Goal: Answer question/provide support: Share knowledge or assist other users

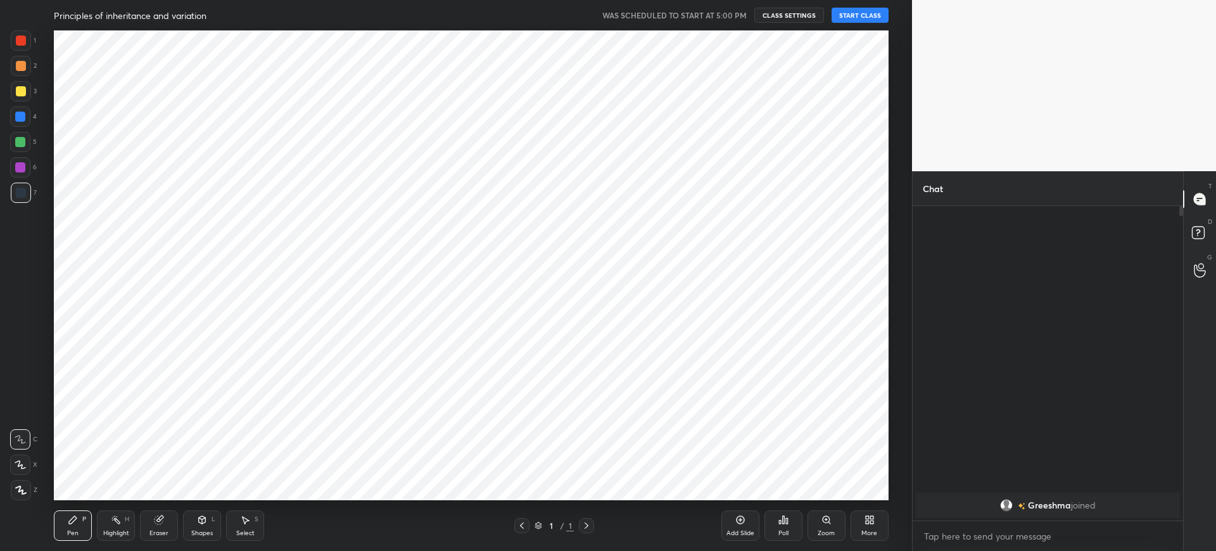
scroll to position [469, 862]
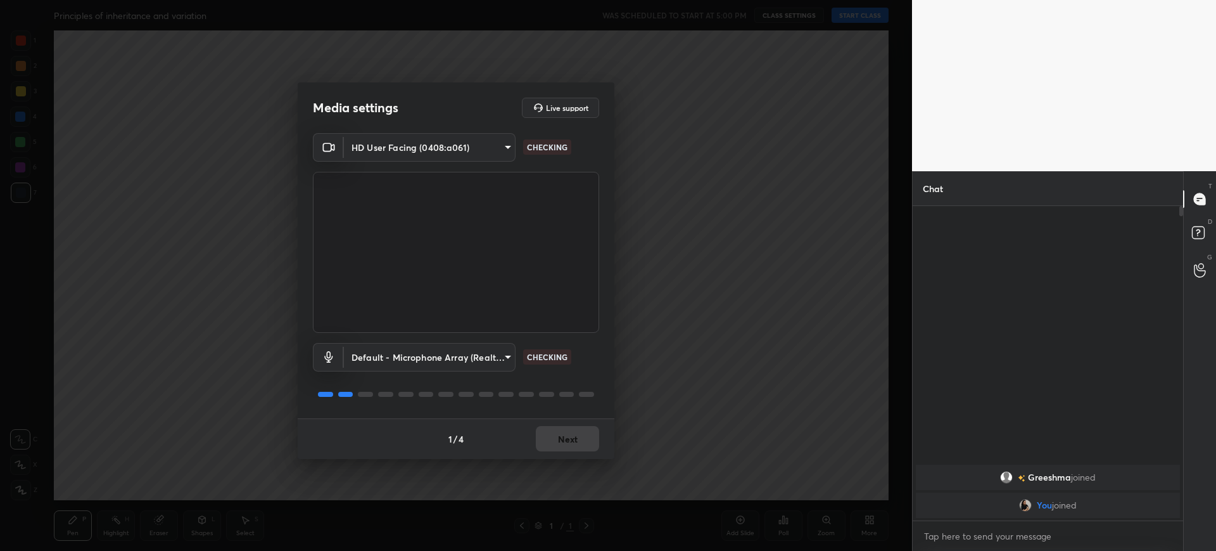
click at [575, 451] on div "1 / 4 Next" at bounding box center [456, 438] width 317 height 41
drag, startPoint x: 575, startPoint y: 451, endPoint x: 590, endPoint y: 427, distance: 28.1
click at [590, 427] on div "1 / 4 Next" at bounding box center [456, 438] width 317 height 41
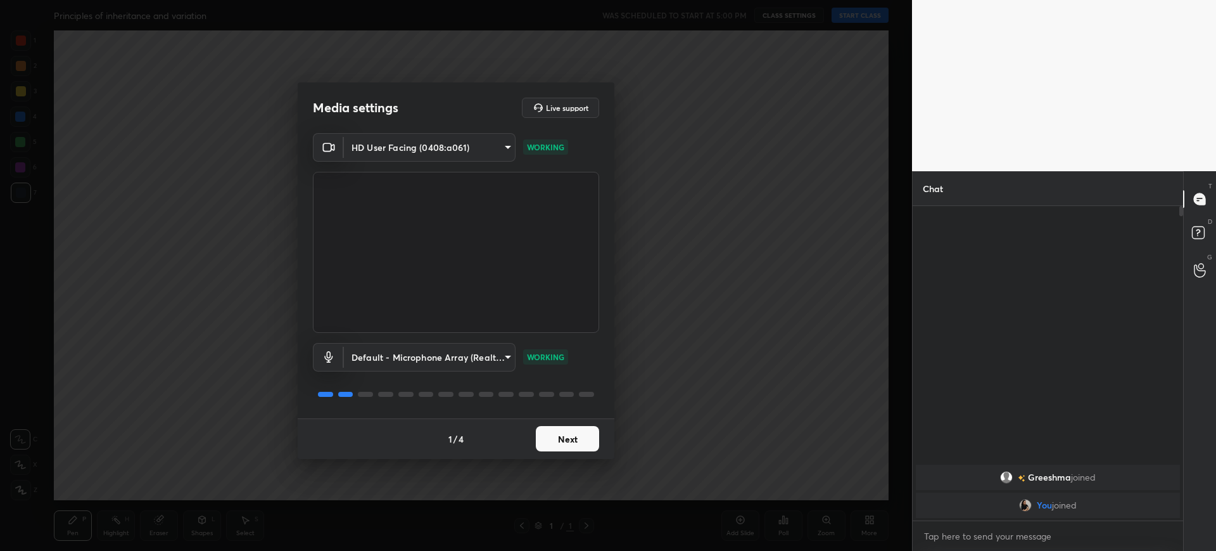
click at [590, 427] on button "Next" at bounding box center [567, 438] width 63 height 25
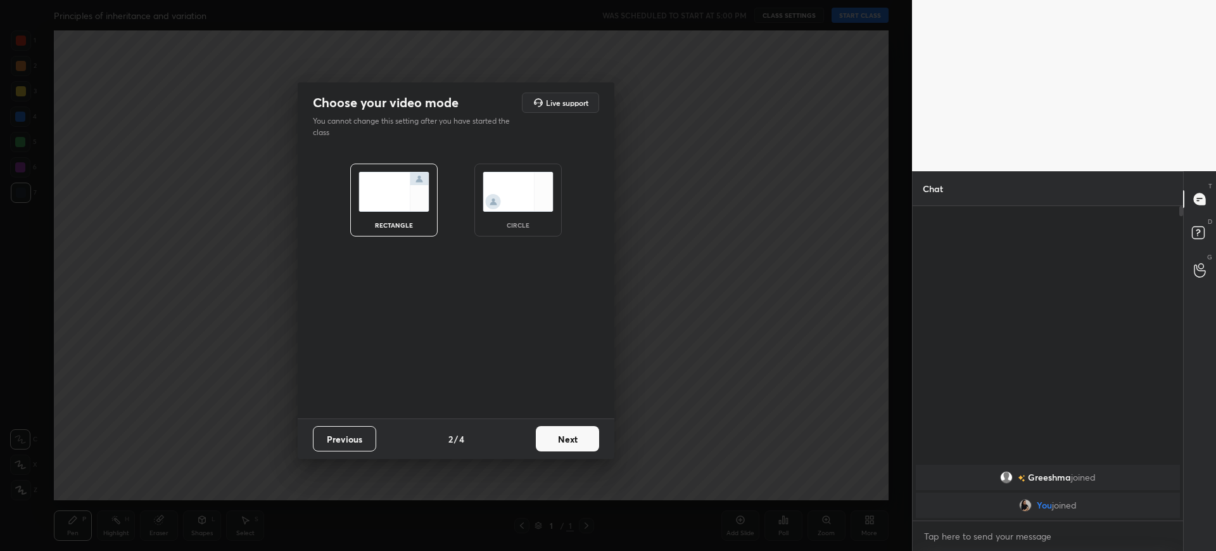
click at [590, 427] on button "Next" at bounding box center [567, 438] width 63 height 25
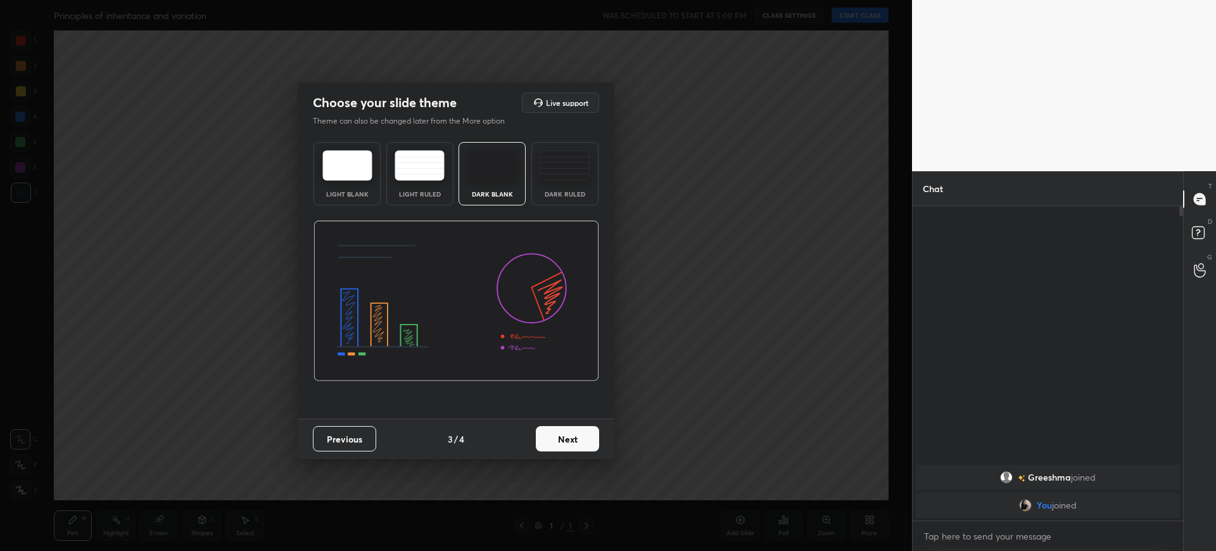
click at [590, 427] on button "Next" at bounding box center [567, 438] width 63 height 25
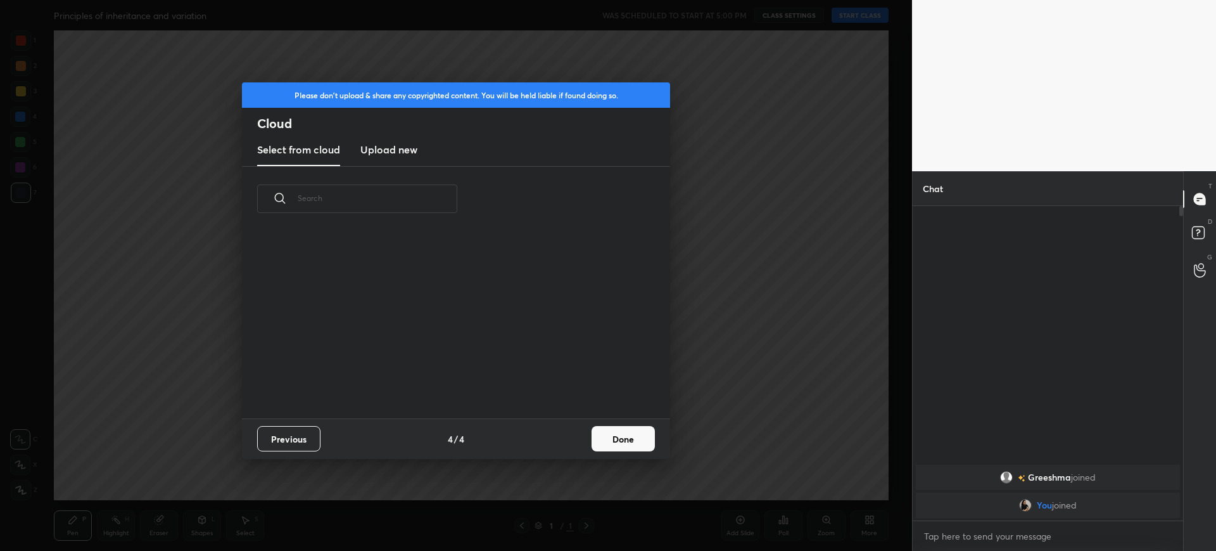
scroll to position [187, 407]
click at [620, 447] on button "Done" at bounding box center [623, 438] width 63 height 25
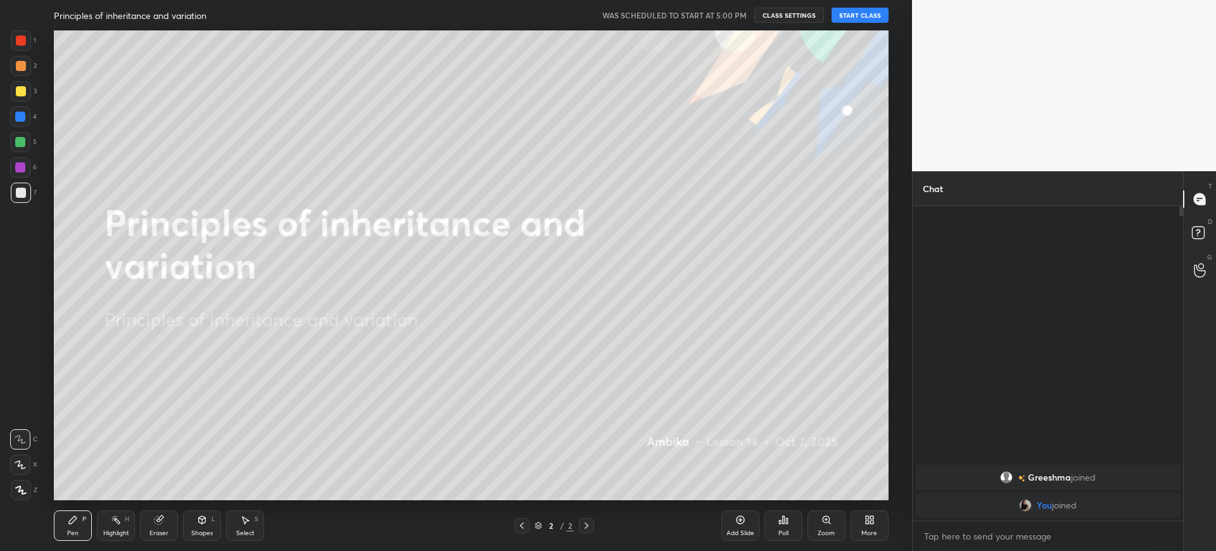
click at [865, 14] on button "START CLASS" at bounding box center [860, 15] width 57 height 15
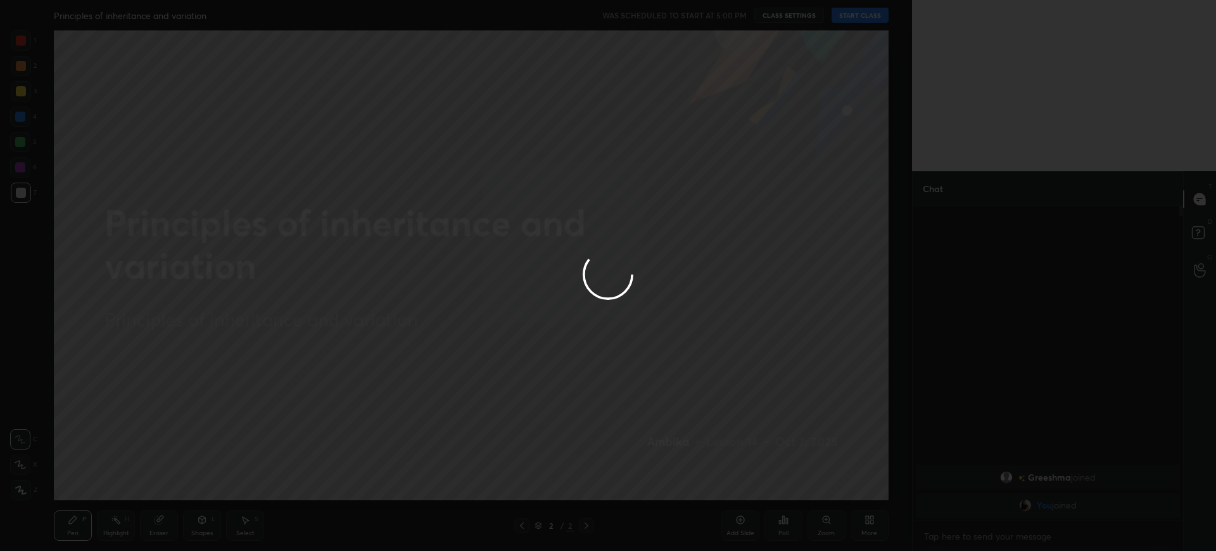
type textarea "x"
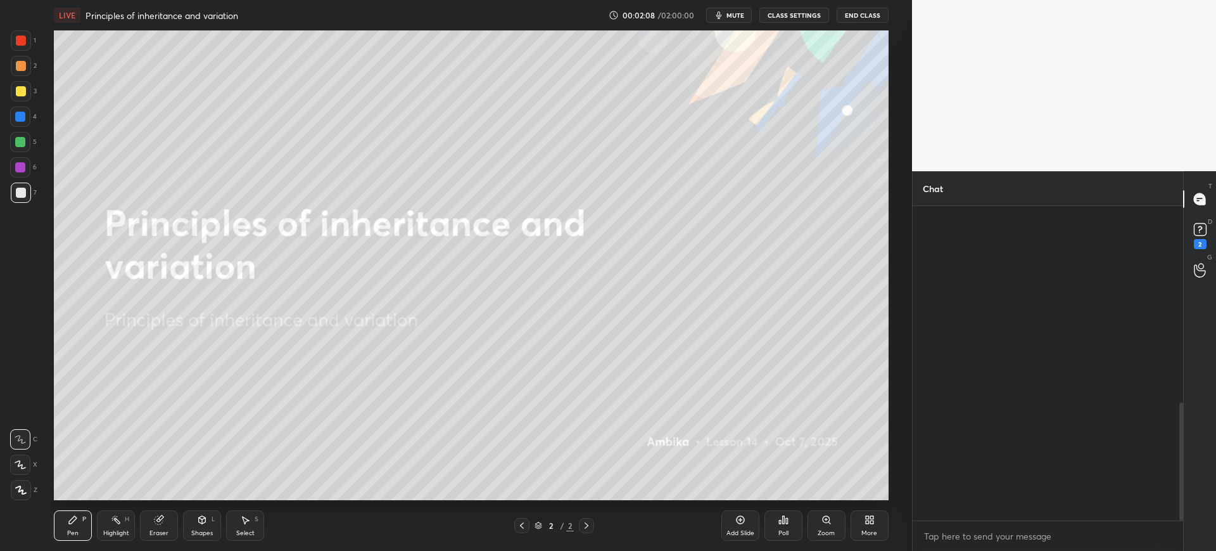
scroll to position [523, 0]
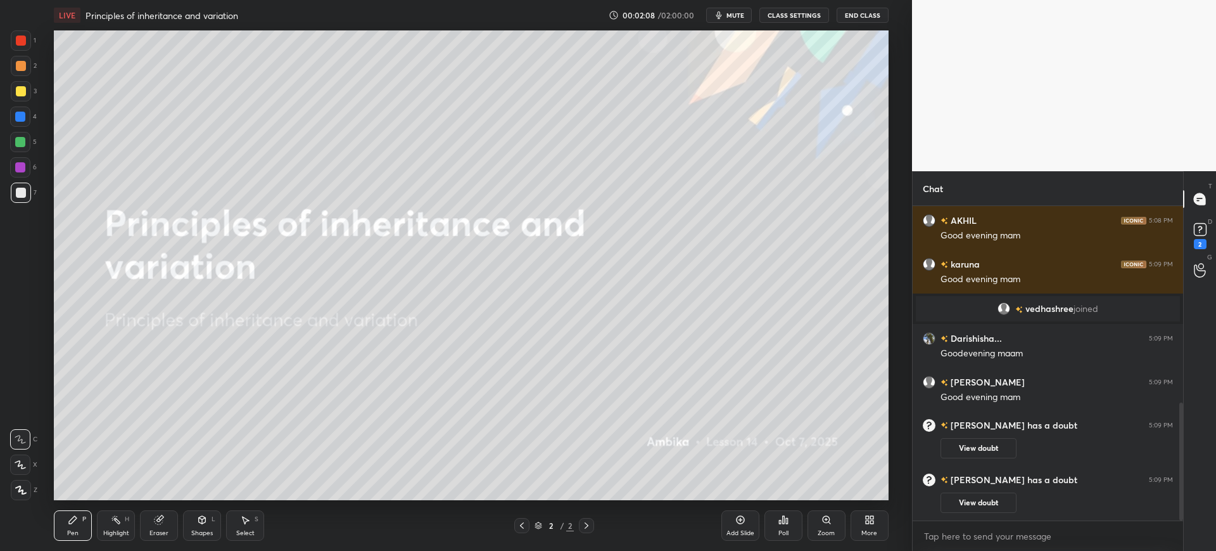
drag, startPoint x: 1181, startPoint y: 302, endPoint x: 1195, endPoint y: 531, distance: 229.8
click at [1195, 531] on div "Chat MONISHA 5:08 PM Good evening mam AKHIL 5:08 PM Good evening mam karuna 5:0…" at bounding box center [1064, 360] width 304 height 379
click at [983, 445] on button "View doubt" at bounding box center [979, 448] width 76 height 20
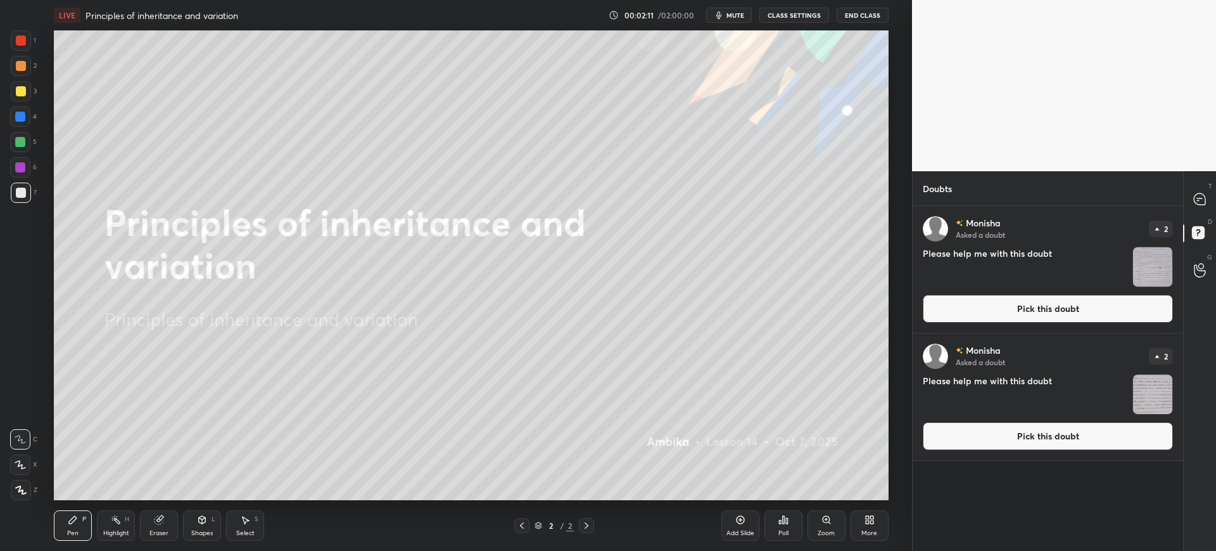
click at [1012, 308] on button "Pick this doubt" at bounding box center [1048, 309] width 250 height 28
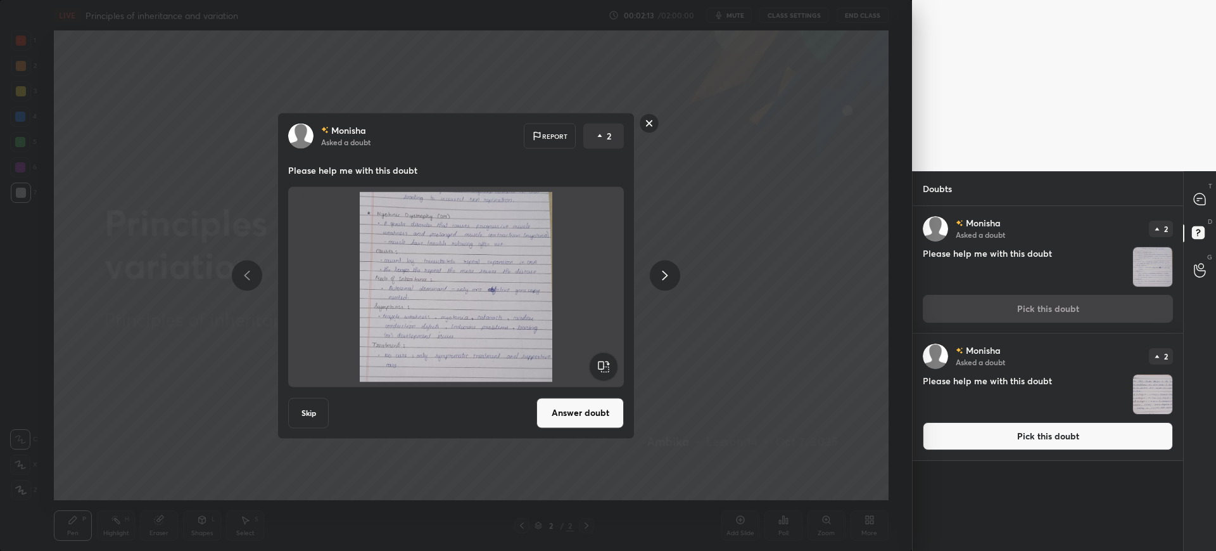
click at [599, 429] on div "Monisha Asked a doubt Report 2 Please help me with this doubt Skip Answer doubt" at bounding box center [455, 275] width 357 height 326
click at [576, 381] on div at bounding box center [456, 286] width 336 height 200
click at [563, 414] on button "Answer doubt" at bounding box center [580, 412] width 87 height 30
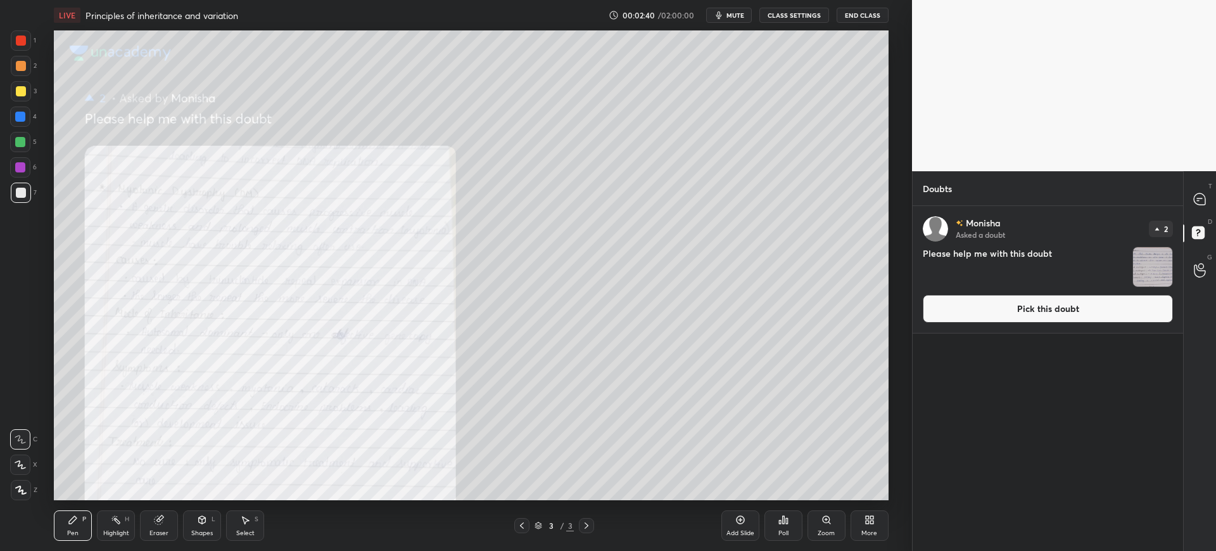
click at [980, 288] on div "Monisha Asked a doubt 2 Please help me with this doubt Pick this doubt" at bounding box center [1048, 269] width 270 height 127
click at [980, 302] on button "Pick this doubt" at bounding box center [1048, 309] width 250 height 28
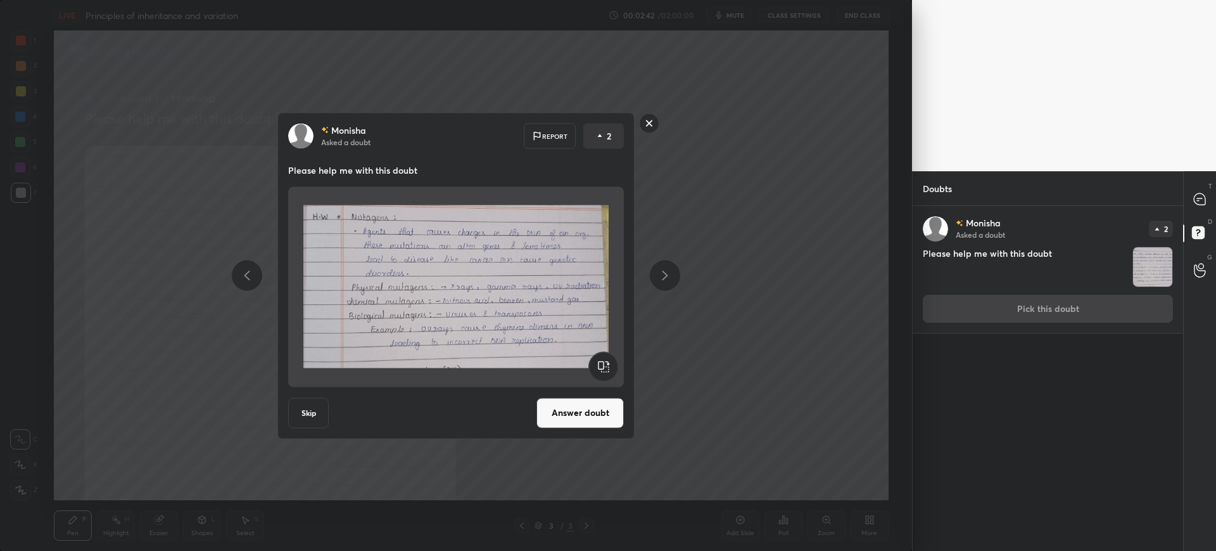
click at [579, 397] on button "Answer doubt" at bounding box center [580, 412] width 87 height 30
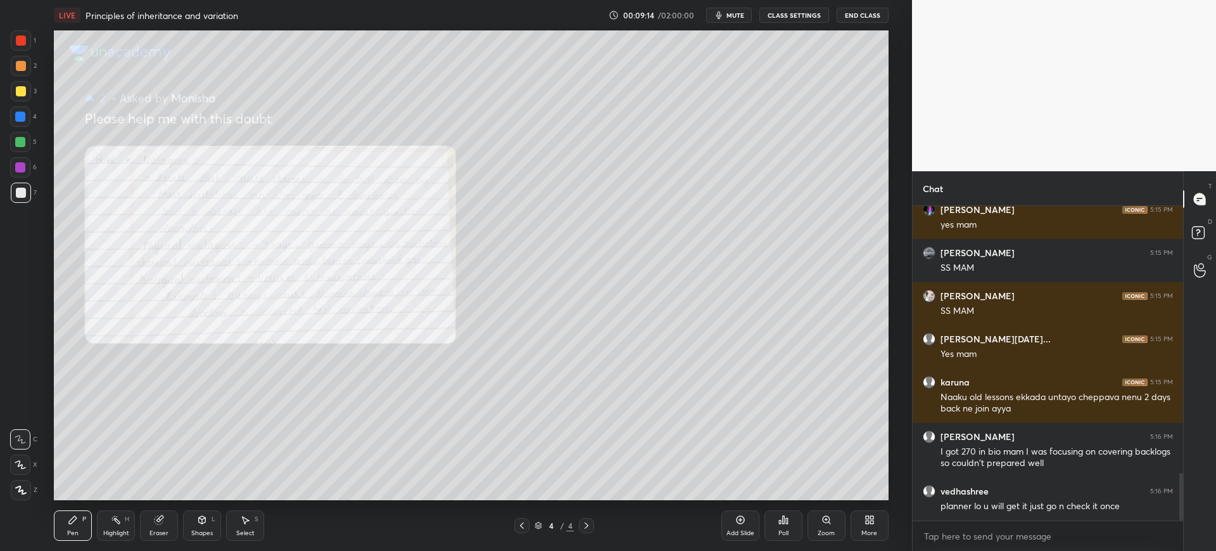
scroll to position [1822, 0]
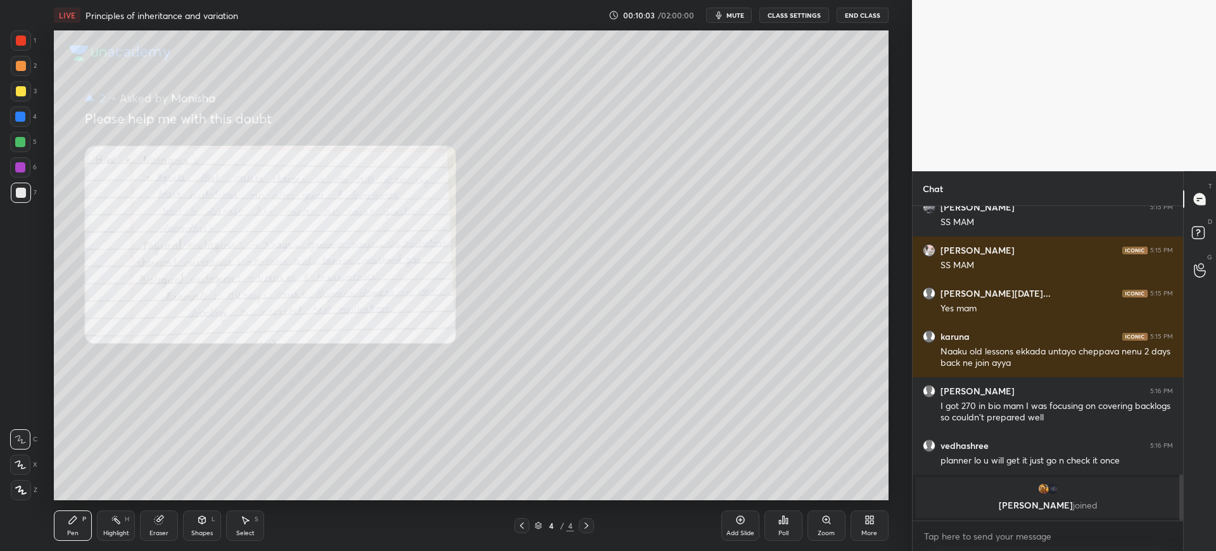
click at [872, 526] on div "More" at bounding box center [870, 525] width 38 height 30
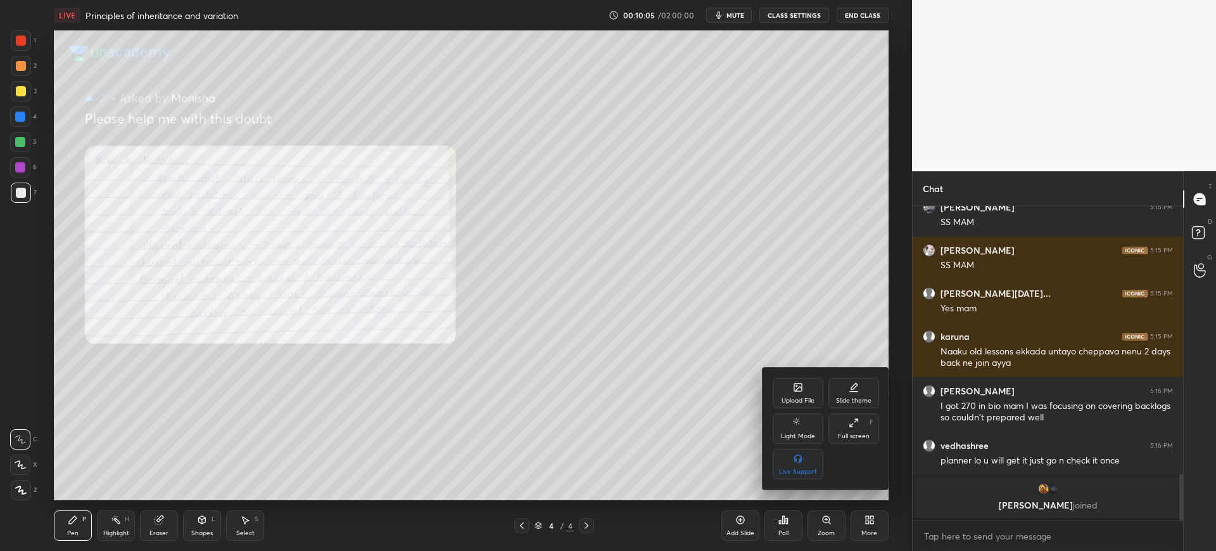
click at [793, 397] on div "Upload File" at bounding box center [798, 400] width 33 height 6
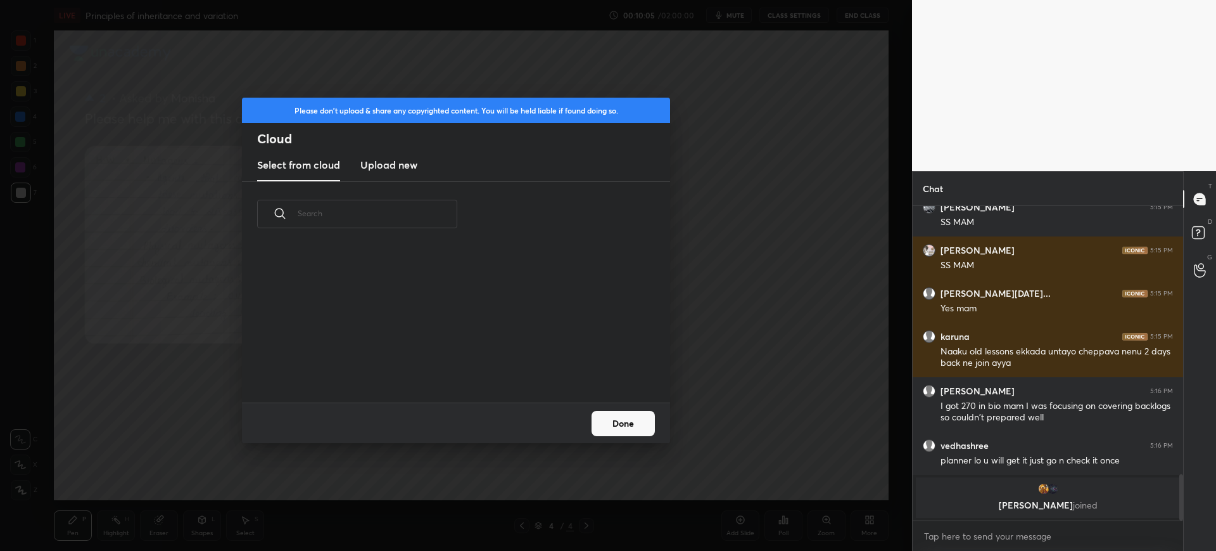
scroll to position [156, 407]
click at [398, 155] on new "Upload new" at bounding box center [388, 166] width 57 height 32
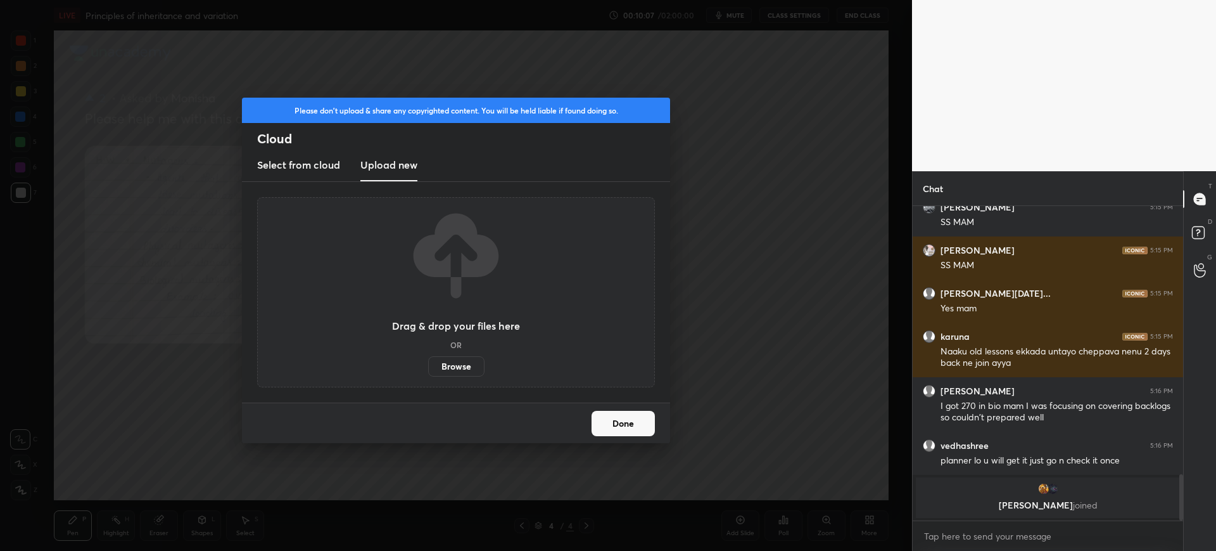
scroll to position [1589, 0]
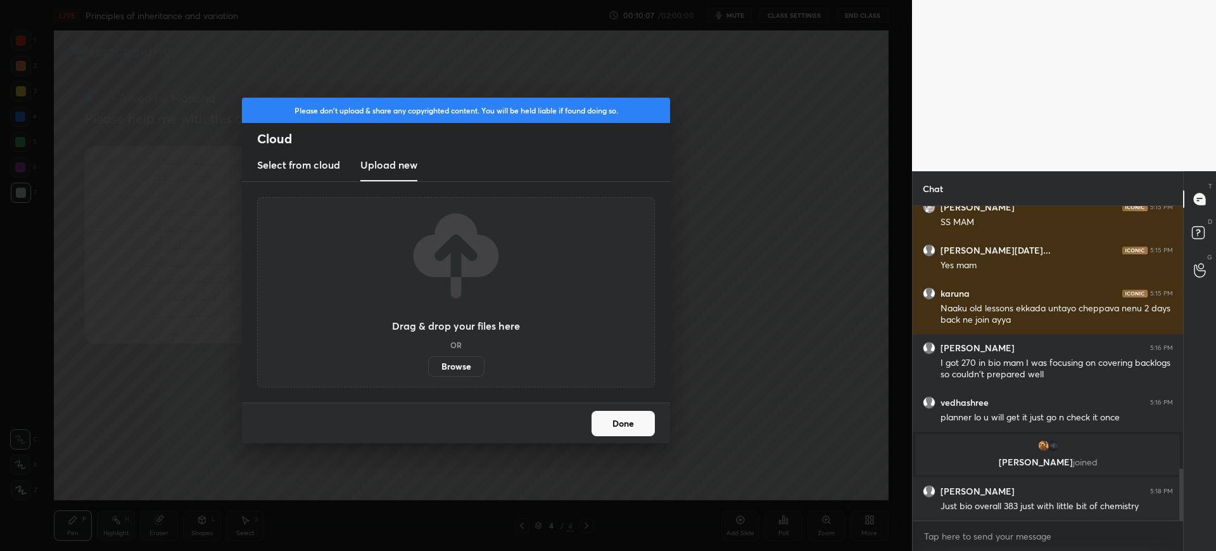
click at [453, 371] on label "Browse" at bounding box center [456, 366] width 56 height 20
click at [428, 371] on input "Browse" at bounding box center [428, 366] width 0 height 20
click at [454, 373] on label "Browse" at bounding box center [456, 366] width 56 height 20
click at [428, 373] on input "Browse" at bounding box center [428, 366] width 0 height 20
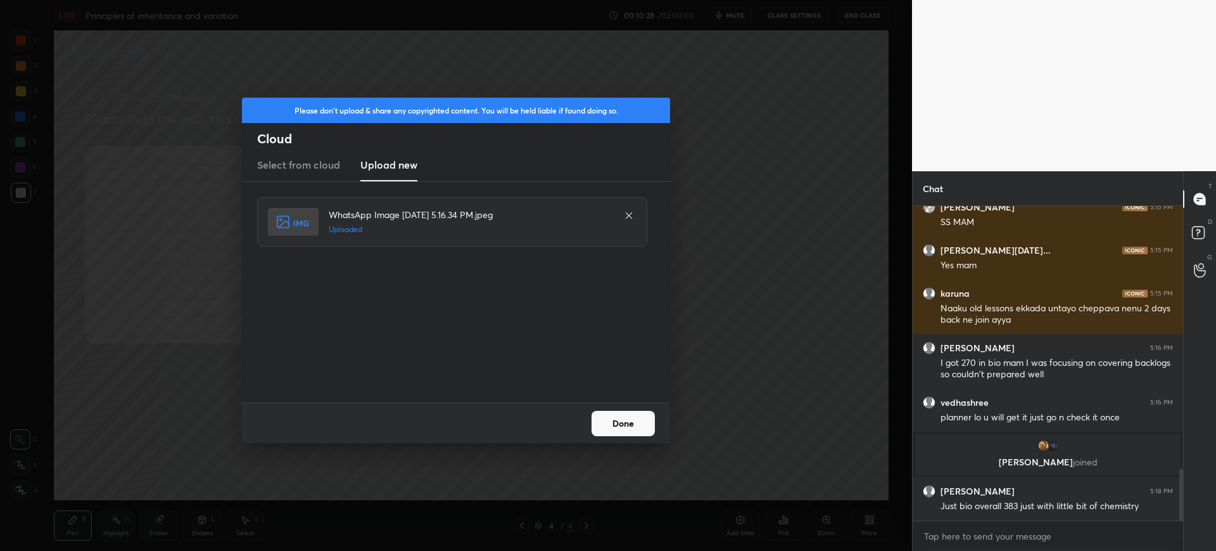
click at [633, 430] on button "Done" at bounding box center [623, 423] width 63 height 25
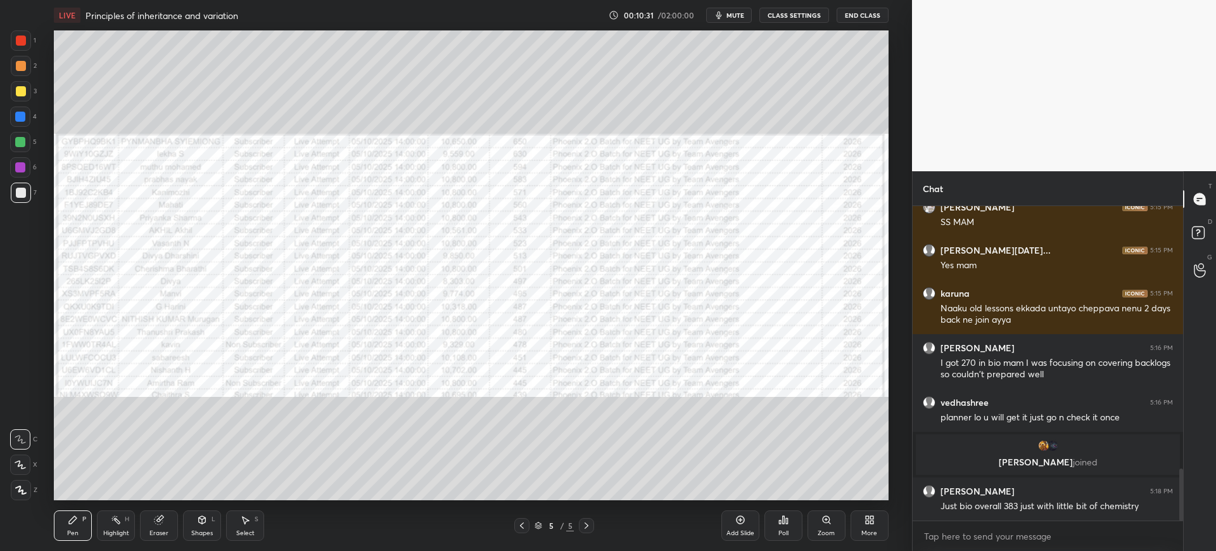
click at [26, 36] on div at bounding box center [21, 40] width 20 height 20
click at [843, 521] on div "Zoom" at bounding box center [827, 525] width 38 height 30
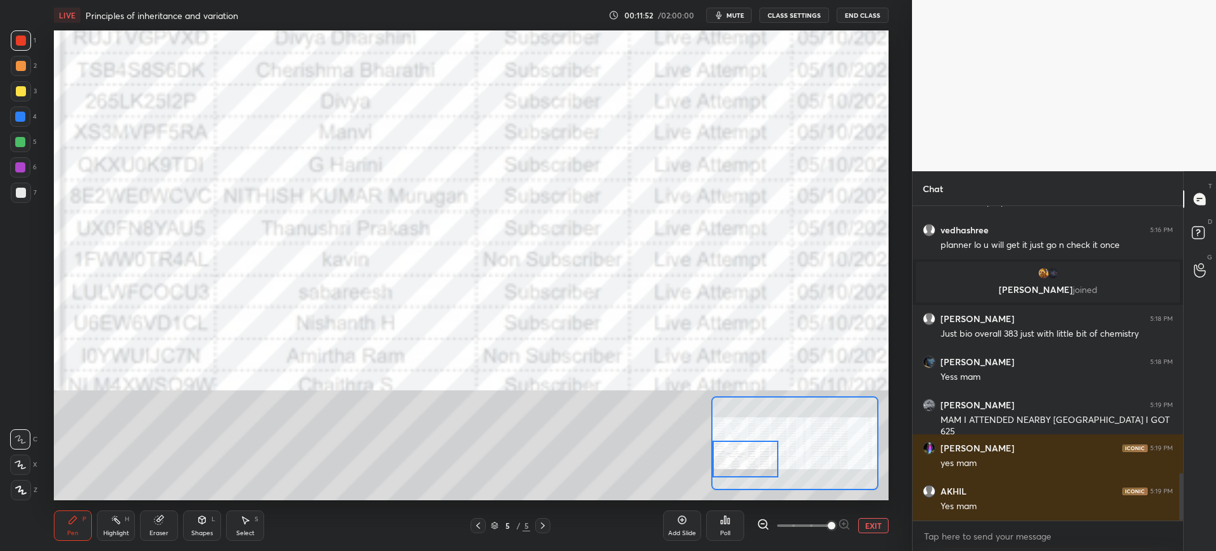
scroll to position [1804, 0]
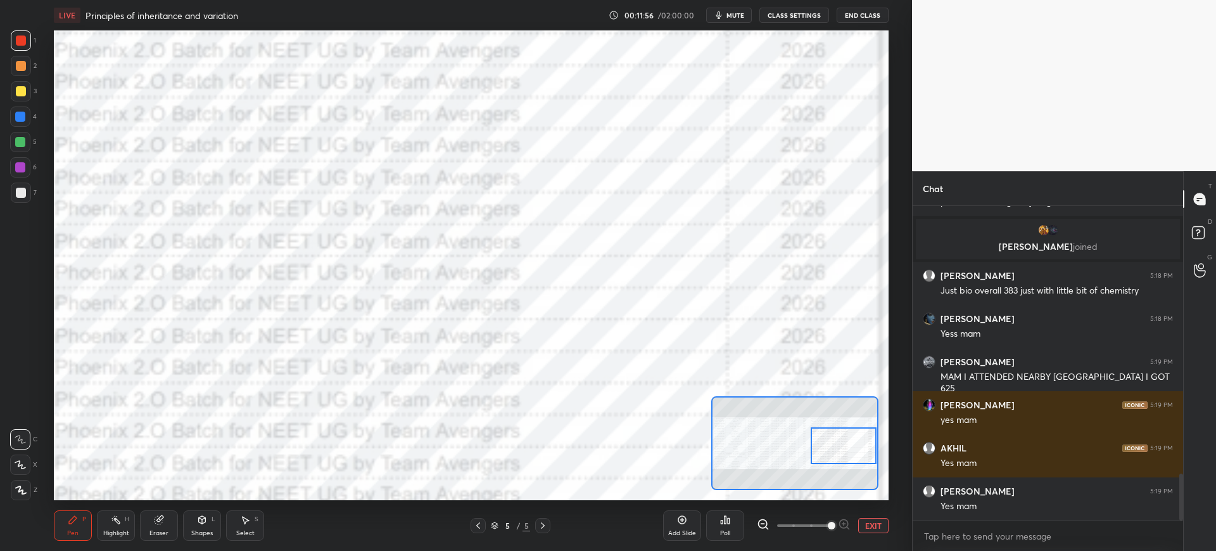
click at [874, 519] on button "EXIT" at bounding box center [873, 525] width 30 height 15
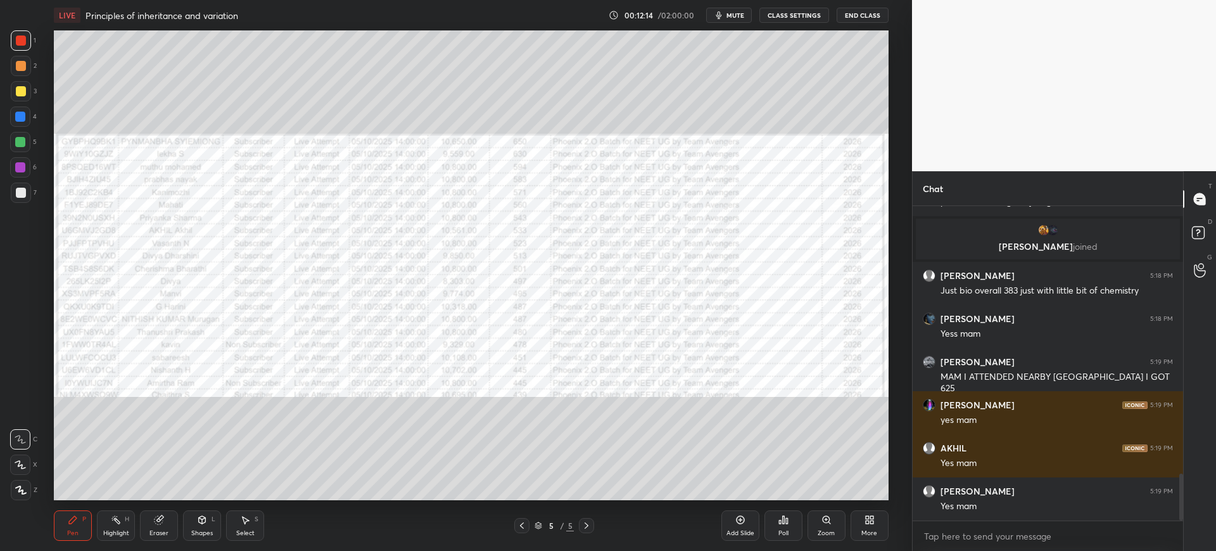
click at [587, 528] on icon at bounding box center [587, 525] width 10 height 10
click at [734, 526] on div "Add Slide" at bounding box center [741, 525] width 38 height 30
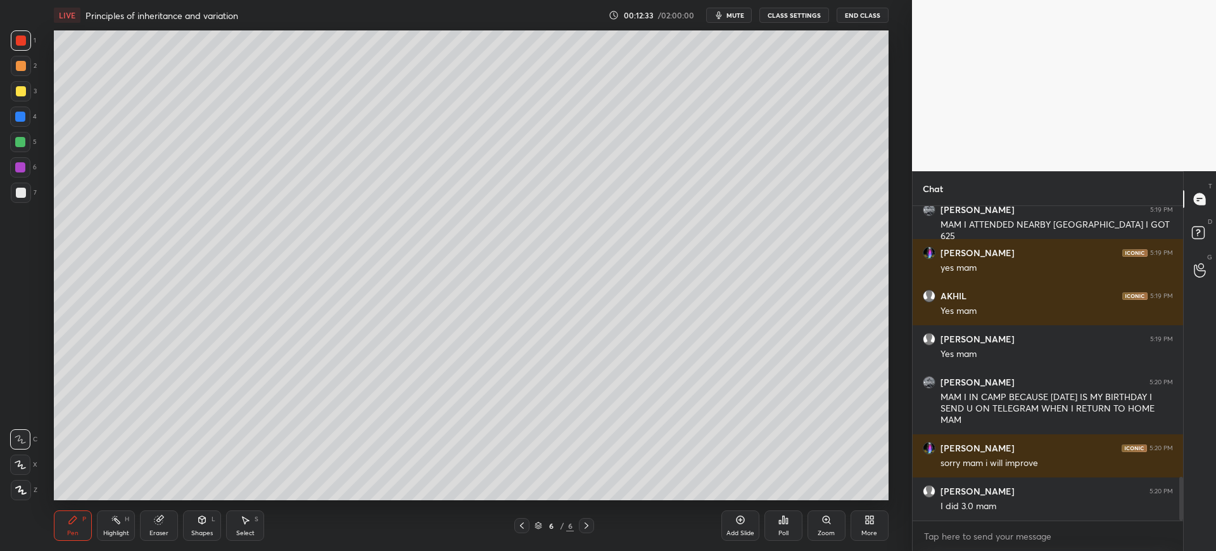
scroll to position [2011, 0]
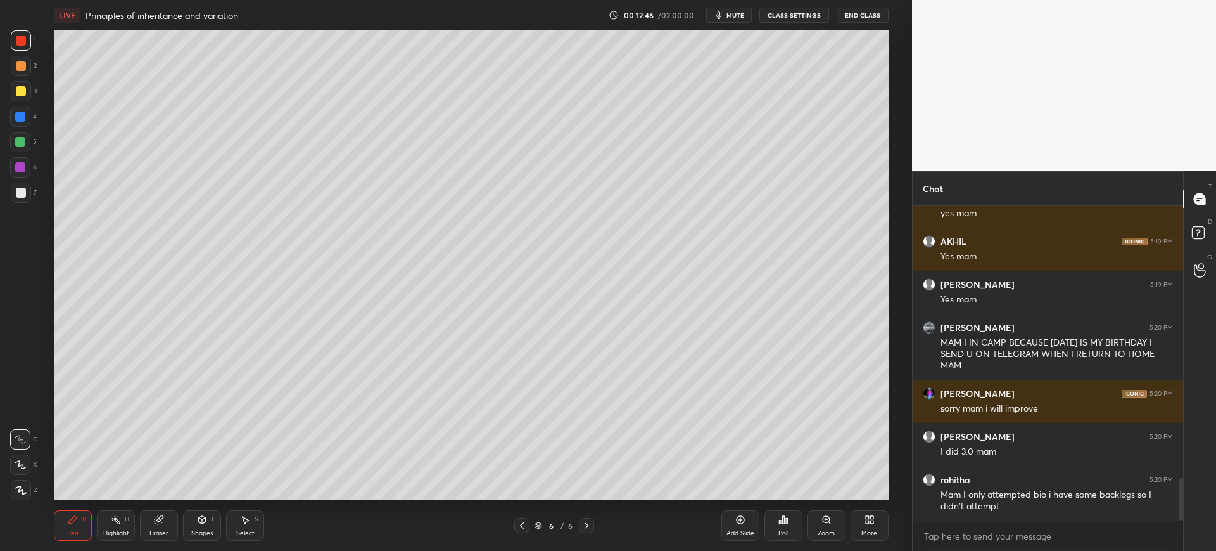
click at [194, 537] on div "Shapes L" at bounding box center [202, 525] width 38 height 30
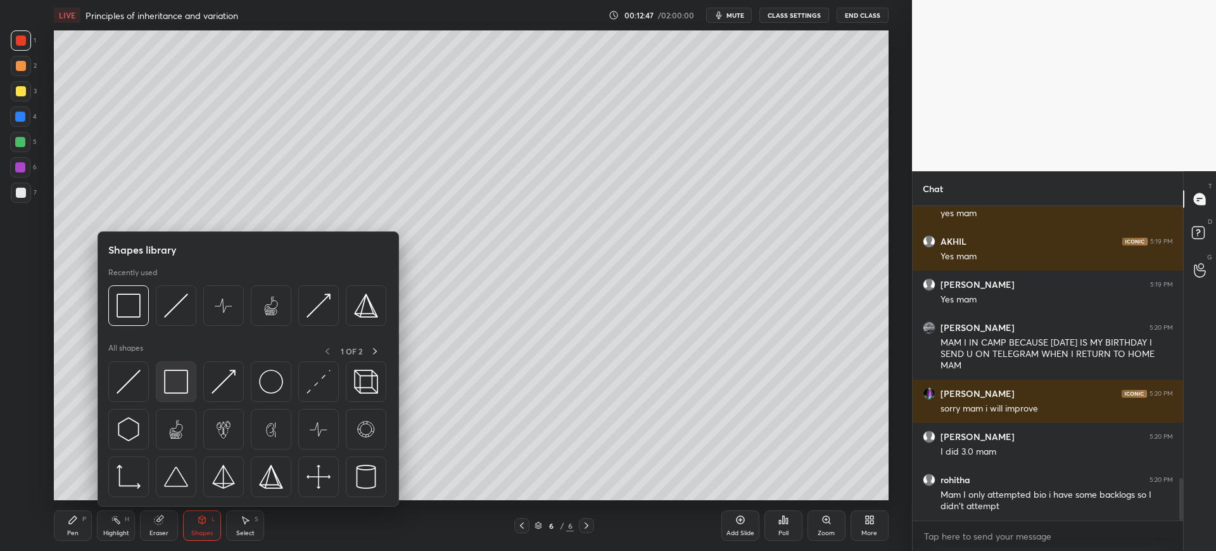
click at [165, 395] on div at bounding box center [176, 381] width 41 height 41
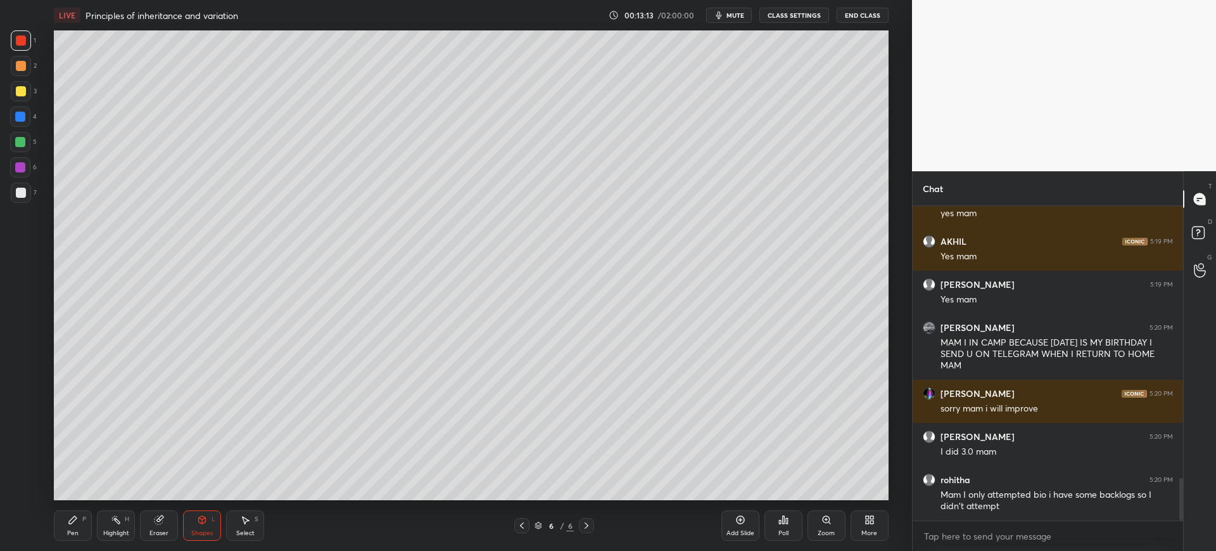
click at [20, 192] on div at bounding box center [21, 193] width 10 height 10
click at [84, 534] on div "Pen P" at bounding box center [73, 525] width 38 height 30
click at [25, 91] on div at bounding box center [21, 91] width 10 height 10
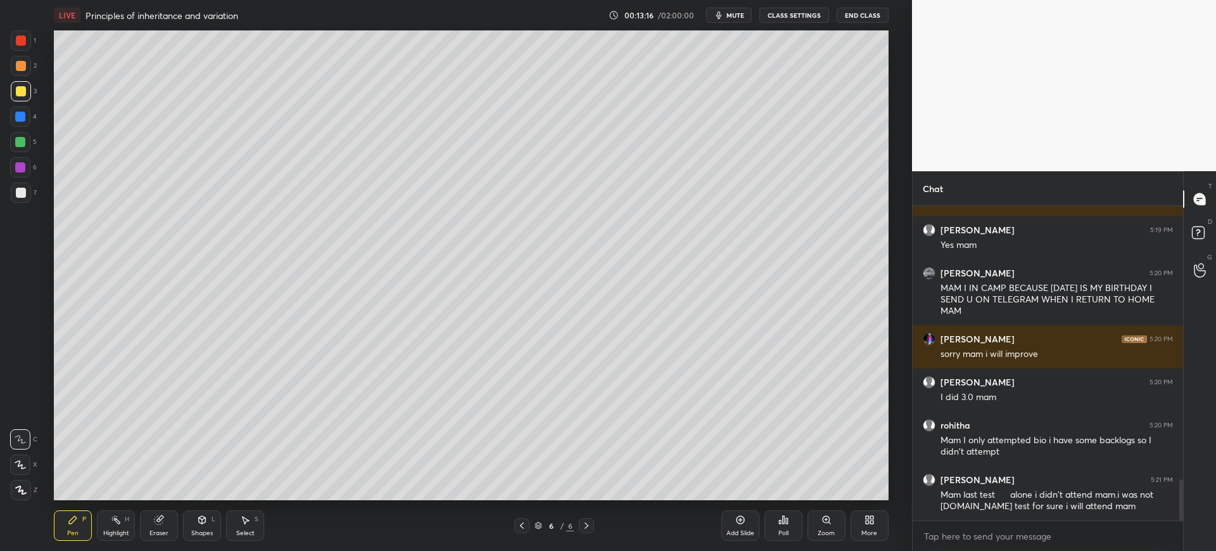
click at [24, 47] on div at bounding box center [21, 40] width 20 height 20
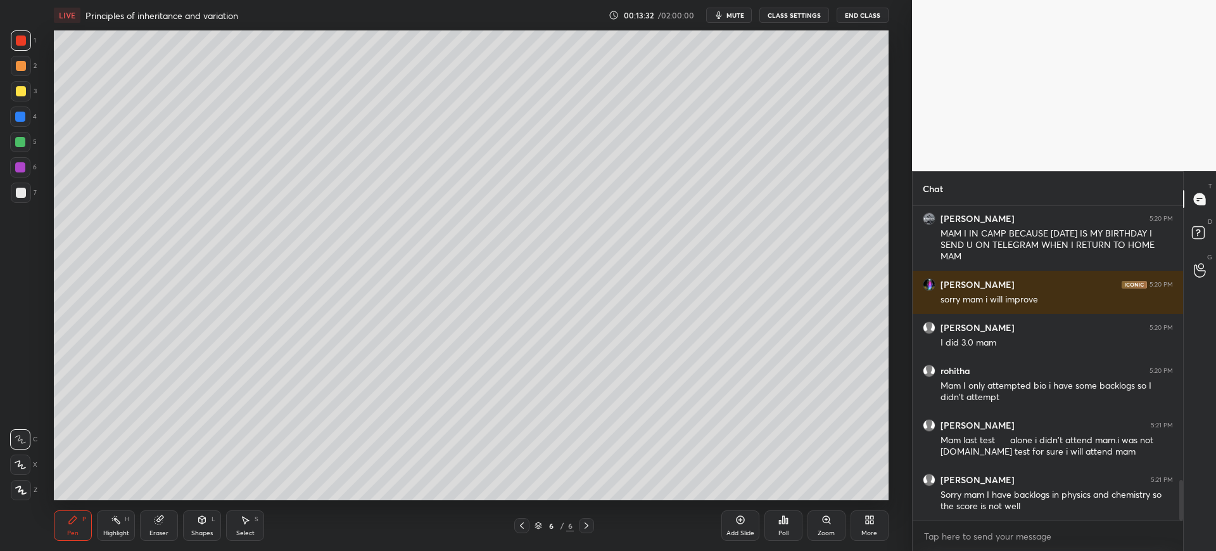
scroll to position [2163, 0]
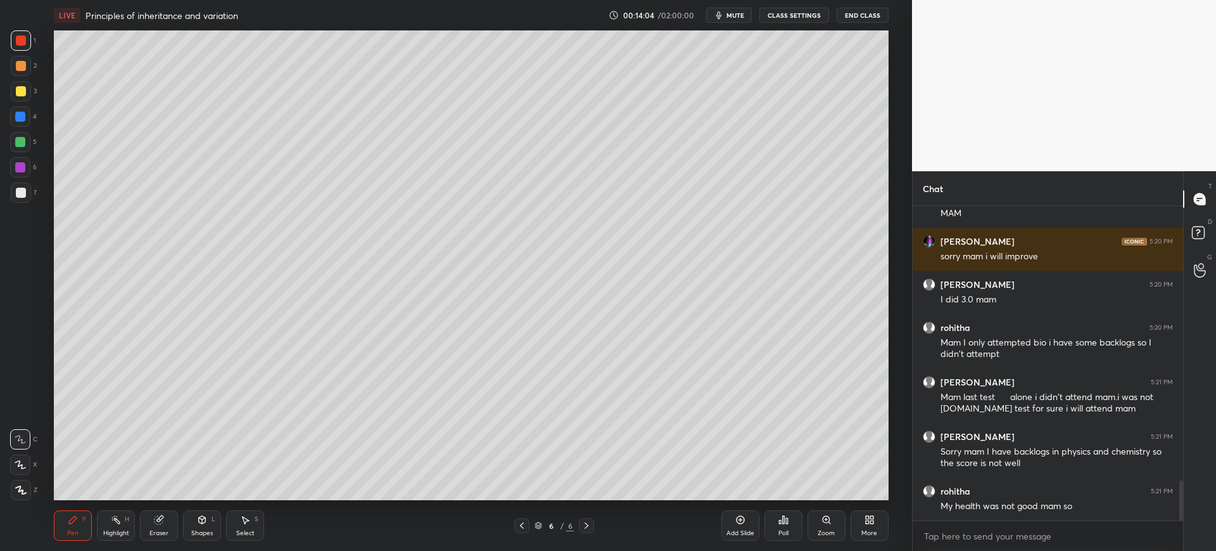
click at [21, 195] on div at bounding box center [21, 193] width 10 height 10
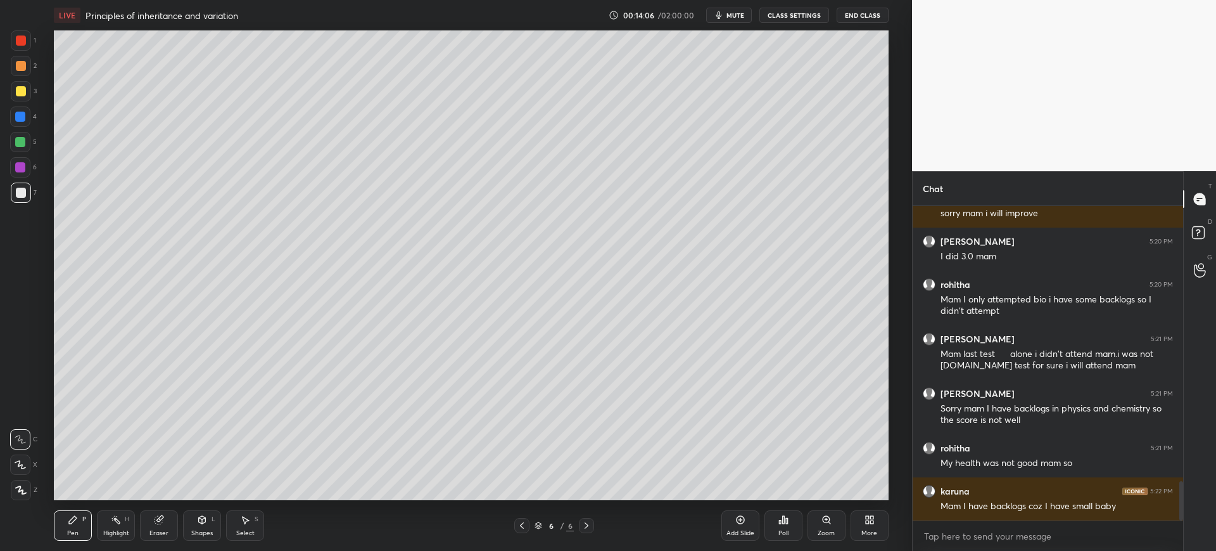
click at [22, 49] on div at bounding box center [21, 40] width 20 height 20
click at [16, 91] on div at bounding box center [21, 91] width 10 height 10
click at [172, 529] on div "Eraser" at bounding box center [159, 525] width 38 height 30
click at [20, 398] on icon at bounding box center [20, 397] width 11 height 11
click at [15, 473] on div at bounding box center [20, 464] width 20 height 20
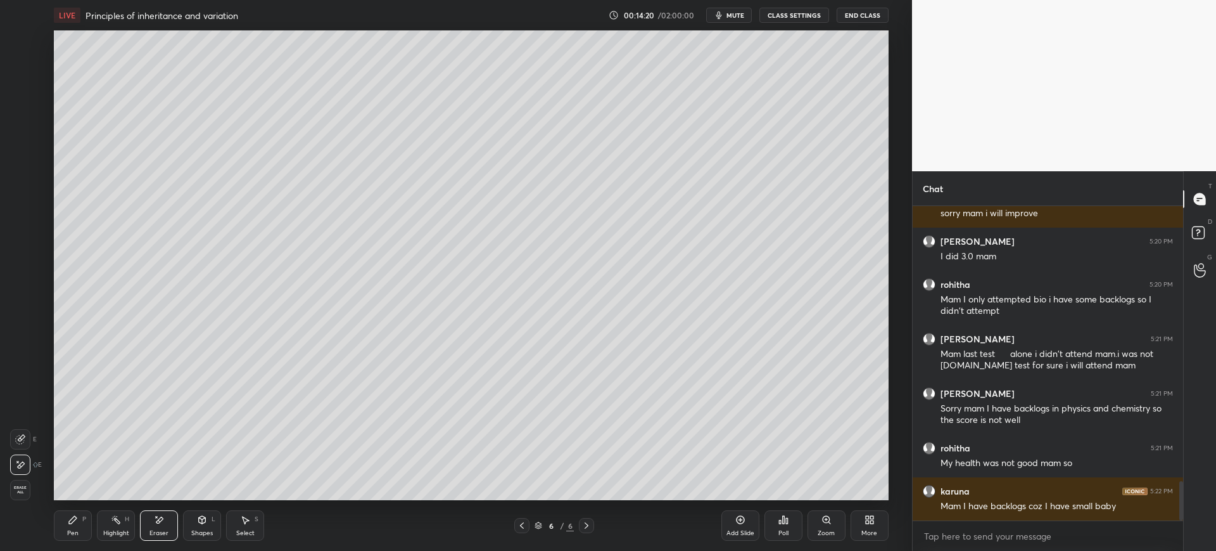
click at [77, 539] on div "Pen P" at bounding box center [73, 525] width 38 height 30
click at [27, 197] on div at bounding box center [21, 192] width 20 height 20
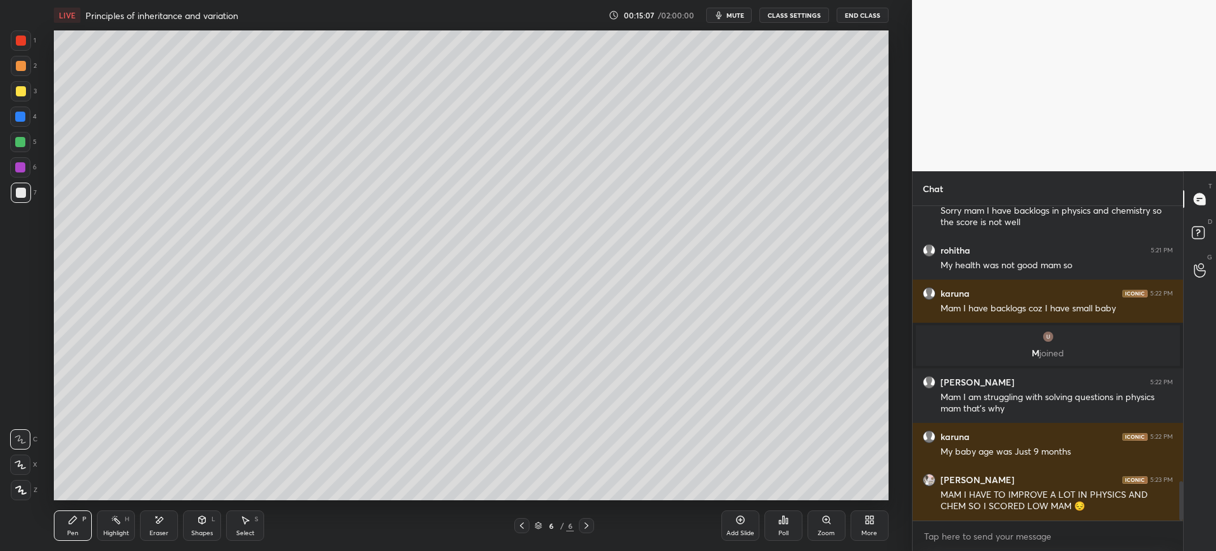
scroll to position [2253, 0]
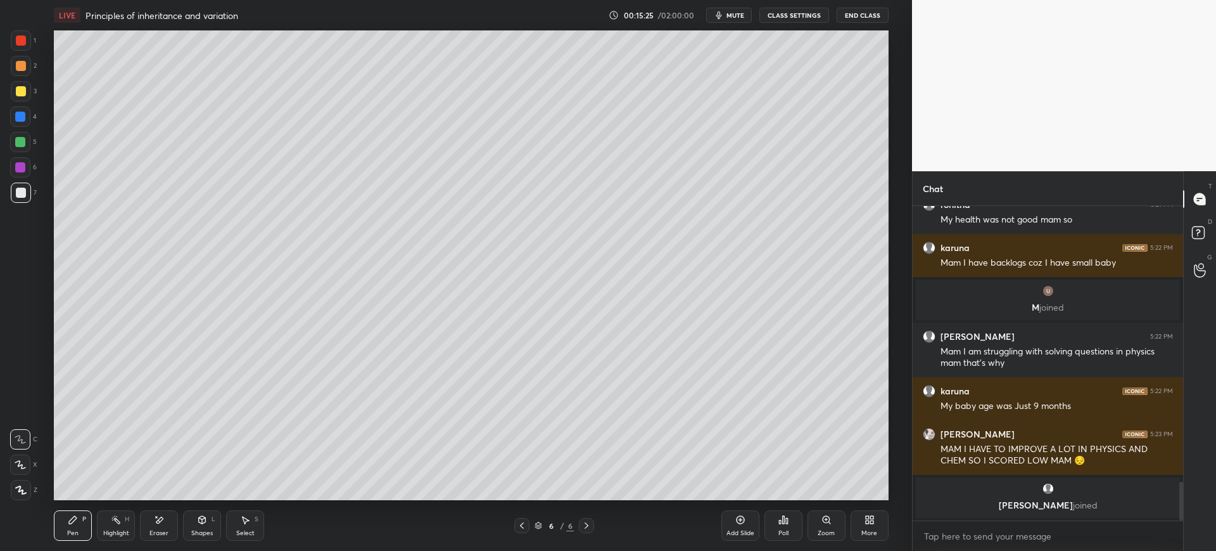
click at [34, 498] on div "Z" at bounding box center [24, 490] width 27 height 20
click at [8, 99] on div "1 2 3 4 5 6 7 C X Z E E Erase all H H" at bounding box center [20, 264] width 41 height 469
click at [24, 106] on div at bounding box center [20, 116] width 20 height 20
click at [37, 95] on div "1 2 3 4 5 6 7 C X Z E E Erase all H H" at bounding box center [20, 264] width 41 height 469
click at [23, 40] on div at bounding box center [21, 40] width 10 height 10
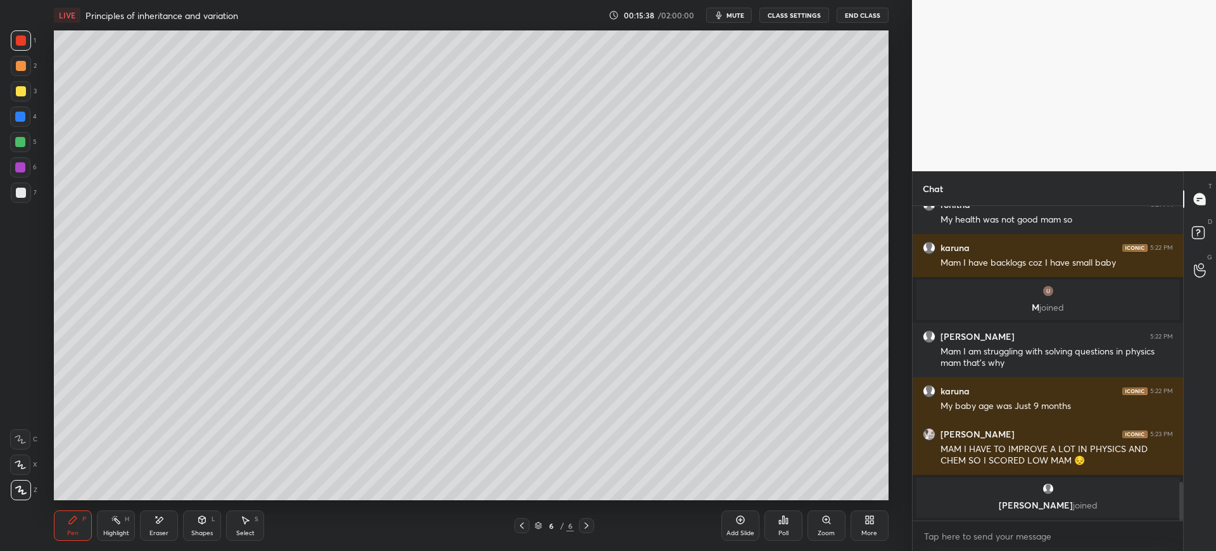
click at [28, 101] on div "3" at bounding box center [24, 93] width 26 height 25
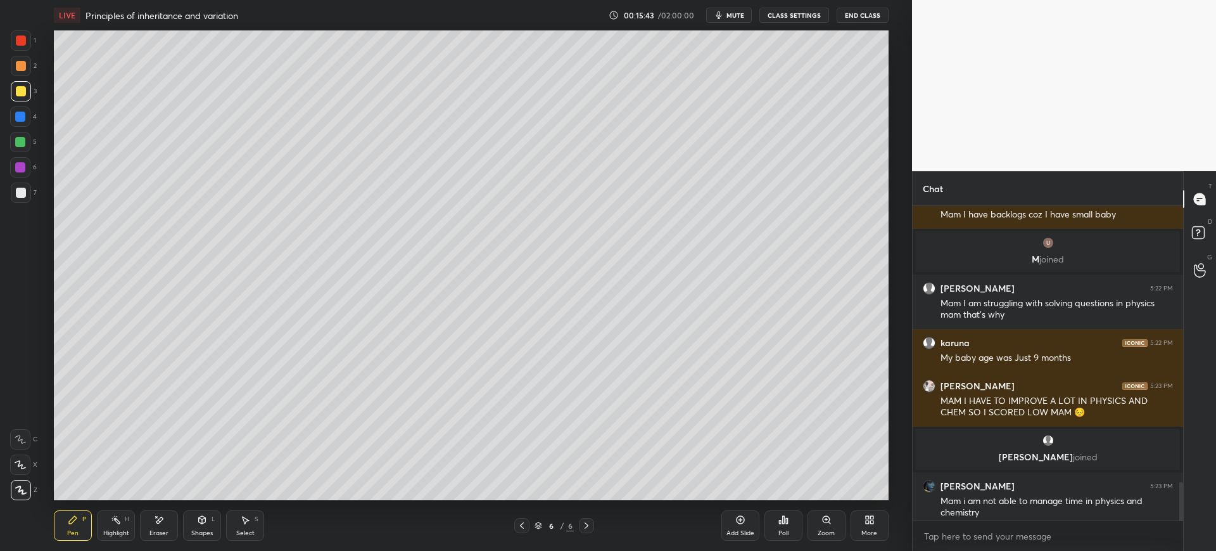
scroll to position [2259, 0]
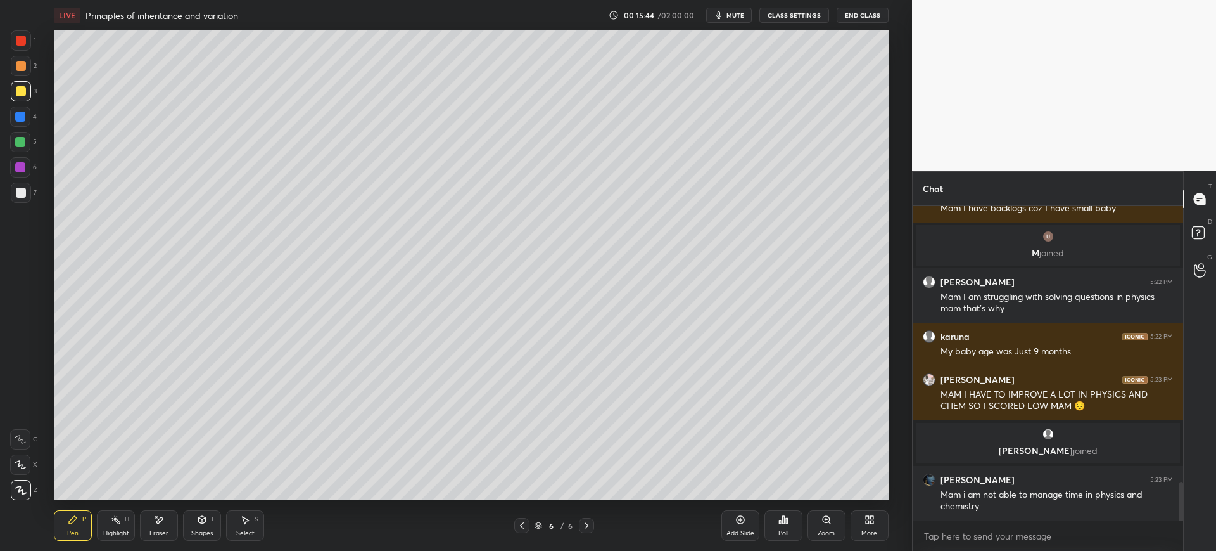
click at [18, 110] on div at bounding box center [20, 116] width 20 height 20
click at [19, 124] on div at bounding box center [20, 116] width 20 height 20
click at [16, 203] on div "7" at bounding box center [24, 194] width 26 height 25
click at [32, 94] on div "3" at bounding box center [24, 91] width 26 height 20
click at [25, 63] on div at bounding box center [21, 66] width 10 height 10
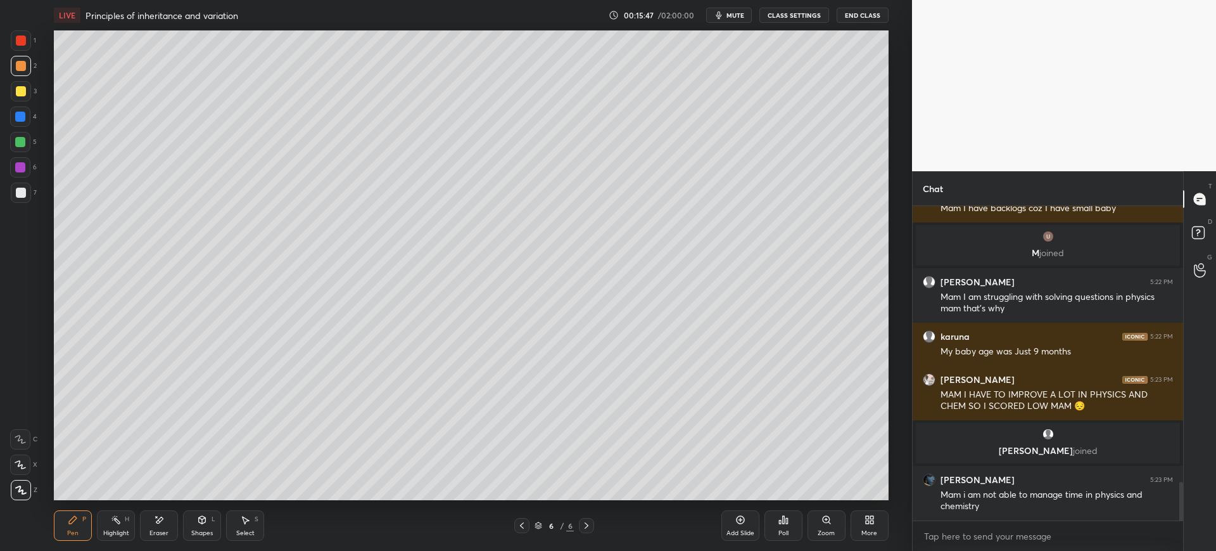
click at [22, 55] on div "1" at bounding box center [23, 42] width 25 height 25
click at [20, 188] on div at bounding box center [21, 193] width 10 height 10
click at [149, 531] on div "Eraser" at bounding box center [159, 525] width 38 height 30
click at [73, 523] on icon at bounding box center [73, 519] width 10 height 10
click at [31, 462] on div "X" at bounding box center [23, 464] width 27 height 20
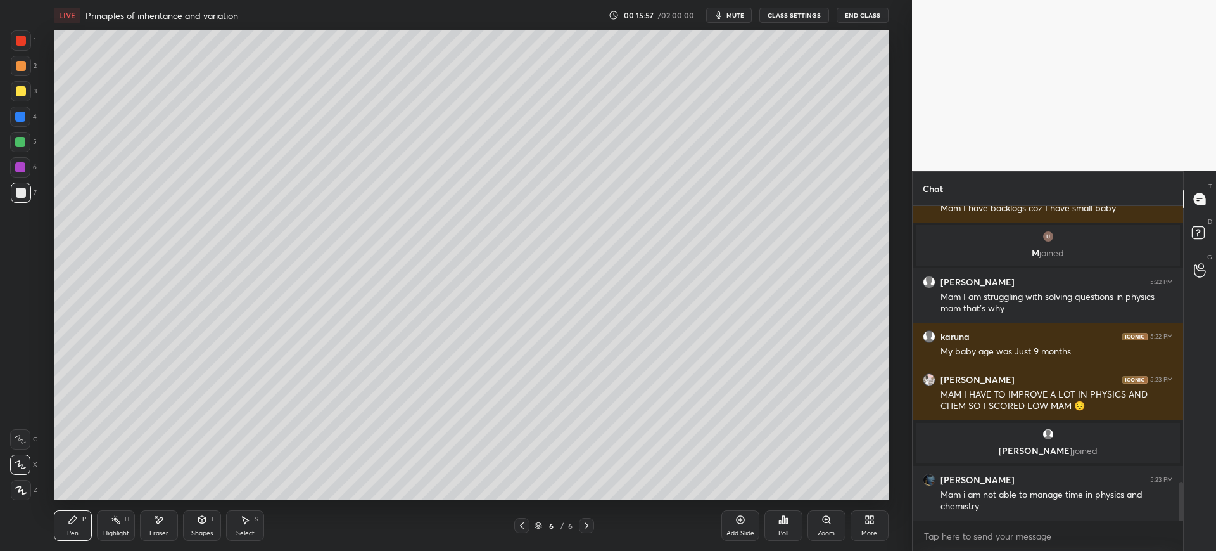
click at [525, 531] on div at bounding box center [521, 525] width 15 height 15
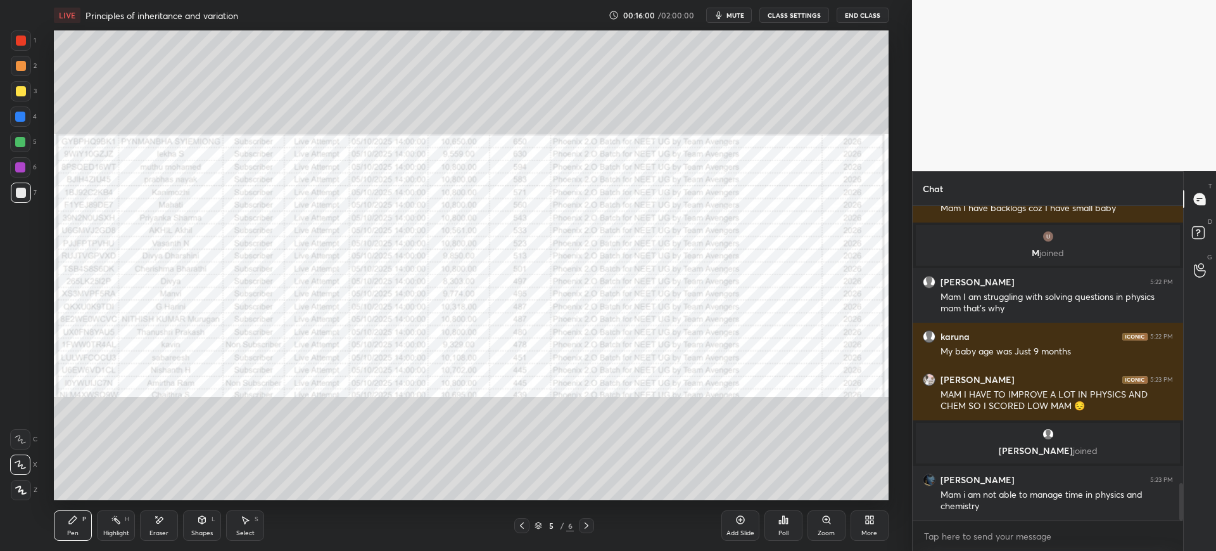
scroll to position [2314, 0]
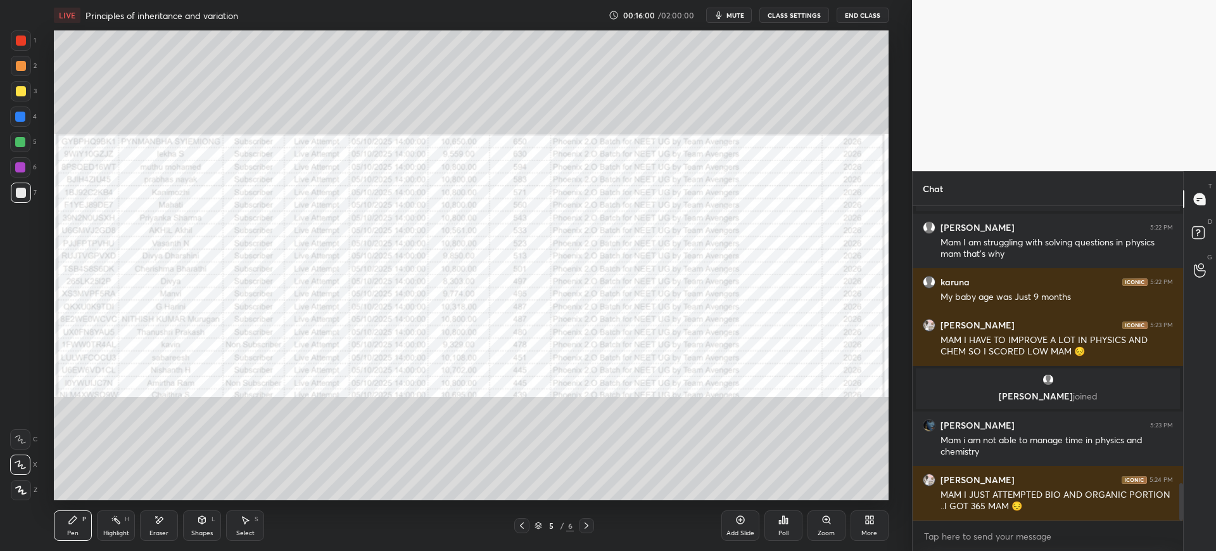
click at [589, 525] on icon at bounding box center [587, 525] width 10 height 10
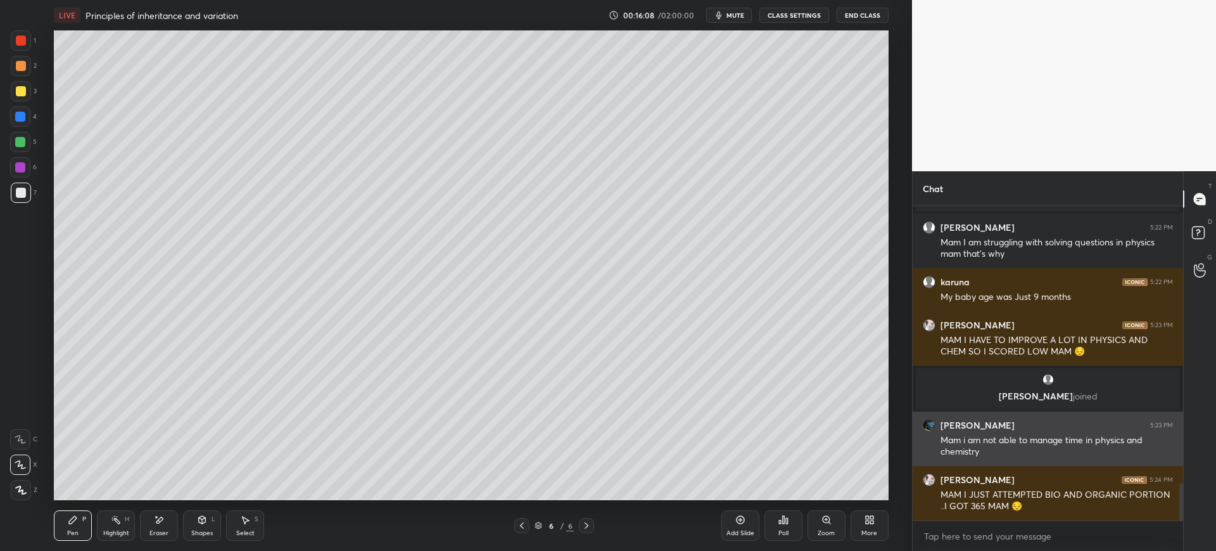
click at [934, 428] on img "grid" at bounding box center [929, 425] width 13 height 13
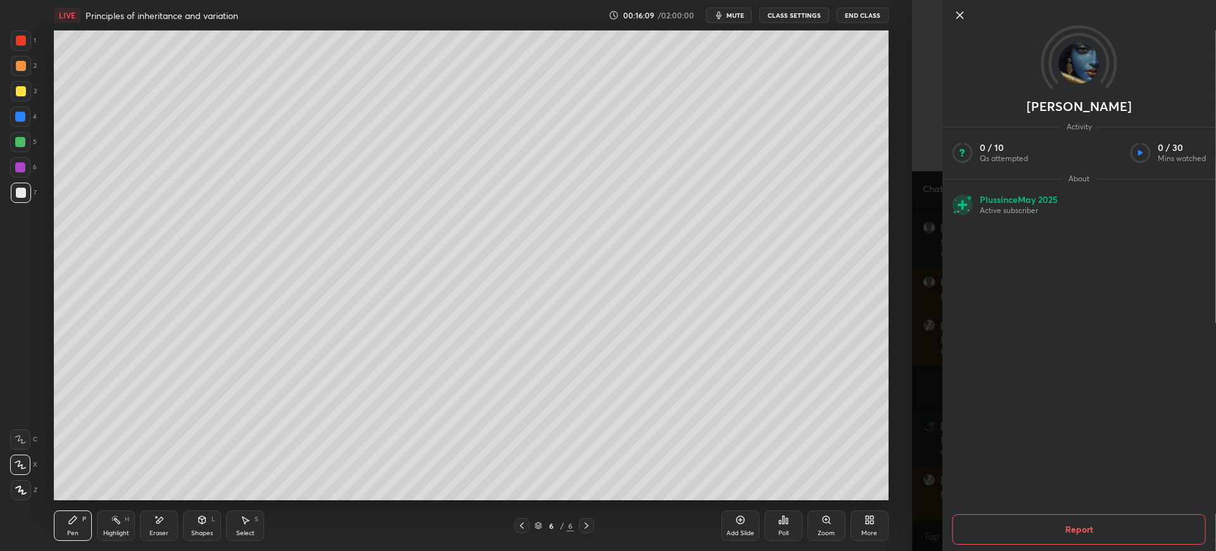
click at [1102, 63] on icon at bounding box center [1079, 63] width 86 height 86
click at [1083, 67] on img at bounding box center [1079, 63] width 41 height 41
click at [968, 13] on div at bounding box center [1090, 15] width 274 height 15
click at [959, 10] on icon at bounding box center [960, 15] width 15 height 15
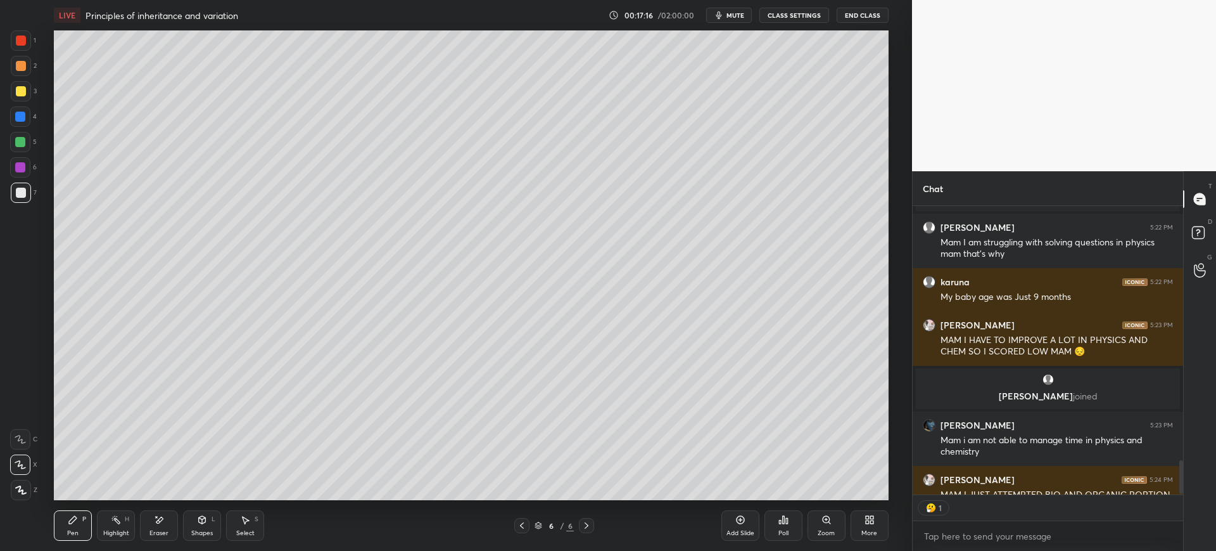
scroll to position [284, 267]
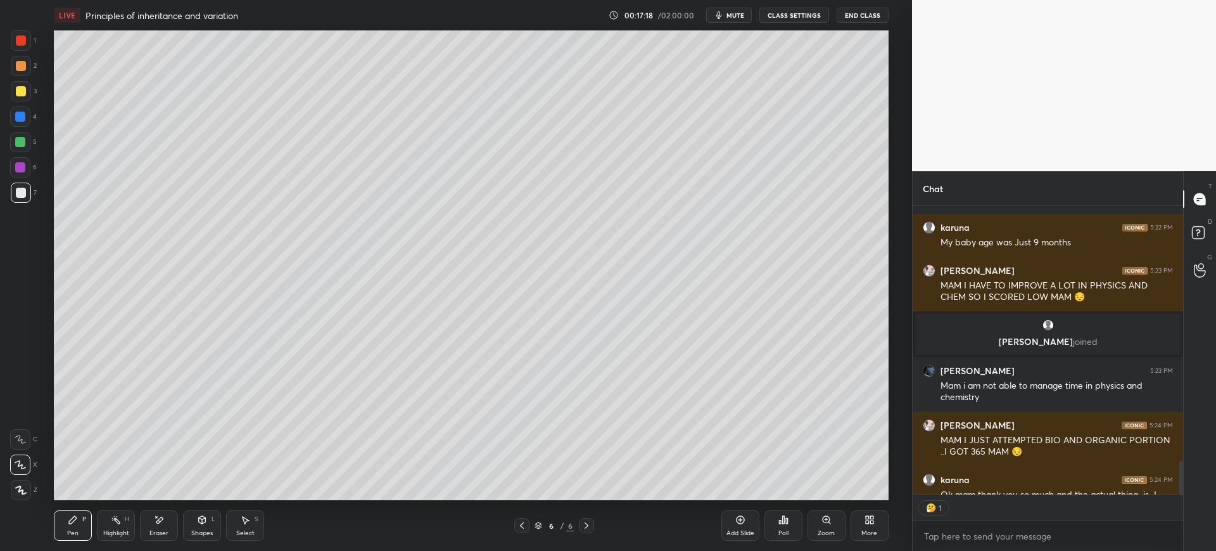
click at [27, 201] on div at bounding box center [21, 192] width 20 height 20
click at [871, 530] on div "More" at bounding box center [870, 533] width 16 height 6
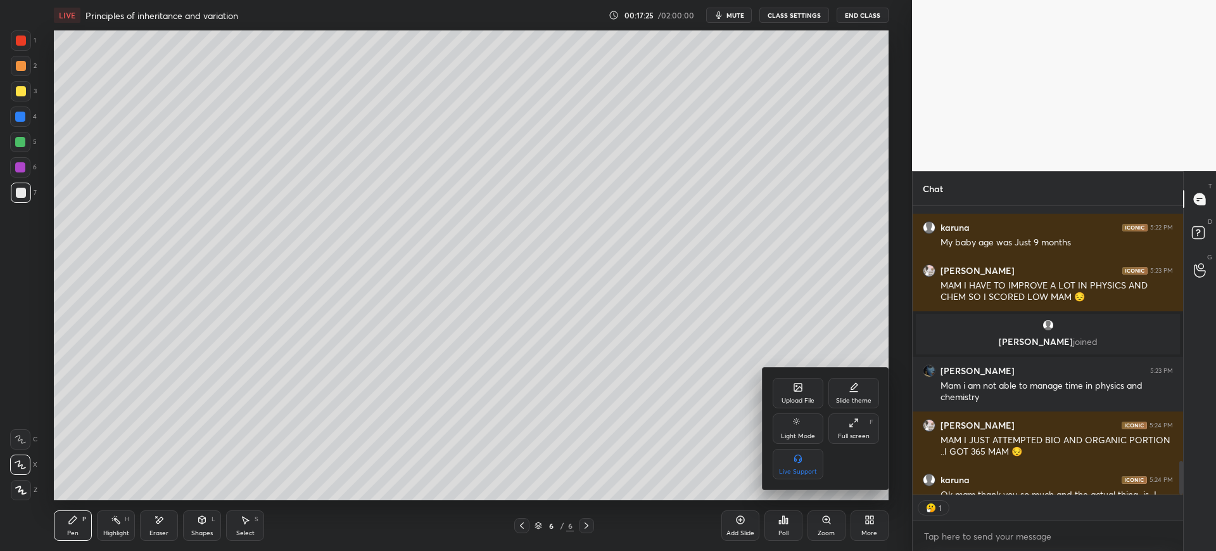
click at [787, 387] on div "Upload File" at bounding box center [798, 393] width 51 height 30
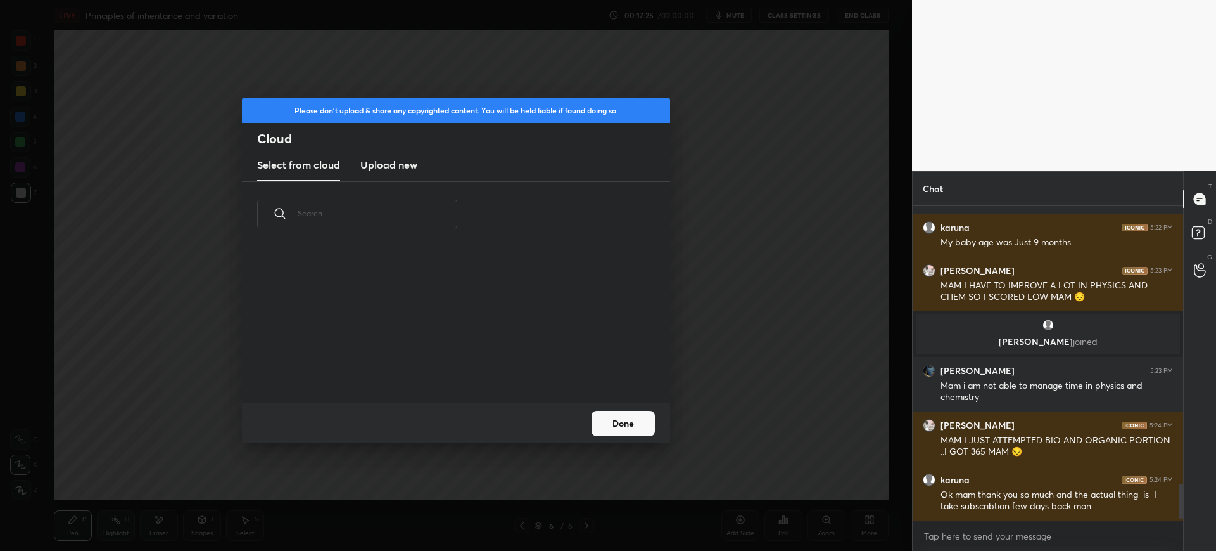
scroll to position [156, 407]
click at [386, 163] on h3 "Upload new" at bounding box center [388, 164] width 57 height 15
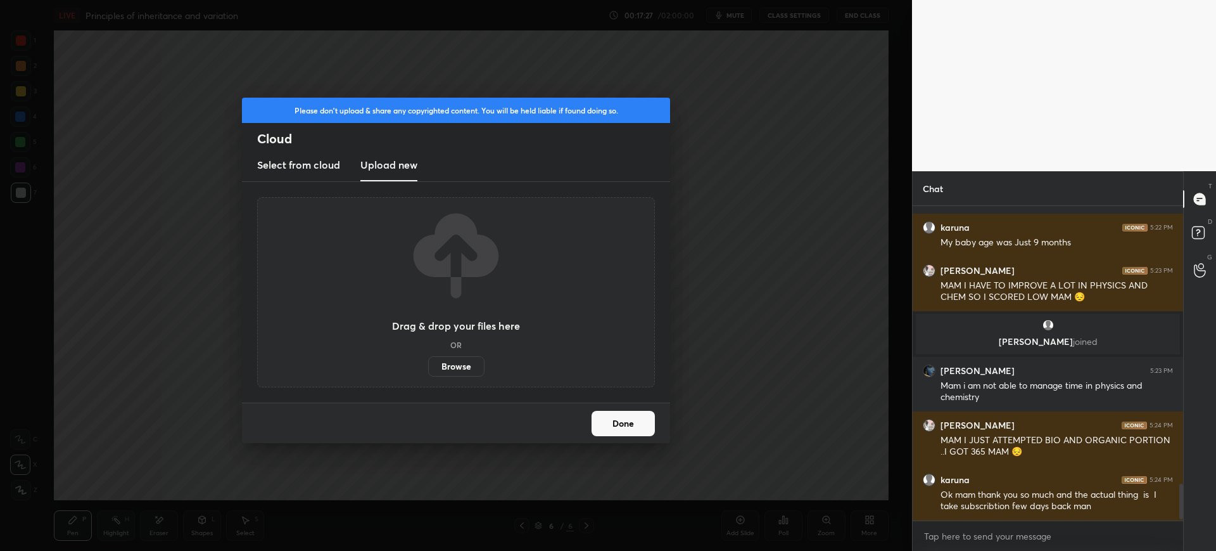
click at [445, 363] on label "Browse" at bounding box center [456, 366] width 56 height 20
click at [428, 363] on input "Browse" at bounding box center [428, 366] width 0 height 20
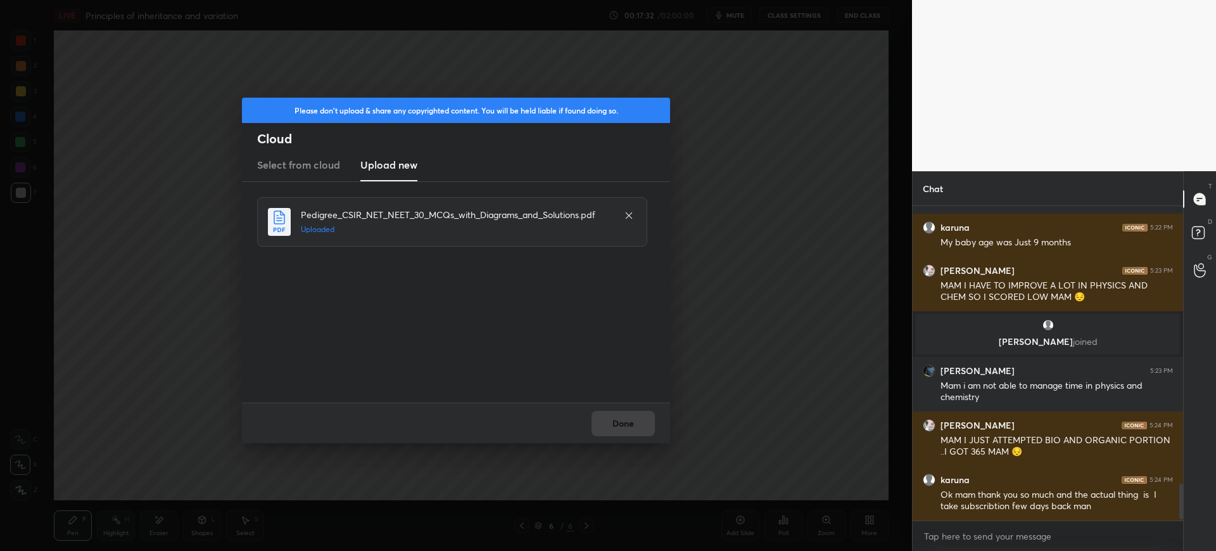
click at [612, 407] on div "Done" at bounding box center [456, 422] width 428 height 41
click at [613, 411] on button "Done" at bounding box center [623, 423] width 63 height 25
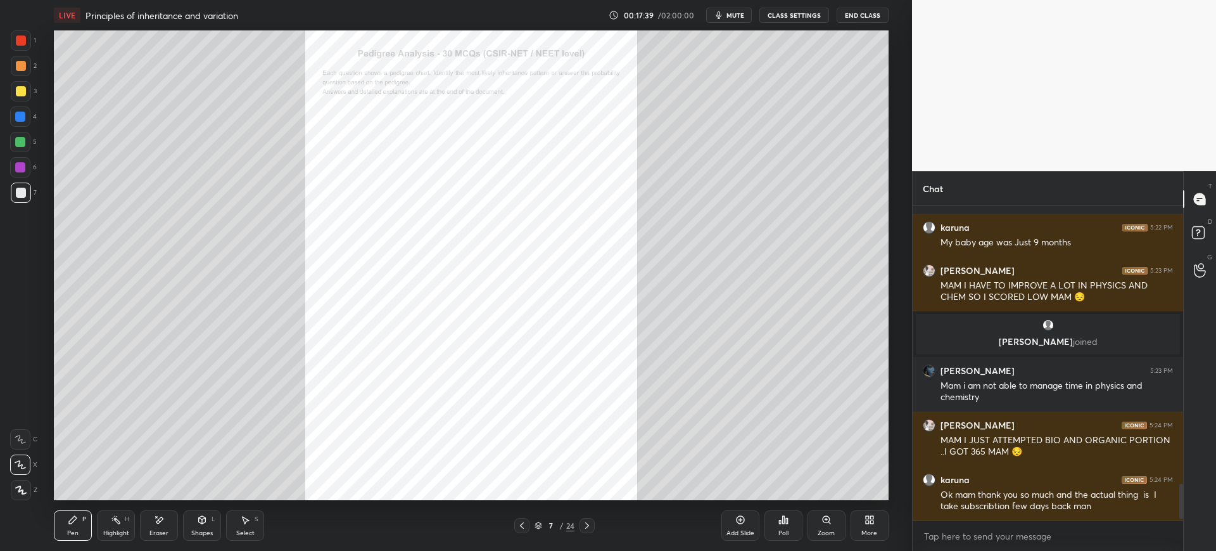
click at [17, 40] on div at bounding box center [21, 40] width 10 height 10
click at [587, 523] on icon at bounding box center [587, 525] width 10 height 10
click at [828, 526] on div "Zoom" at bounding box center [827, 525] width 38 height 30
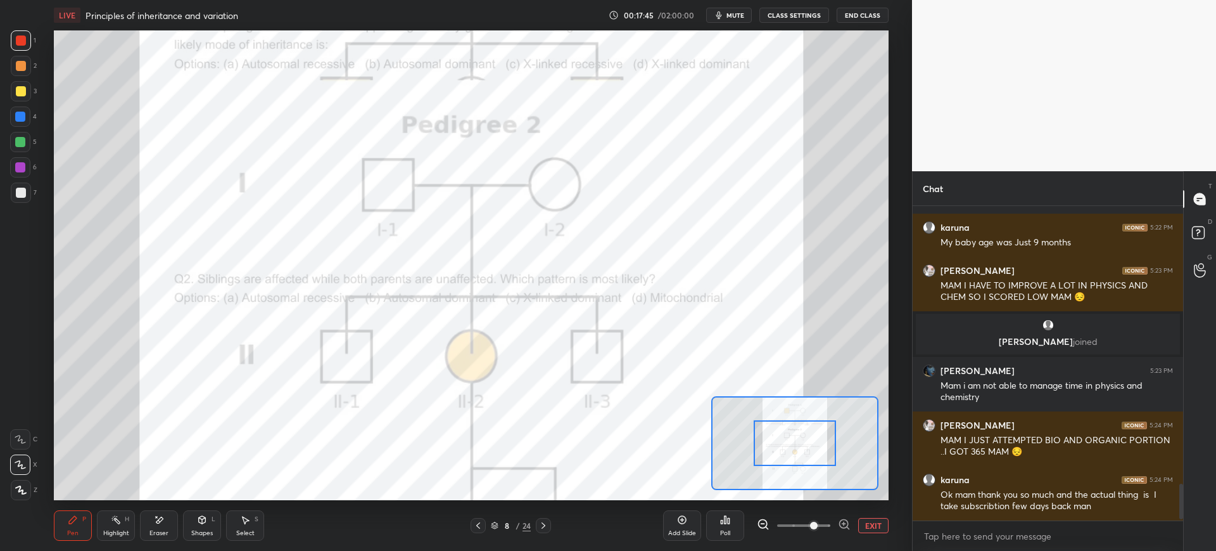
click at [789, 439] on div at bounding box center [795, 443] width 82 height 46
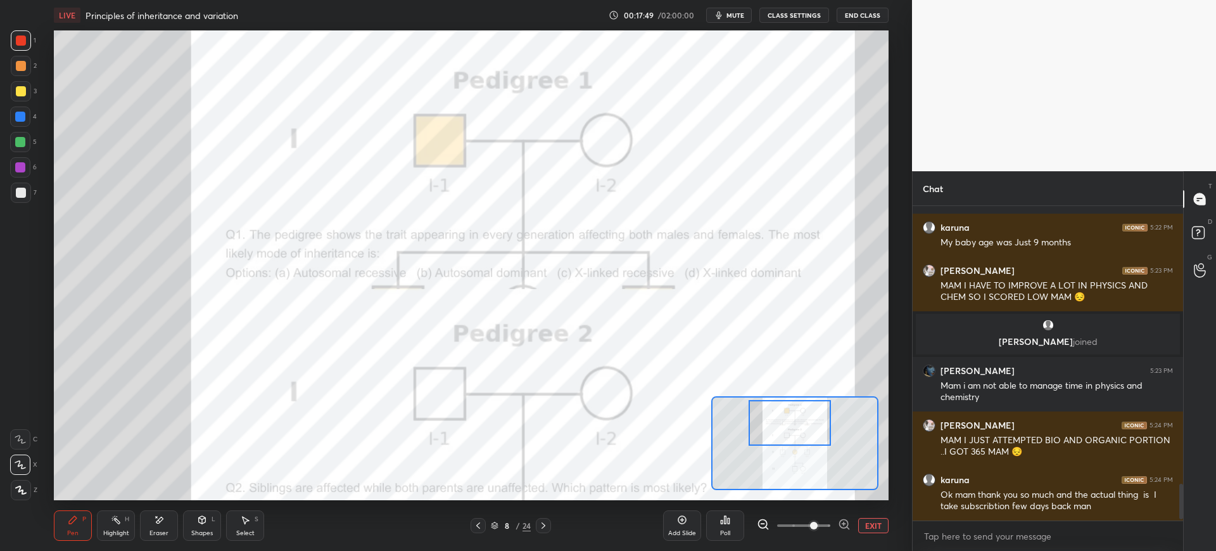
click at [542, 528] on icon at bounding box center [543, 525] width 10 height 10
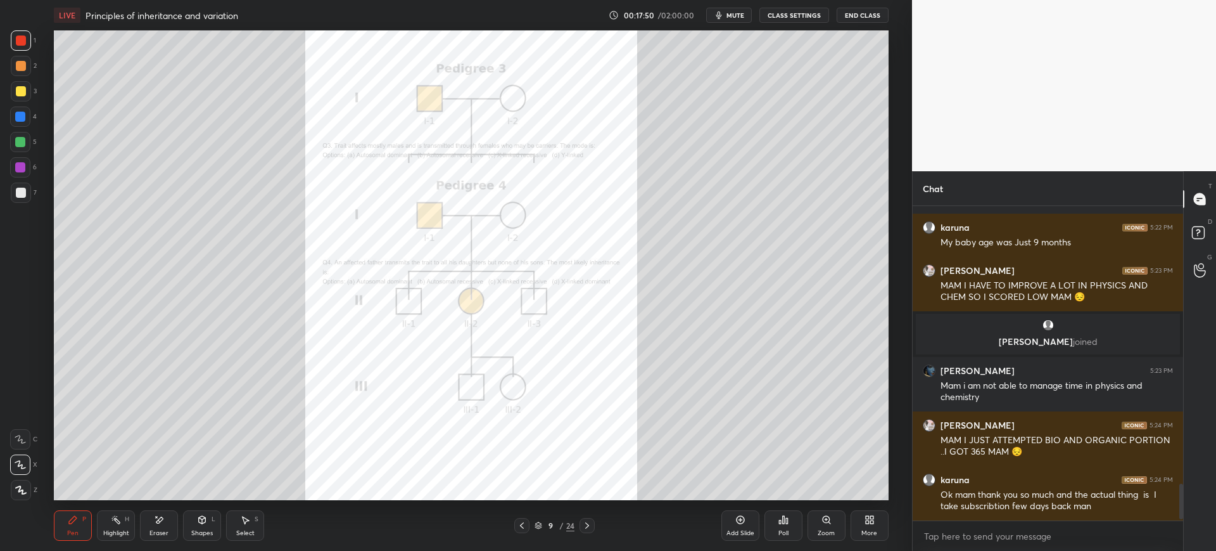
click at [551, 525] on div "9" at bounding box center [551, 525] width 13 height 8
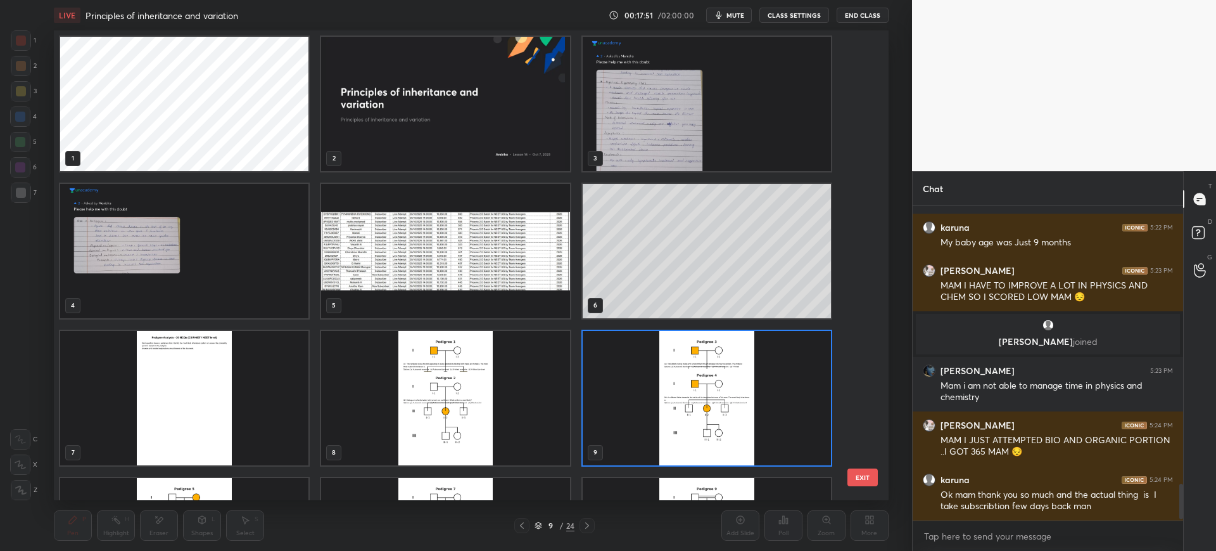
scroll to position [411, 0]
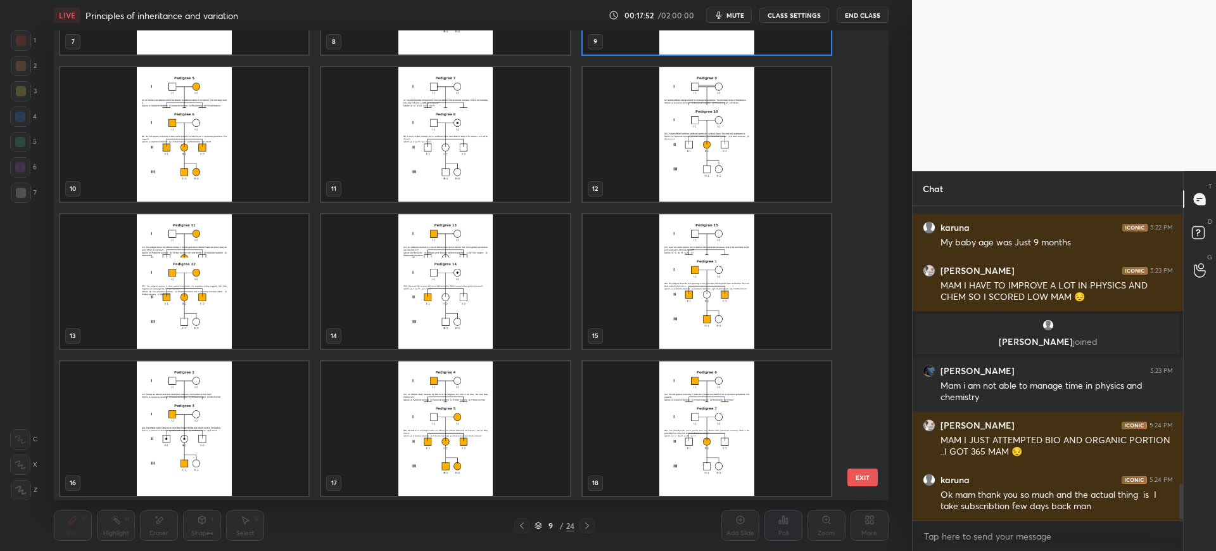
click at [469, 144] on img "grid" at bounding box center [446, 134] width 248 height 134
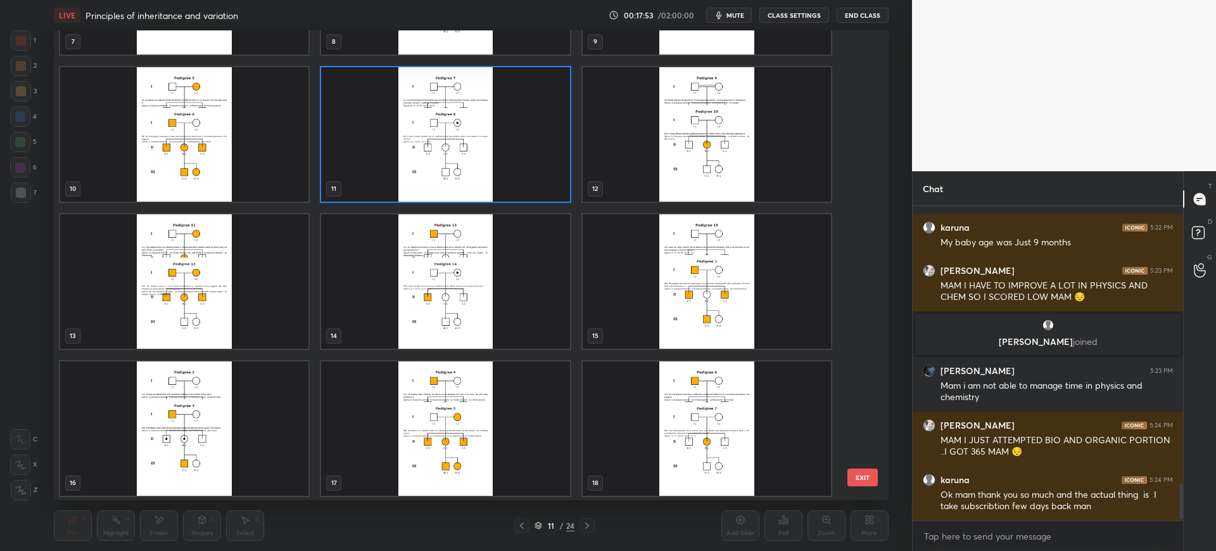
click at [872, 477] on button "EXIT" at bounding box center [863, 477] width 30 height 18
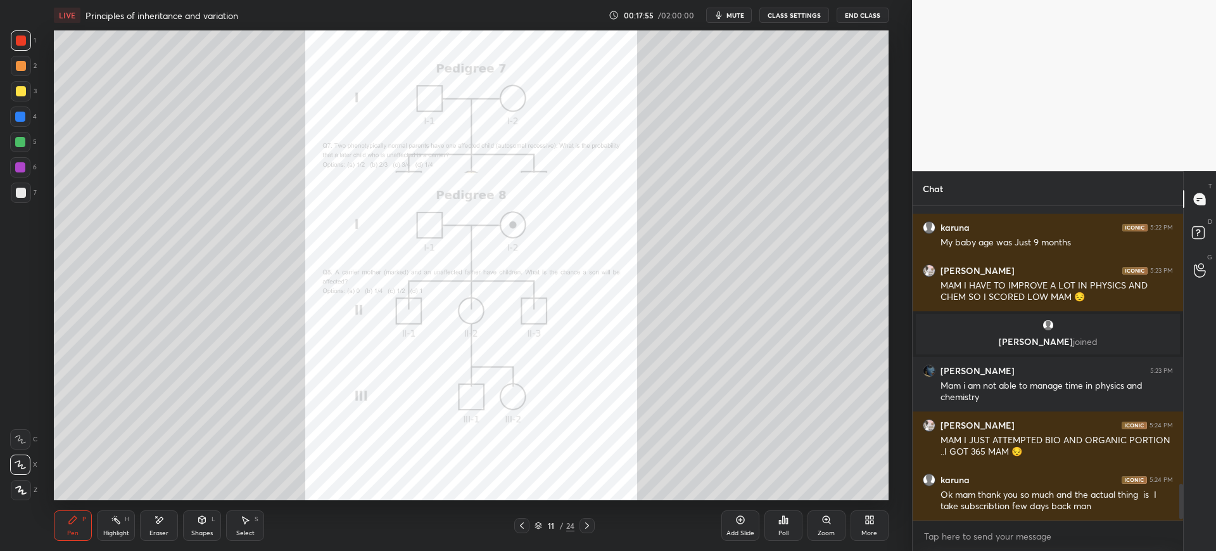
click at [590, 529] on icon at bounding box center [587, 525] width 10 height 10
click at [586, 526] on icon at bounding box center [587, 525] width 10 height 10
click at [588, 516] on div "Pen P Highlight H Eraser Shapes L Select S 13 / 24 Add Slide Poll Zoom More" at bounding box center [471, 525] width 834 height 51
click at [587, 532] on div at bounding box center [587, 525] width 15 height 15
click at [587, 524] on icon at bounding box center [587, 525] width 4 height 6
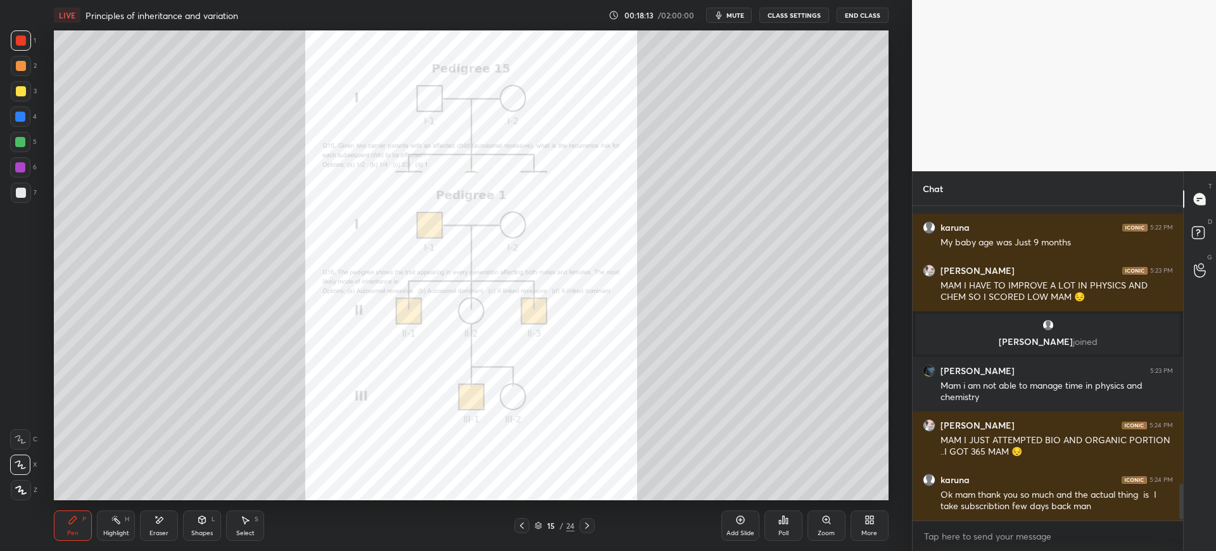
click at [587, 523] on icon at bounding box center [587, 525] width 10 height 10
click at [570, 527] on div "24" at bounding box center [570, 524] width 8 height 11
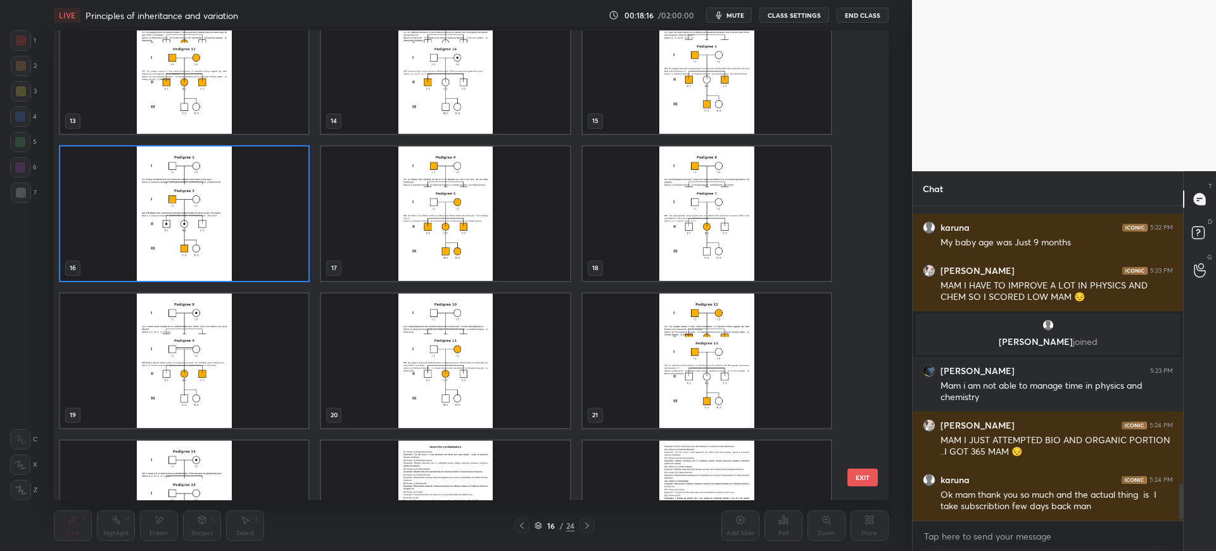
scroll to position [706, 0]
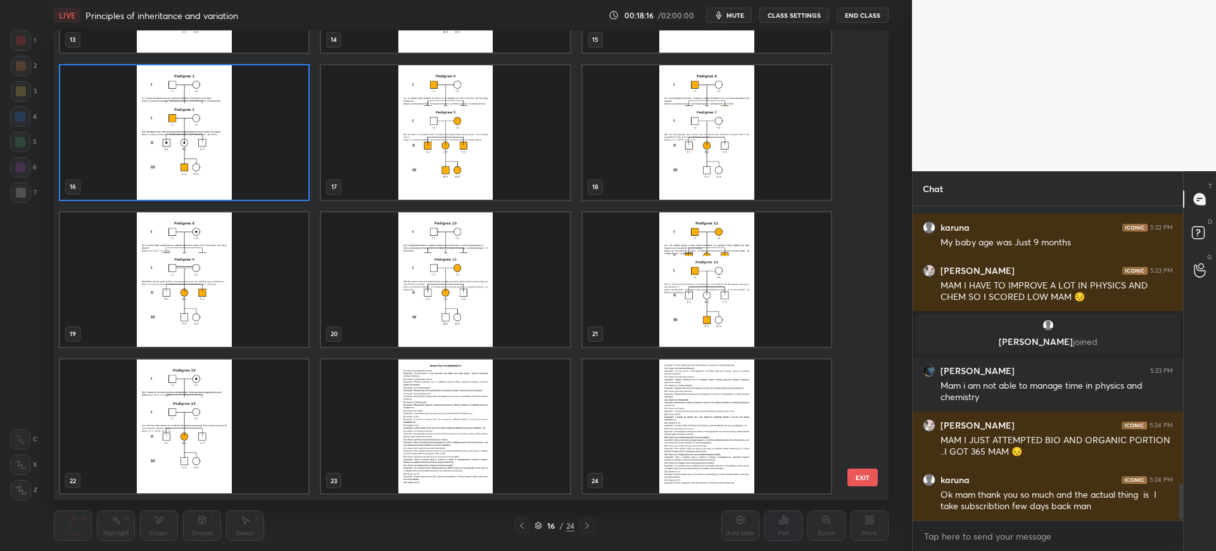
click at [856, 431] on div "13 14 15 16 17 18 19 20 21 22 23 24" at bounding box center [460, 264] width 812 height 469
click at [451, 420] on img "grid" at bounding box center [446, 426] width 248 height 134
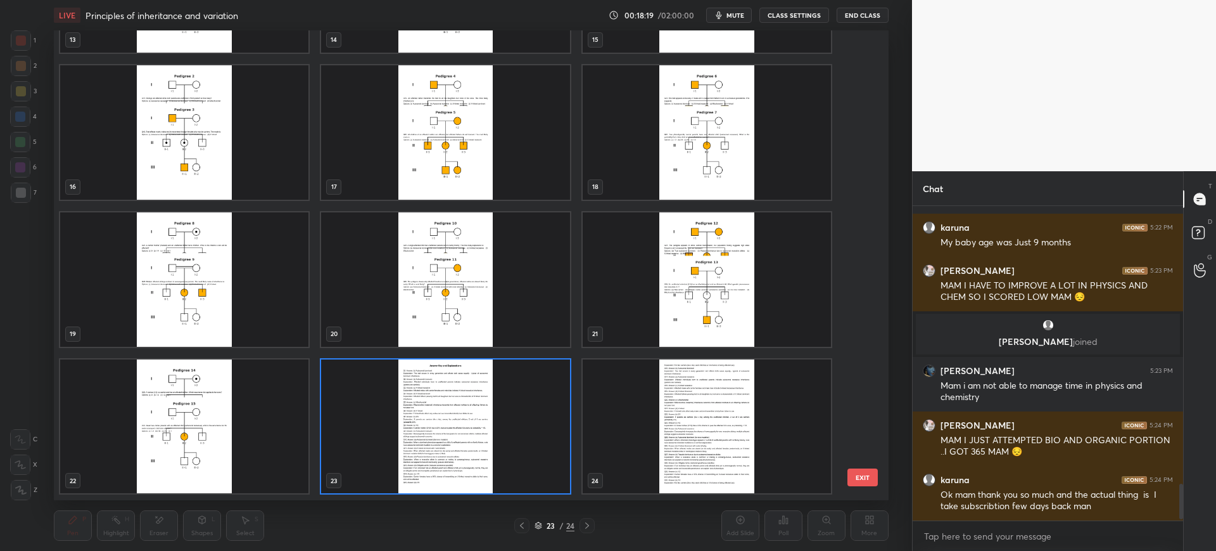
click at [226, 458] on img "grid" at bounding box center [184, 426] width 248 height 134
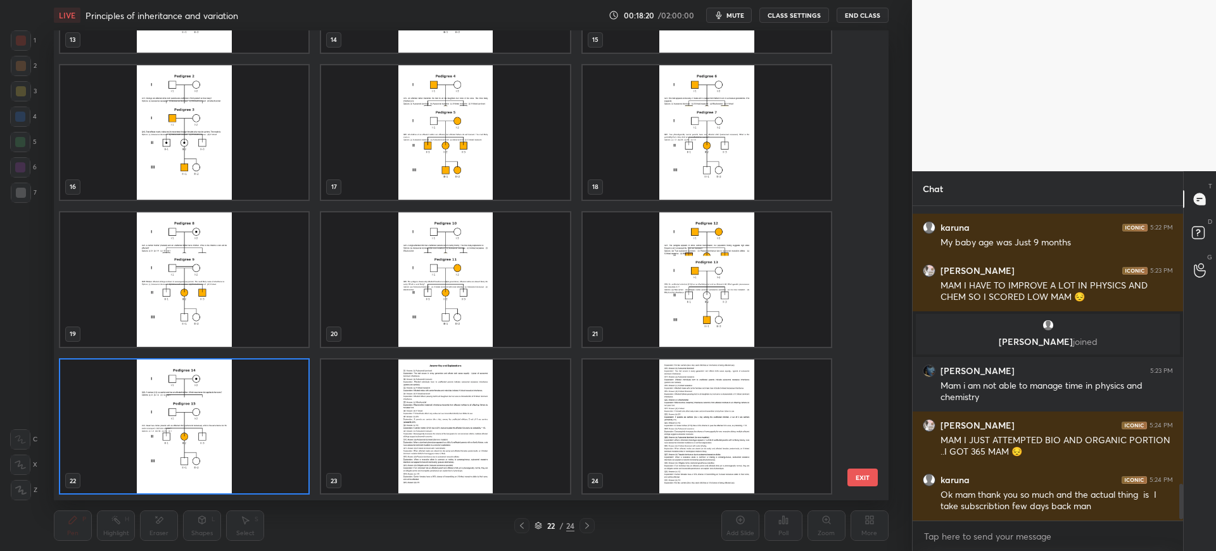
click at [851, 470] on button "EXIT" at bounding box center [863, 477] width 30 height 18
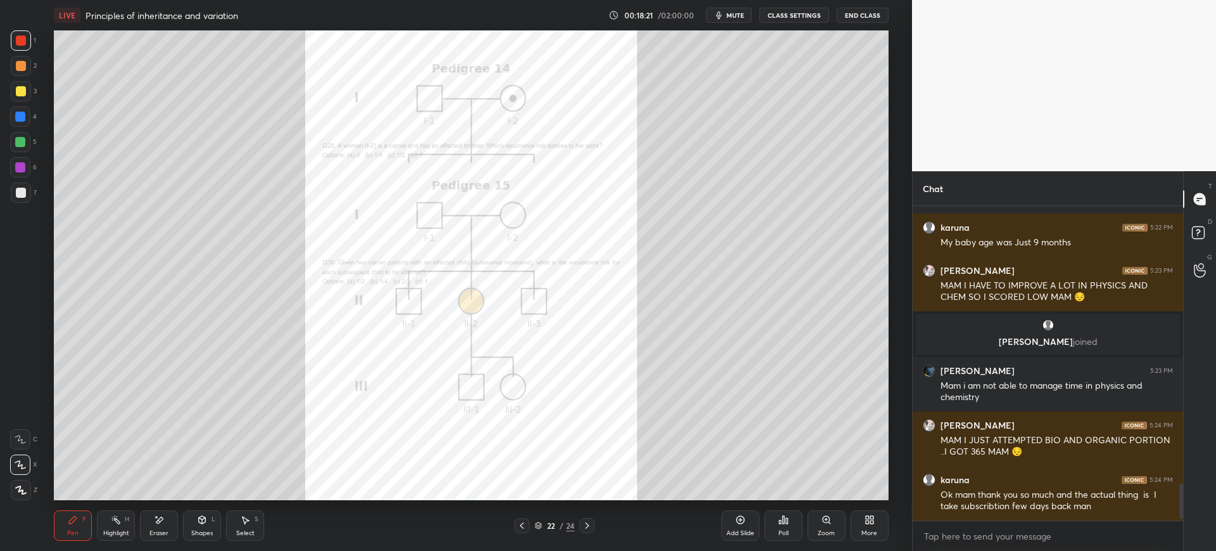
click at [850, 530] on div "Add Slide Poll Zoom More" at bounding box center [805, 525] width 167 height 71
click at [831, 523] on icon at bounding box center [827, 519] width 10 height 10
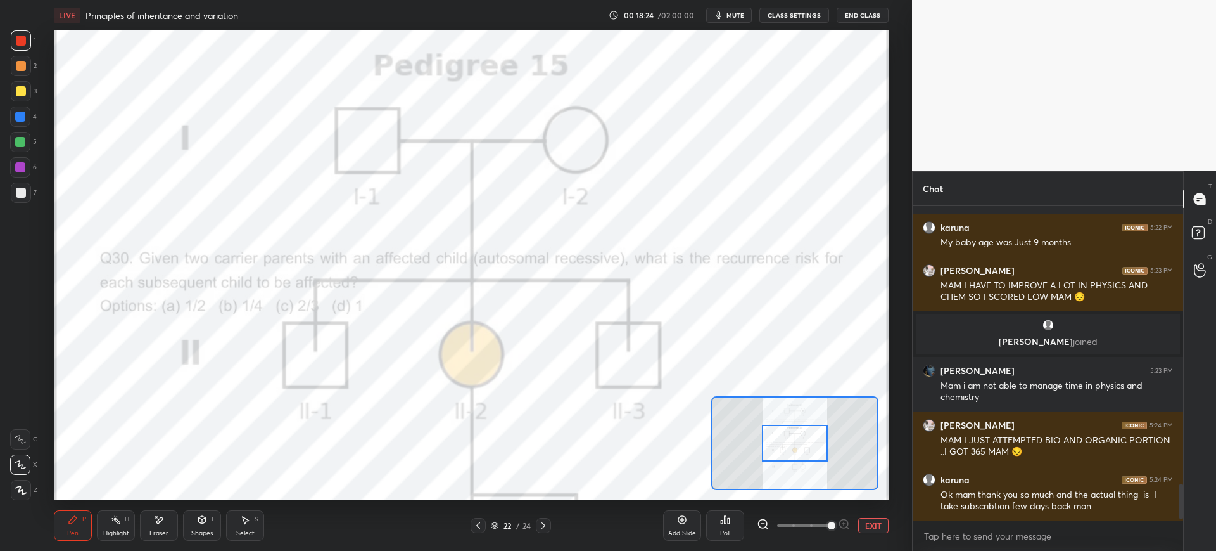
click at [26, 101] on div at bounding box center [21, 91] width 20 height 20
click at [20, 138] on div at bounding box center [20, 142] width 10 height 10
click at [22, 123] on div at bounding box center [20, 116] width 20 height 20
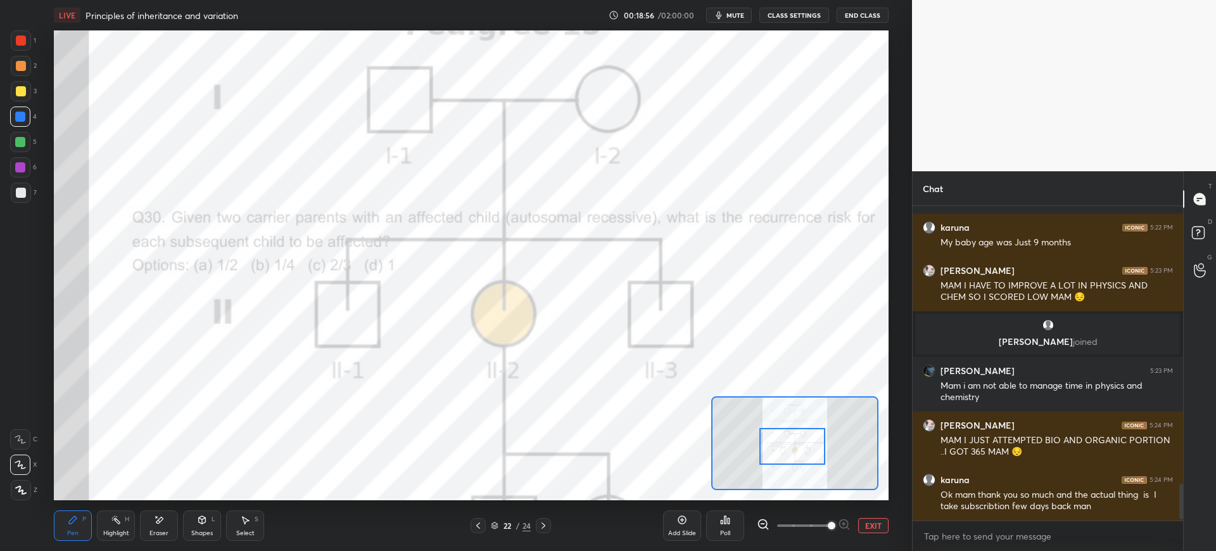
click at [170, 530] on div "Eraser" at bounding box center [159, 525] width 38 height 30
click at [78, 521] on icon at bounding box center [73, 519] width 10 height 10
click at [28, 45] on div at bounding box center [21, 40] width 20 height 20
click at [23, 441] on icon at bounding box center [20, 439] width 11 height 9
click at [34, 125] on div "4" at bounding box center [23, 116] width 27 height 20
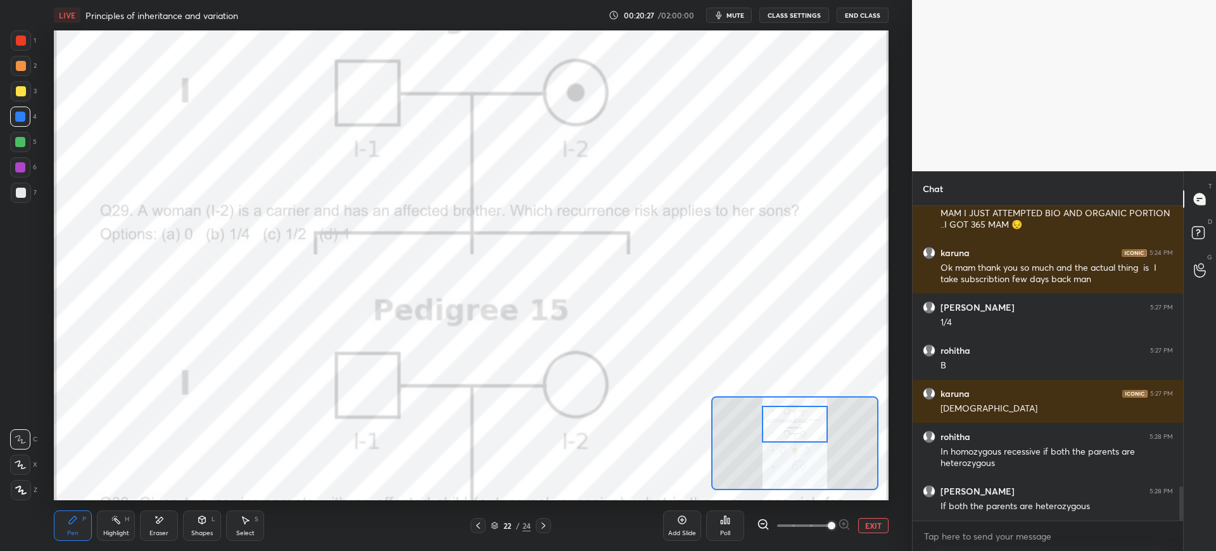
scroll to position [2638, 0]
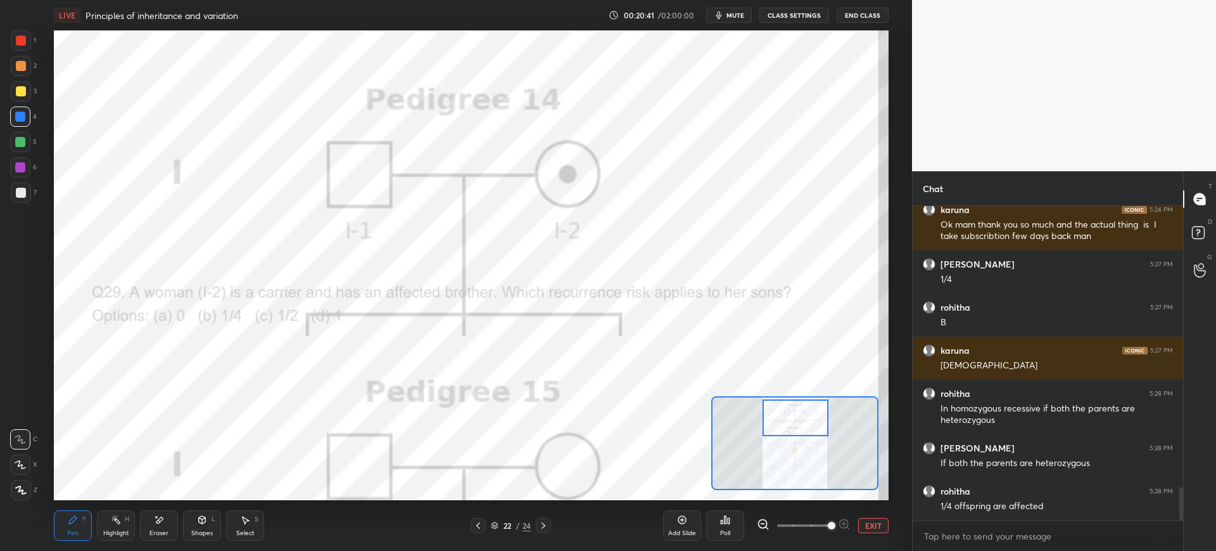
click at [794, 435] on div at bounding box center [796, 417] width 66 height 37
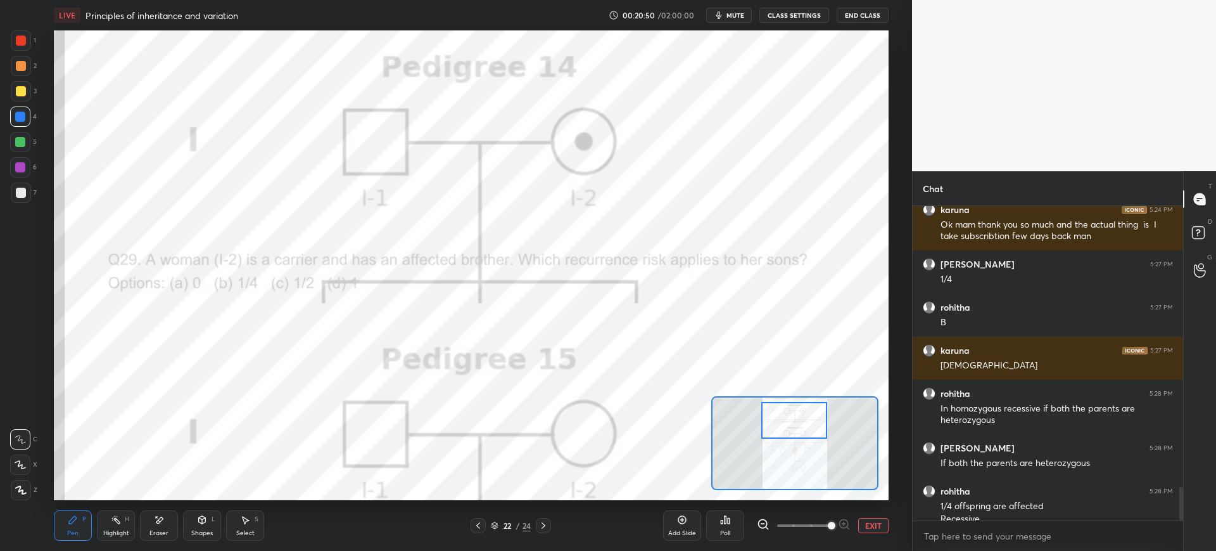
scroll to position [2651, 0]
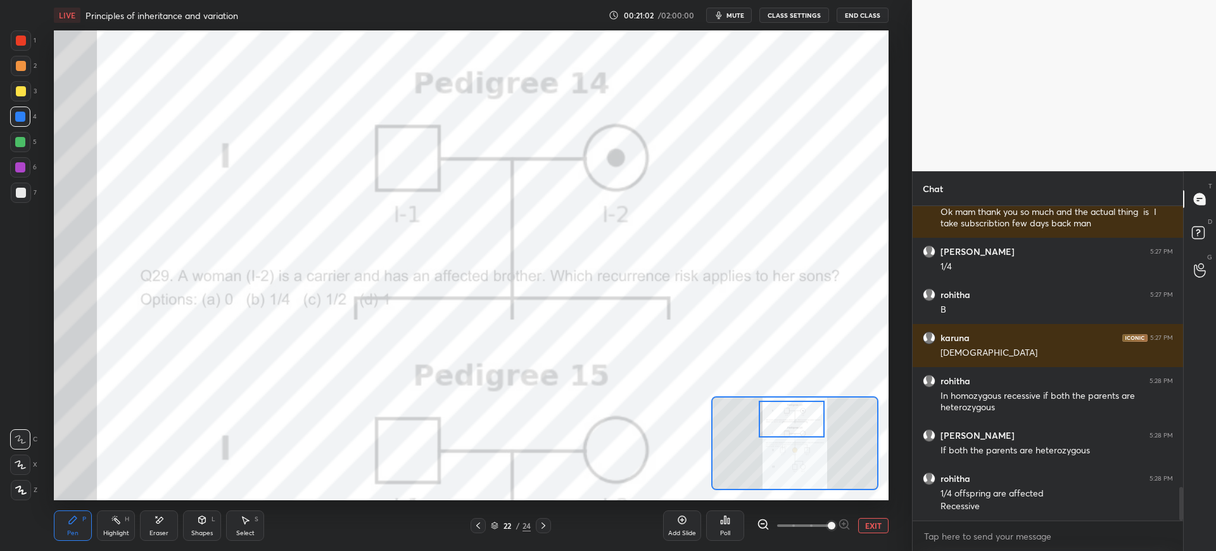
click at [159, 537] on div "Eraser" at bounding box center [159, 525] width 38 height 30
click at [18, 493] on span "Erase all" at bounding box center [20, 489] width 19 height 9
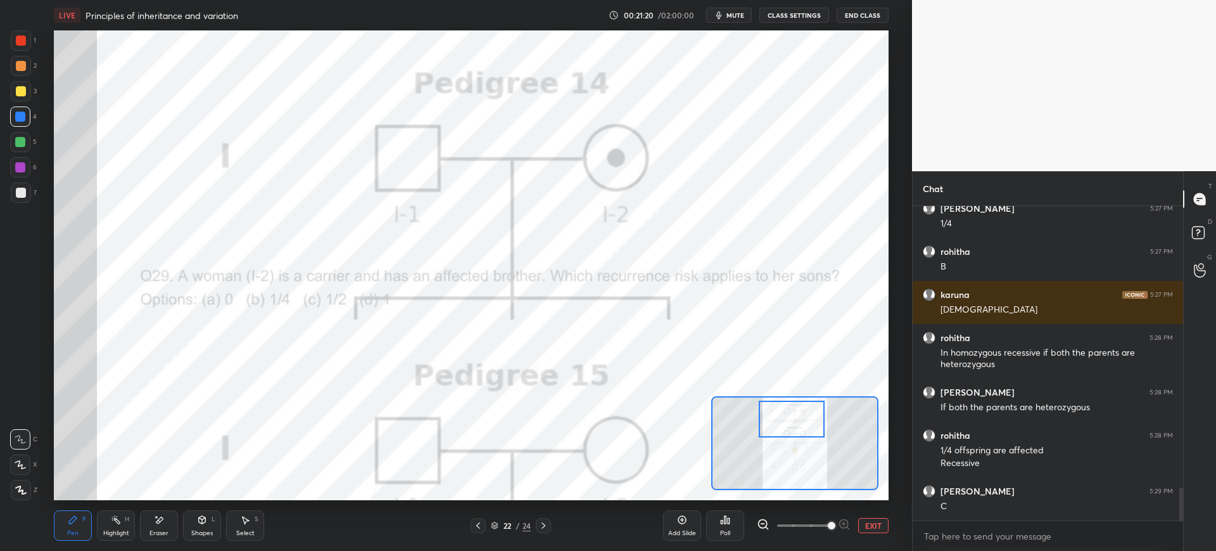
scroll to position [2737, 0]
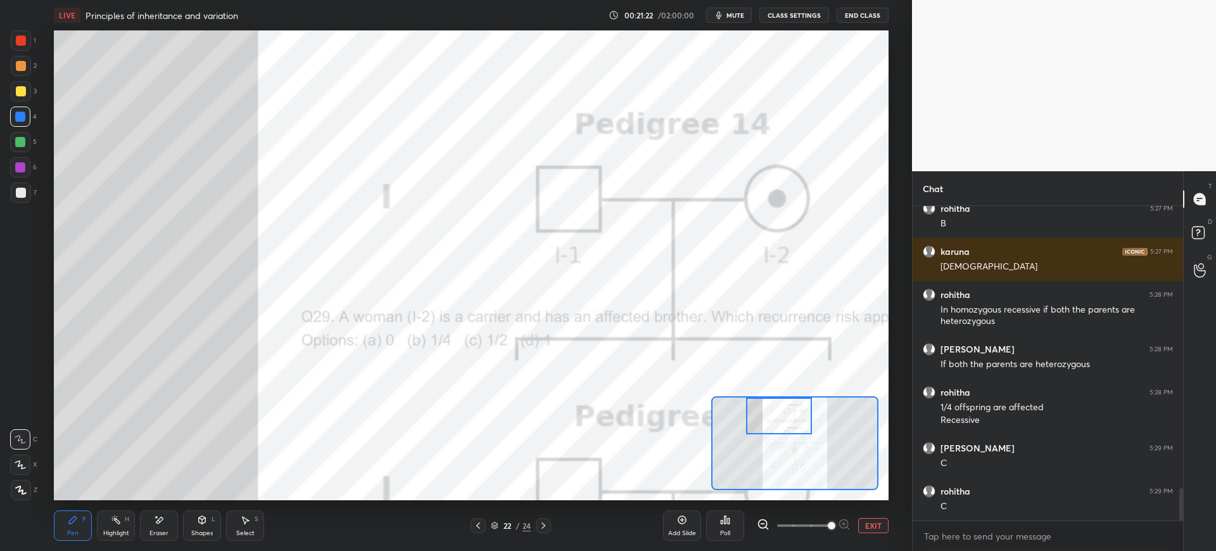
click at [478, 529] on icon at bounding box center [478, 525] width 10 height 10
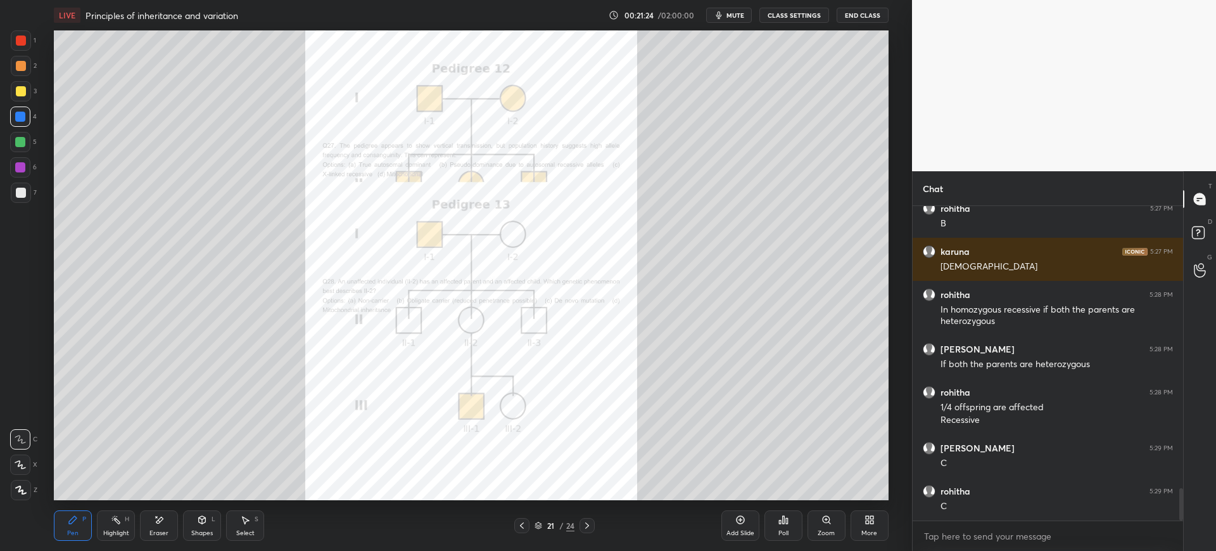
click at [844, 531] on div "Zoom" at bounding box center [827, 525] width 38 height 30
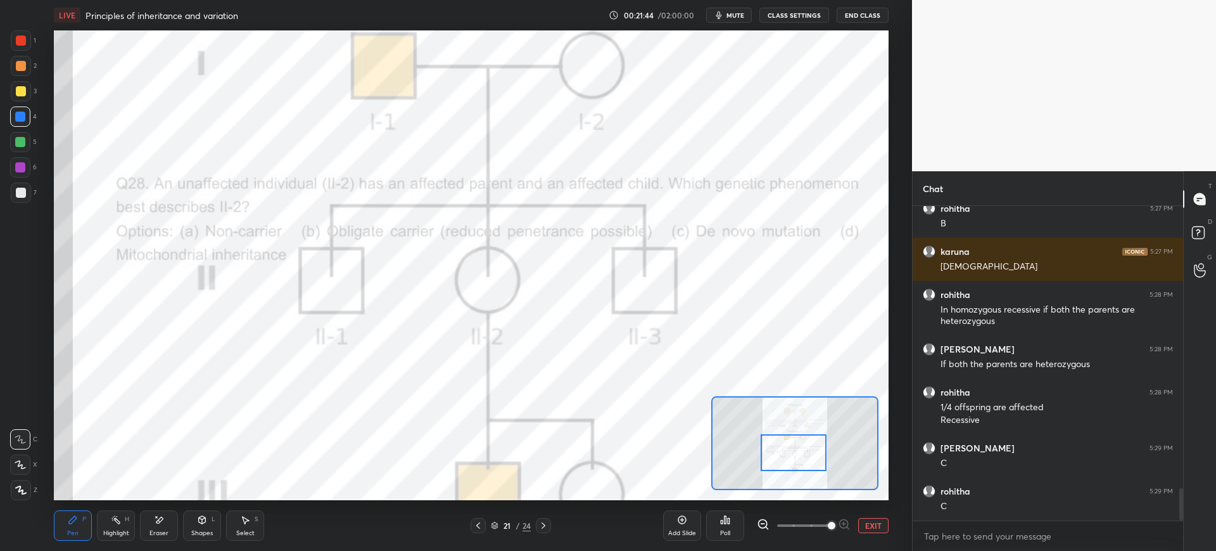
scroll to position [2782, 0]
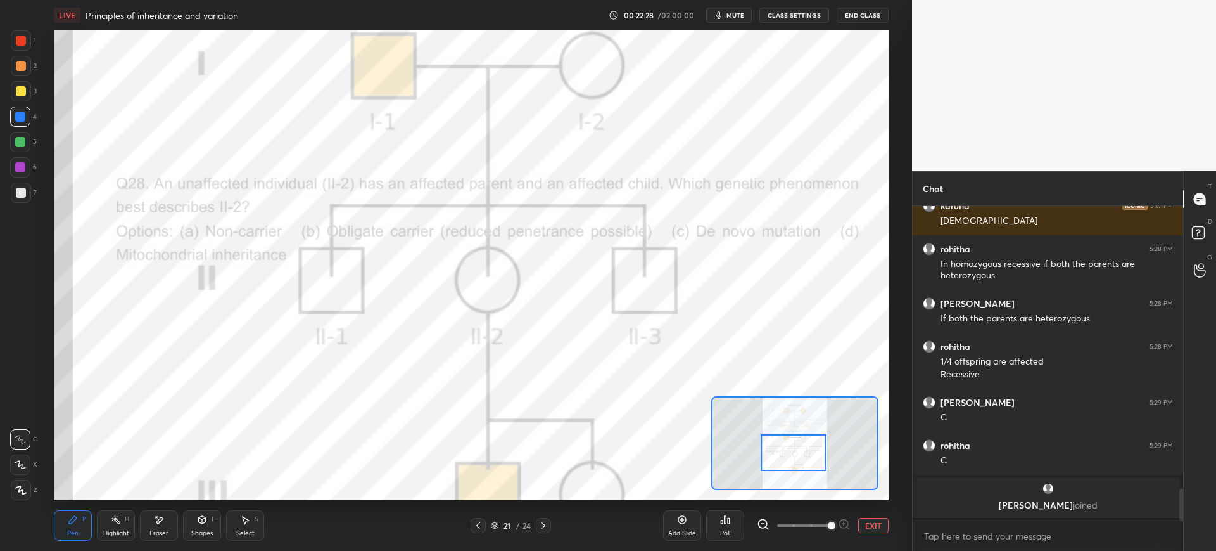
click at [885, 527] on button "EXIT" at bounding box center [873, 525] width 30 height 15
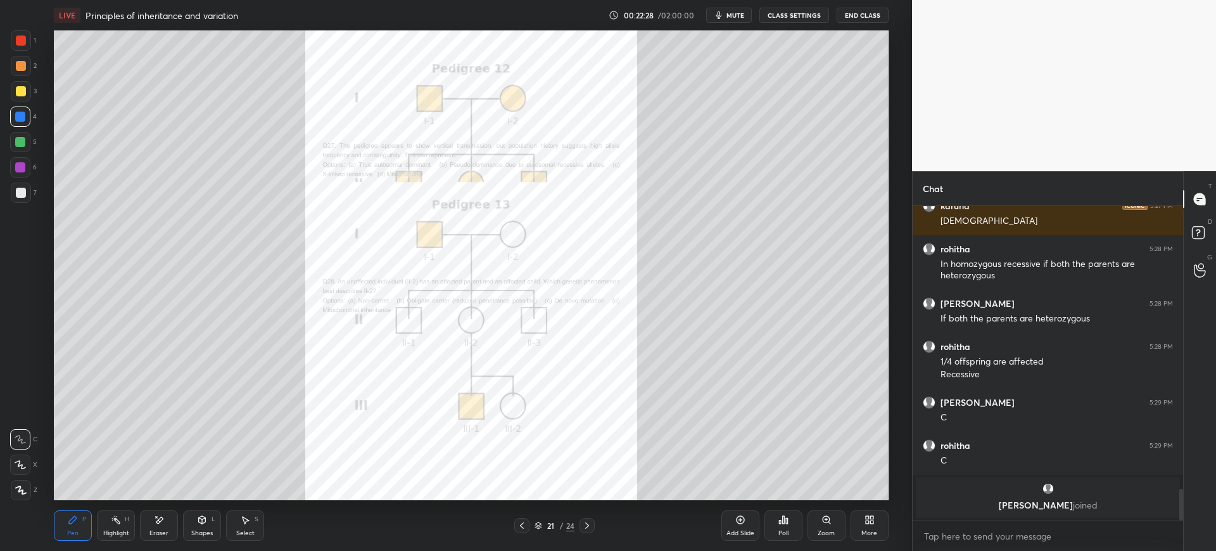
click at [882, 531] on div "More" at bounding box center [870, 525] width 38 height 30
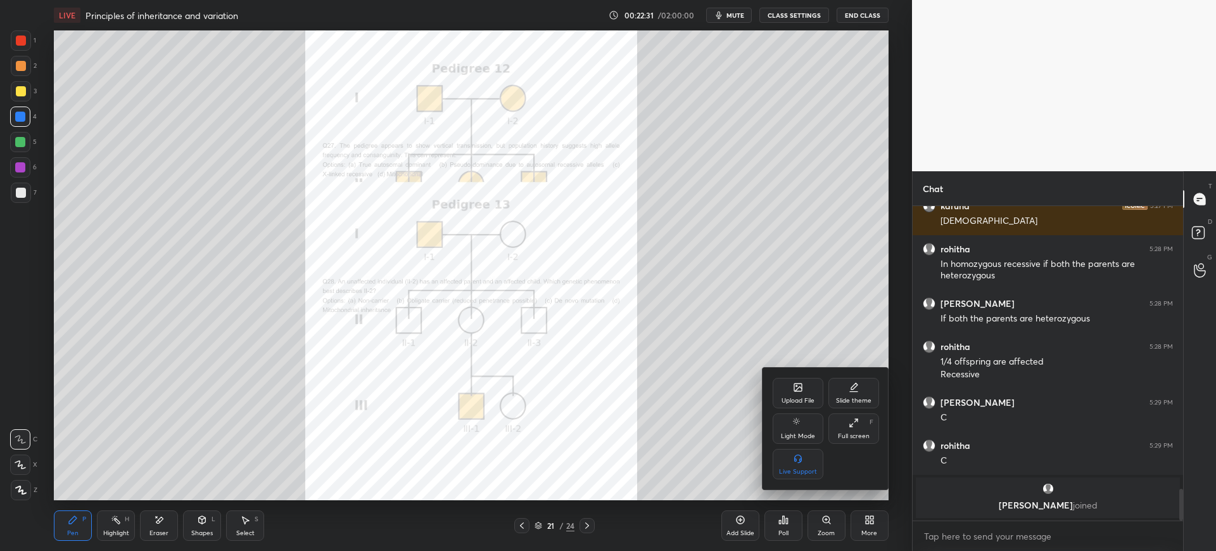
drag, startPoint x: 797, startPoint y: 390, endPoint x: 801, endPoint y: 379, distance: 11.6
click at [801, 379] on div "Upload File" at bounding box center [798, 393] width 51 height 30
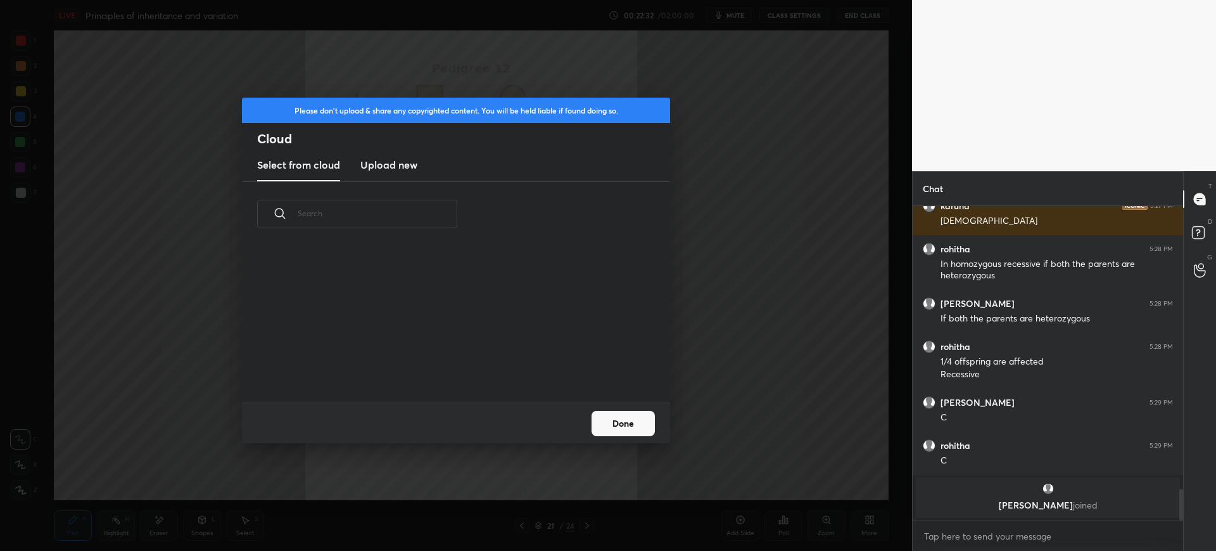
click at [801, 379] on div "Please don't upload & share any copyrighted content. You will be held liable if…" at bounding box center [456, 275] width 912 height 551
click at [359, 173] on div "Select from cloud Upload new" at bounding box center [456, 166] width 428 height 32
click at [385, 159] on h3 "Upload new" at bounding box center [388, 164] width 57 height 15
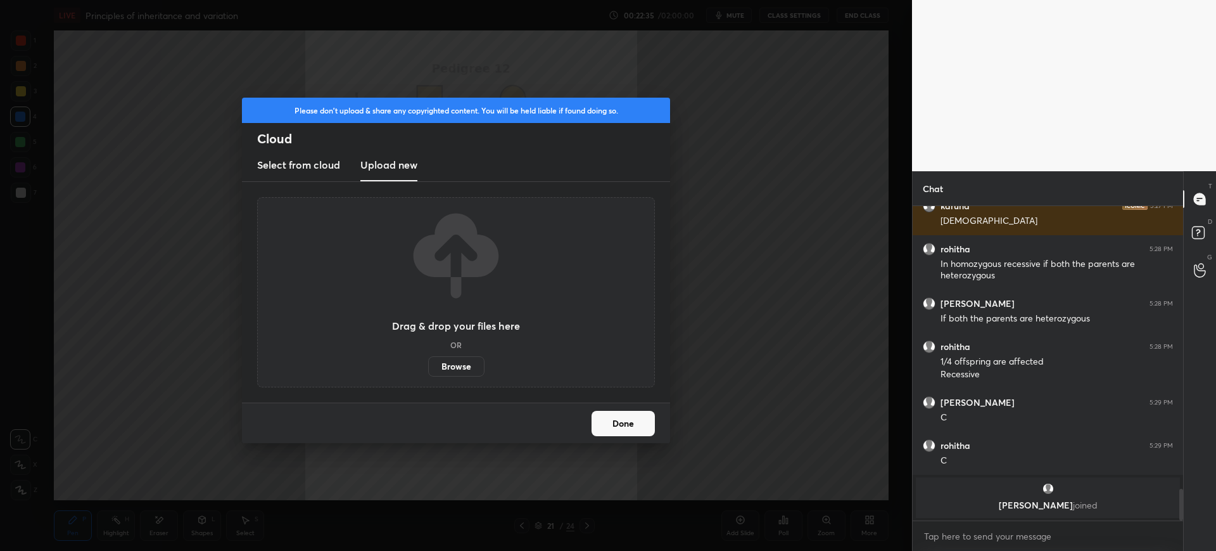
click at [452, 367] on label "Browse" at bounding box center [456, 366] width 56 height 20
click at [428, 367] on input "Browse" at bounding box center [428, 366] width 0 height 20
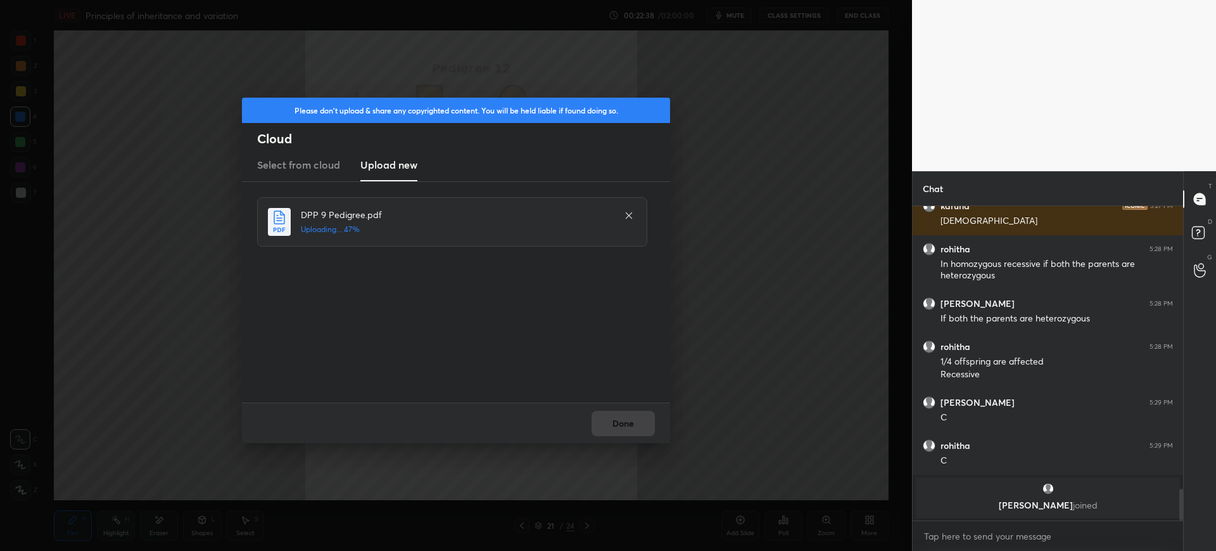
click at [645, 424] on div "Done" at bounding box center [456, 422] width 428 height 41
click at [640, 426] on button "Done" at bounding box center [623, 423] width 63 height 25
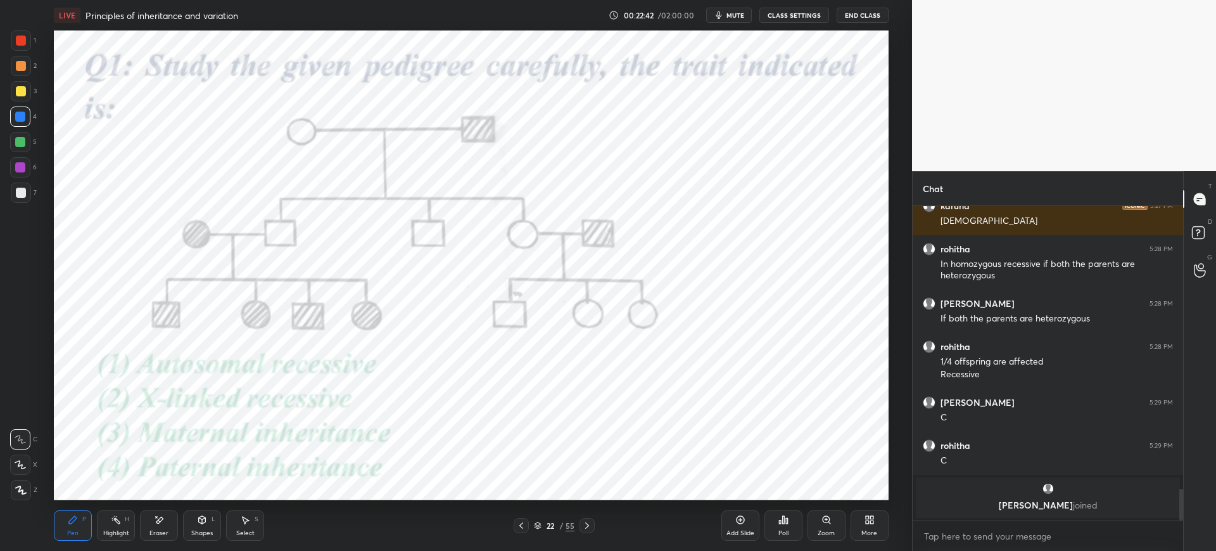
click at [11, 42] on div at bounding box center [21, 40] width 20 height 20
click at [556, 522] on div "22" at bounding box center [550, 525] width 13 height 8
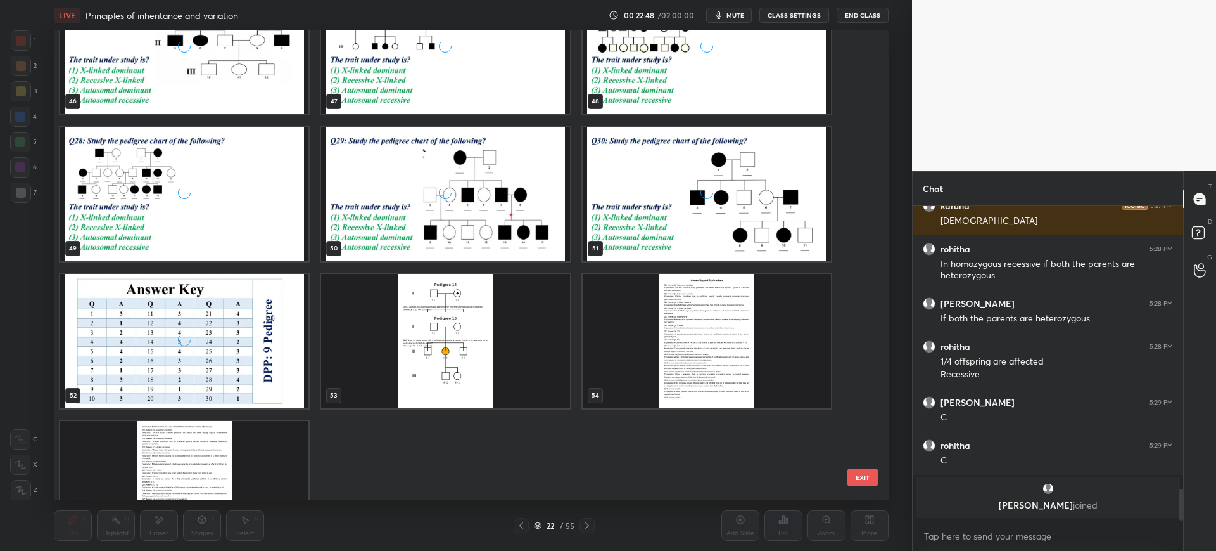
scroll to position [2322, 0]
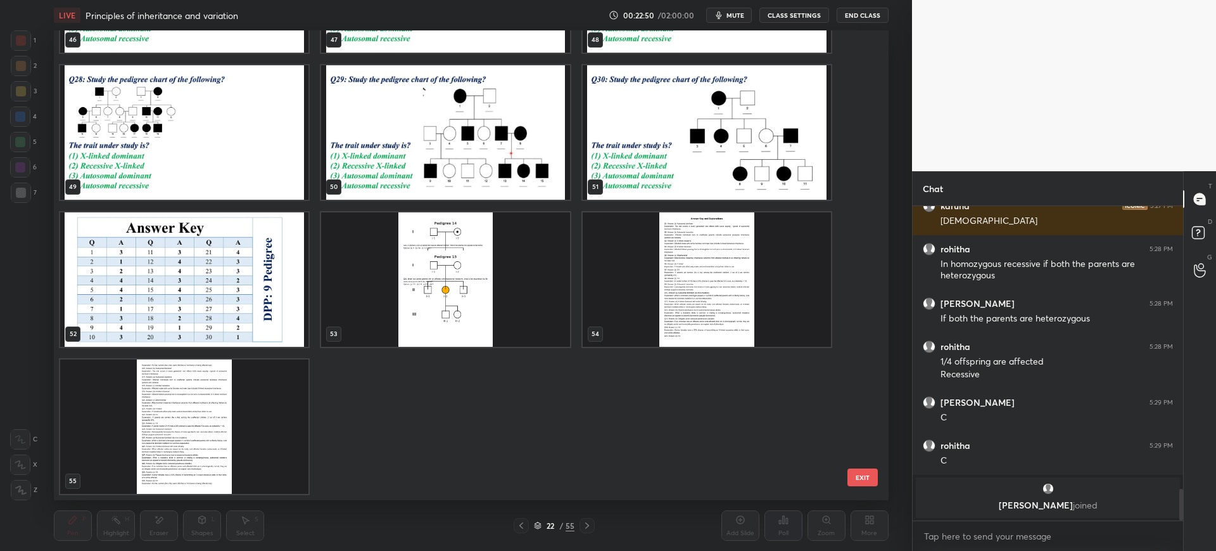
click at [865, 475] on button "EXIT" at bounding box center [863, 477] width 30 height 18
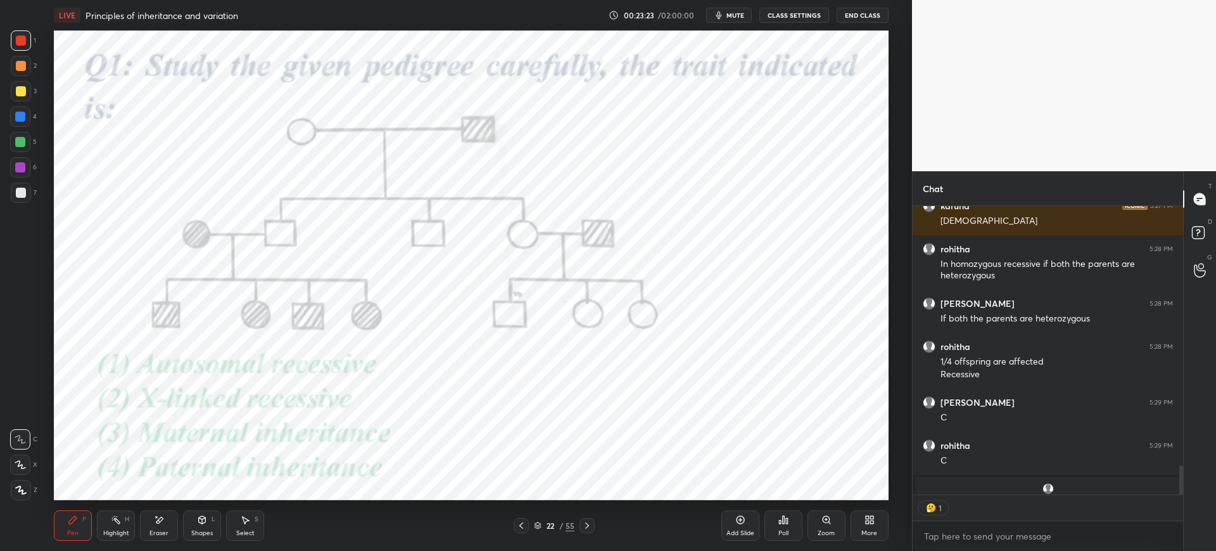
scroll to position [284, 267]
type textarea "x"
click at [787, 531] on div "Poll" at bounding box center [784, 533] width 10 height 6
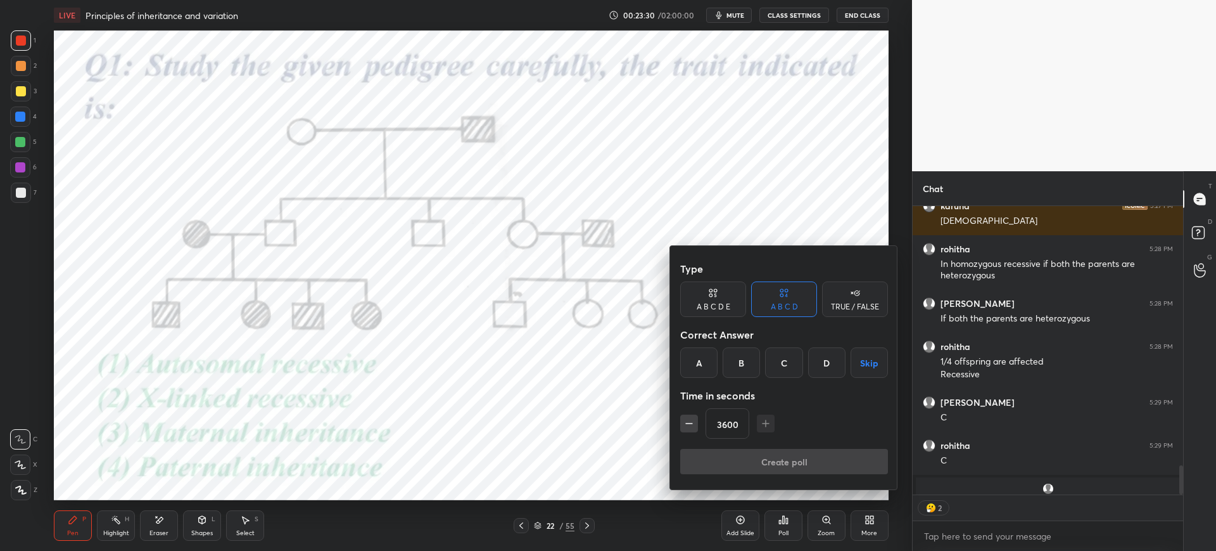
click at [775, 362] on div "C" at bounding box center [783, 362] width 37 height 30
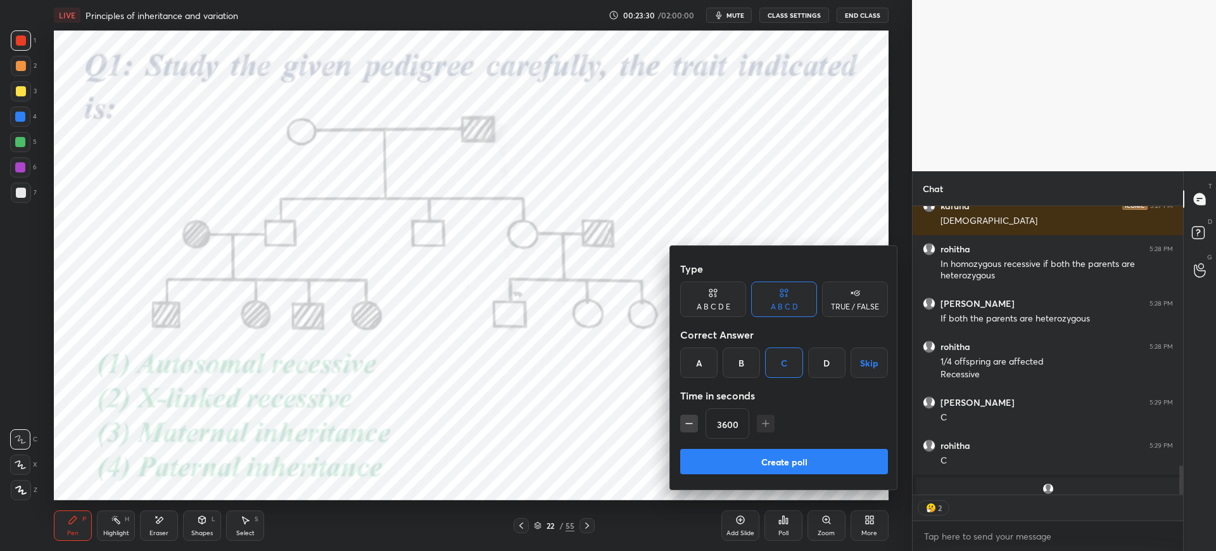
click at [745, 429] on input "3600" at bounding box center [727, 424] width 42 height 30
type input "36"
type textarea "x"
type input "36"
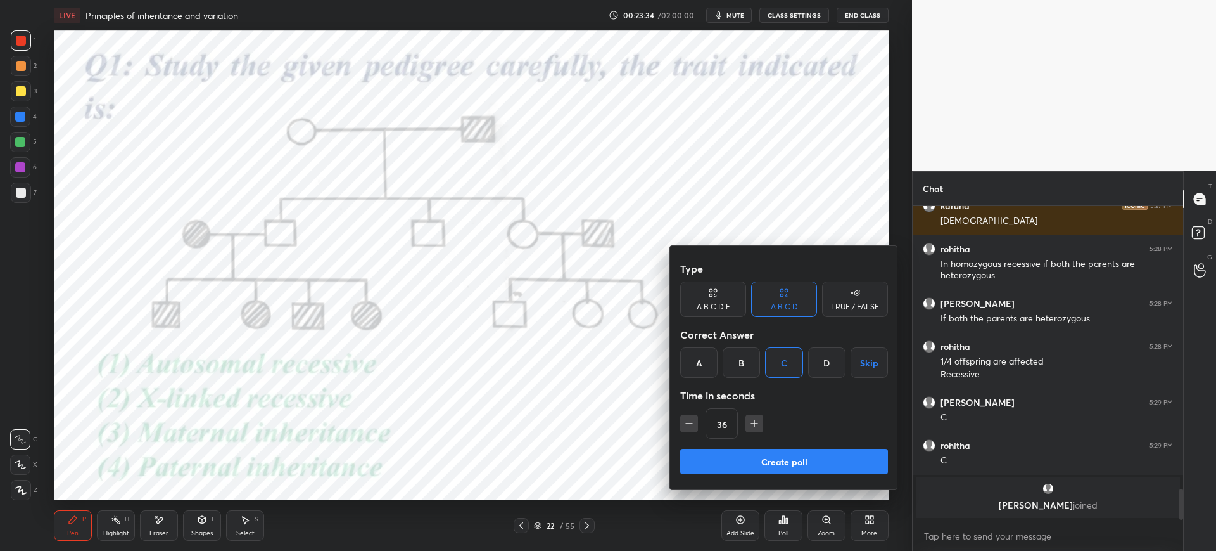
click at [780, 462] on button "Create poll" at bounding box center [784, 461] width 208 height 25
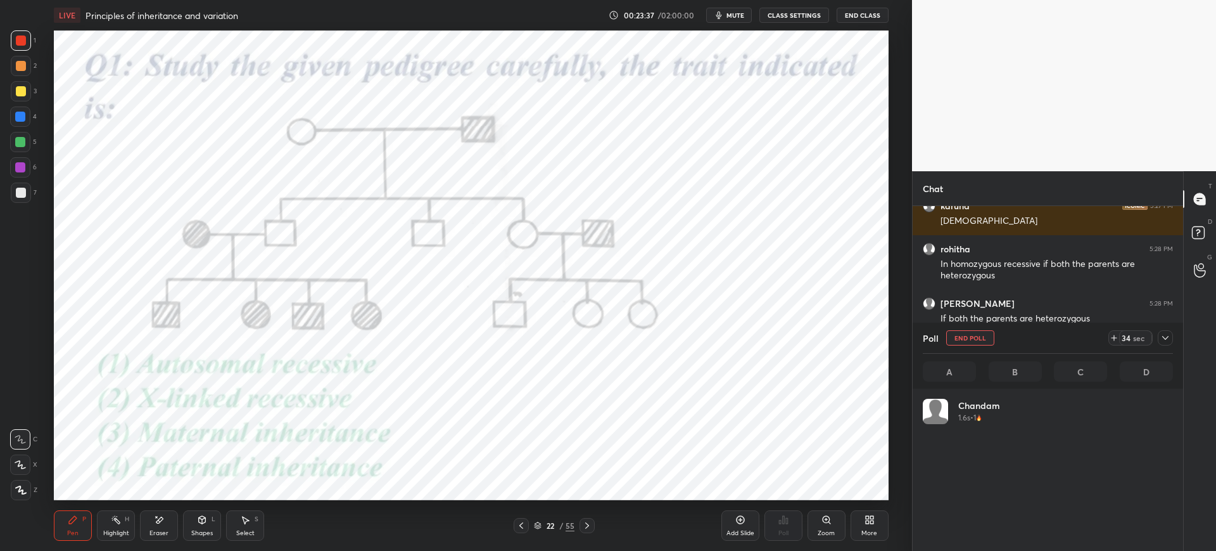
scroll to position [148, 246]
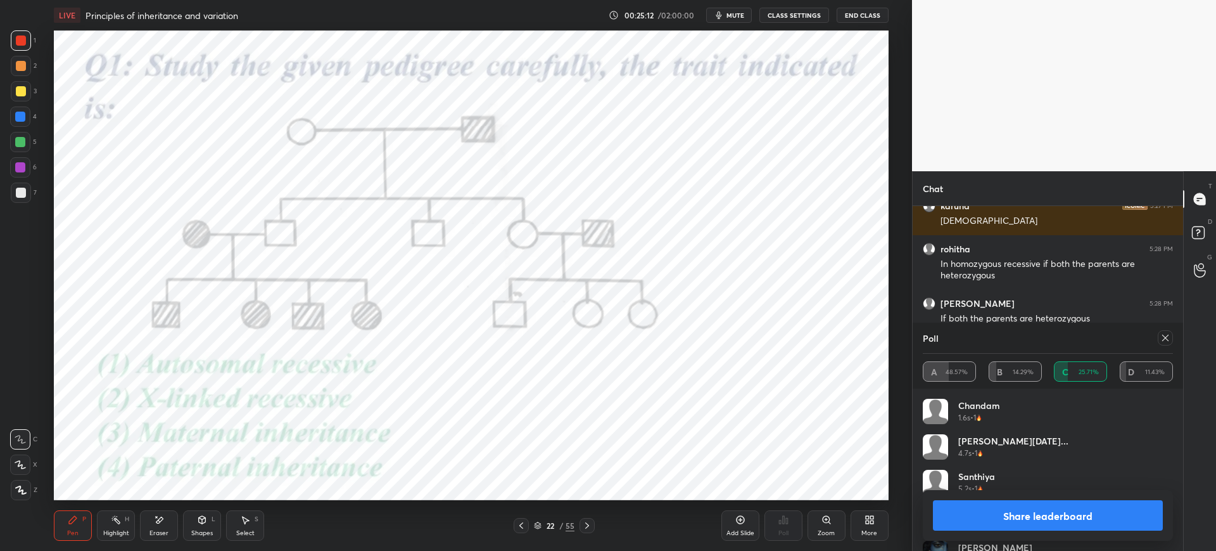
click at [730, 17] on span "mute" at bounding box center [736, 15] width 18 height 9
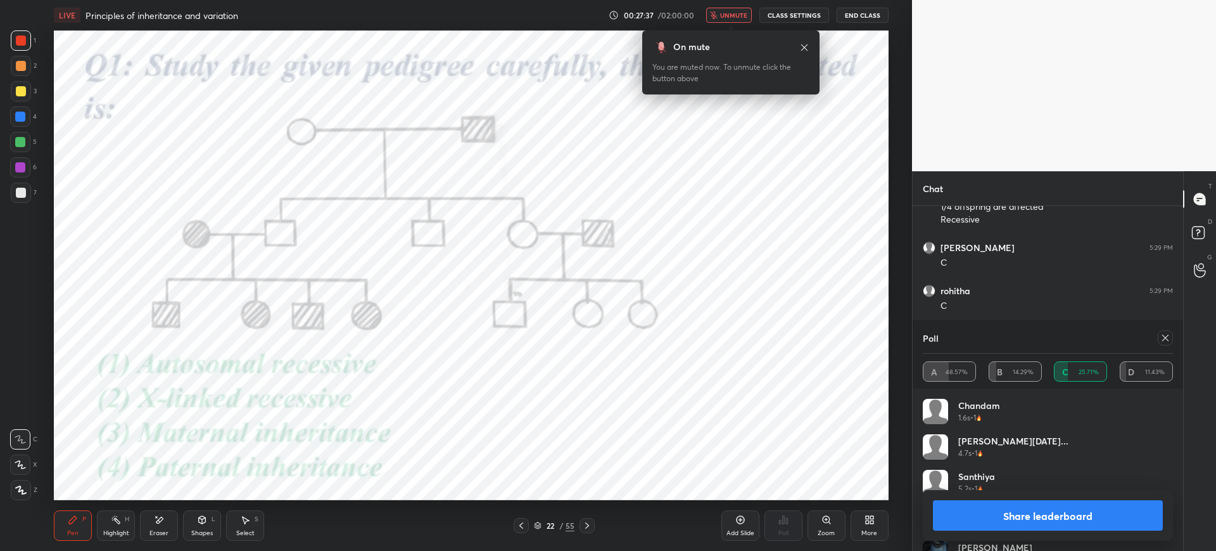
scroll to position [219, 267]
click at [718, 16] on icon "button" at bounding box center [714, 15] width 8 height 8
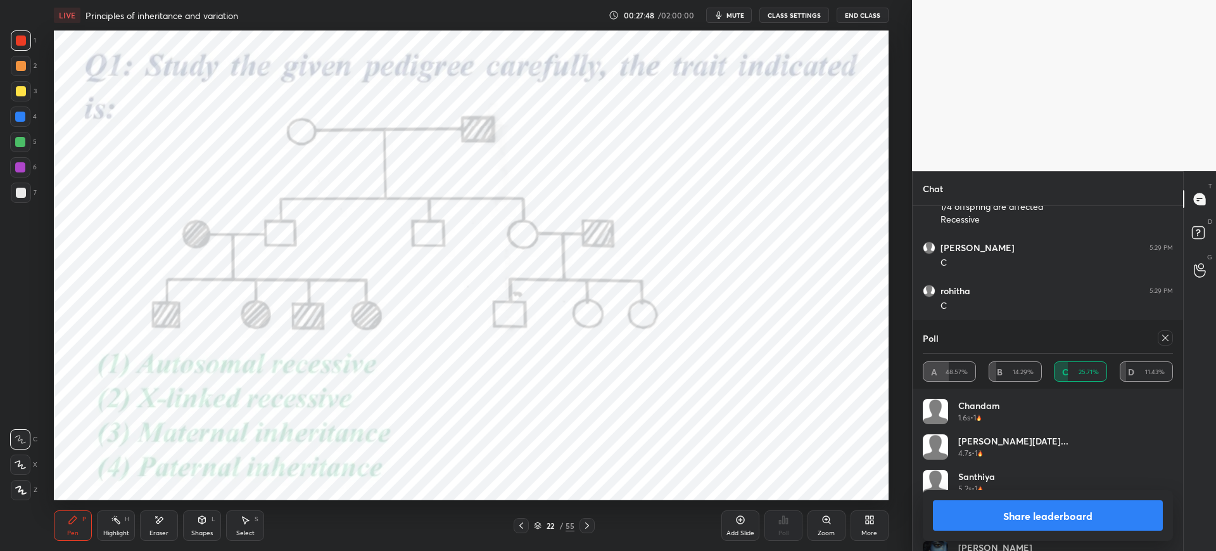
scroll to position [2720, 0]
click at [1002, 523] on button "Share leaderboard" at bounding box center [1048, 515] width 230 height 30
type textarea "x"
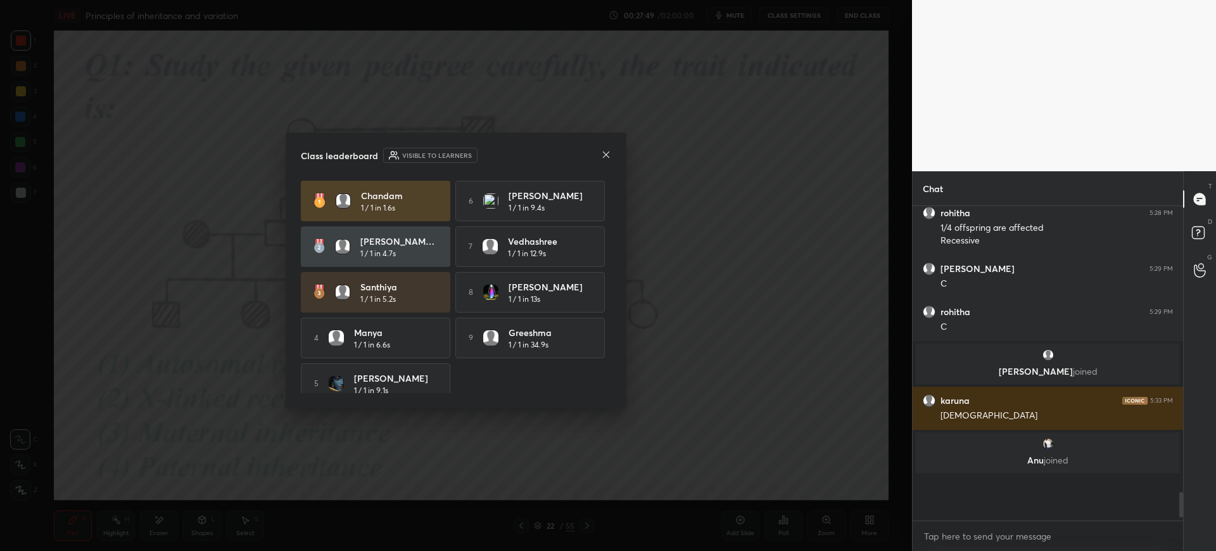
scroll to position [0, 0]
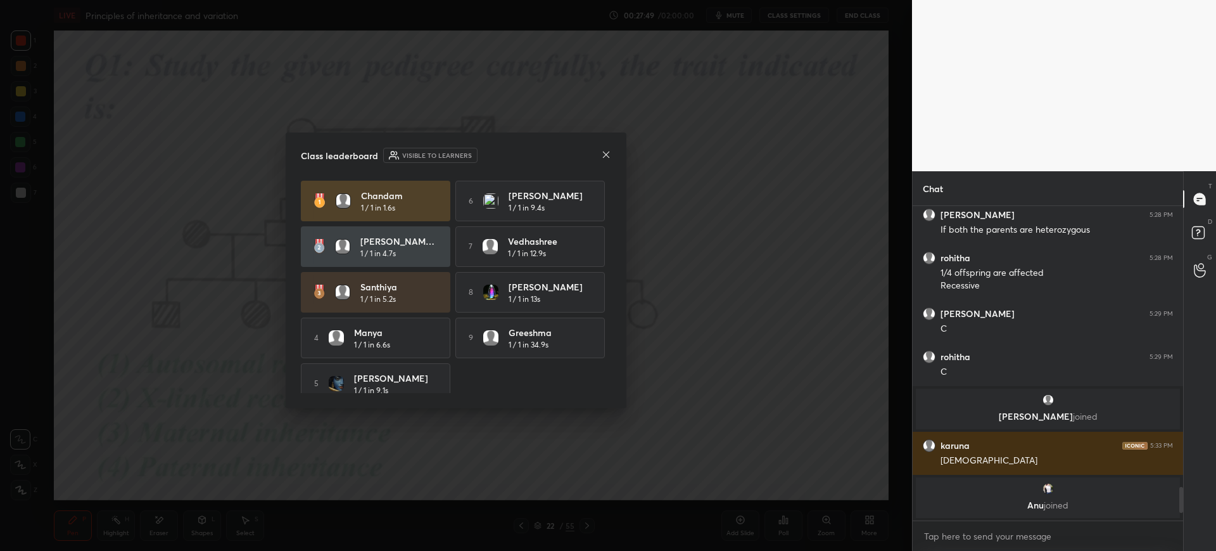
click at [606, 158] on icon at bounding box center [606, 155] width 10 height 10
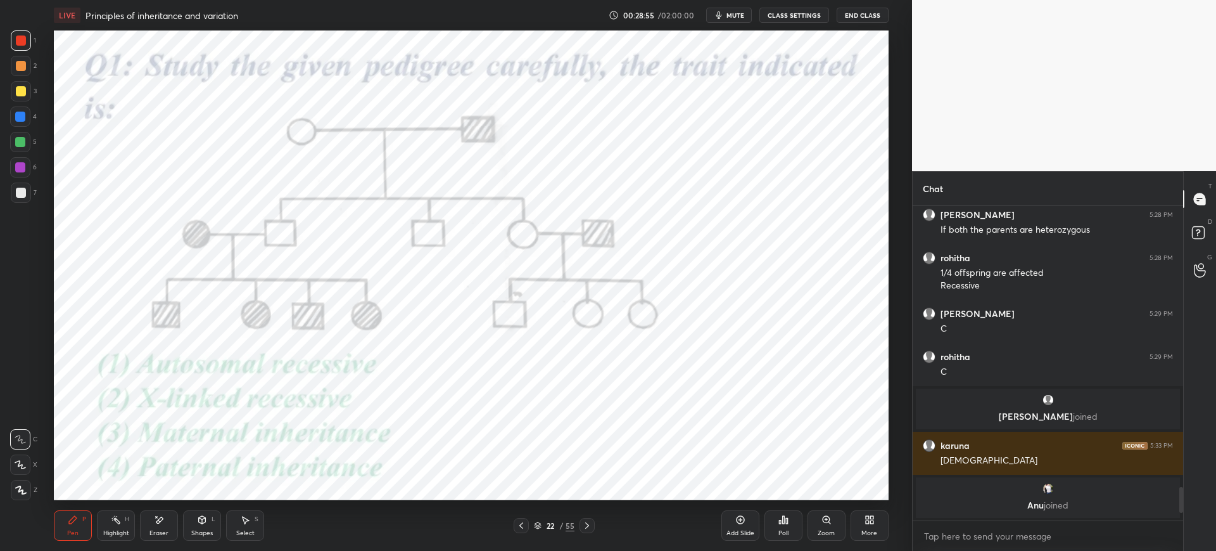
click at [24, 489] on icon at bounding box center [20, 489] width 11 height 9
click at [22, 118] on div at bounding box center [20, 116] width 10 height 10
click at [172, 528] on div "Eraser" at bounding box center [159, 525] width 38 height 30
click at [80, 520] on div "Pen P" at bounding box center [73, 525] width 38 height 30
click at [590, 524] on icon at bounding box center [587, 525] width 10 height 10
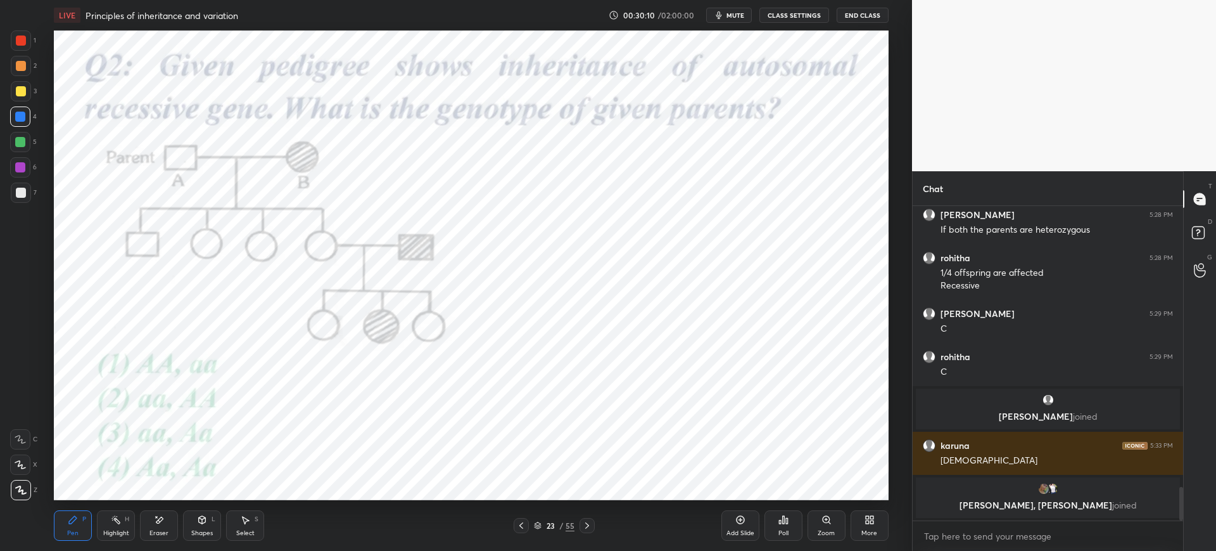
click at [734, 534] on div "Add Slide" at bounding box center [741, 533] width 28 height 6
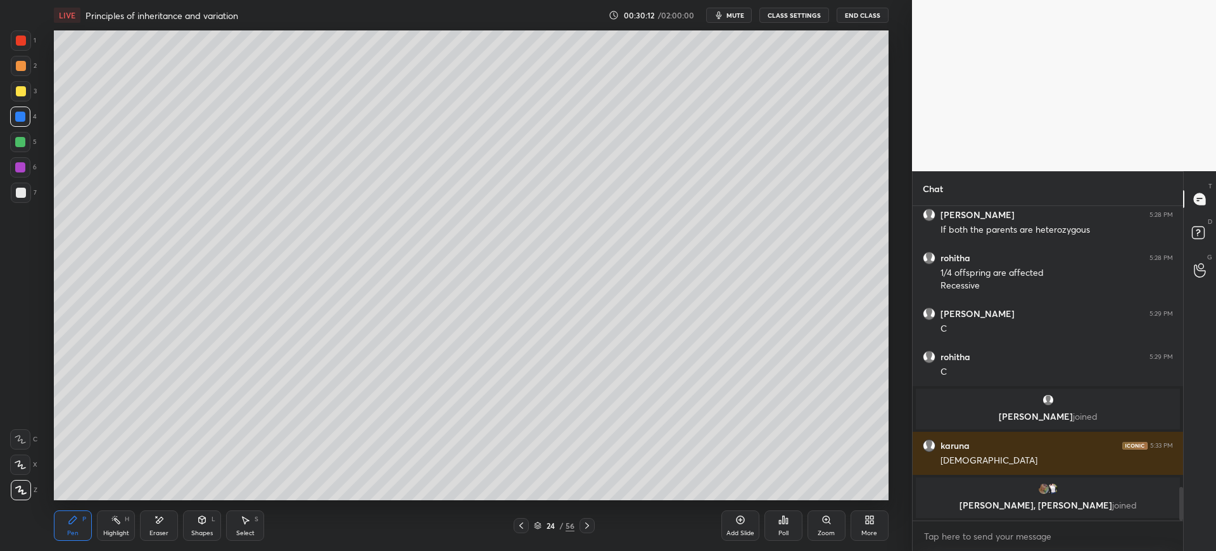
click at [520, 525] on icon at bounding box center [521, 525] width 4 height 6
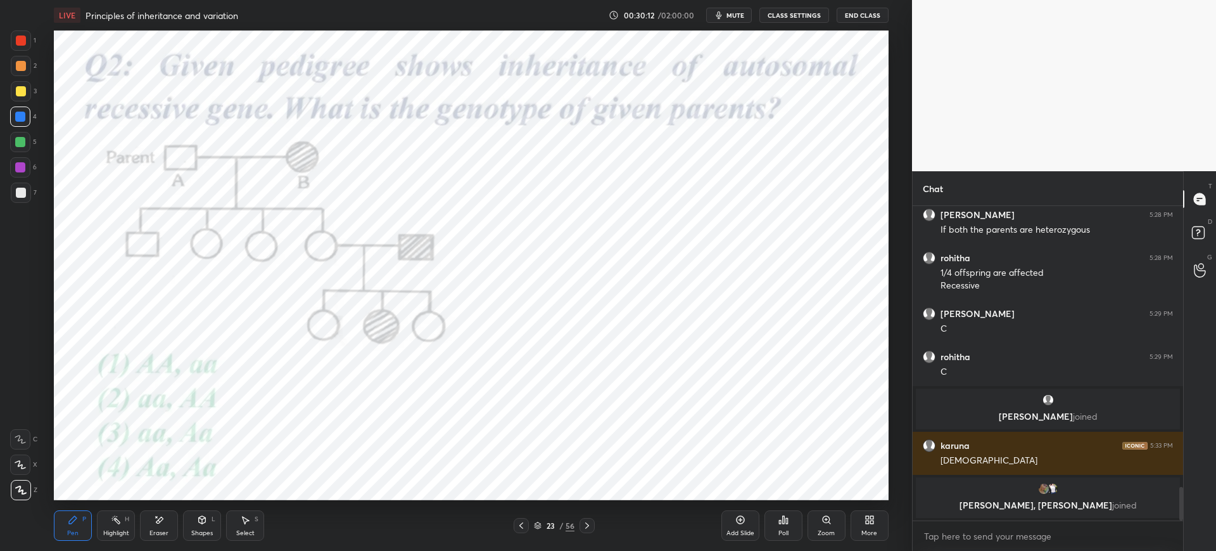
click at [785, 533] on div "Poll" at bounding box center [784, 533] width 10 height 6
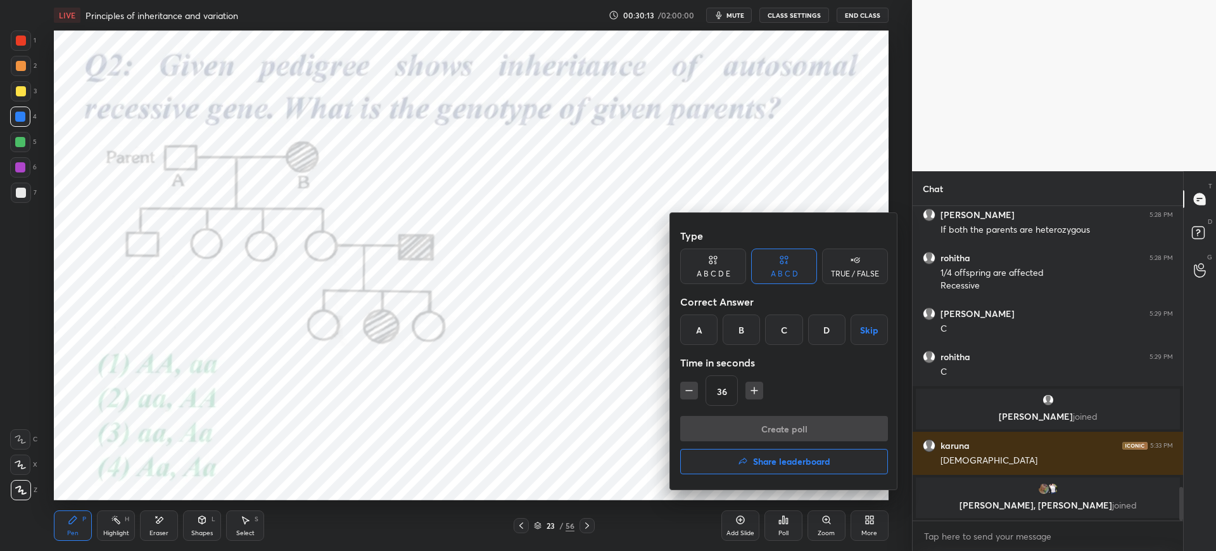
click at [695, 322] on div "A" at bounding box center [698, 329] width 37 height 30
click at [751, 389] on icon "button" at bounding box center [754, 390] width 13 height 13
click at [752, 391] on icon "button" at bounding box center [754, 390] width 13 height 13
type input "66"
click at [763, 426] on button "Create poll" at bounding box center [784, 428] width 208 height 25
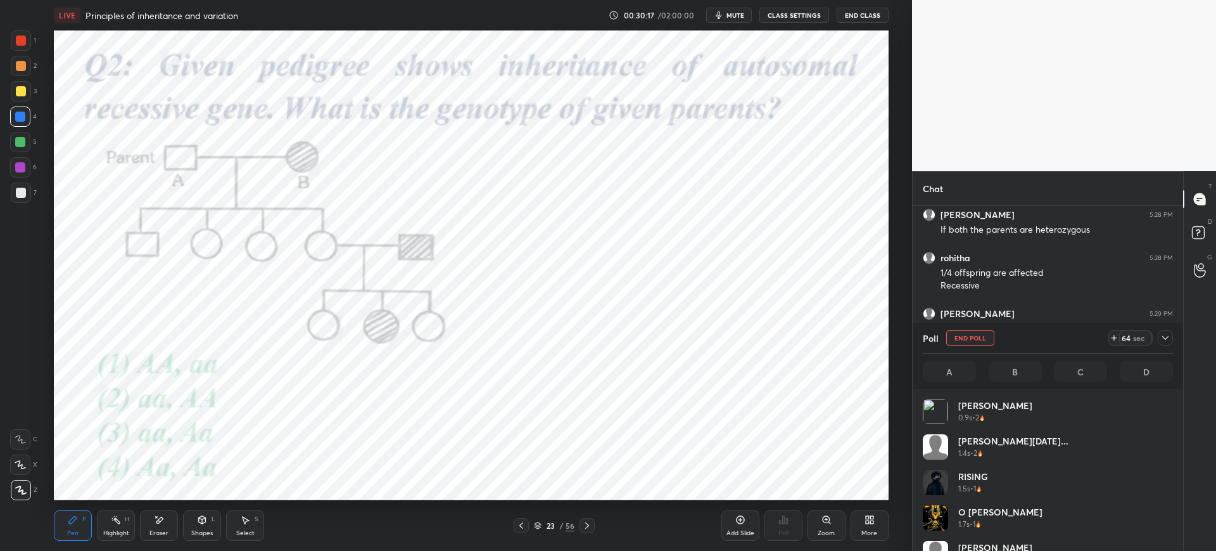
scroll to position [148, 246]
click at [742, 12] on span "mute" at bounding box center [736, 15] width 18 height 9
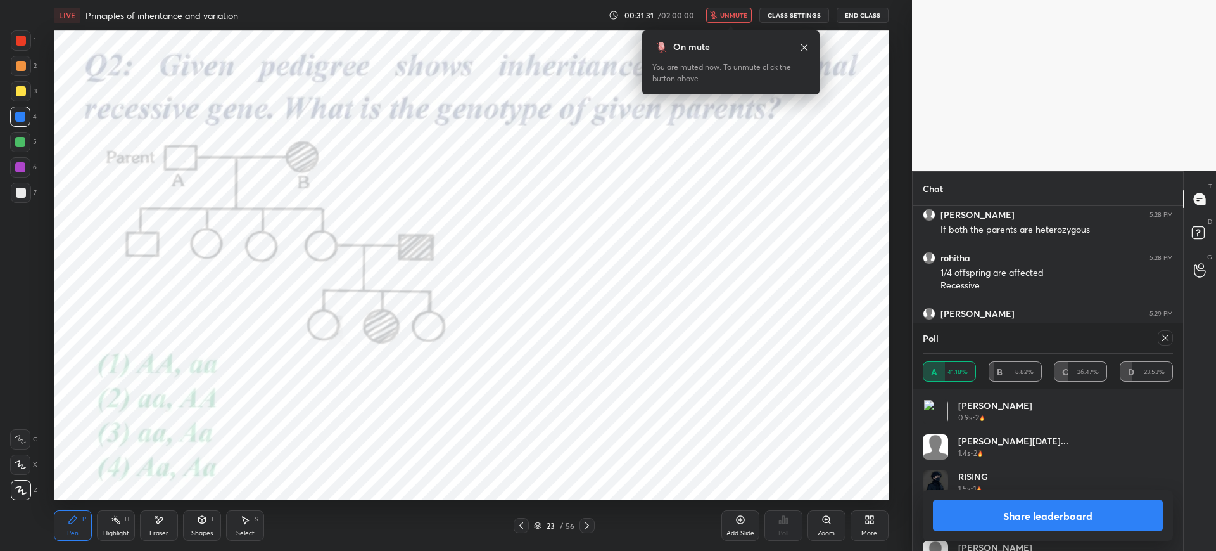
click at [738, 24] on div "On mute You are muted now. To unmute click the button above" at bounding box center [730, 59] width 177 height 72
click at [739, 13] on span "unmute" at bounding box center [733, 15] width 27 height 9
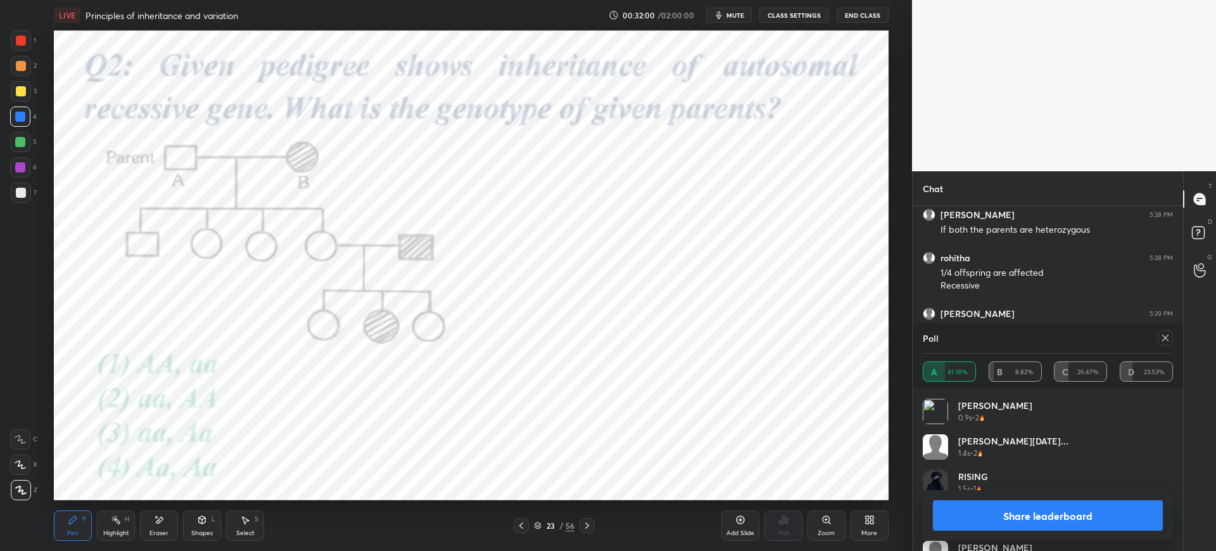
scroll to position [2720, 0]
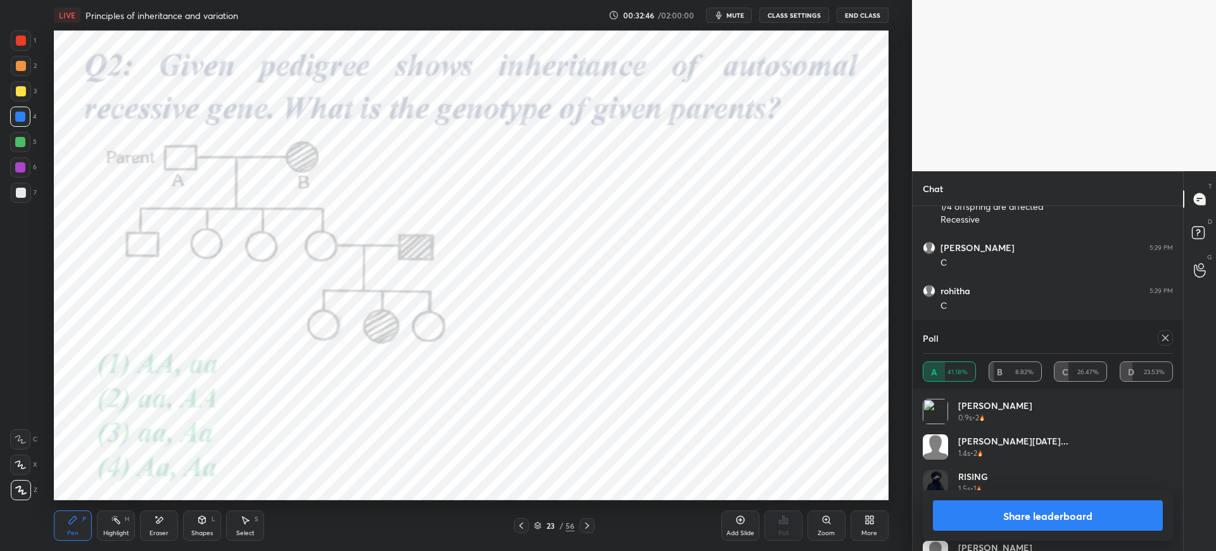
click at [981, 533] on div "Share leaderboard" at bounding box center [1048, 515] width 250 height 51
click at [960, 528] on button "Share leaderboard" at bounding box center [1048, 515] width 230 height 30
type textarea "x"
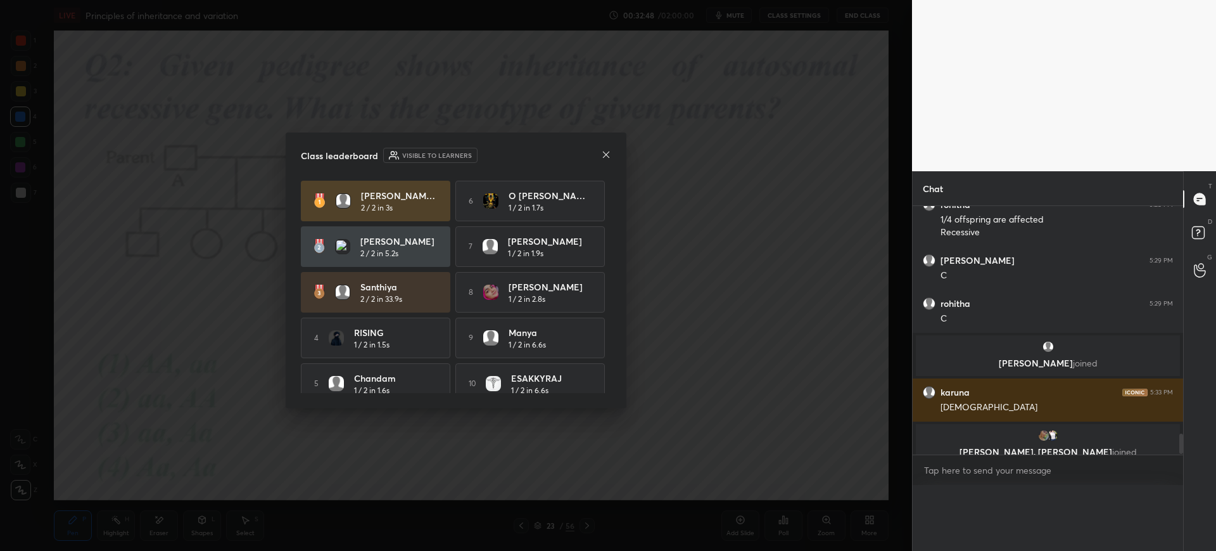
scroll to position [2681, 0]
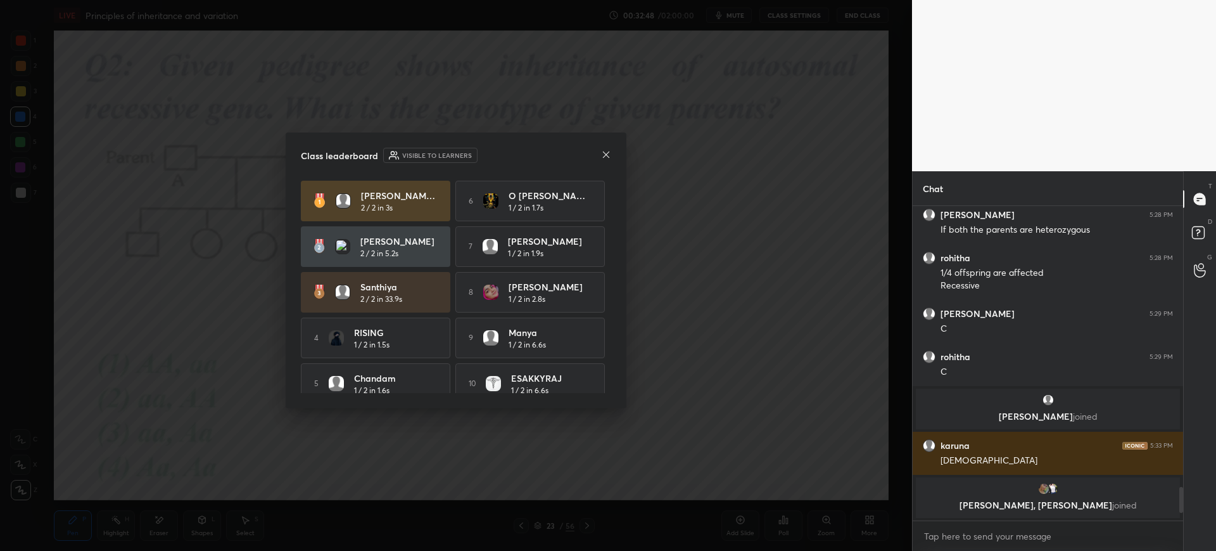
click at [605, 150] on icon at bounding box center [606, 155] width 10 height 10
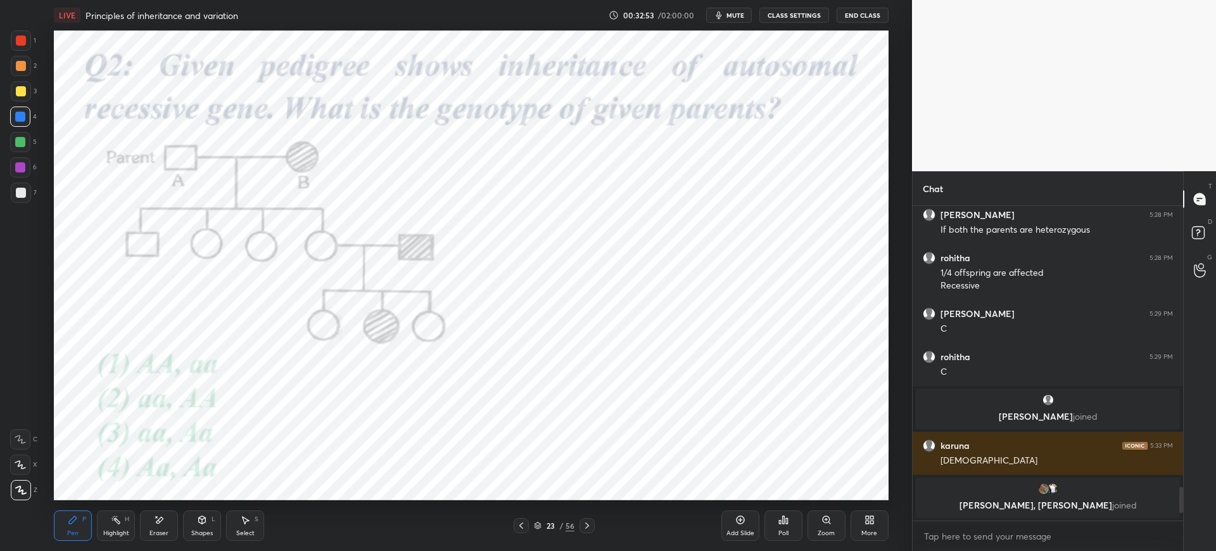
click at [19, 51] on div "1" at bounding box center [23, 42] width 25 height 25
click at [157, 524] on icon at bounding box center [159, 519] width 10 height 11
click at [69, 527] on div "Pen P" at bounding box center [73, 525] width 38 height 30
click at [592, 521] on icon at bounding box center [587, 525] width 10 height 10
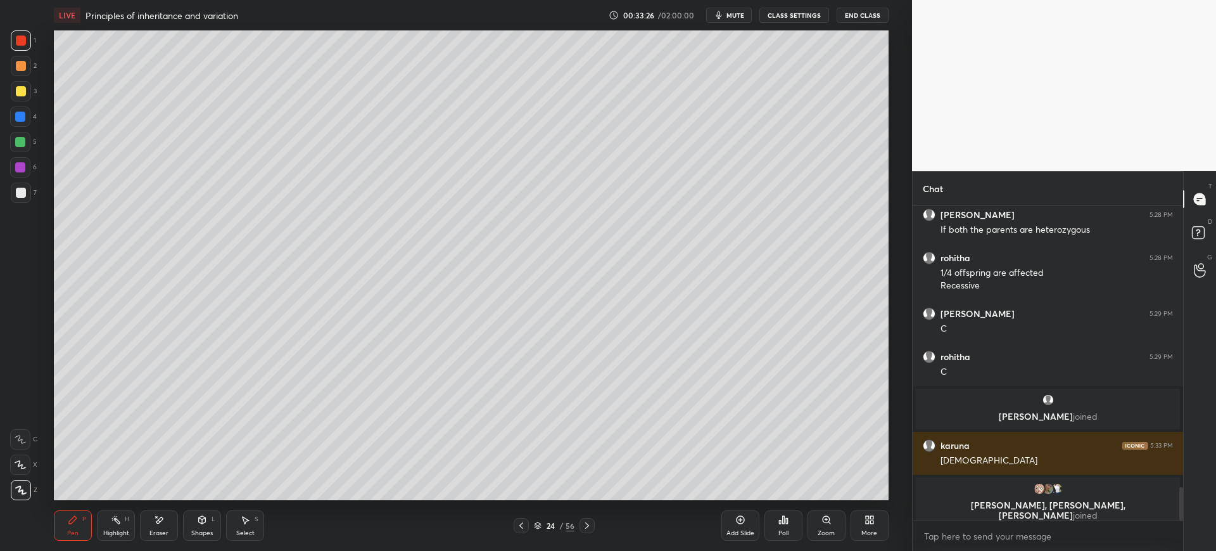
click at [590, 526] on icon at bounding box center [587, 525] width 10 height 10
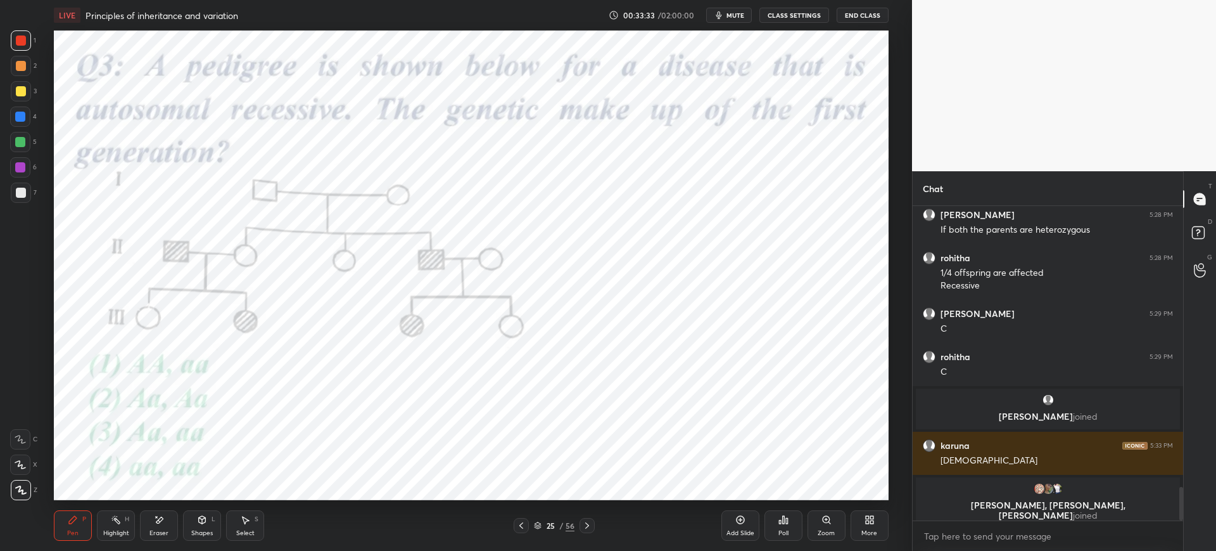
click at [787, 530] on div "Poll" at bounding box center [784, 533] width 10 height 6
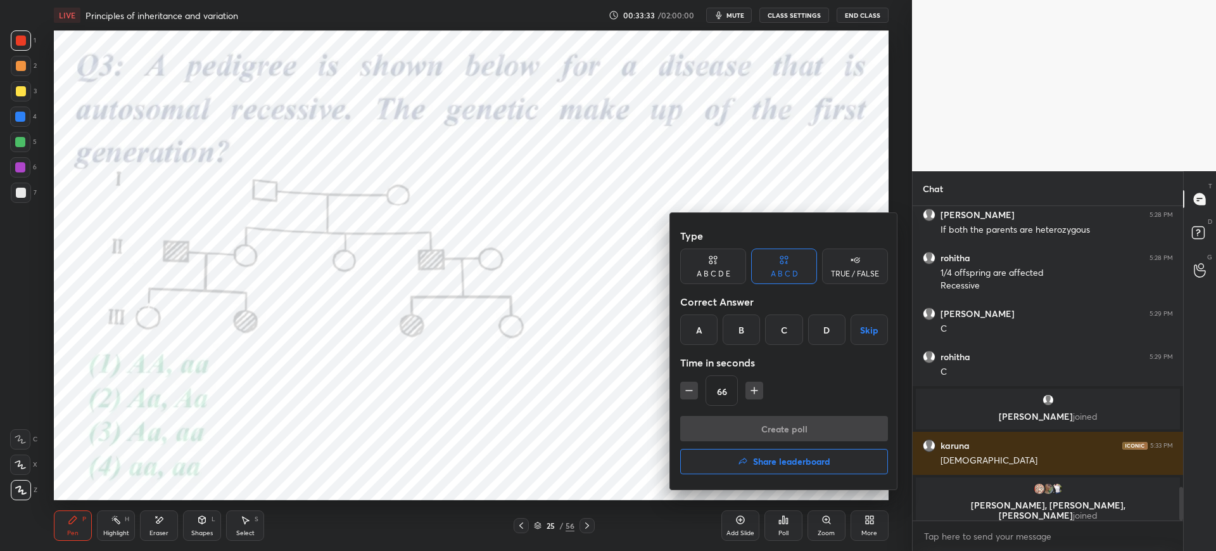
click at [742, 335] on div "B" at bounding box center [741, 329] width 37 height 30
click at [748, 398] on button "button" at bounding box center [755, 390] width 18 height 18
type input "81"
click at [765, 418] on button "Create poll" at bounding box center [784, 428] width 208 height 25
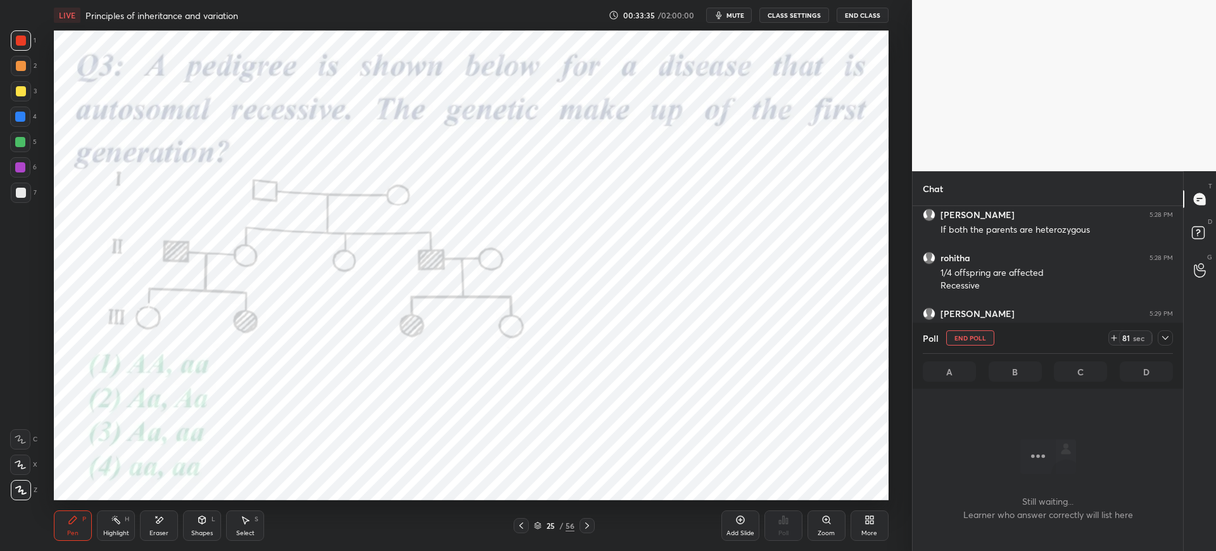
scroll to position [275, 267]
click at [736, 11] on span "mute" at bounding box center [736, 15] width 18 height 9
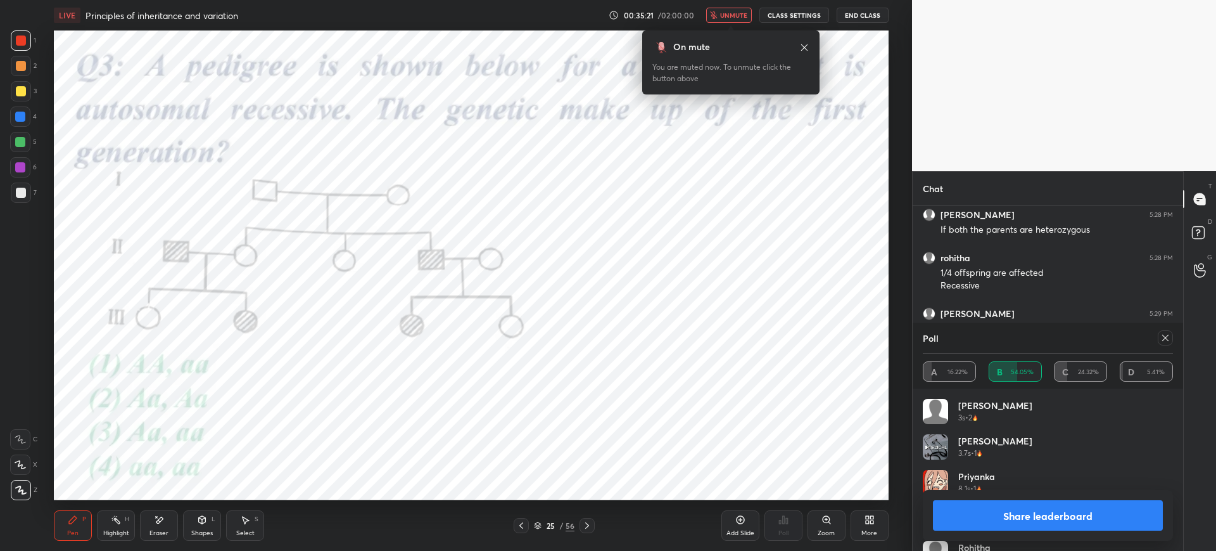
scroll to position [2730, 0]
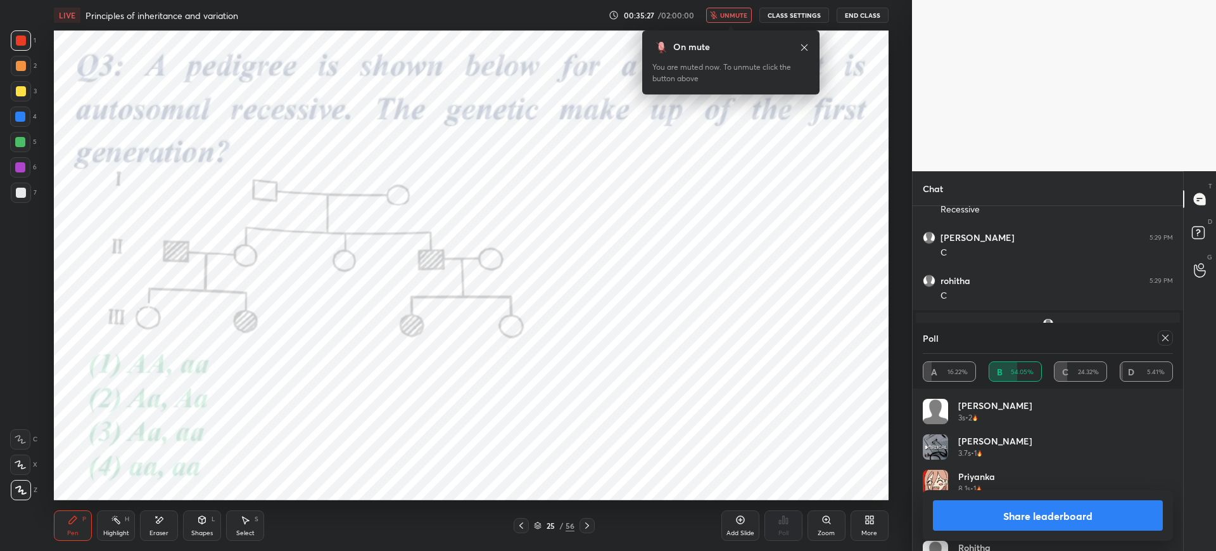
click at [727, 17] on span "unmute" at bounding box center [733, 15] width 27 height 9
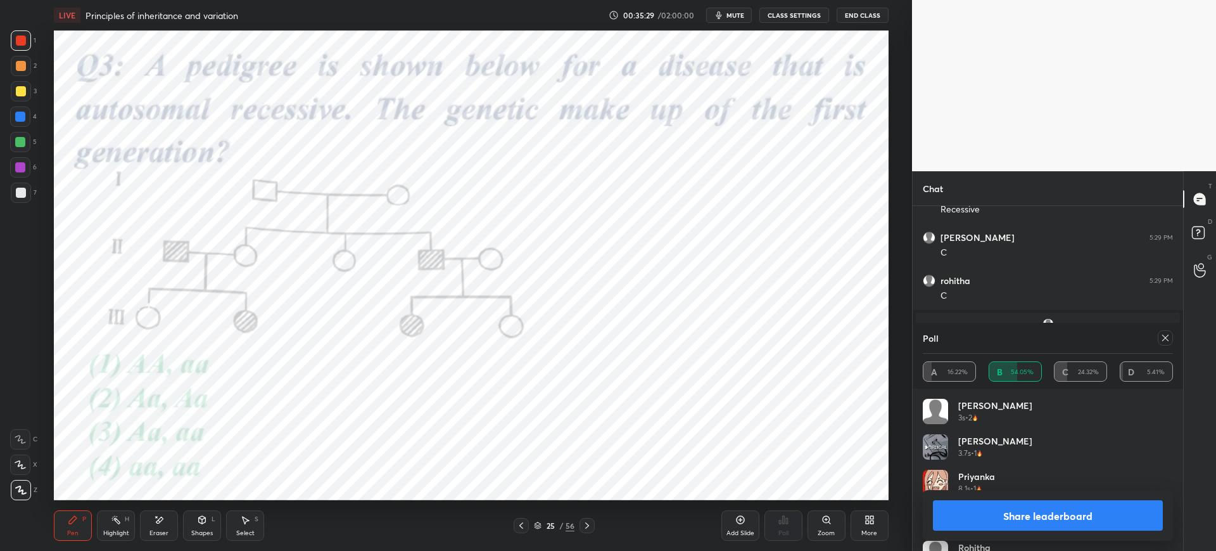
click at [1034, 528] on button "Share leaderboard" at bounding box center [1048, 515] width 230 height 30
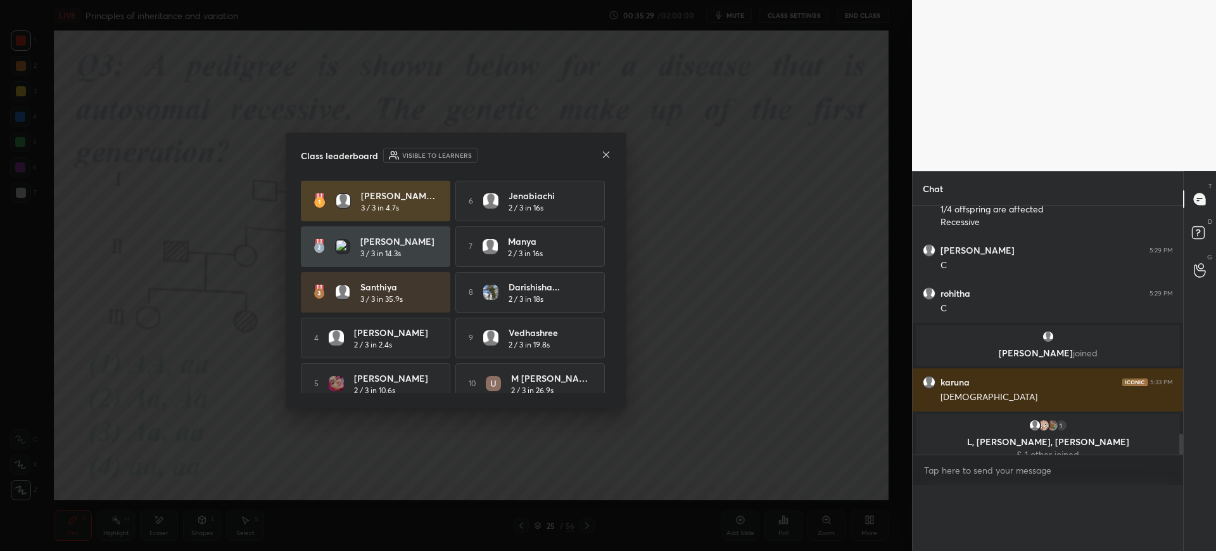
scroll to position [2691, 0]
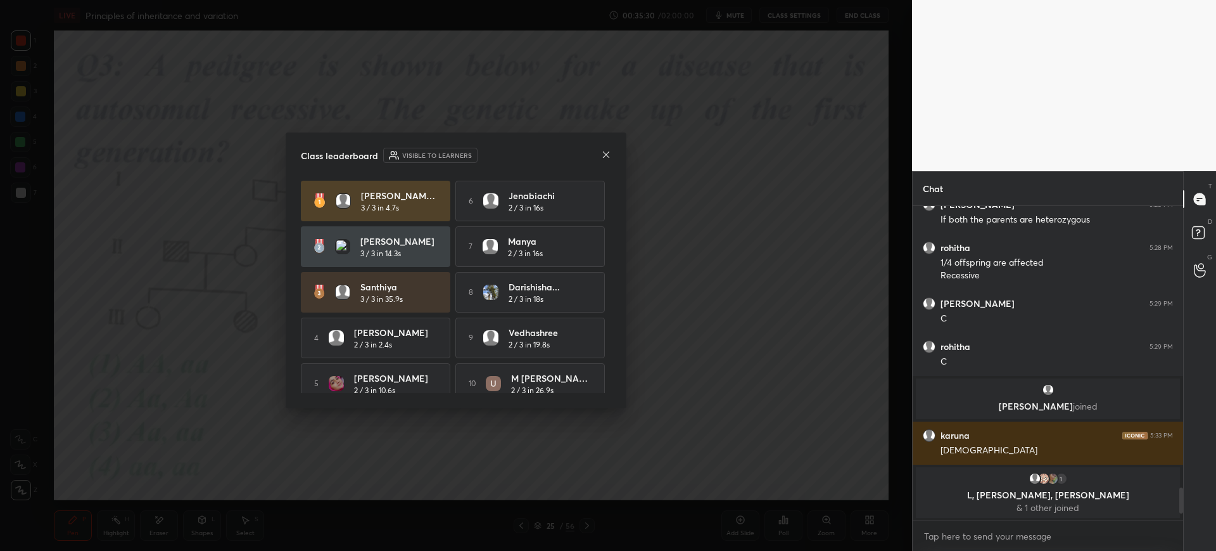
click at [606, 156] on icon at bounding box center [606, 155] width 10 height 10
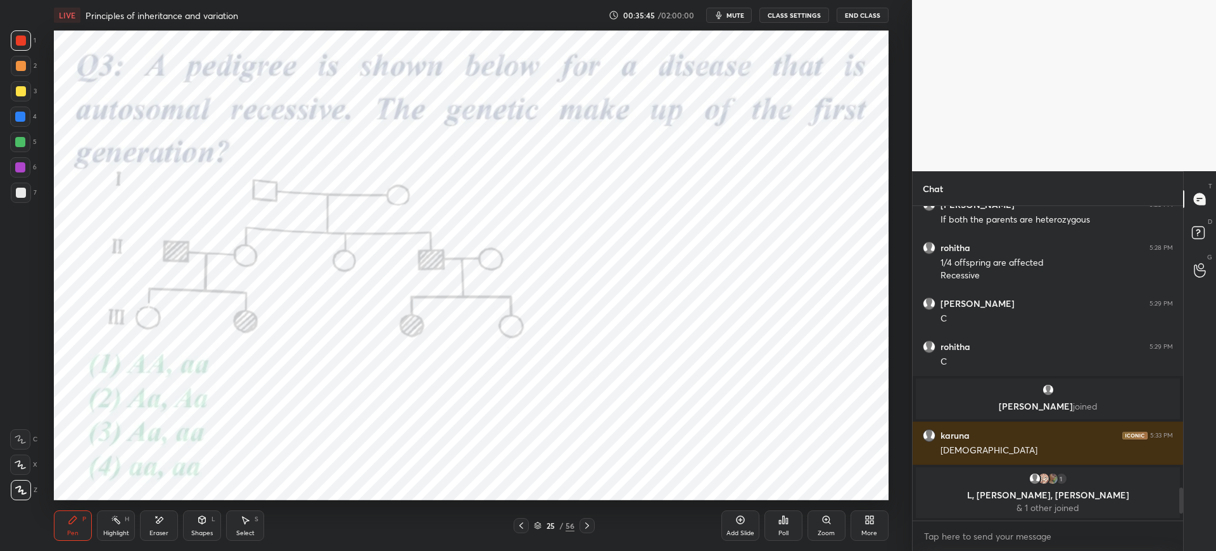
scroll to position [2671, 0]
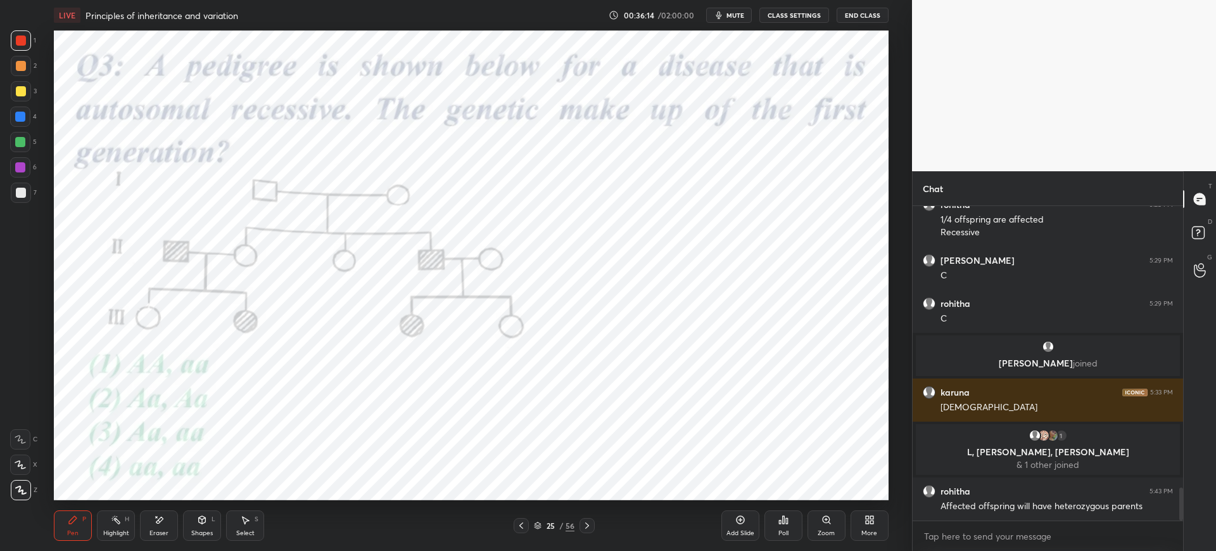
click at [590, 523] on icon at bounding box center [587, 525] width 10 height 10
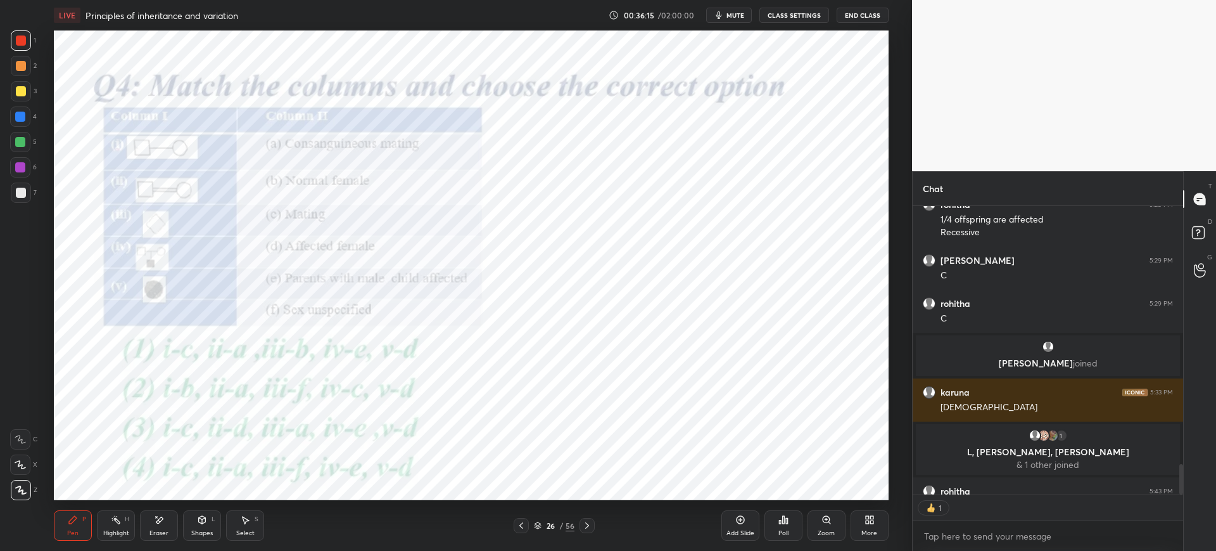
scroll to position [284, 267]
type textarea "x"
click at [789, 527] on div "Poll" at bounding box center [784, 525] width 38 height 30
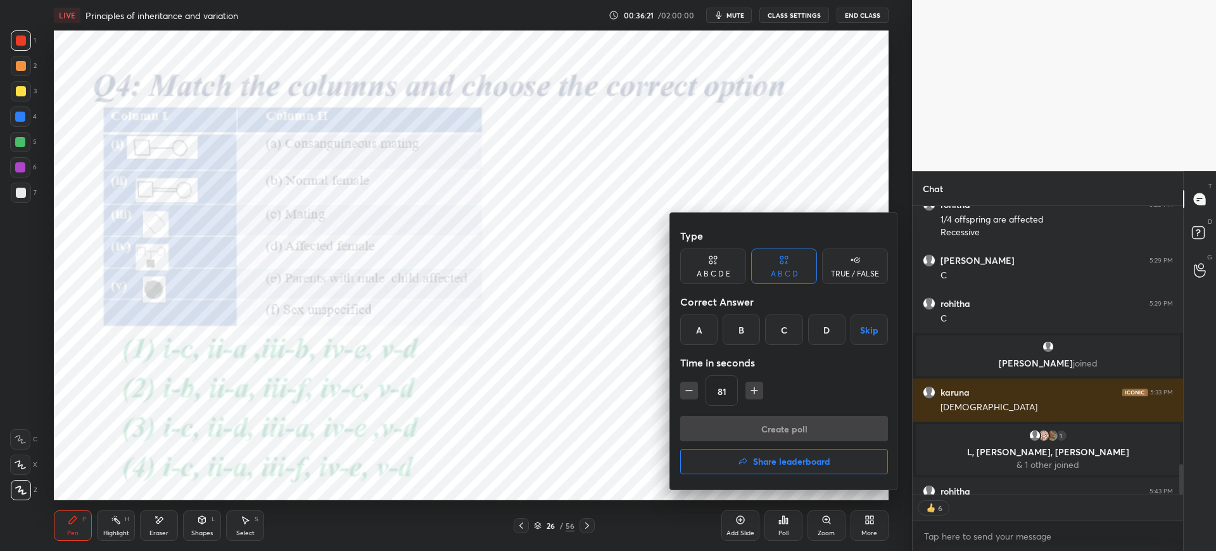
click at [704, 333] on div "A" at bounding box center [698, 329] width 37 height 30
click at [689, 390] on icon "button" at bounding box center [689, 390] width 6 height 0
type input "66"
click at [753, 431] on button "Create poll" at bounding box center [784, 428] width 208 height 25
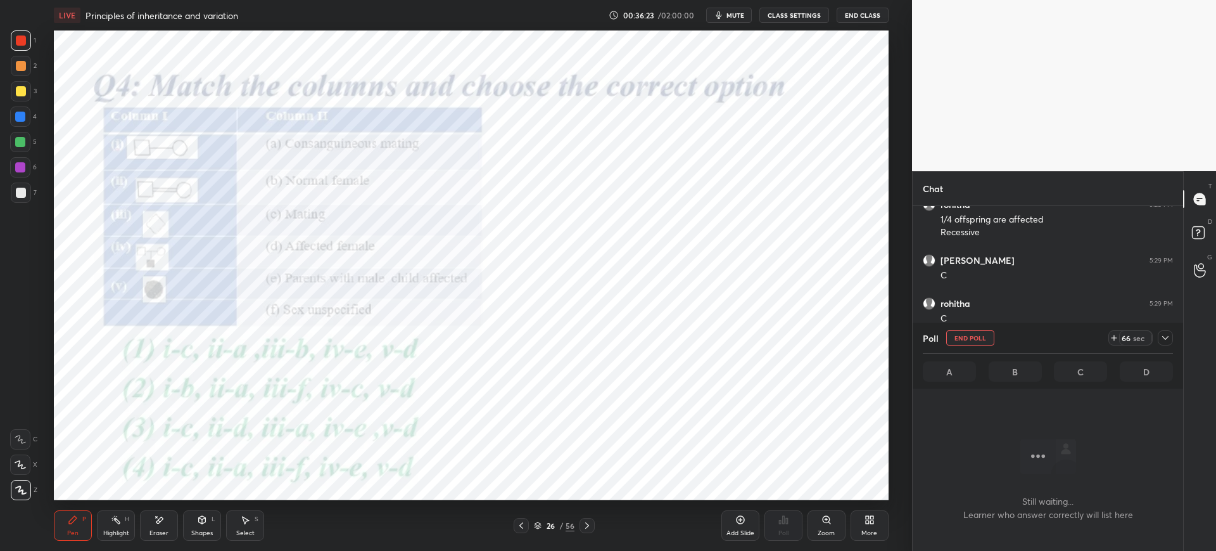
scroll to position [275, 267]
click at [730, 11] on span "mute" at bounding box center [736, 15] width 18 height 9
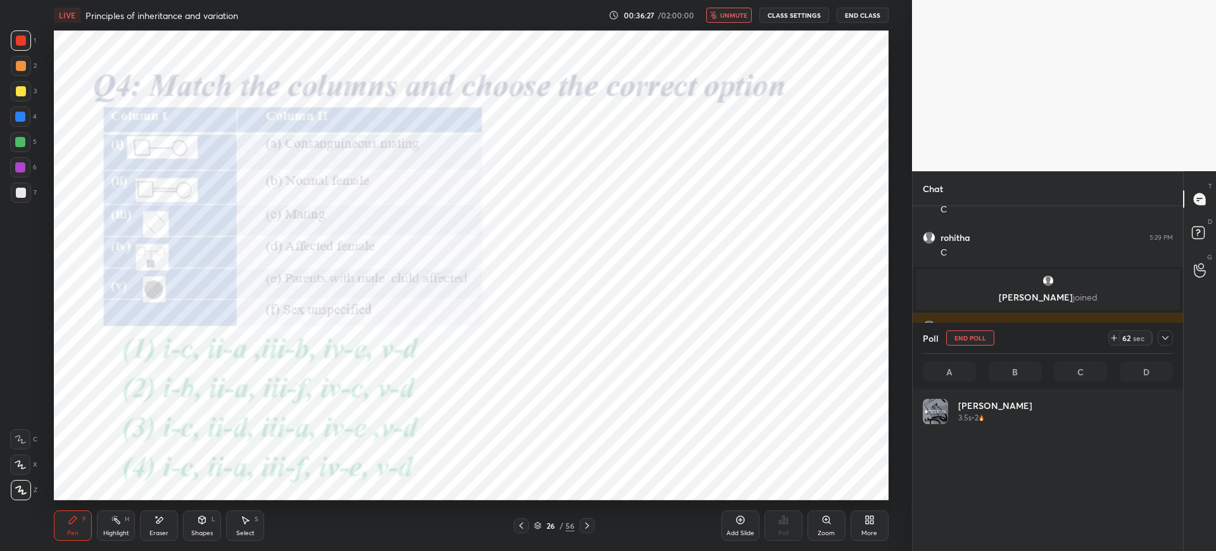
scroll to position [148, 246]
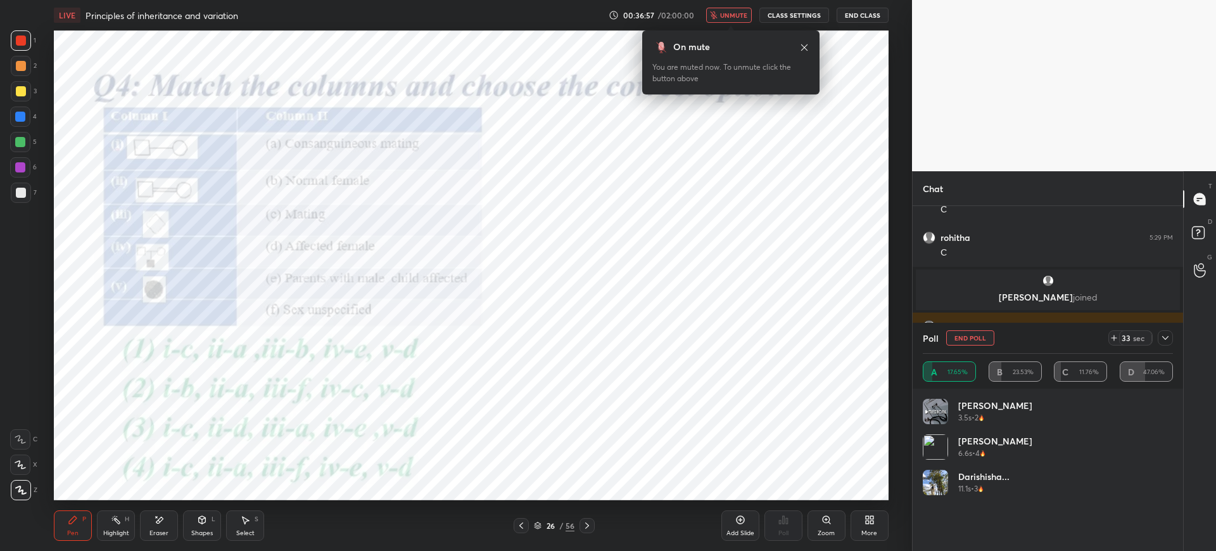
click at [972, 338] on button "End Poll" at bounding box center [970, 337] width 48 height 15
type textarea "x"
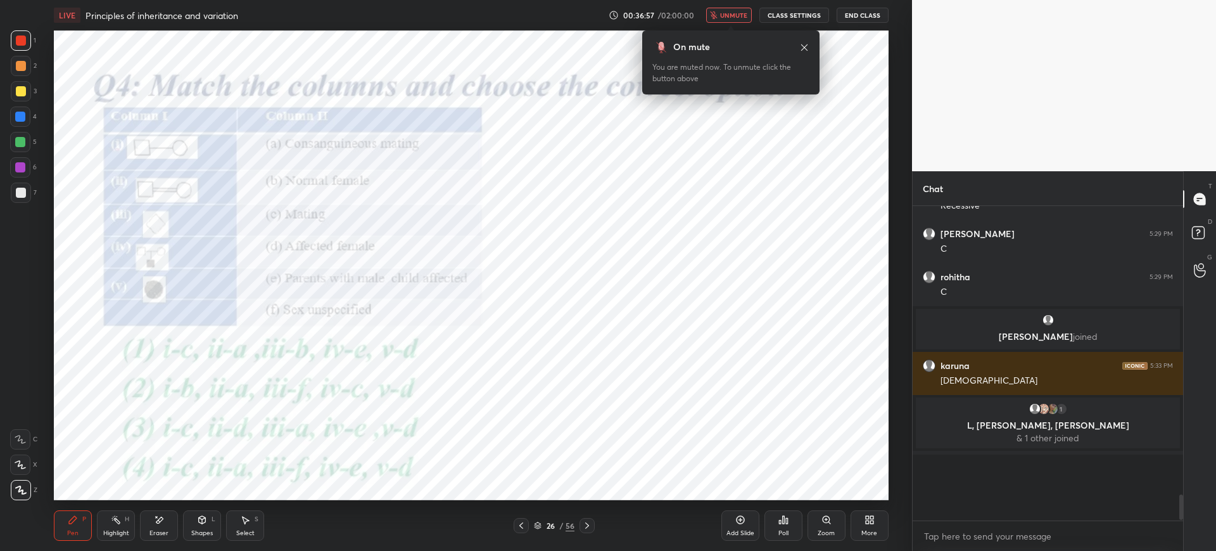
scroll to position [2676, 0]
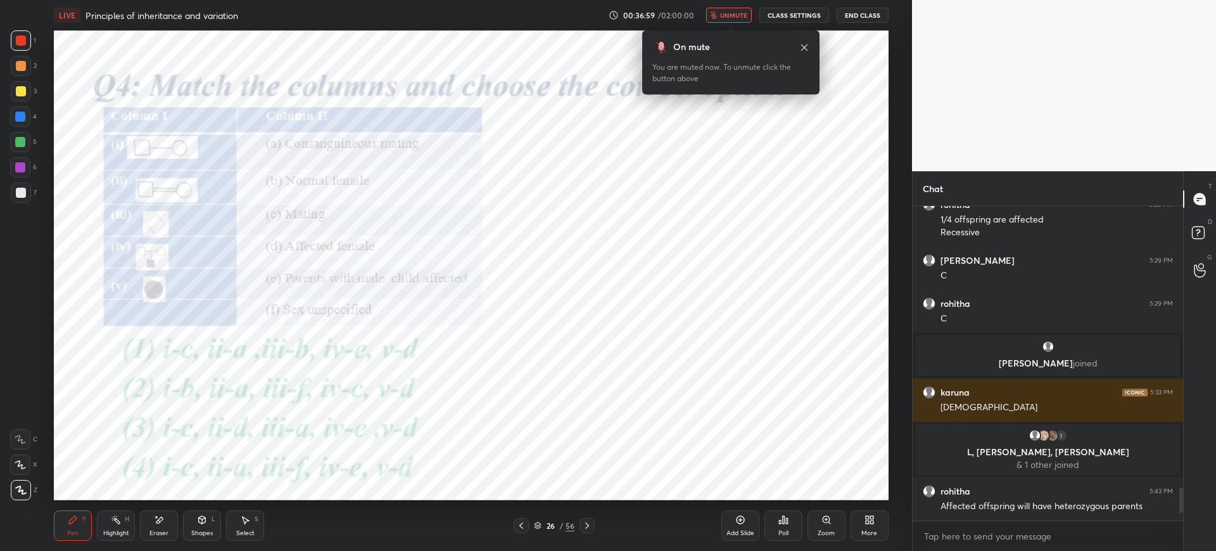
click at [744, 23] on div "On mute You are muted now. To unmute click the button above" at bounding box center [730, 59] width 177 height 72
click at [736, 18] on span "unmute" at bounding box center [733, 15] width 27 height 9
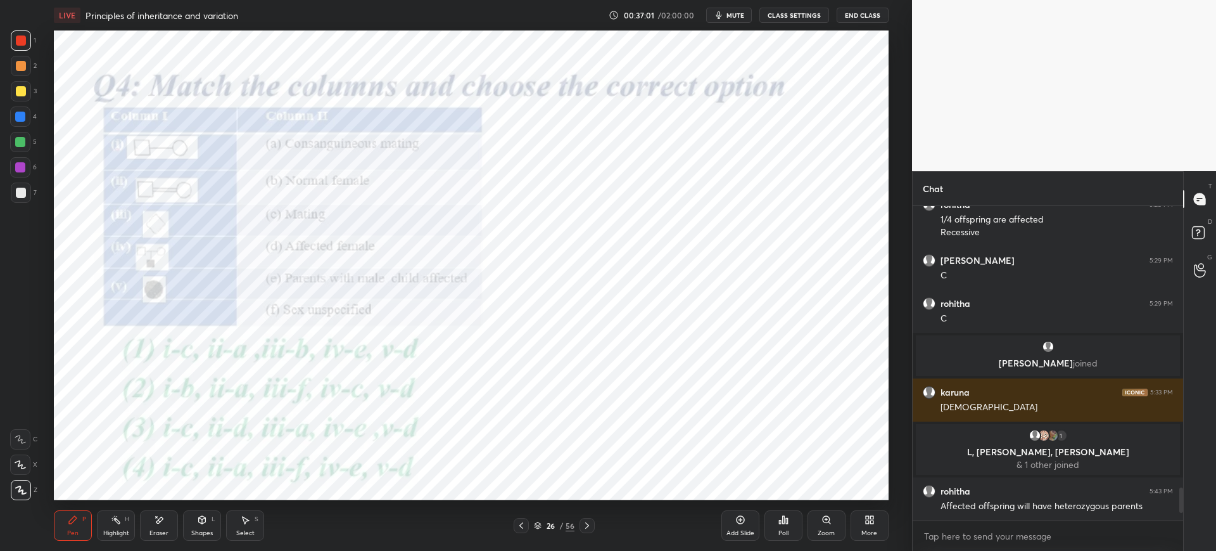
click at [787, 535] on div "Poll" at bounding box center [784, 533] width 10 height 6
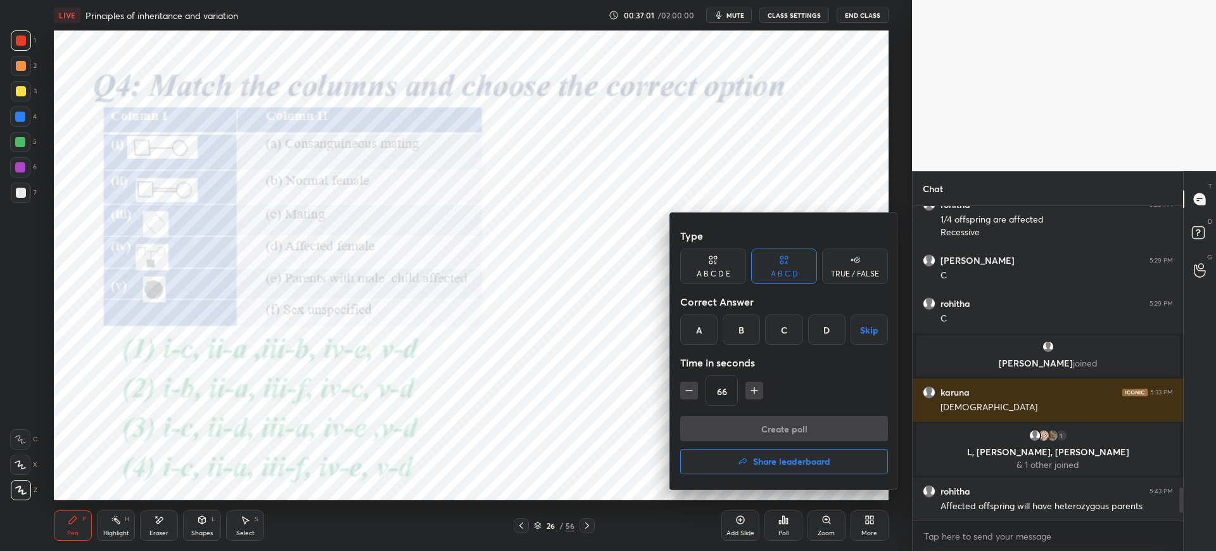
click at [824, 327] on div "D" at bounding box center [826, 329] width 37 height 30
click at [689, 394] on icon "button" at bounding box center [689, 390] width 13 height 13
type input "51"
click at [754, 421] on button "Create poll" at bounding box center [784, 428] width 208 height 25
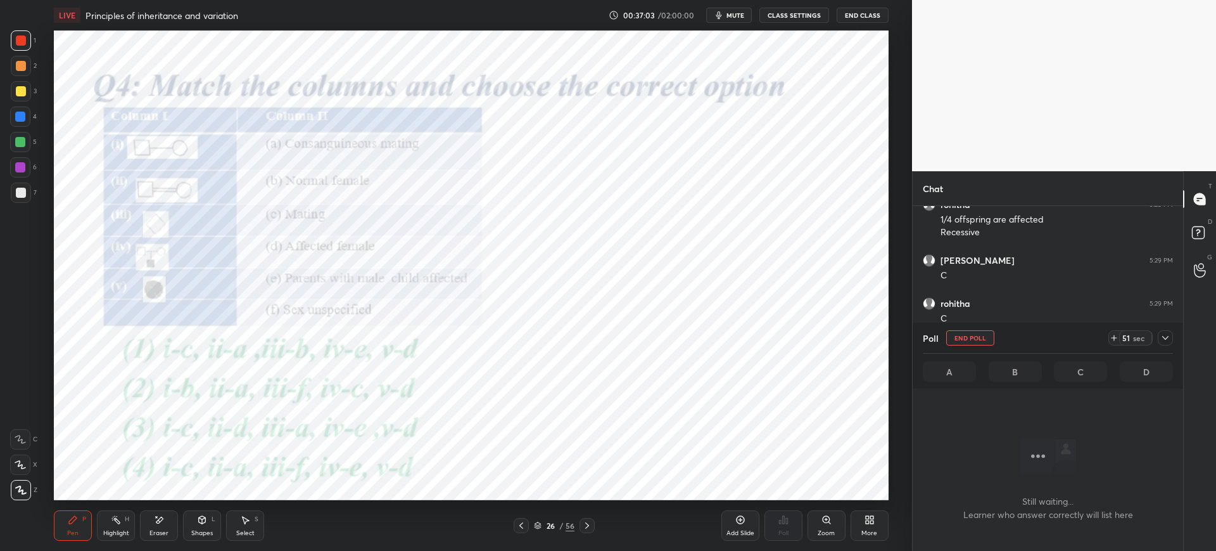
scroll to position [275, 267]
click at [742, 15] on span "mute" at bounding box center [736, 15] width 18 height 9
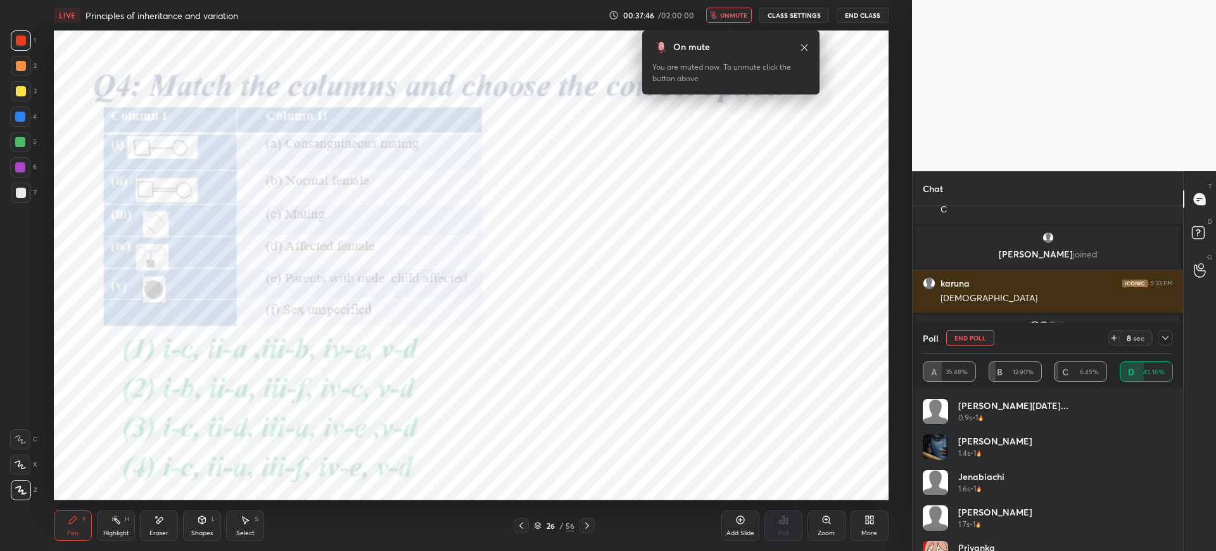
scroll to position [2780, 0]
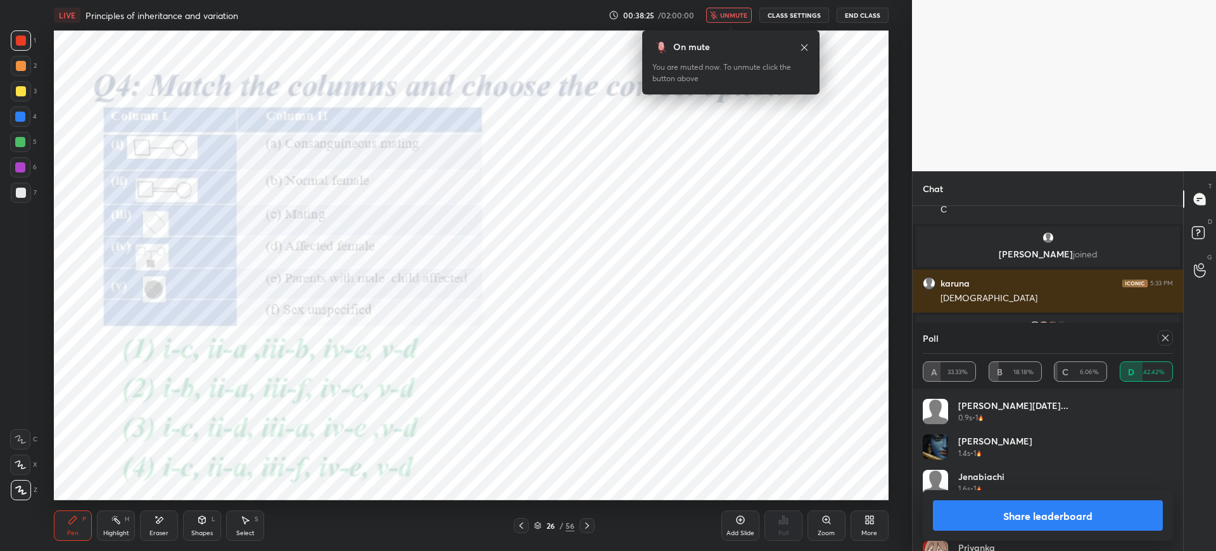
click at [739, 18] on span "unmute" at bounding box center [733, 15] width 27 height 9
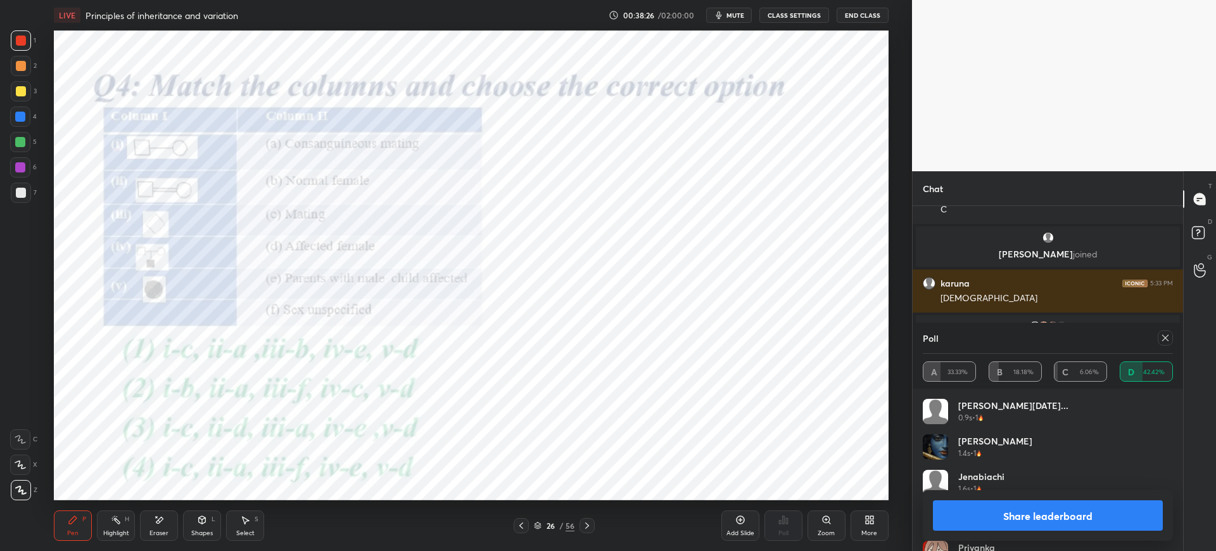
click at [1048, 513] on button "Share leaderboard" at bounding box center [1048, 515] width 230 height 30
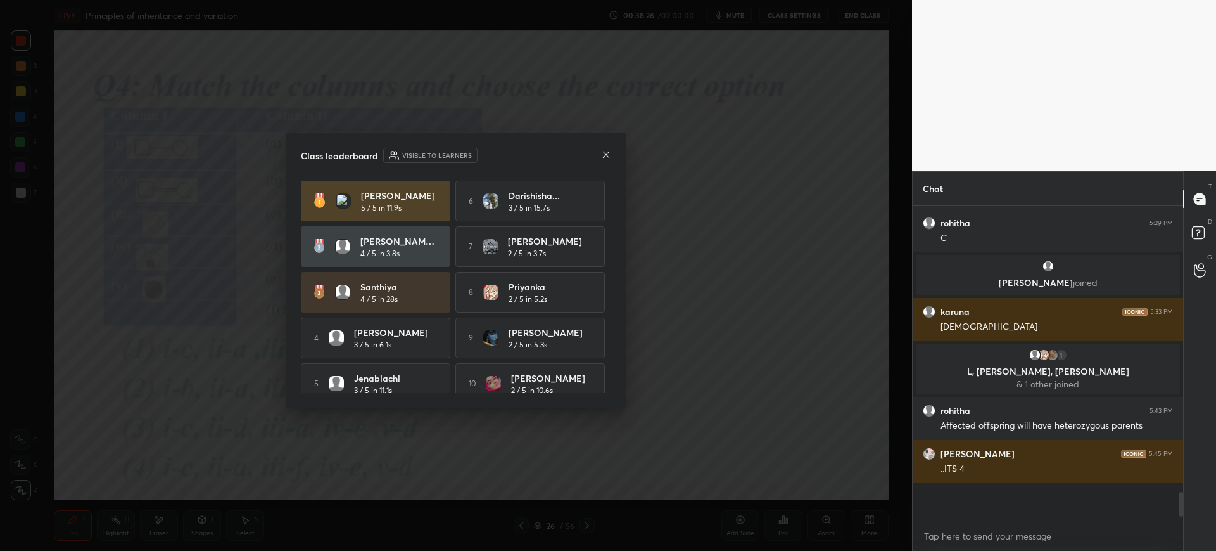
scroll to position [2720, 0]
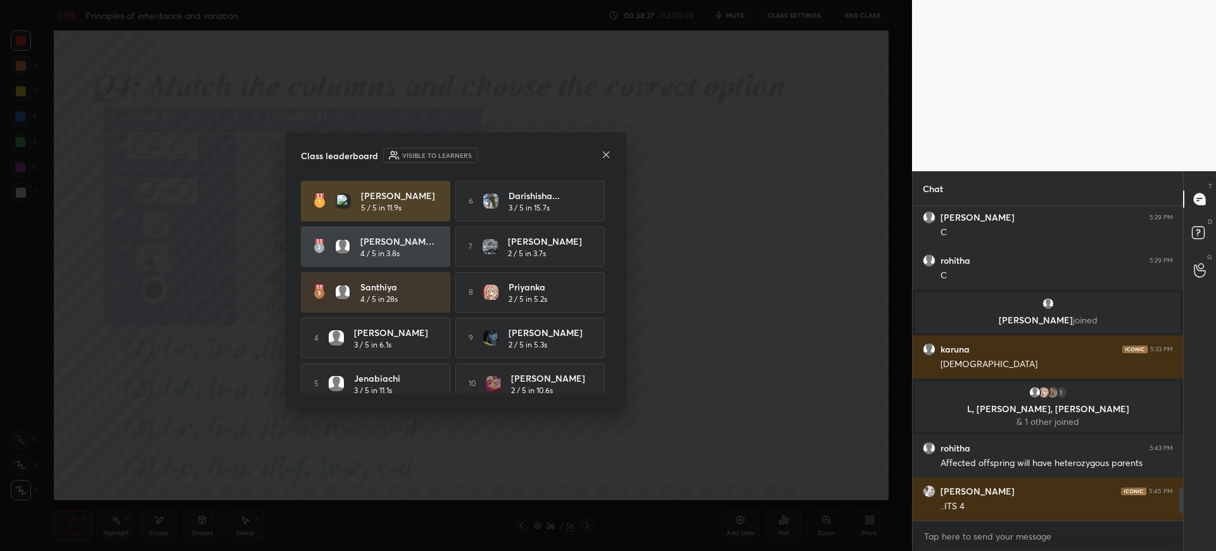
click at [606, 148] on div "Class leaderboard Visible to learners" at bounding box center [456, 155] width 310 height 15
click at [602, 146] on div "Class leaderboard Visible to learners Kavya 5 / 5 in 11.9s 6 Darishisha... 3 / …" at bounding box center [456, 270] width 341 height 276
click at [604, 156] on icon at bounding box center [606, 154] width 6 height 6
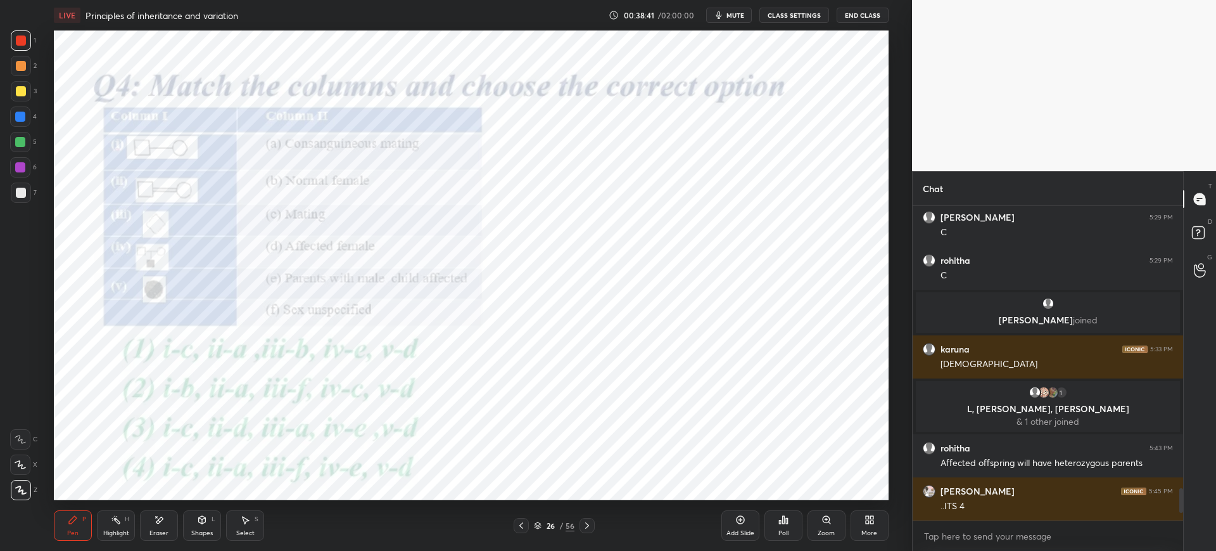
click at [590, 524] on icon at bounding box center [587, 525] width 10 height 10
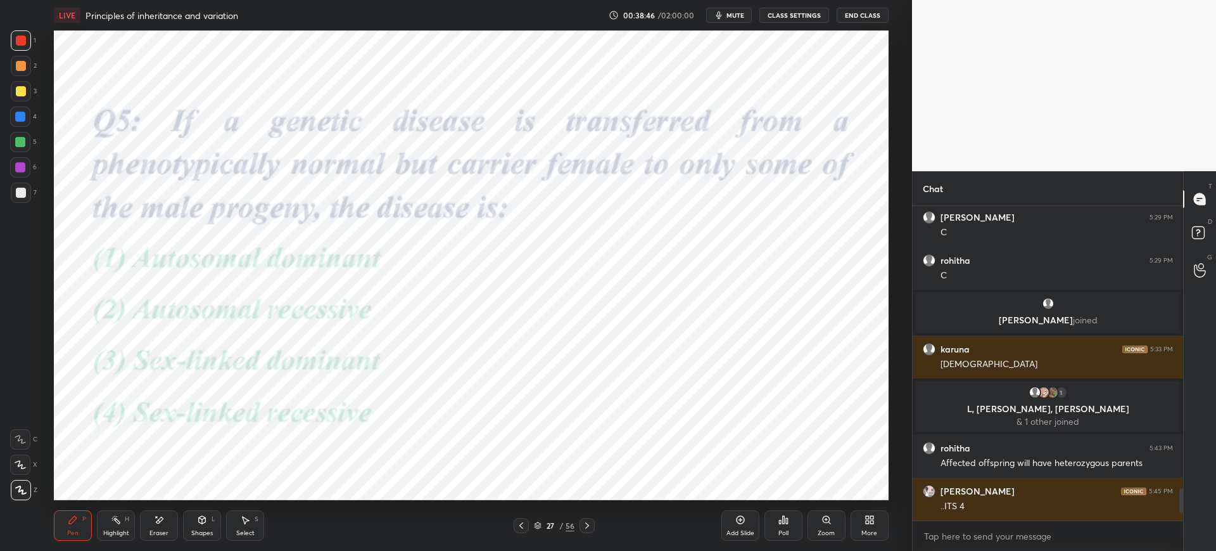
click at [786, 538] on div "Poll" at bounding box center [784, 525] width 38 height 30
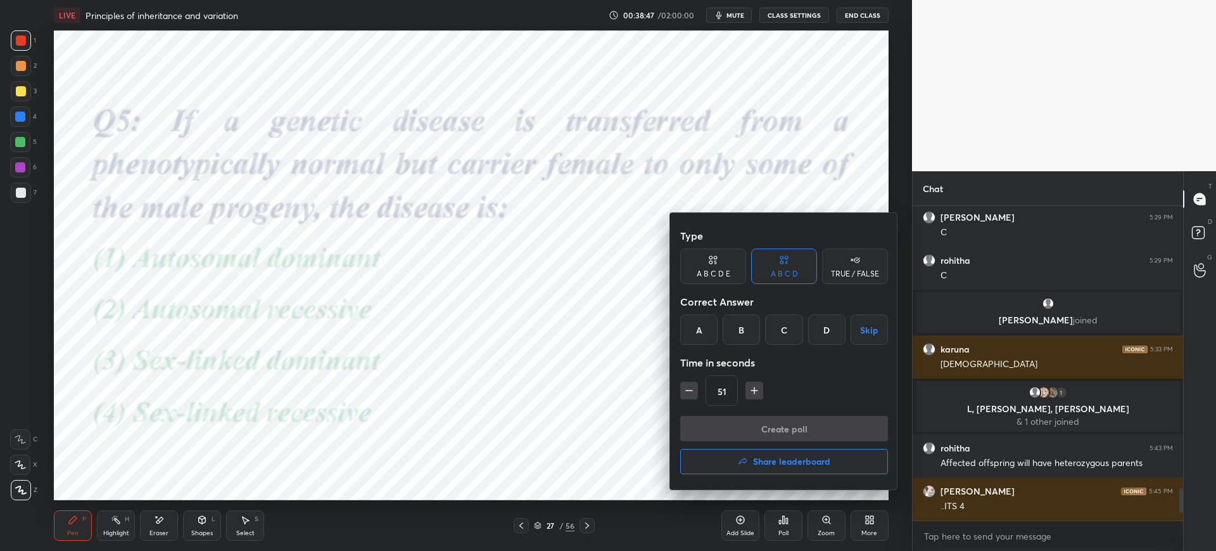
click at [793, 330] on div "C" at bounding box center [783, 329] width 37 height 30
click at [822, 328] on div "D" at bounding box center [826, 329] width 37 height 30
click at [779, 426] on button "Create poll" at bounding box center [784, 428] width 208 height 25
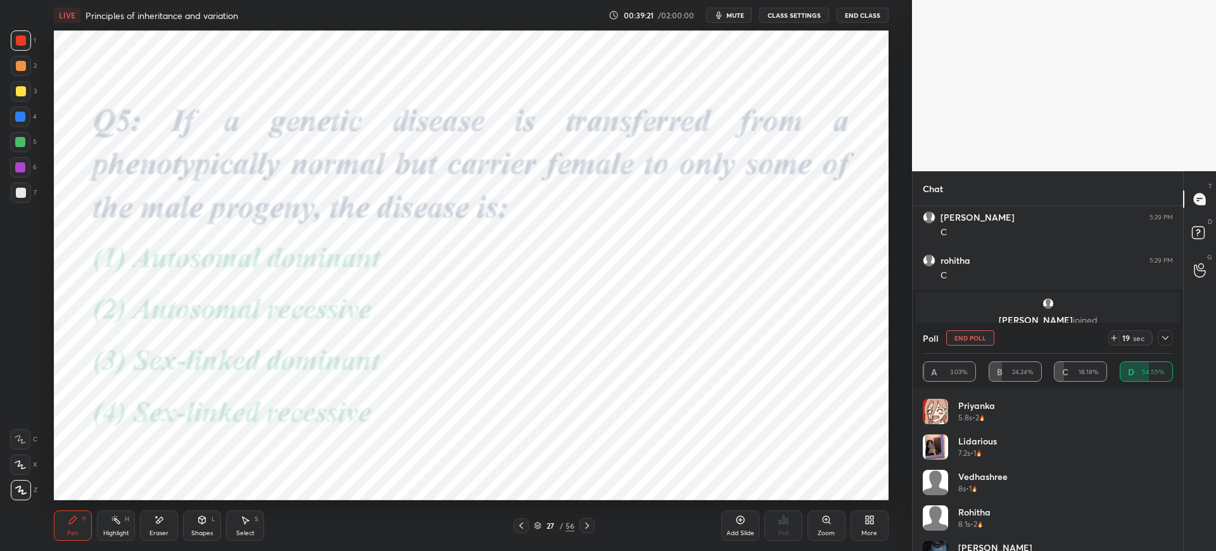
scroll to position [2780, 0]
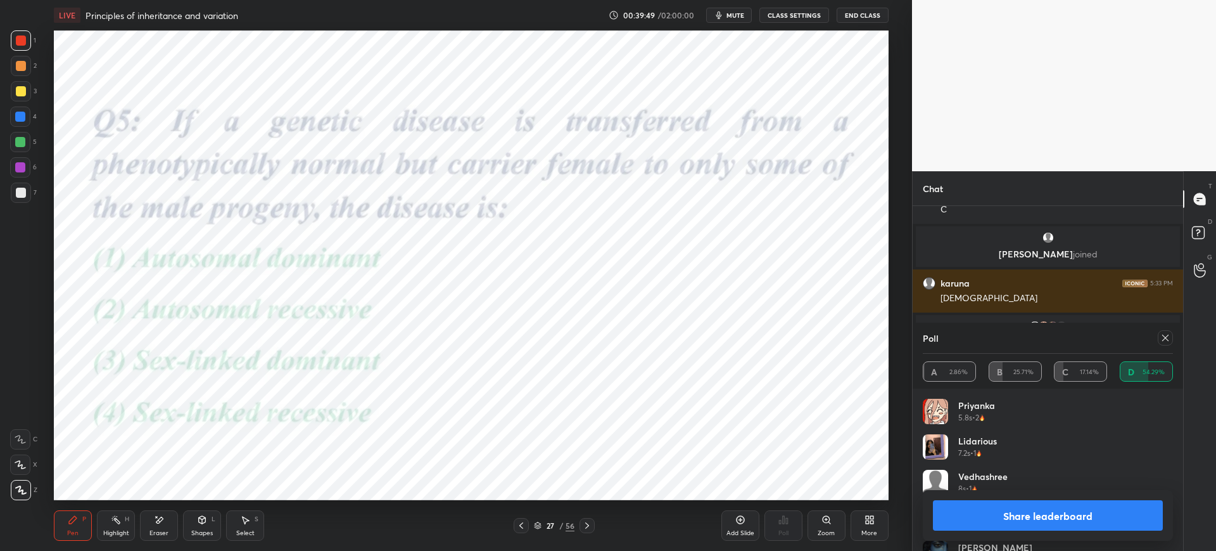
click at [1086, 518] on button "Share leaderboard" at bounding box center [1048, 515] width 230 height 30
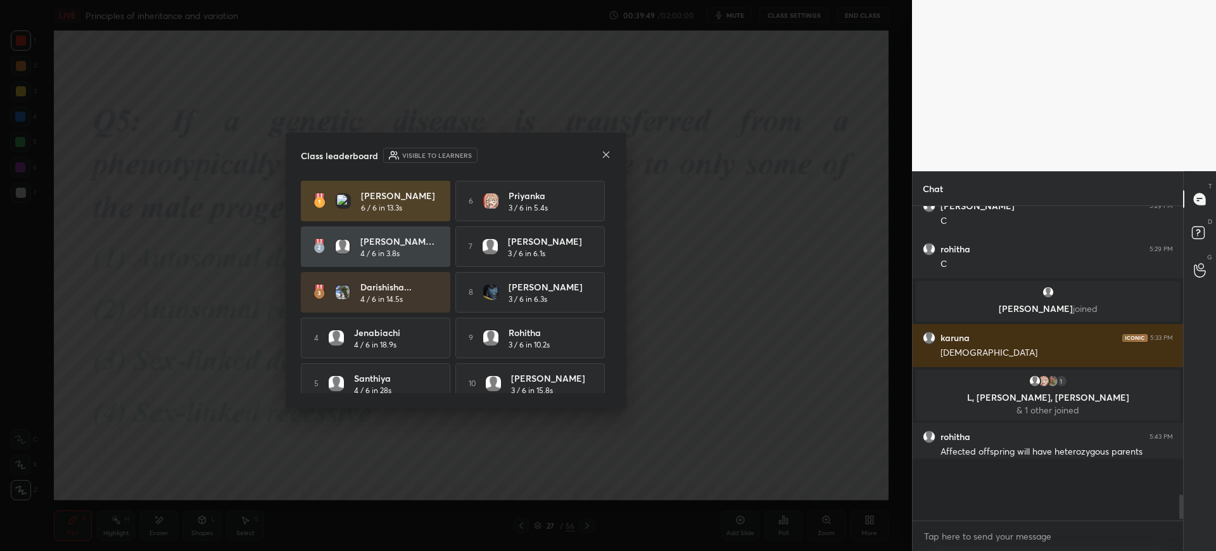
scroll to position [341, 267]
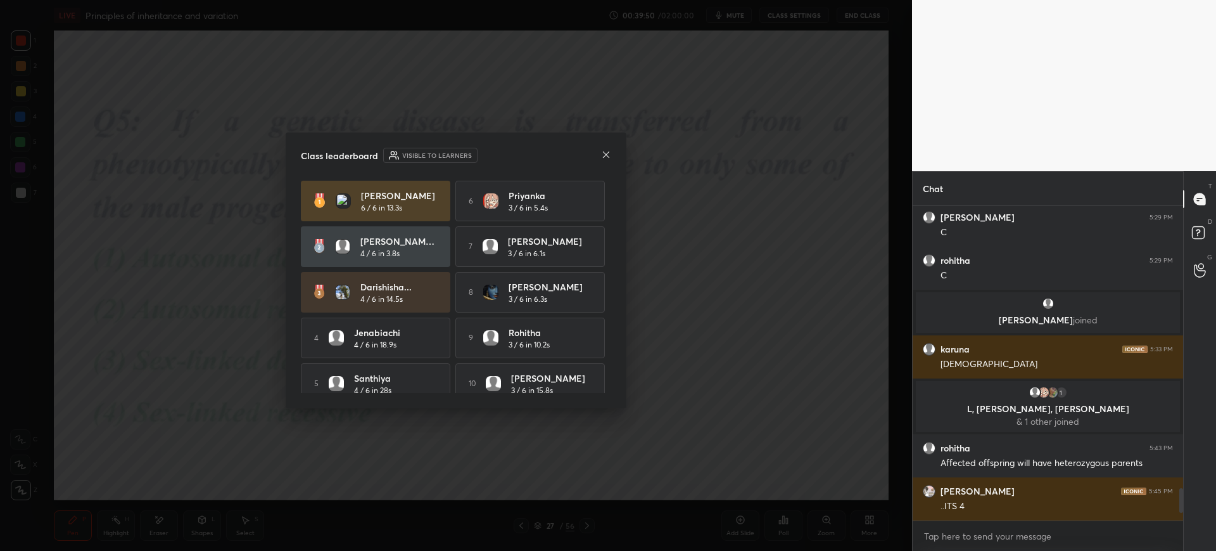
click at [594, 150] on div "Class leaderboard Visible to learners" at bounding box center [456, 155] width 310 height 15
click at [604, 150] on icon at bounding box center [606, 155] width 10 height 10
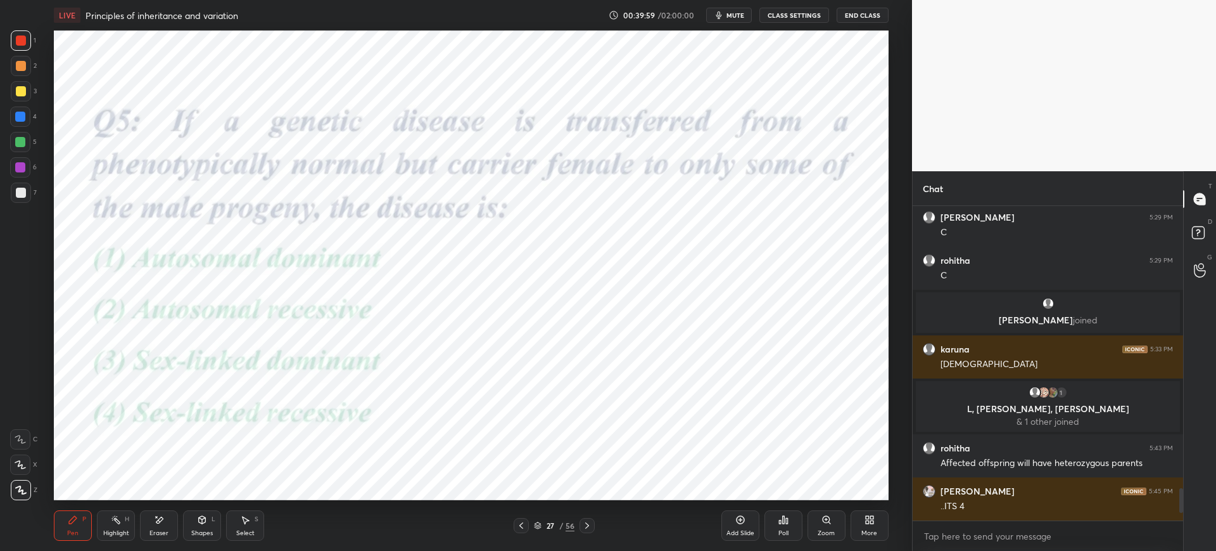
click at [594, 523] on div at bounding box center [587, 525] width 15 height 15
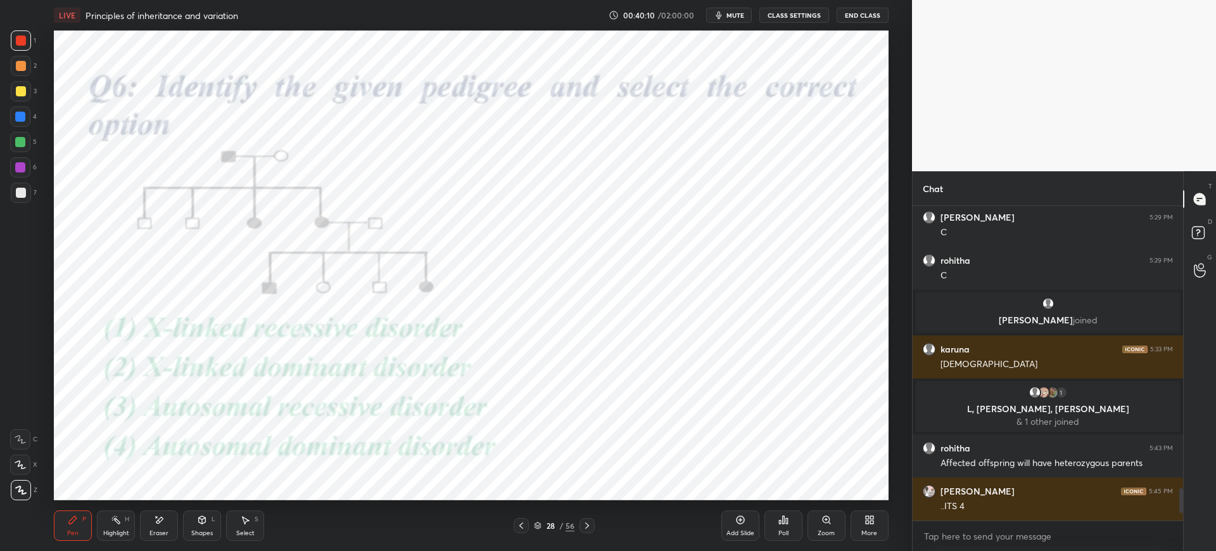
click at [781, 537] on div "Poll" at bounding box center [784, 525] width 38 height 30
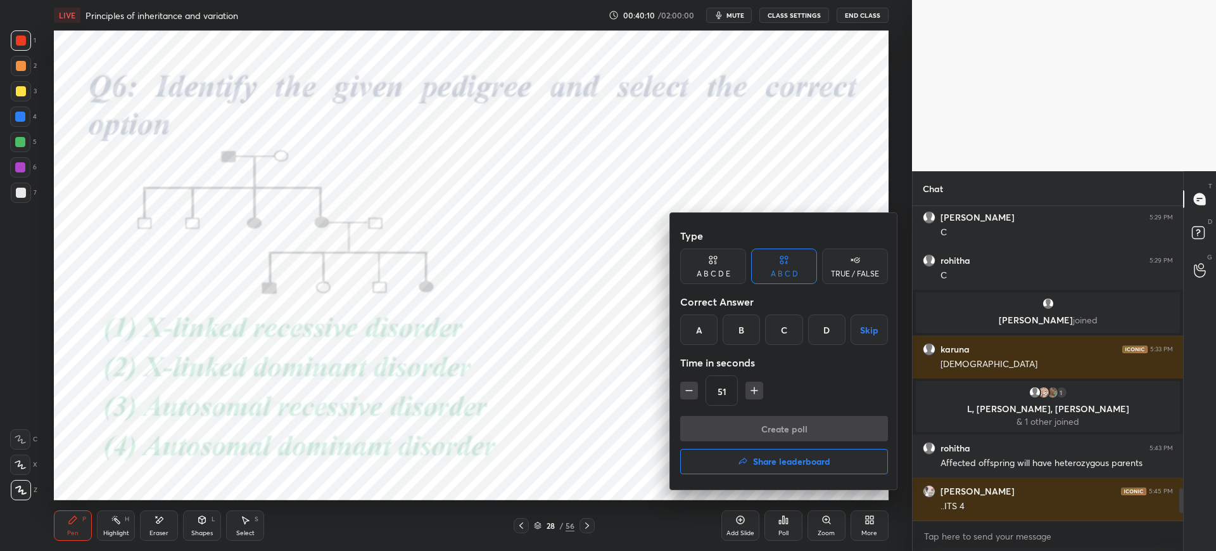
click at [746, 318] on div "B" at bounding box center [741, 329] width 37 height 30
click at [767, 422] on button "Create poll" at bounding box center [784, 428] width 208 height 25
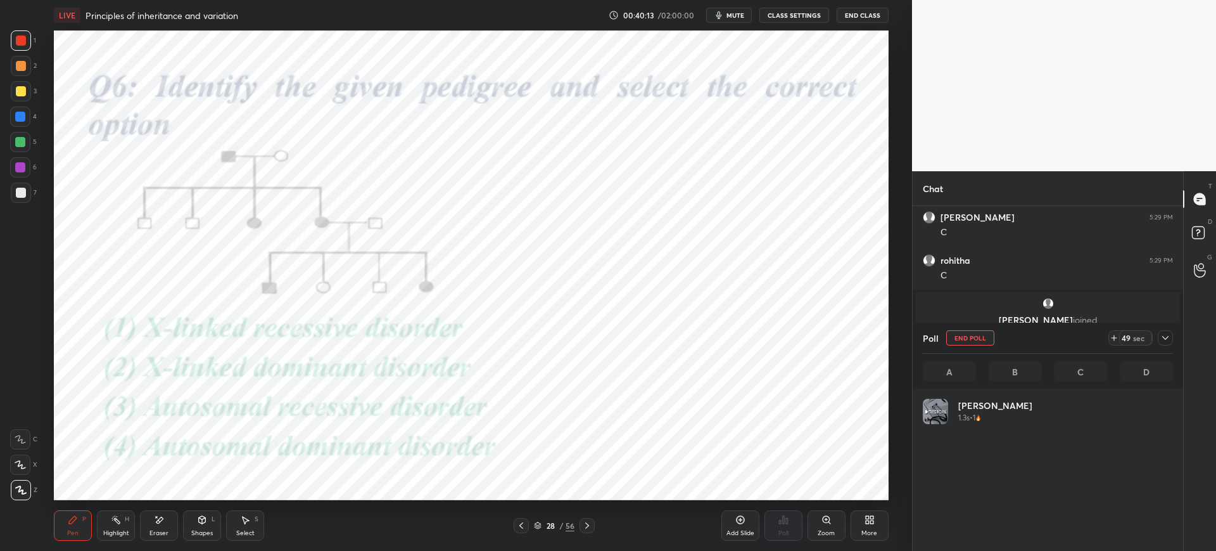
scroll to position [148, 246]
click at [1109, 339] on icon at bounding box center [1114, 338] width 10 height 10
click at [1114, 338] on icon at bounding box center [1114, 338] width 5 height 0
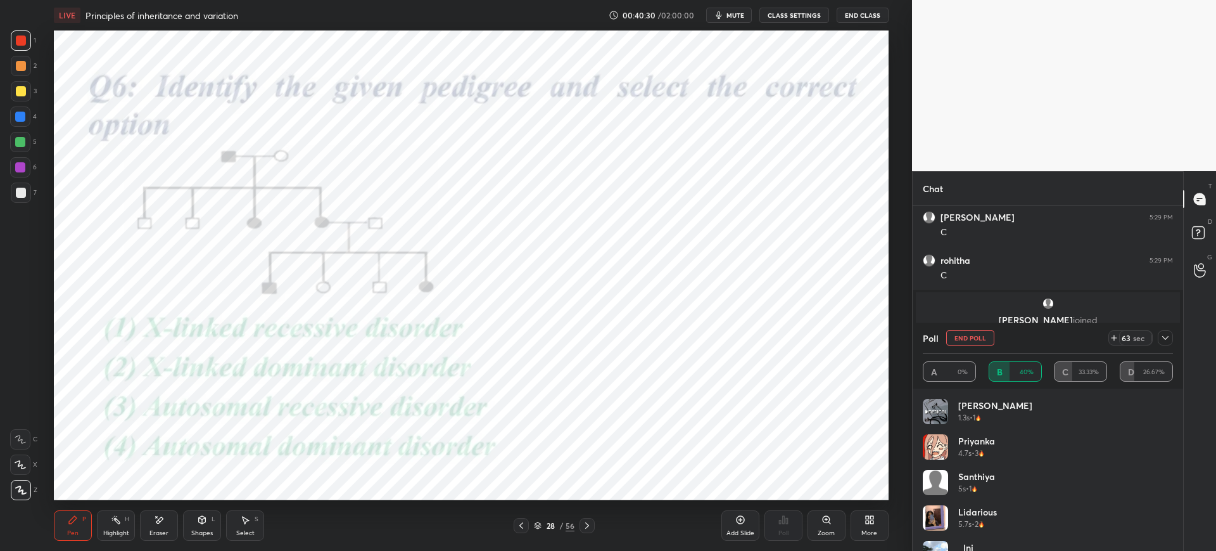
click at [731, 15] on span "mute" at bounding box center [736, 15] width 18 height 9
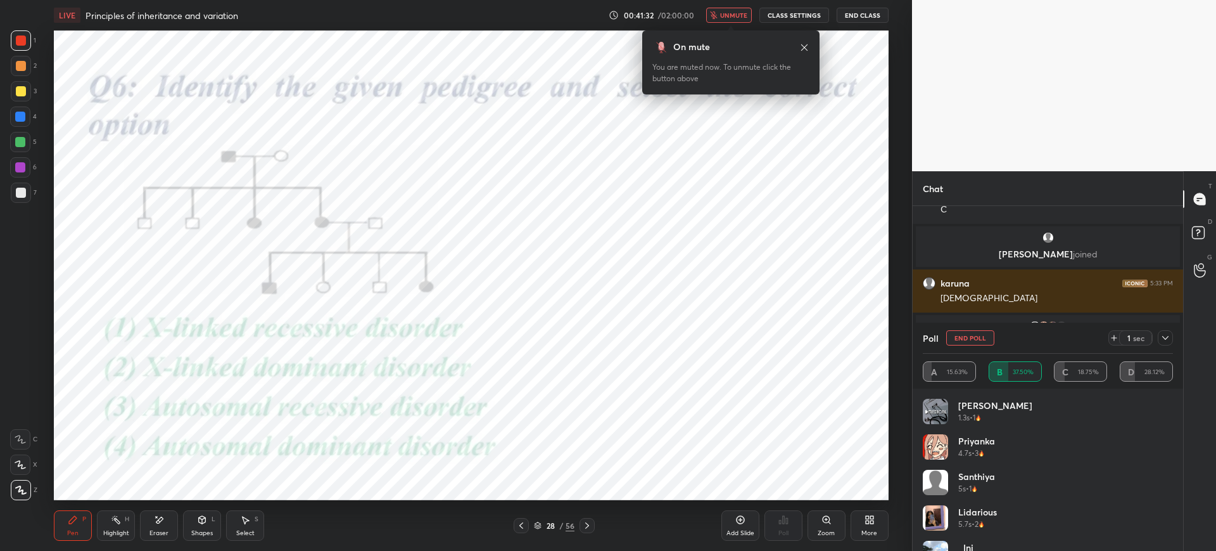
scroll to position [2825, 0]
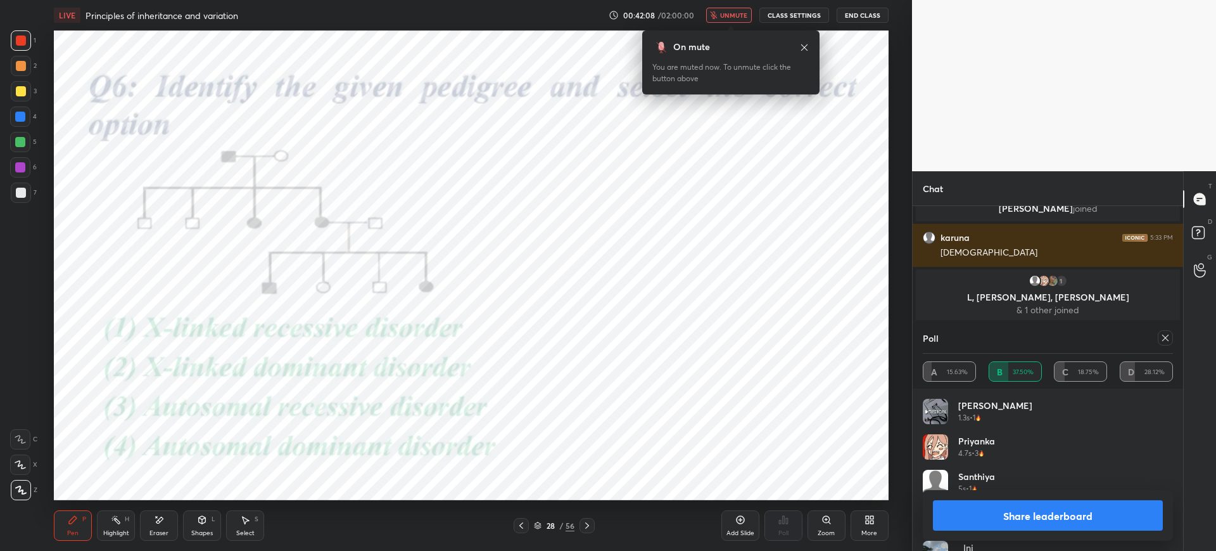
click at [737, 13] on span "unmute" at bounding box center [733, 15] width 27 height 9
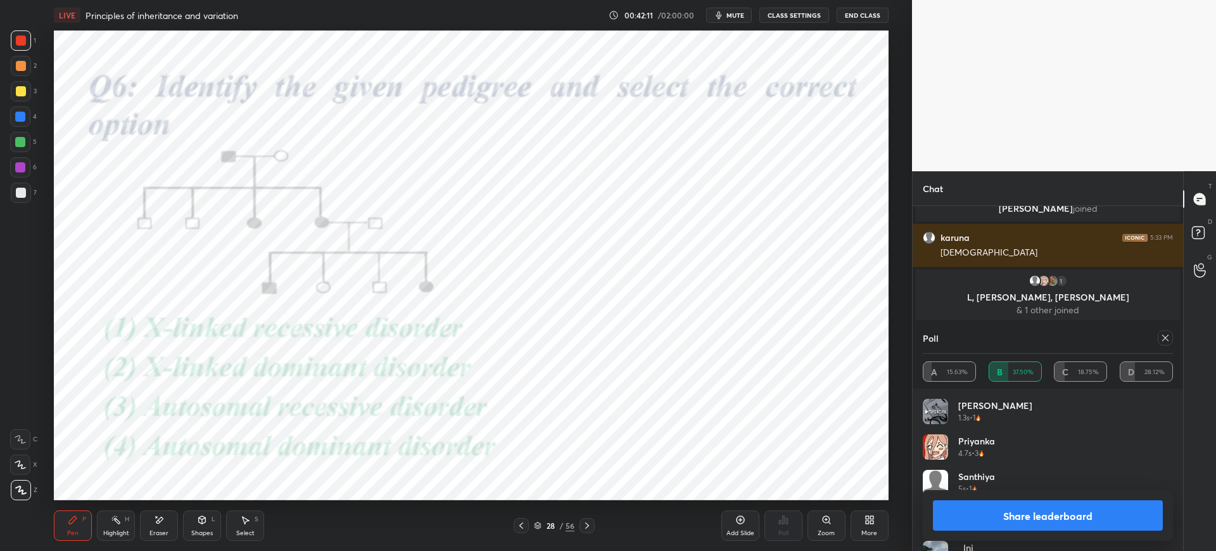
click at [1023, 515] on button "Share leaderboard" at bounding box center [1048, 515] width 230 height 30
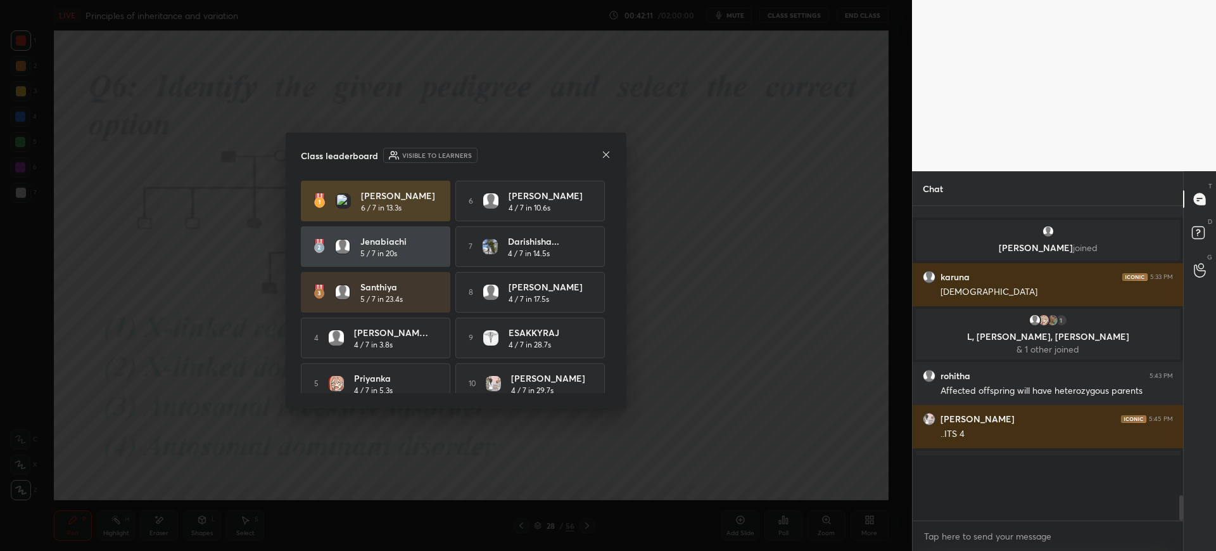
scroll to position [2765, 0]
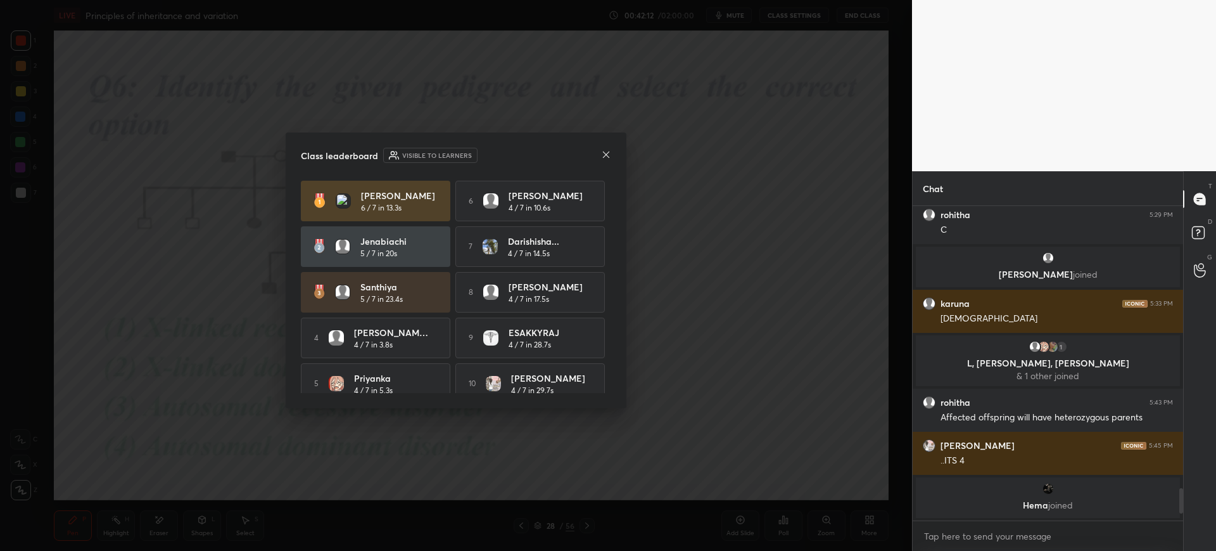
click at [612, 151] on div "Class leaderboard Visible to learners Kavya 6 / 7 in 13.3s 6 Harshitha 4 / 7 in…" at bounding box center [456, 270] width 341 height 276
click at [607, 150] on icon at bounding box center [606, 155] width 10 height 10
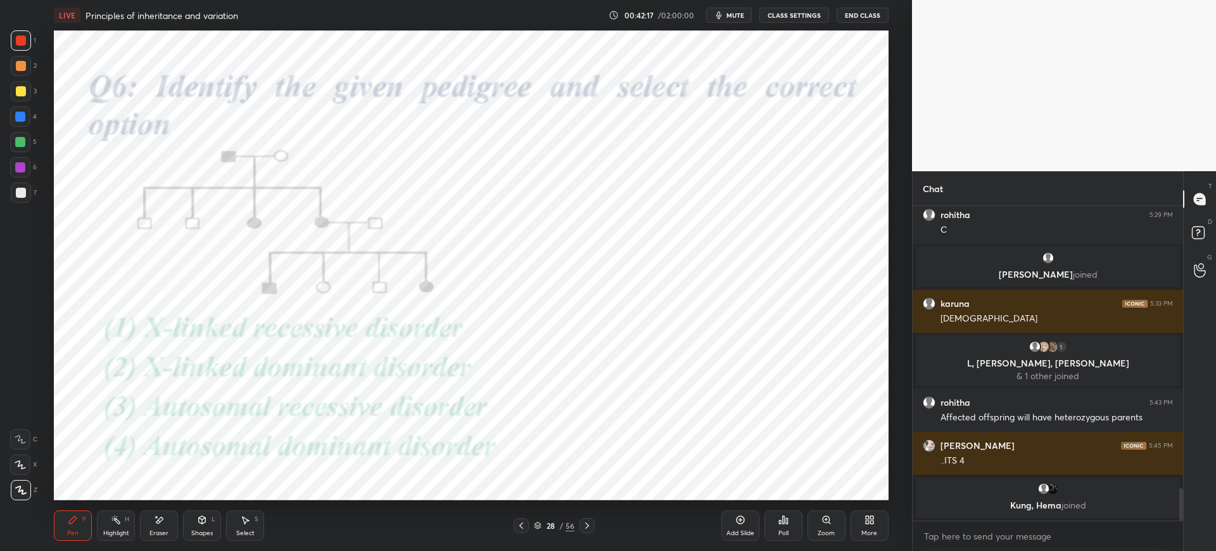
click at [8, 121] on div "1 2 3 4 5 6 7 C X Z E E Erase all H H" at bounding box center [20, 264] width 41 height 469
click at [589, 535] on div "Pen P Highlight H Eraser Shapes L Select S 28 / 56 Add Slide Poll Zoom More" at bounding box center [471, 525] width 834 height 51
click at [587, 528] on icon at bounding box center [587, 525] width 4 height 6
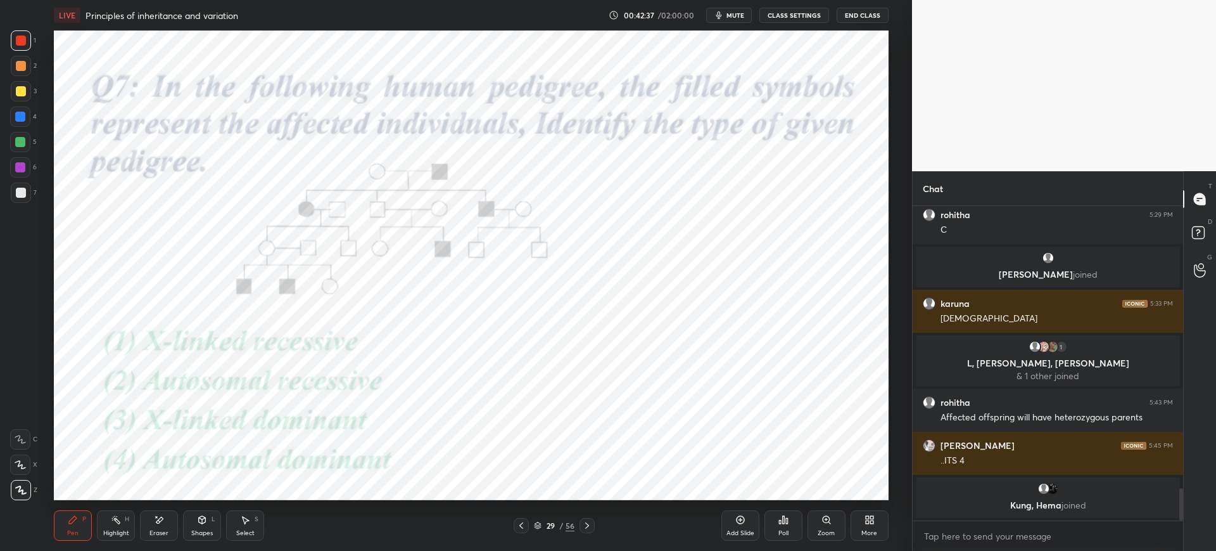
click at [784, 525] on div "Poll" at bounding box center [784, 525] width 38 height 30
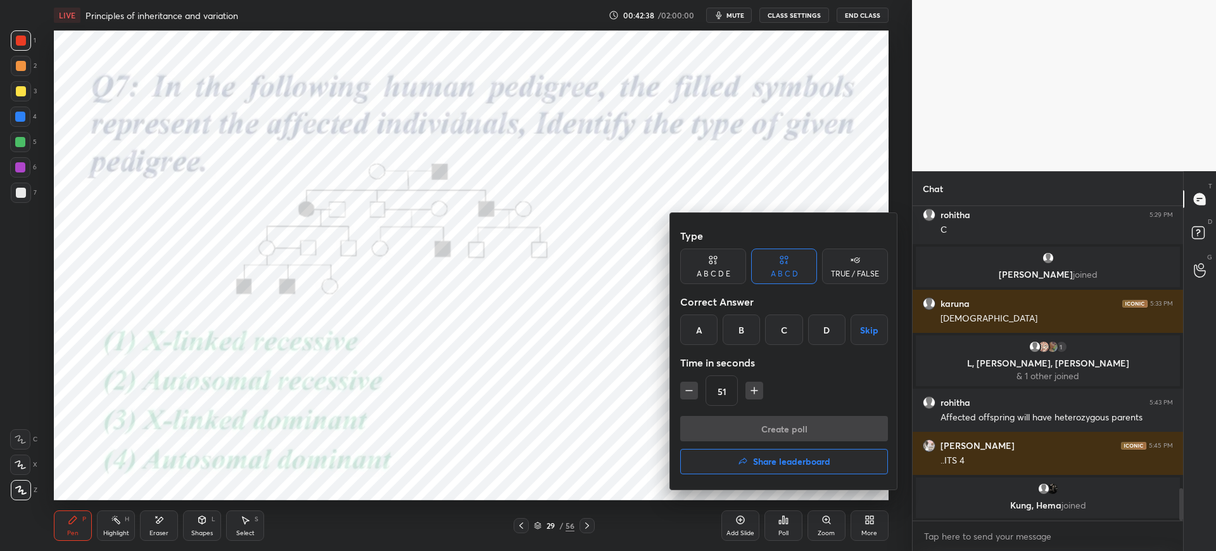
click at [704, 329] on div "A" at bounding box center [698, 329] width 37 height 30
click at [773, 430] on button "Create poll" at bounding box center [784, 428] width 208 height 25
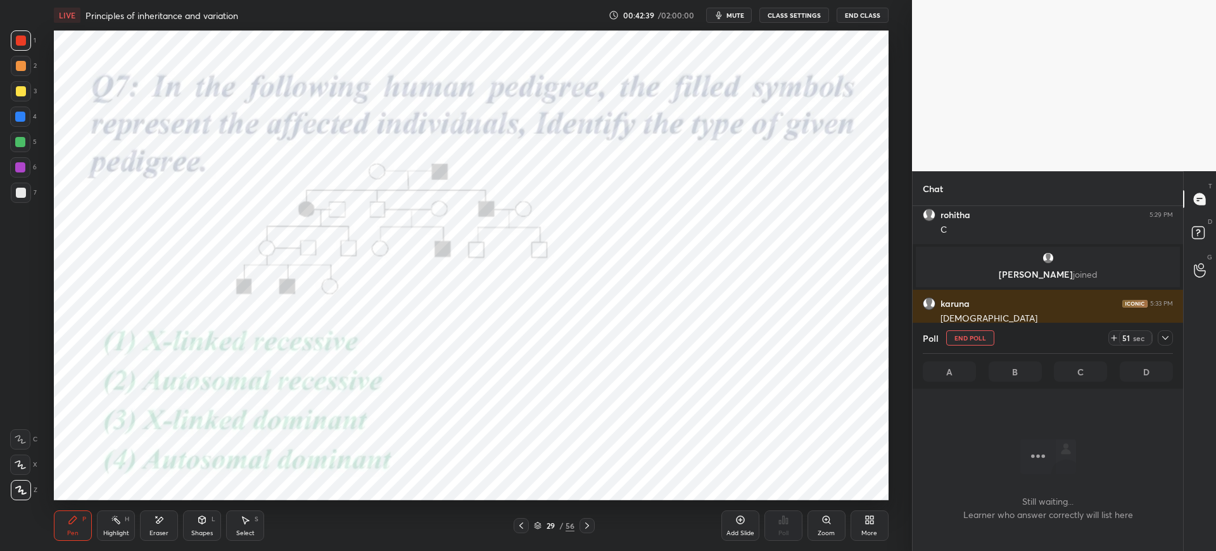
scroll to position [275, 267]
click at [734, 12] on span "mute" at bounding box center [736, 15] width 18 height 9
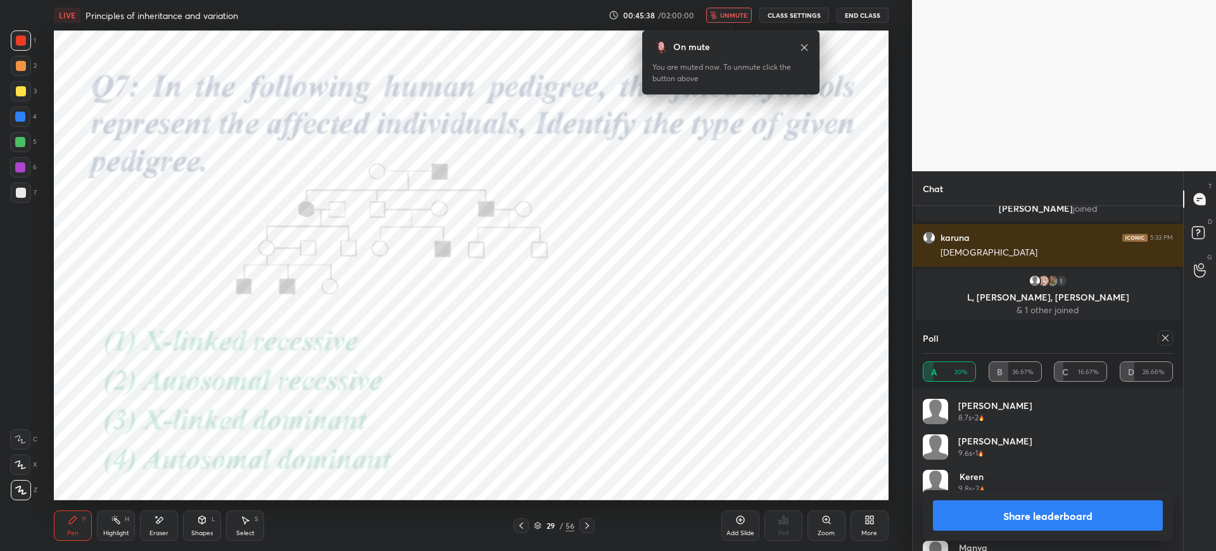
scroll to position [2825, 0]
click at [741, 18] on span "unmute" at bounding box center [733, 15] width 27 height 9
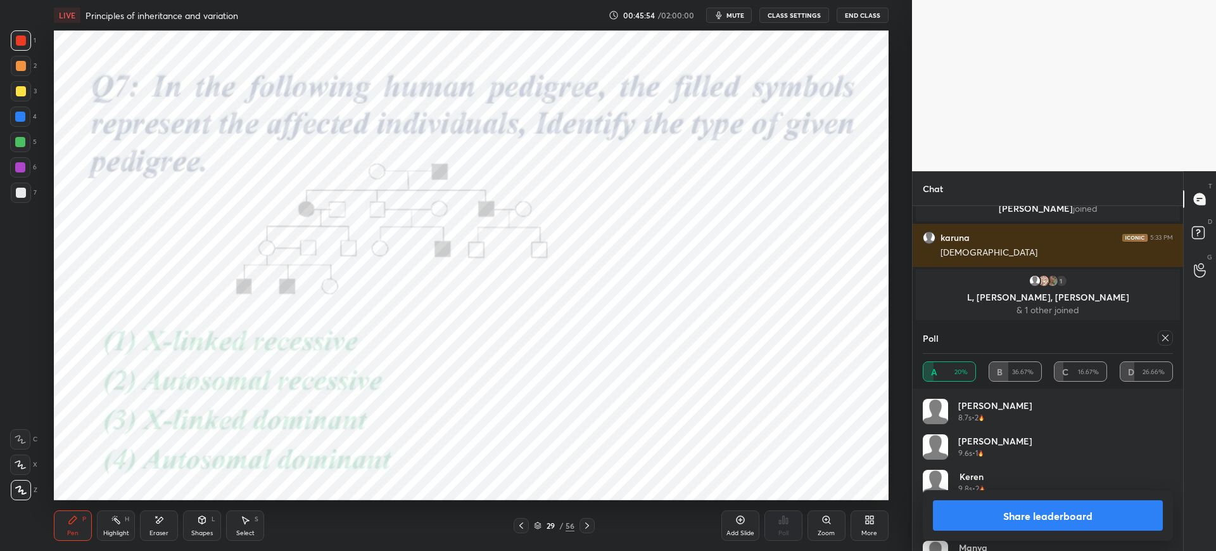
click at [23, 48] on div at bounding box center [21, 40] width 20 height 20
click at [977, 511] on button "Share leaderboard" at bounding box center [1048, 515] width 230 height 30
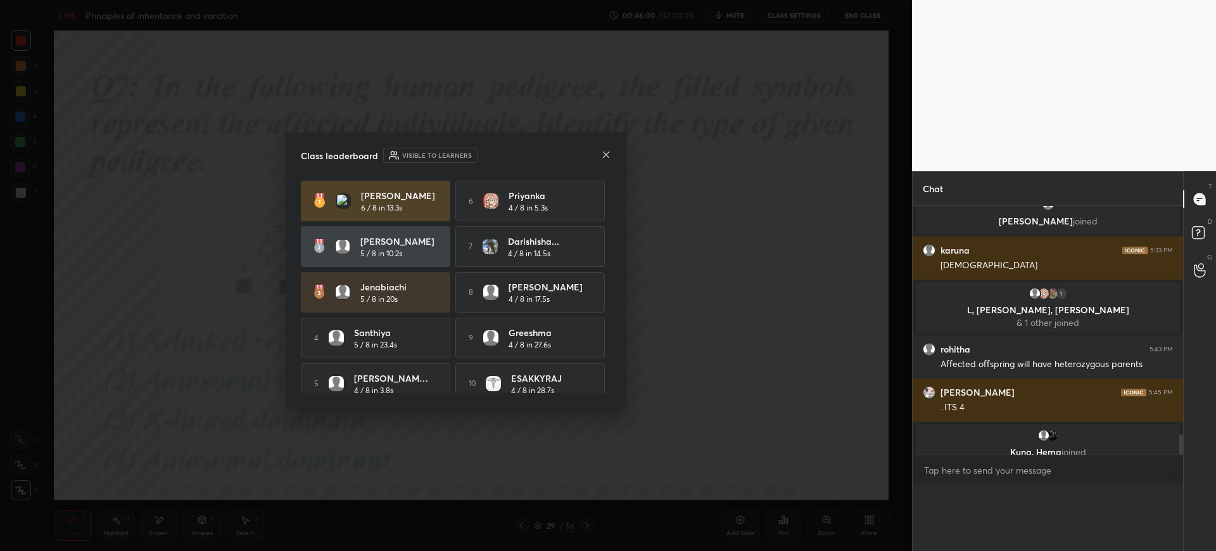
scroll to position [2786, 0]
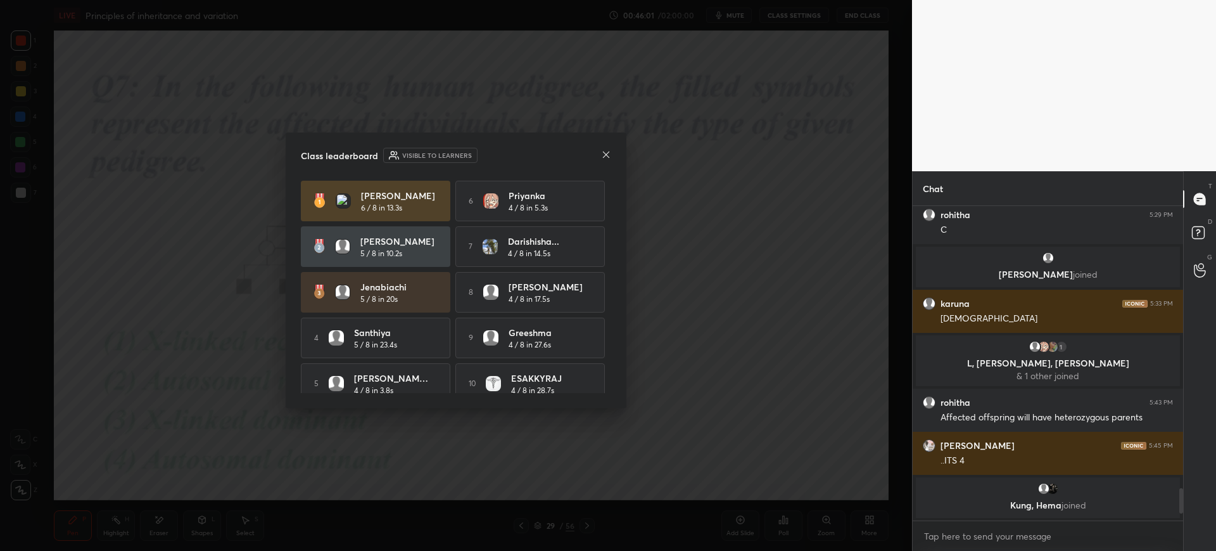
click at [613, 152] on div "Class leaderboard Visible to learners Kavya 6 / 8 in 13.3s 6 Priyanka 4 / 8 in …" at bounding box center [456, 270] width 341 height 276
click at [602, 152] on icon at bounding box center [606, 155] width 10 height 10
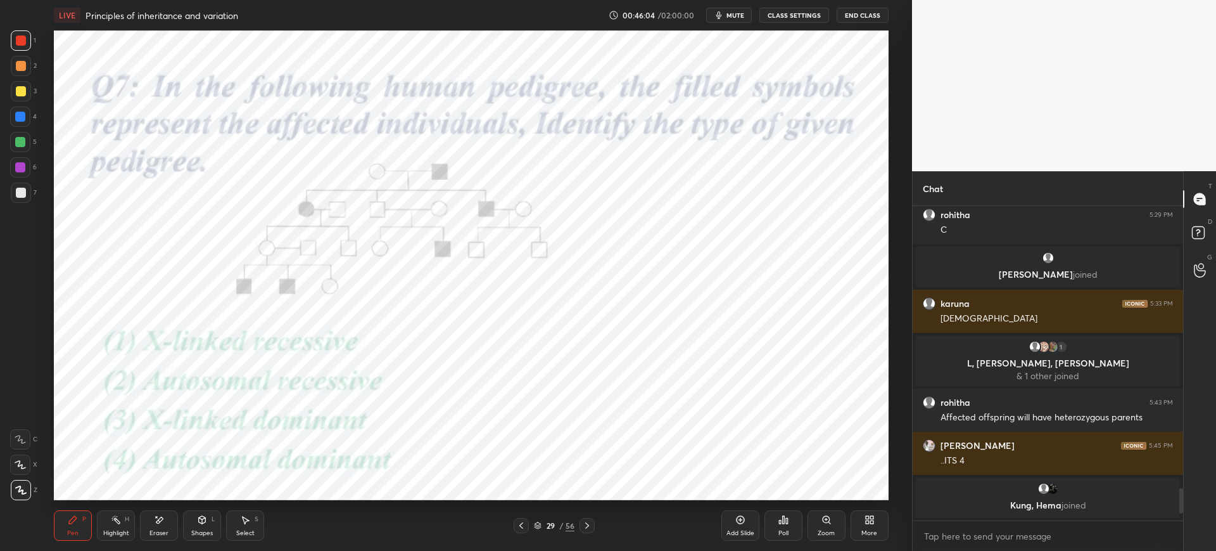
click at [22, 120] on div at bounding box center [20, 116] width 10 height 10
click at [742, 12] on span "mute" at bounding box center [736, 15] width 18 height 9
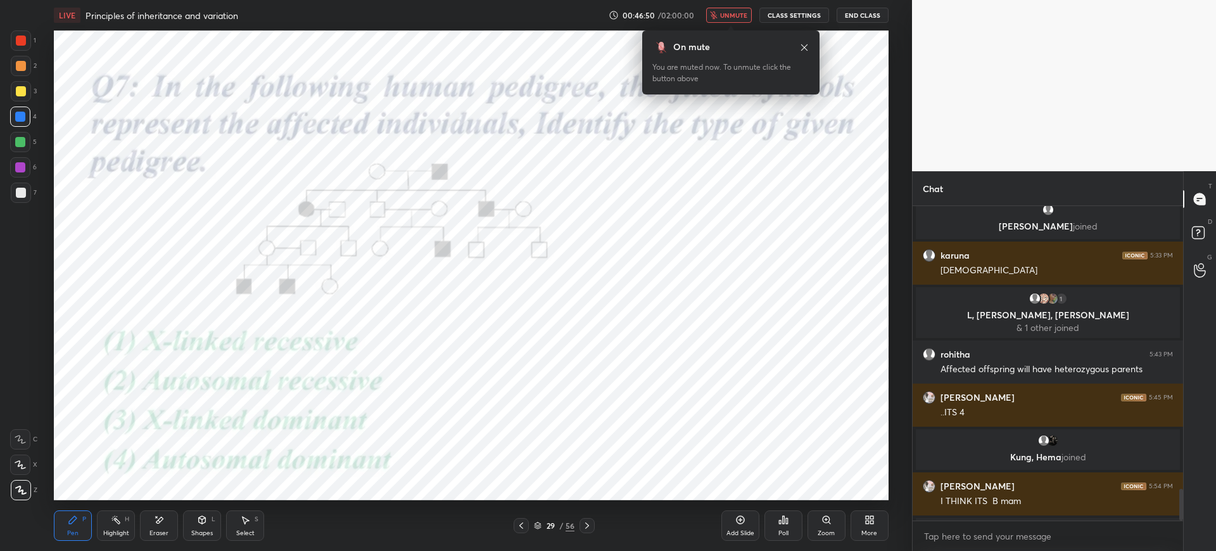
scroll to position [2800, 0]
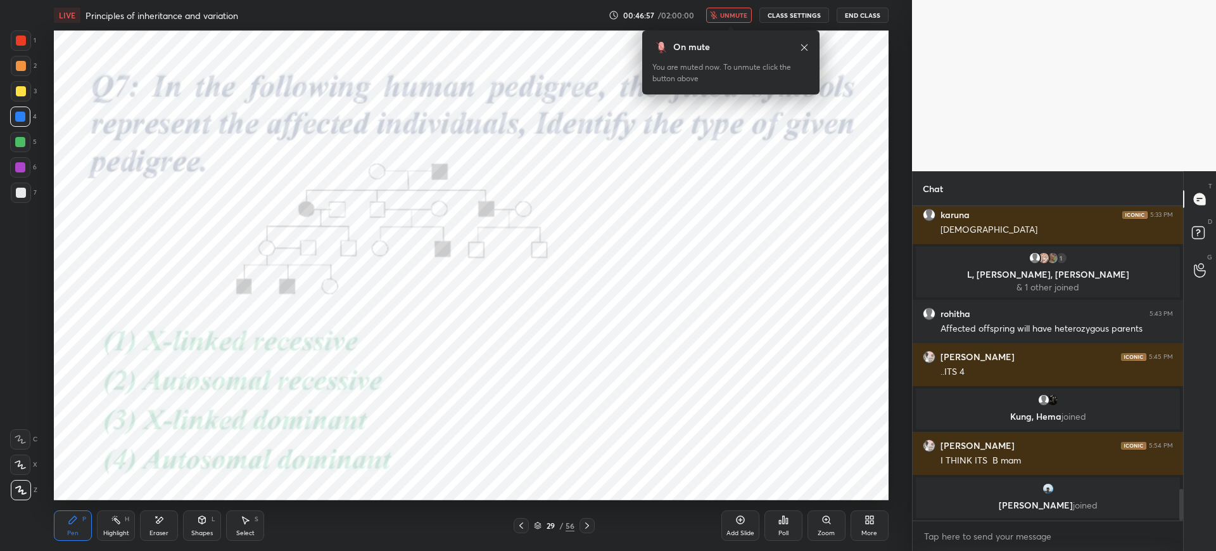
click at [744, 18] on span "unmute" at bounding box center [733, 15] width 27 height 9
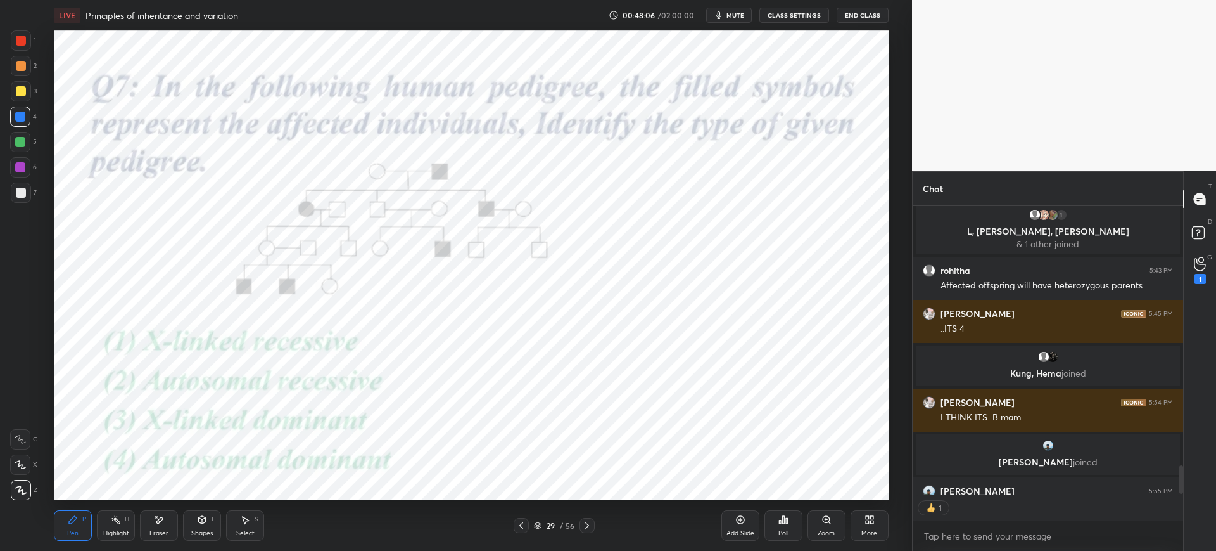
scroll to position [284, 267]
click at [29, 43] on div at bounding box center [21, 40] width 20 height 20
click at [22, 41] on div at bounding box center [21, 40] width 10 height 10
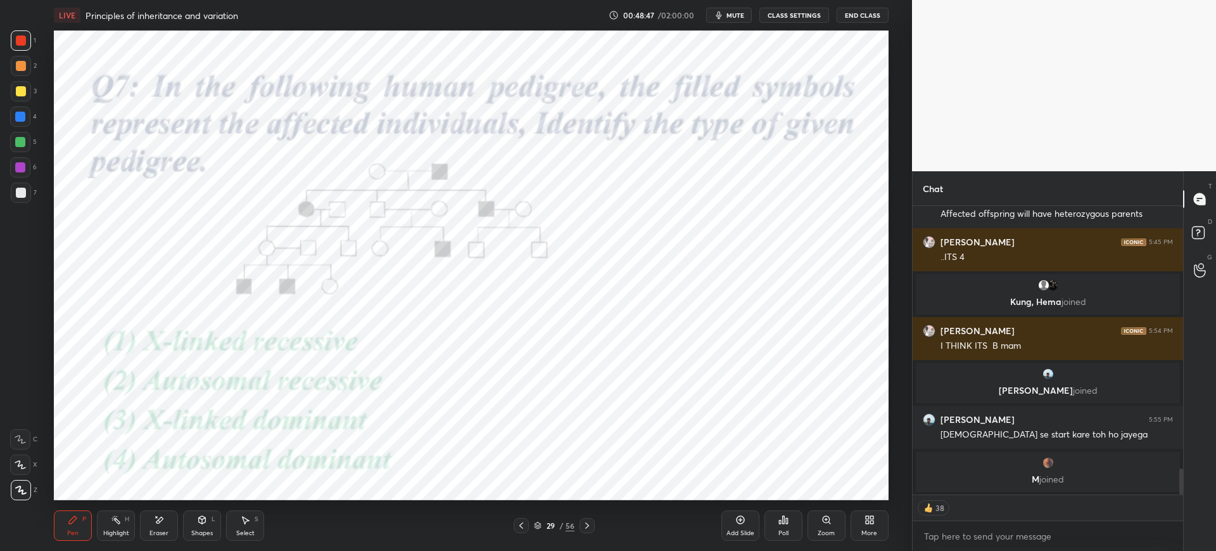
type textarea "x"
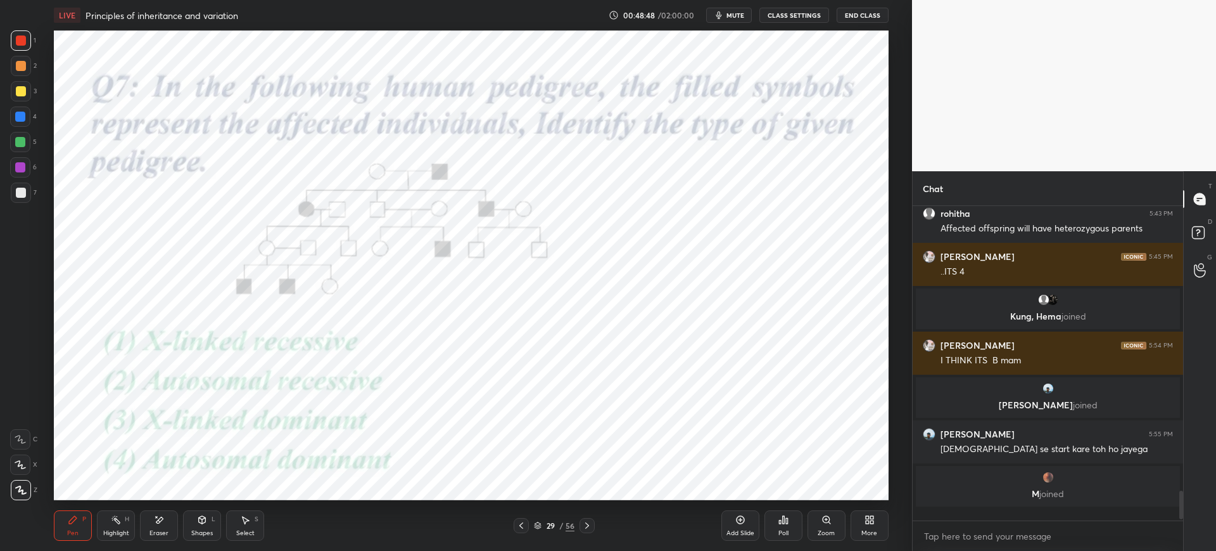
scroll to position [2866, 0]
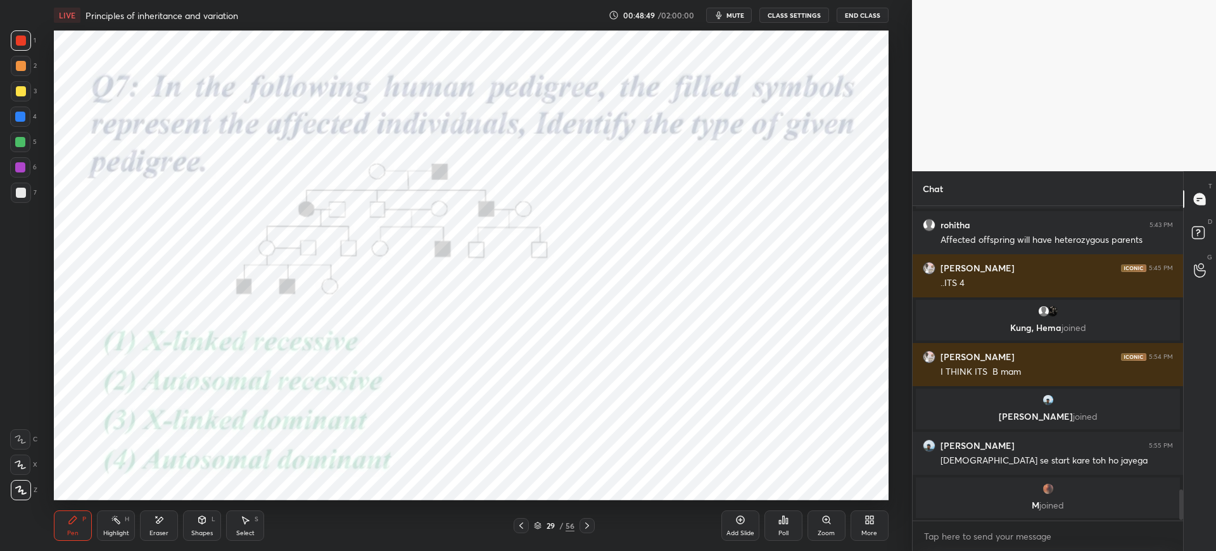
click at [160, 530] on div "Eraser" at bounding box center [159, 533] width 19 height 6
click at [84, 521] on div "P" at bounding box center [84, 519] width 4 height 6
click at [27, 115] on div at bounding box center [20, 116] width 20 height 20
click at [171, 525] on div "Eraser" at bounding box center [159, 525] width 38 height 30
click at [75, 525] on div "Pen P" at bounding box center [73, 525] width 38 height 30
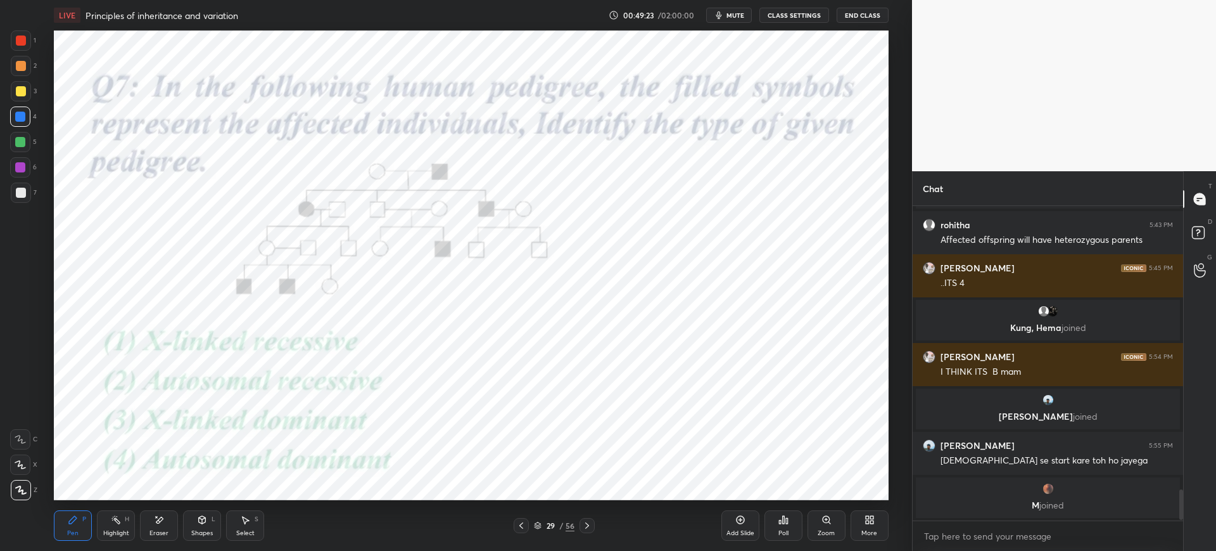
click at [587, 524] on icon at bounding box center [587, 525] width 10 height 10
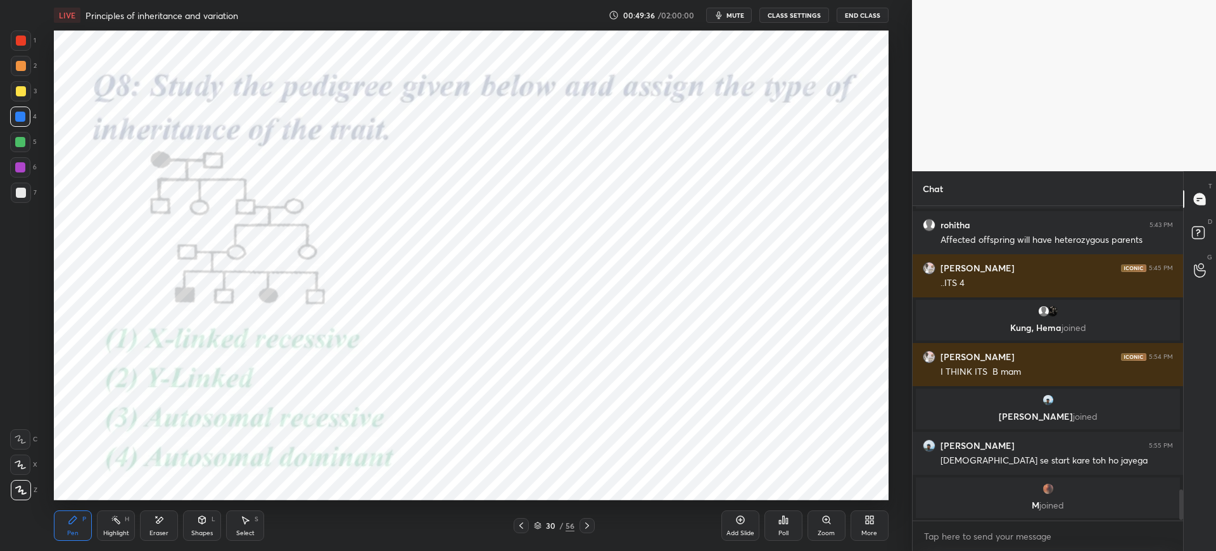
click at [782, 528] on div "Poll" at bounding box center [784, 525] width 38 height 30
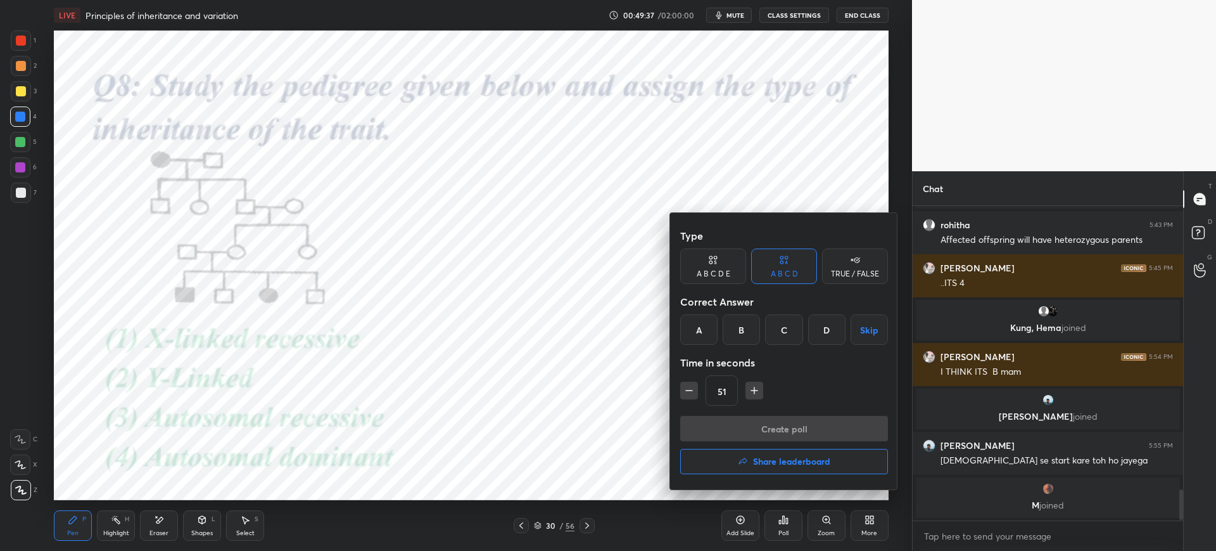
click at [770, 328] on div "C" at bounding box center [783, 329] width 37 height 30
click at [753, 392] on icon "button" at bounding box center [754, 390] width 13 height 13
click at [758, 391] on icon "button" at bounding box center [754, 390] width 13 height 13
type input "81"
click at [770, 425] on button "Create poll" at bounding box center [784, 428] width 208 height 25
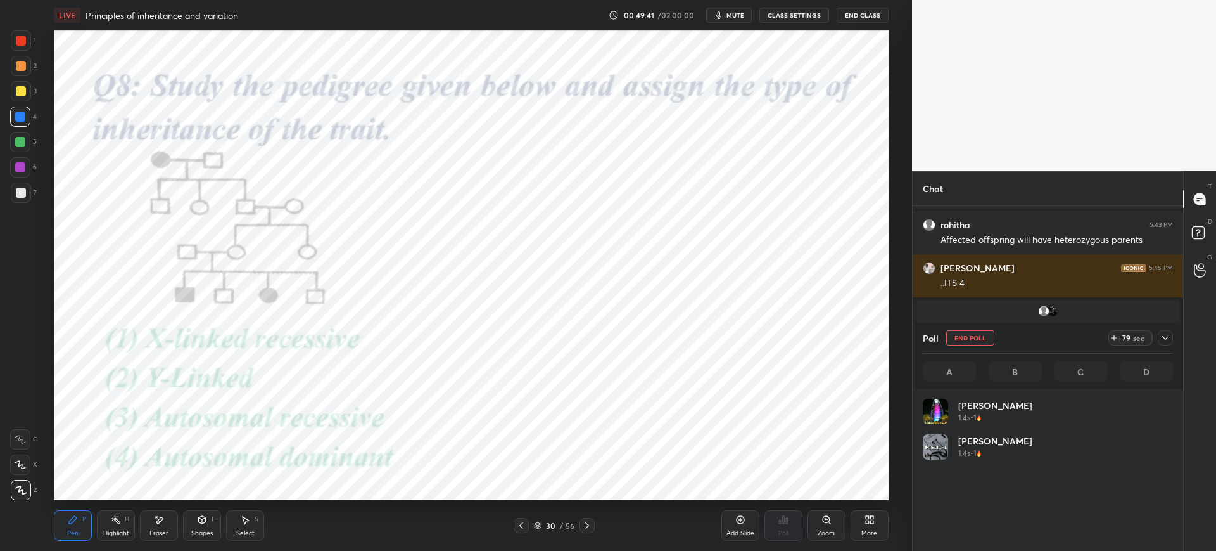
scroll to position [148, 246]
click at [734, 20] on button "mute" at bounding box center [729, 15] width 46 height 15
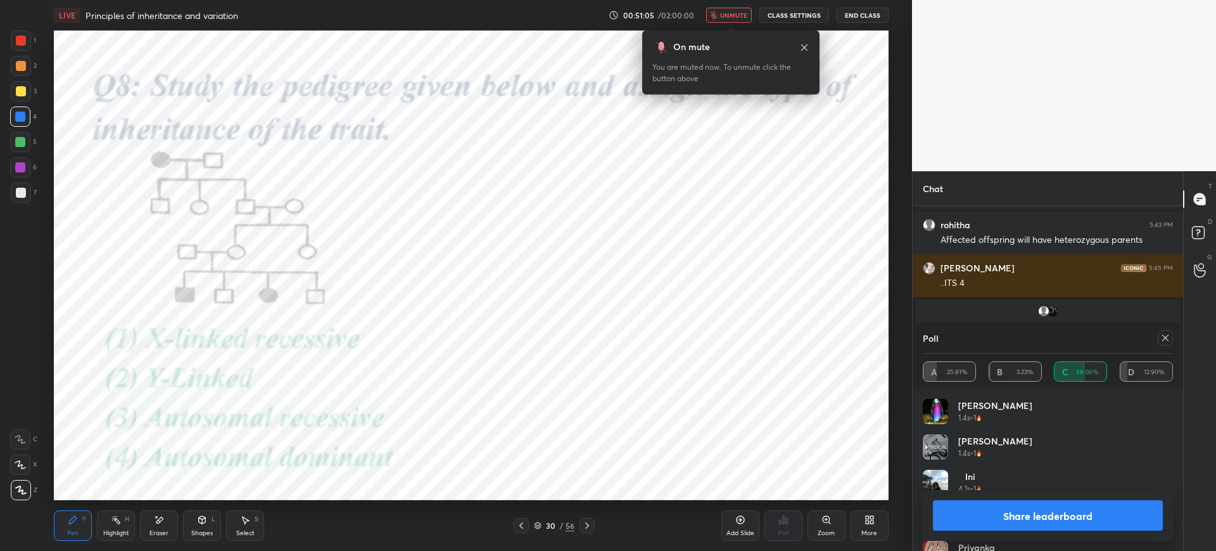
click at [722, 22] on button "unmute" at bounding box center [729, 15] width 46 height 15
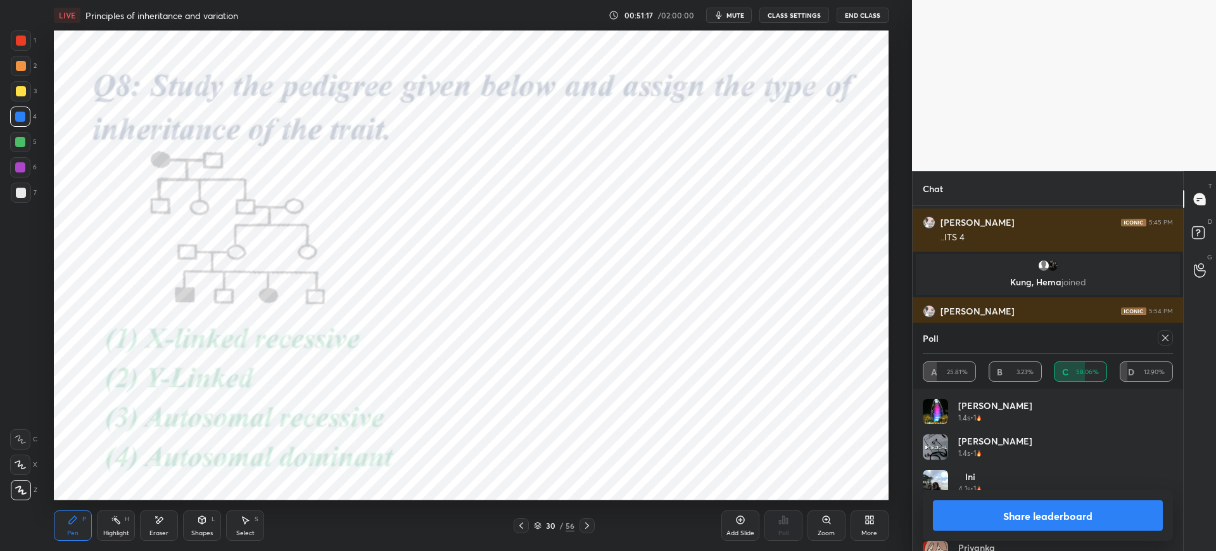
scroll to position [2952, 0]
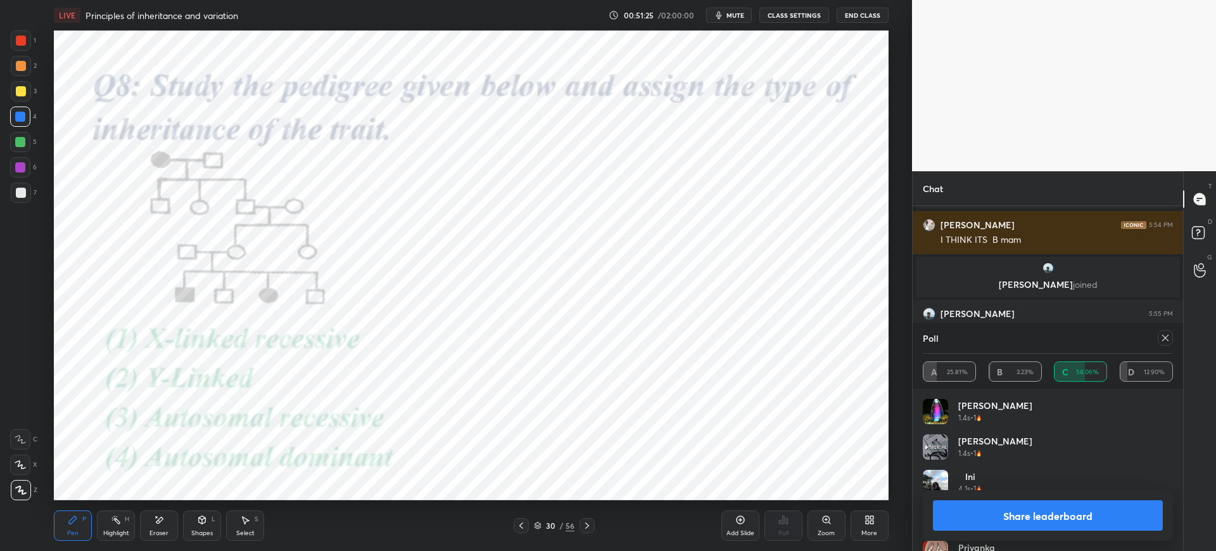
click at [164, 534] on div "Eraser" at bounding box center [159, 533] width 19 height 6
click at [84, 521] on div "P" at bounding box center [84, 519] width 4 height 6
click at [594, 540] on div "Pen P Highlight H Eraser Shapes L Select S 30 / 56 Add Slide Poll Zoom More" at bounding box center [471, 525] width 834 height 51
click at [587, 526] on icon at bounding box center [587, 525] width 10 height 10
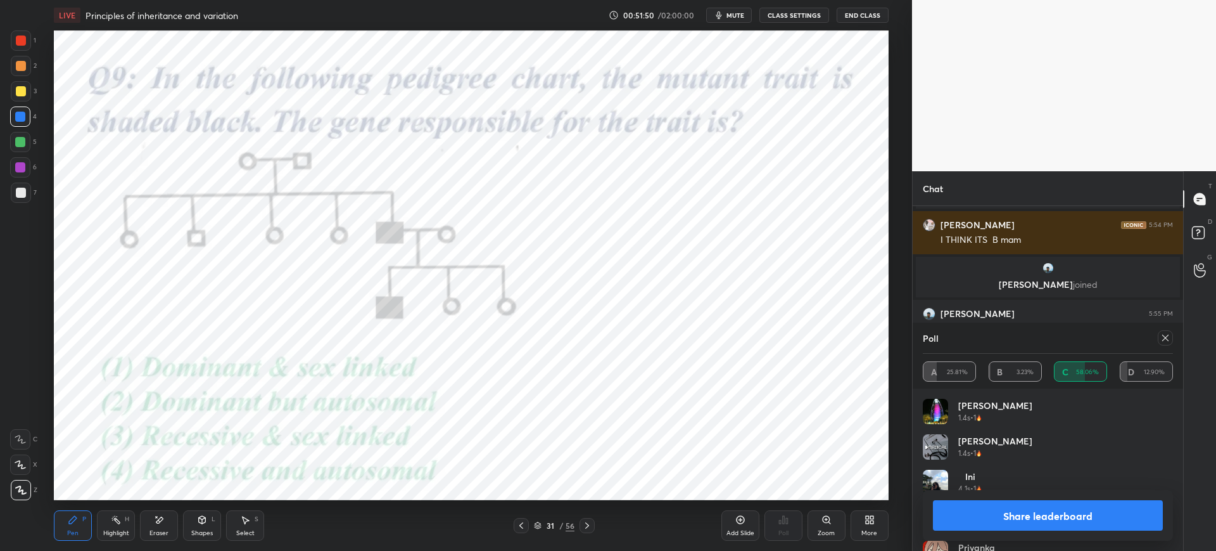
click at [1012, 515] on button "Share leaderboard" at bounding box center [1048, 515] width 230 height 30
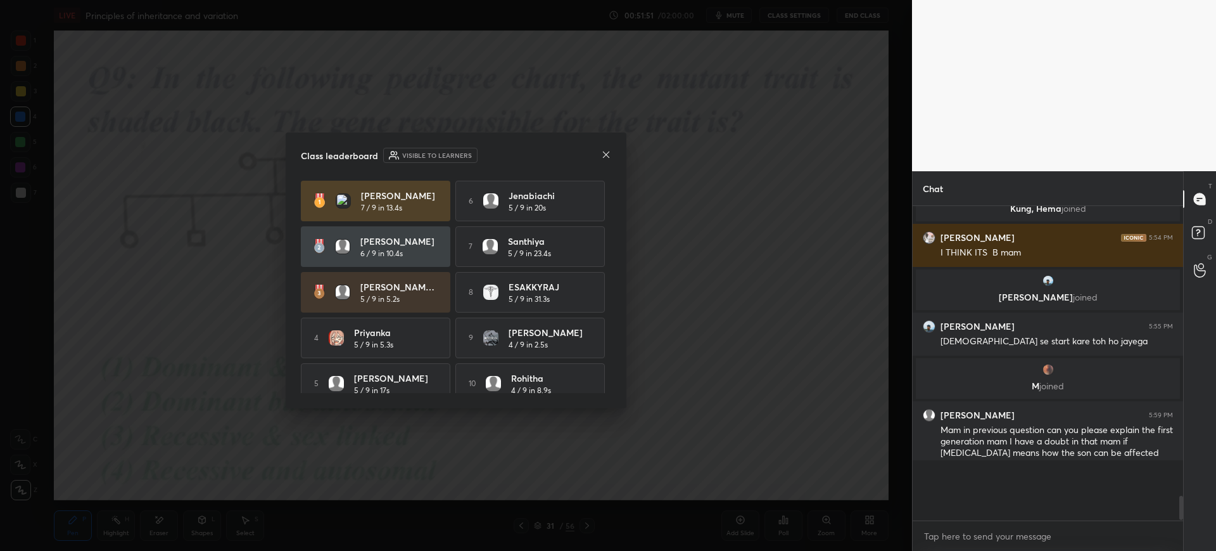
scroll to position [2891, 0]
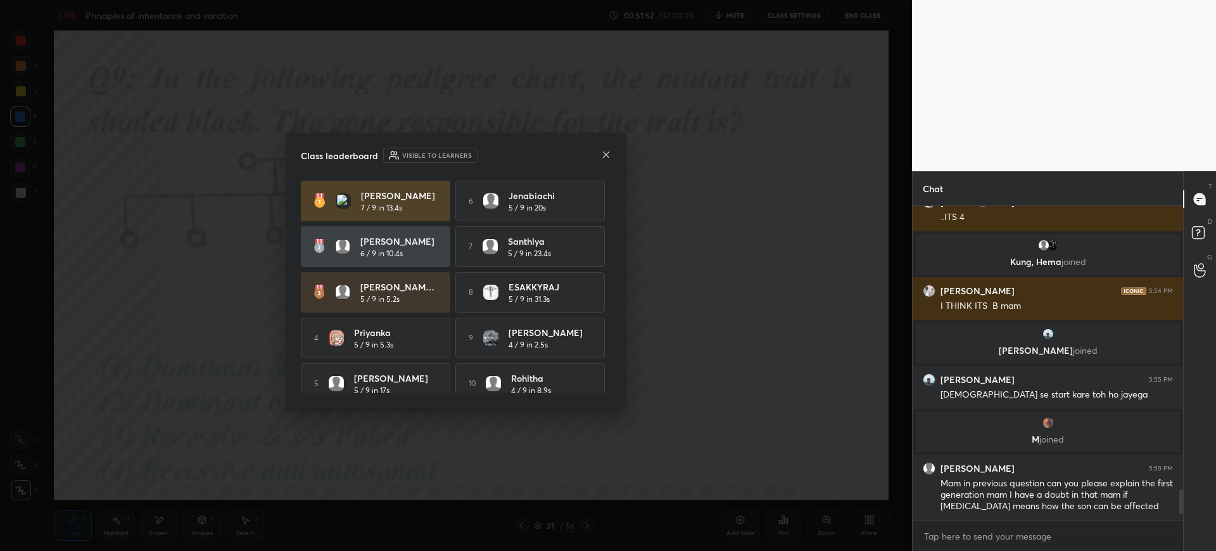
click at [611, 151] on div "Class leaderboard Visible to learners Kavya 7 / 9 in 13.4s 6 Jenabiachi 5 / 9 i…" at bounding box center [456, 270] width 341 height 276
click at [600, 150] on div "Class leaderboard Visible to learners" at bounding box center [456, 155] width 310 height 15
click at [608, 153] on icon at bounding box center [606, 154] width 6 height 6
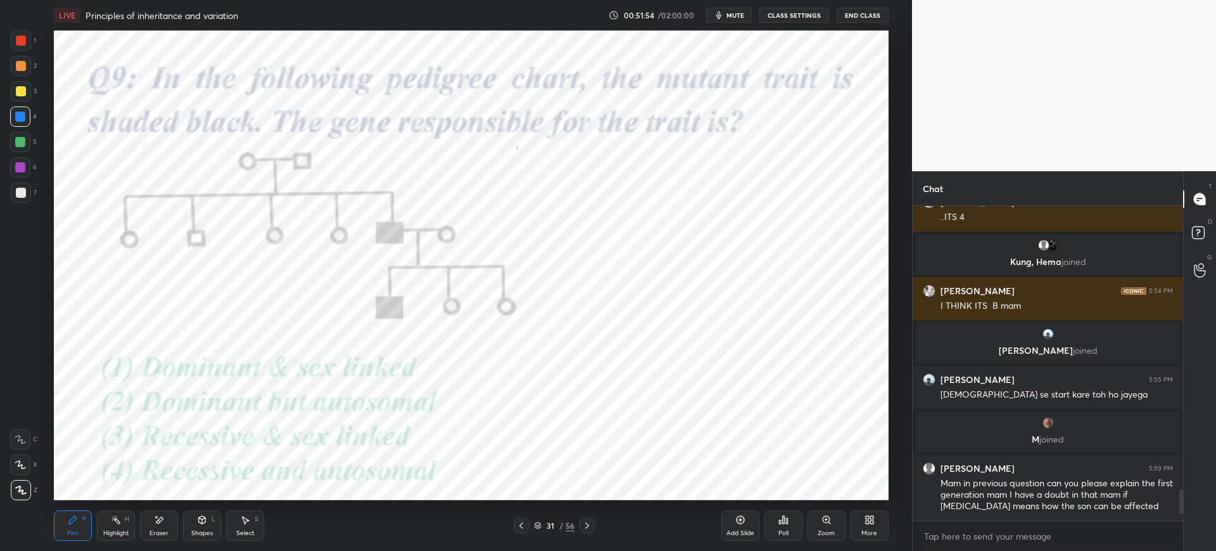
click at [789, 531] on div "Poll" at bounding box center [784, 525] width 38 height 30
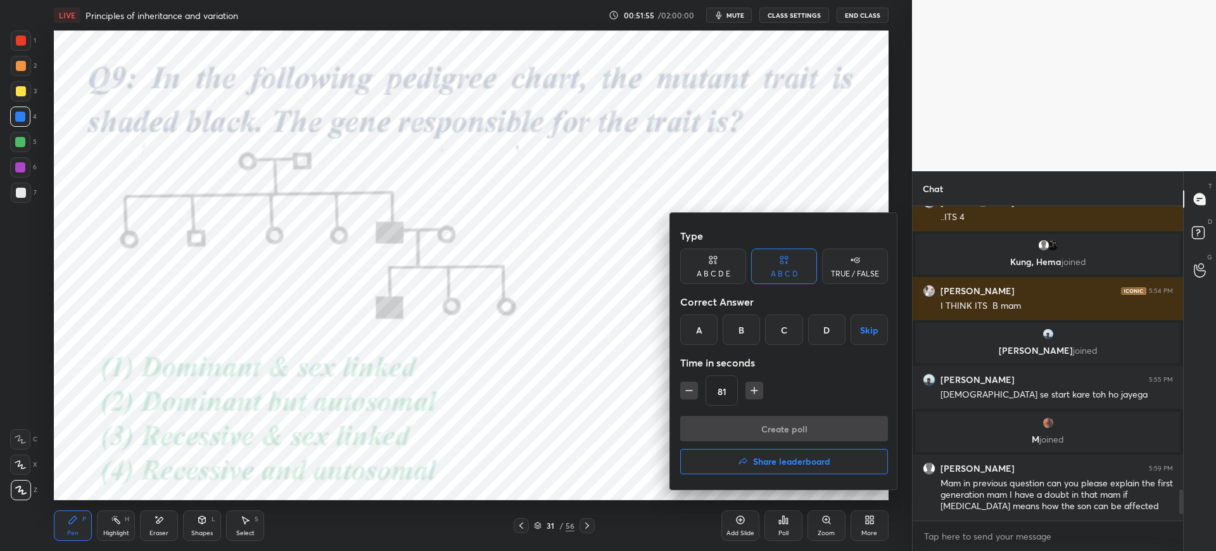
click at [816, 330] on div "D" at bounding box center [826, 329] width 37 height 30
click at [756, 423] on button "Create poll" at bounding box center [784, 428] width 208 height 25
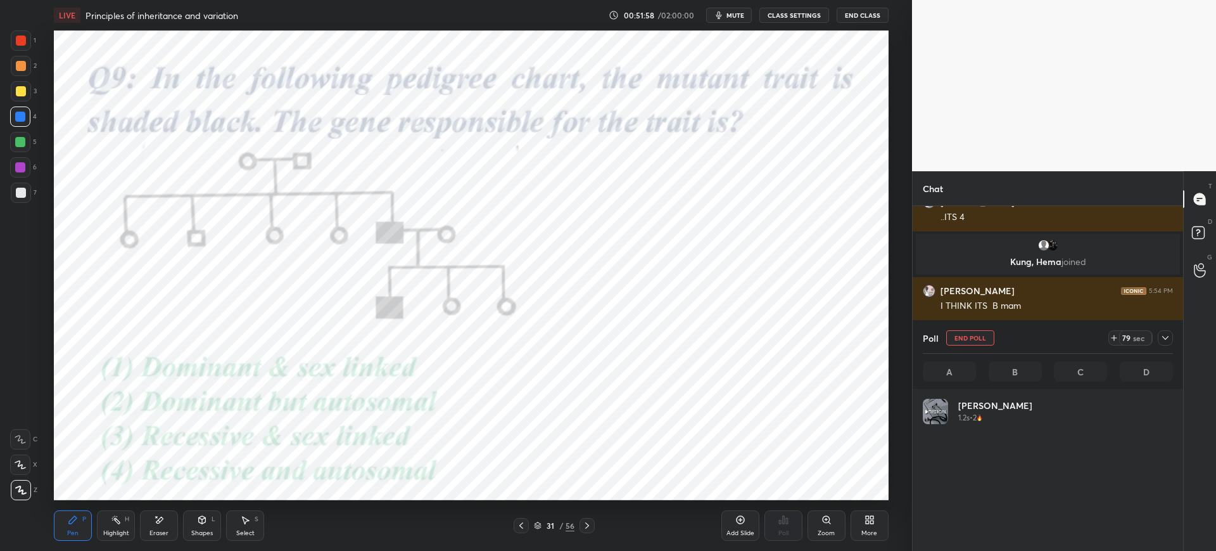
scroll to position [148, 246]
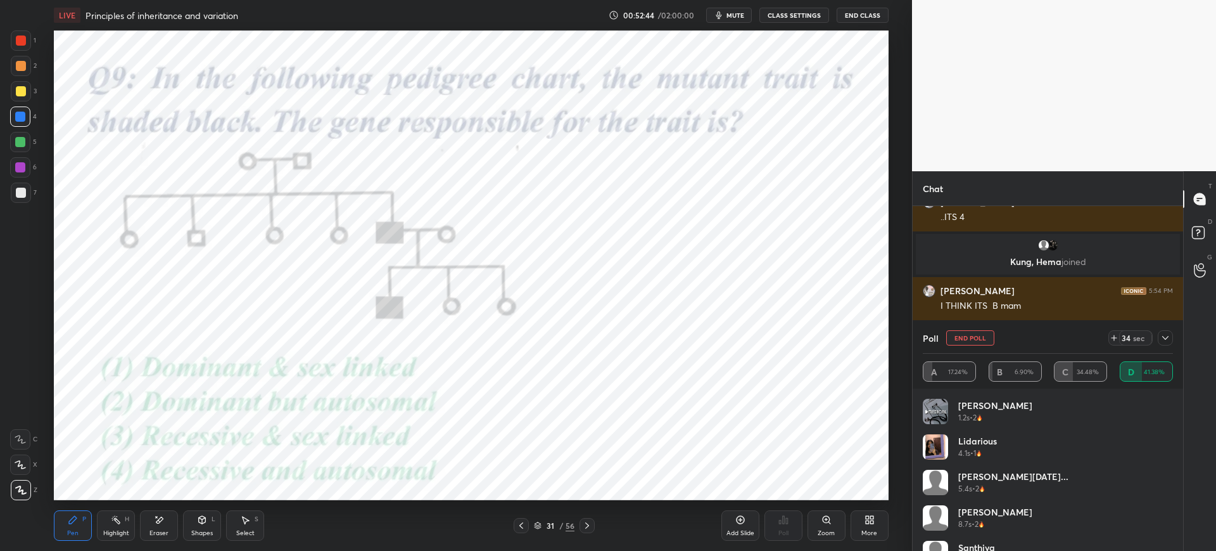
click at [735, 23] on div "LIVE Principles of inheritance and variation 00:52:44 / 02:00:00 mute CLASS SET…" at bounding box center [471, 15] width 834 height 30
click at [733, 14] on span "mute" at bounding box center [736, 15] width 18 height 9
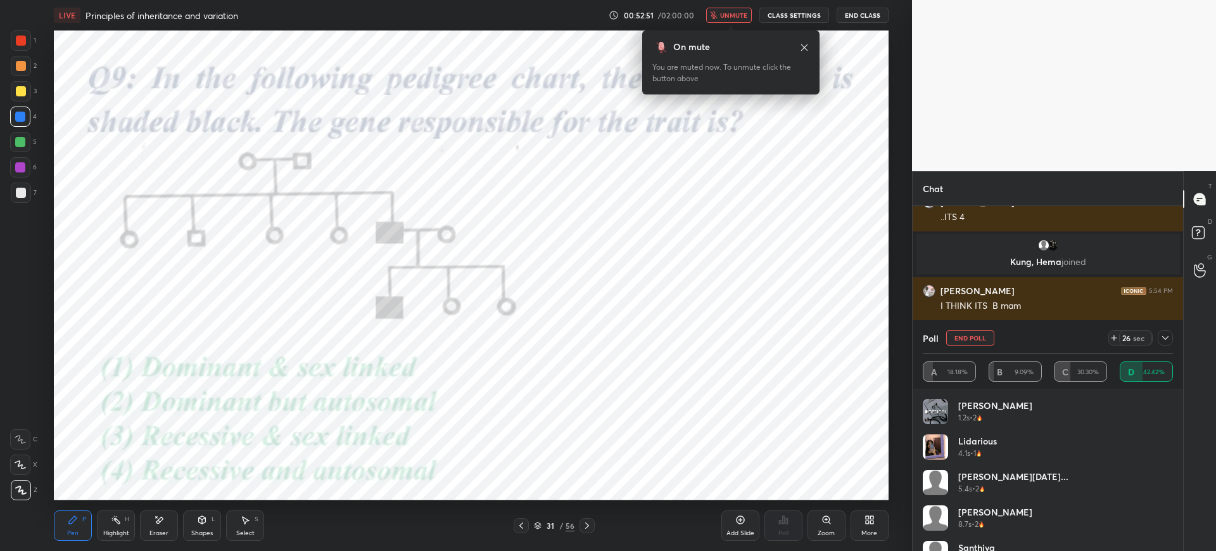
click at [24, 43] on div at bounding box center [21, 40] width 10 height 10
click at [165, 535] on div "Eraser" at bounding box center [159, 533] width 19 height 6
click at [75, 524] on icon at bounding box center [73, 519] width 10 height 10
click at [23, 119] on div at bounding box center [20, 116] width 10 height 10
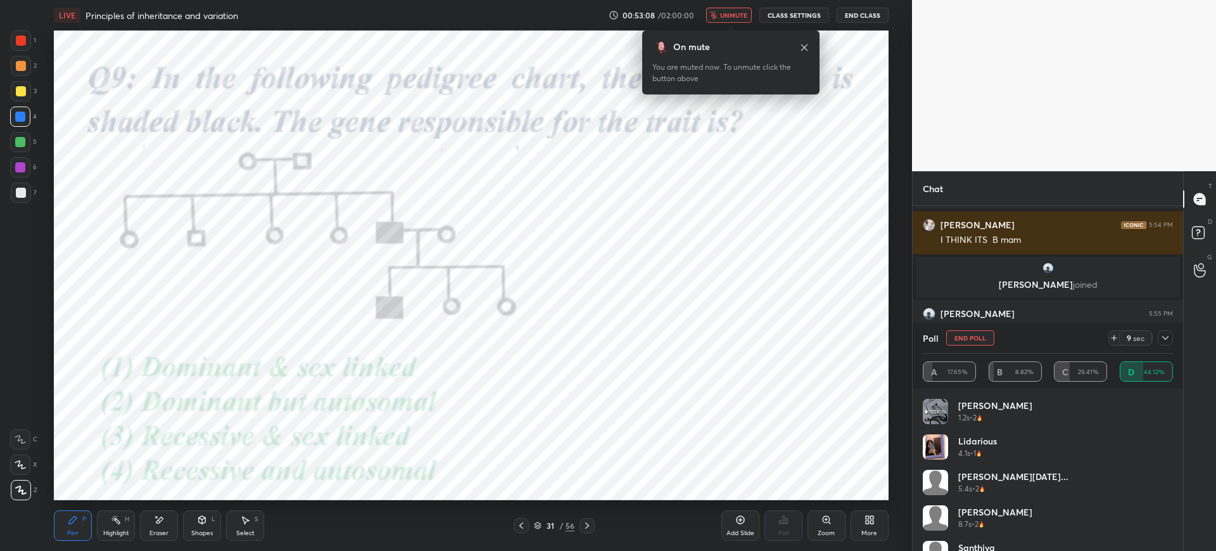
click at [30, 42] on div at bounding box center [21, 40] width 20 height 20
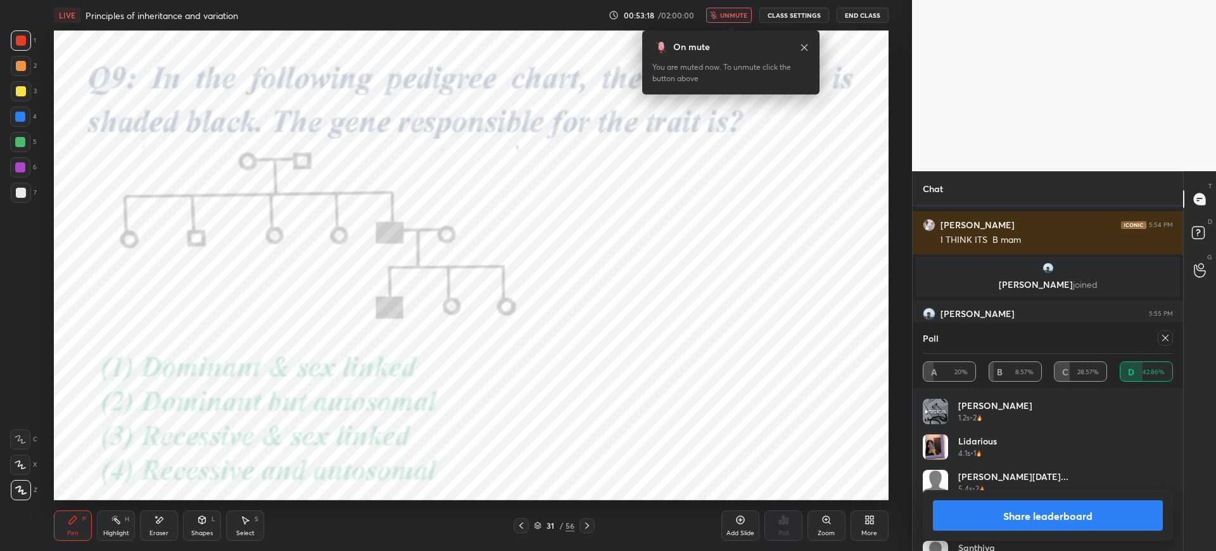
click at [1025, 511] on button "Share leaderboard" at bounding box center [1048, 515] width 230 height 30
type textarea "x"
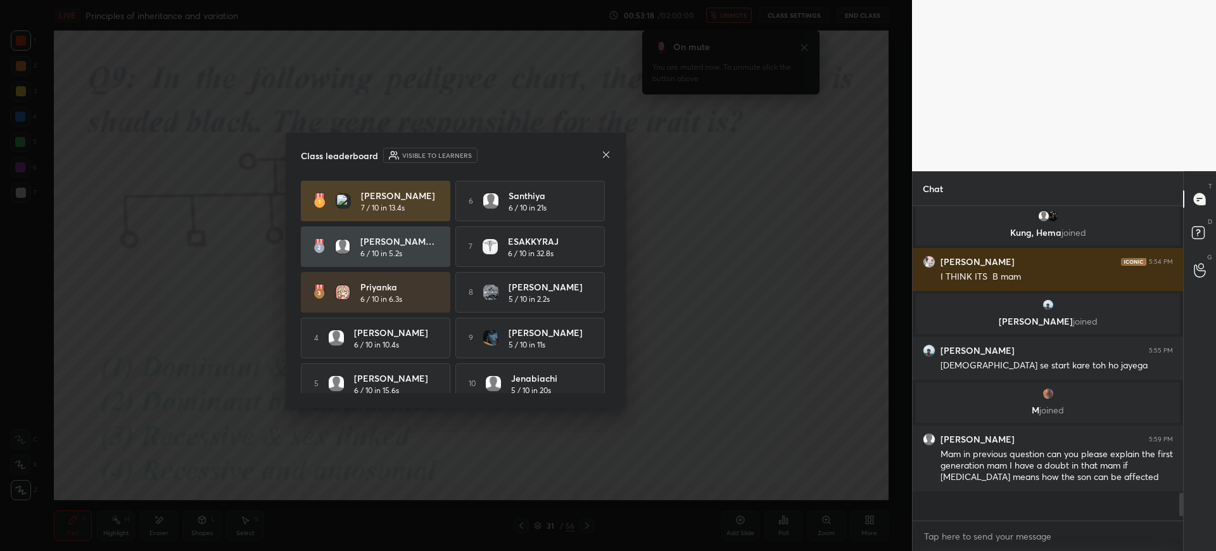
scroll to position [2913, 0]
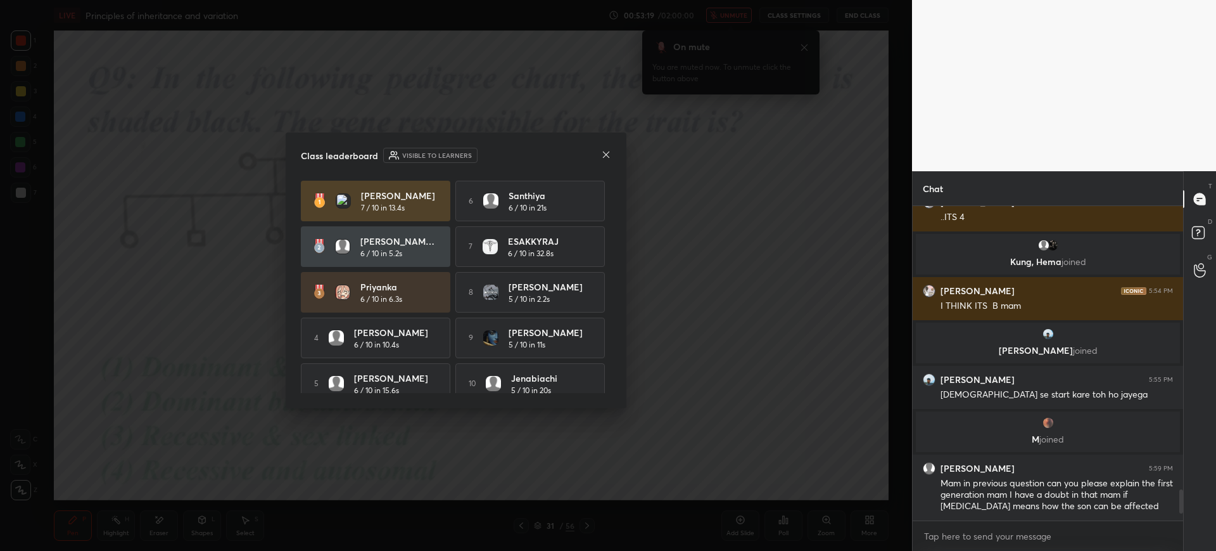
click at [601, 146] on div "Class leaderboard Visible to learners Kavya 7 / 10 in 13.4s 6 santhiya 6 / 10 i…" at bounding box center [456, 270] width 341 height 276
click at [599, 148] on div "Class leaderboard Visible to learners" at bounding box center [456, 155] width 310 height 15
click at [606, 156] on icon at bounding box center [606, 155] width 10 height 10
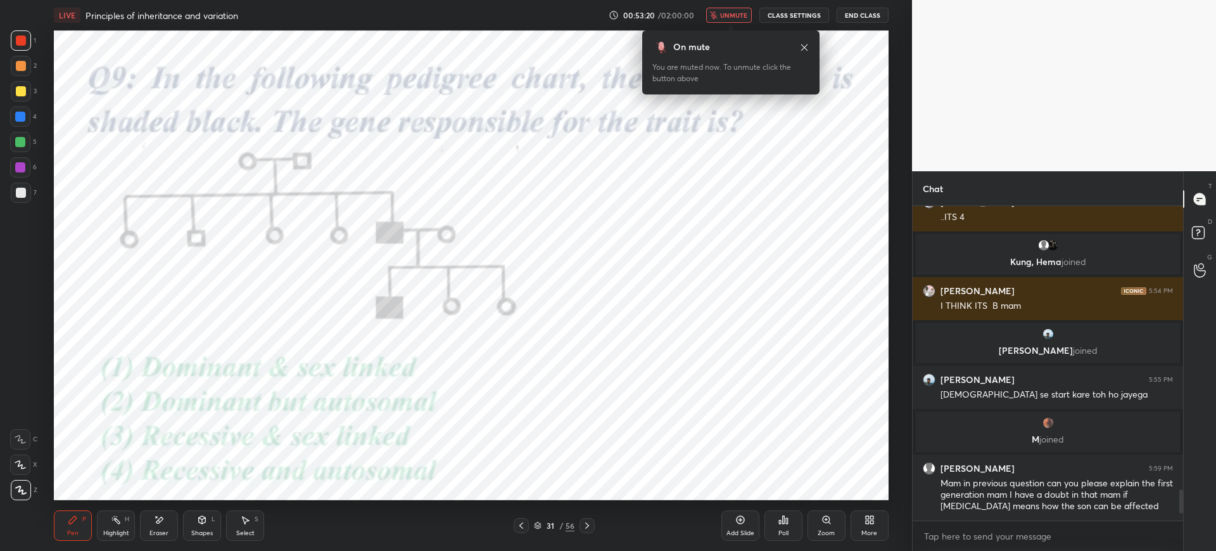
click at [725, 9] on button "unmute" at bounding box center [729, 15] width 46 height 15
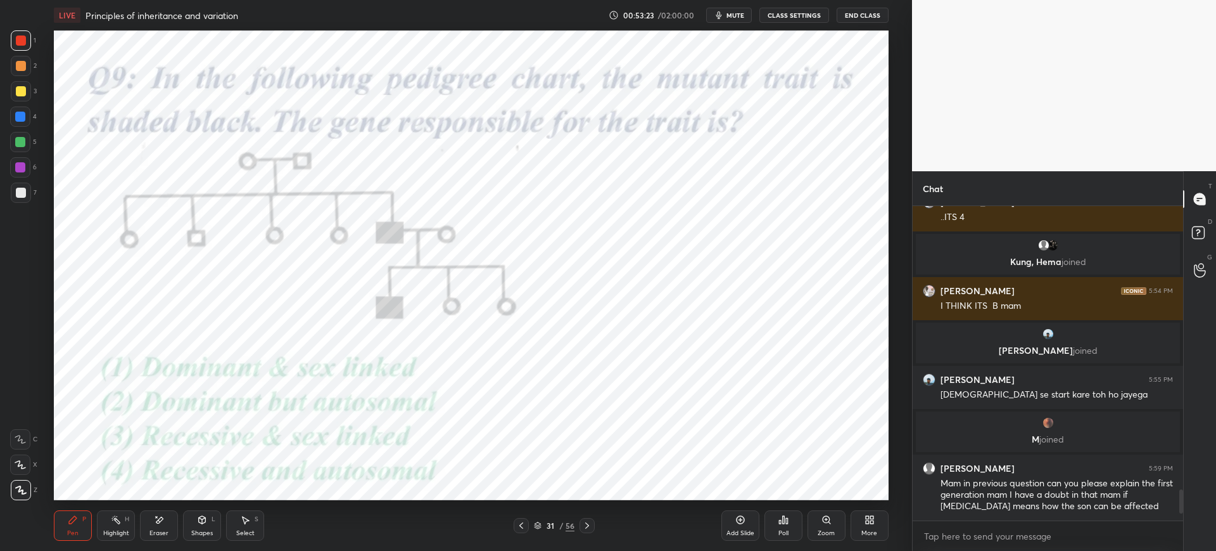
click at [28, 167] on div at bounding box center [20, 167] width 20 height 20
click at [163, 525] on div "Eraser" at bounding box center [159, 525] width 38 height 30
click at [25, 492] on span "Erase all" at bounding box center [20, 489] width 19 height 9
click at [22, 46] on div at bounding box center [21, 40] width 20 height 20
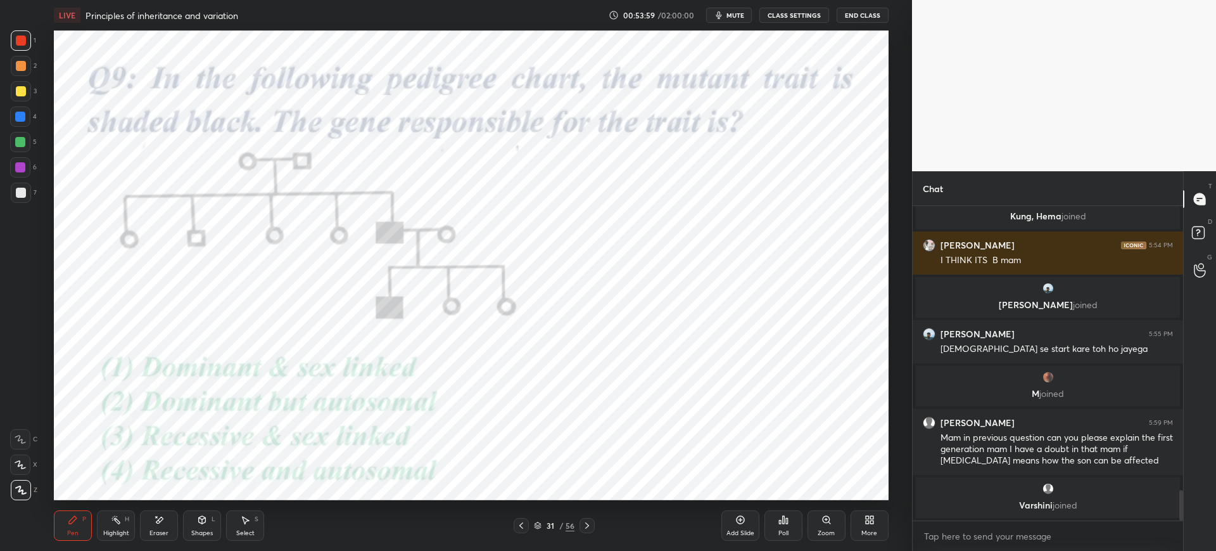
click at [511, 529] on div "31 / 56" at bounding box center [555, 525] width 334 height 15
click at [520, 525] on icon at bounding box center [521, 525] width 4 height 6
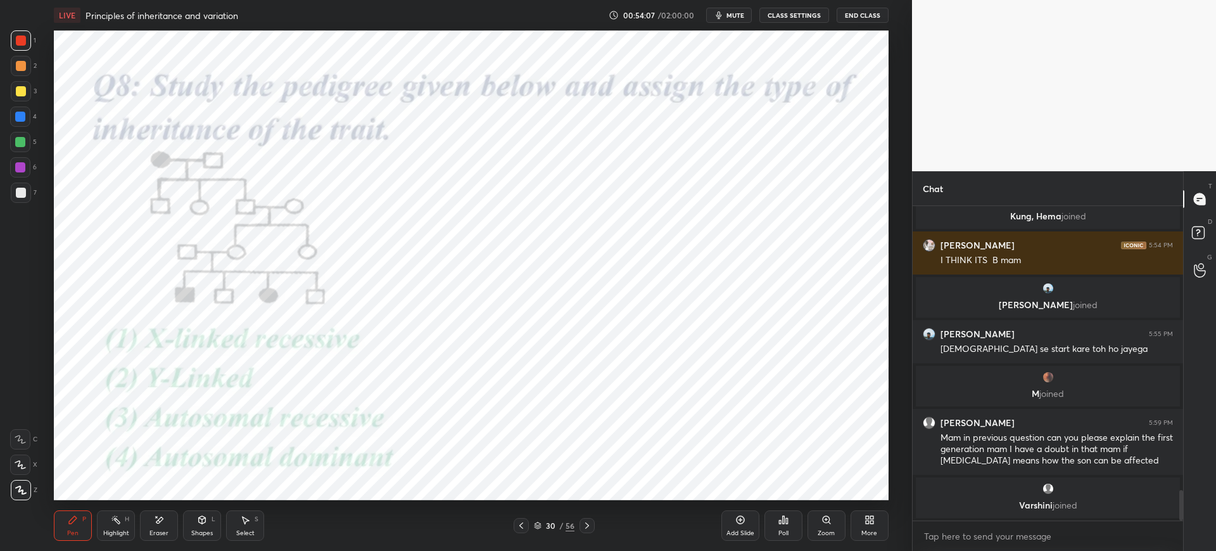
click at [148, 530] on div "Eraser" at bounding box center [159, 525] width 38 height 30
click at [84, 525] on div "Pen P" at bounding box center [73, 525] width 38 height 30
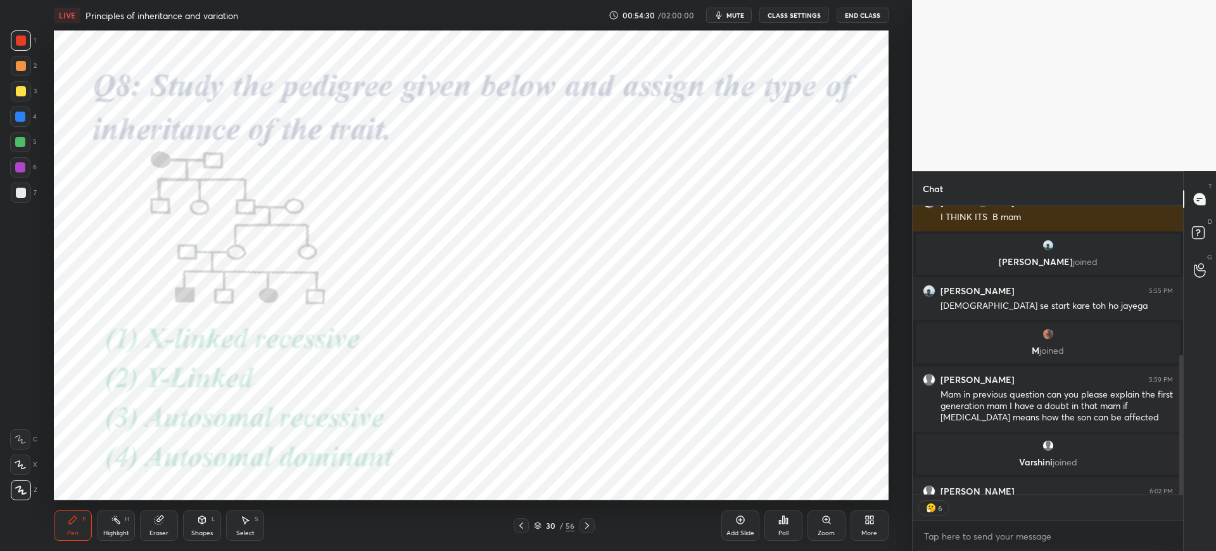
scroll to position [62879, 62487]
click at [729, 17] on span "mute" at bounding box center [736, 15] width 18 height 9
click at [1180, 490] on div at bounding box center [1182, 457] width 4 height 204
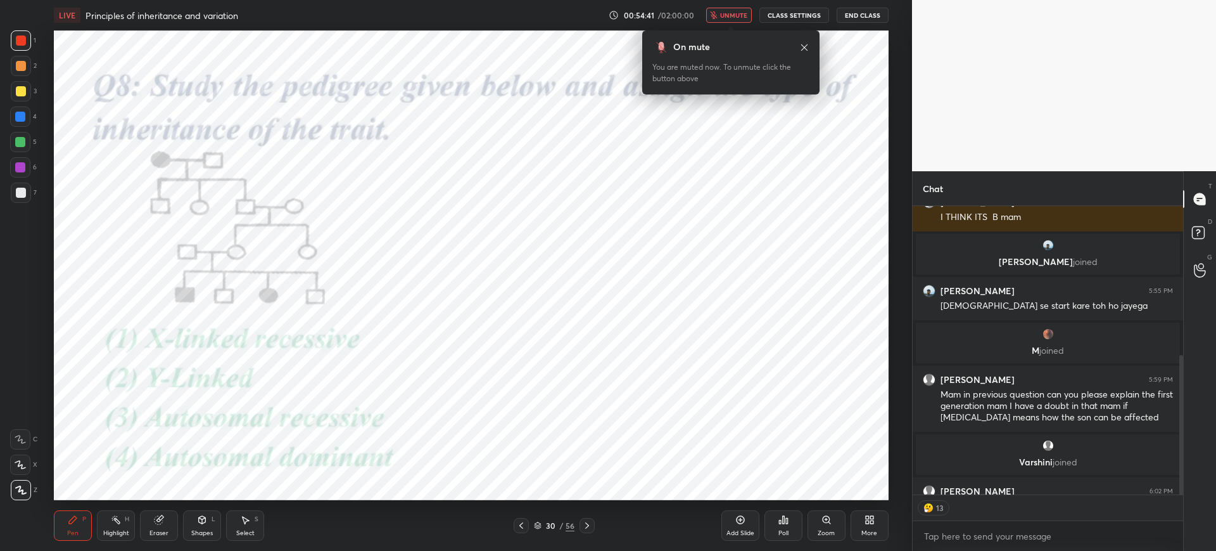
click at [730, 23] on div "On mute You are muted now. To unmute click the button above" at bounding box center [730, 59] width 177 height 72
click at [731, 16] on span "unmute" at bounding box center [733, 15] width 27 height 9
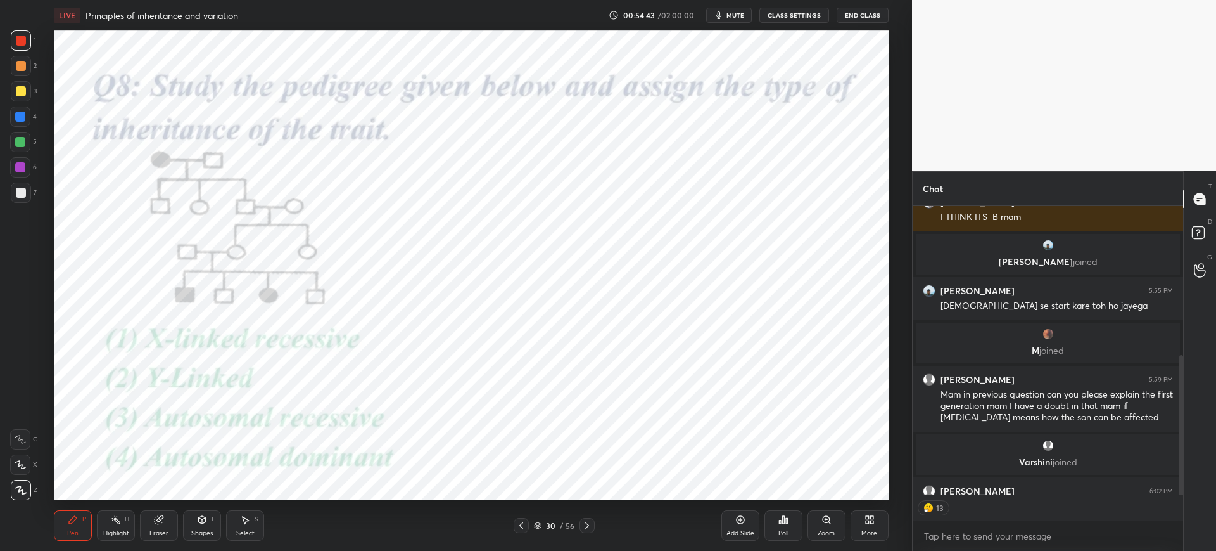
click at [590, 522] on icon at bounding box center [587, 525] width 10 height 10
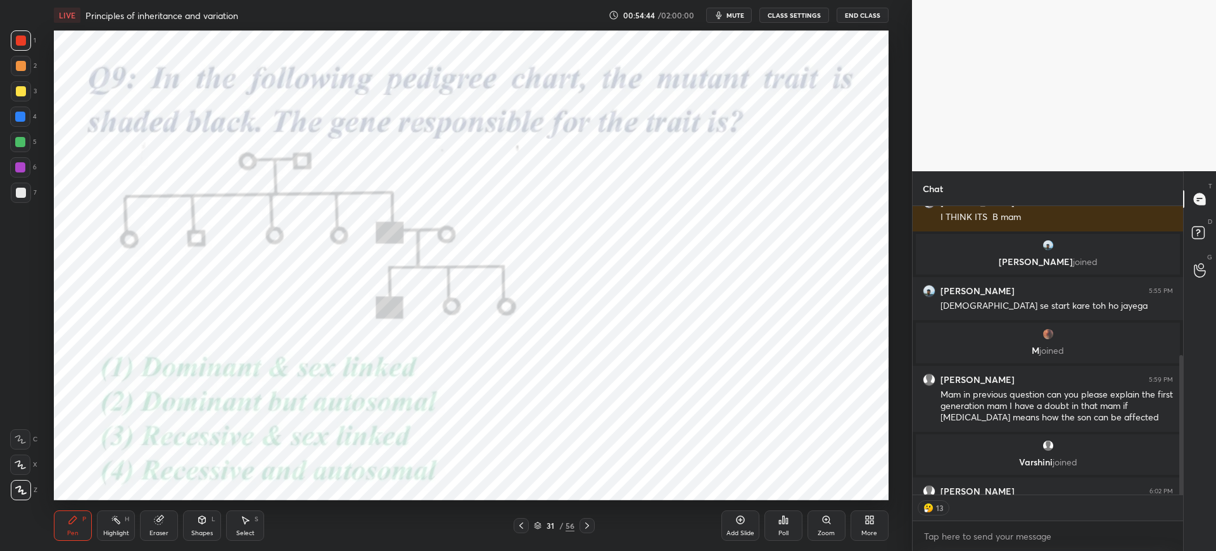
click at [590, 528] on icon at bounding box center [587, 525] width 10 height 10
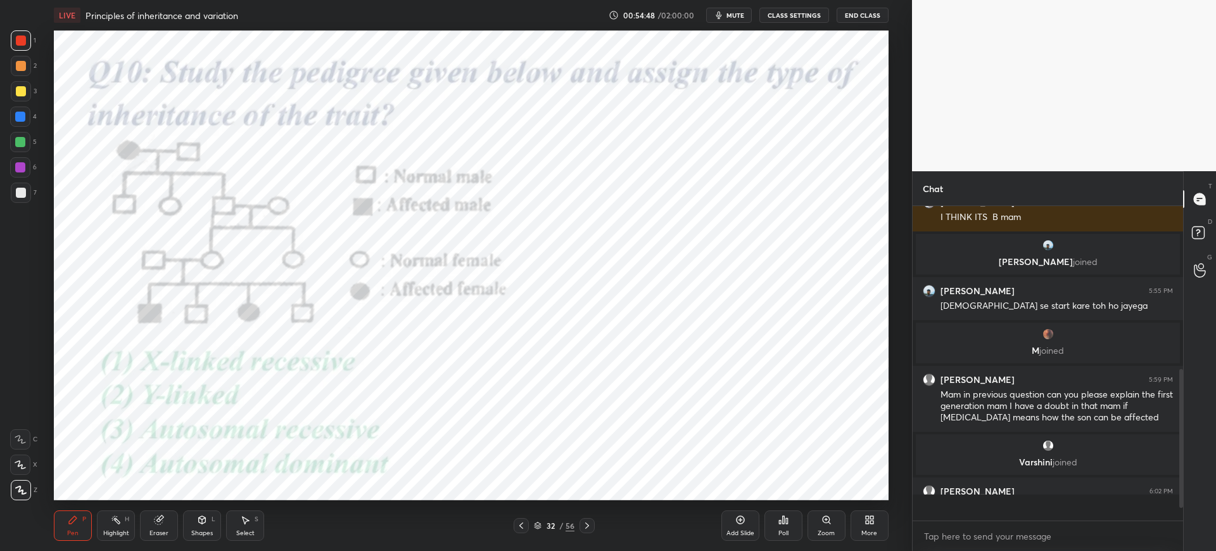
scroll to position [310, 267]
click at [547, 525] on div "32" at bounding box center [550, 525] width 13 height 8
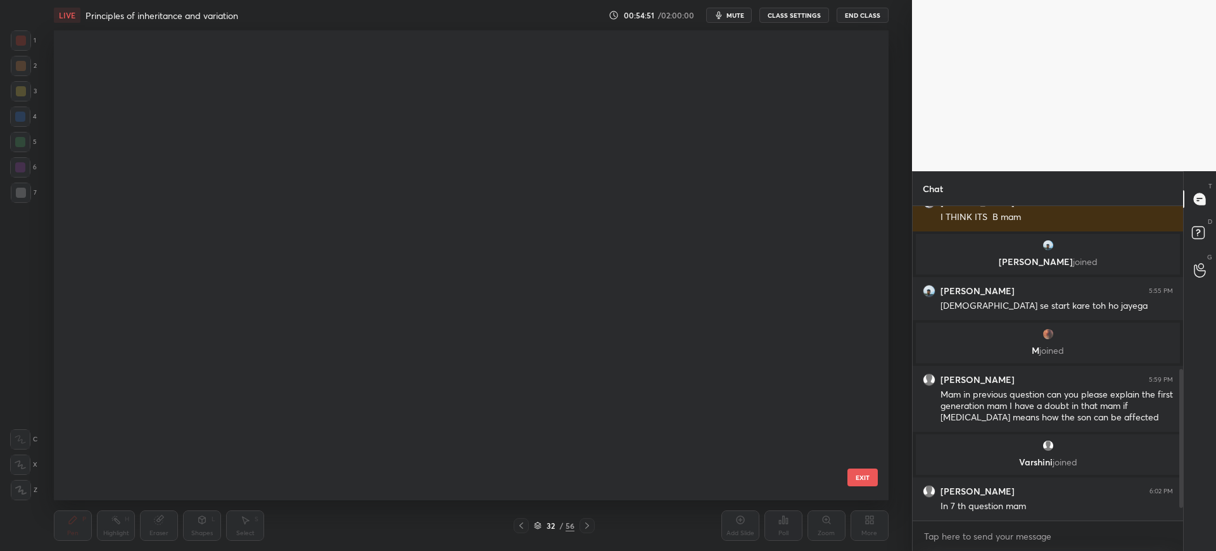
scroll to position [466, 829]
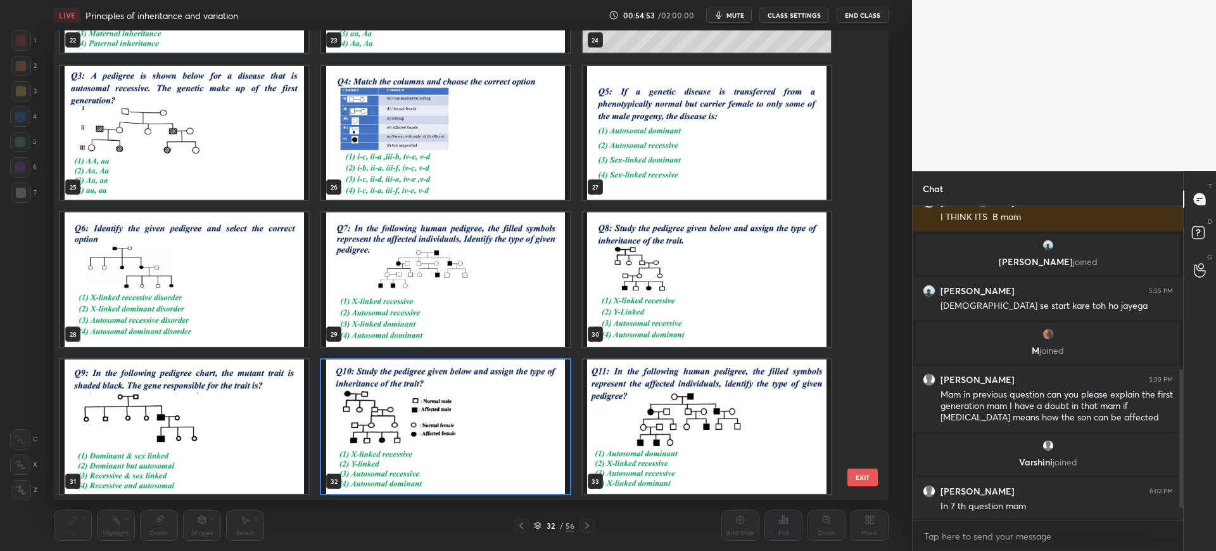
click at [526, 276] on img "grid" at bounding box center [446, 279] width 248 height 134
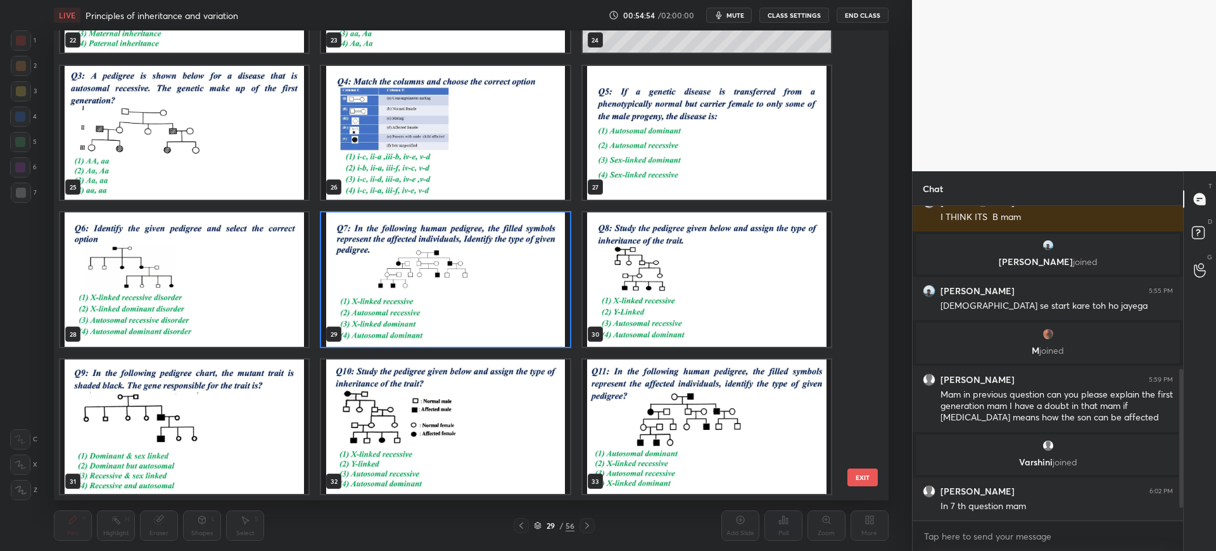
click at [856, 480] on button "EXIT" at bounding box center [863, 477] width 30 height 18
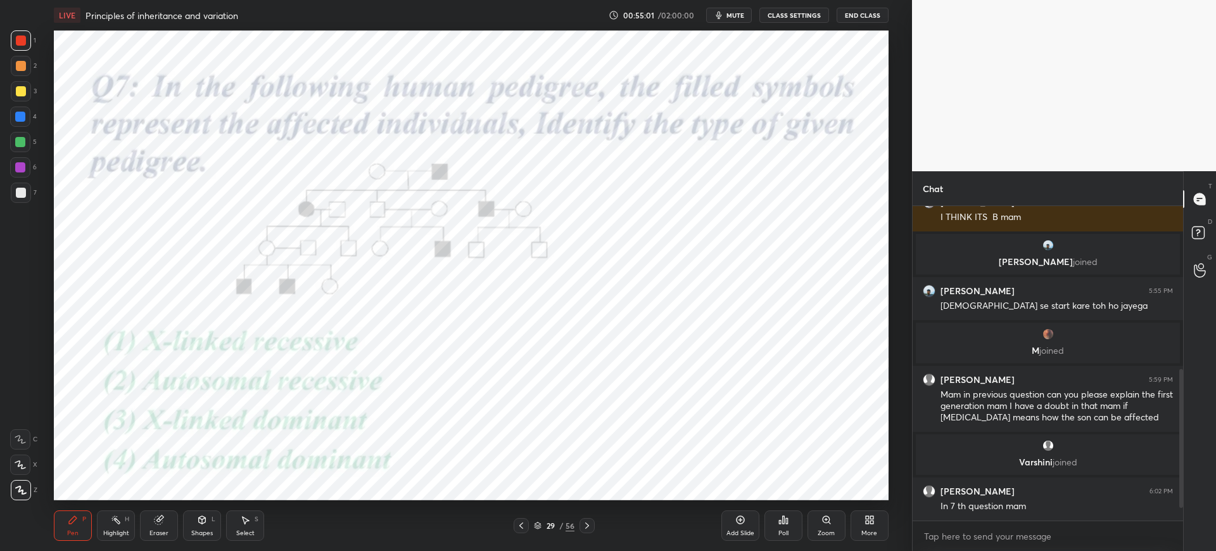
click at [163, 535] on div "Eraser" at bounding box center [159, 533] width 19 height 6
click at [27, 458] on div at bounding box center [20, 464] width 20 height 20
click at [75, 535] on div "Pen" at bounding box center [72, 533] width 11 height 6
click at [24, 112] on div at bounding box center [20, 116] width 10 height 10
click at [549, 525] on div "29" at bounding box center [550, 525] width 13 height 8
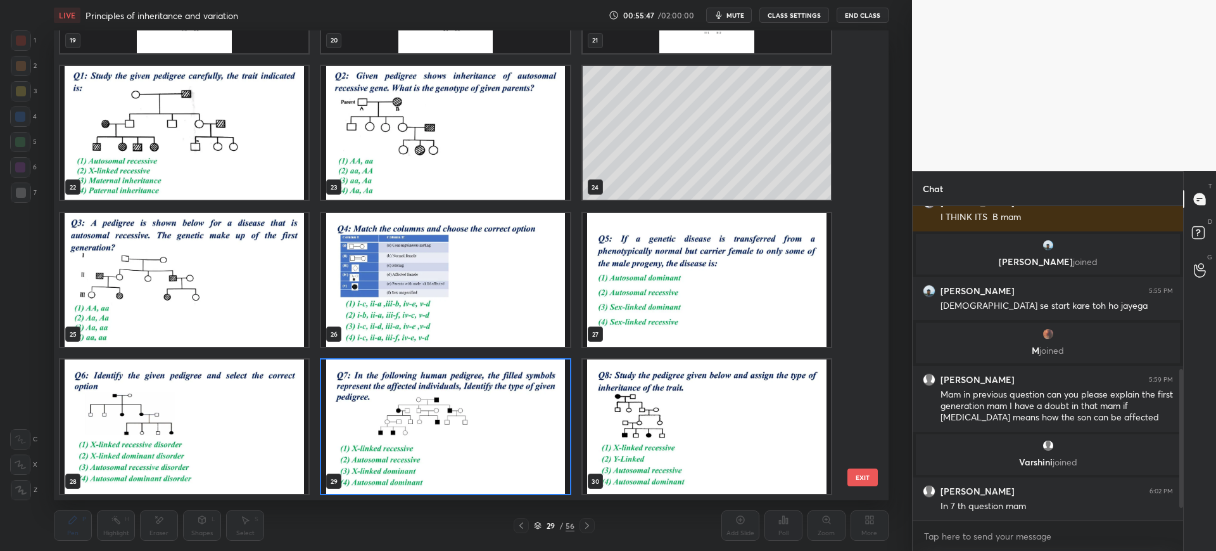
click at [719, 411] on img "grid" at bounding box center [707, 426] width 248 height 134
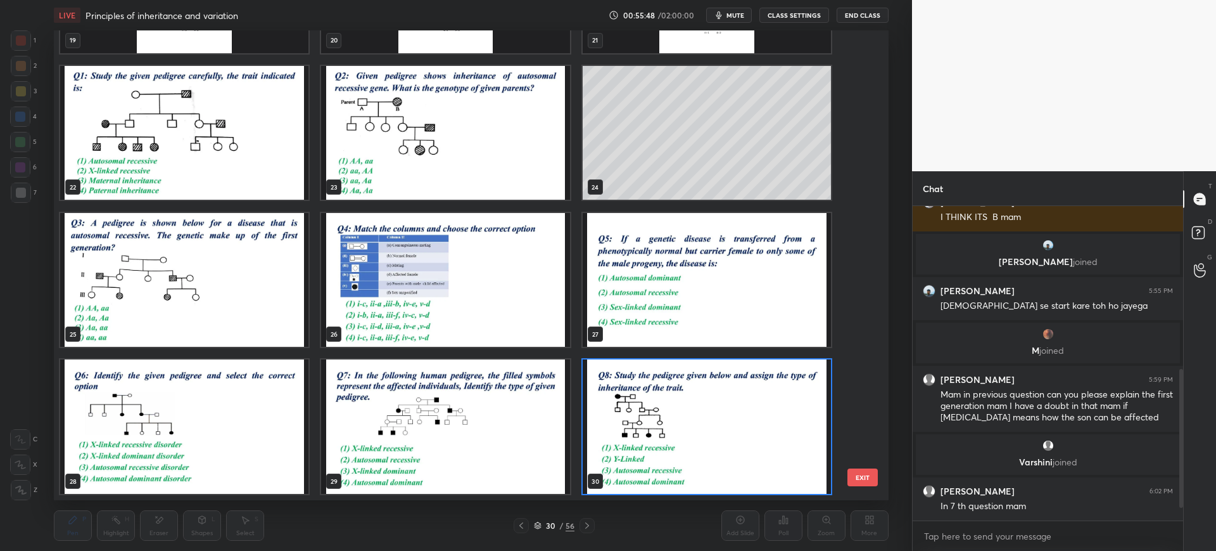
click at [859, 475] on button "EXIT" at bounding box center [863, 477] width 30 height 18
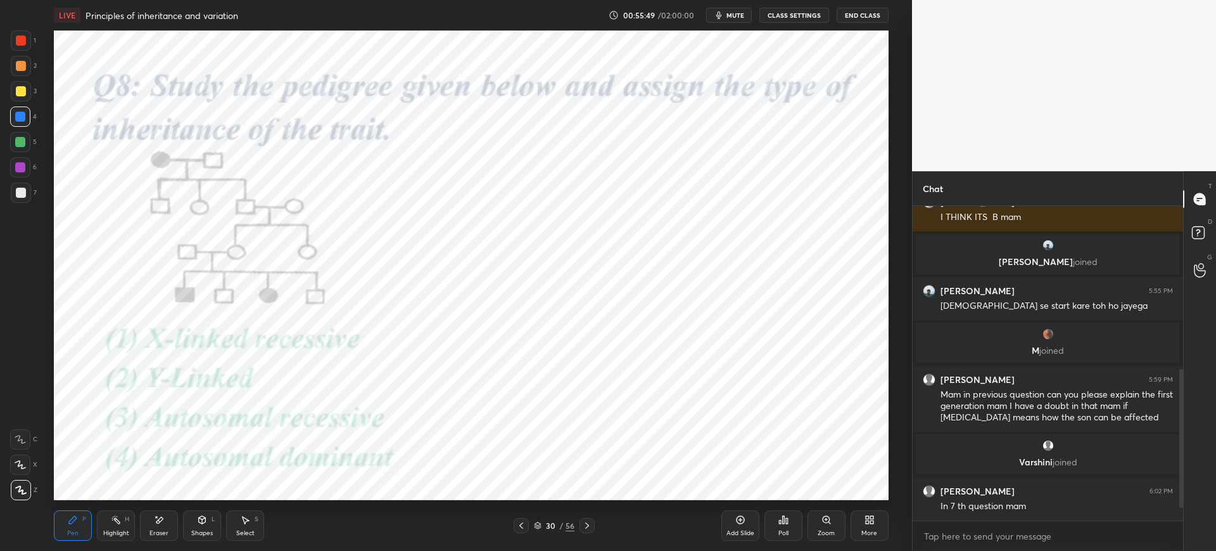
click at [587, 525] on icon at bounding box center [587, 525] width 10 height 10
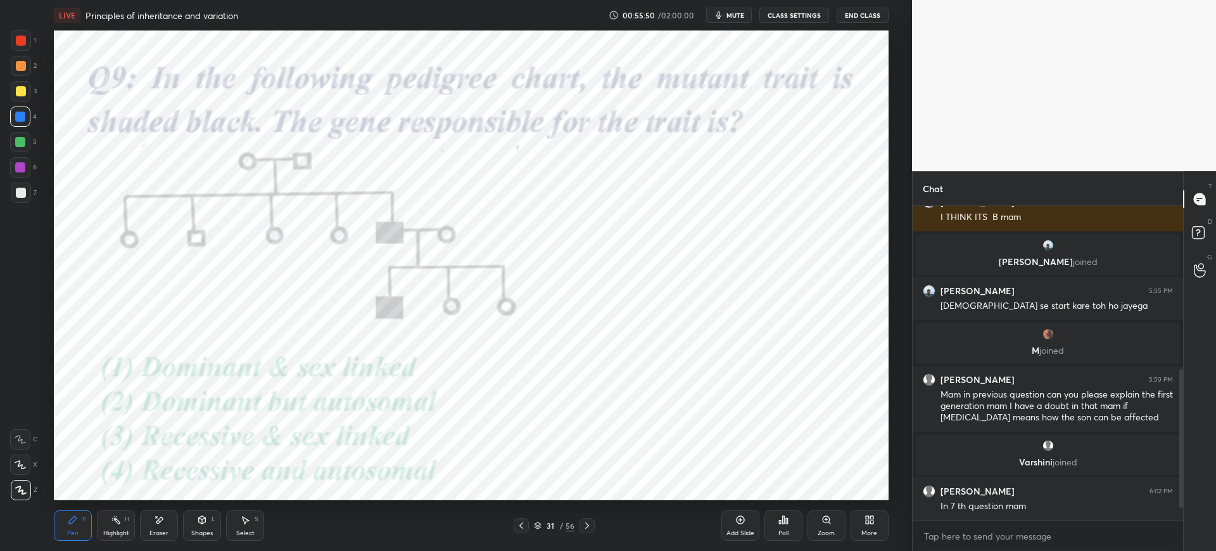
click at [585, 525] on icon at bounding box center [587, 525] width 10 height 10
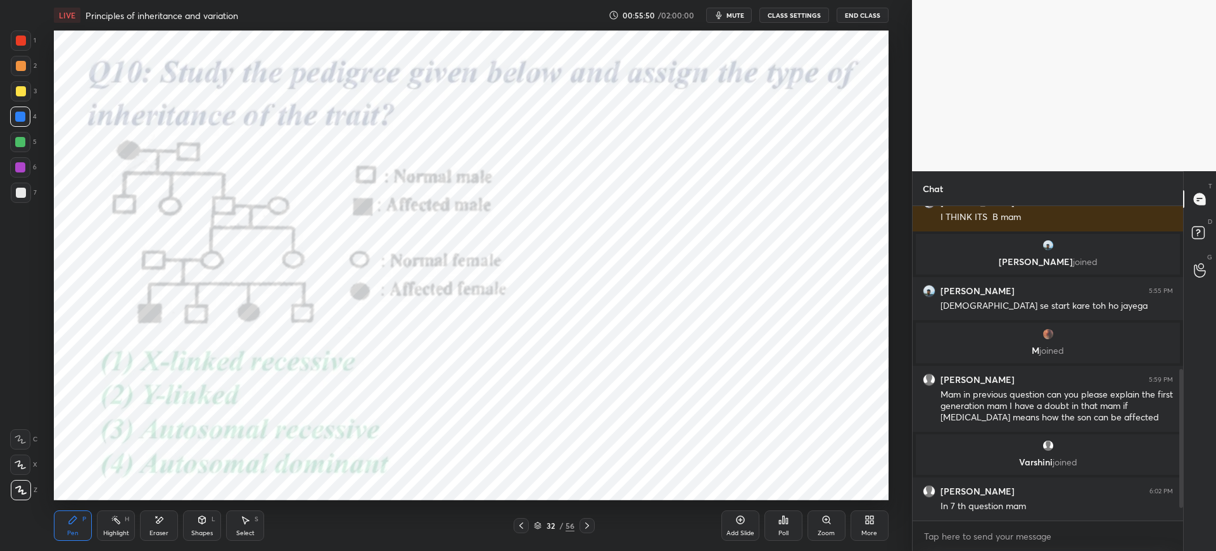
click at [585, 527] on icon at bounding box center [587, 525] width 10 height 10
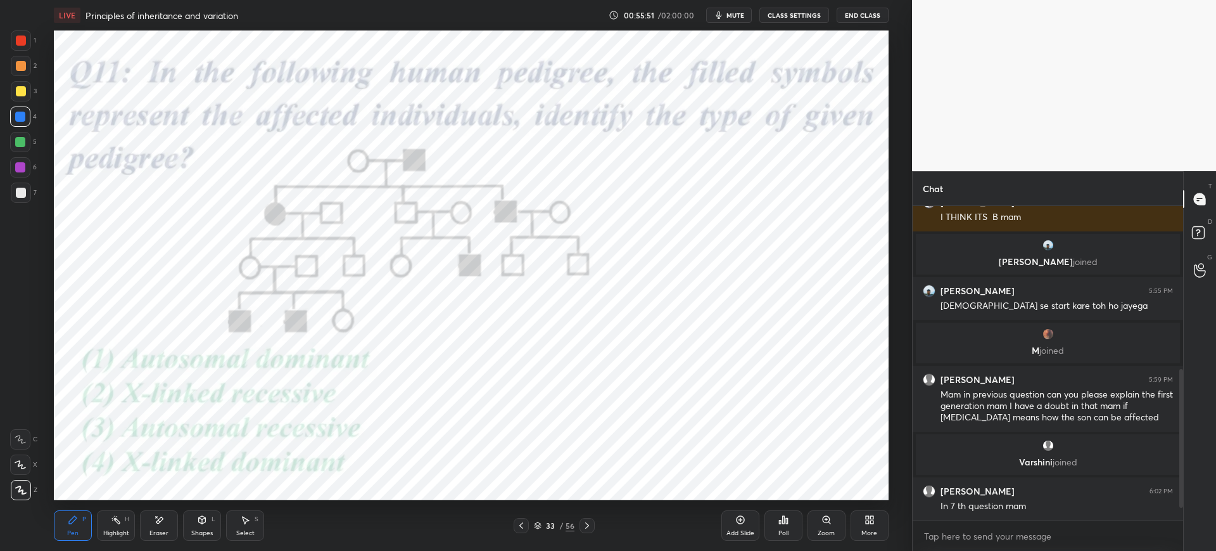
click at [518, 530] on div at bounding box center [521, 525] width 15 height 15
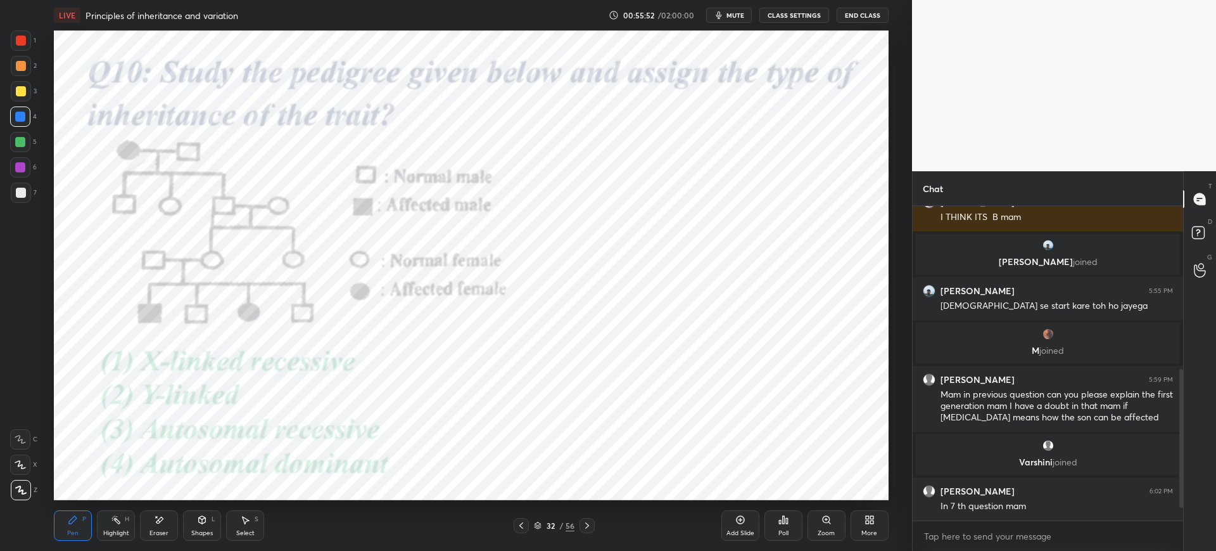
scroll to position [380, 0]
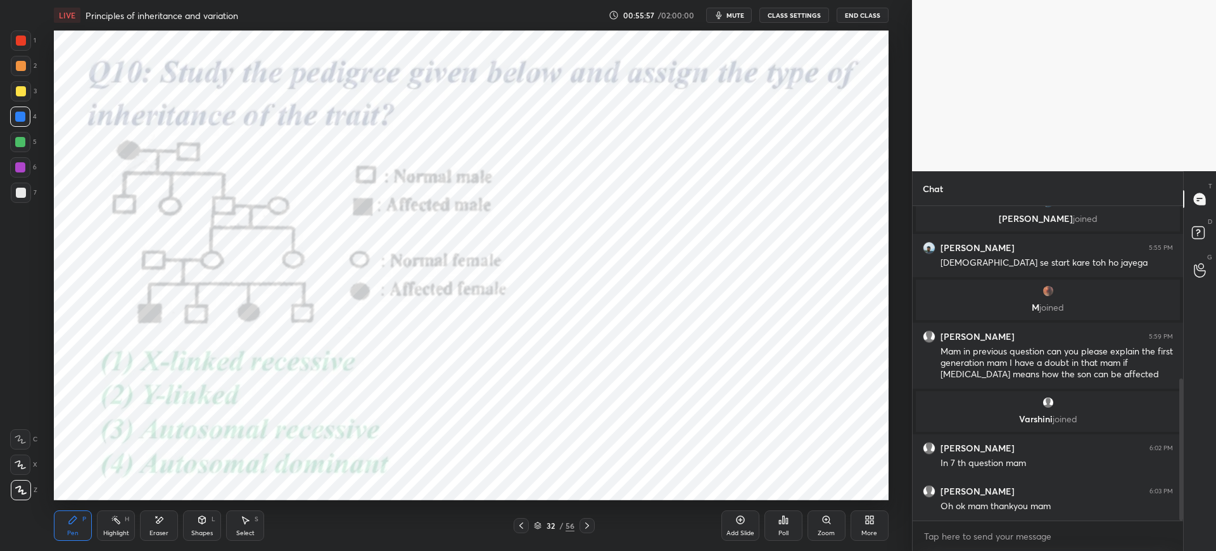
click at [781, 523] on icon at bounding box center [780, 521] width 2 height 3
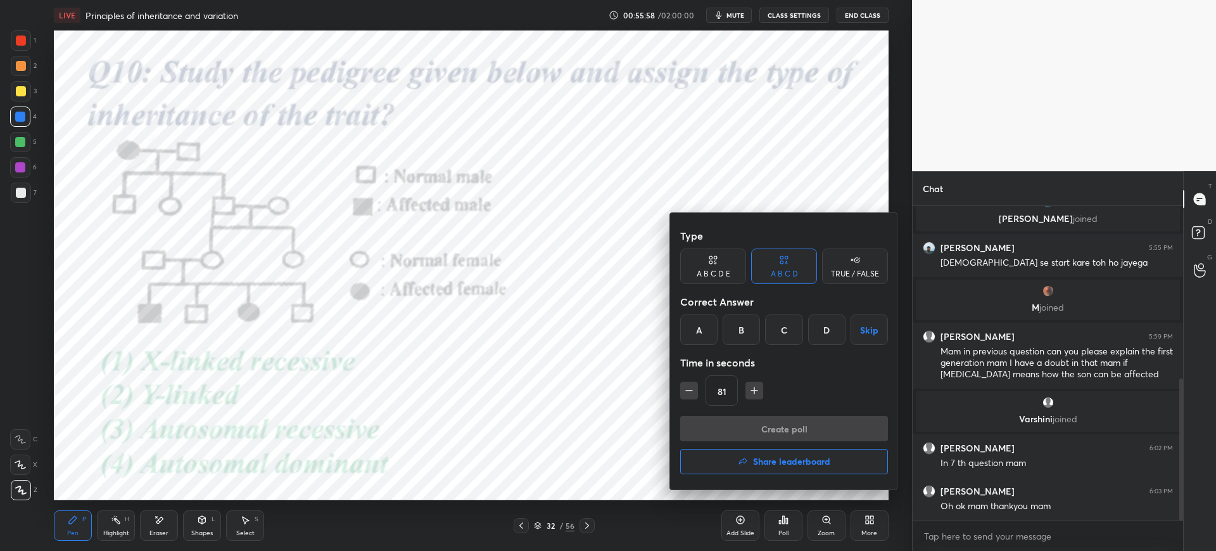
click at [789, 324] on div "C" at bounding box center [783, 329] width 37 height 30
click at [746, 426] on button "Create poll" at bounding box center [784, 428] width 208 height 25
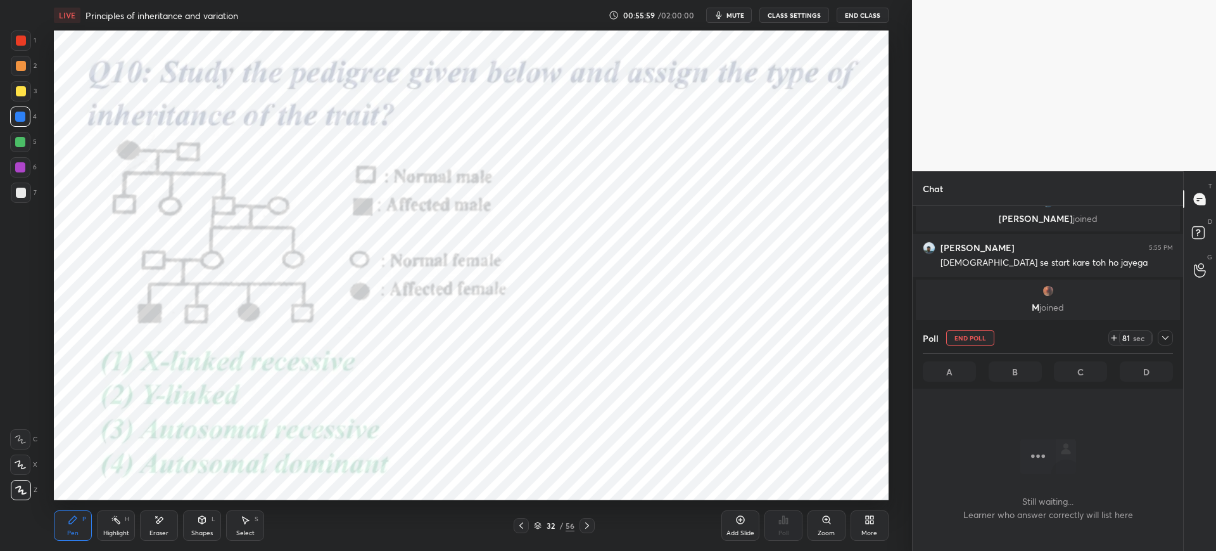
scroll to position [275, 267]
click at [738, 16] on span "mute" at bounding box center [736, 15] width 18 height 9
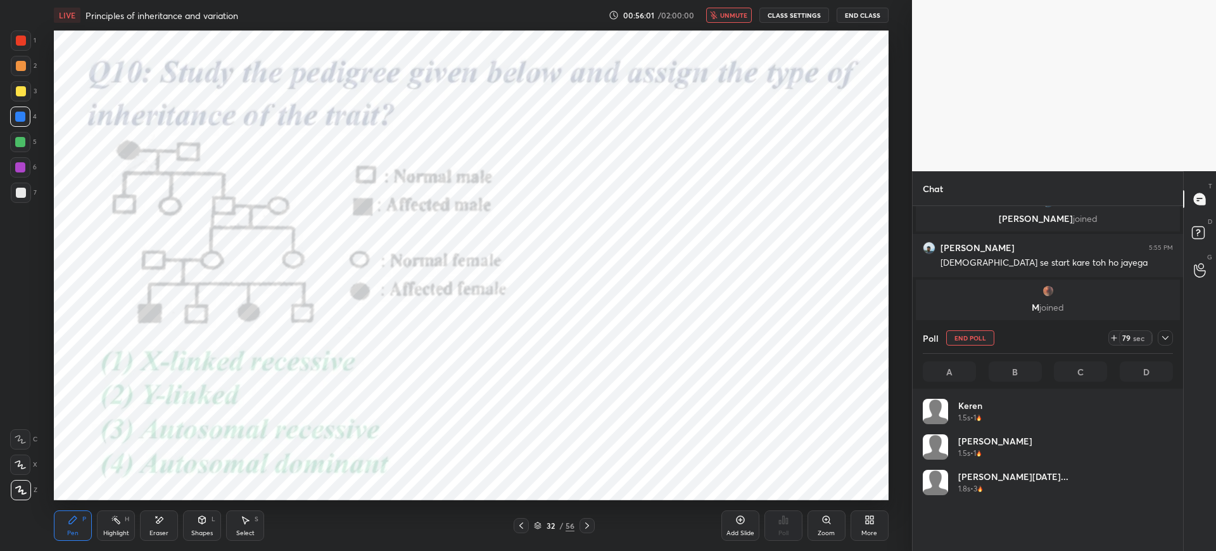
scroll to position [148, 246]
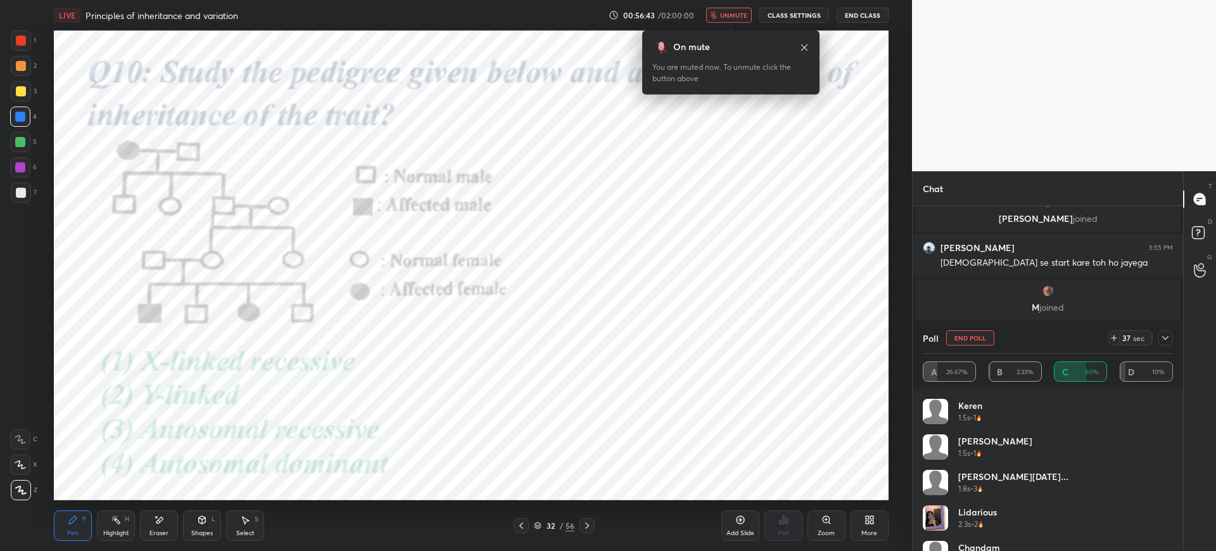
click at [24, 49] on div at bounding box center [21, 40] width 20 height 20
click at [13, 120] on div at bounding box center [20, 116] width 20 height 20
click at [151, 527] on div "Eraser" at bounding box center [159, 525] width 38 height 30
click at [75, 538] on div "Pen P" at bounding box center [73, 525] width 38 height 30
click at [23, 36] on div at bounding box center [21, 40] width 10 height 10
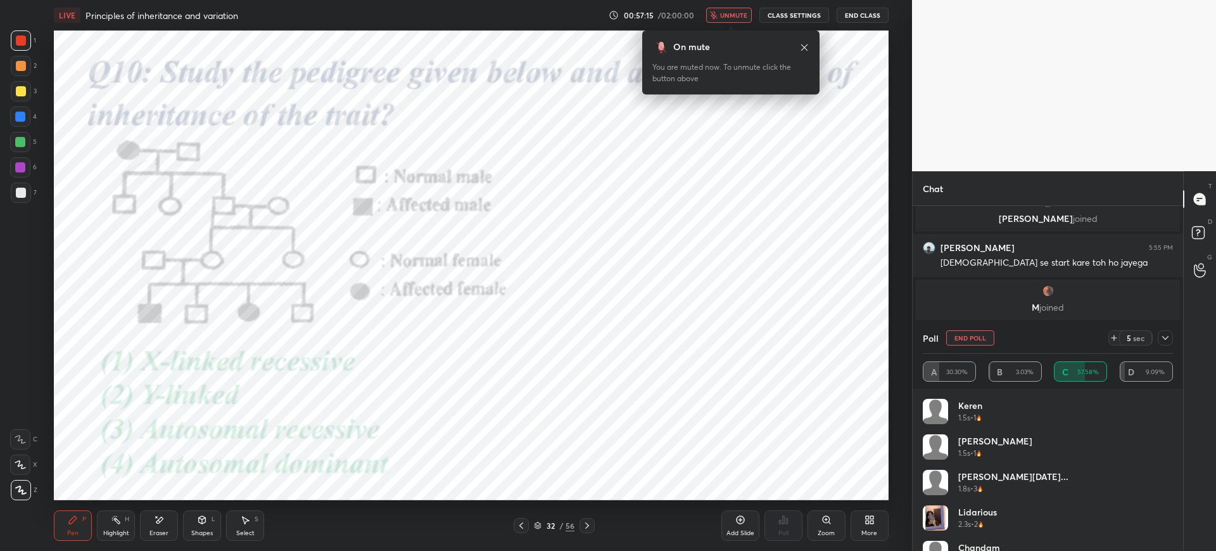
click at [724, 14] on span "unmute" at bounding box center [733, 15] width 27 height 9
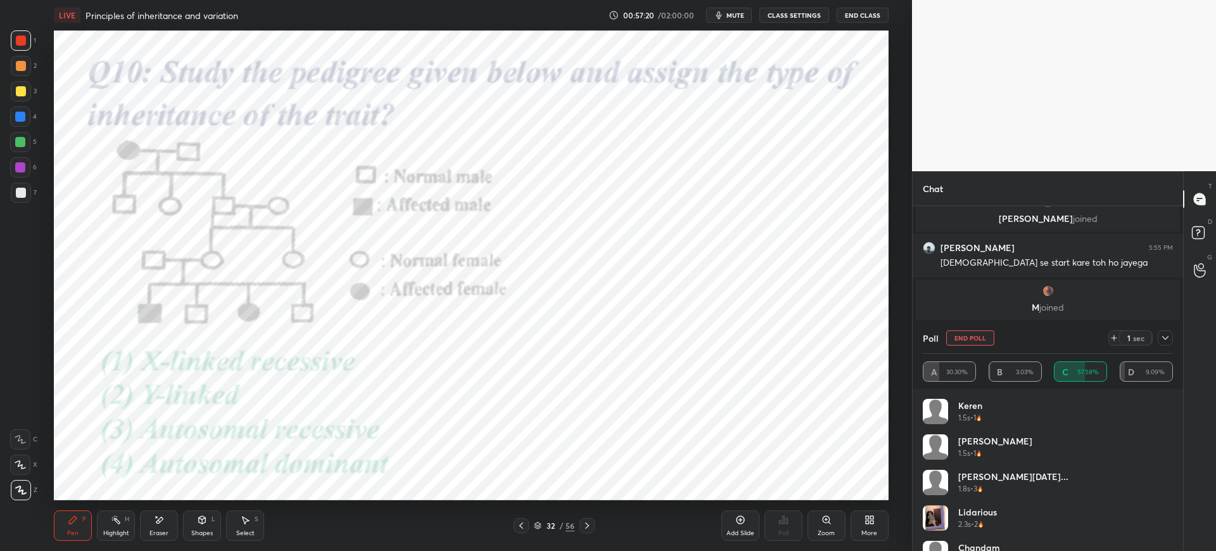
scroll to position [492, 0]
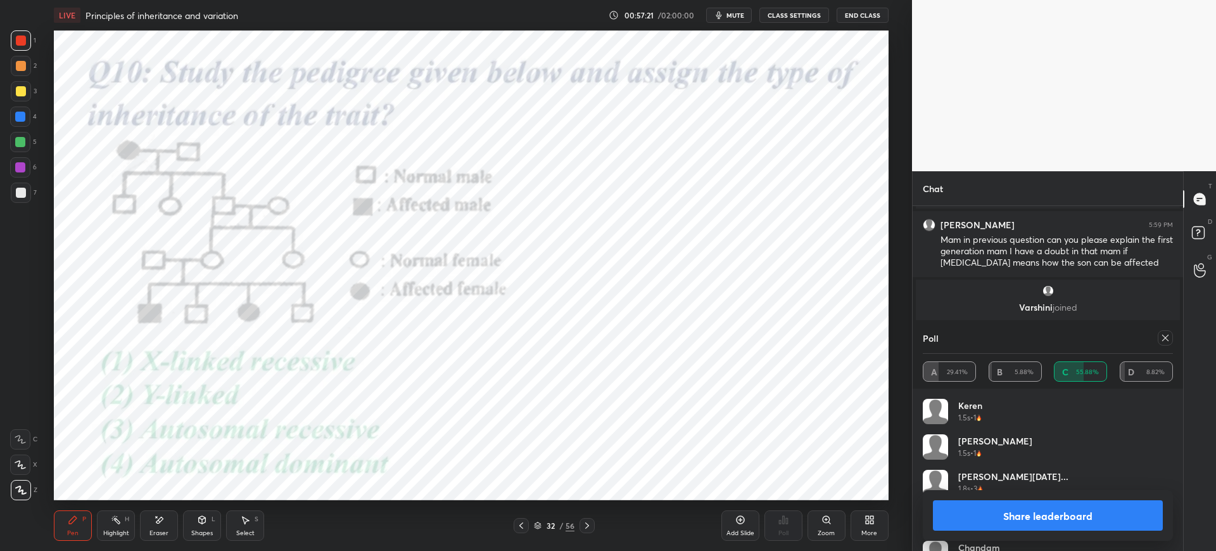
click at [970, 512] on button "Share leaderboard" at bounding box center [1048, 515] width 230 height 30
type textarea "x"
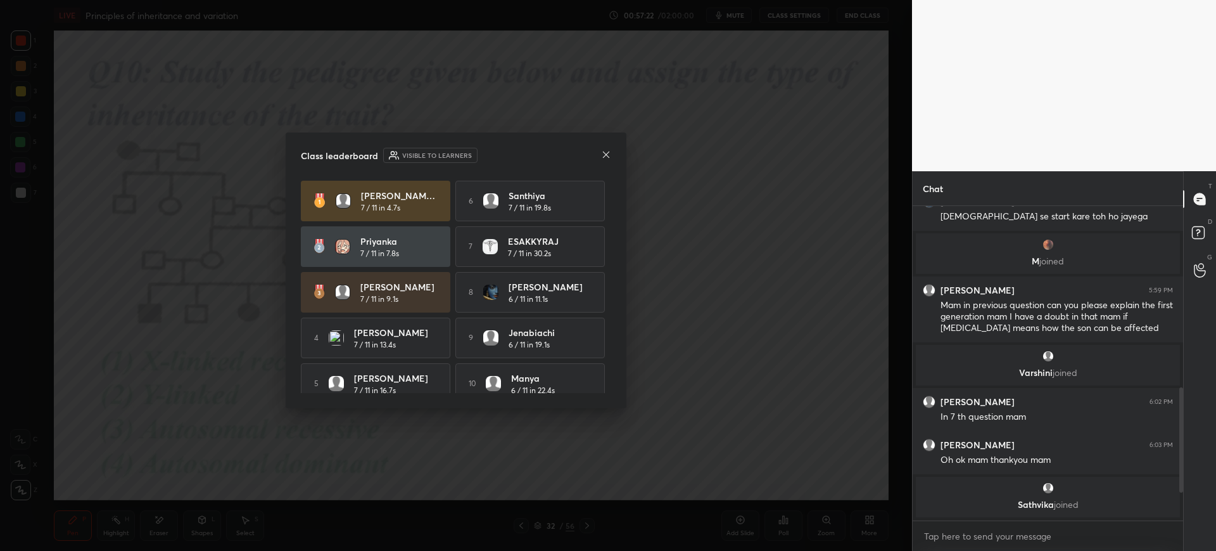
scroll to position [0, 0]
click at [613, 153] on div "Class leaderboard Visible to learners RAMYA RAJA... 7 / 11 in 4.7s 6 santhiya 7…" at bounding box center [456, 270] width 341 height 276
click at [608, 153] on icon at bounding box center [606, 155] width 10 height 10
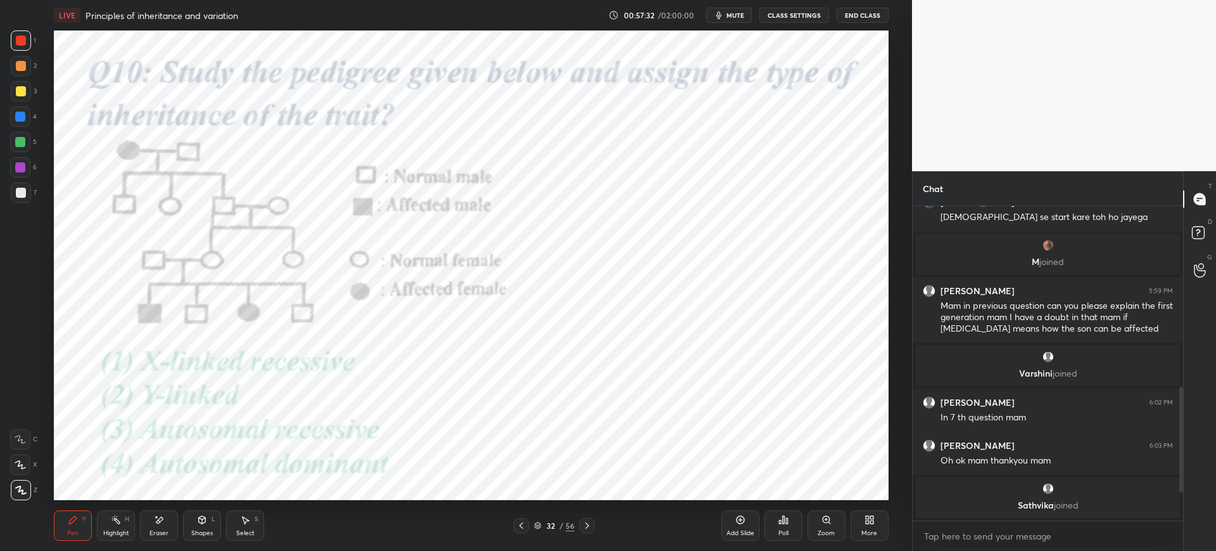
click at [587, 525] on icon at bounding box center [587, 525] width 10 height 10
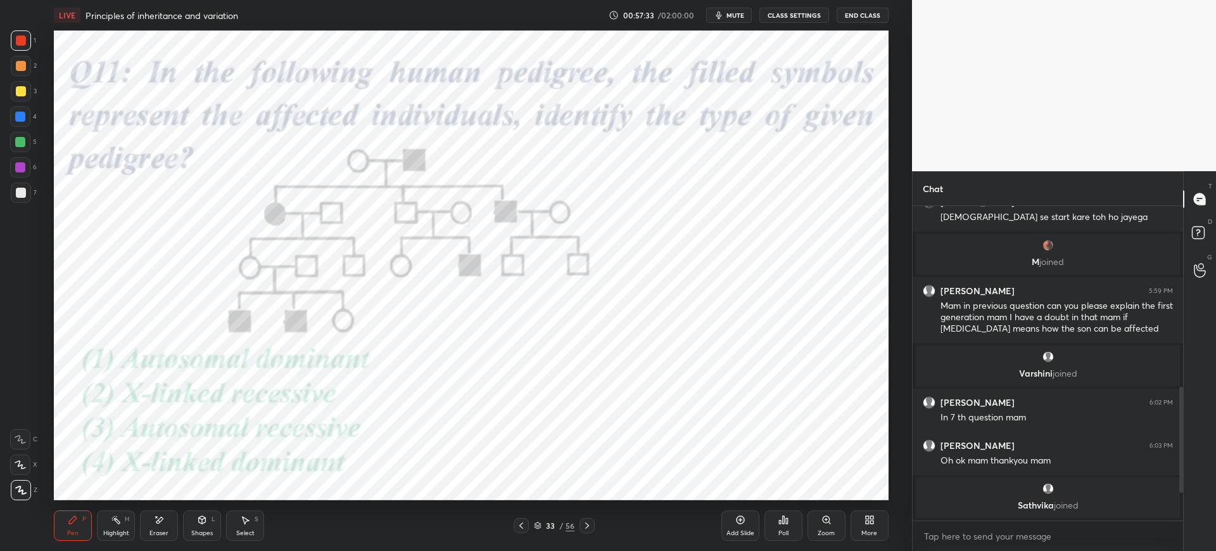
click at [566, 526] on div "56" at bounding box center [570, 524] width 9 height 11
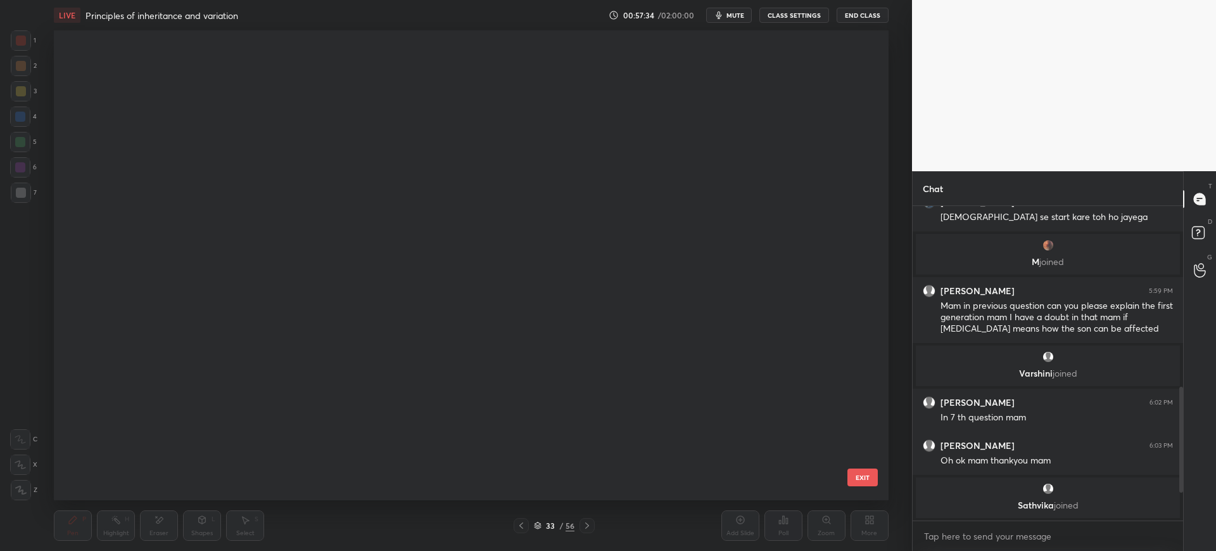
scroll to position [466, 829]
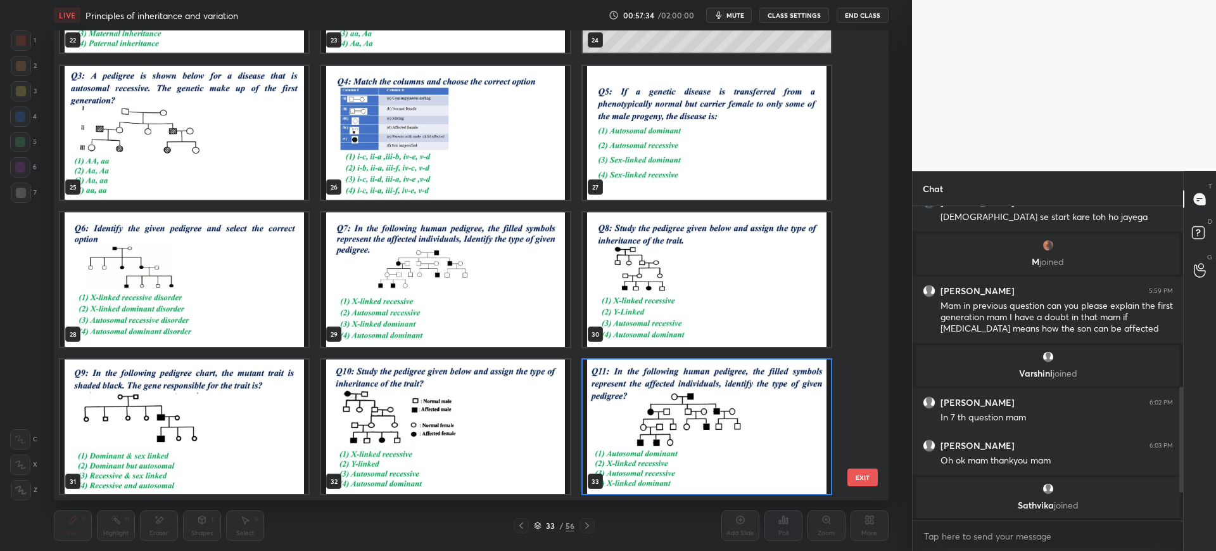
click at [858, 440] on div "19 20 21 22 23 24 25 26 27 28 29 30 31 32 33" at bounding box center [460, 264] width 812 height 469
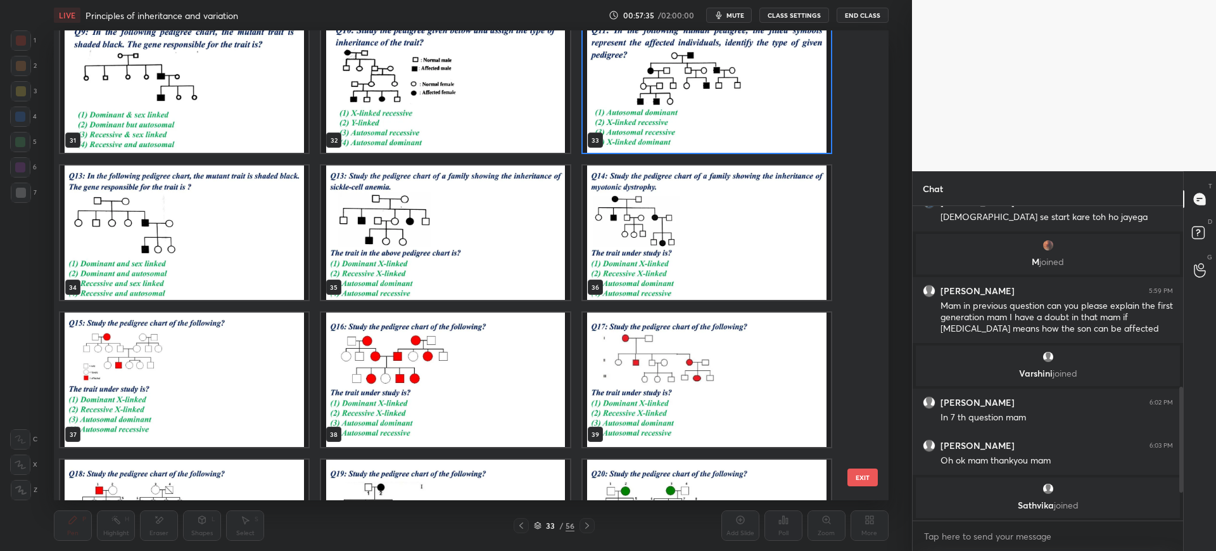
scroll to position [1557, 0]
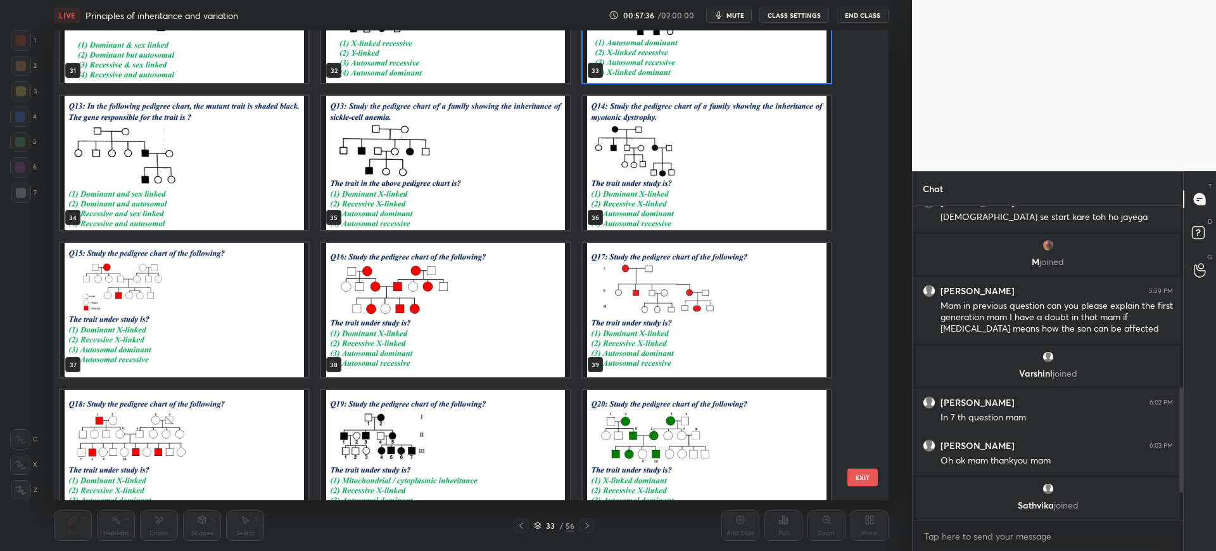
click at [449, 313] on img "grid" at bounding box center [446, 310] width 248 height 134
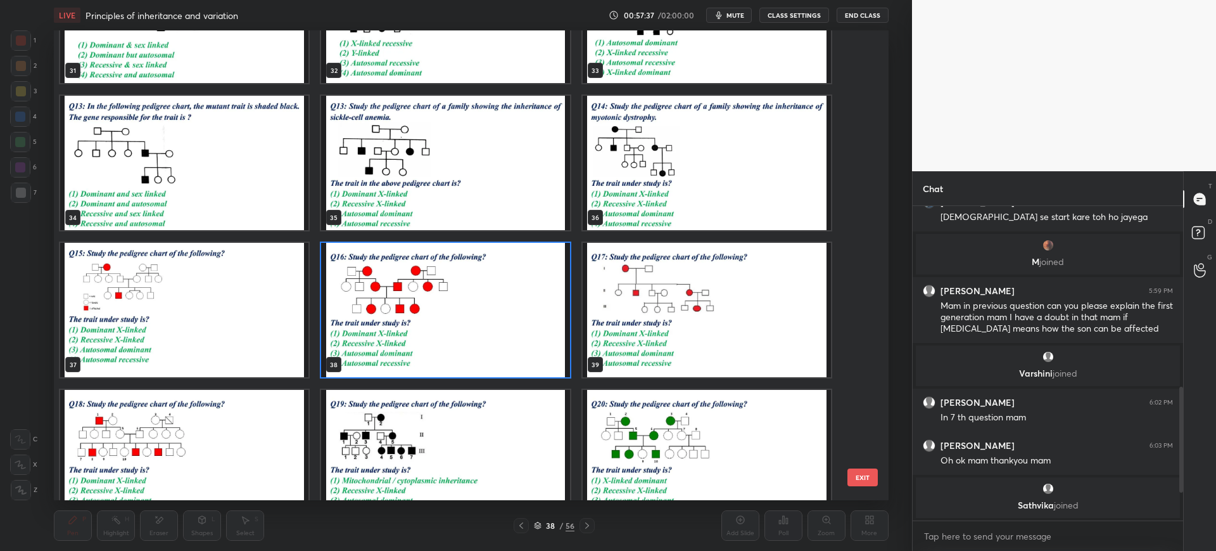
click at [865, 476] on button "EXIT" at bounding box center [863, 477] width 30 height 18
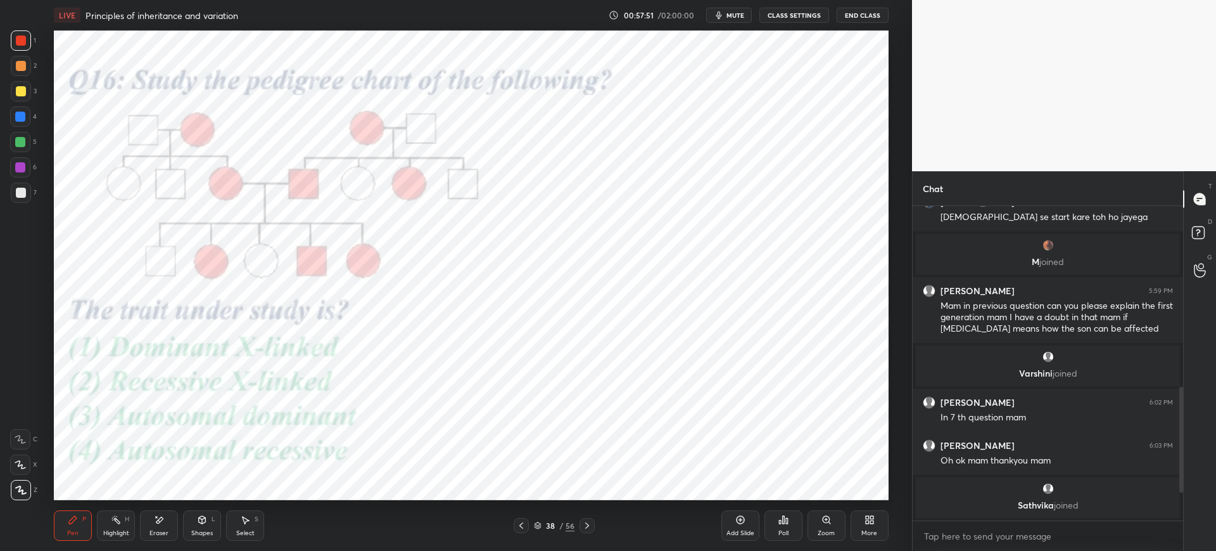
click at [790, 526] on div "Poll" at bounding box center [784, 525] width 38 height 30
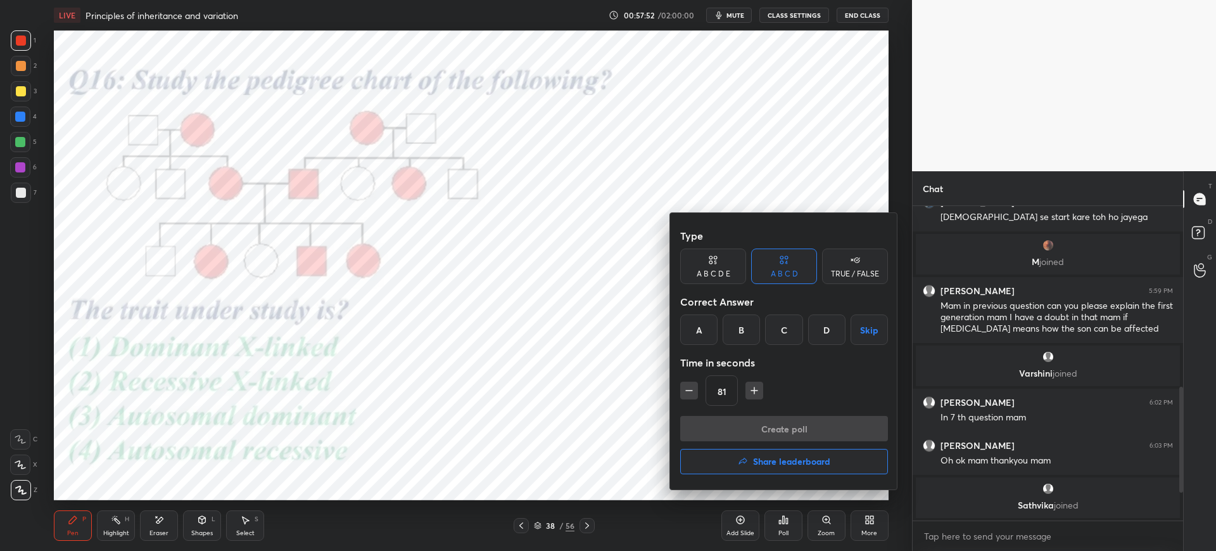
click at [783, 328] on div "C" at bounding box center [783, 329] width 37 height 30
click at [686, 391] on icon "button" at bounding box center [689, 390] width 13 height 13
type input "66"
click at [725, 424] on button "Create poll" at bounding box center [784, 428] width 208 height 25
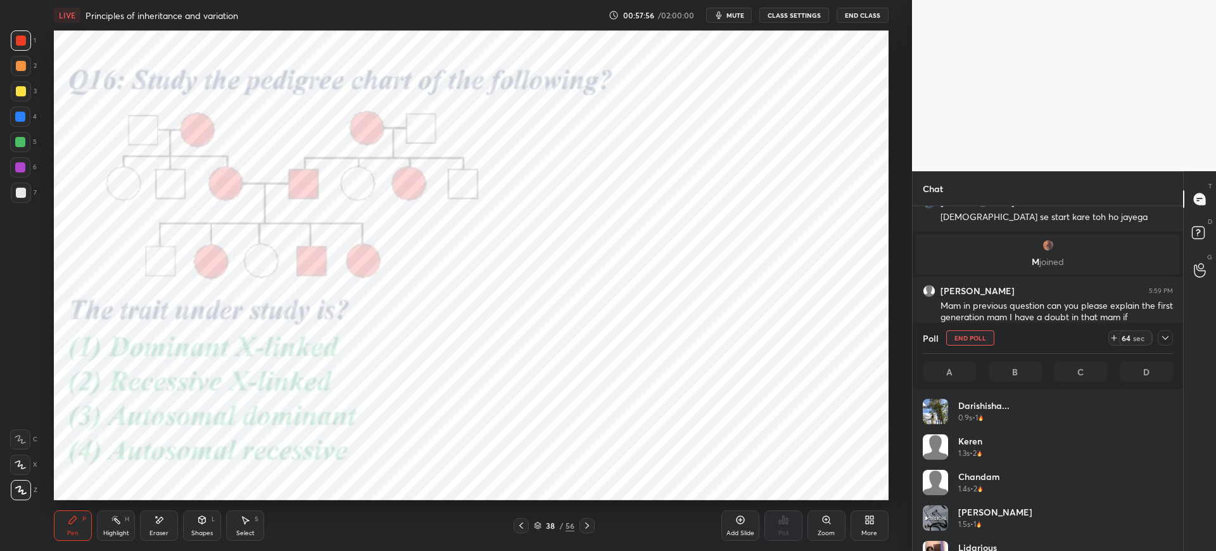
scroll to position [148, 246]
click at [724, 15] on icon "button" at bounding box center [719, 15] width 10 height 10
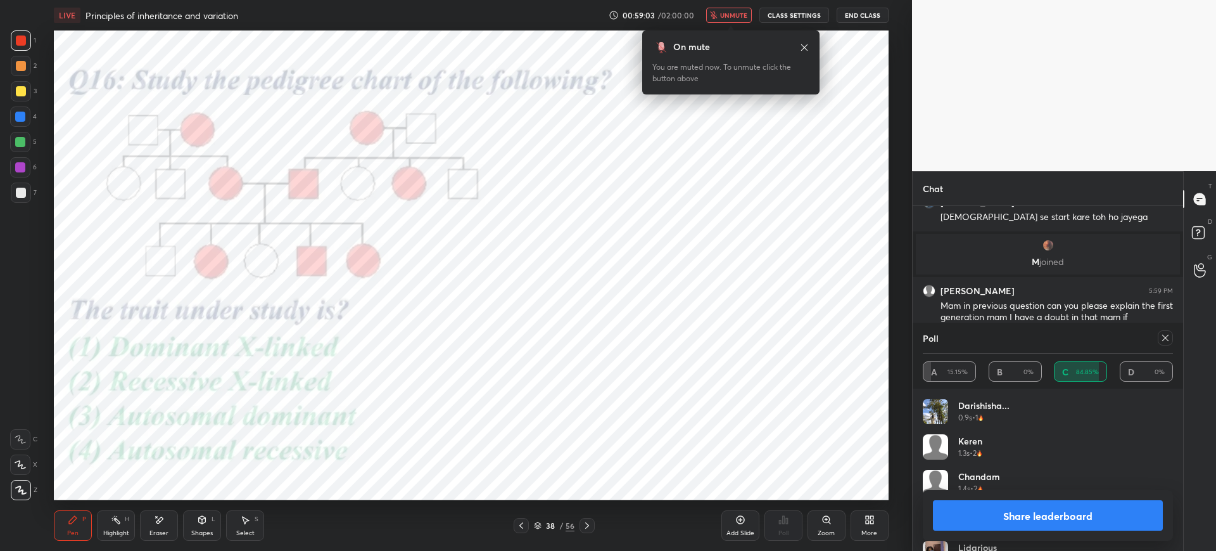
click at [733, 19] on span "unmute" at bounding box center [733, 15] width 27 height 9
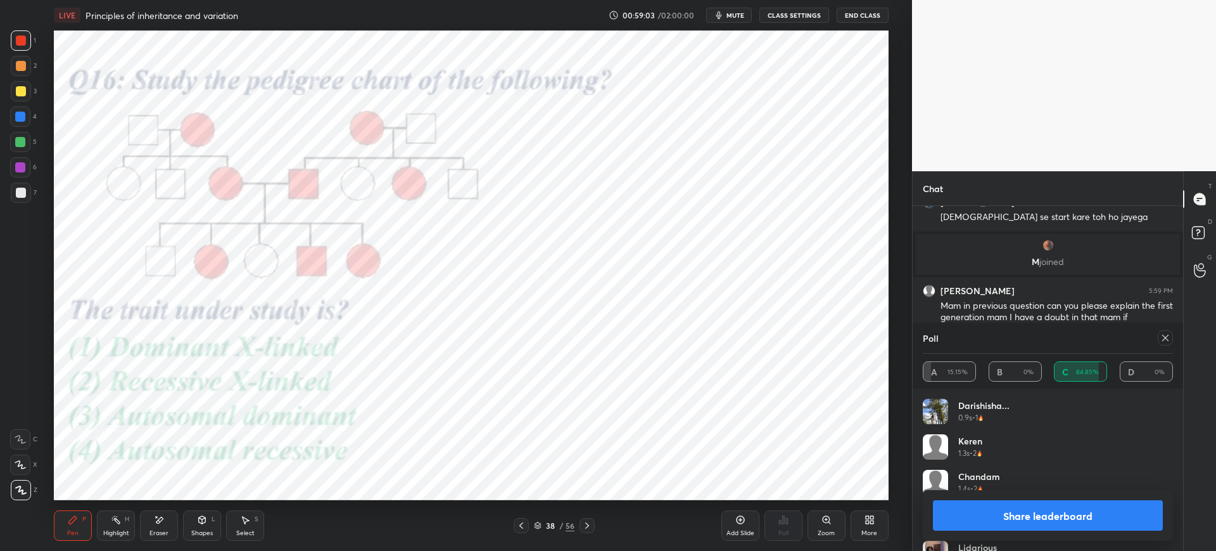
click at [1041, 514] on button "Share leaderboard" at bounding box center [1048, 515] width 230 height 30
type textarea "x"
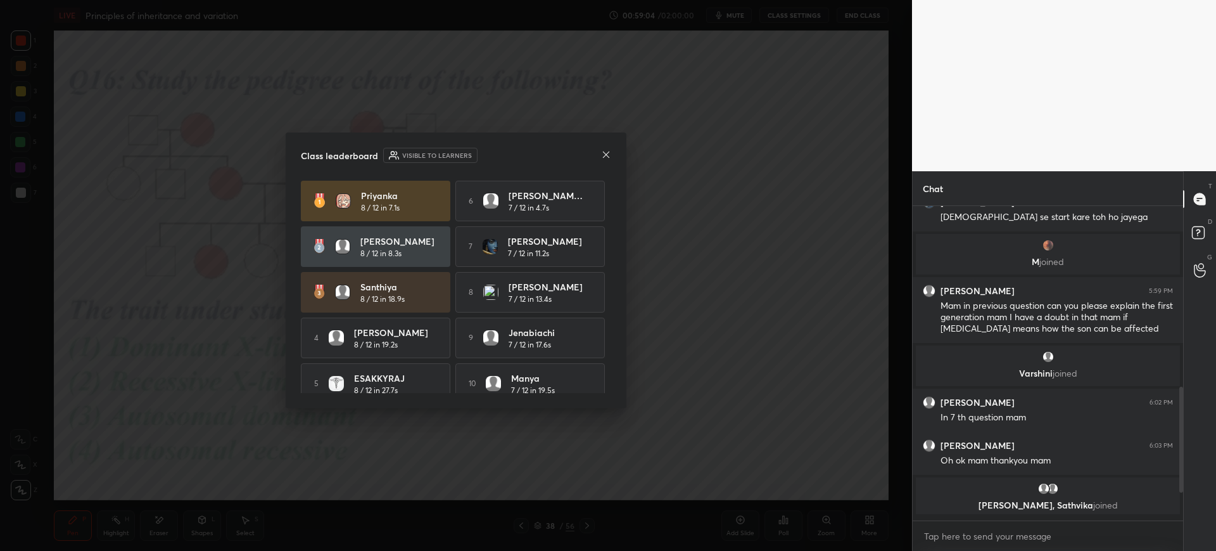
scroll to position [336, 267]
click at [610, 160] on div at bounding box center [606, 155] width 10 height 13
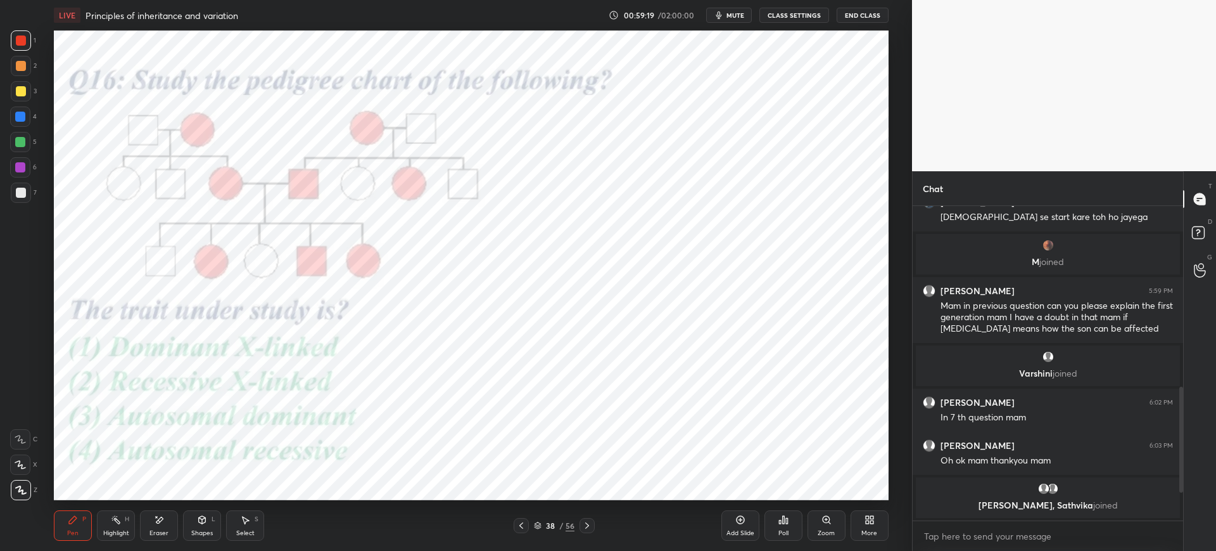
click at [20, 117] on div at bounding box center [20, 116] width 10 height 10
click at [20, 113] on div at bounding box center [20, 116] width 10 height 10
click at [149, 531] on div "Eraser" at bounding box center [159, 525] width 38 height 30
click at [87, 527] on div "Pen P" at bounding box center [73, 525] width 38 height 30
click at [547, 522] on div "38" at bounding box center [550, 525] width 13 height 8
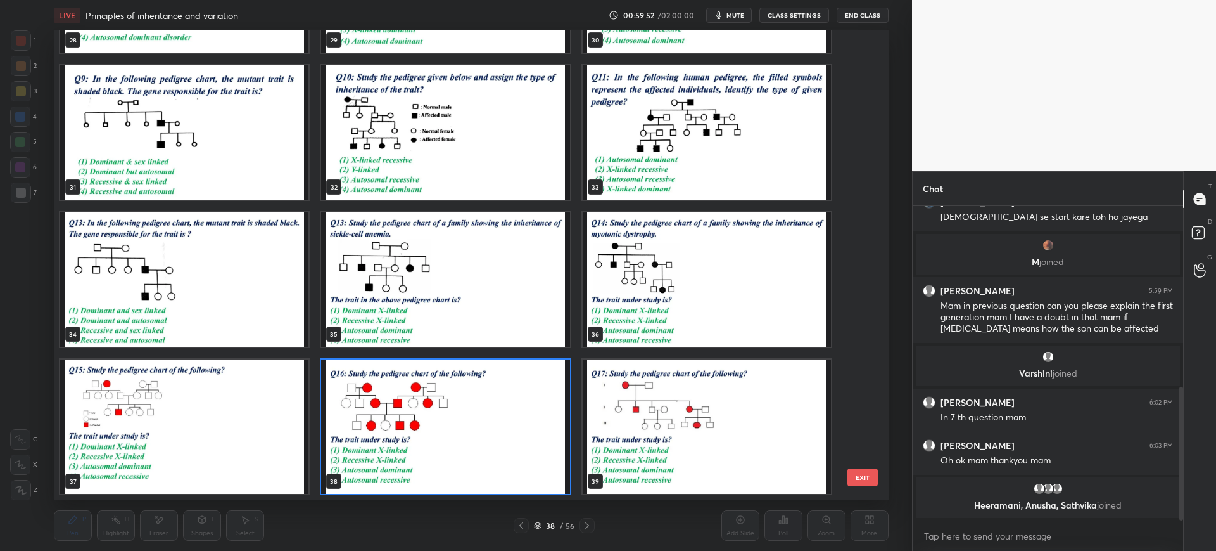
scroll to position [466, 829]
click at [858, 452] on div "25 26 27 28 29 30 31 32 33 34 35 36 37 38 39" at bounding box center [460, 264] width 812 height 469
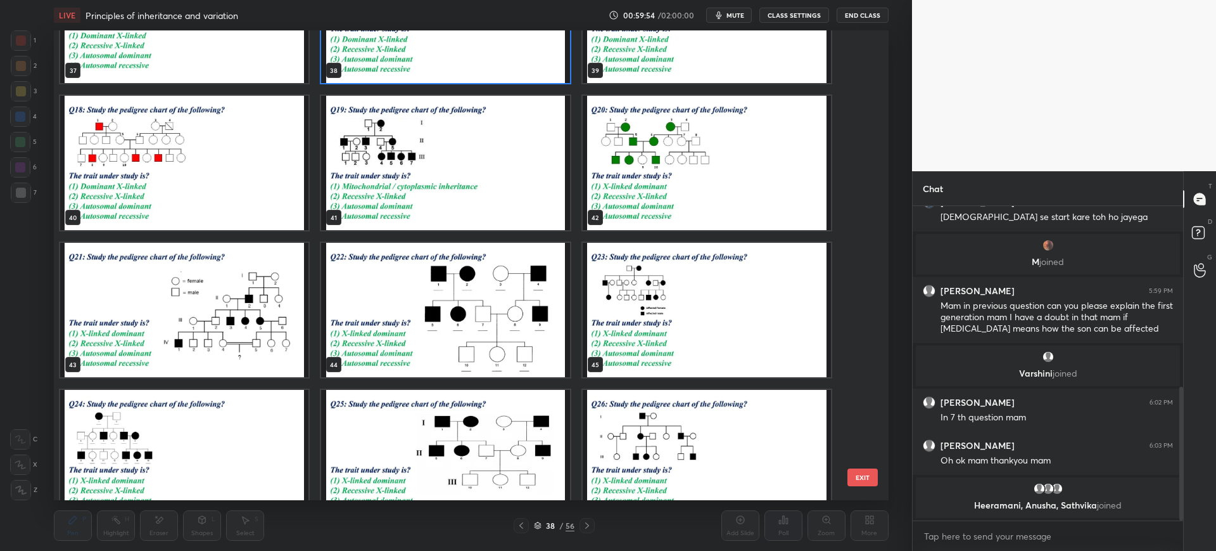
scroll to position [2262, 0]
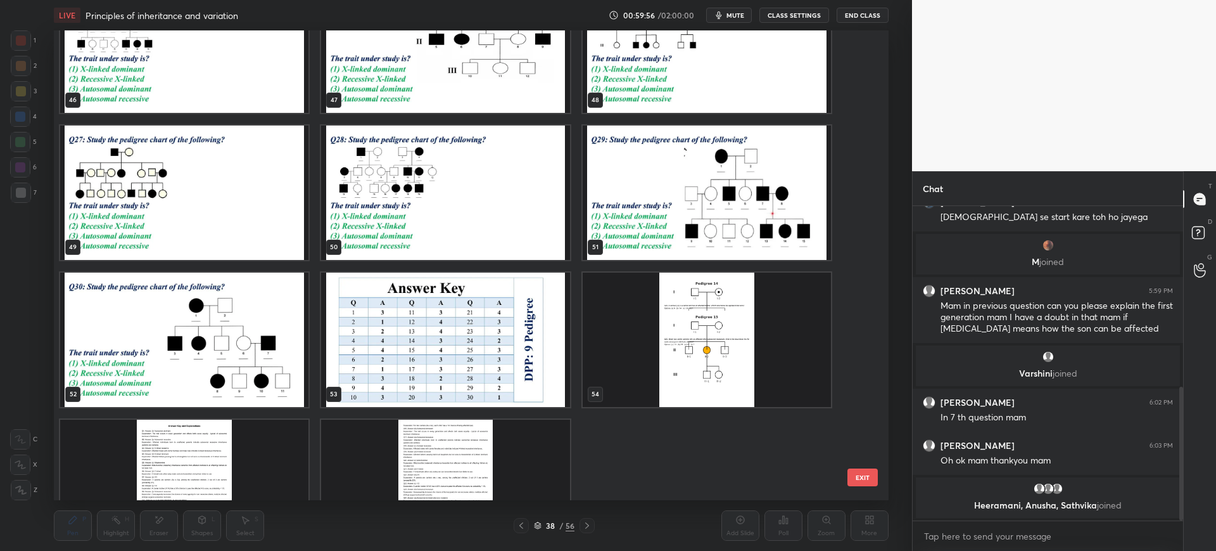
click at [181, 324] on img "grid" at bounding box center [184, 339] width 248 height 134
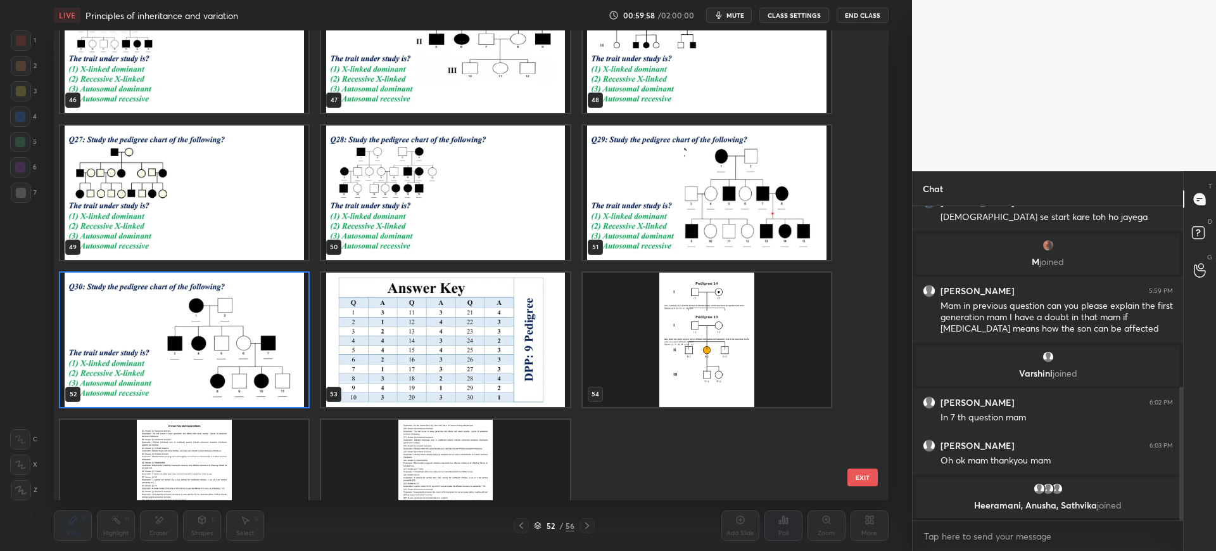
click at [873, 479] on button "EXIT" at bounding box center [863, 477] width 30 height 18
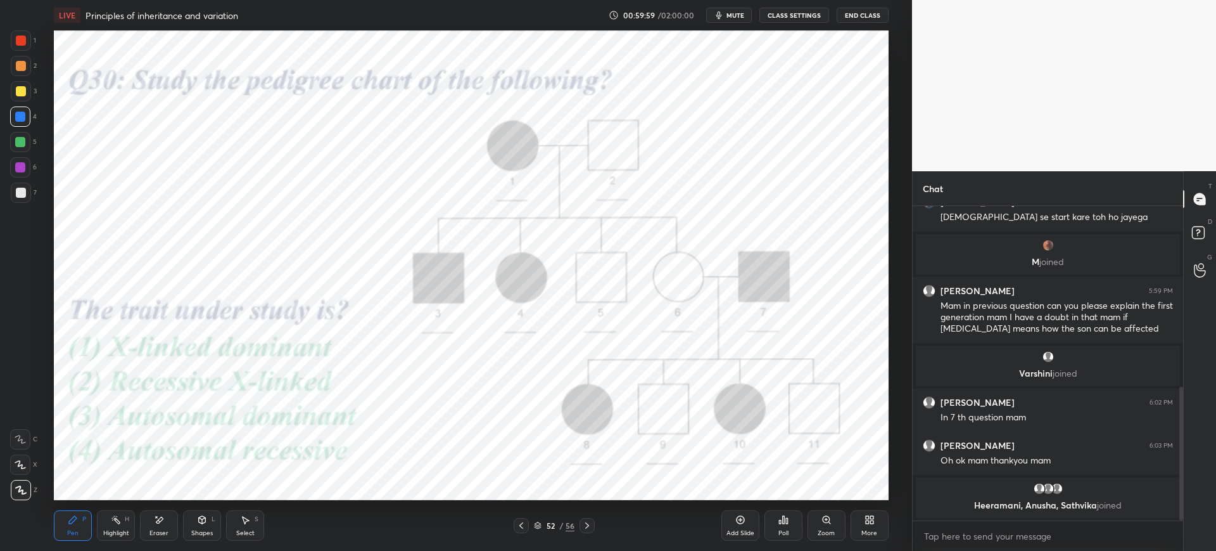
click at [789, 530] on div "Poll" at bounding box center [784, 533] width 10 height 6
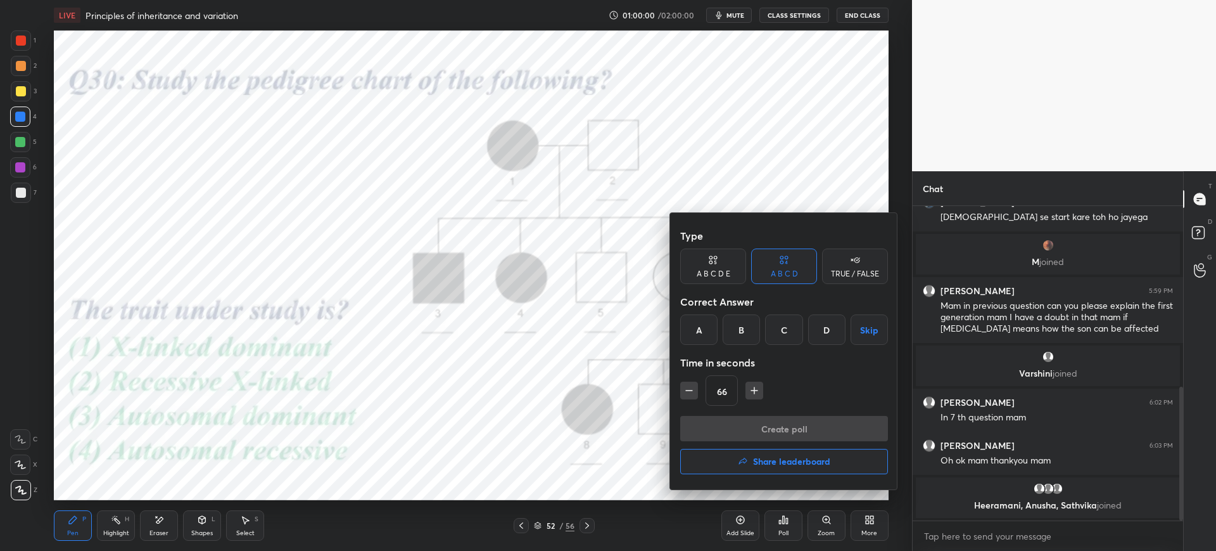
click at [692, 323] on div "A" at bounding box center [698, 329] width 37 height 30
click at [749, 390] on icon "button" at bounding box center [754, 390] width 13 height 13
type input "81"
click at [762, 427] on button "Create poll" at bounding box center [784, 428] width 208 height 25
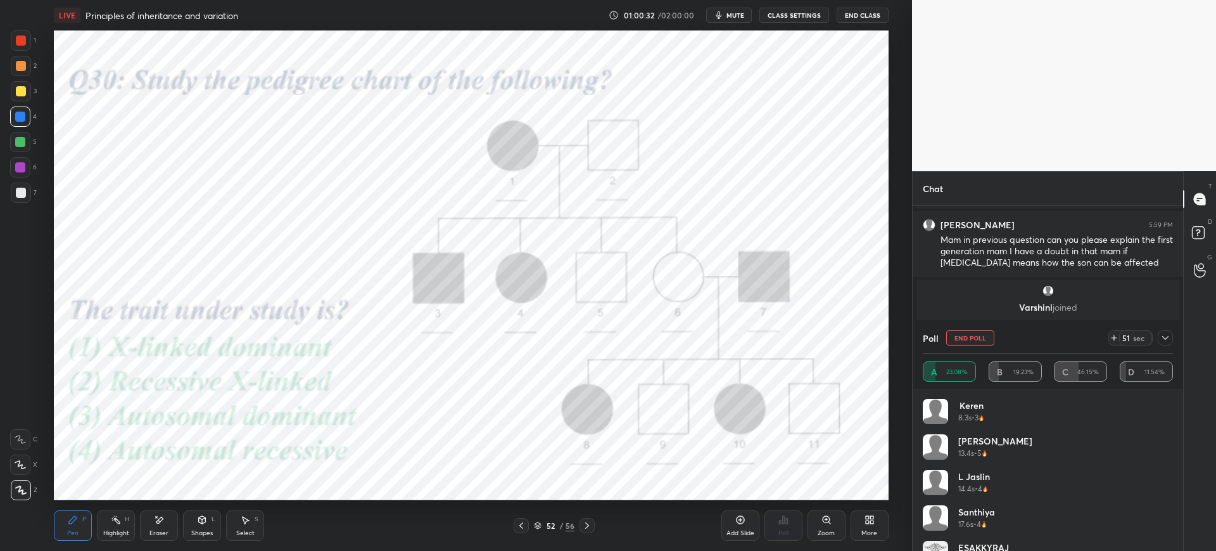
scroll to position [219, 267]
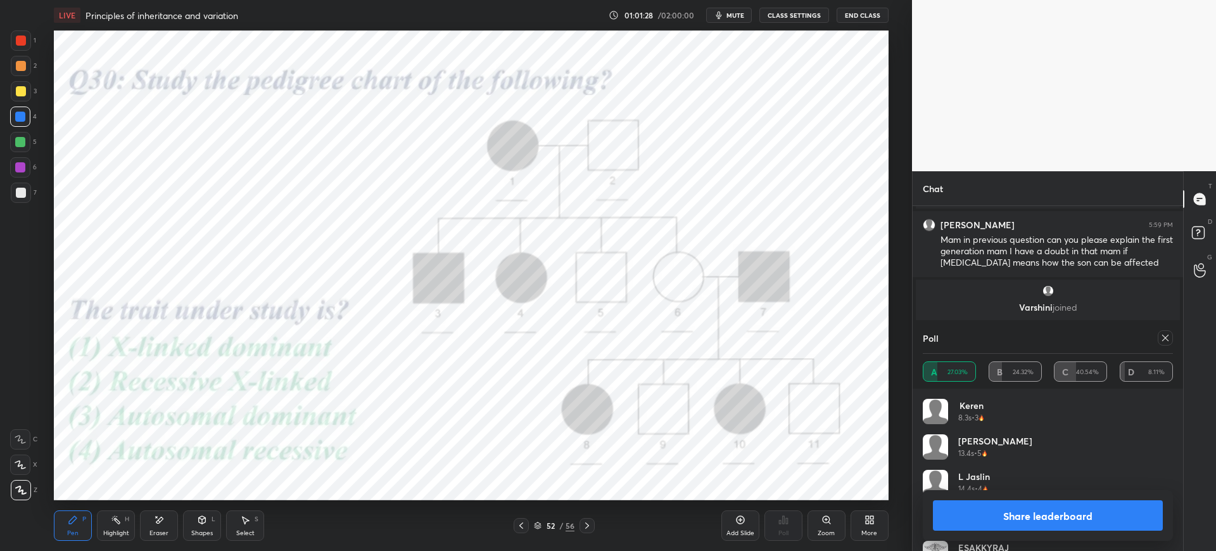
click at [738, 11] on span "mute" at bounding box center [736, 15] width 18 height 9
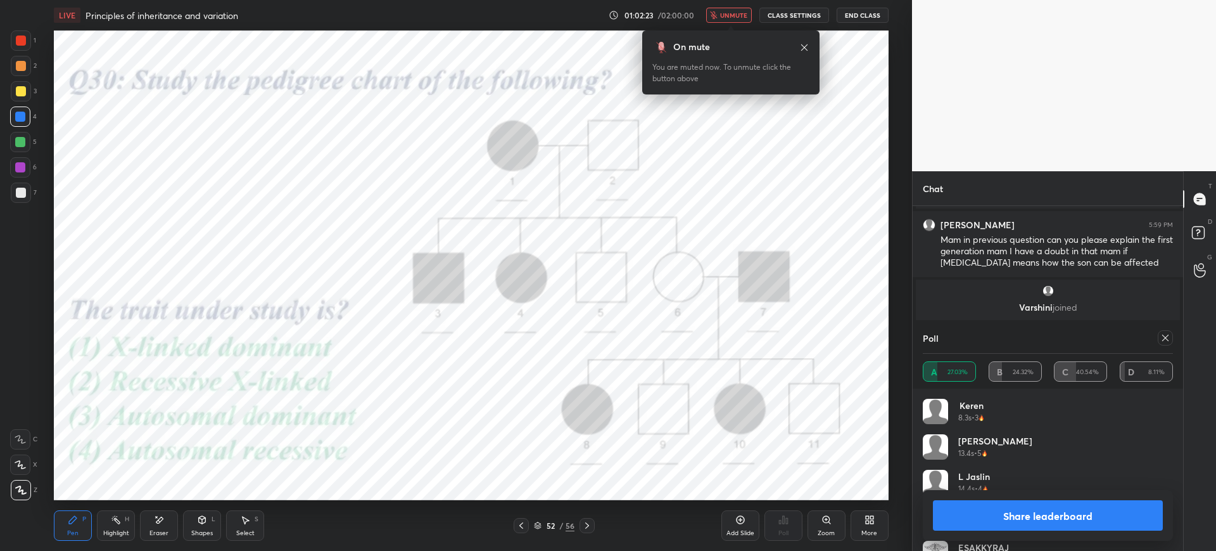
click at [728, 16] on span "unmute" at bounding box center [733, 15] width 27 height 9
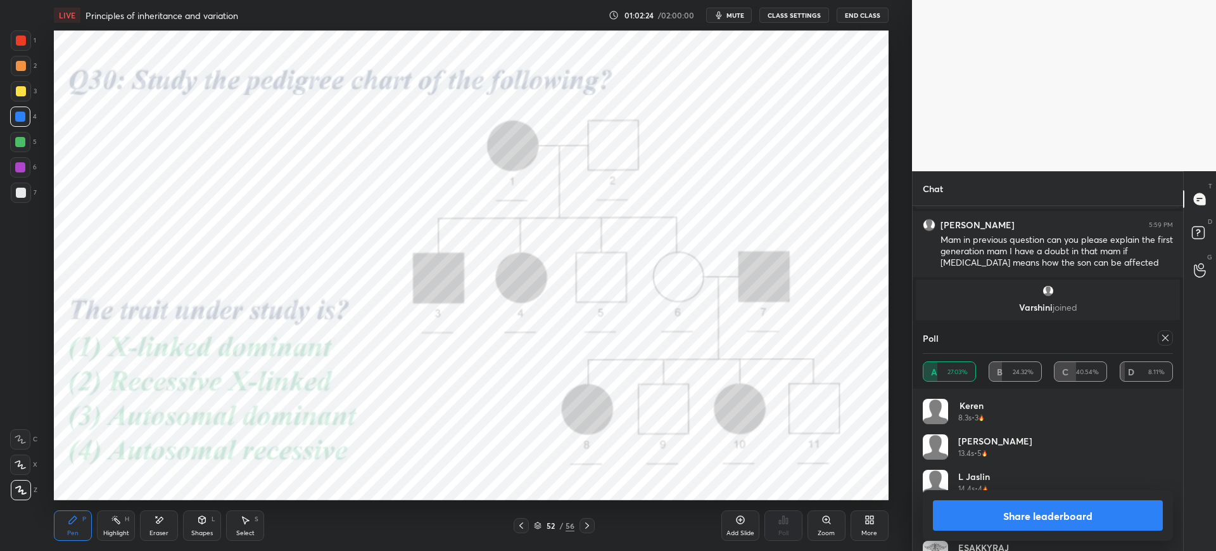
click at [1059, 507] on button "Share leaderboard" at bounding box center [1048, 515] width 230 height 30
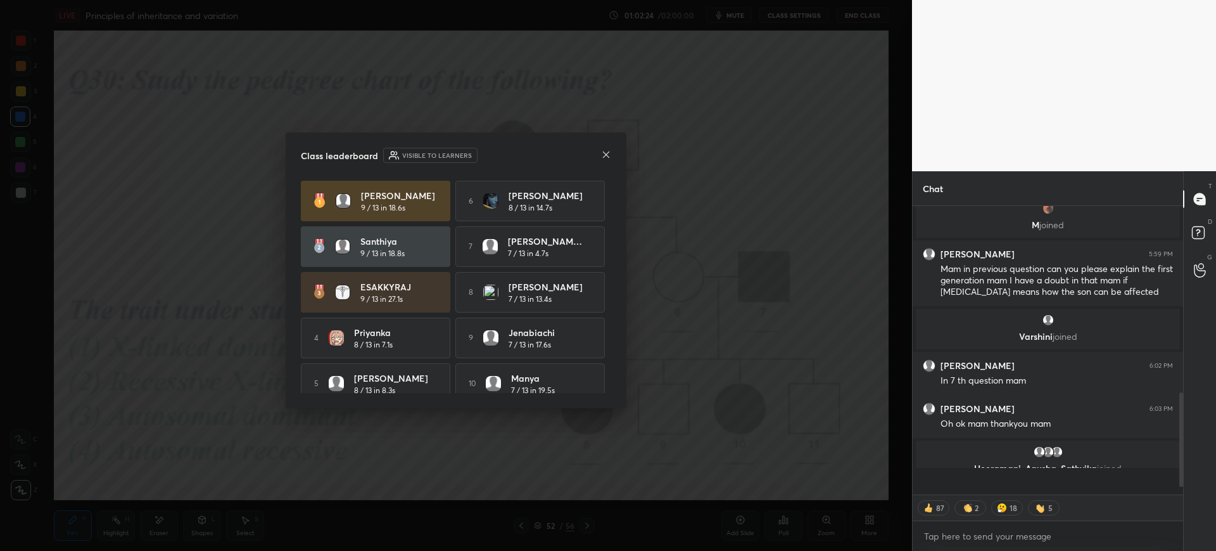
scroll to position [281, 267]
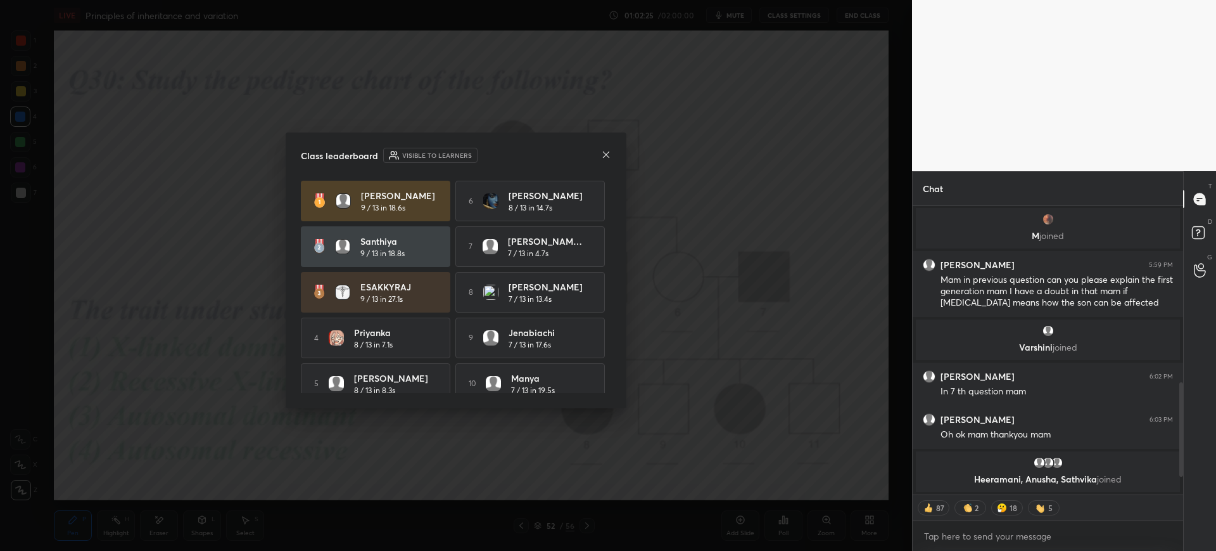
click at [606, 158] on icon at bounding box center [606, 155] width 10 height 10
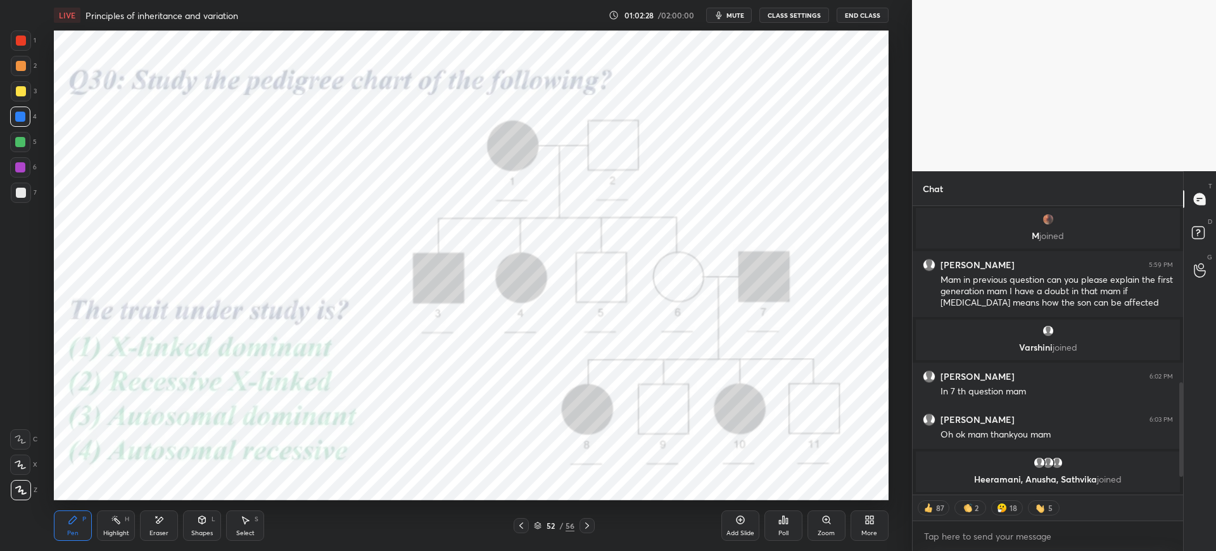
click at [42, 39] on div "Setting up your live class Poll for secs No correct answer Start poll" at bounding box center [472, 264] width 862 height 469
click at [29, 46] on div at bounding box center [21, 40] width 20 height 20
click at [520, 521] on icon at bounding box center [521, 525] width 10 height 10
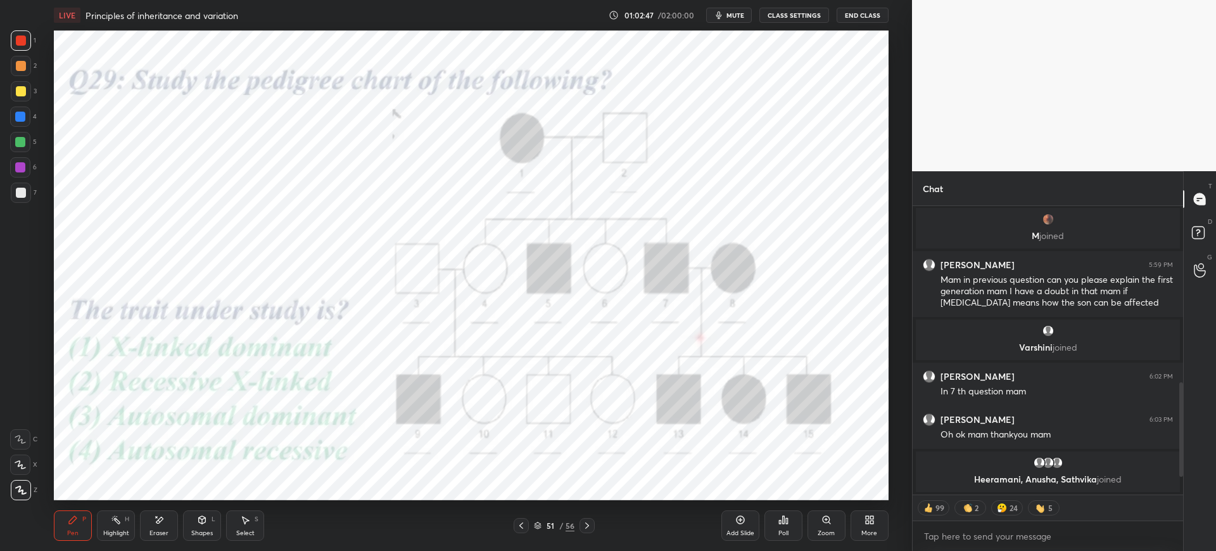
click at [588, 528] on icon at bounding box center [587, 525] width 10 height 10
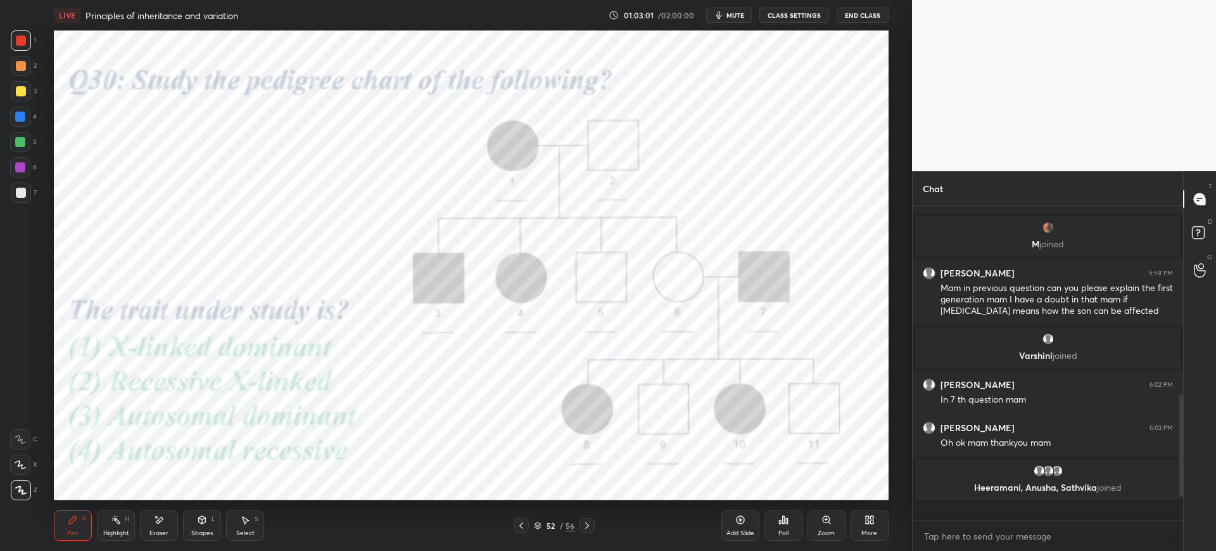
scroll to position [426, 0]
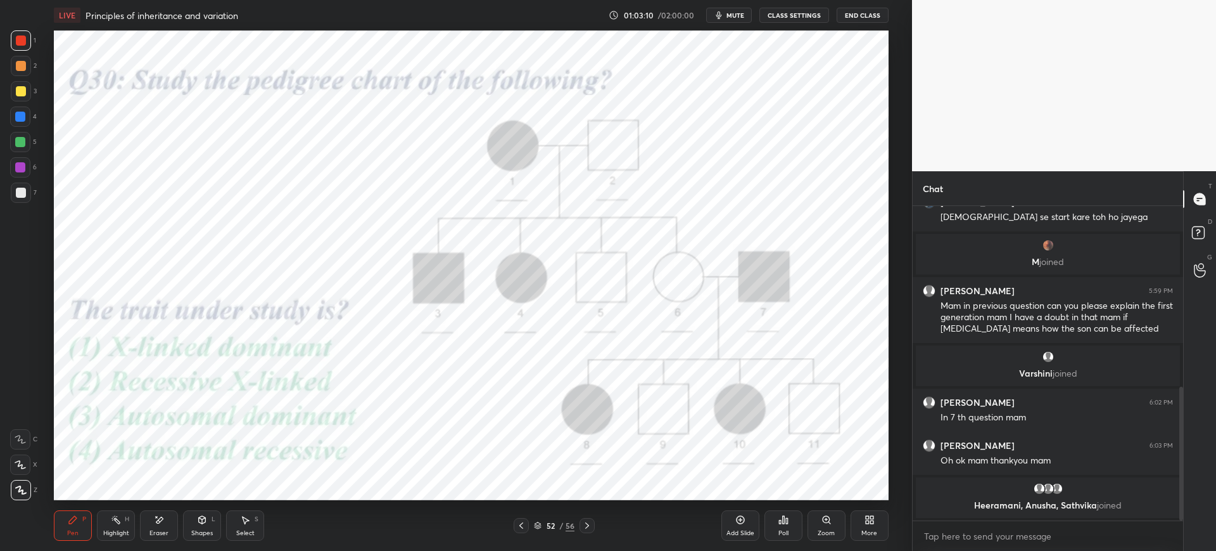
click at [11, 124] on div at bounding box center [20, 116] width 20 height 20
click at [572, 523] on div "56" at bounding box center [570, 524] width 9 height 11
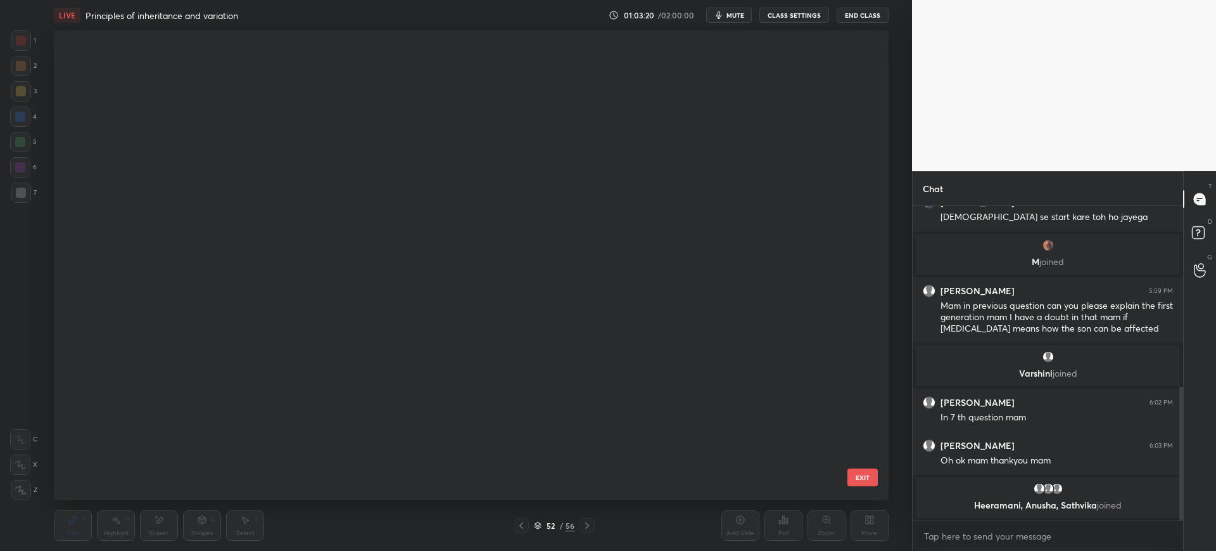
scroll to position [466, 829]
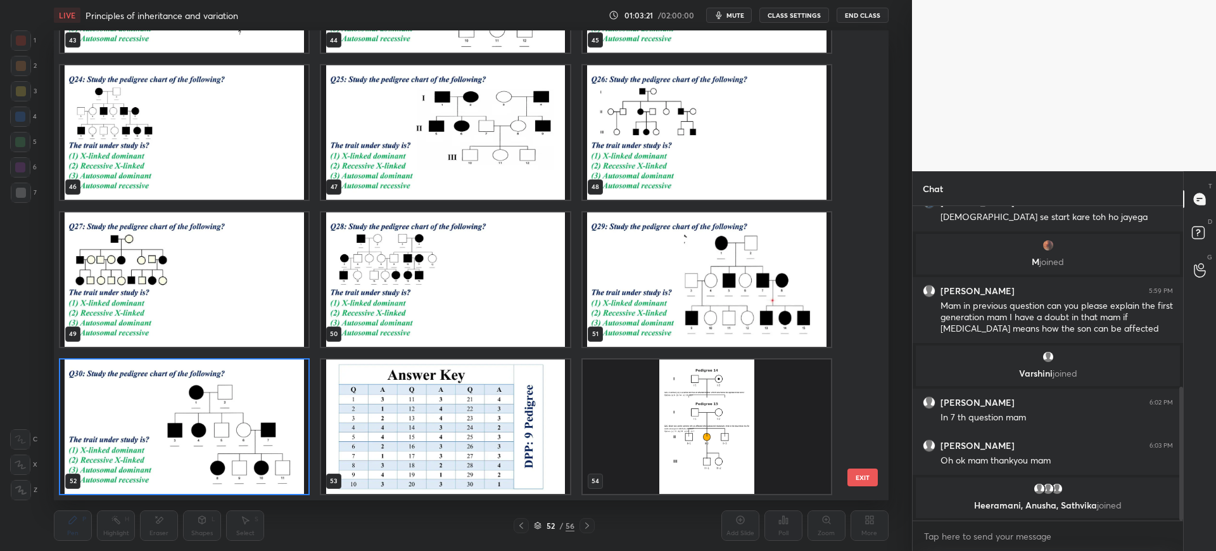
click at [869, 478] on button "EXIT" at bounding box center [863, 477] width 30 height 18
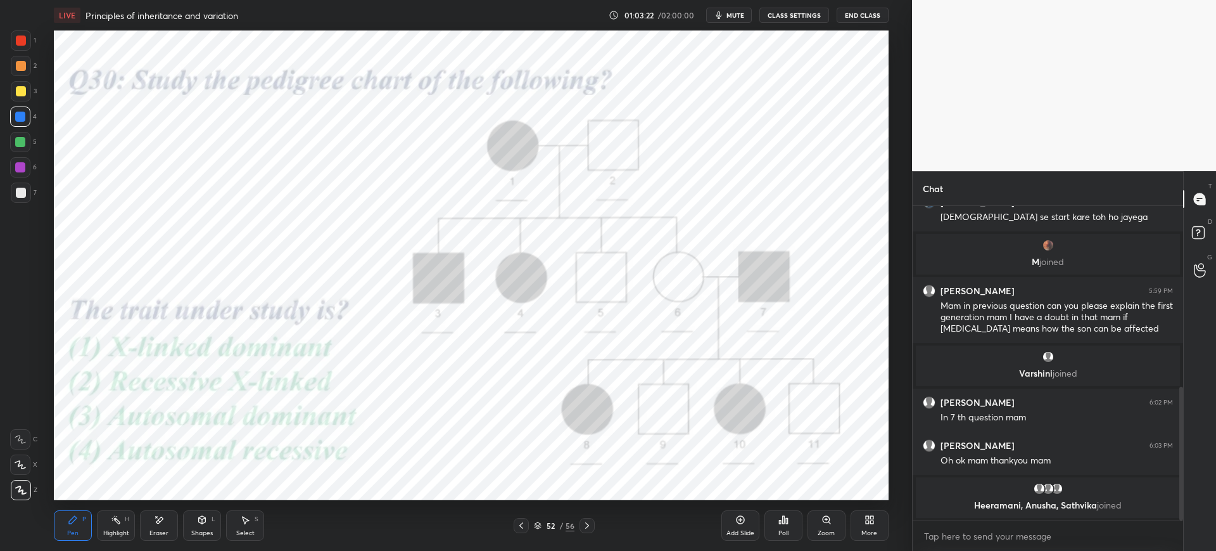
click at [746, 532] on div "Add Slide" at bounding box center [741, 533] width 28 height 6
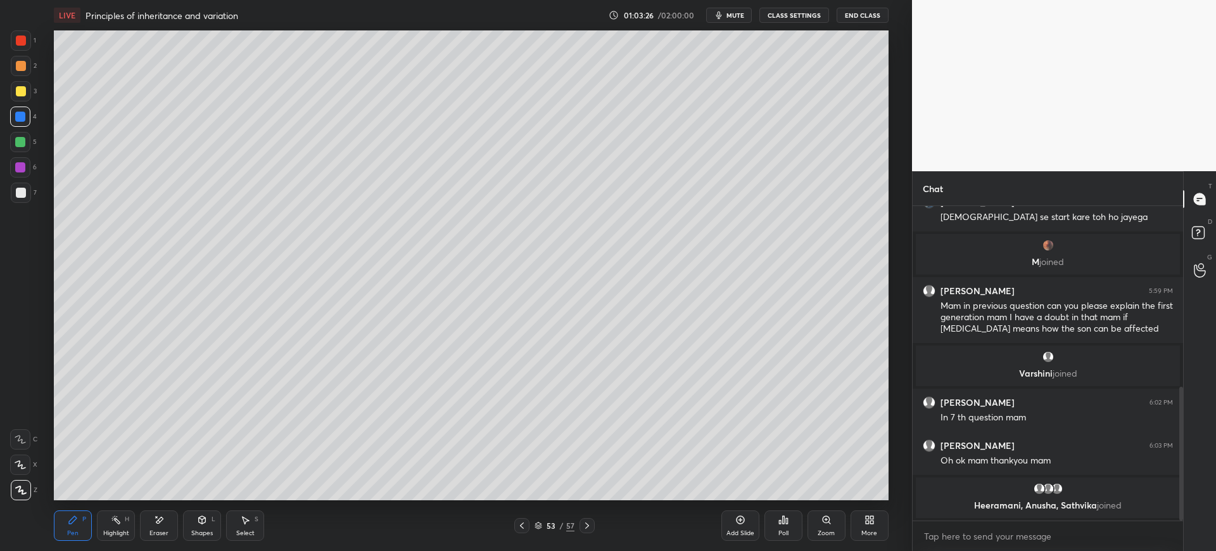
click at [855, 527] on div "More" at bounding box center [870, 525] width 38 height 30
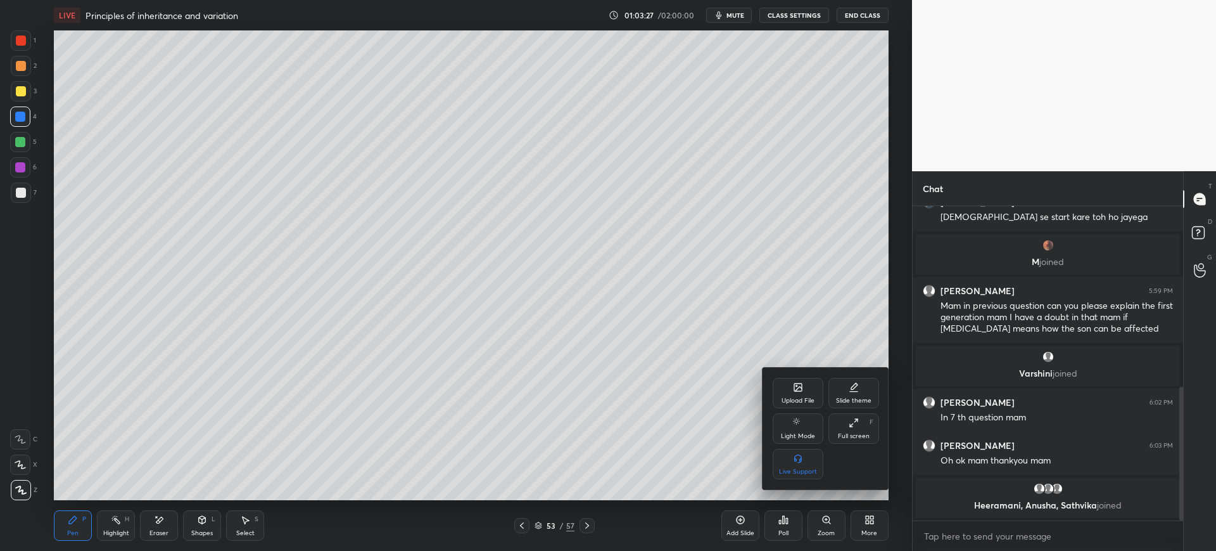
click at [793, 388] on icon at bounding box center [798, 387] width 10 height 10
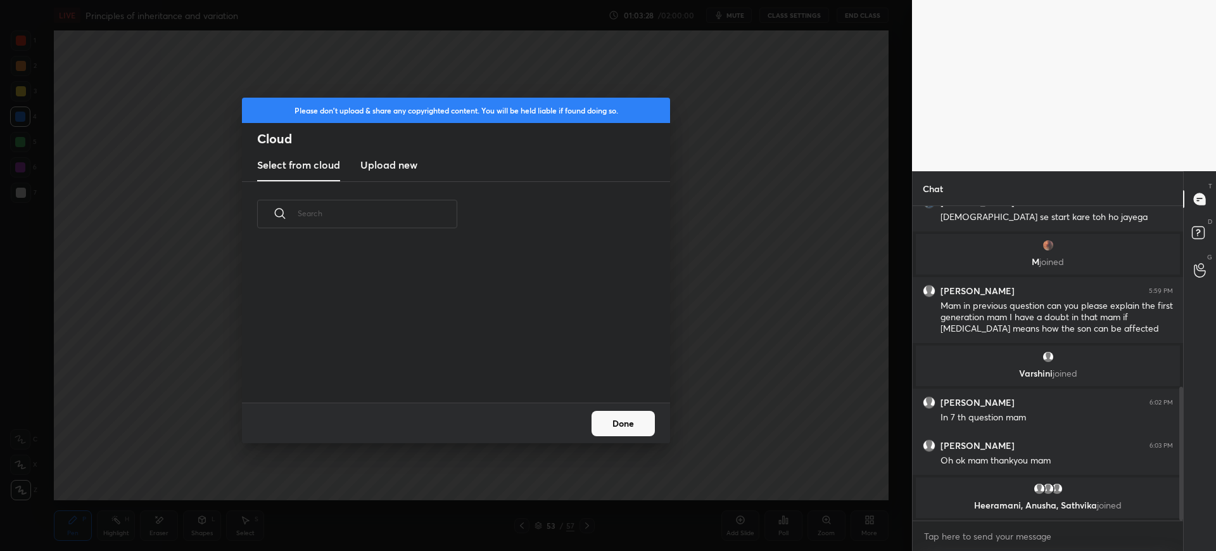
scroll to position [156, 407]
click at [390, 179] on new "Upload new" at bounding box center [388, 166] width 57 height 32
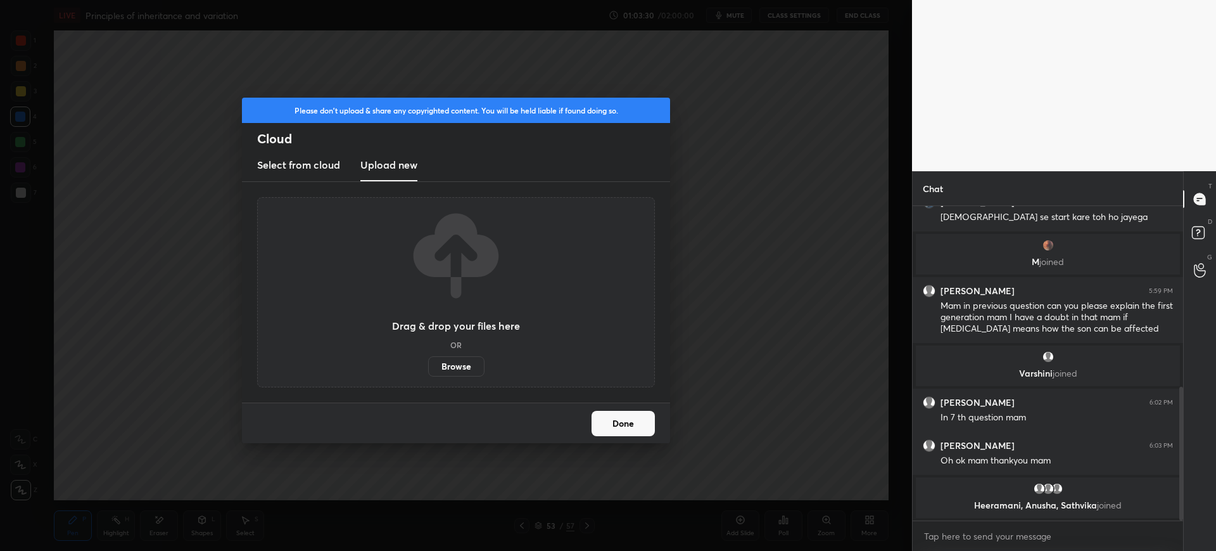
click at [464, 356] on label "Browse" at bounding box center [456, 366] width 56 height 20
click at [428, 356] on input "Browse" at bounding box center [428, 366] width 0 height 20
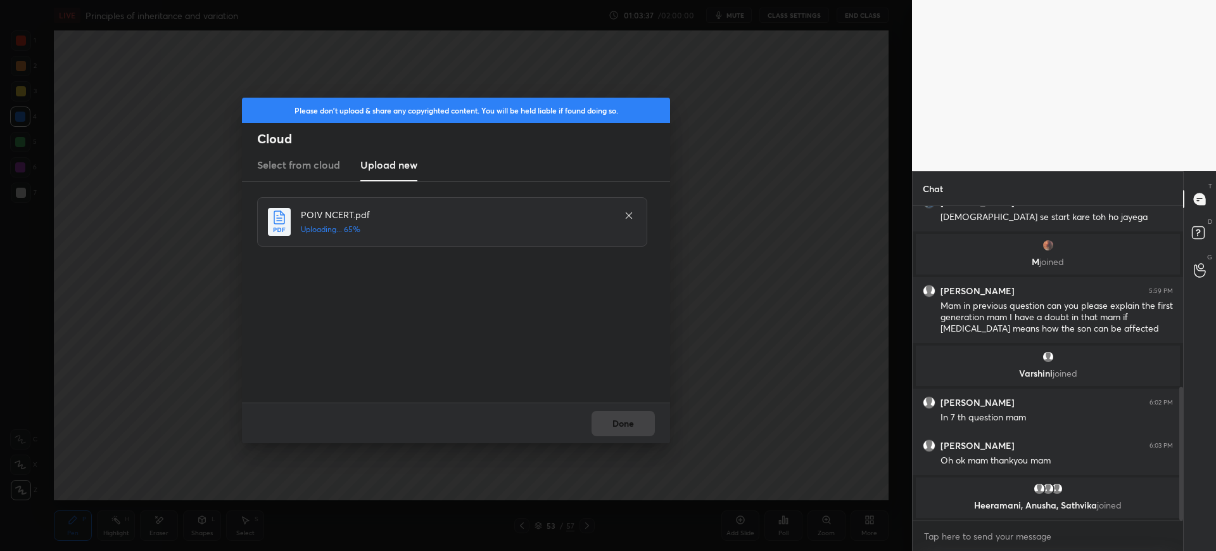
click at [640, 419] on div "Done" at bounding box center [456, 422] width 428 height 41
click at [640, 419] on button "Done" at bounding box center [623, 423] width 63 height 25
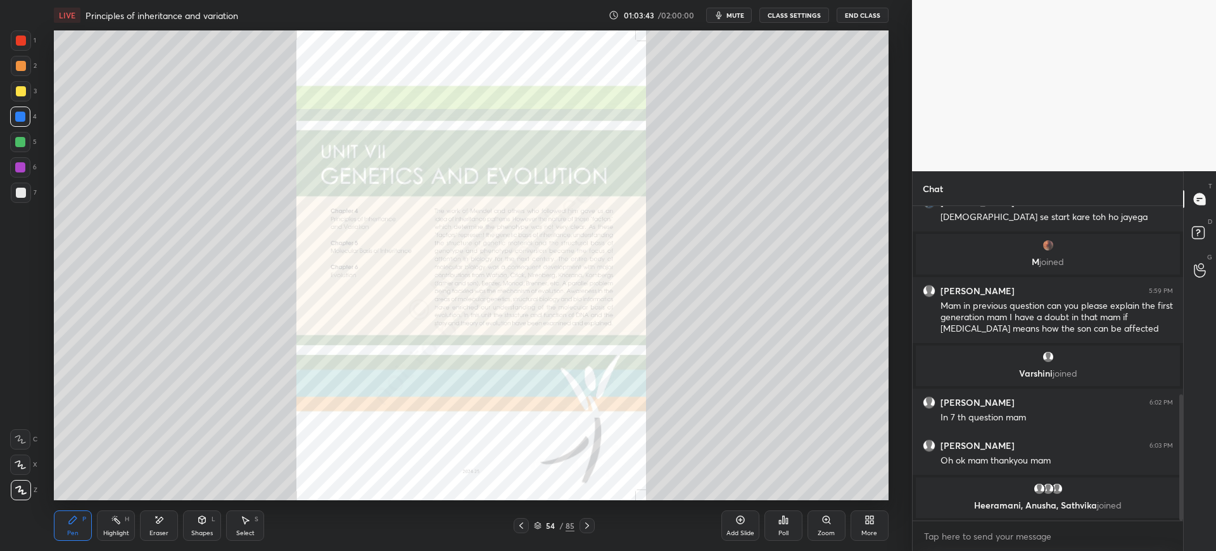
click at [557, 521] on div "54 / 85" at bounding box center [554, 524] width 41 height 11
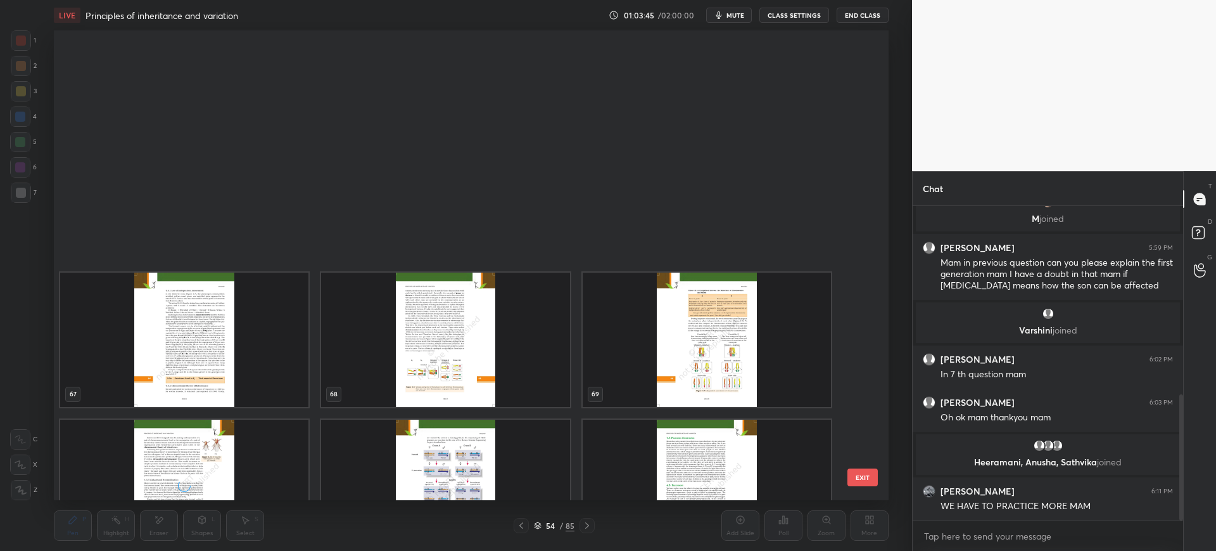
scroll to position [3408, 0]
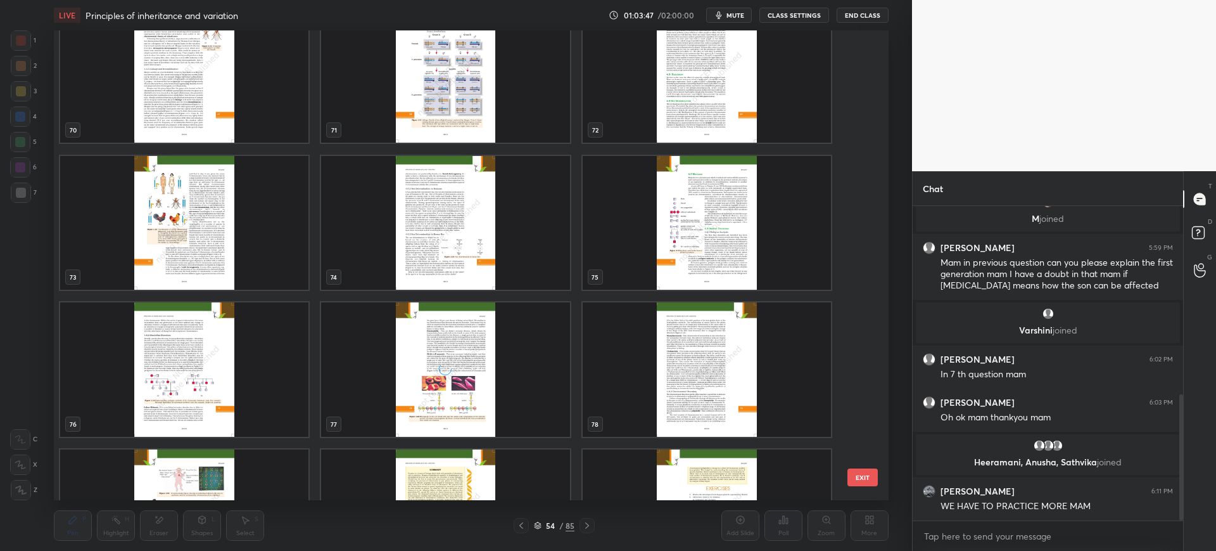
click at [687, 247] on img "grid" at bounding box center [707, 223] width 248 height 134
click at [872, 479] on button "EXIT" at bounding box center [863, 477] width 30 height 18
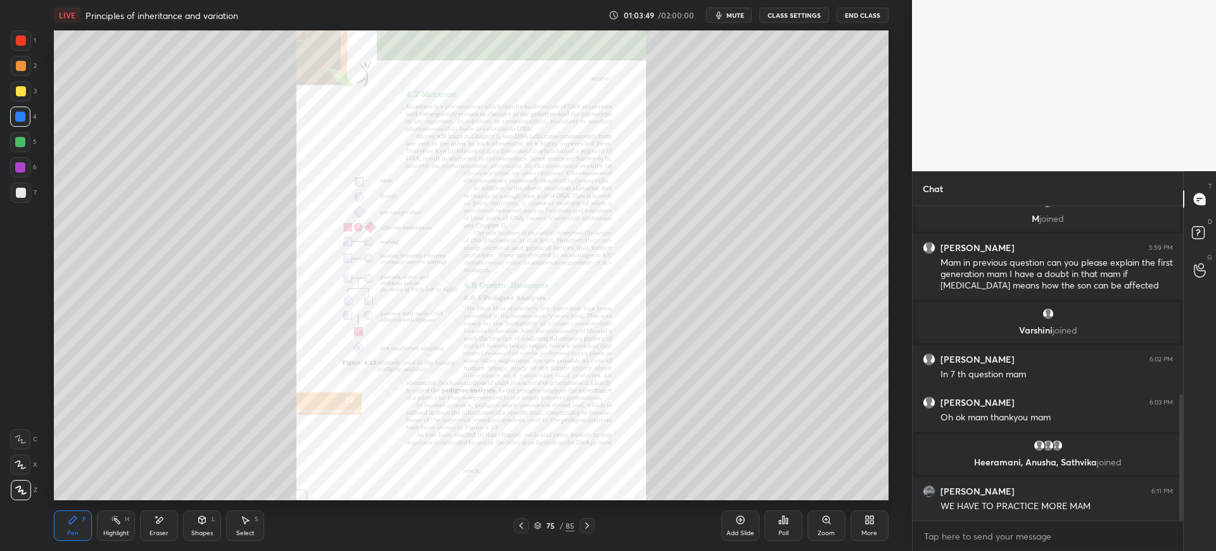
click at [15, 45] on div at bounding box center [21, 40] width 20 height 20
click at [593, 528] on div at bounding box center [587, 525] width 15 height 15
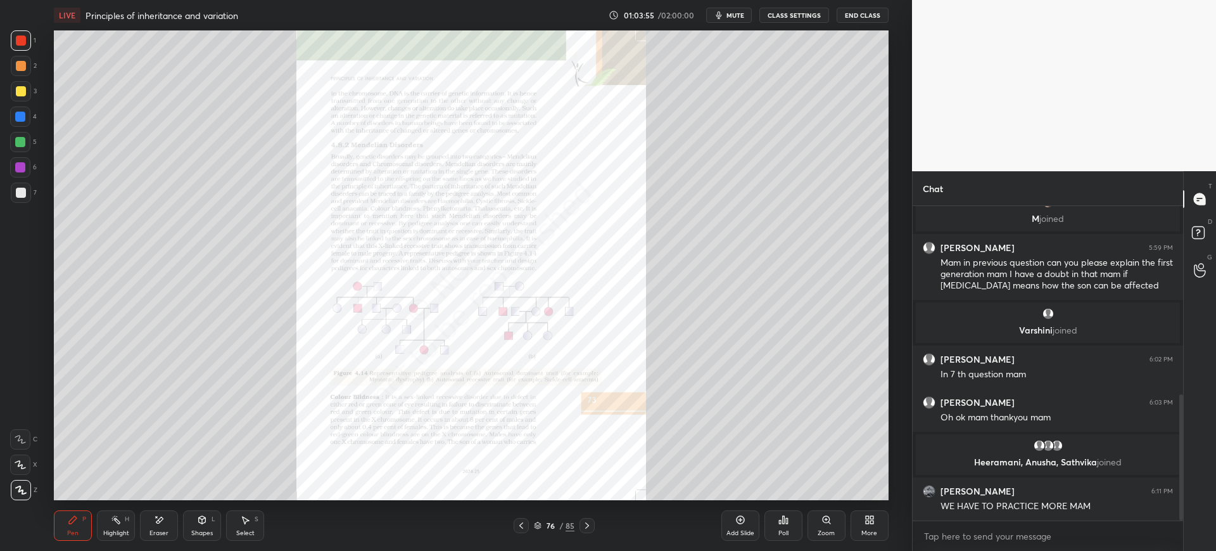
click at [590, 523] on icon at bounding box center [587, 525] width 10 height 10
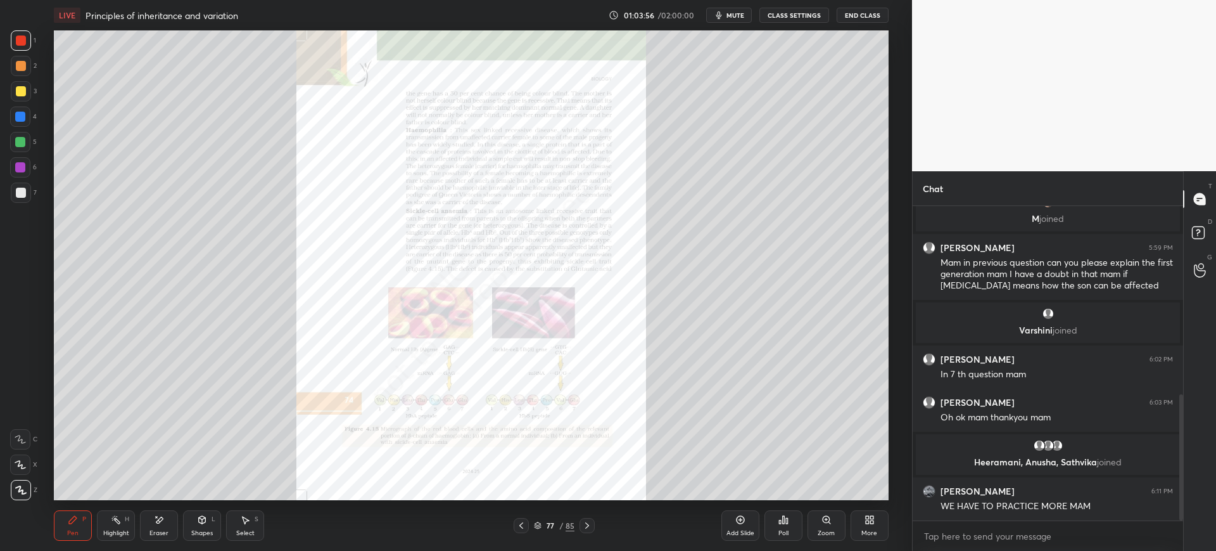
click at [592, 523] on icon at bounding box center [587, 525] width 10 height 10
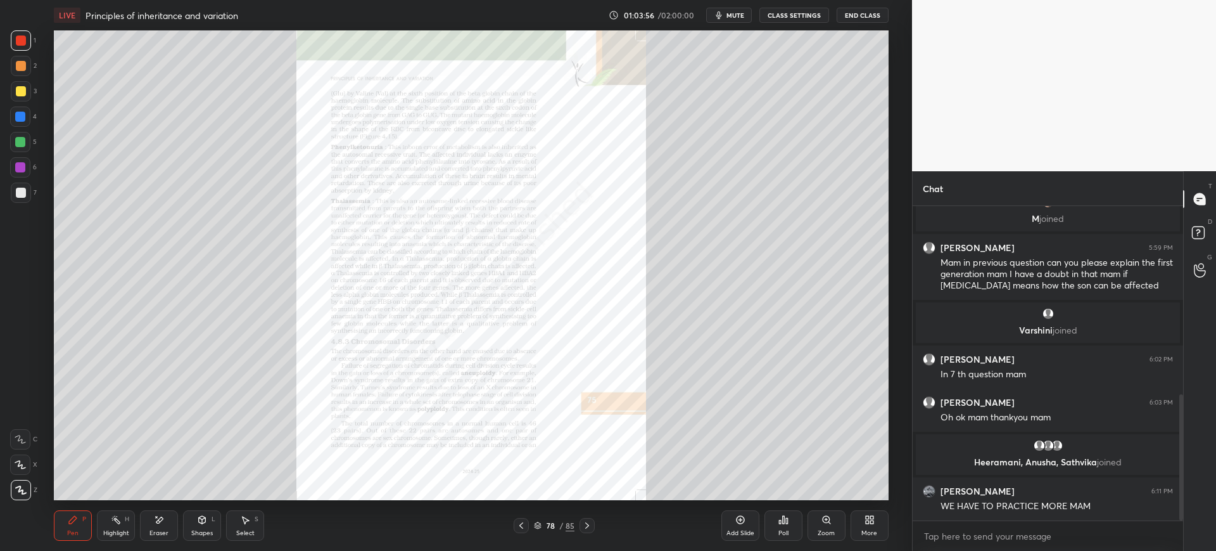
click at [594, 525] on div at bounding box center [587, 525] width 15 height 15
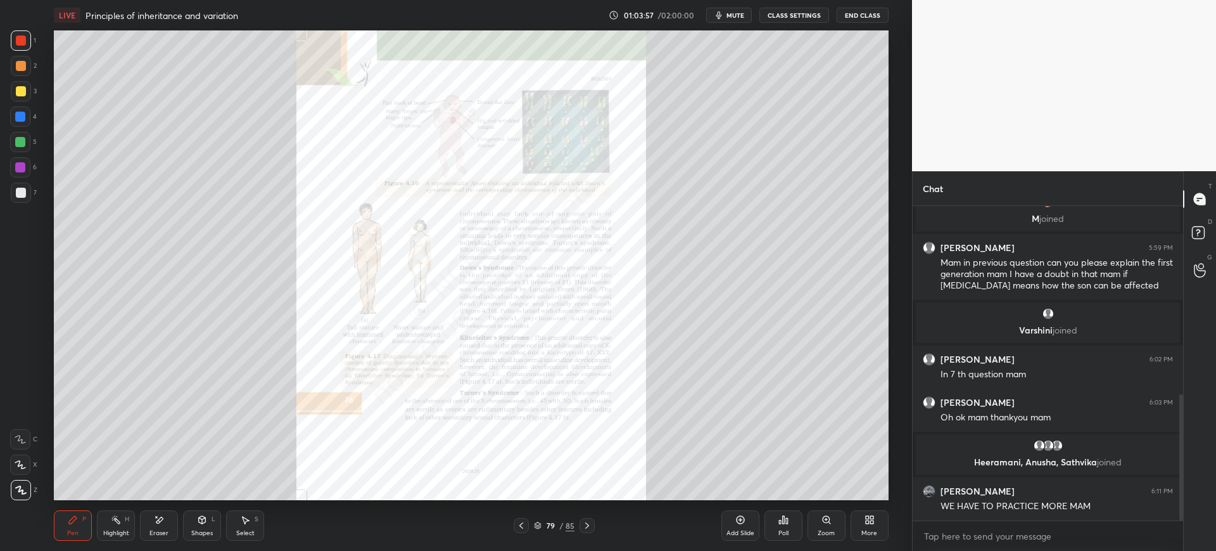
click at [594, 524] on div at bounding box center [587, 525] width 15 height 15
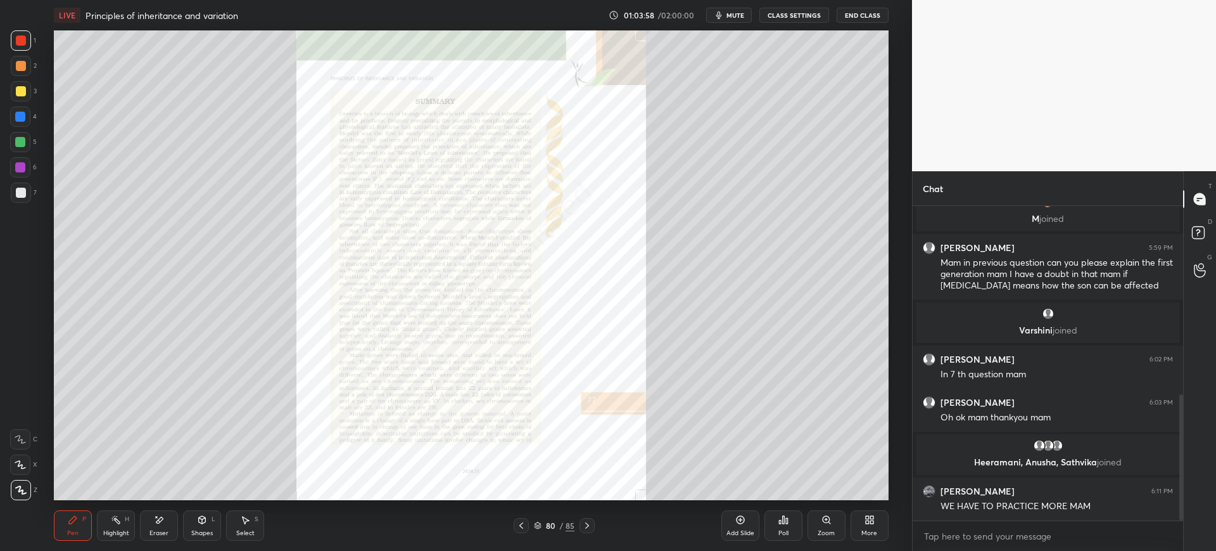
click at [519, 525] on icon at bounding box center [521, 525] width 10 height 10
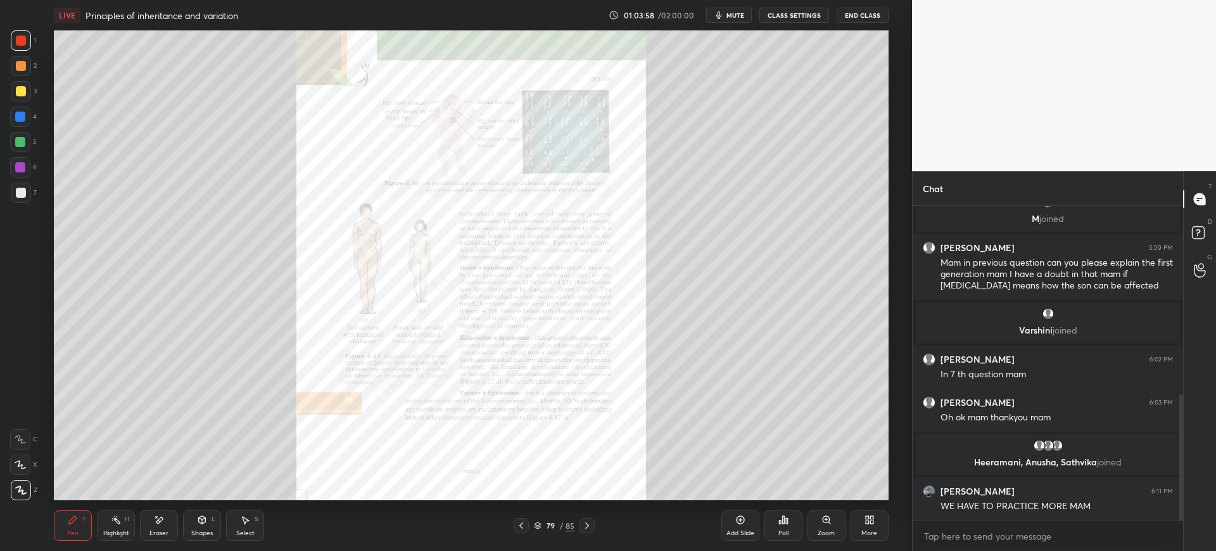
click at [518, 529] on icon at bounding box center [521, 525] width 10 height 10
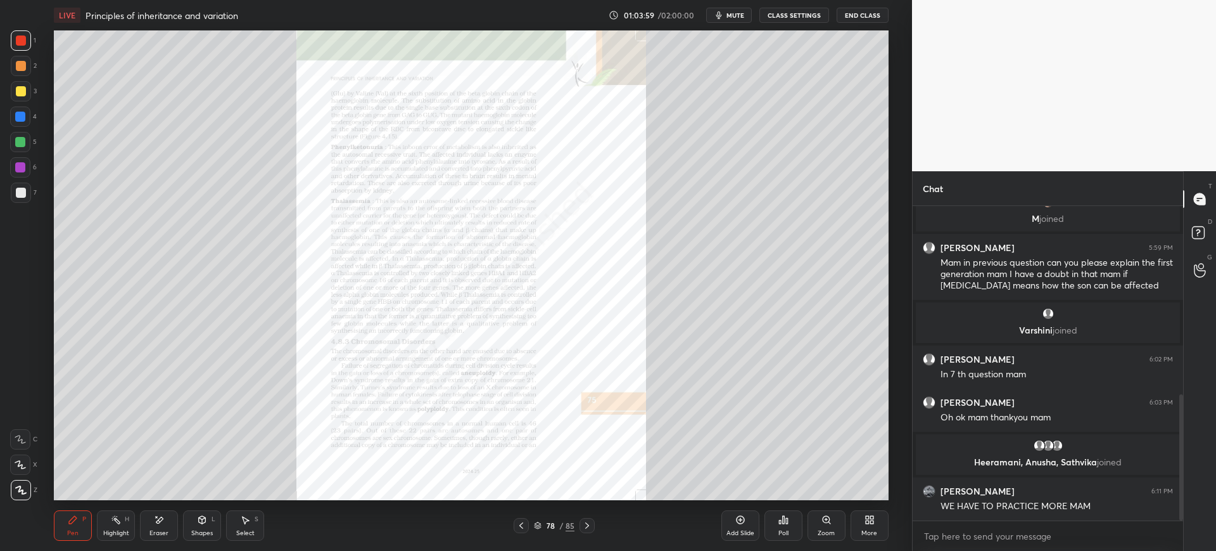
click at [523, 530] on div at bounding box center [521, 525] width 15 height 15
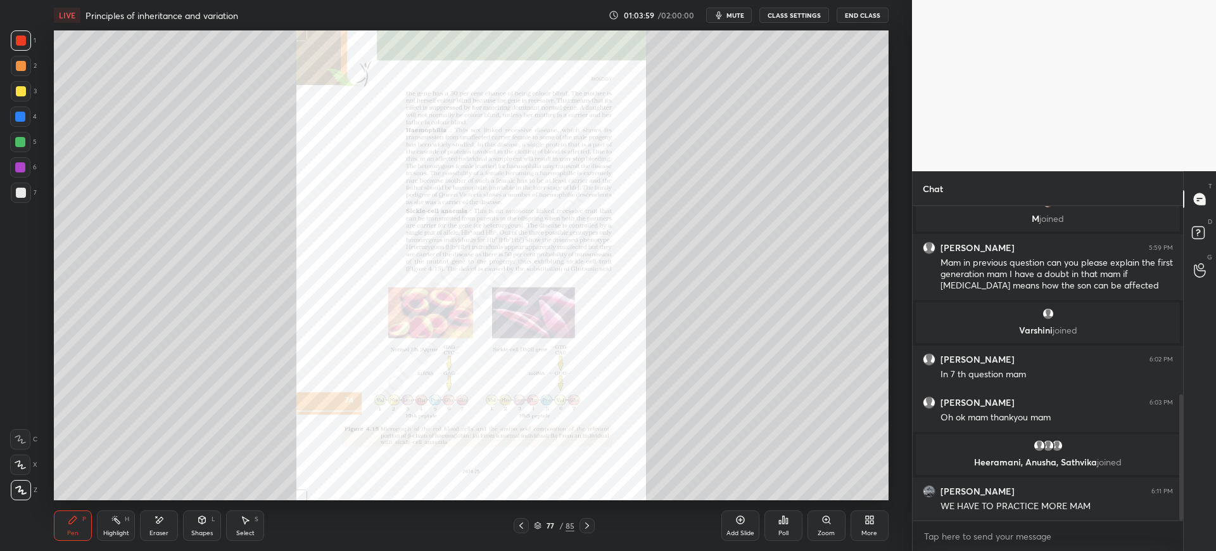
click at [525, 530] on div at bounding box center [521, 525] width 15 height 15
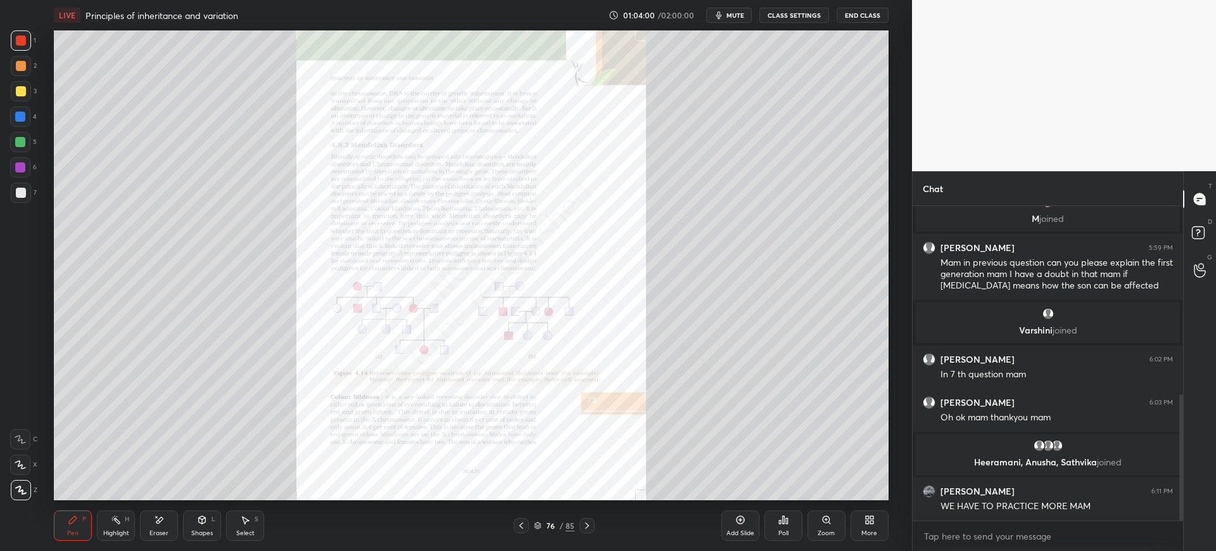
click at [526, 531] on div at bounding box center [521, 525] width 15 height 15
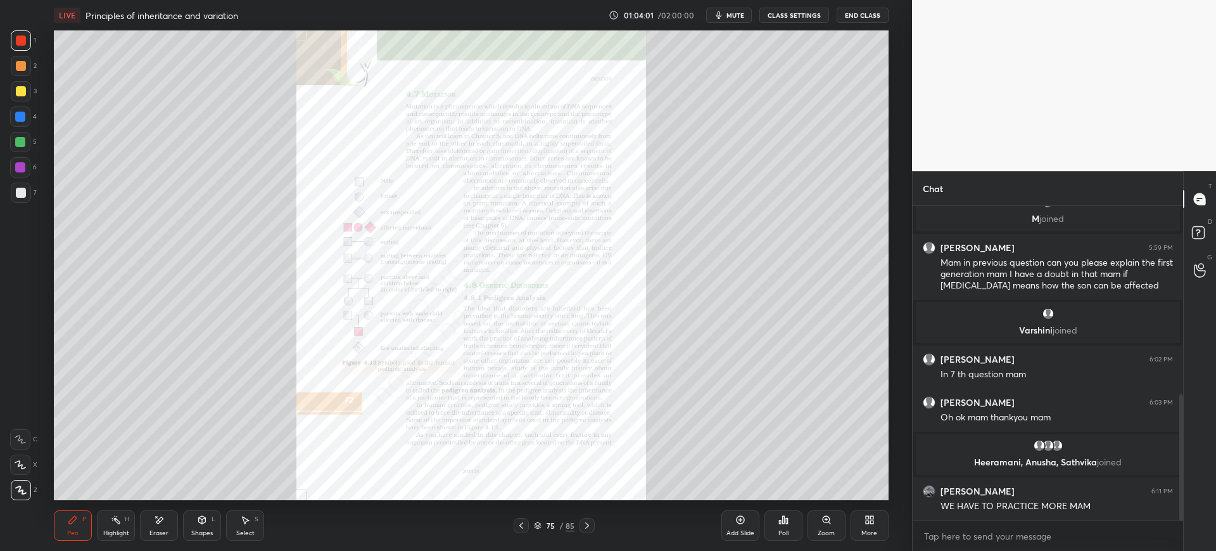
click at [754, 530] on div "Add Slide" at bounding box center [741, 525] width 38 height 30
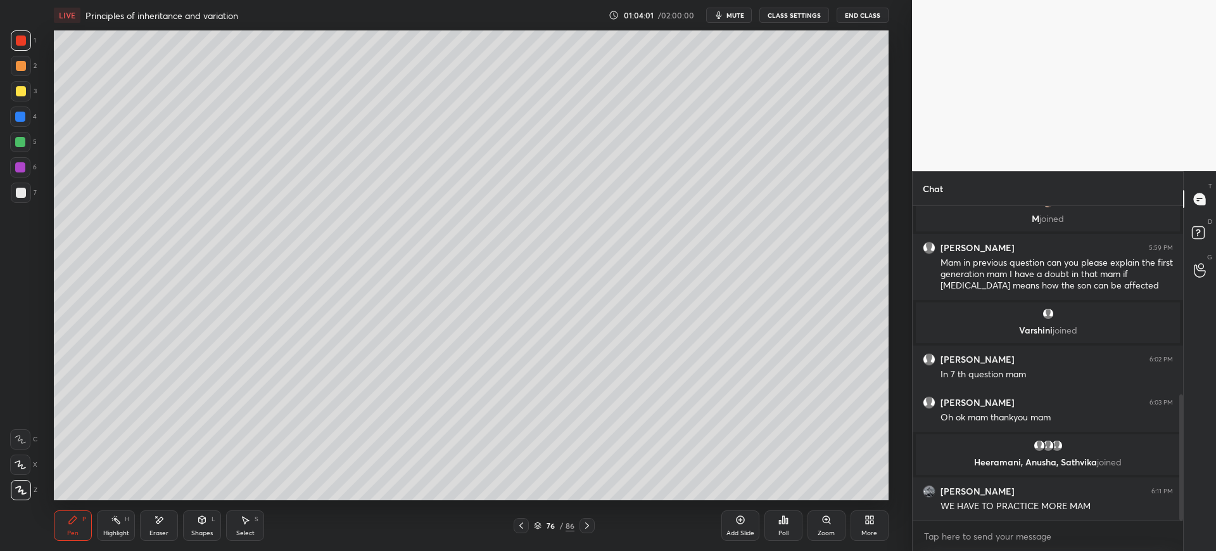
click at [12, 193] on div at bounding box center [21, 192] width 20 height 20
click at [207, 525] on div "Shapes L" at bounding box center [202, 525] width 38 height 30
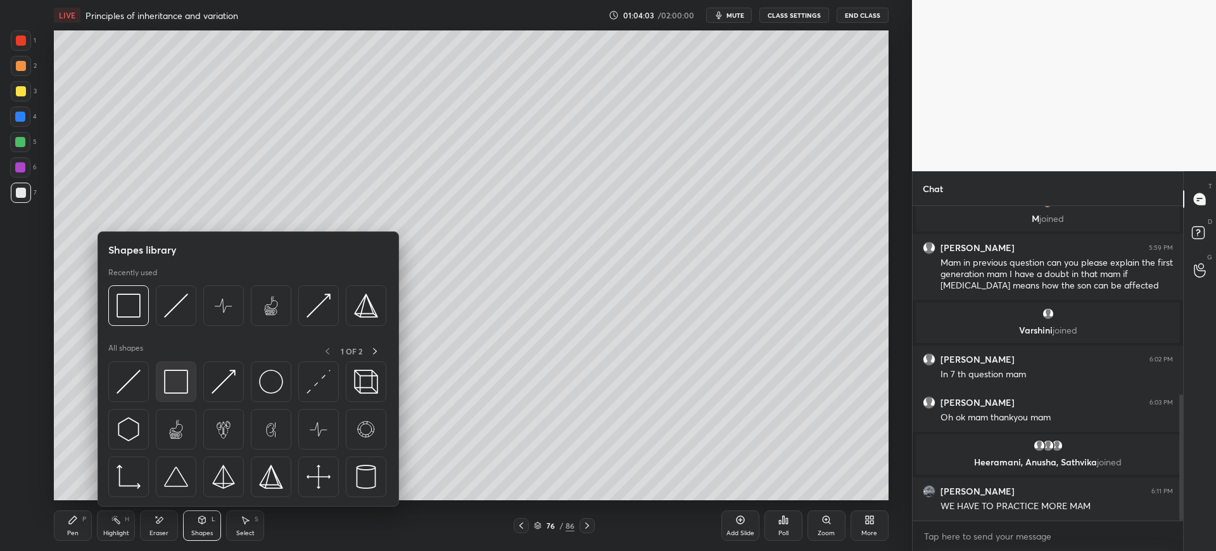
click at [172, 369] on div at bounding box center [176, 381] width 41 height 41
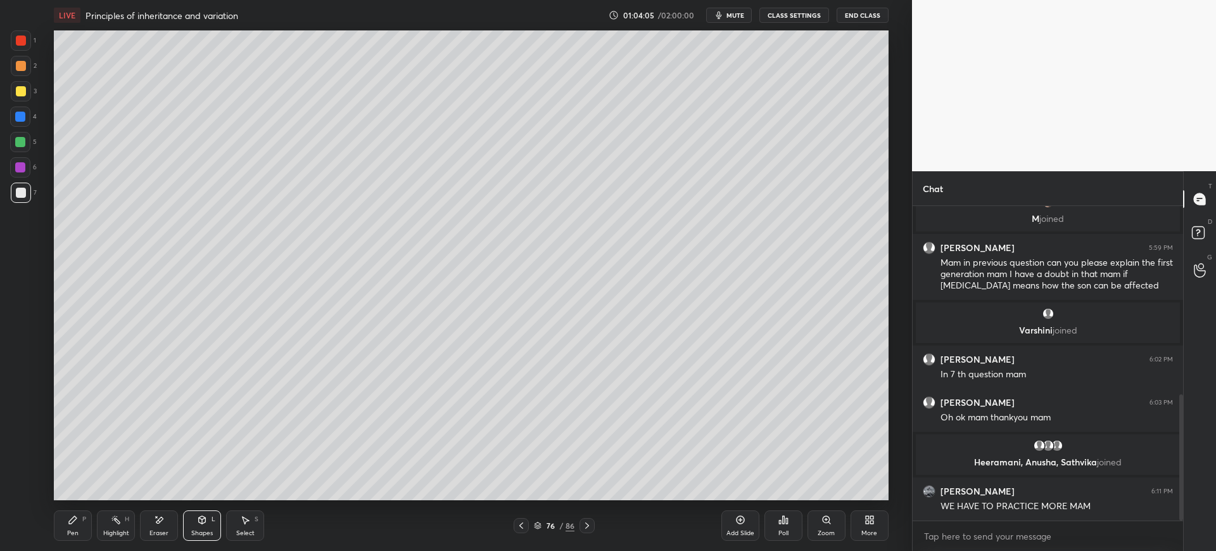
click at [196, 530] on div "Shapes" at bounding box center [202, 533] width 22 height 6
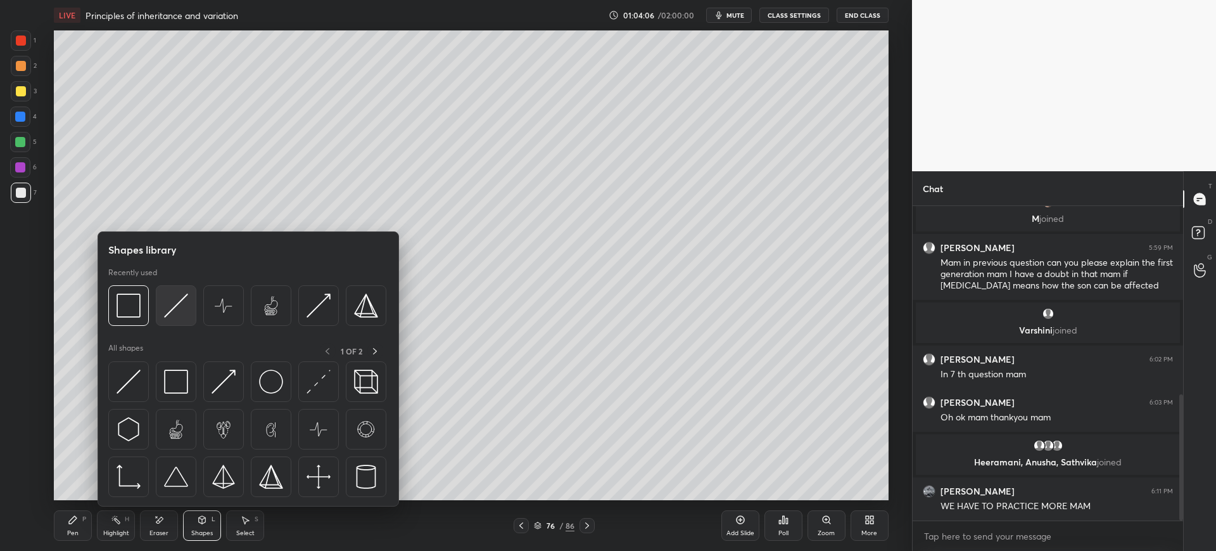
click at [169, 303] on img at bounding box center [176, 305] width 24 height 24
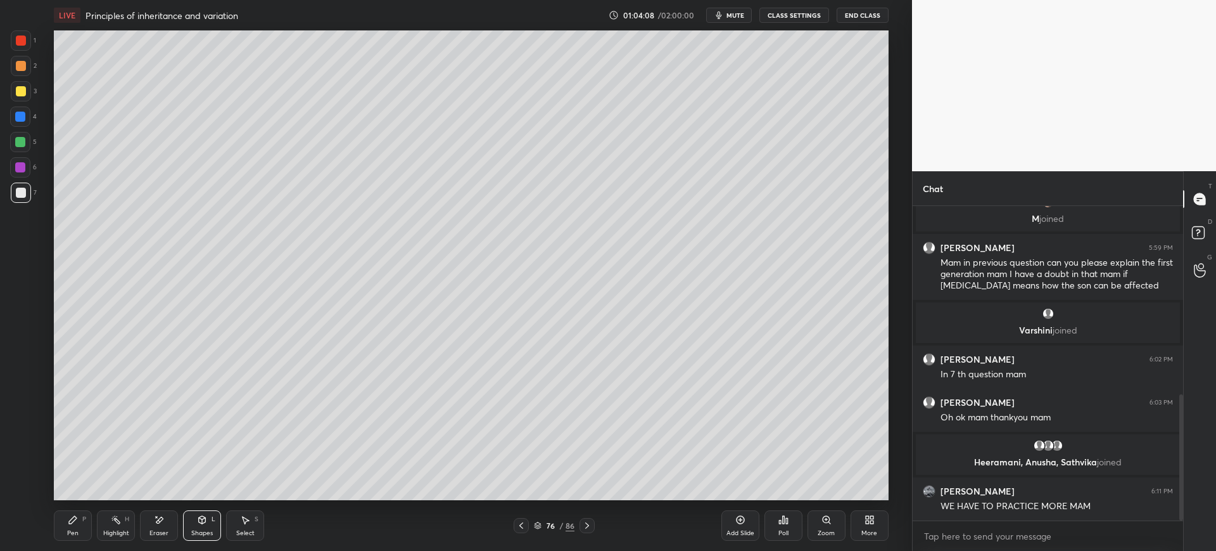
click at [73, 528] on div "Pen P" at bounding box center [73, 525] width 38 height 30
click at [18, 39] on div at bounding box center [21, 40] width 10 height 10
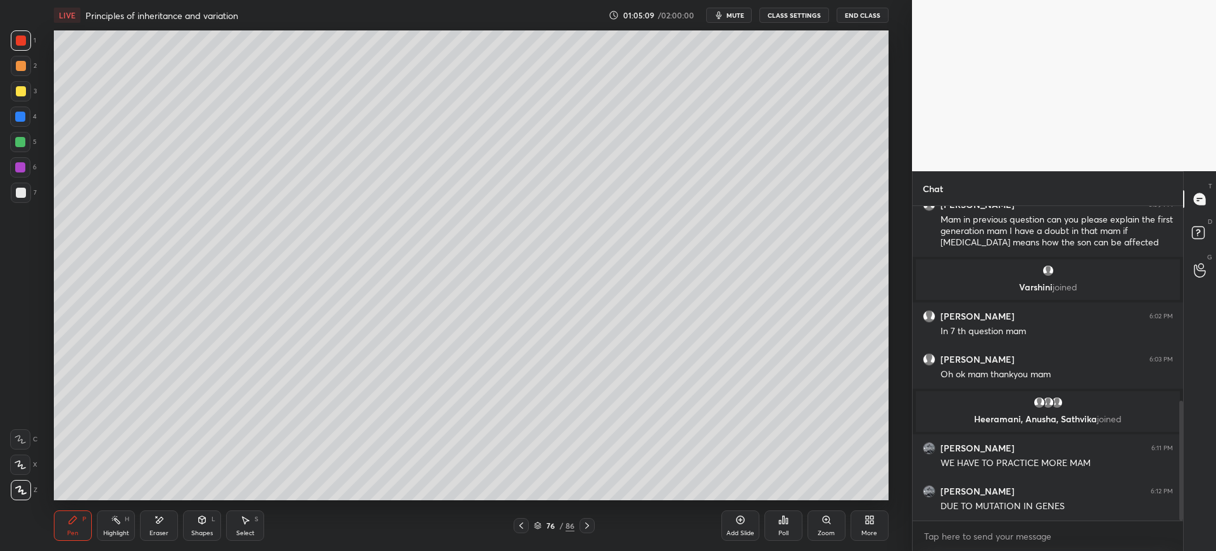
click at [20, 198] on div at bounding box center [21, 192] width 20 height 20
click at [27, 465] on div at bounding box center [20, 464] width 20 height 20
click at [21, 97] on div at bounding box center [21, 91] width 20 height 20
click at [34, 191] on div "7" at bounding box center [24, 192] width 26 height 20
click at [549, 525] on div "76" at bounding box center [550, 525] width 13 height 8
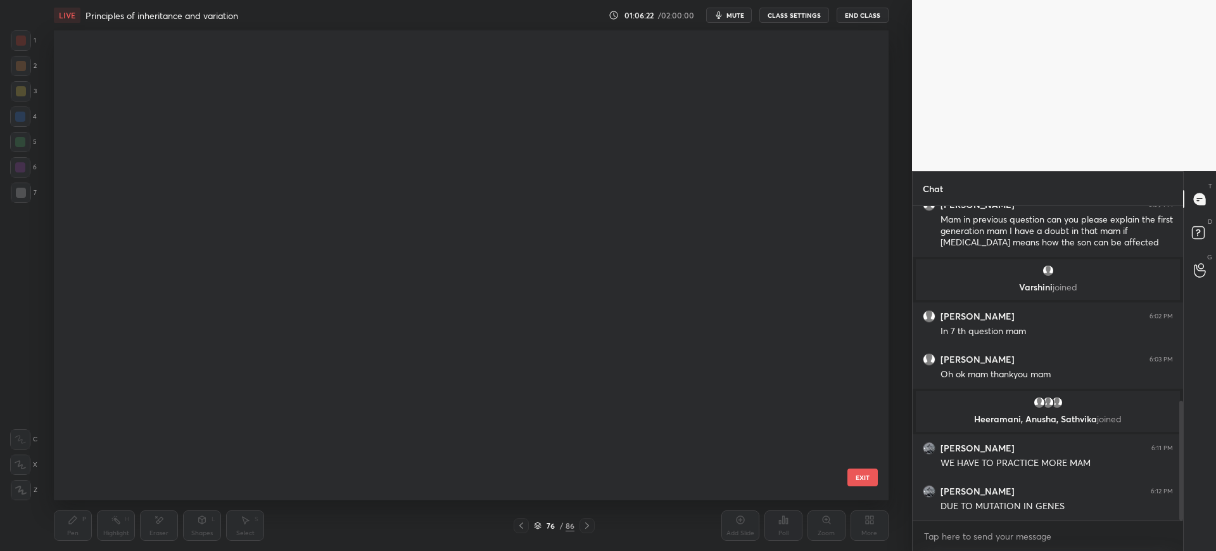
scroll to position [466, 829]
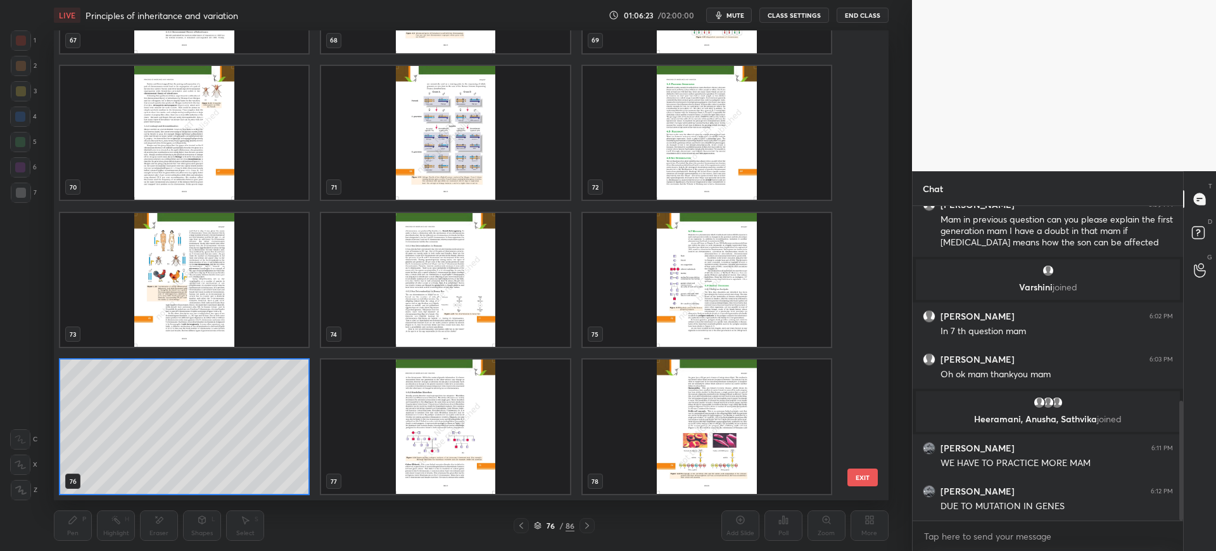
click at [452, 420] on img "grid" at bounding box center [446, 426] width 248 height 134
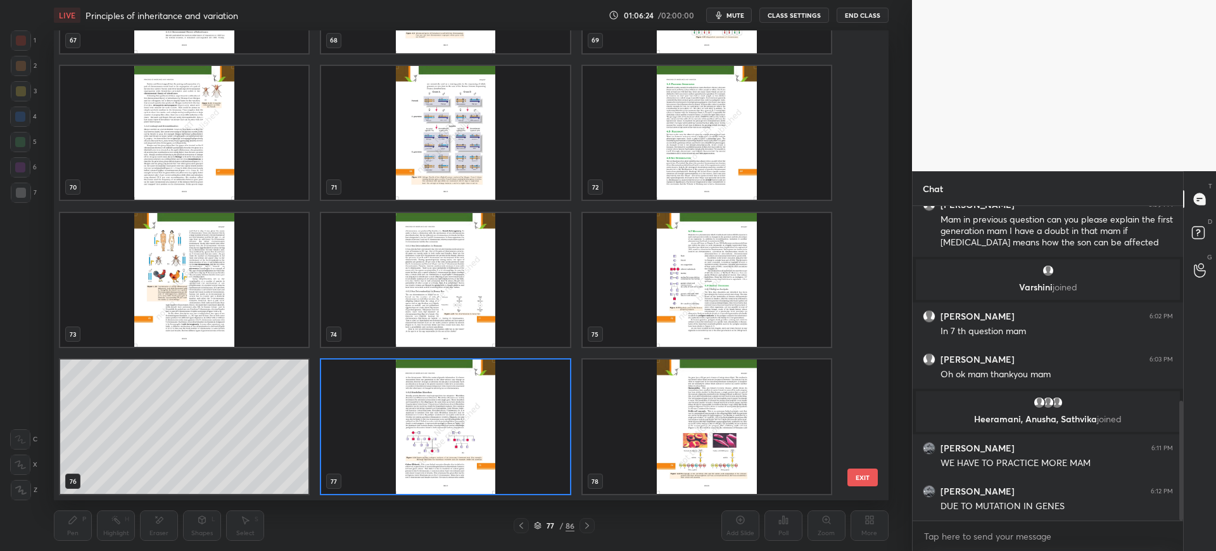
click at [860, 473] on button "EXIT" at bounding box center [863, 477] width 30 height 18
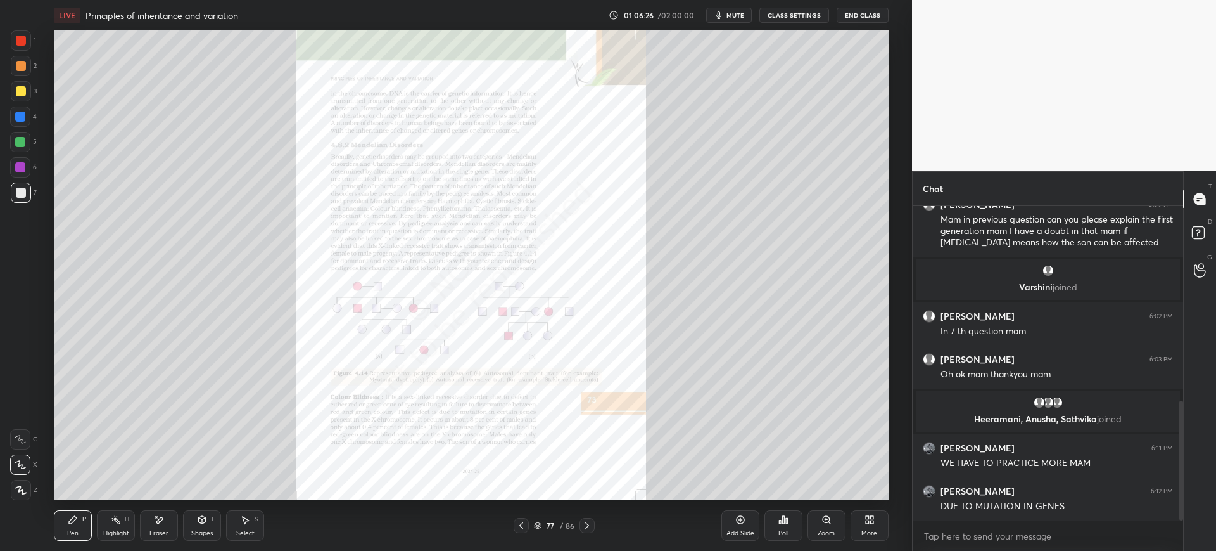
click at [834, 531] on div "Zoom" at bounding box center [826, 533] width 17 height 6
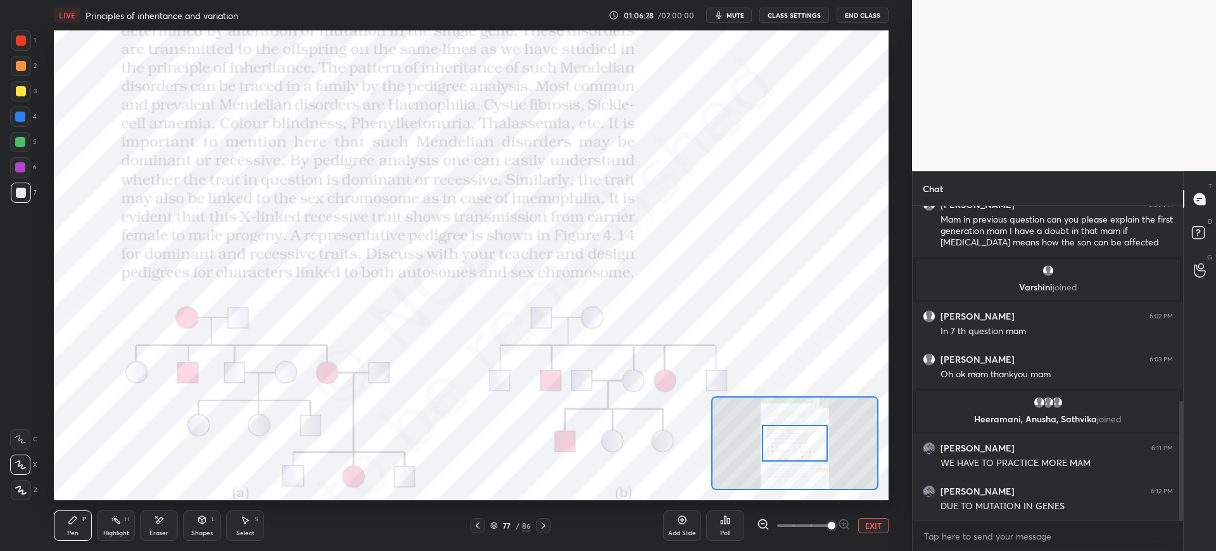
click at [162, 525] on div "Eraser" at bounding box center [159, 525] width 38 height 30
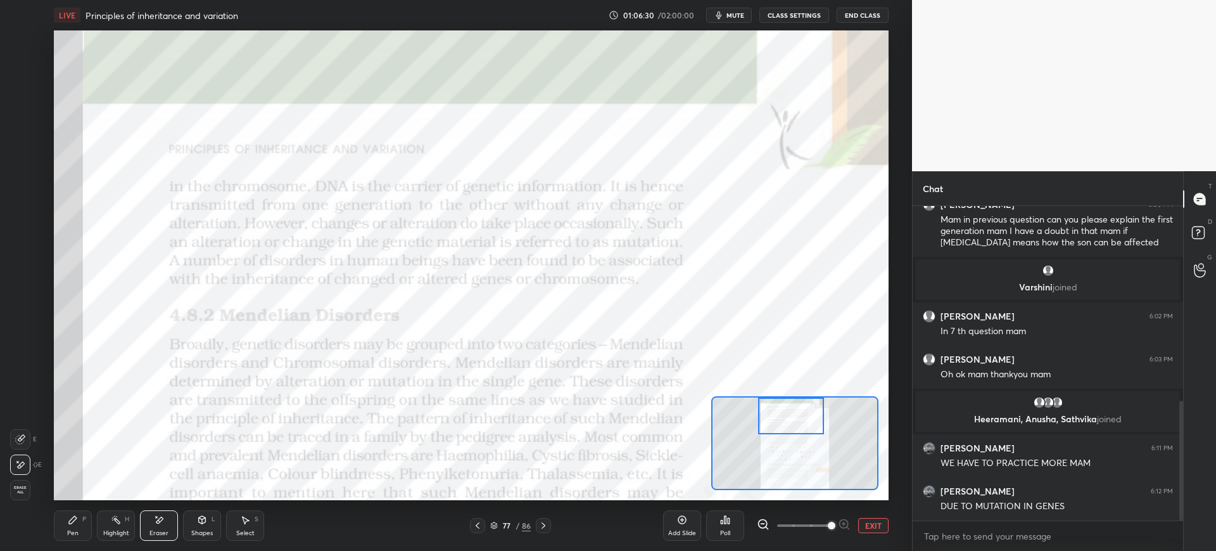
click at [75, 523] on icon at bounding box center [73, 519] width 10 height 10
click at [4, 37] on div "1 2 3 4 5 6 7 C X Z E E Erase all H H" at bounding box center [20, 264] width 41 height 469
click at [20, 51] on div "1" at bounding box center [23, 42] width 25 height 25
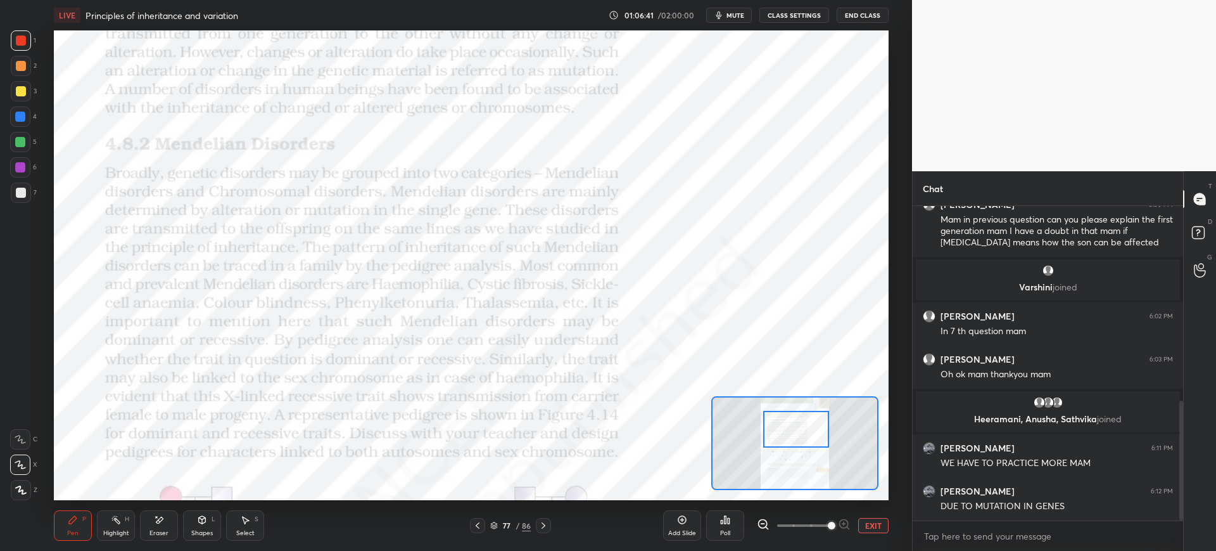
click at [29, 117] on div at bounding box center [20, 116] width 20 height 20
click at [22, 442] on icon at bounding box center [20, 439] width 11 height 9
click at [739, 16] on span "mute" at bounding box center [736, 15] width 18 height 9
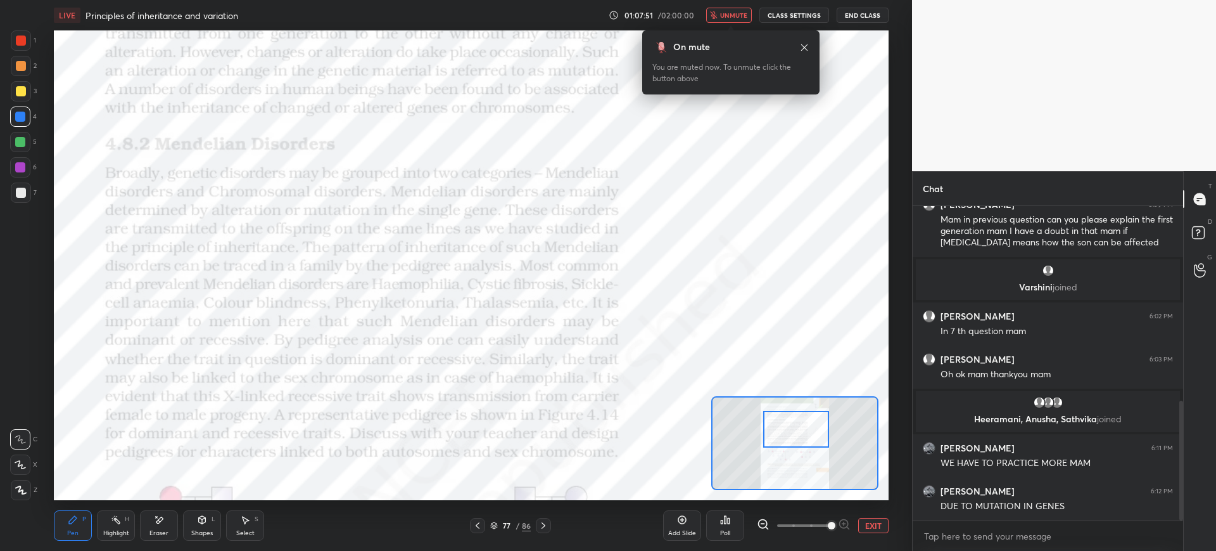
click at [741, 18] on span "unmute" at bounding box center [733, 15] width 27 height 9
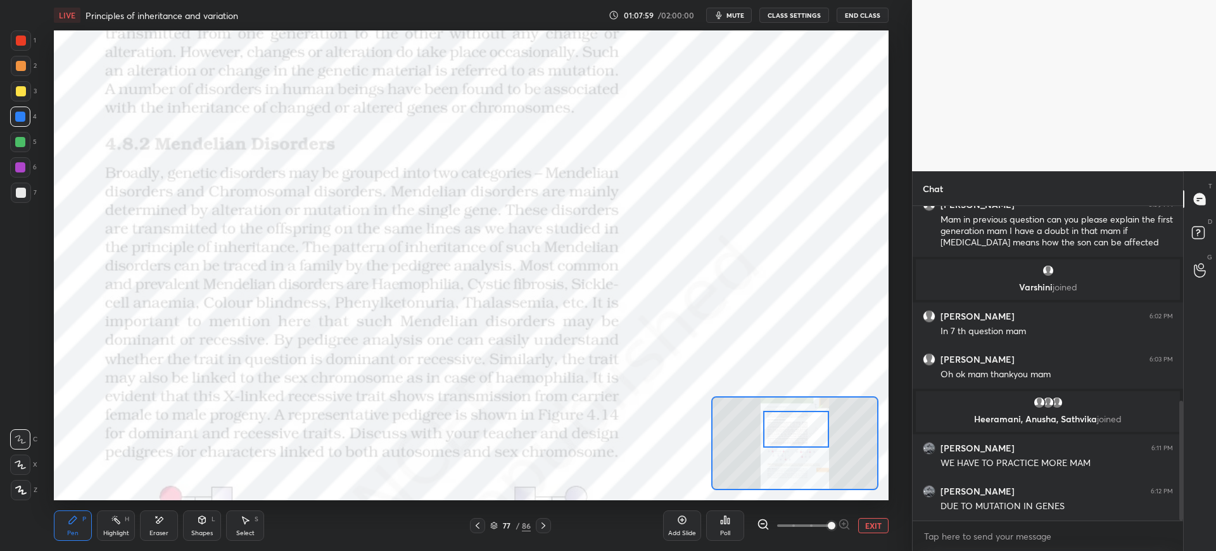
click at [34, 45] on div "1" at bounding box center [23, 40] width 25 height 20
click at [27, 121] on div at bounding box center [20, 116] width 20 height 20
click at [163, 524] on icon at bounding box center [159, 519] width 10 height 11
click at [75, 530] on div "Pen" at bounding box center [72, 533] width 11 height 6
click at [23, 75] on div at bounding box center [21, 66] width 20 height 20
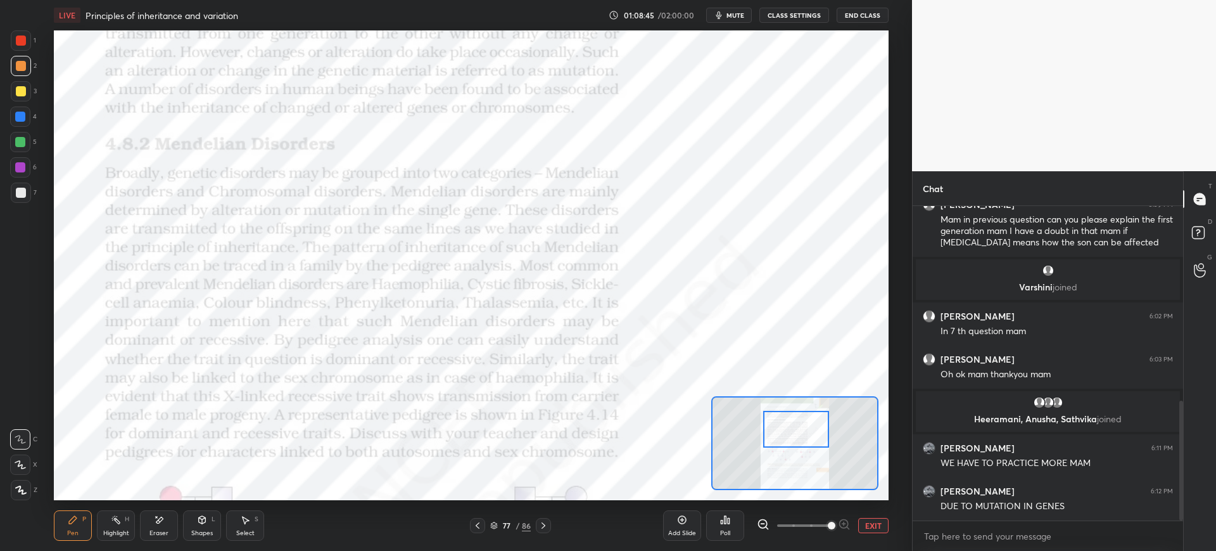
click at [31, 49] on div "1" at bounding box center [23, 40] width 25 height 20
click at [22, 119] on div at bounding box center [20, 116] width 10 height 10
click at [28, 169] on div at bounding box center [20, 167] width 20 height 20
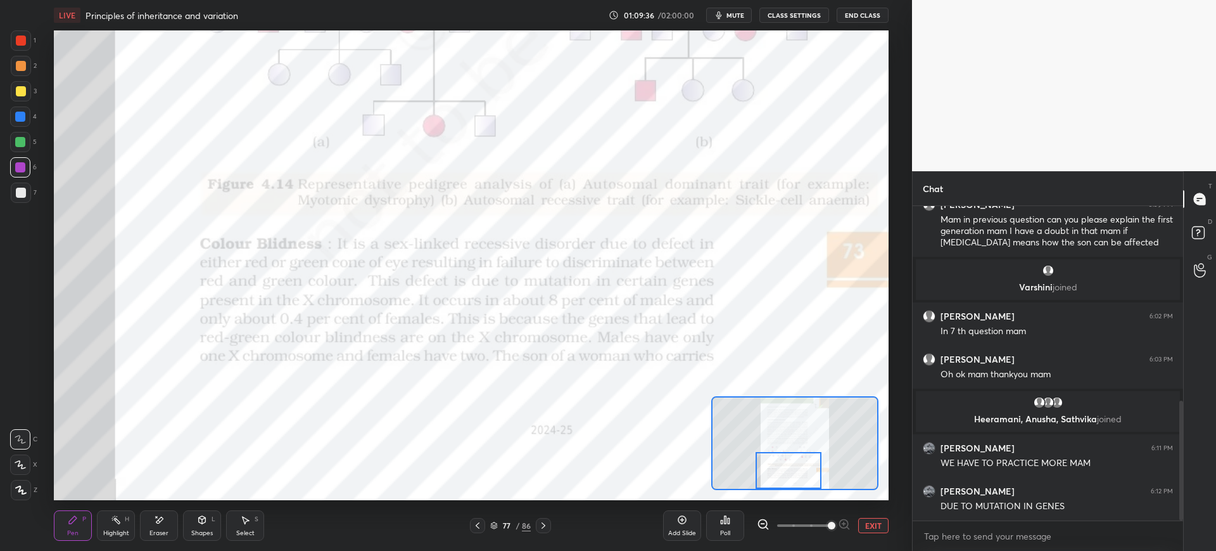
click at [14, 36] on div at bounding box center [21, 40] width 20 height 20
click at [683, 530] on div "Add Slide" at bounding box center [682, 533] width 28 height 6
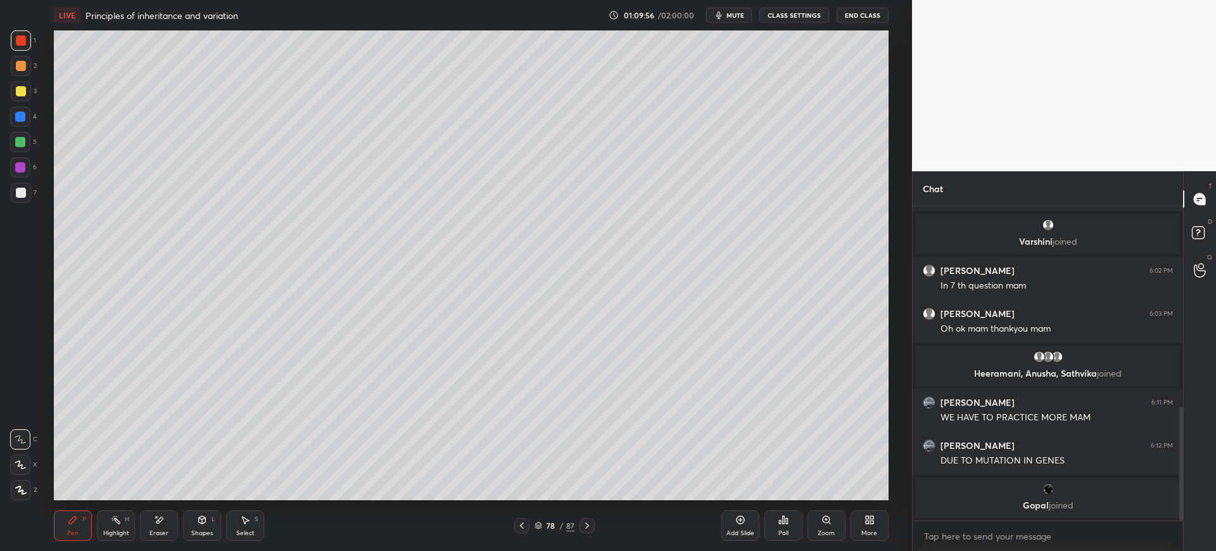
scroll to position [601, 0]
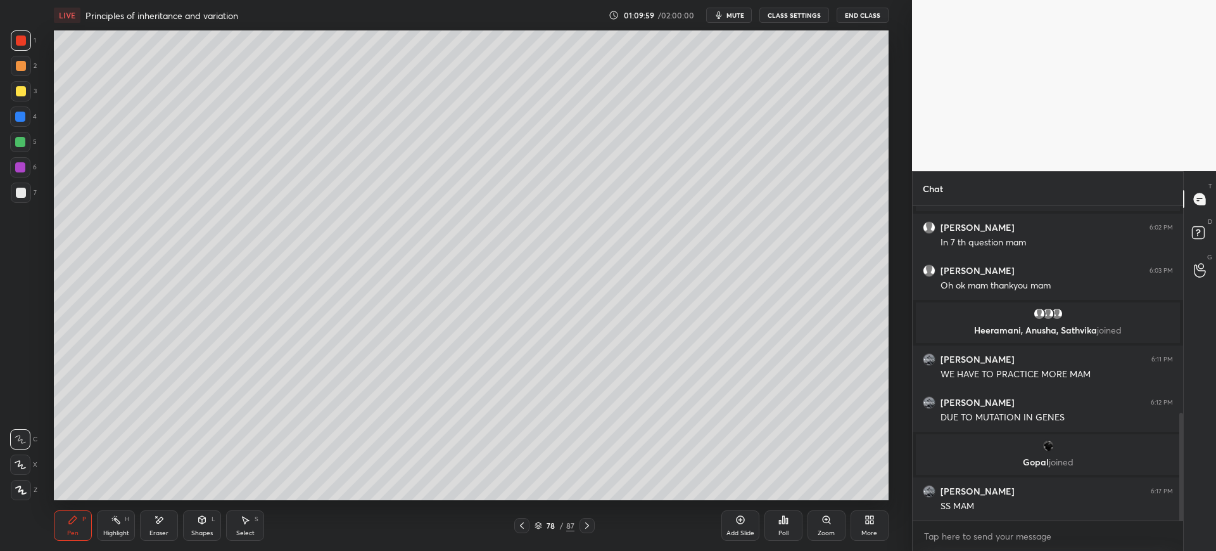
click at [147, 514] on div "Eraser" at bounding box center [159, 525] width 38 height 30
click at [22, 494] on span "Erase all" at bounding box center [20, 489] width 19 height 9
click at [160, 528] on div "Eraser" at bounding box center [159, 525] width 38 height 30
click at [29, 488] on span "Erase all" at bounding box center [20, 489] width 19 height 9
click at [20, 192] on div at bounding box center [21, 193] width 10 height 10
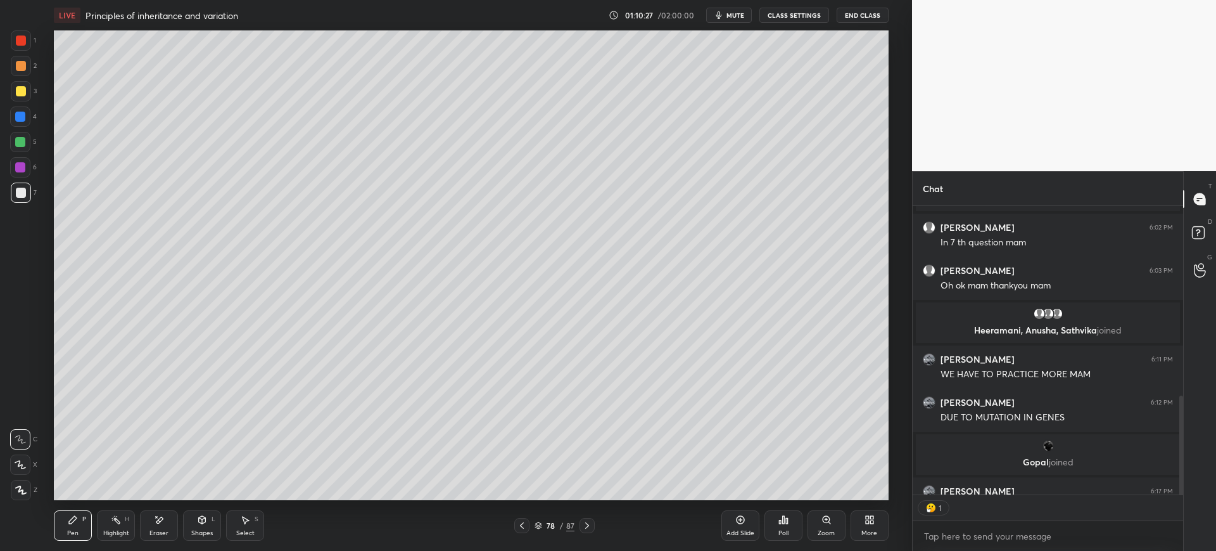
scroll to position [284, 267]
click at [21, 90] on div at bounding box center [21, 91] width 10 height 10
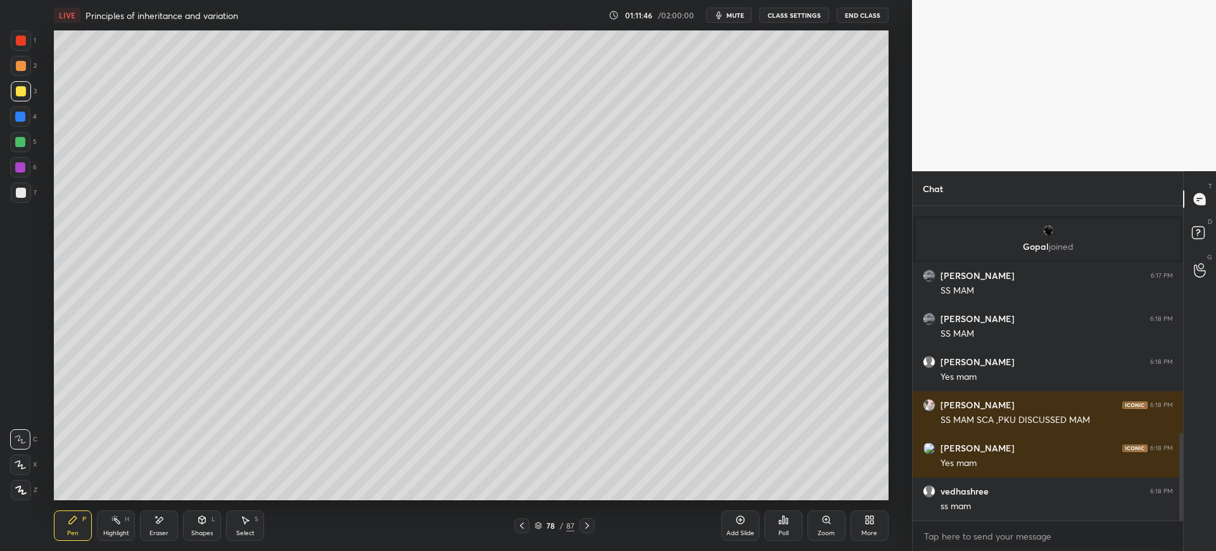
scroll to position [859, 0]
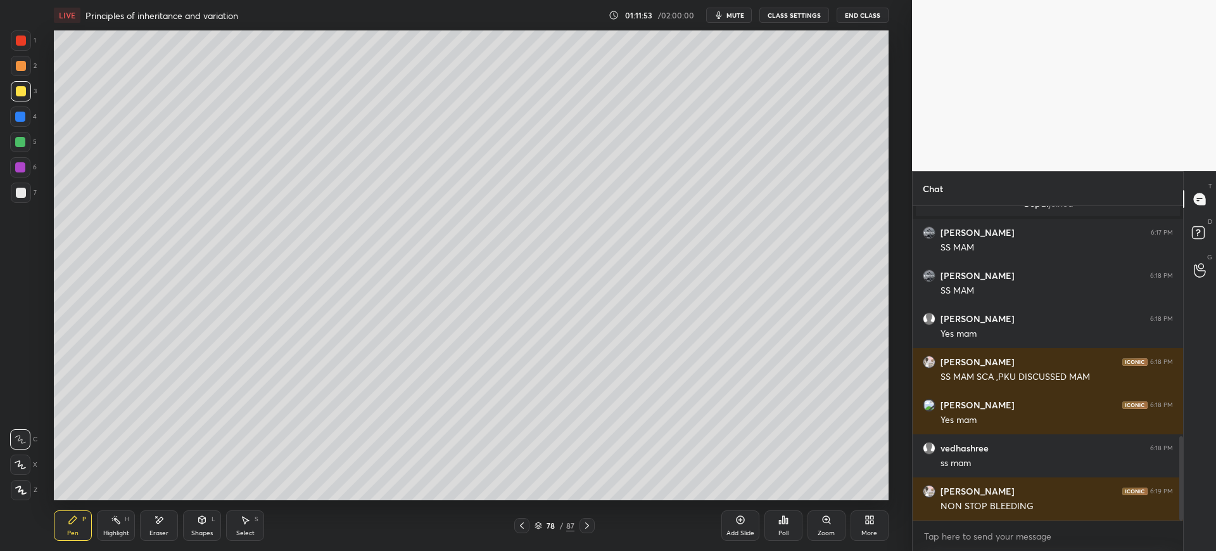
click at [25, 200] on div at bounding box center [21, 192] width 20 height 20
click at [159, 526] on div "Eraser" at bounding box center [159, 525] width 38 height 30
click at [30, 497] on div "Erase all" at bounding box center [21, 490] width 23 height 20
click at [204, 524] on icon at bounding box center [202, 519] width 10 height 10
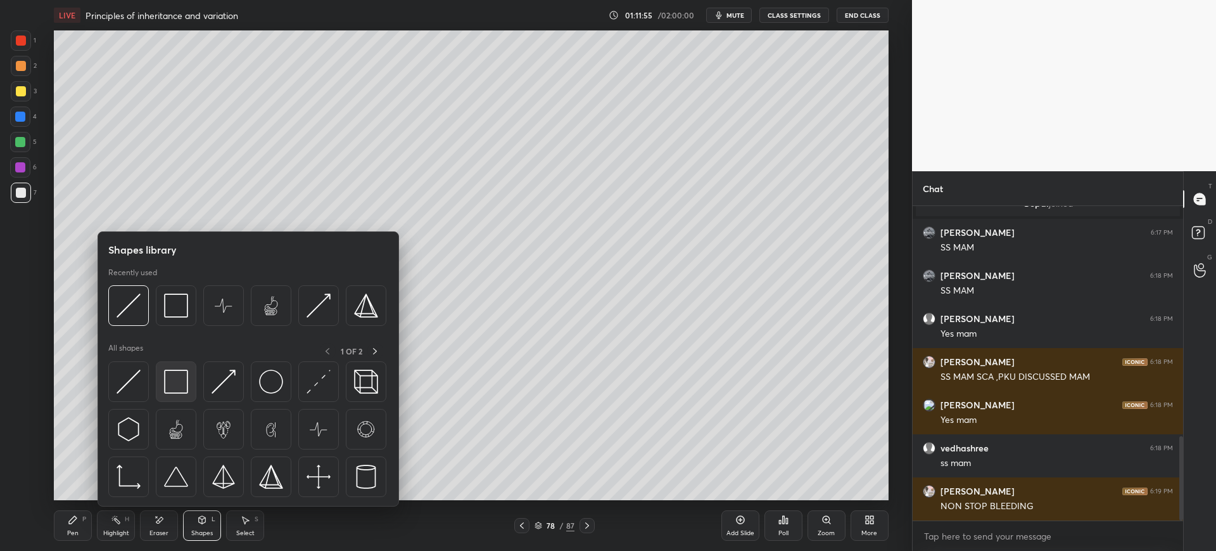
click at [183, 379] on img at bounding box center [176, 381] width 24 height 24
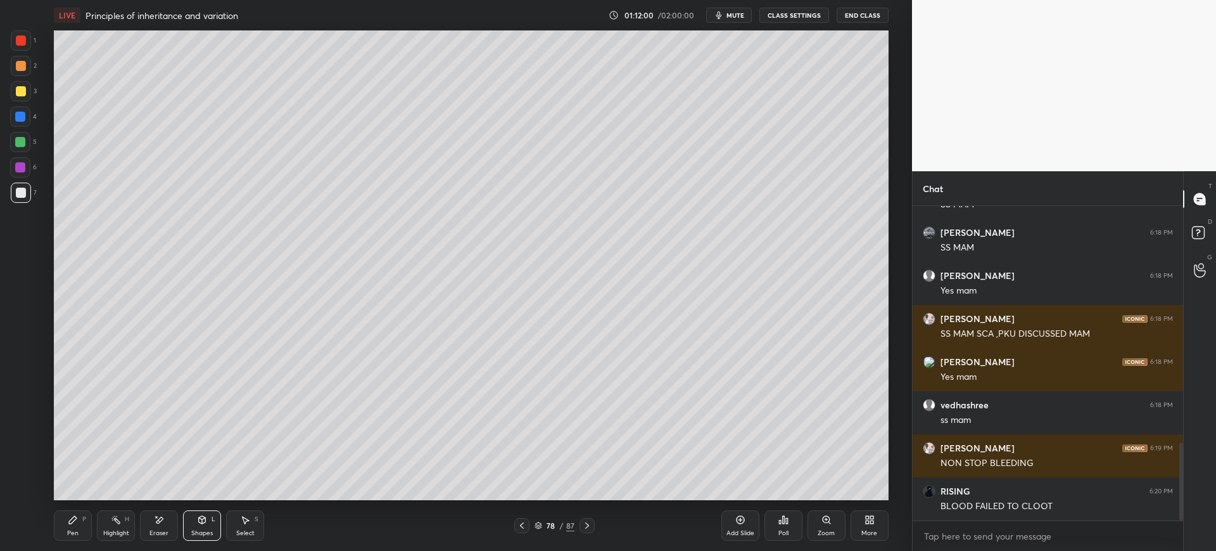
scroll to position [957, 0]
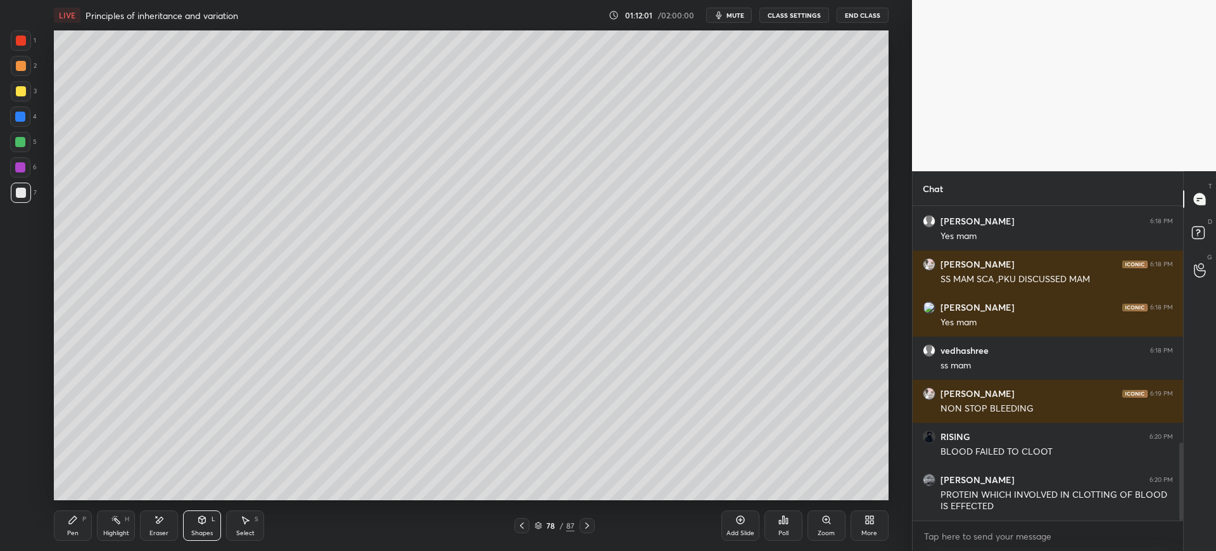
click at [86, 533] on div "Pen P" at bounding box center [73, 525] width 38 height 30
click at [23, 97] on div at bounding box center [21, 91] width 20 height 20
click at [34, 181] on div "6" at bounding box center [23, 169] width 27 height 25
click at [29, 196] on div at bounding box center [21, 192] width 20 height 20
click at [23, 141] on div at bounding box center [20, 142] width 10 height 10
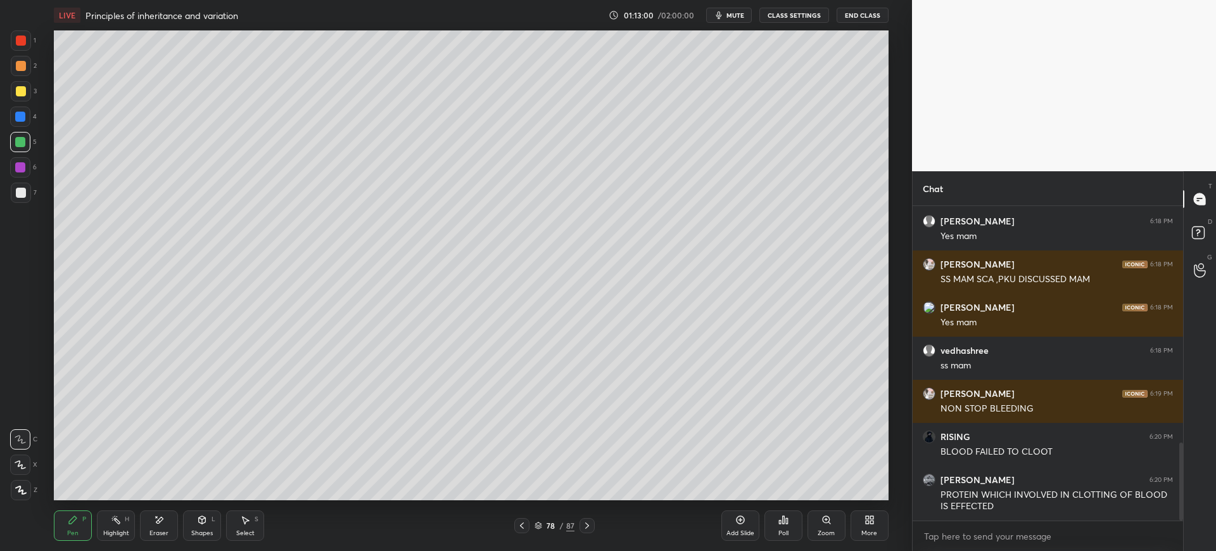
click at [18, 193] on div at bounding box center [21, 193] width 10 height 10
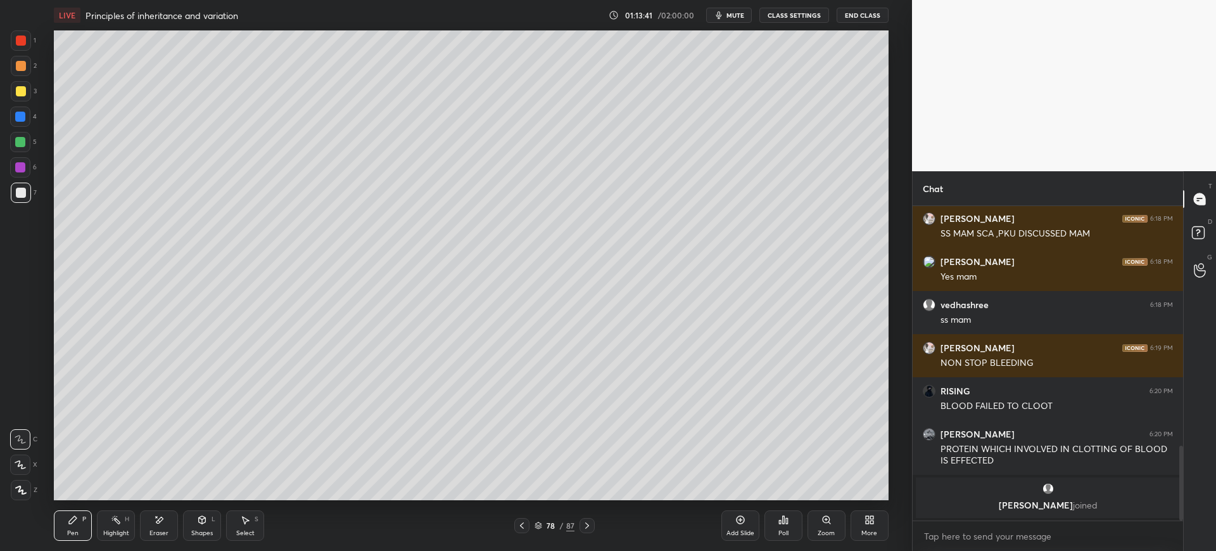
click at [18, 123] on div at bounding box center [20, 116] width 20 height 20
click at [37, 197] on div "1 2 3 4 5 6 7 C X Z E E Erase all H H" at bounding box center [20, 264] width 41 height 469
click at [27, 189] on div at bounding box center [21, 192] width 20 height 20
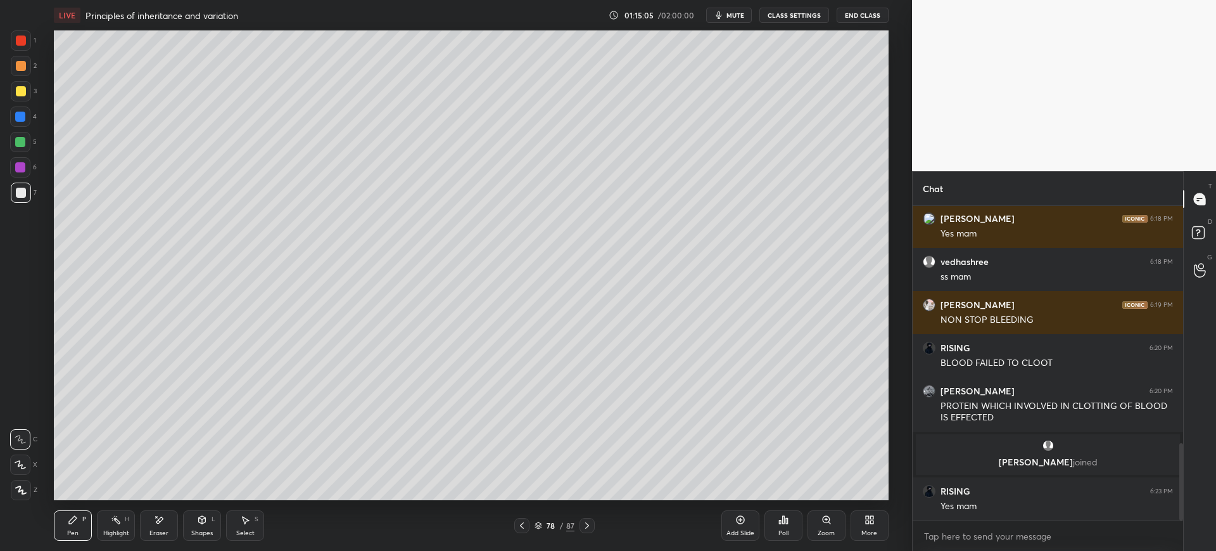
scroll to position [965, 0]
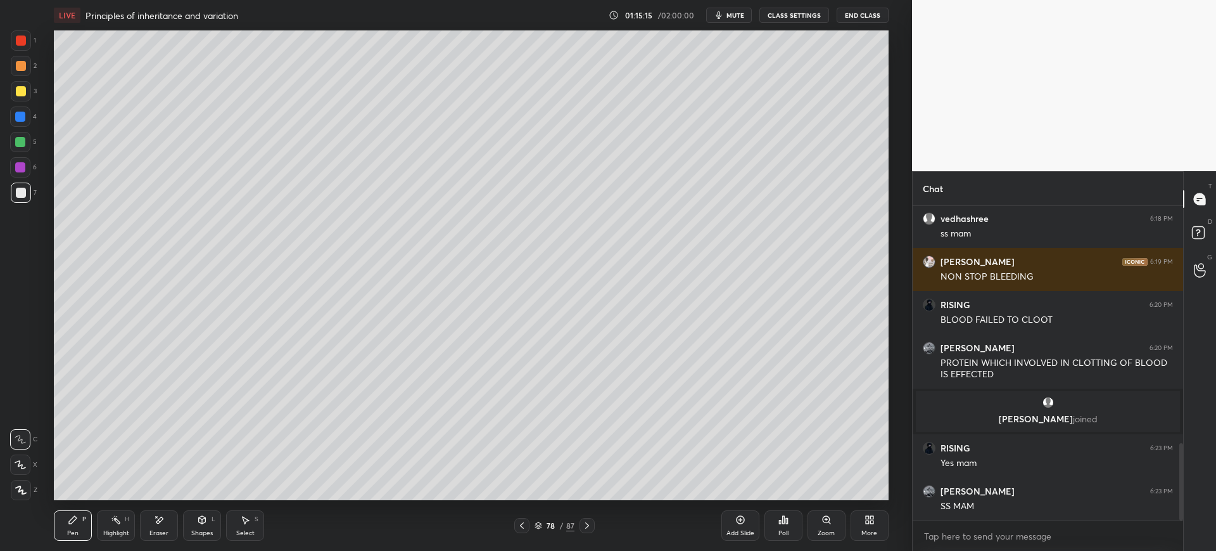
click at [17, 95] on div at bounding box center [21, 91] width 10 height 10
click at [31, 36] on div at bounding box center [21, 40] width 20 height 20
click at [23, 189] on div at bounding box center [21, 193] width 10 height 10
click at [22, 121] on div at bounding box center [20, 116] width 10 height 10
click at [30, 188] on div at bounding box center [21, 192] width 20 height 20
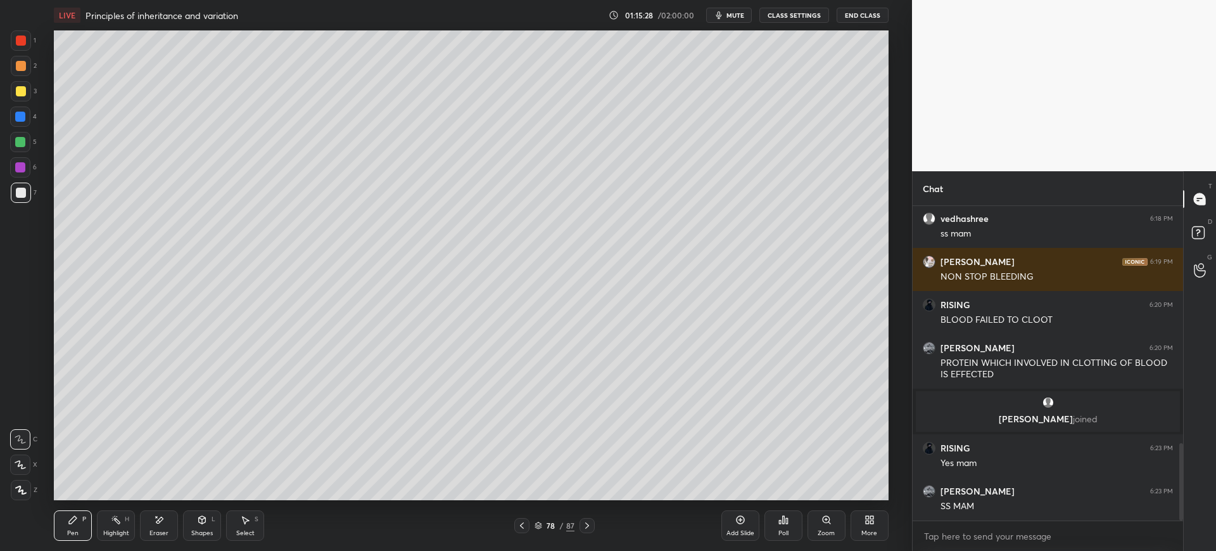
click at [746, 530] on div "Add Slide" at bounding box center [741, 533] width 28 height 6
click at [204, 514] on div "Shapes L" at bounding box center [202, 525] width 38 height 30
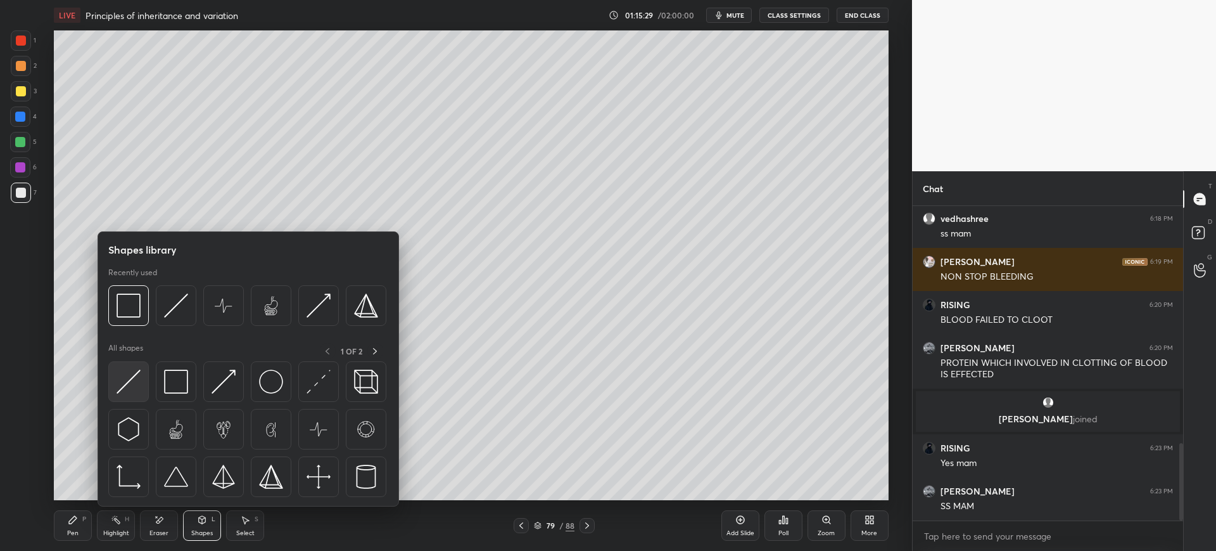
click at [128, 382] on img at bounding box center [129, 381] width 24 height 24
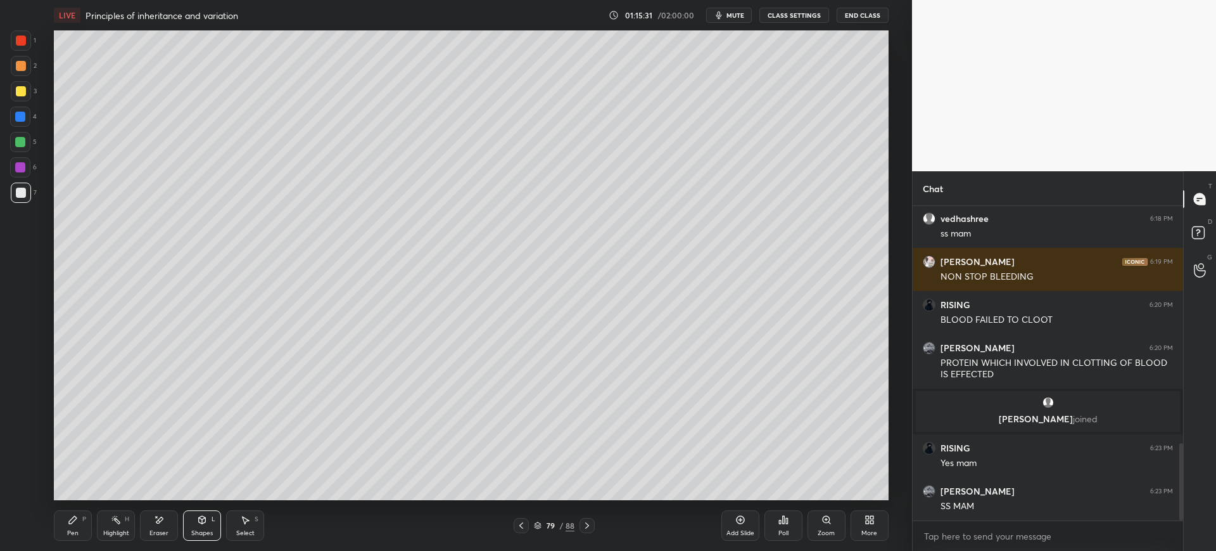
click at [77, 516] on icon at bounding box center [73, 519] width 10 height 10
click at [21, 117] on div at bounding box center [20, 116] width 10 height 10
click at [25, 194] on div at bounding box center [21, 193] width 10 height 10
click at [34, 81] on div "3" at bounding box center [24, 91] width 26 height 20
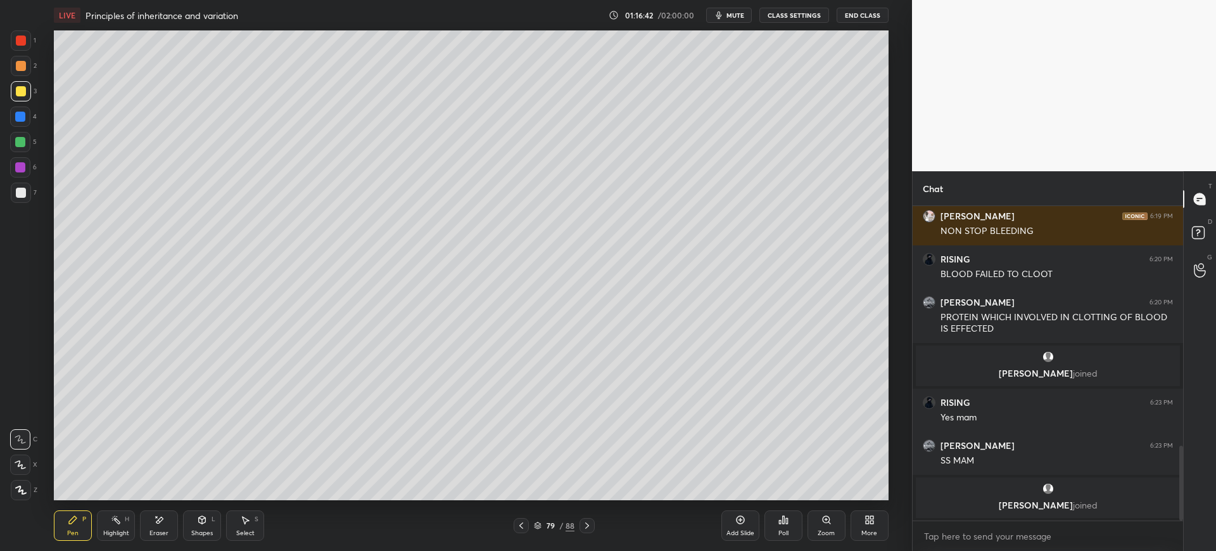
click at [521, 525] on icon at bounding box center [521, 525] width 10 height 10
click at [588, 526] on icon at bounding box center [587, 525] width 4 height 6
click at [32, 197] on div "7" at bounding box center [24, 192] width 26 height 20
click at [748, 530] on div "Add Slide" at bounding box center [741, 533] width 28 height 6
click at [225, 531] on div "Pen P Highlight H Eraser Shapes L Select S" at bounding box center [221, 525] width 334 height 30
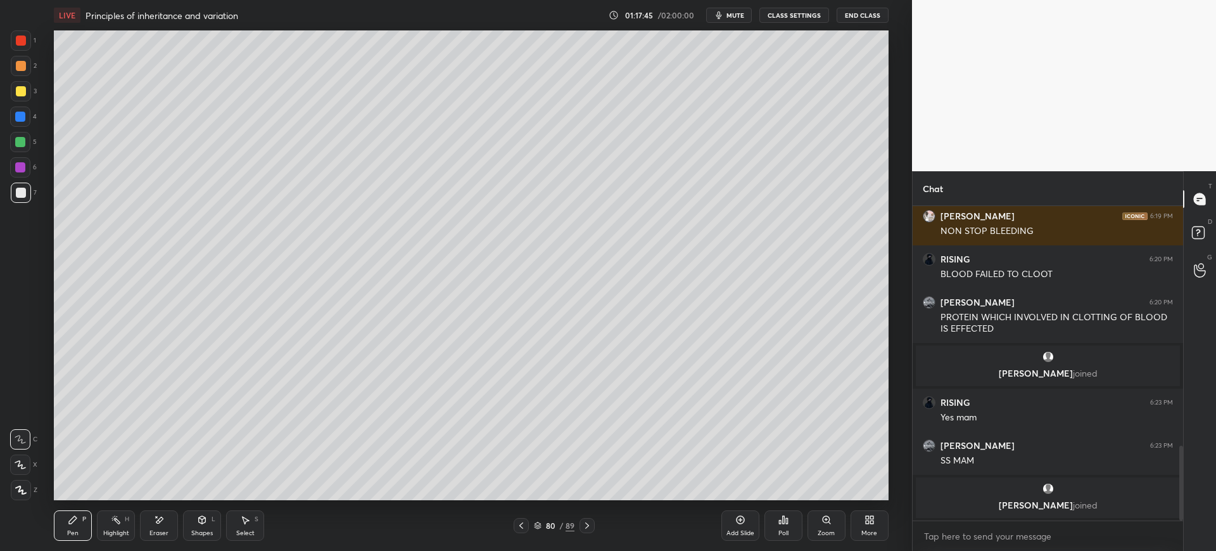
click at [195, 517] on div "Shapes L" at bounding box center [202, 525] width 38 height 30
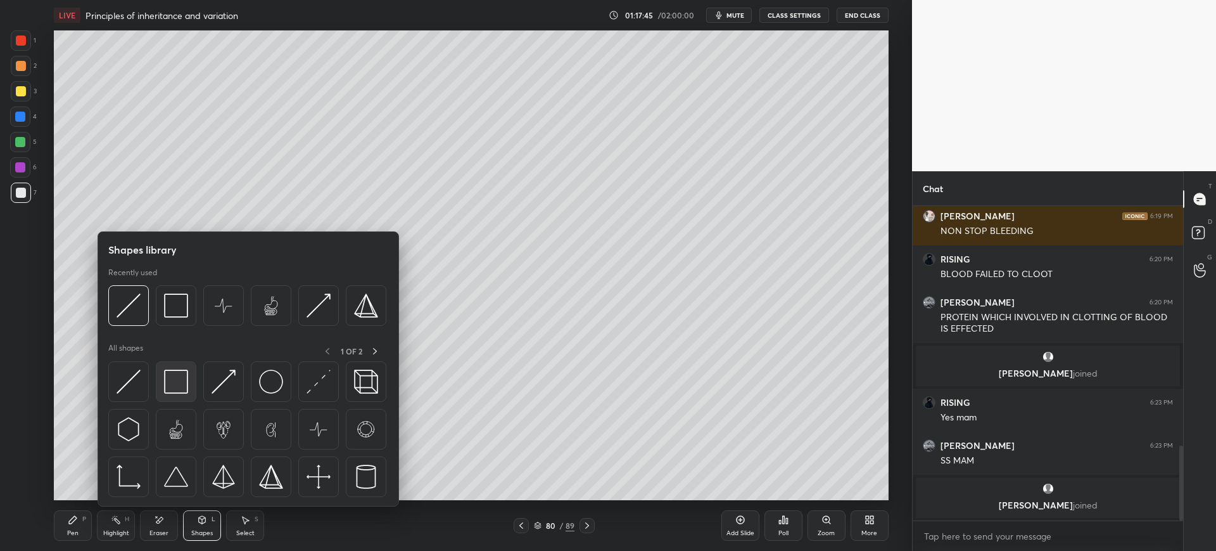
click at [167, 376] on img at bounding box center [176, 381] width 24 height 24
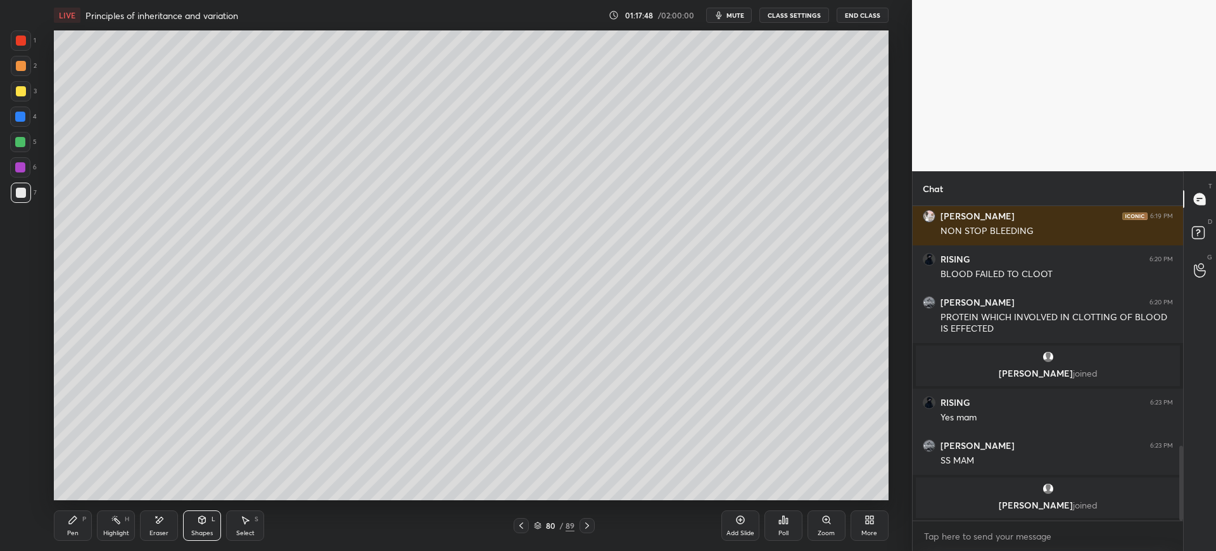
click at [64, 535] on div "Pen P" at bounding box center [73, 525] width 38 height 30
click at [22, 116] on div at bounding box center [20, 116] width 10 height 10
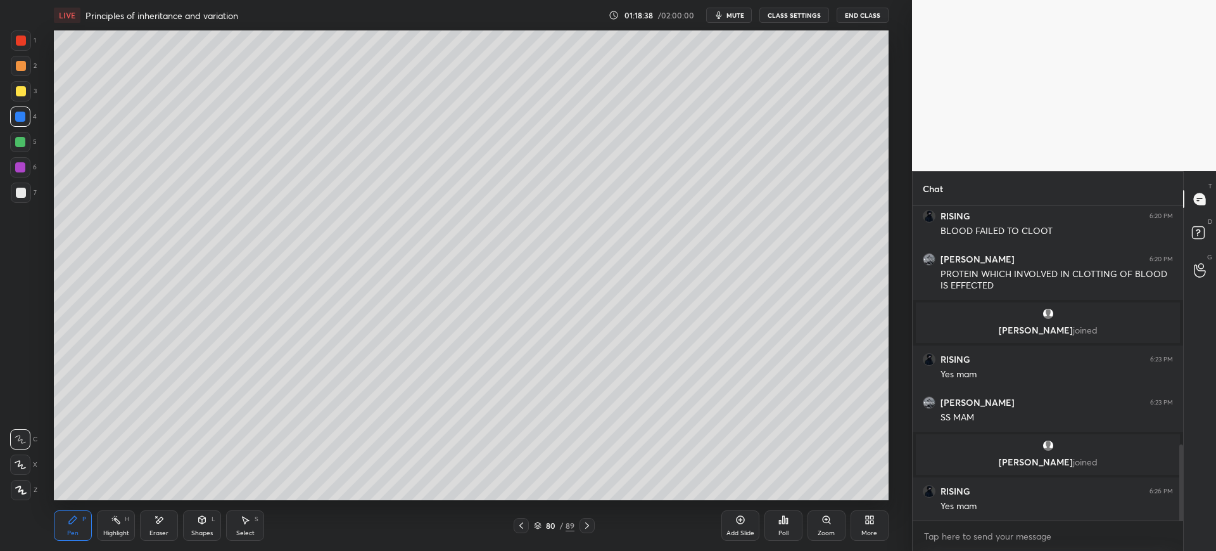
scroll to position [981, 0]
click at [18, 194] on div at bounding box center [21, 193] width 10 height 10
click at [16, 121] on div at bounding box center [20, 116] width 10 height 10
click at [30, 193] on div at bounding box center [21, 192] width 20 height 20
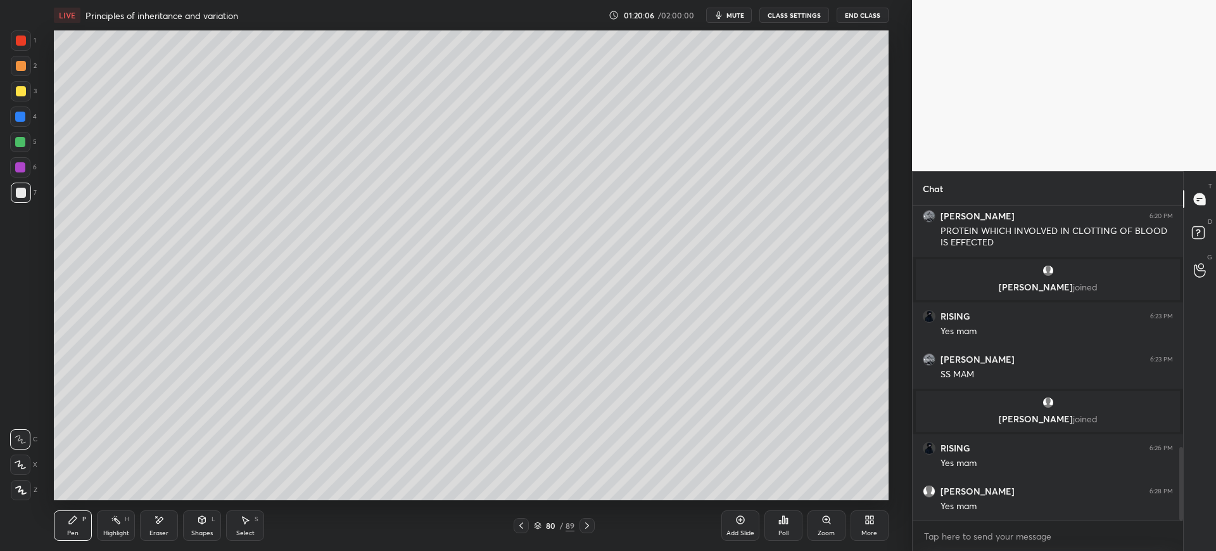
click at [890, 400] on div "Setting up your live class Poll for secs No correct answer Start poll" at bounding box center [472, 264] width 862 height 469
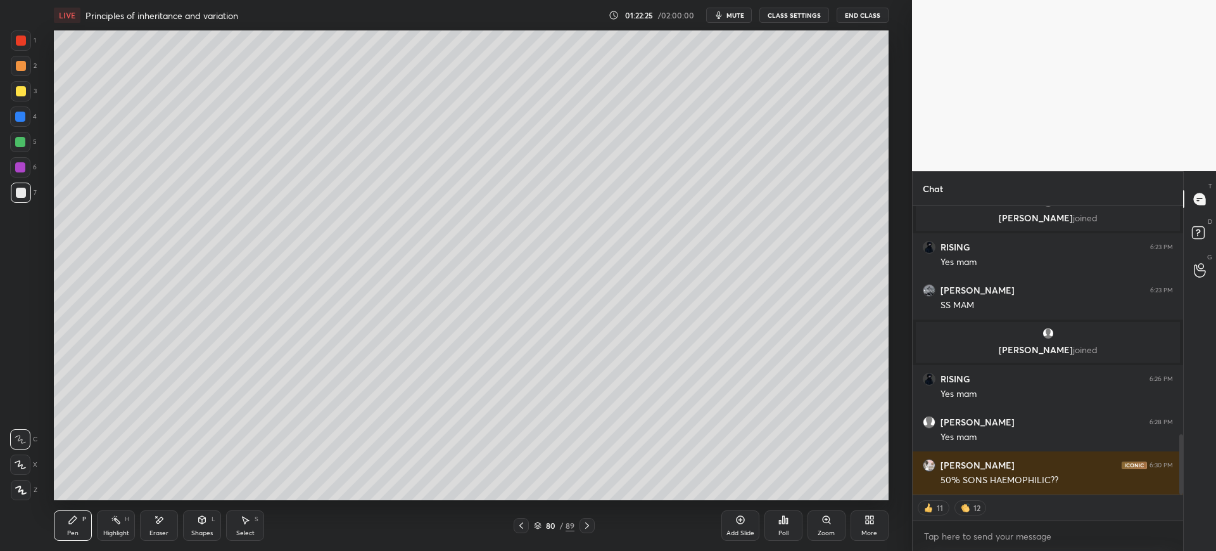
click at [732, 17] on span "mute" at bounding box center [736, 15] width 18 height 9
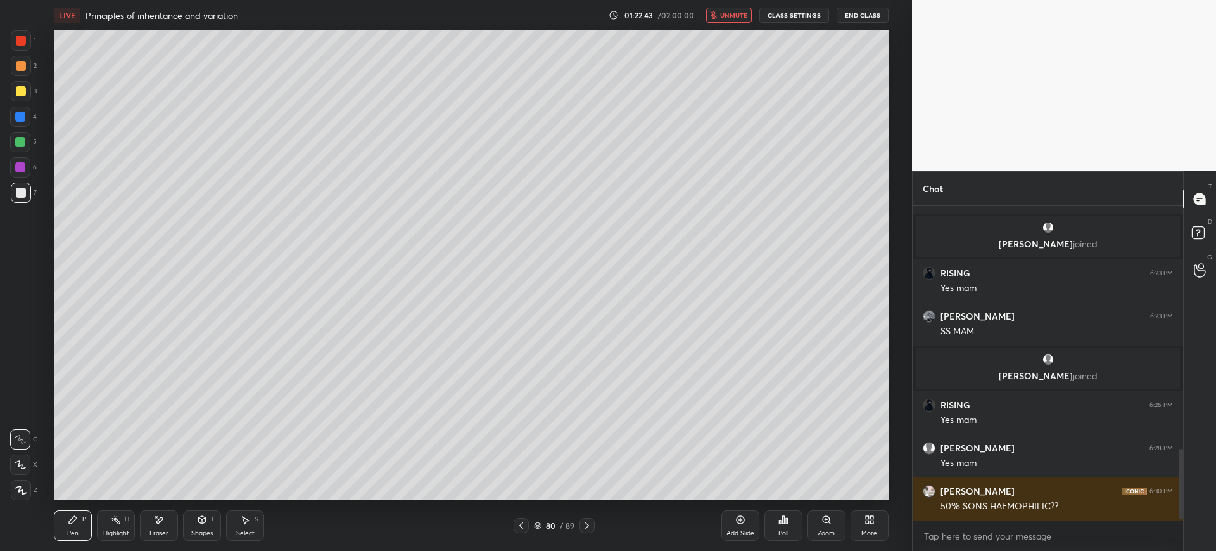
scroll to position [1110, 0]
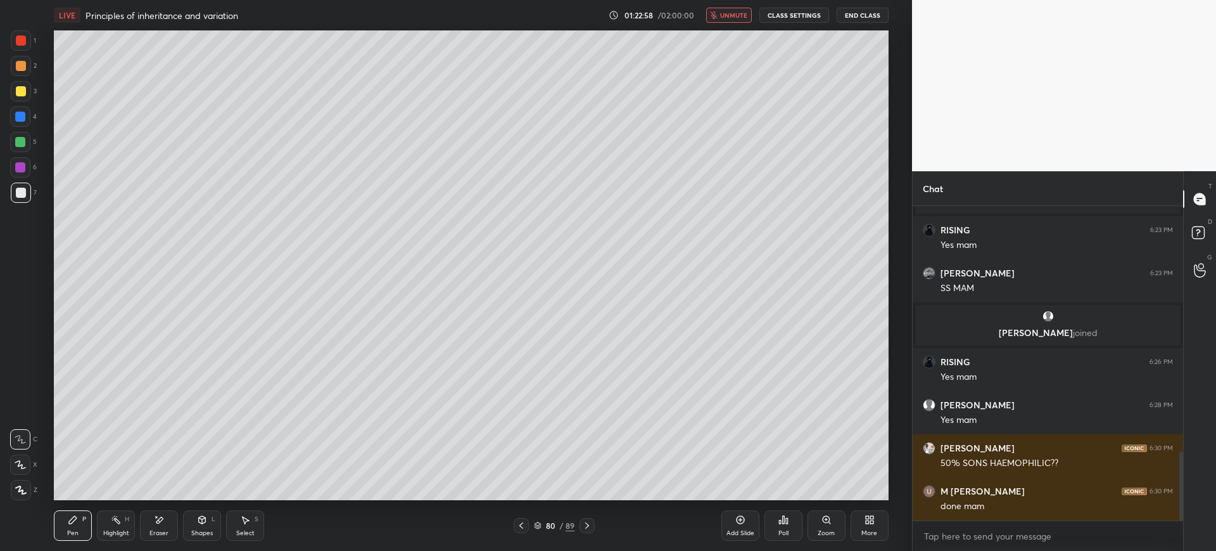
click at [743, 17] on span "unmute" at bounding box center [733, 15] width 27 height 9
click at [732, 527] on div "Add Slide" at bounding box center [741, 525] width 38 height 30
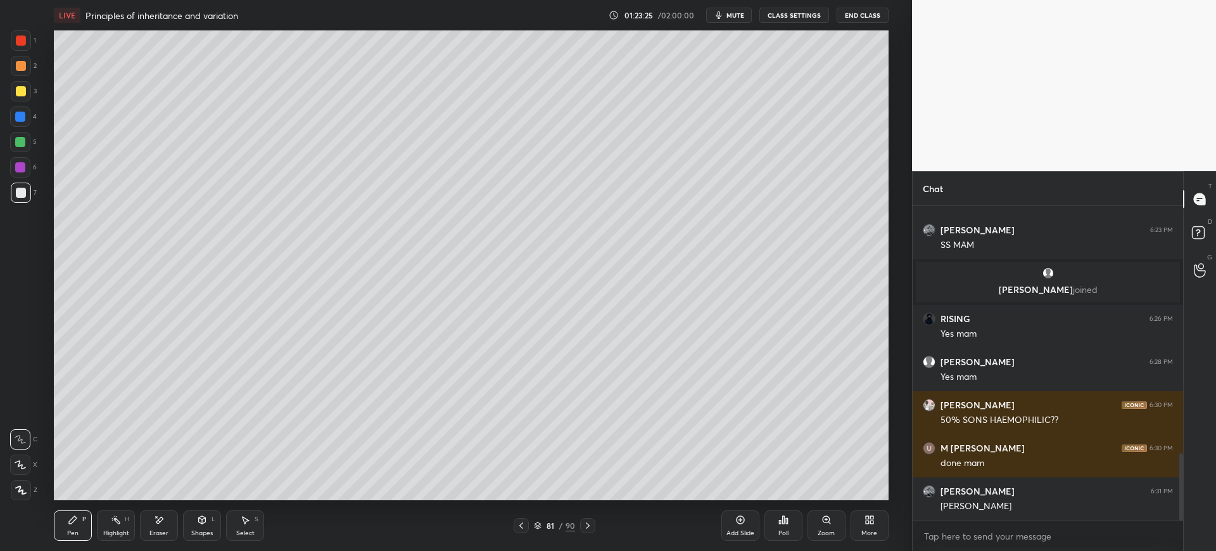
click at [729, 13] on span "mute" at bounding box center [736, 15] width 18 height 9
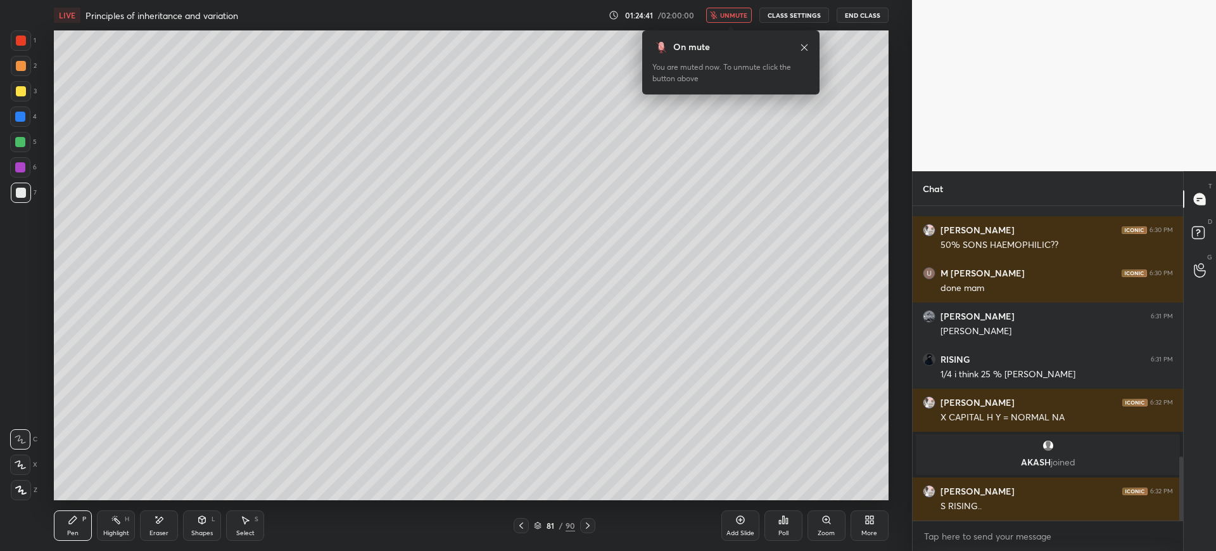
scroll to position [1232, 0]
click at [725, 16] on span "unmute" at bounding box center [733, 15] width 27 height 9
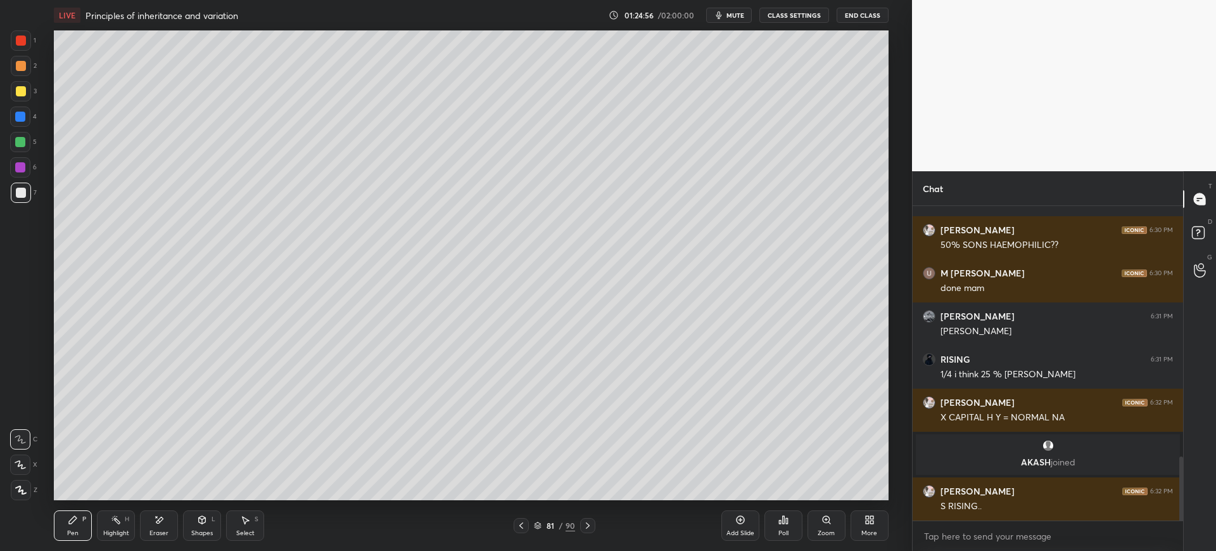
click at [19, 40] on div at bounding box center [21, 40] width 10 height 10
click at [194, 526] on div "Shapes L" at bounding box center [202, 525] width 38 height 30
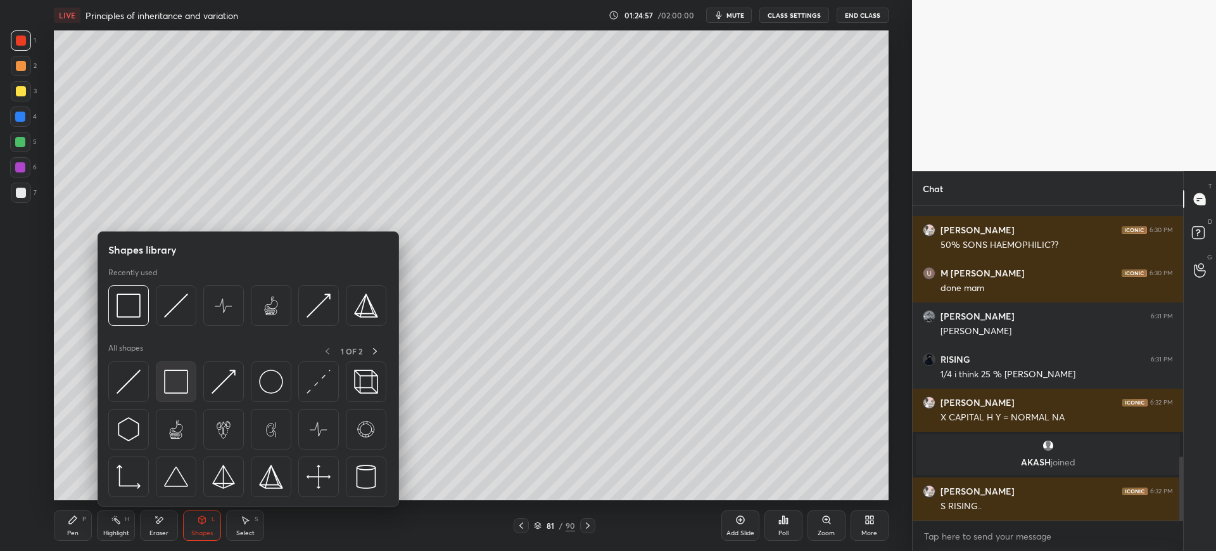
scroll to position [1275, 0]
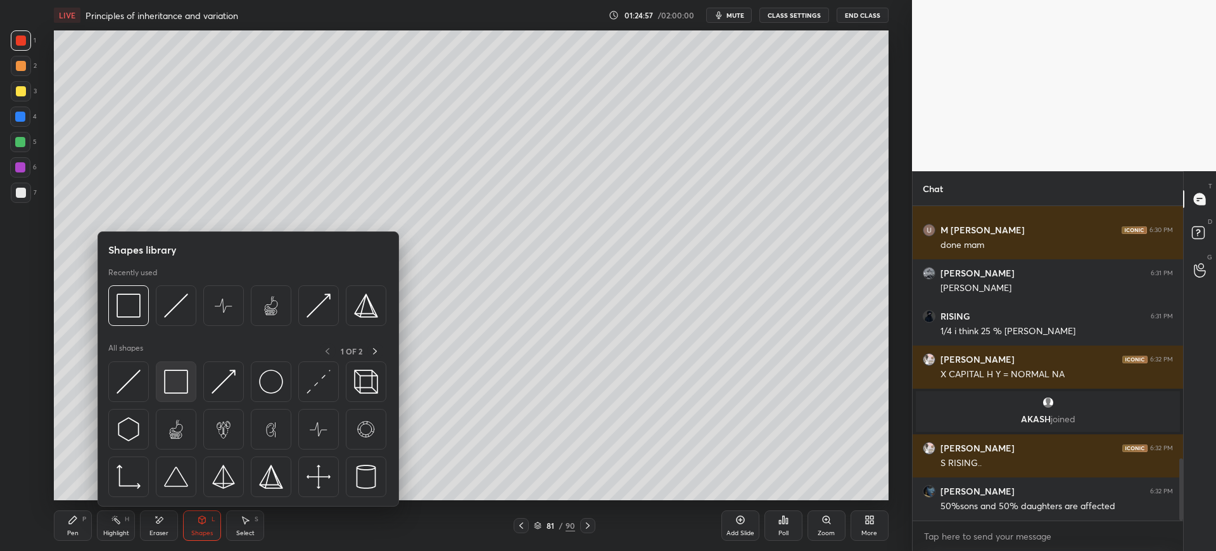
click at [180, 381] on img at bounding box center [176, 381] width 24 height 24
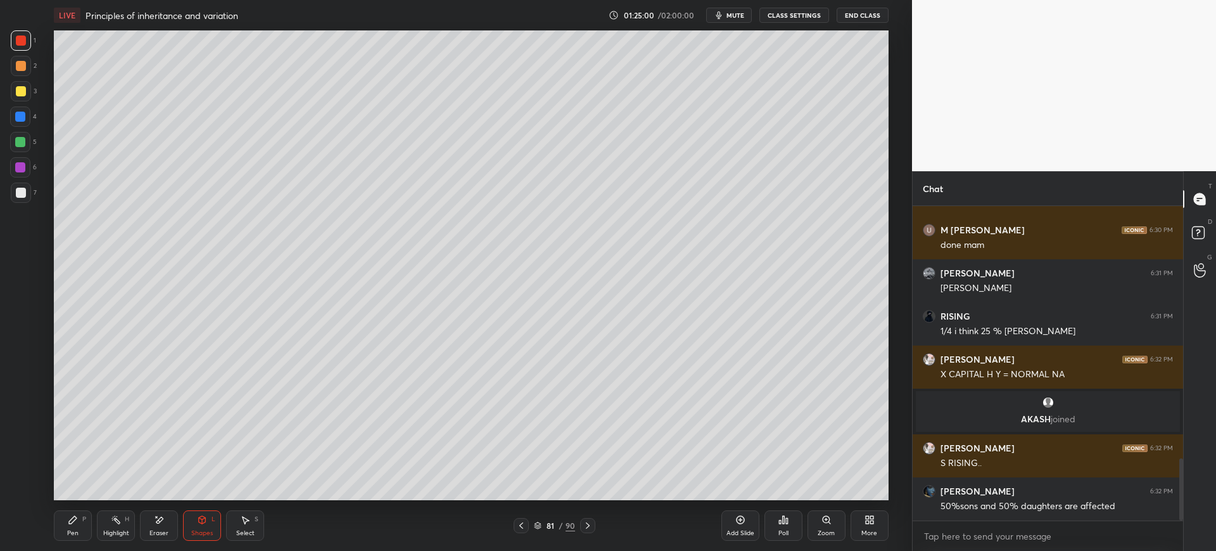
click at [90, 521] on div "Pen P" at bounding box center [73, 525] width 38 height 30
click at [25, 89] on div at bounding box center [21, 91] width 10 height 10
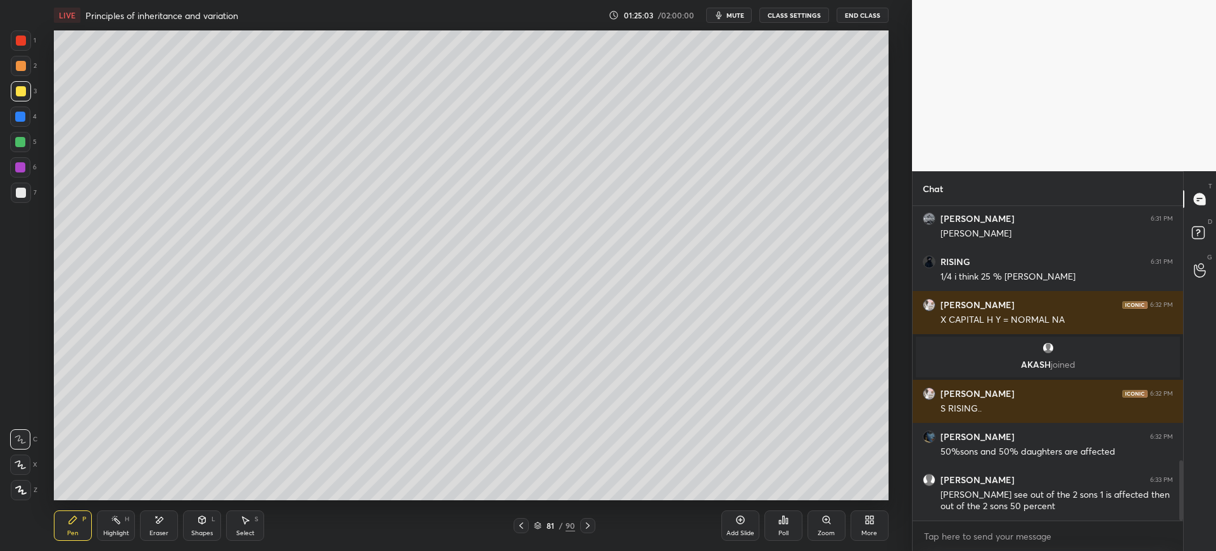
click at [729, 14] on span "mute" at bounding box center [736, 15] width 18 height 9
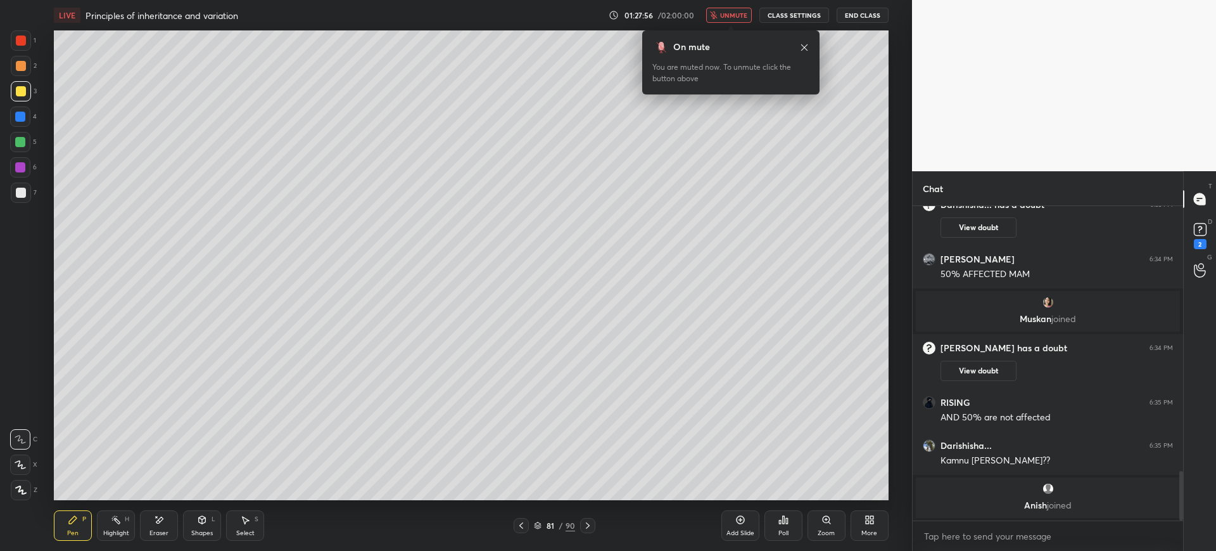
scroll to position [1709, 0]
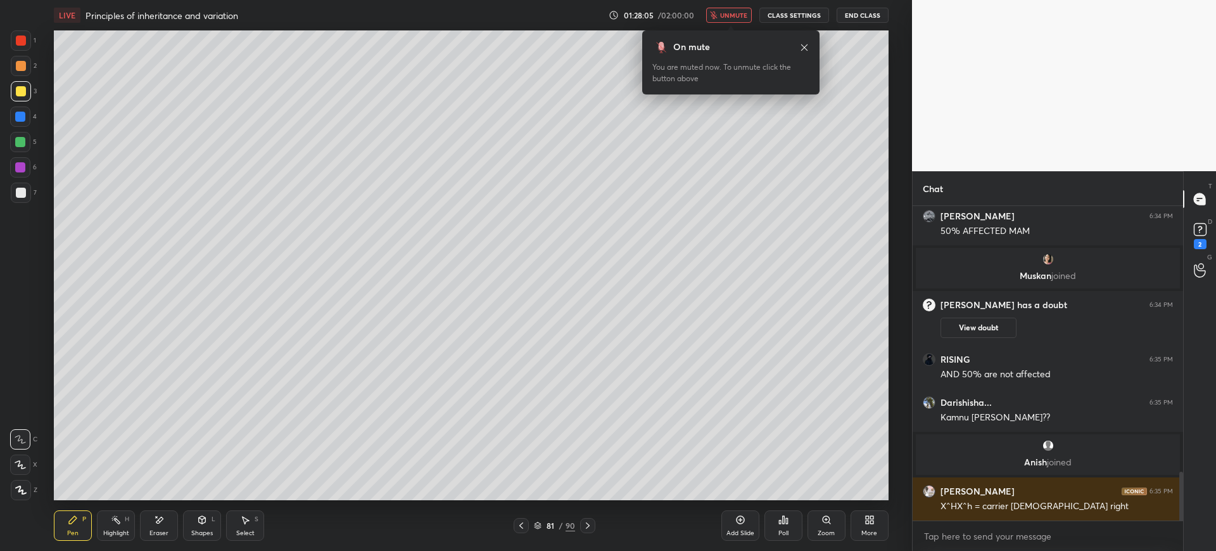
click at [748, 20] on button "unmute" at bounding box center [729, 15] width 46 height 15
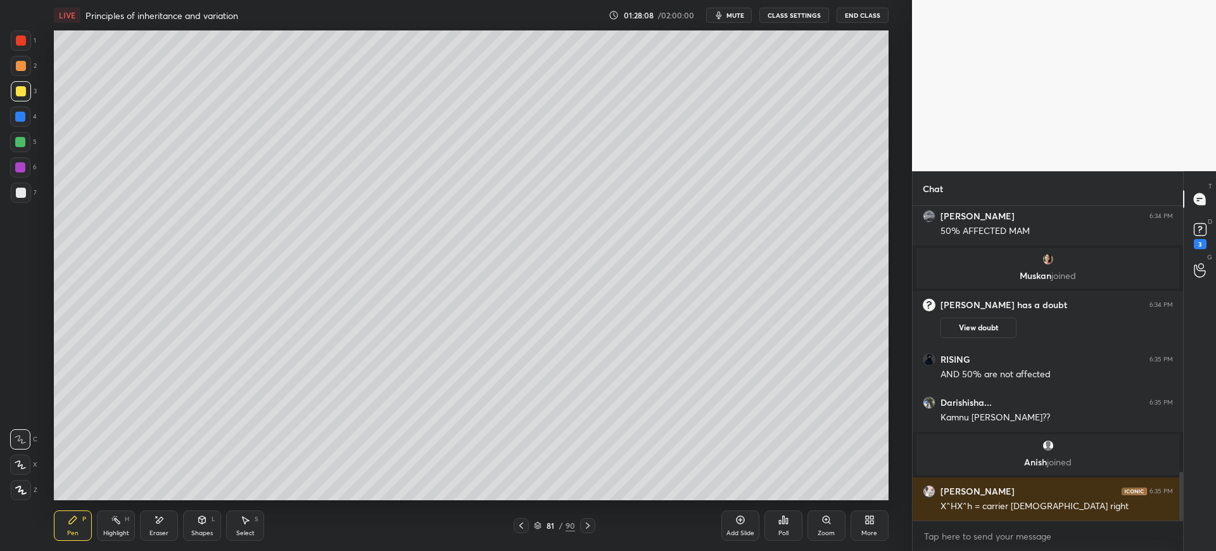
scroll to position [1764, 0]
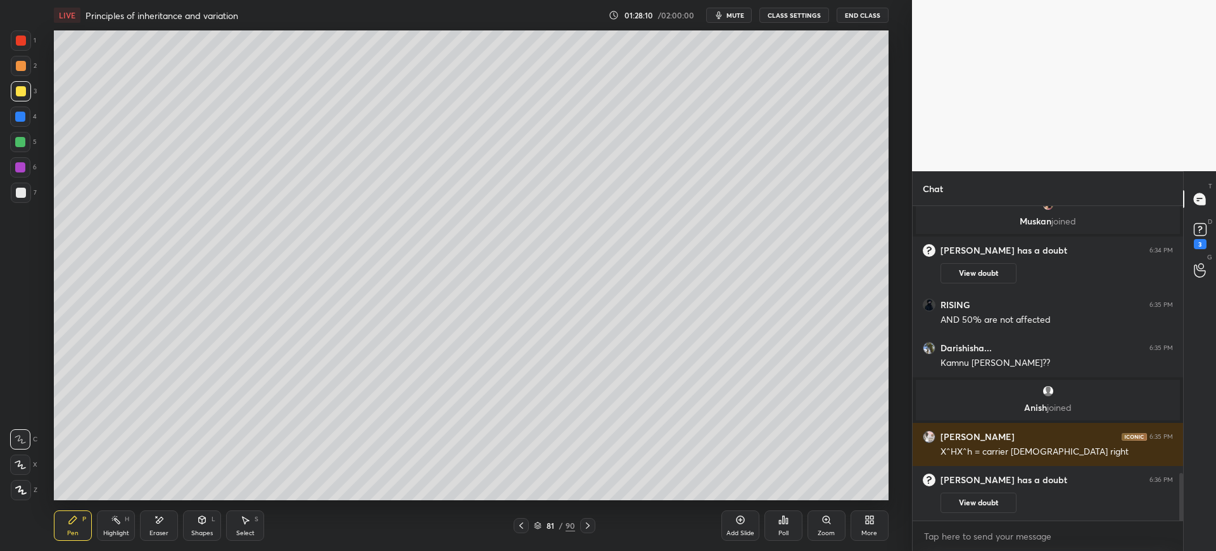
click at [34, 198] on div "7" at bounding box center [24, 192] width 26 height 20
click at [29, 118] on div at bounding box center [20, 116] width 20 height 20
click at [35, 137] on div "5" at bounding box center [23, 142] width 27 height 20
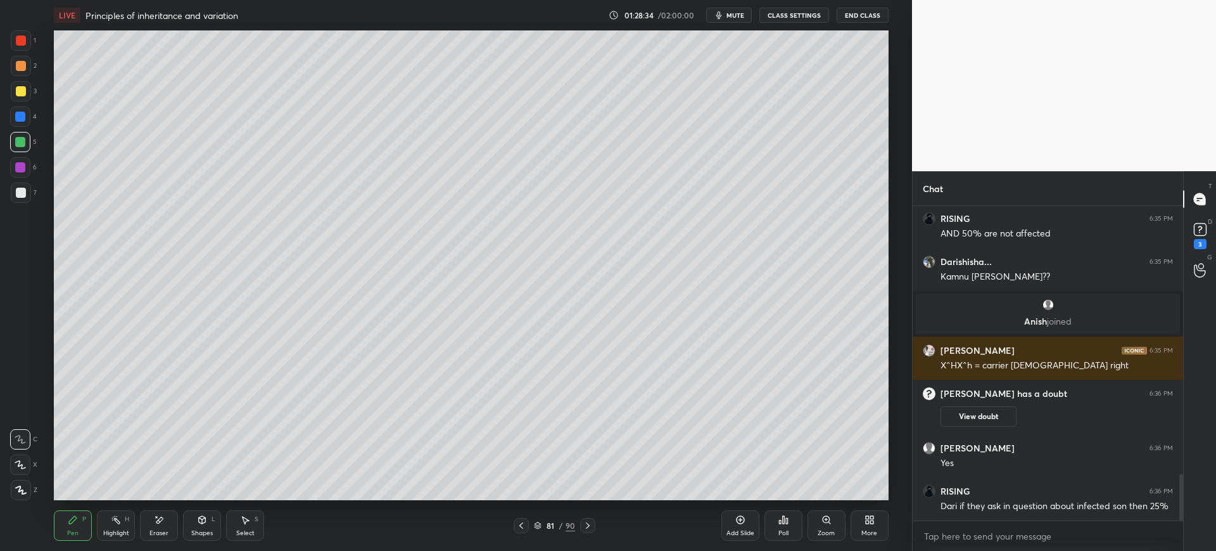
scroll to position [1870, 0]
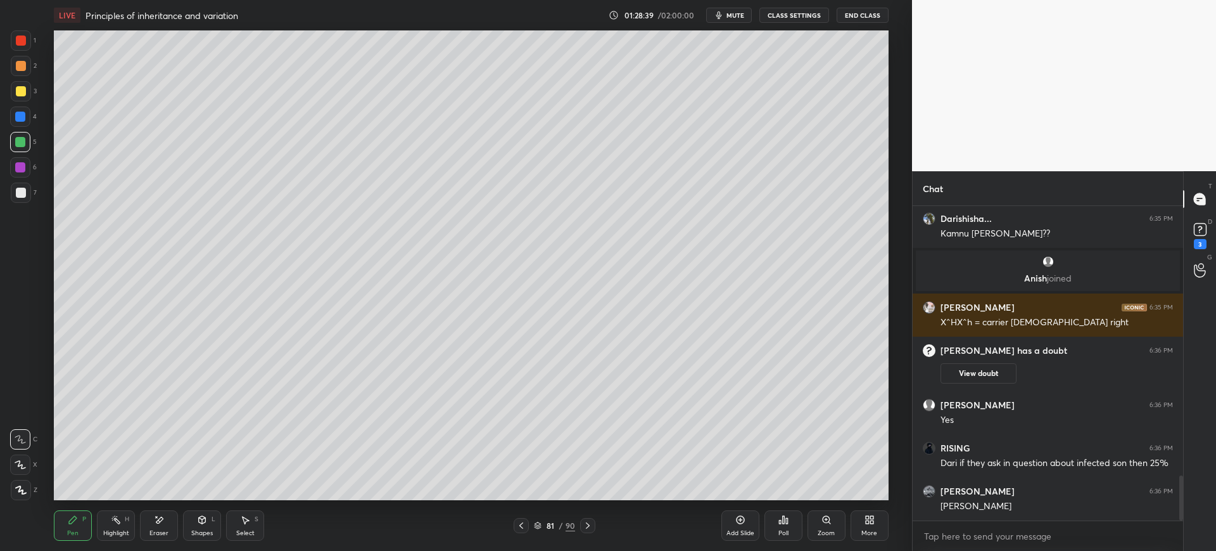
click at [26, 201] on div at bounding box center [21, 192] width 20 height 20
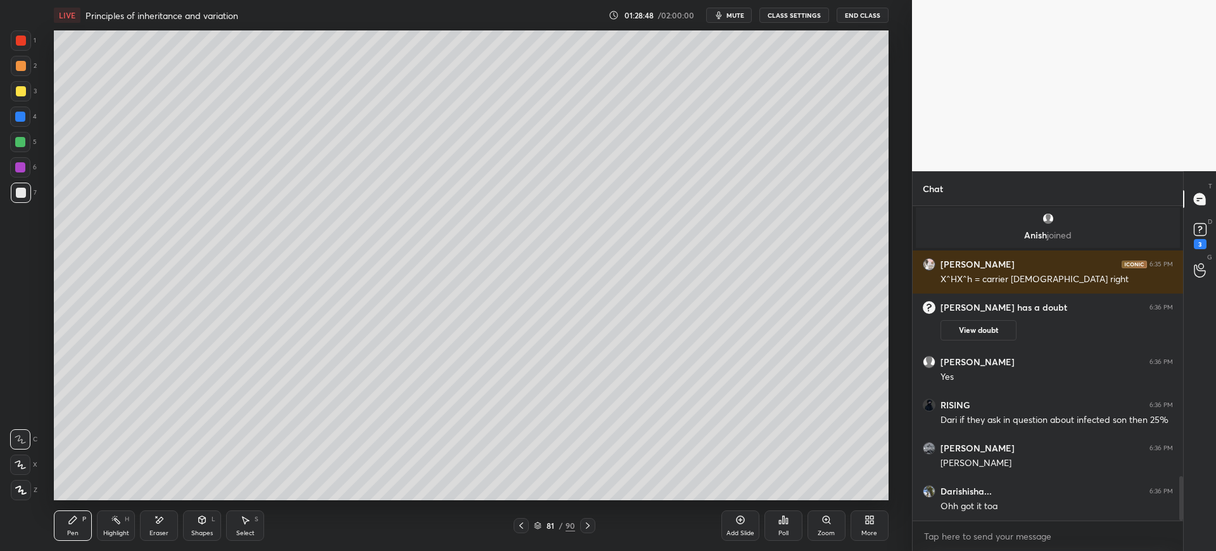
scroll to position [1956, 0]
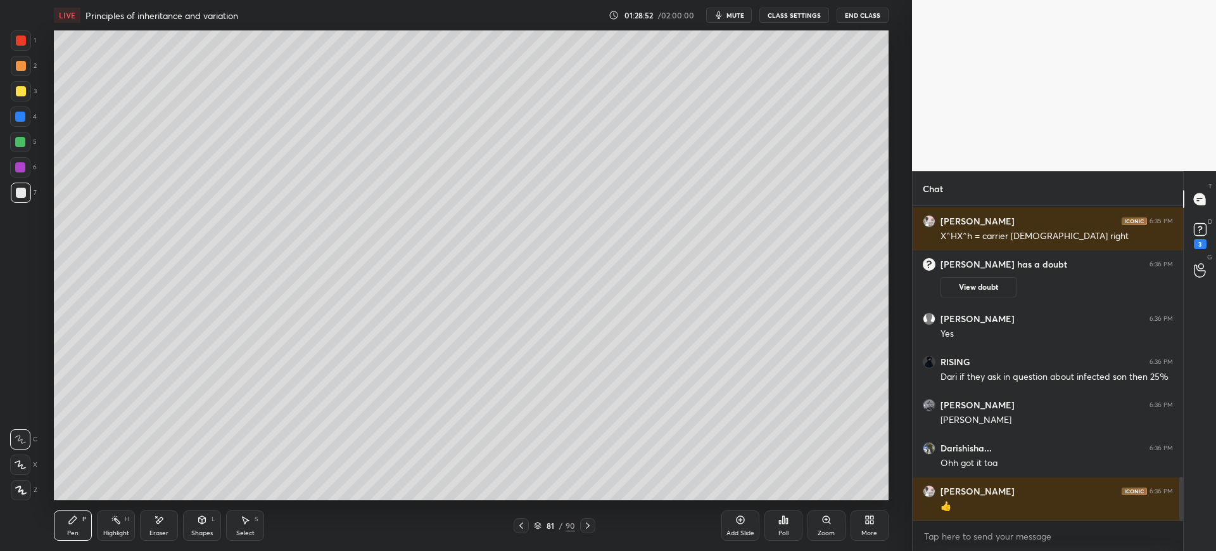
click at [18, 49] on div at bounding box center [21, 40] width 20 height 20
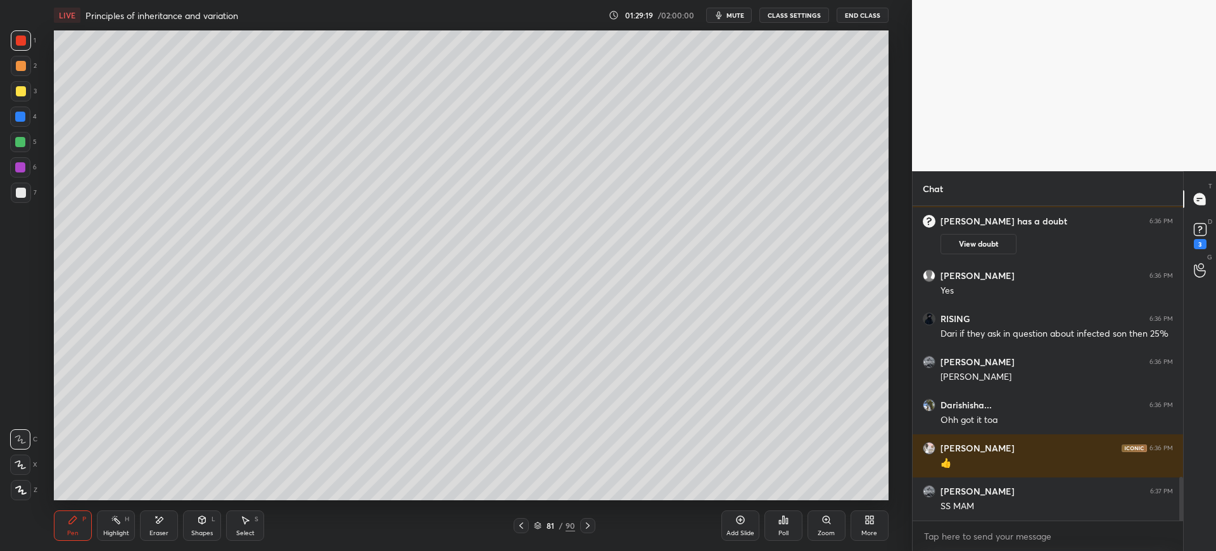
scroll to position [1994, 0]
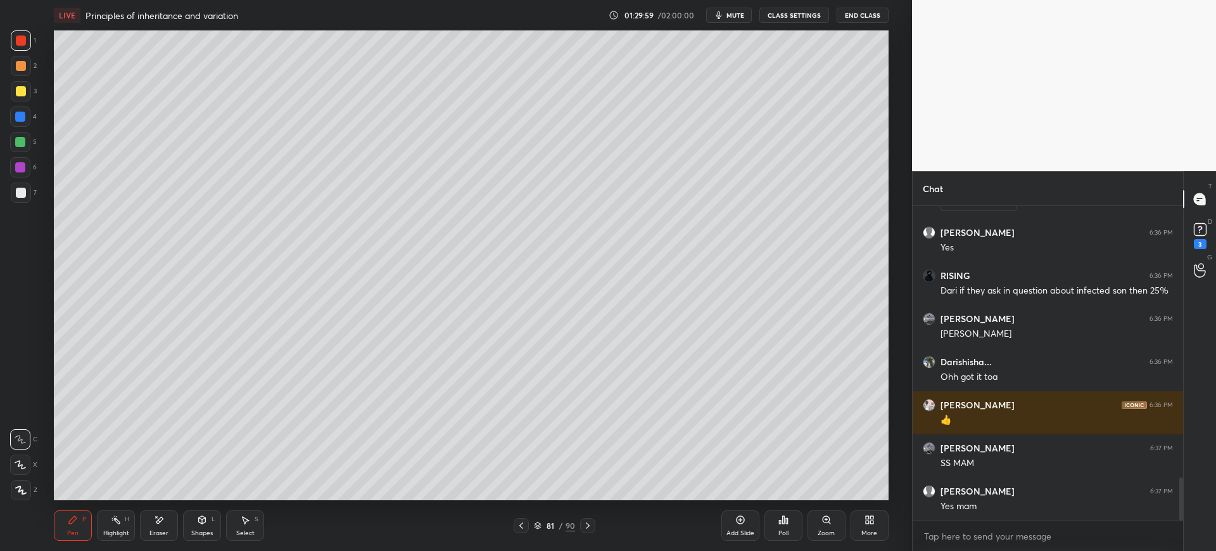
click at [29, 195] on div at bounding box center [21, 192] width 20 height 20
click at [30, 103] on div "3" at bounding box center [24, 93] width 26 height 25
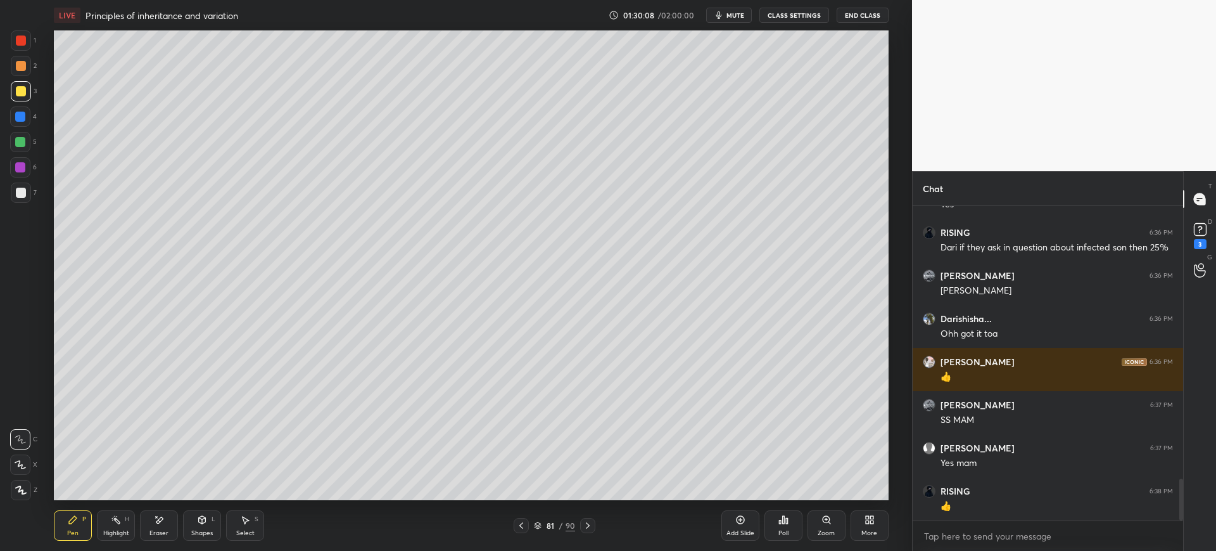
scroll to position [284, 267]
click at [23, 193] on div at bounding box center [21, 193] width 10 height 10
click at [15, 122] on div at bounding box center [20, 116] width 20 height 20
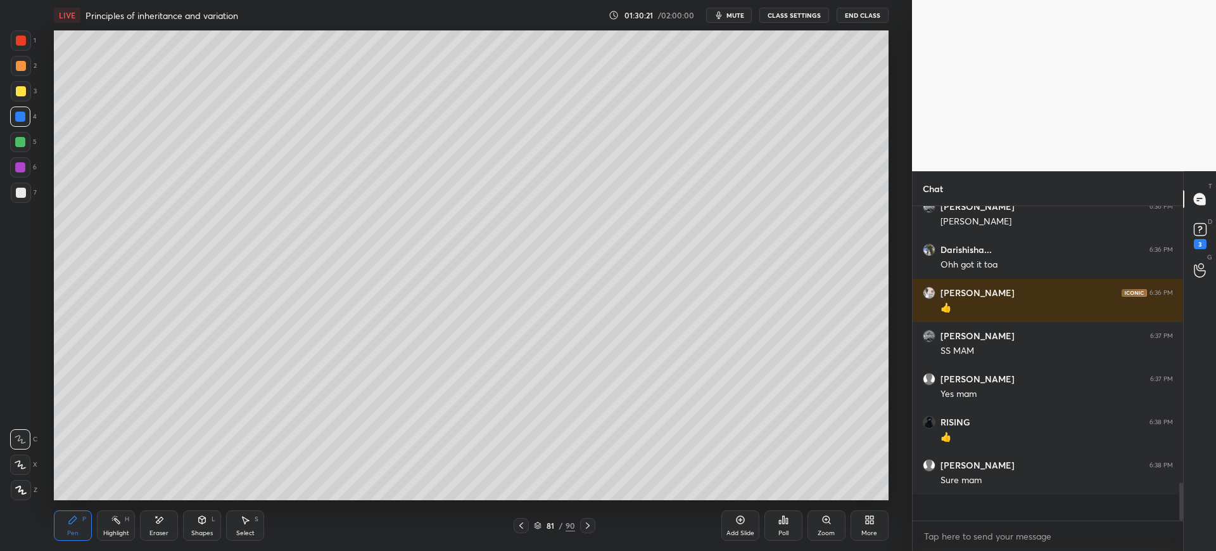
scroll to position [2080, 0]
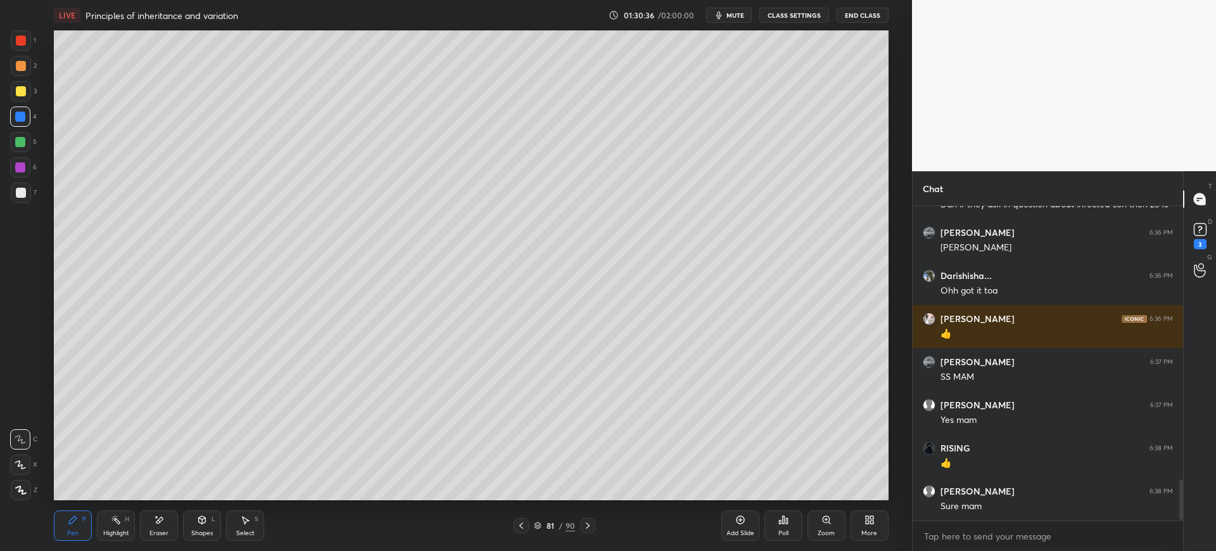
click at [1216, 232] on div "D Doubts (D) 3" at bounding box center [1200, 234] width 32 height 35
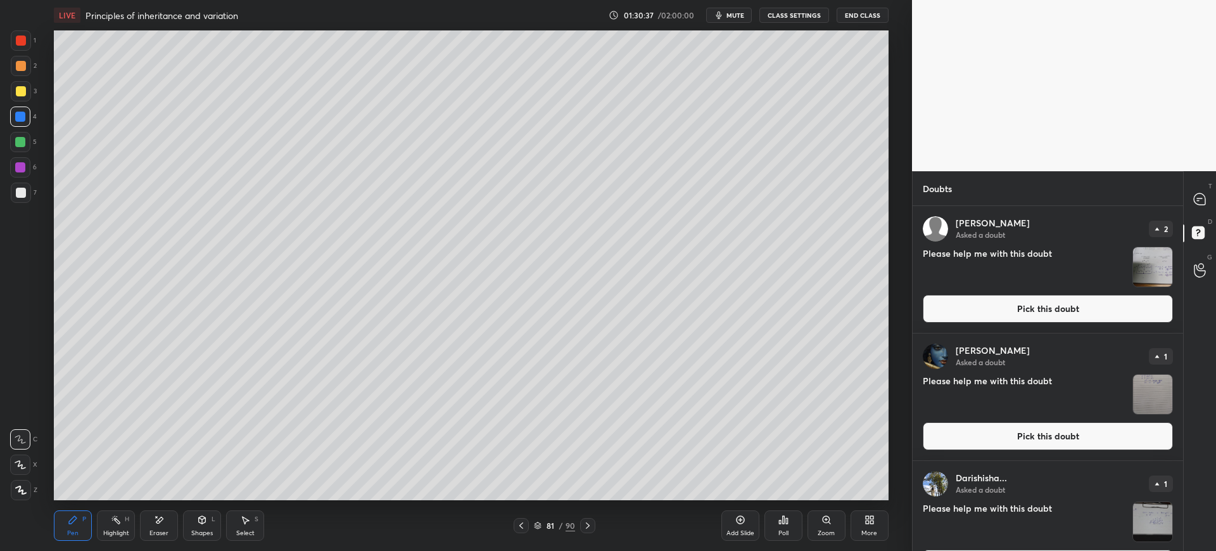
click at [1180, 193] on div "Doubts" at bounding box center [1048, 188] width 270 height 34
click at [1204, 198] on icon at bounding box center [1199, 198] width 11 height 11
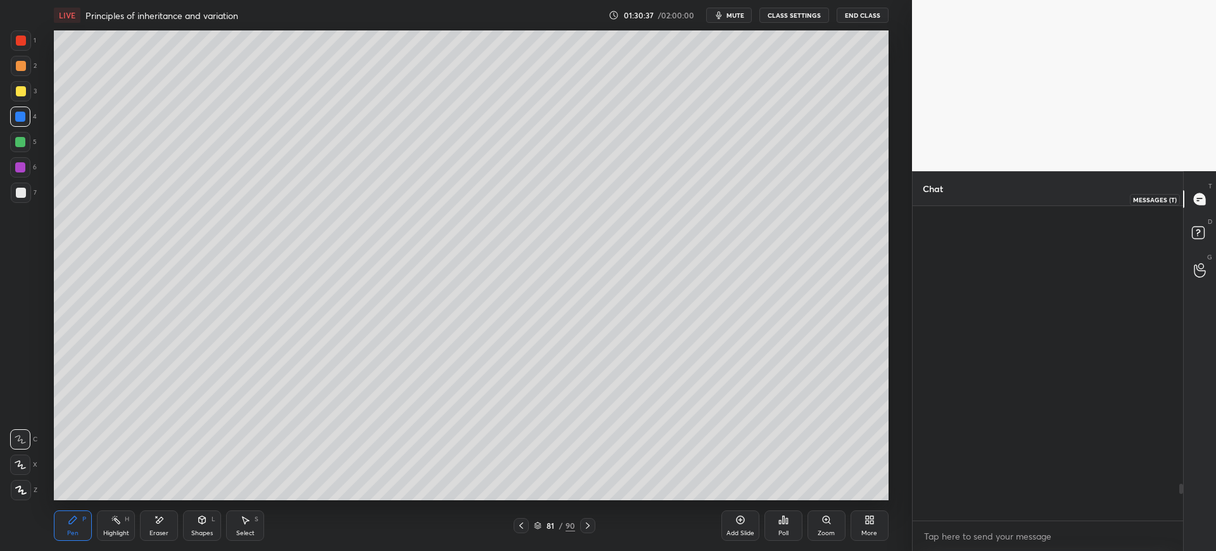
scroll to position [310, 267]
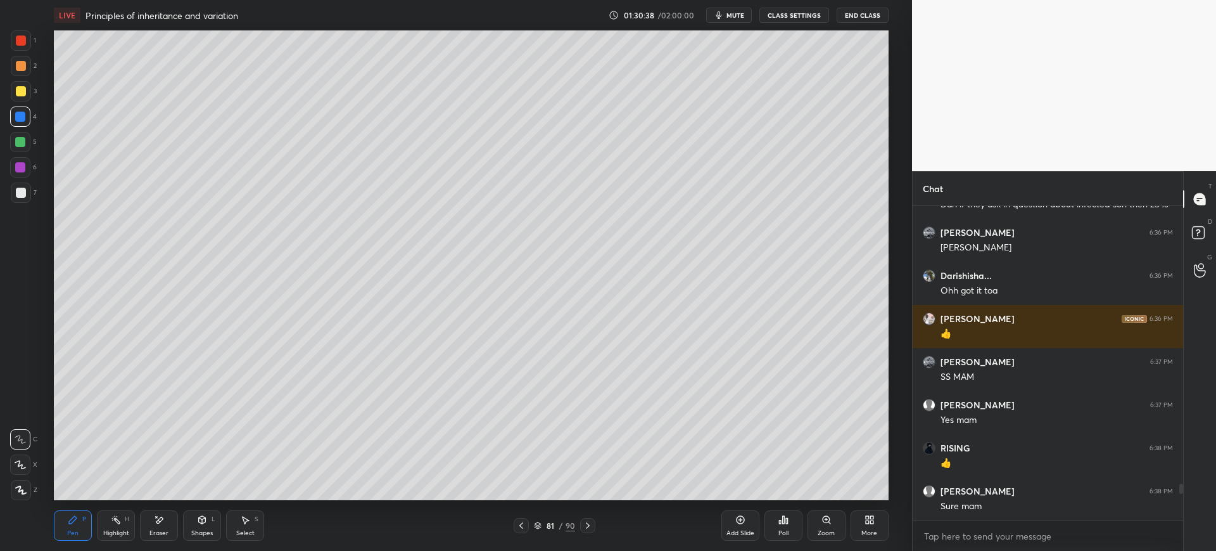
click at [25, 188] on div at bounding box center [21, 193] width 10 height 10
click at [21, 94] on div at bounding box center [21, 91] width 10 height 10
click at [749, 524] on div "Add Slide" at bounding box center [741, 525] width 38 height 30
click at [196, 522] on div "Shapes L" at bounding box center [202, 525] width 38 height 30
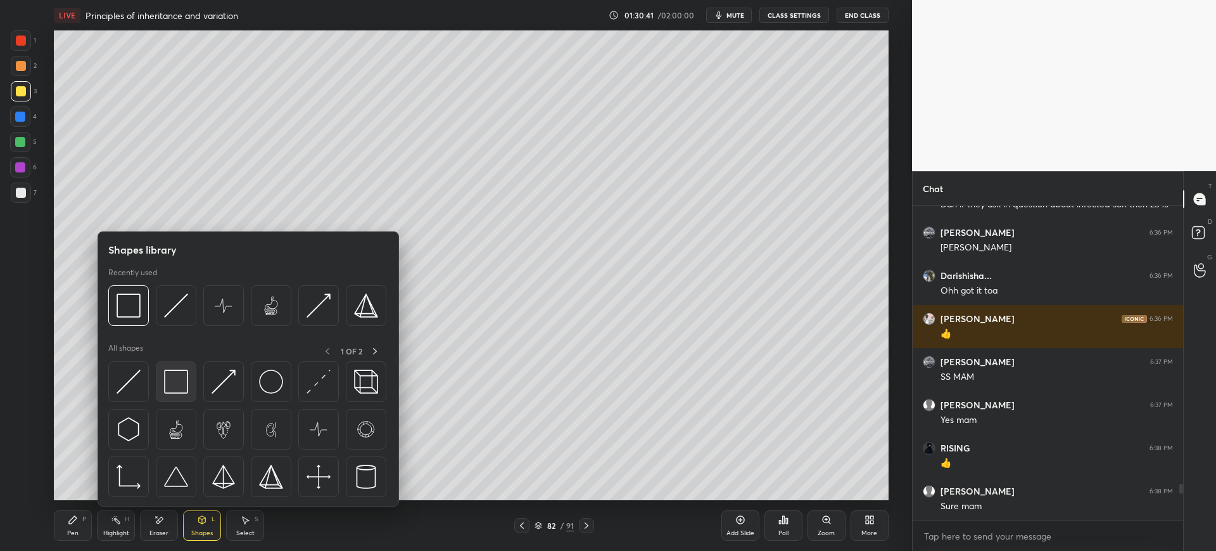
click at [172, 382] on img at bounding box center [176, 381] width 24 height 24
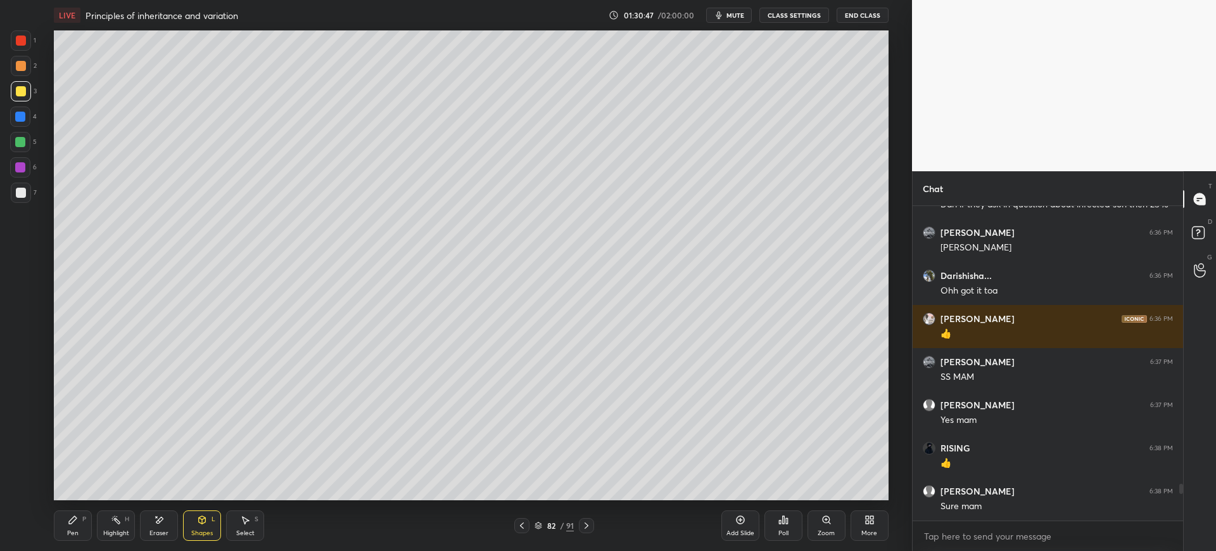
click at [19, 190] on div at bounding box center [21, 193] width 10 height 10
click at [77, 519] on icon at bounding box center [73, 519] width 10 height 10
click at [24, 93] on div at bounding box center [21, 91] width 10 height 10
click at [212, 531] on div "Shapes" at bounding box center [202, 533] width 22 height 6
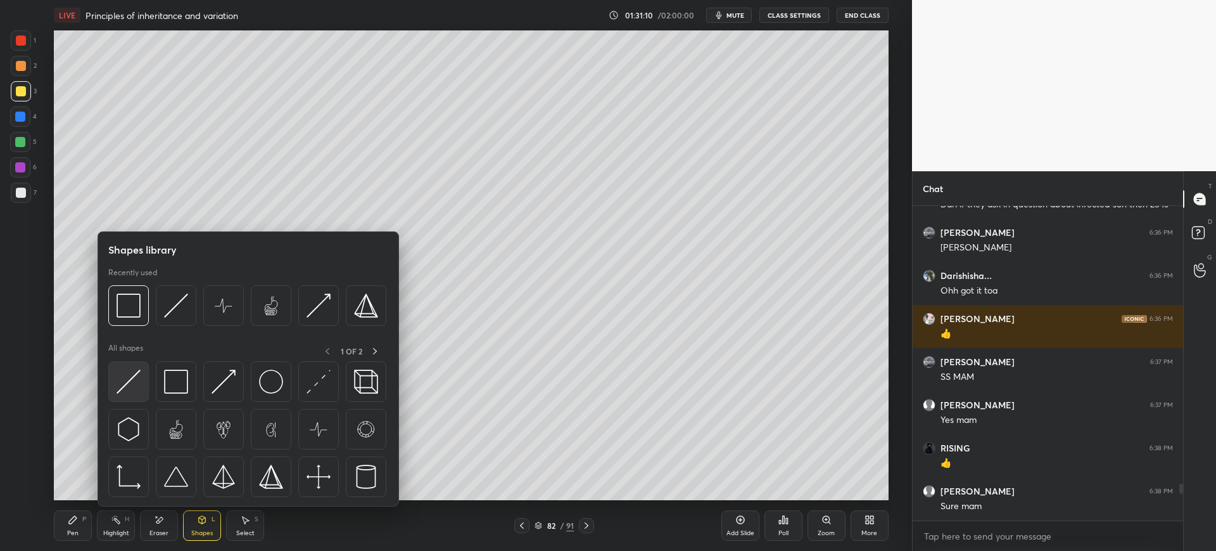
click at [122, 391] on img at bounding box center [129, 381] width 24 height 24
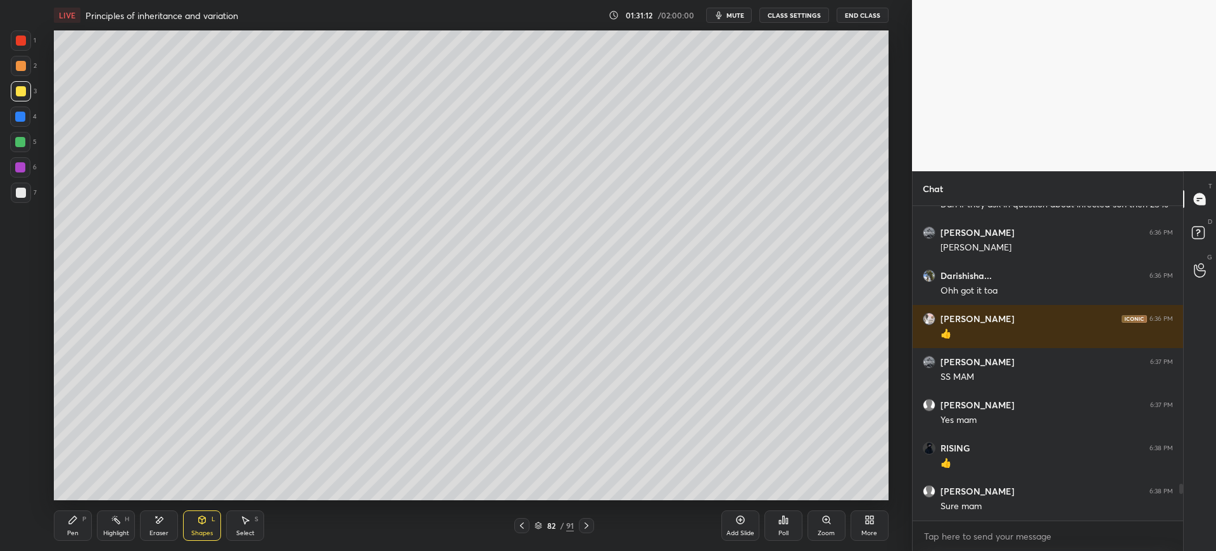
click at [68, 532] on div "Pen" at bounding box center [72, 533] width 11 height 6
click at [25, 194] on div at bounding box center [21, 193] width 10 height 10
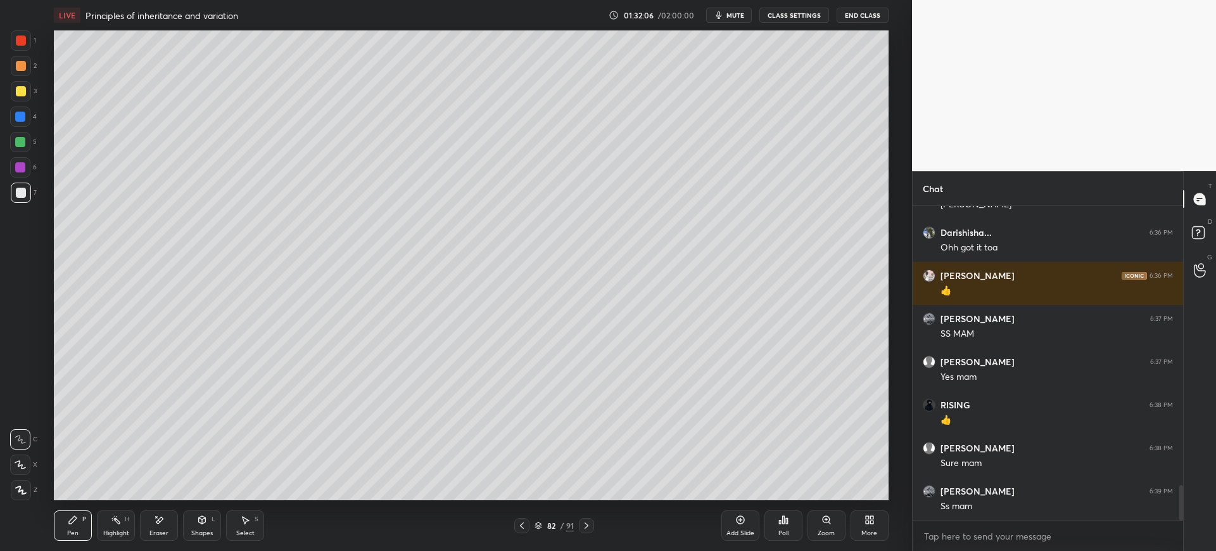
scroll to position [2448, 0]
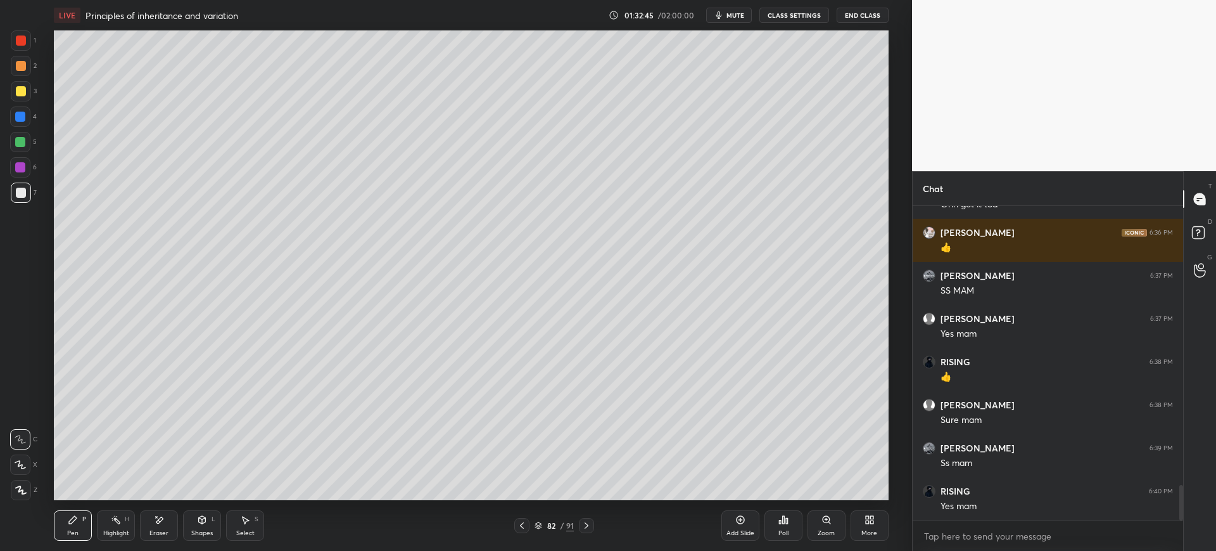
click at [160, 535] on div "Eraser" at bounding box center [159, 533] width 19 height 6
click at [82, 525] on div "Pen P" at bounding box center [73, 525] width 38 height 30
click at [27, 96] on div at bounding box center [21, 91] width 20 height 20
click at [27, 194] on div at bounding box center [21, 192] width 20 height 20
click at [17, 93] on div at bounding box center [21, 91] width 10 height 10
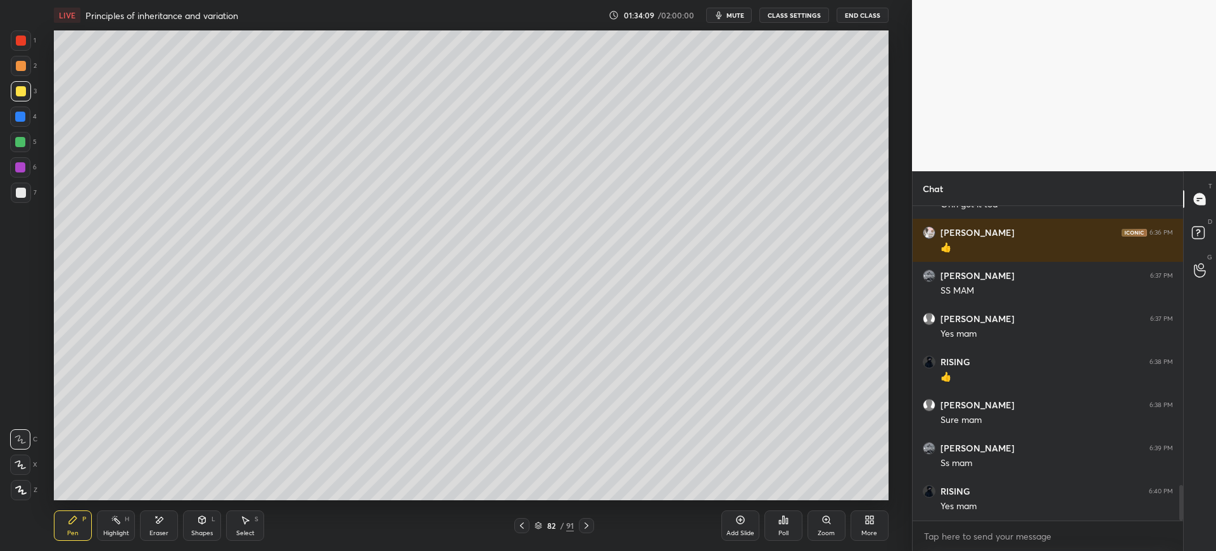
click at [29, 193] on div at bounding box center [21, 192] width 20 height 20
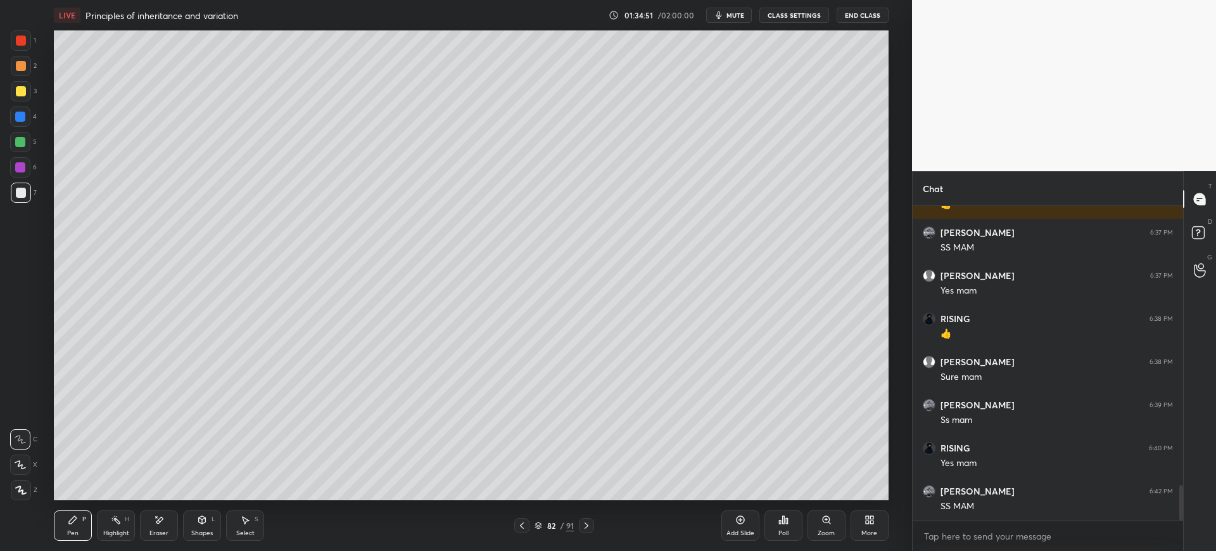
click at [25, 106] on div "3" at bounding box center [24, 93] width 26 height 25
click at [738, 526] on div "Add Slide" at bounding box center [741, 525] width 38 height 30
click at [209, 516] on div "Shapes L" at bounding box center [202, 525] width 38 height 30
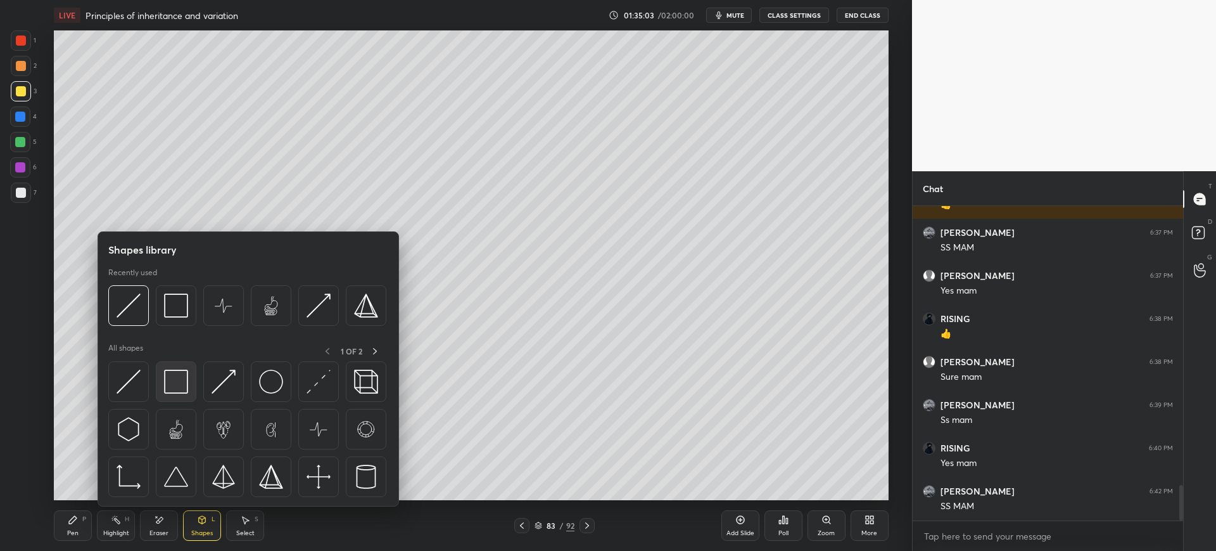
click at [169, 379] on img at bounding box center [176, 381] width 24 height 24
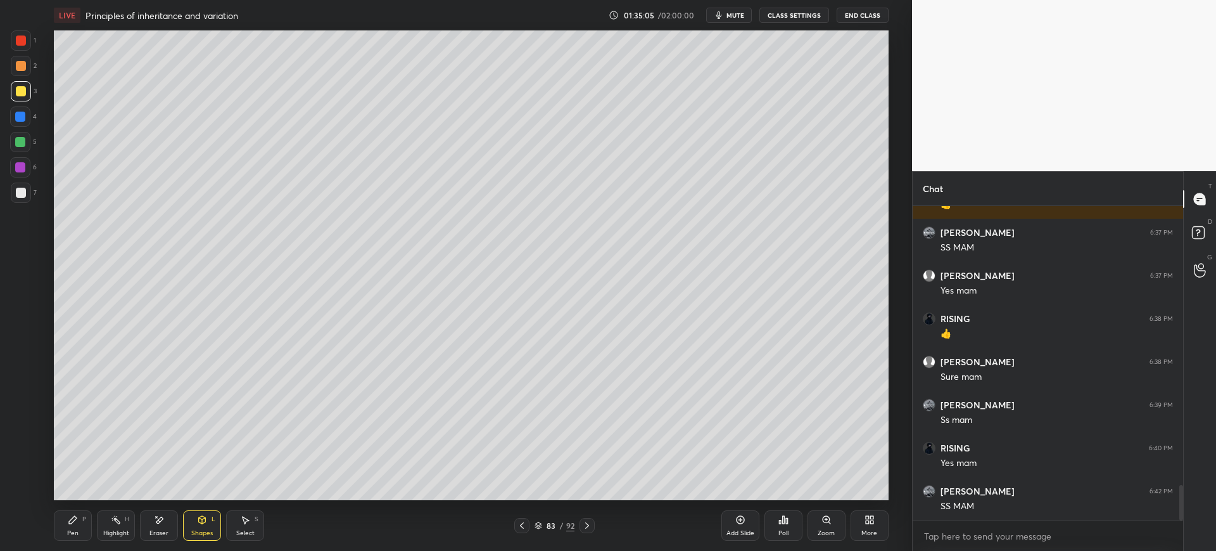
click at [72, 518] on icon at bounding box center [73, 520] width 8 height 8
click at [198, 526] on div "Shapes L" at bounding box center [202, 525] width 38 height 30
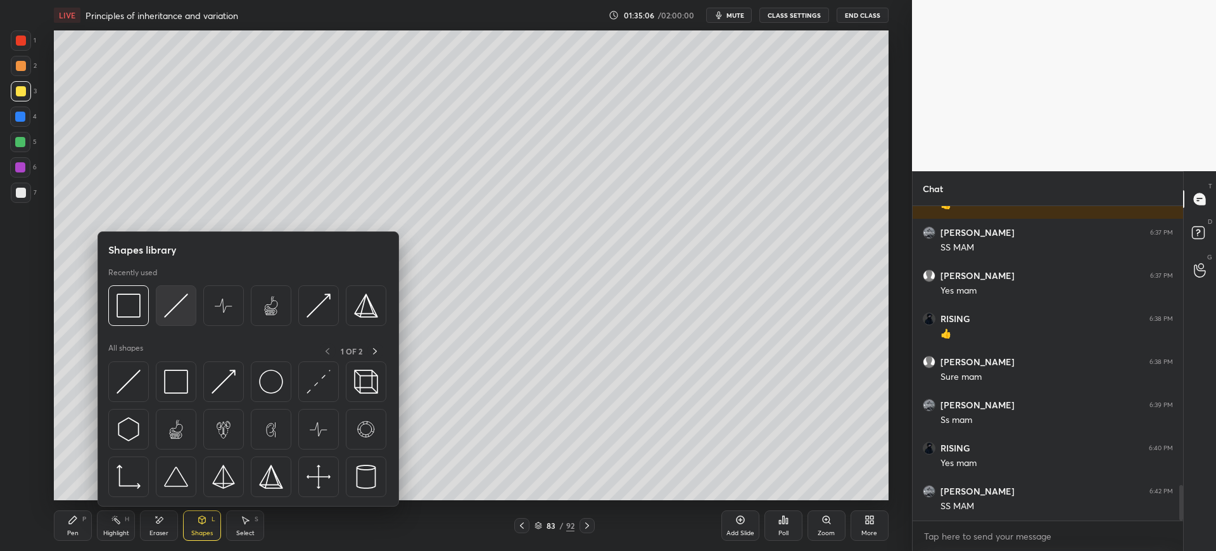
click at [186, 318] on div at bounding box center [176, 305] width 41 height 41
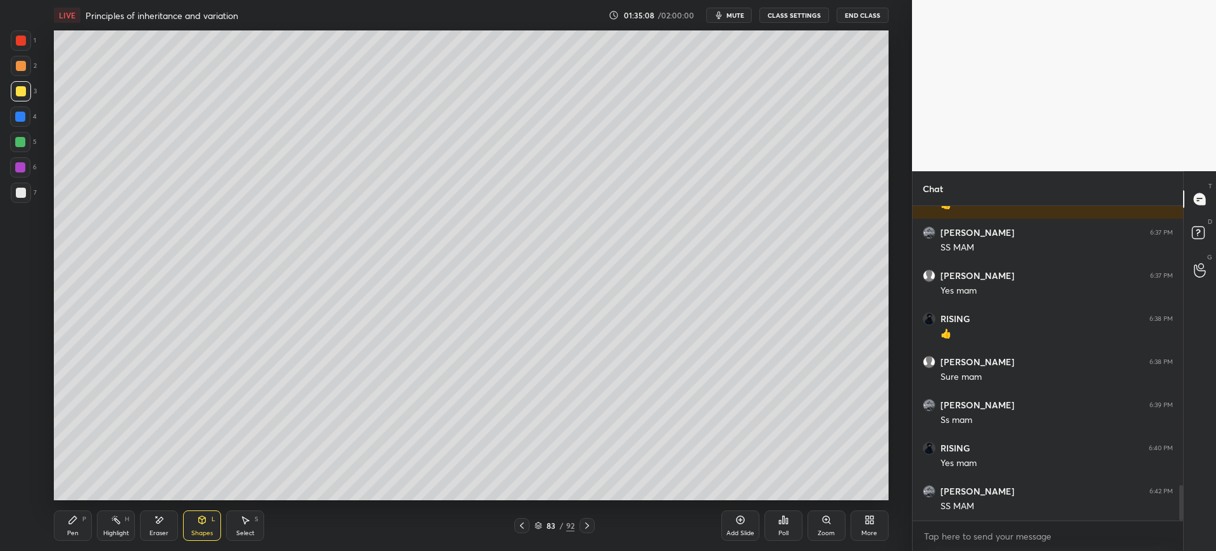
click at [67, 530] on div "Pen" at bounding box center [72, 533] width 11 height 6
click at [19, 189] on div at bounding box center [21, 193] width 10 height 10
click at [21, 113] on div at bounding box center [20, 116] width 10 height 10
click at [20, 196] on div at bounding box center [21, 193] width 10 height 10
click at [162, 523] on icon at bounding box center [159, 519] width 10 height 11
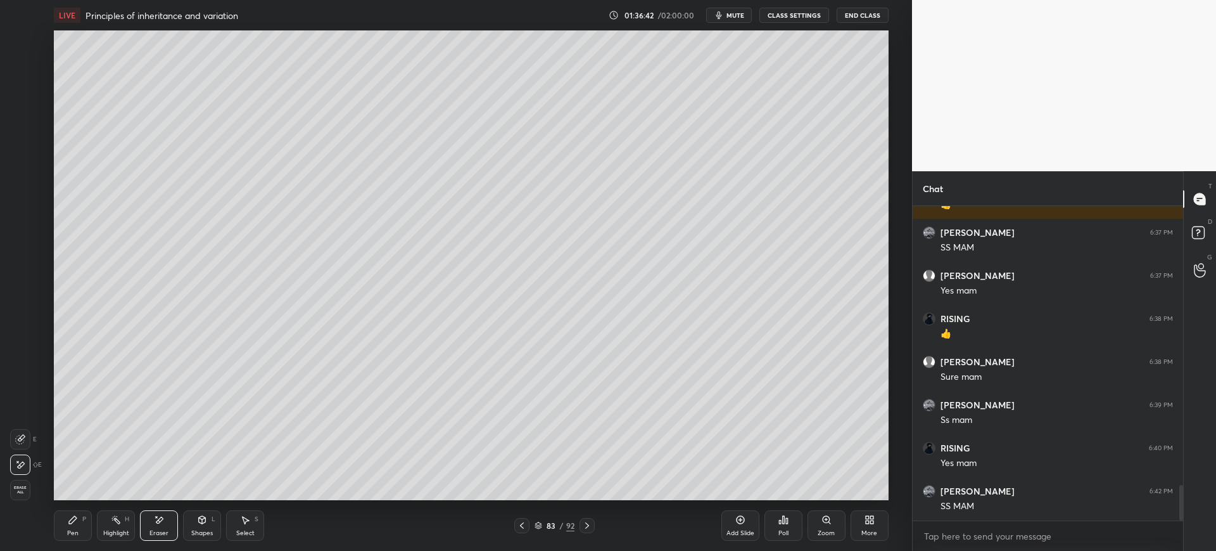
click at [57, 525] on div "Pen P" at bounding box center [73, 525] width 38 height 30
click at [21, 118] on div at bounding box center [20, 116] width 10 height 10
click at [9, 87] on div "1 2 3 4 5 6 7 C X Z E E Erase all H H" at bounding box center [20, 264] width 41 height 469
click at [25, 35] on div at bounding box center [21, 40] width 10 height 10
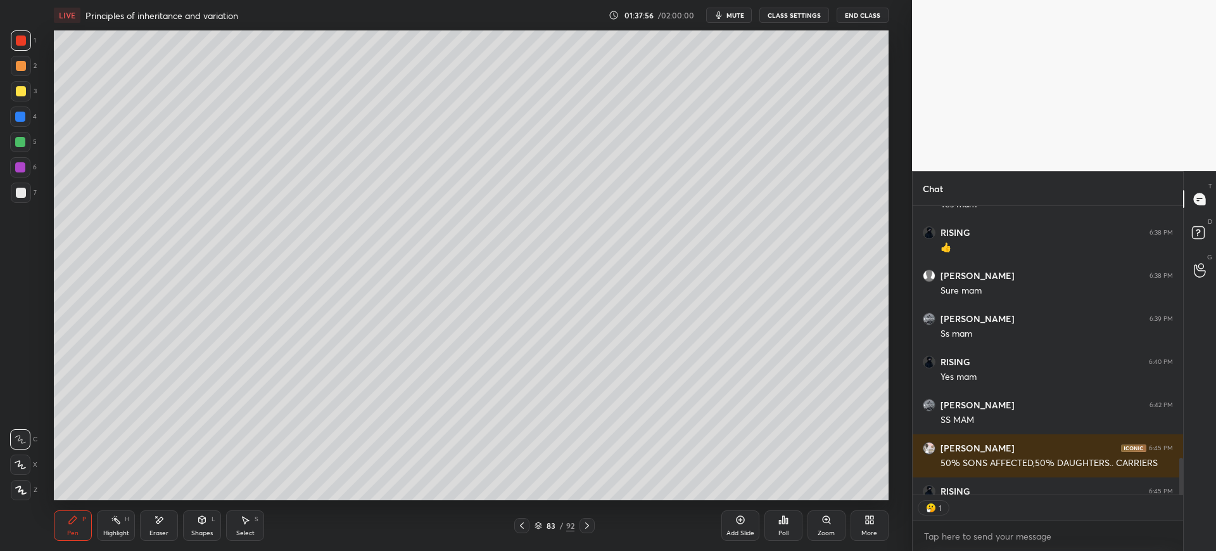
scroll to position [284, 267]
type textarea "x"
click at [25, 116] on div at bounding box center [20, 116] width 10 height 10
click at [25, 191] on div at bounding box center [21, 193] width 10 height 10
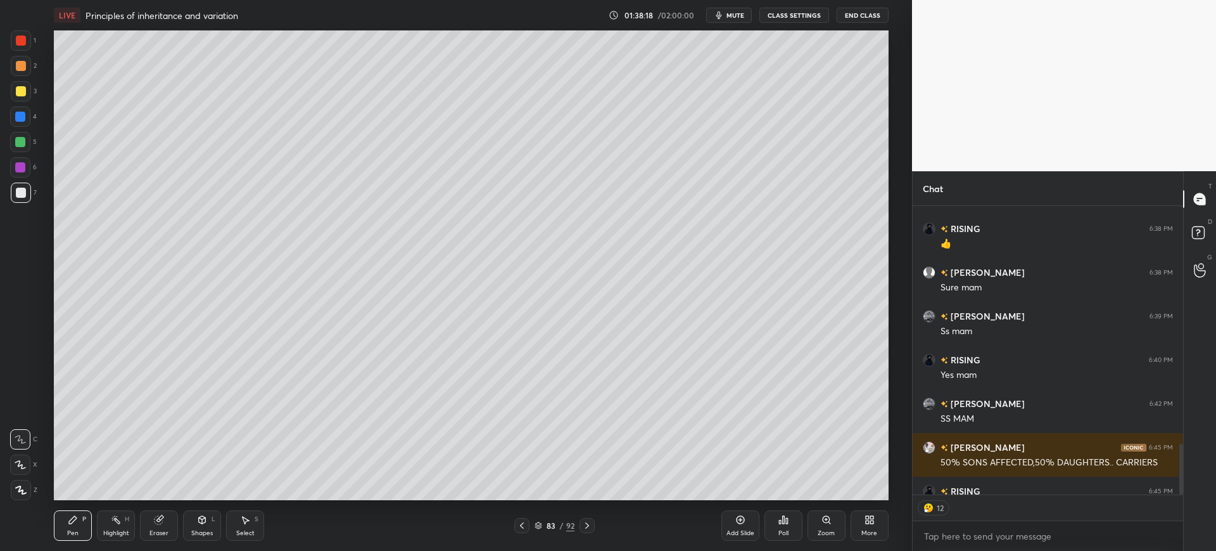
click at [202, 528] on div "Shapes L" at bounding box center [202, 525] width 38 height 30
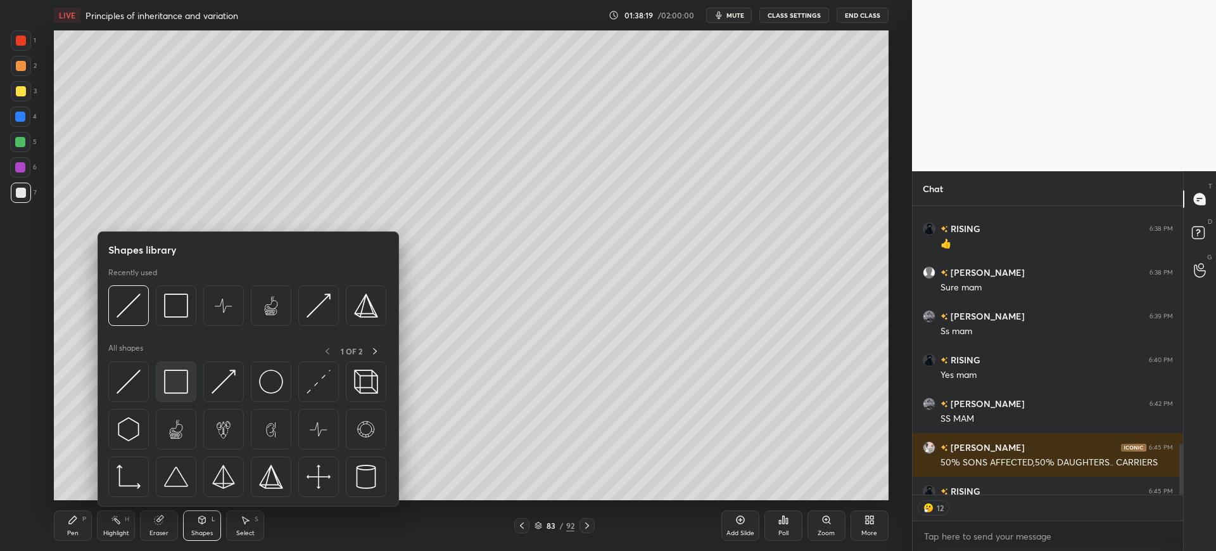
click at [178, 373] on img at bounding box center [176, 381] width 24 height 24
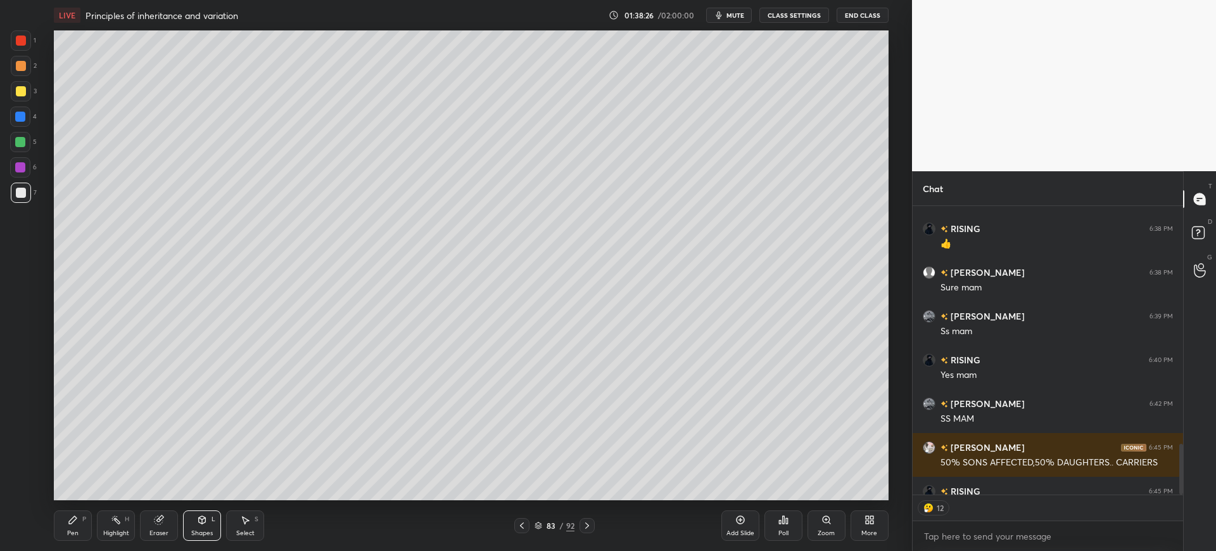
click at [77, 530] on div "Pen" at bounding box center [72, 533] width 11 height 6
click at [15, 145] on div at bounding box center [20, 142] width 10 height 10
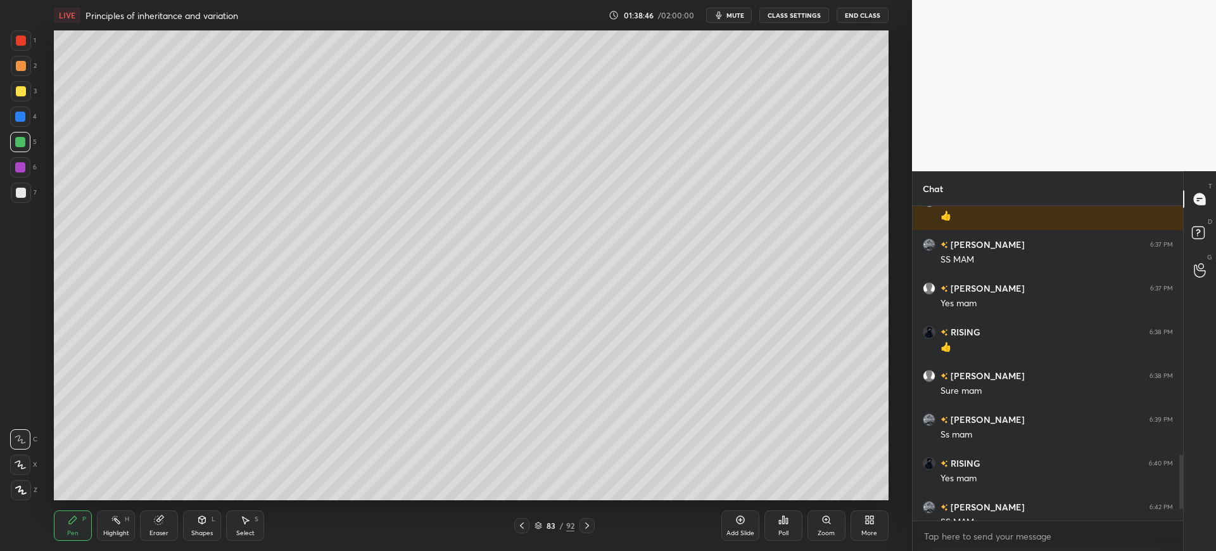
click at [32, 202] on div "7" at bounding box center [24, 192] width 26 height 20
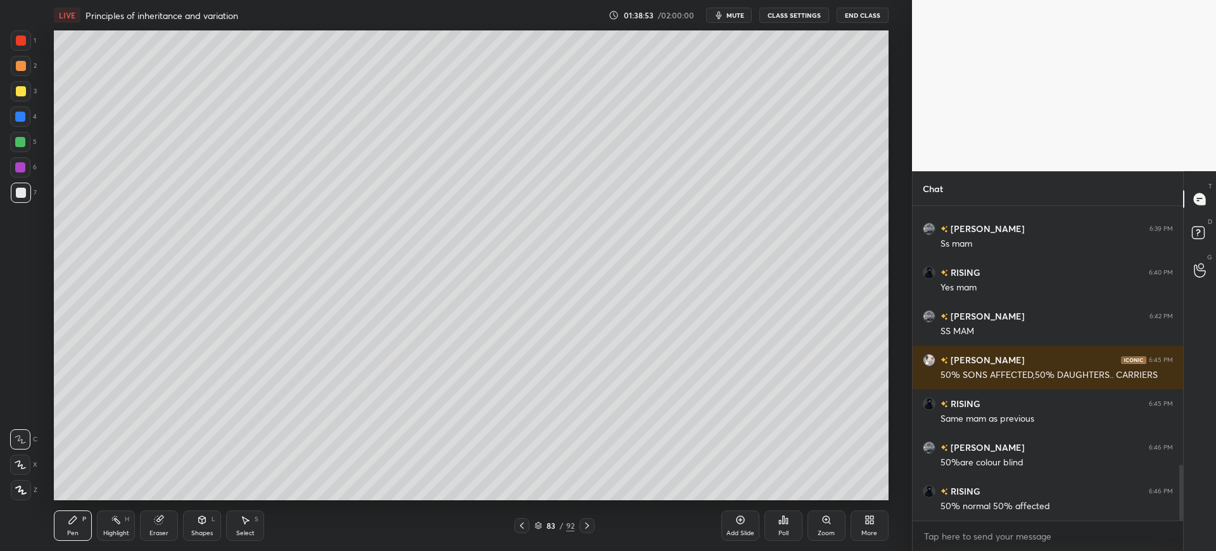
scroll to position [1503, 0]
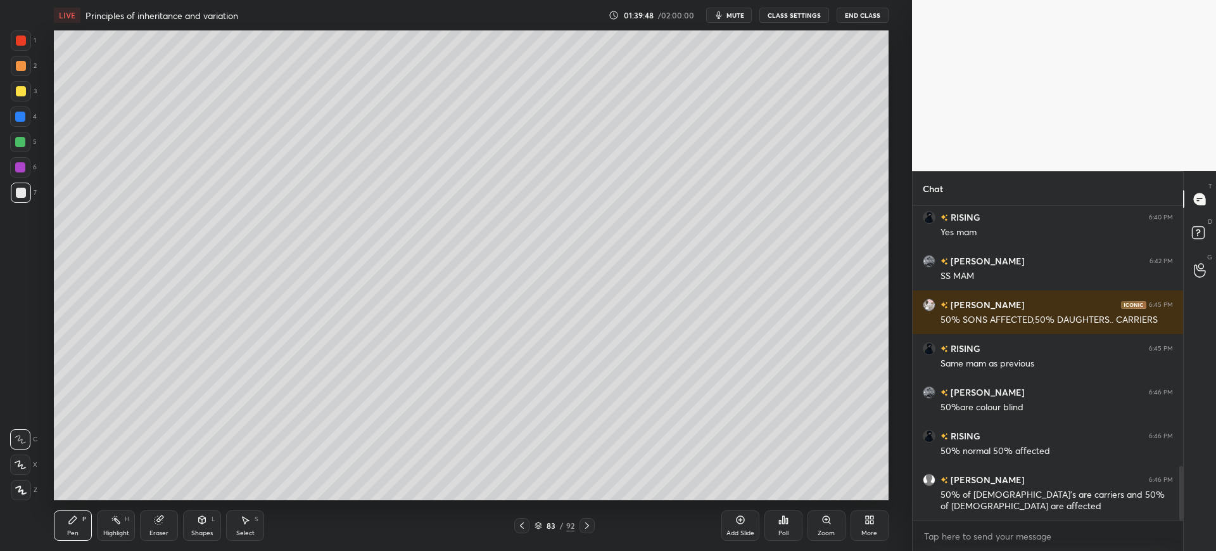
click at [727, 19] on button "mute" at bounding box center [729, 15] width 46 height 15
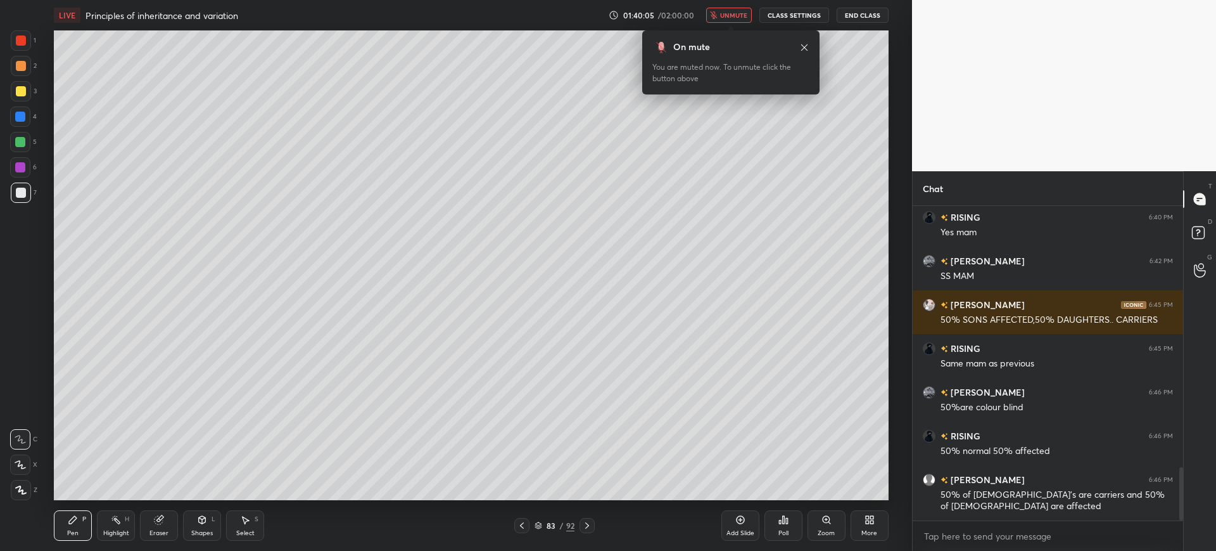
scroll to position [1546, 0]
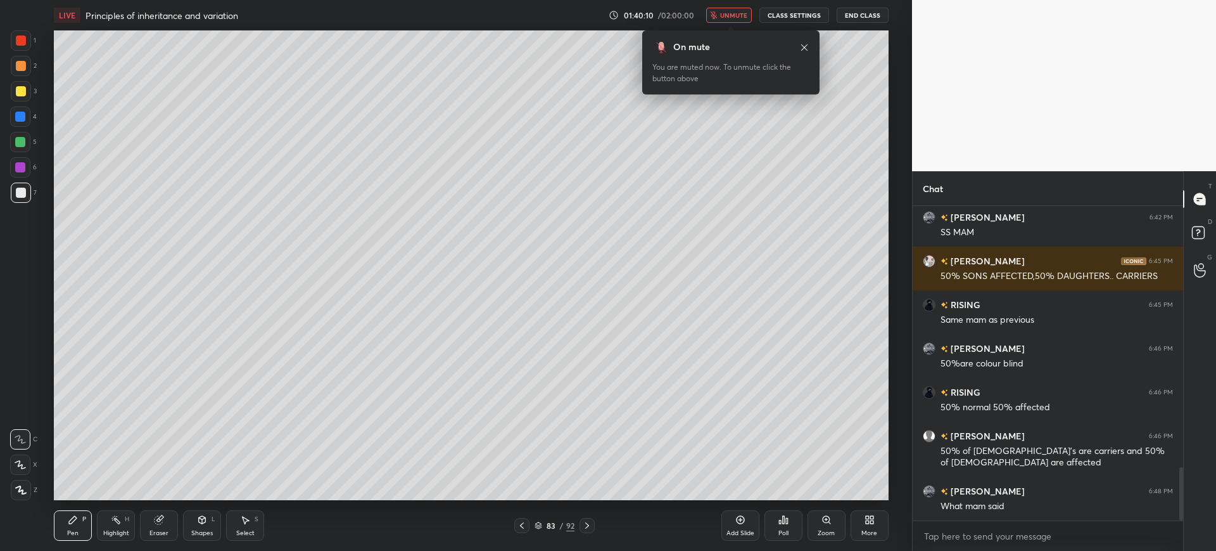
click at [741, 22] on button "unmute" at bounding box center [729, 15] width 46 height 15
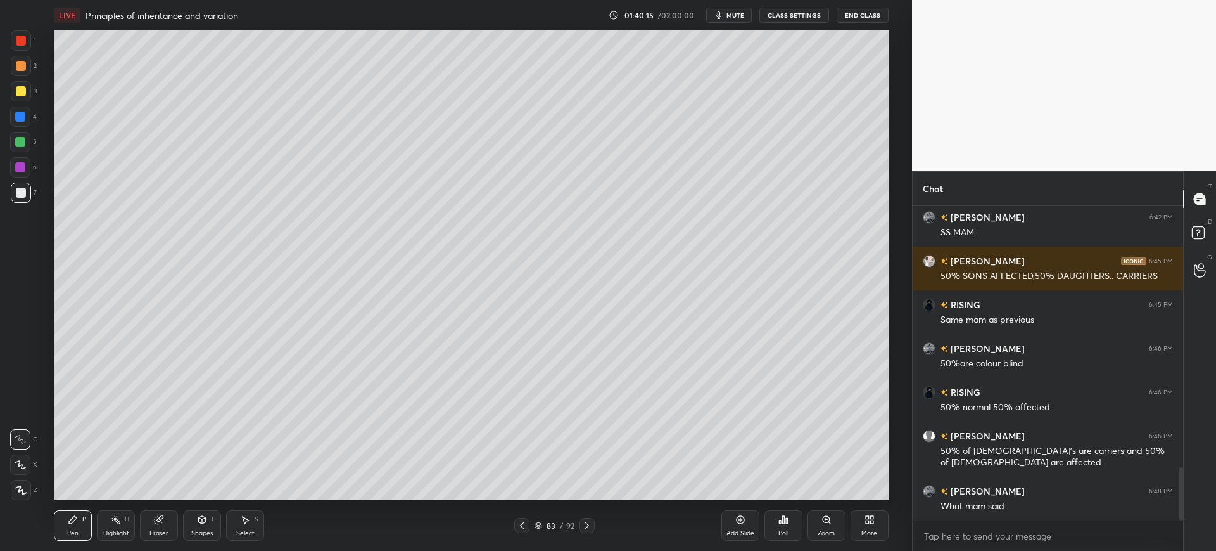
click at [34, 92] on div "3" at bounding box center [24, 91] width 26 height 20
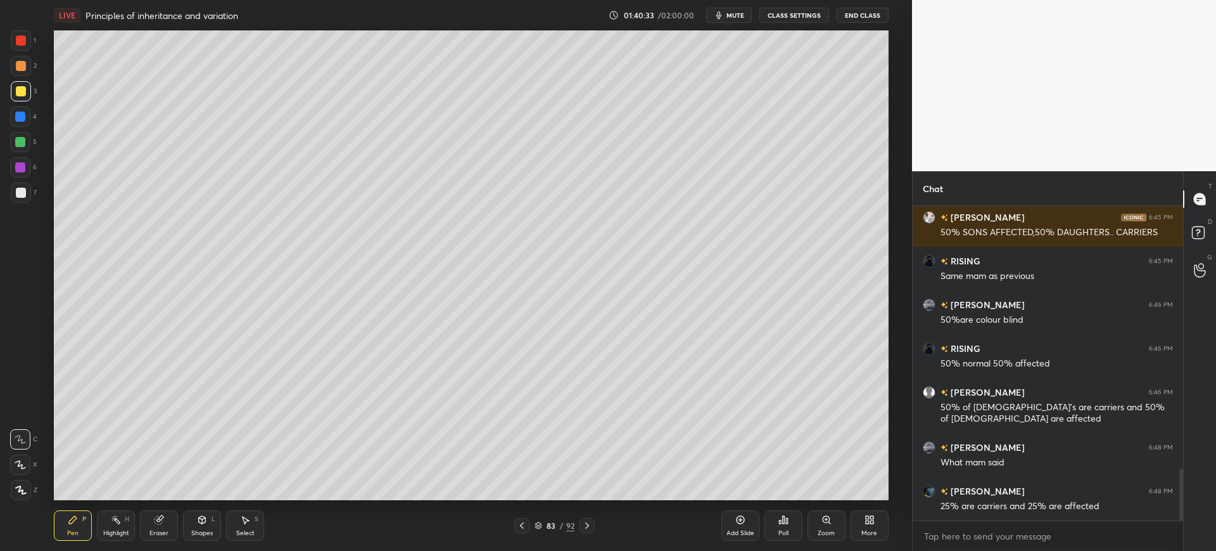
click at [749, 517] on div "Add Slide" at bounding box center [741, 525] width 38 height 30
click at [204, 522] on icon at bounding box center [202, 520] width 7 height 8
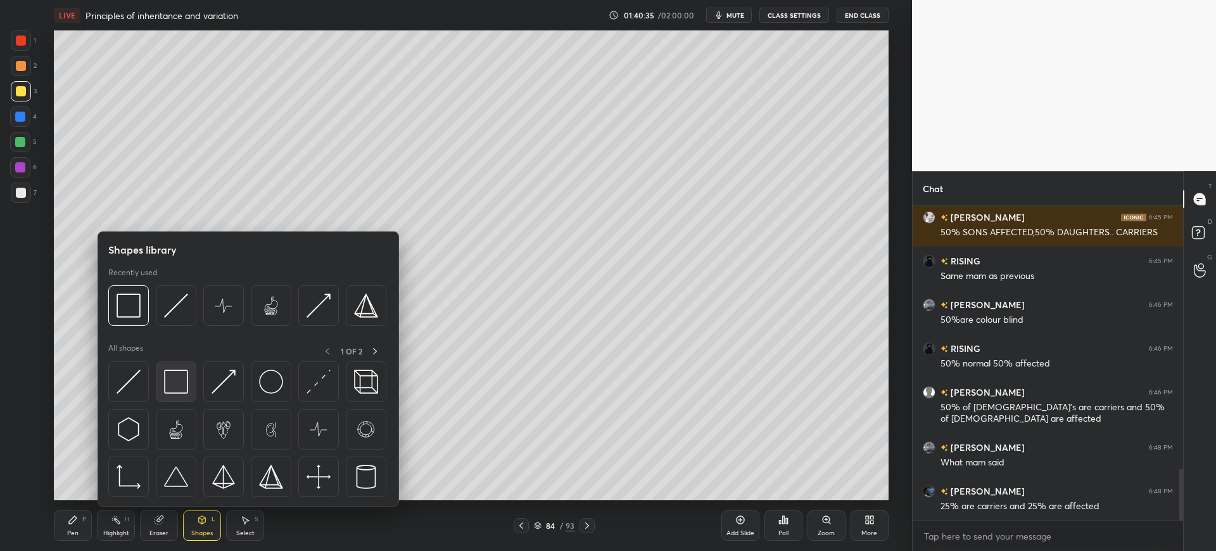
click at [195, 385] on div at bounding box center [176, 381] width 41 height 41
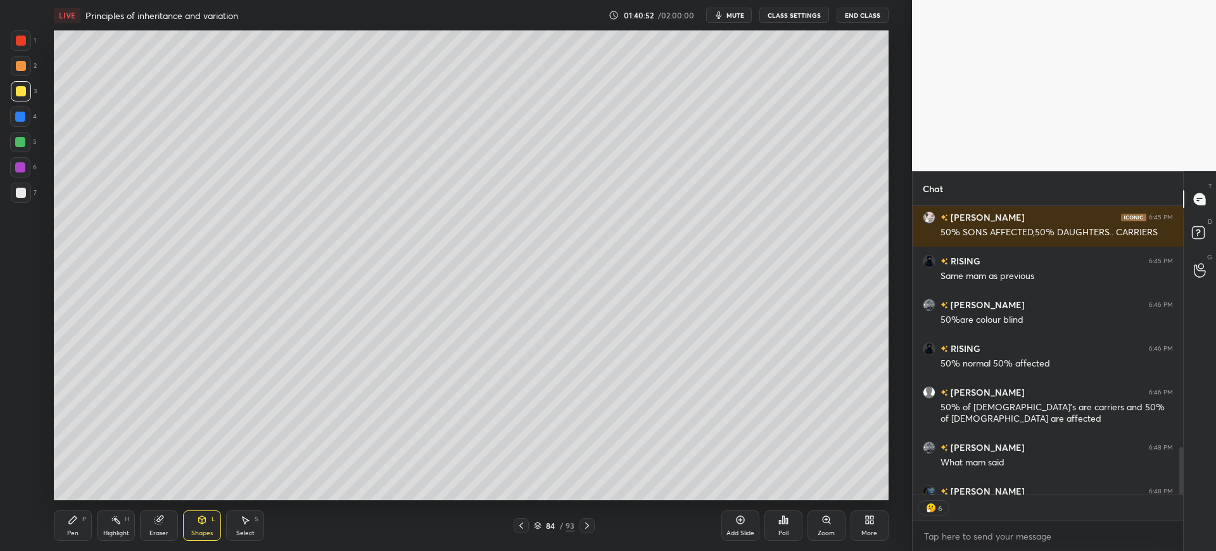
scroll to position [1660, 0]
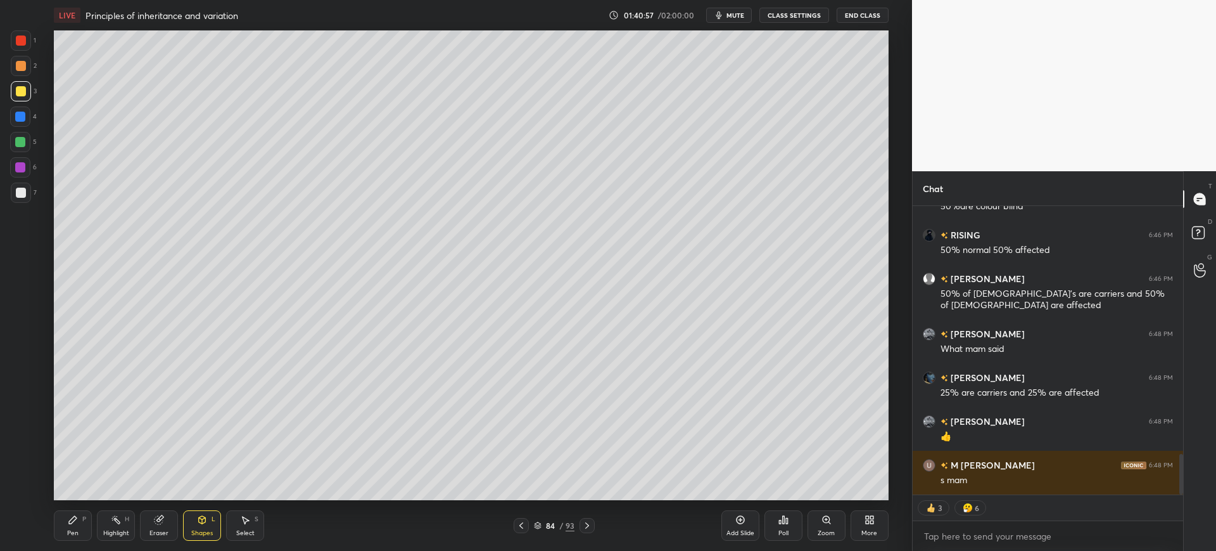
click at [75, 530] on div "Pen" at bounding box center [72, 533] width 11 height 6
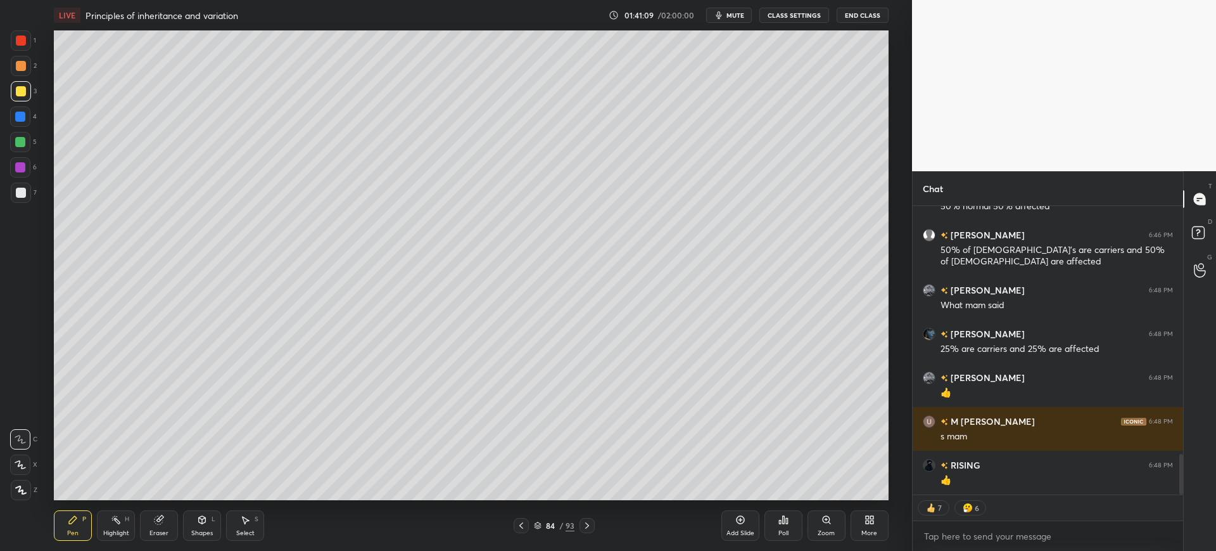
scroll to position [1721, 0]
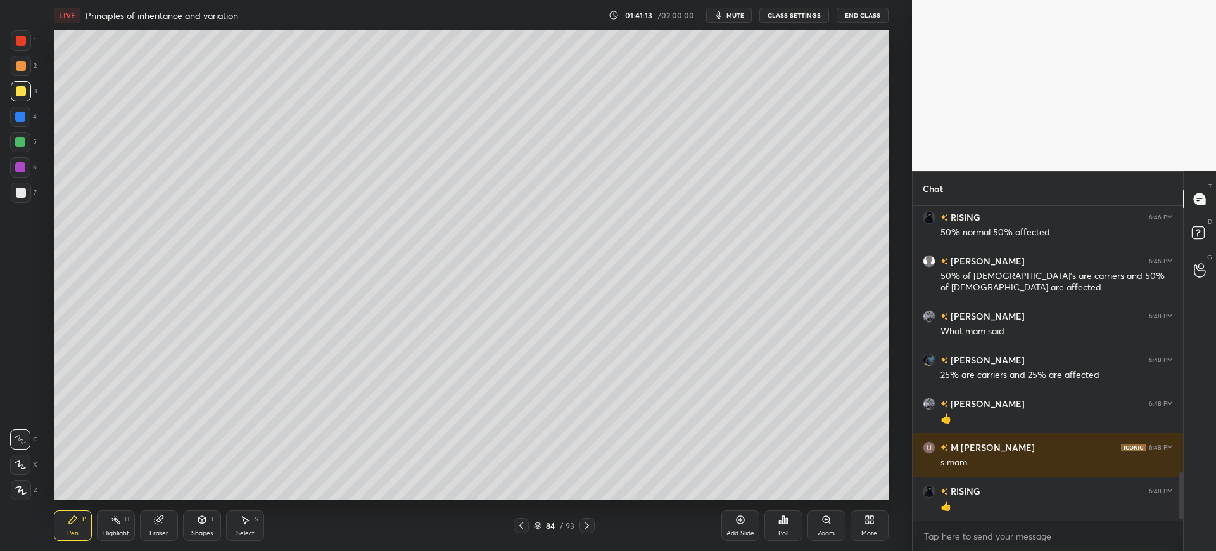
click at [18, 108] on div at bounding box center [20, 116] width 20 height 20
click at [23, 185] on div at bounding box center [21, 192] width 20 height 20
click at [200, 530] on div "Shapes" at bounding box center [202, 533] width 22 height 6
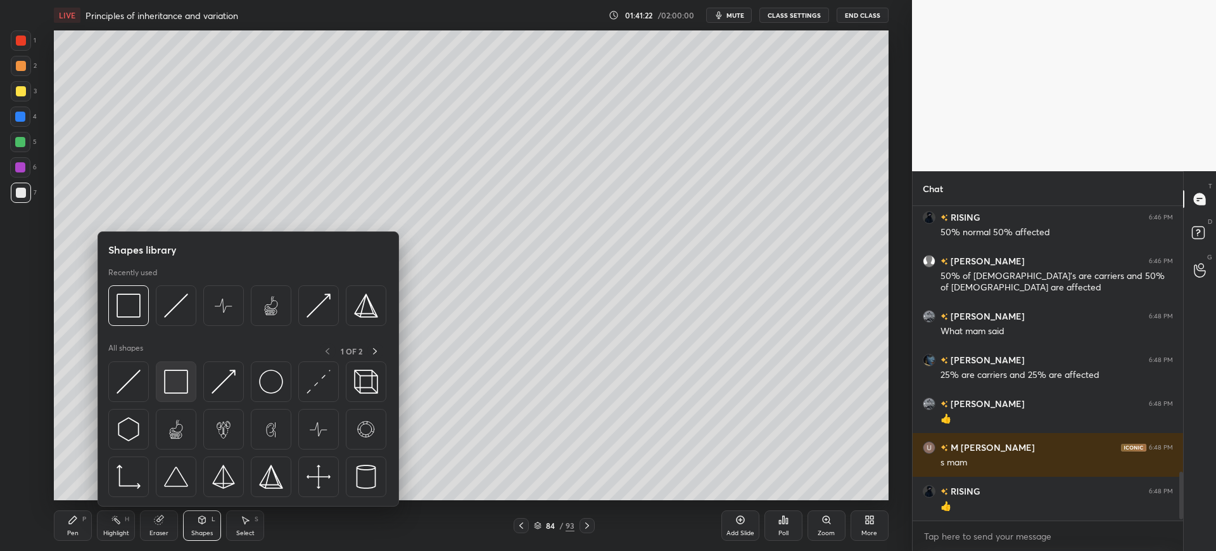
click at [177, 390] on img at bounding box center [176, 381] width 24 height 24
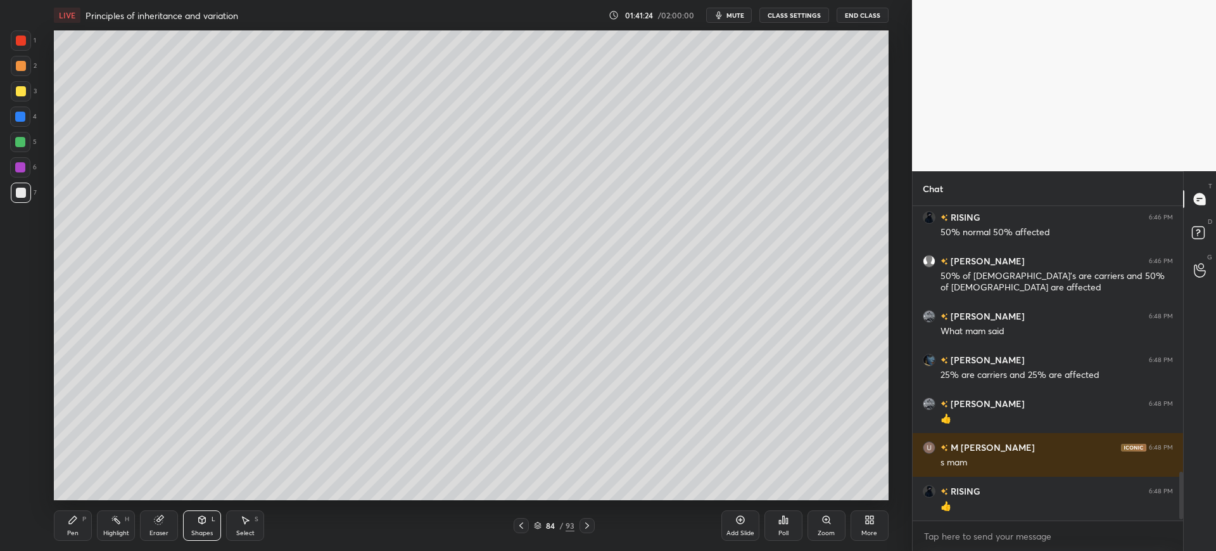
click at [186, 526] on div "Shapes L" at bounding box center [202, 525] width 38 height 30
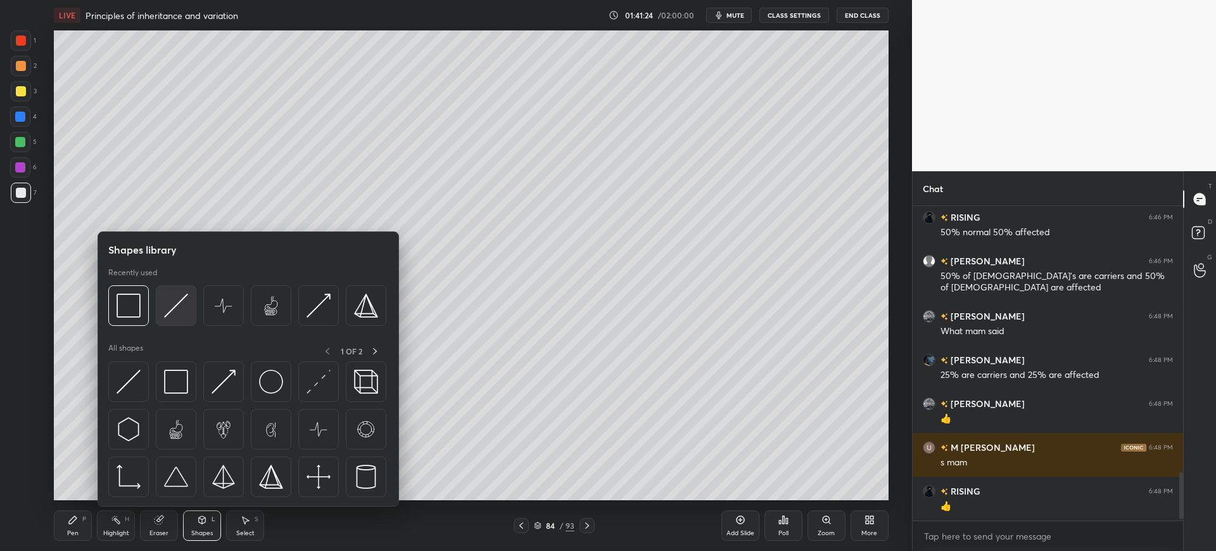
click at [175, 305] on img at bounding box center [176, 305] width 24 height 24
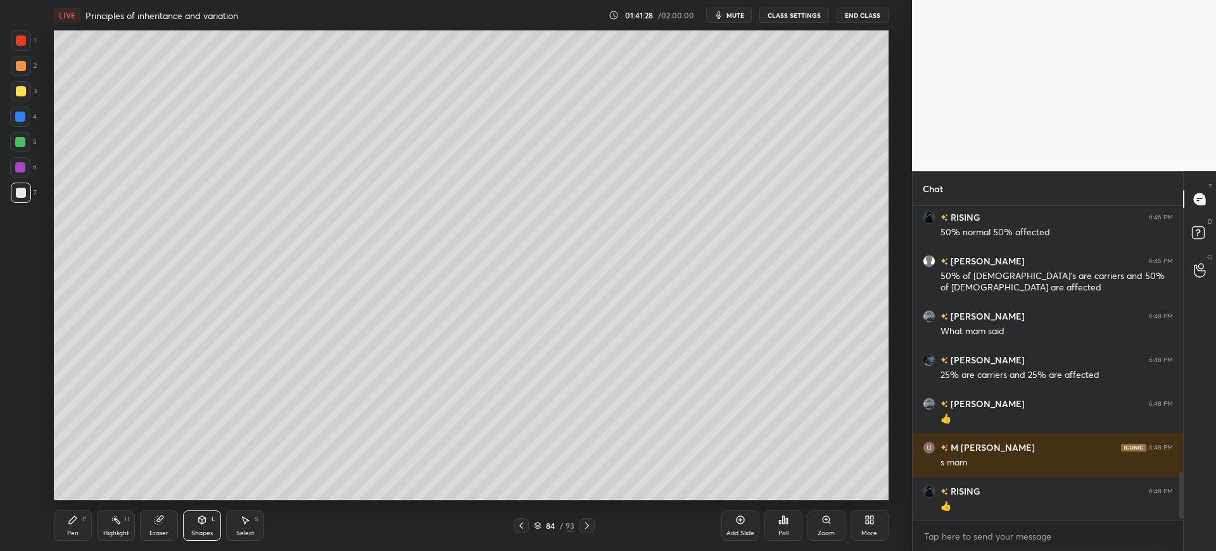
click at [77, 533] on div "Pen" at bounding box center [72, 533] width 11 height 6
click at [21, 128] on div "4" at bounding box center [23, 118] width 27 height 25
click at [25, 197] on div at bounding box center [21, 192] width 20 height 20
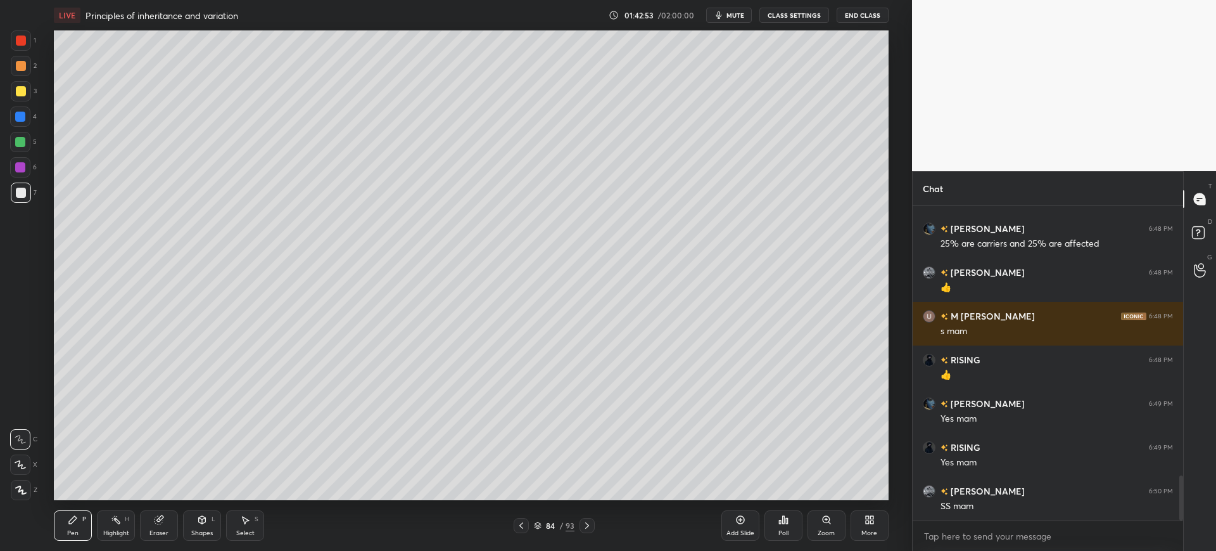
scroll to position [1896, 0]
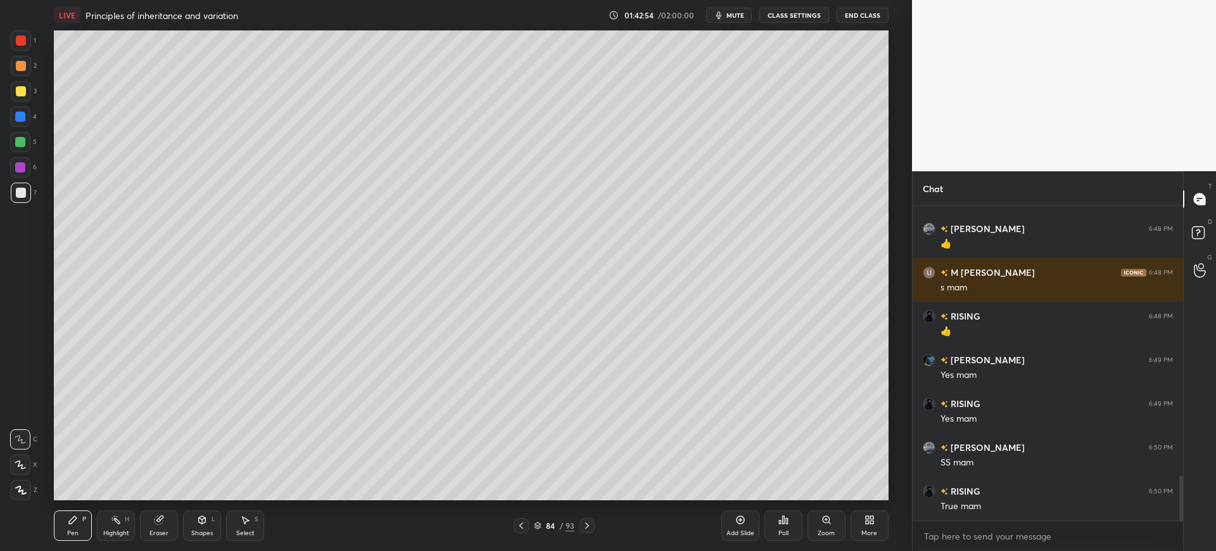
click at [547, 522] on div "84" at bounding box center [550, 525] width 13 height 8
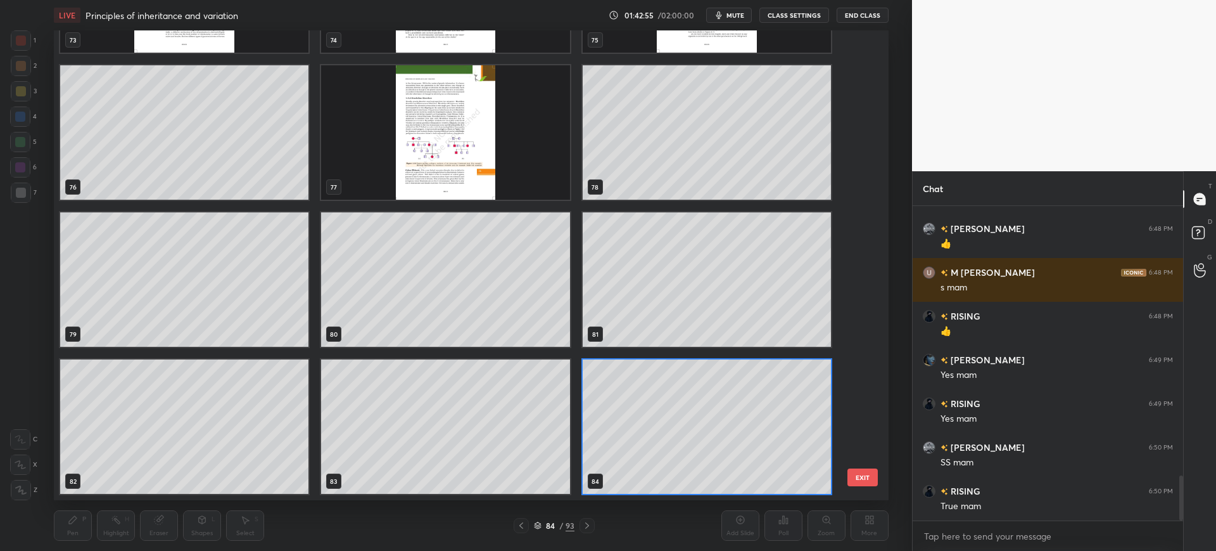
scroll to position [4055, 0]
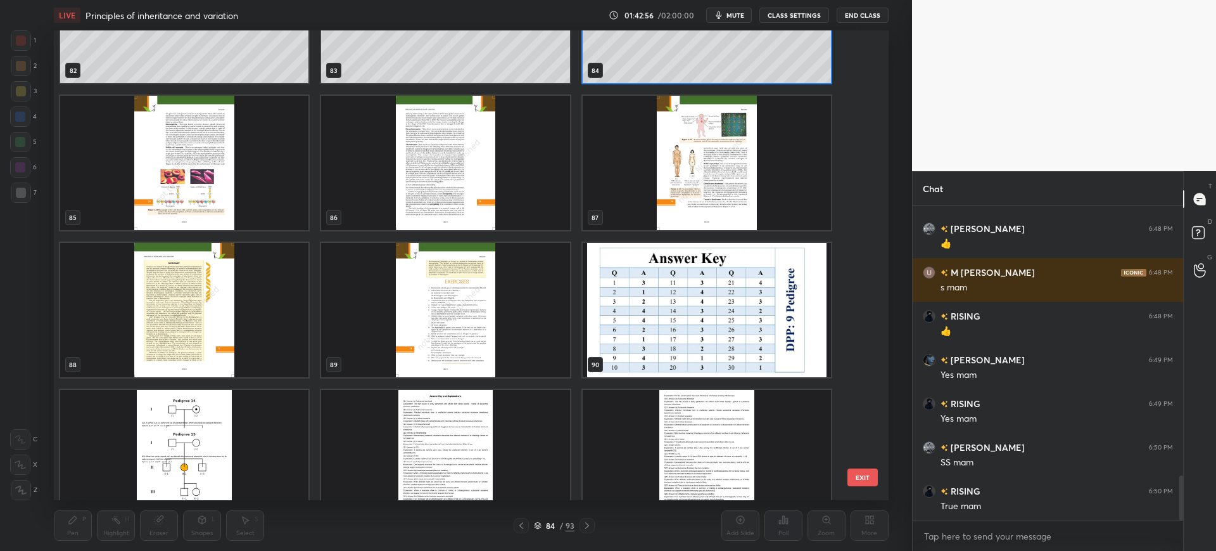
click at [153, 134] on img "grid" at bounding box center [184, 163] width 248 height 134
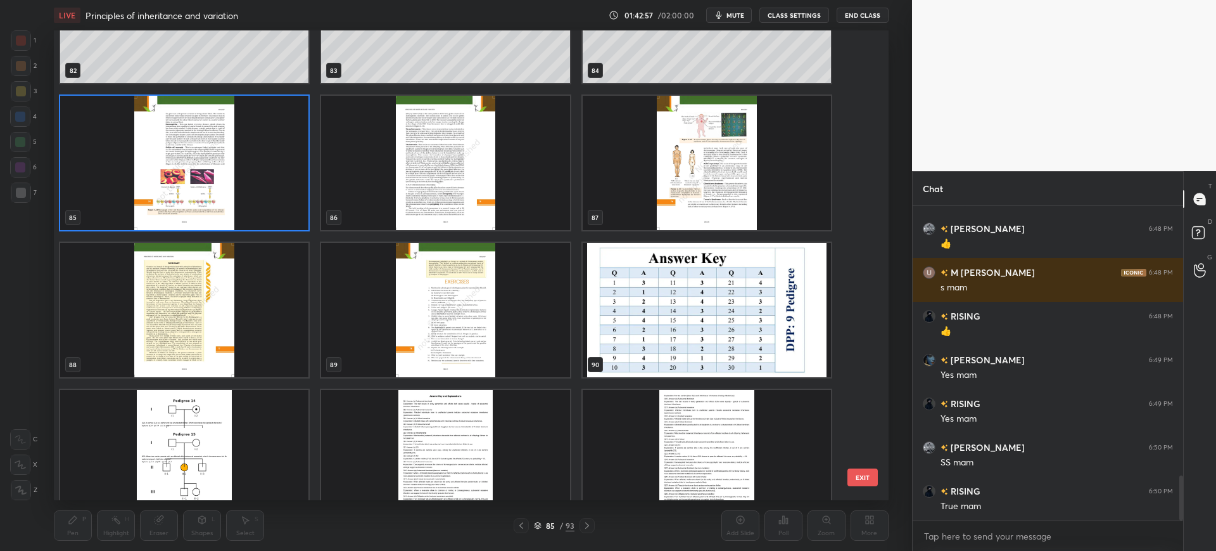
click at [865, 480] on button "EXIT" at bounding box center [863, 477] width 30 height 18
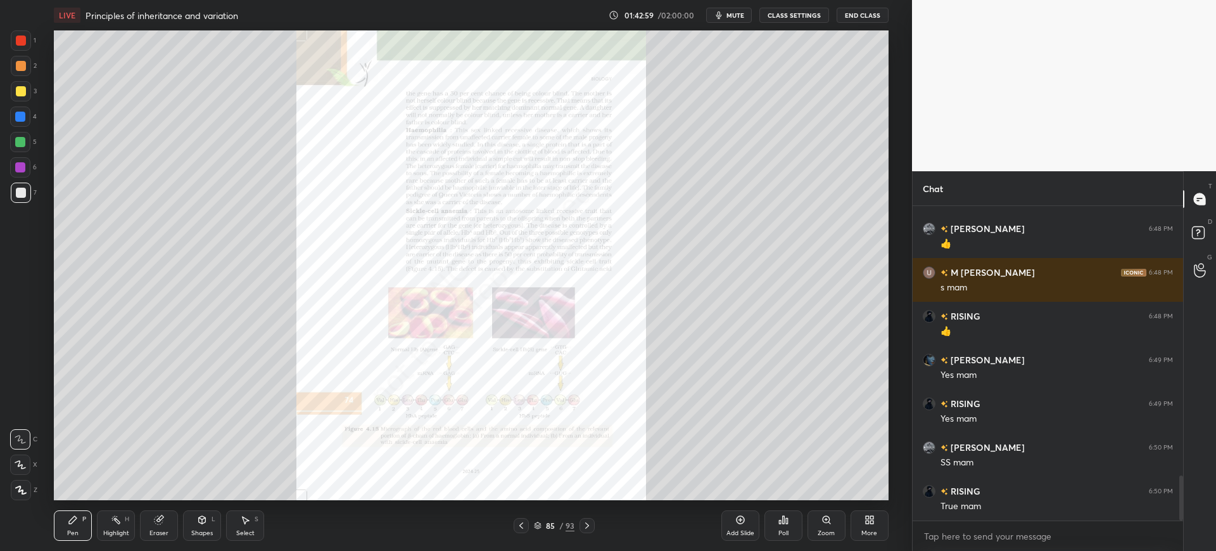
click at [523, 526] on icon at bounding box center [521, 525] width 10 height 10
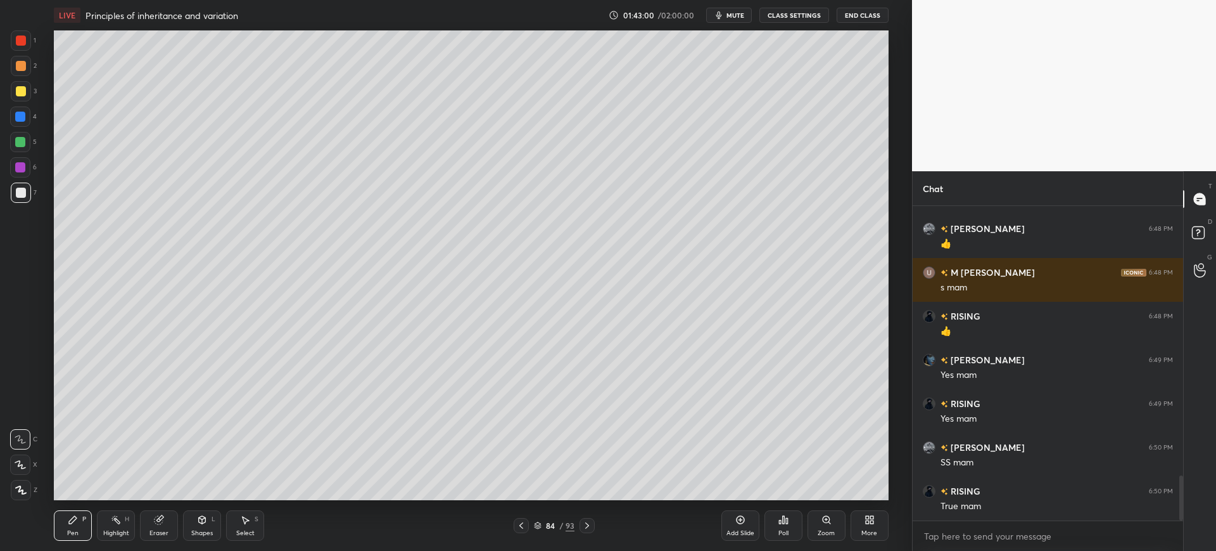
click at [525, 527] on icon at bounding box center [521, 525] width 10 height 10
click at [550, 523] on div "83" at bounding box center [550, 525] width 13 height 8
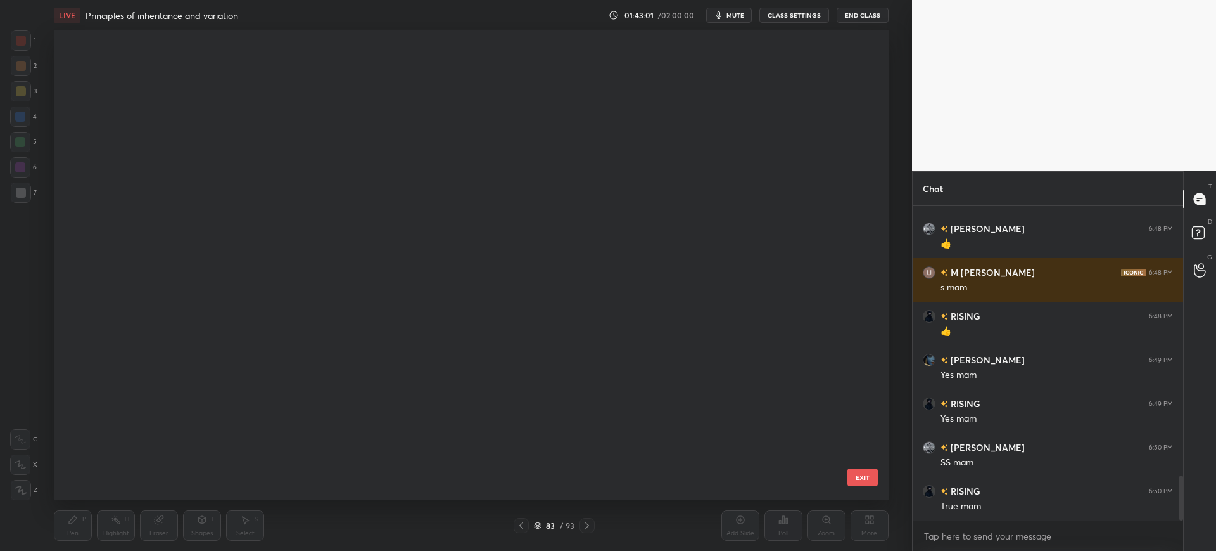
scroll to position [466, 829]
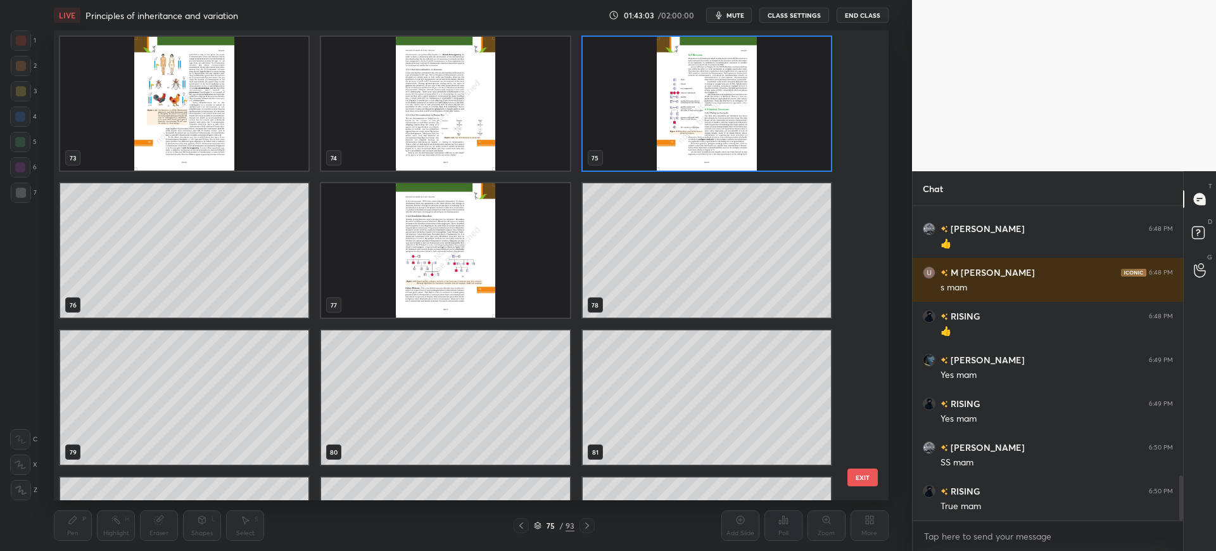
click at [866, 474] on button "EXIT" at bounding box center [863, 477] width 30 height 18
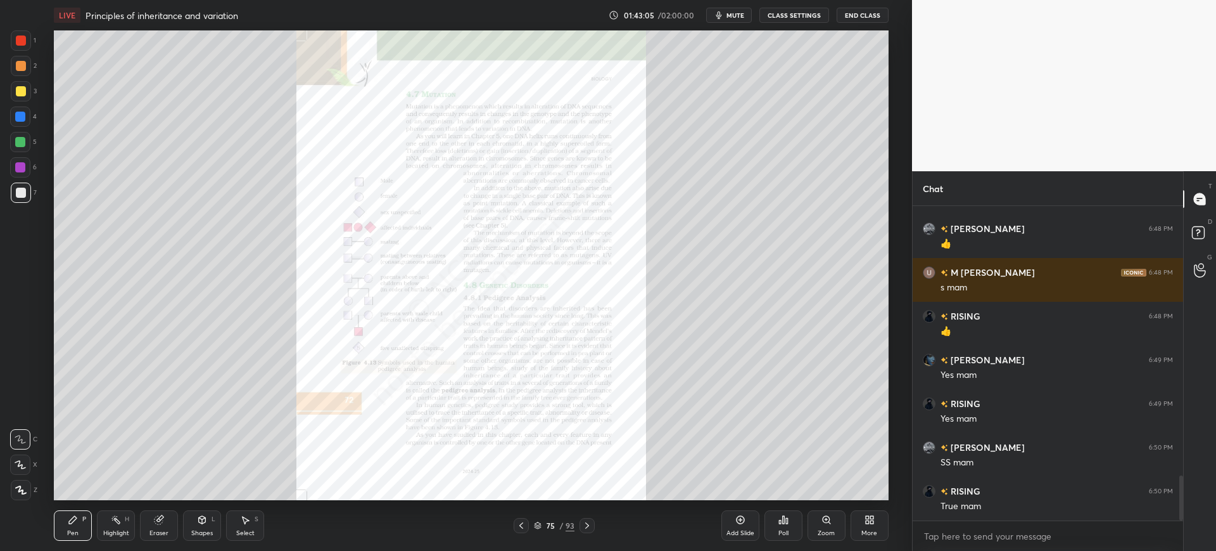
click at [589, 523] on icon at bounding box center [587, 525] width 10 height 10
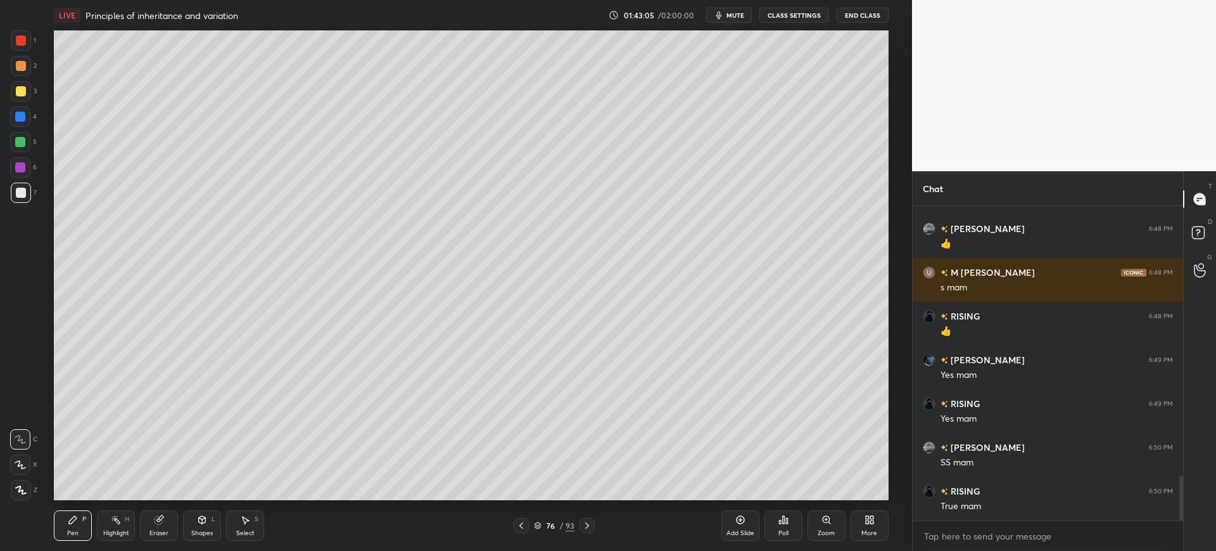
click at [588, 525] on icon at bounding box center [587, 525] width 10 height 10
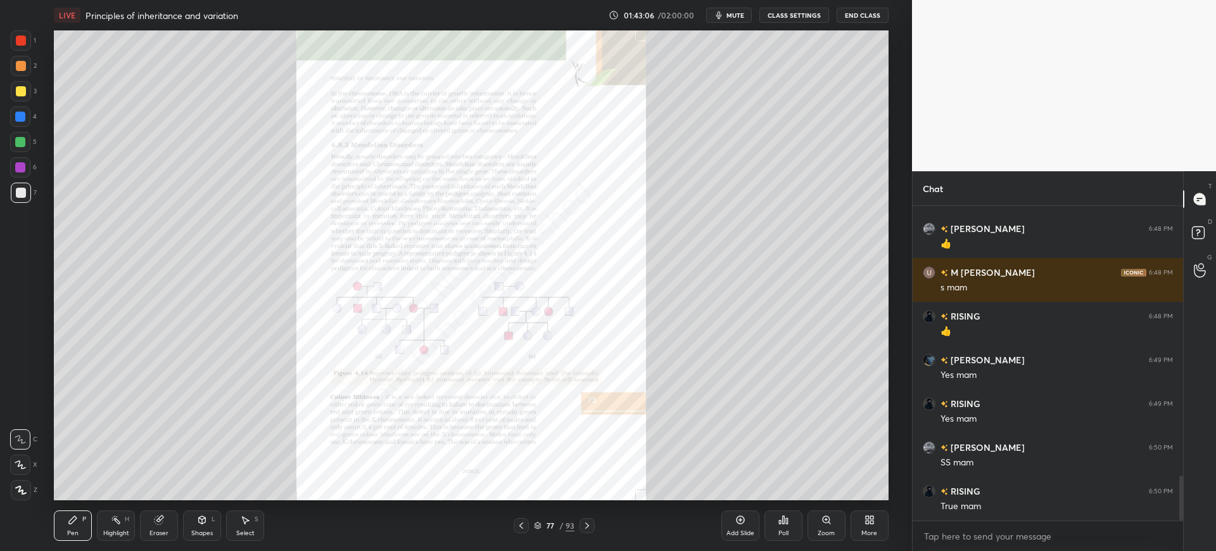
click at [595, 527] on div at bounding box center [587, 525] width 15 height 15
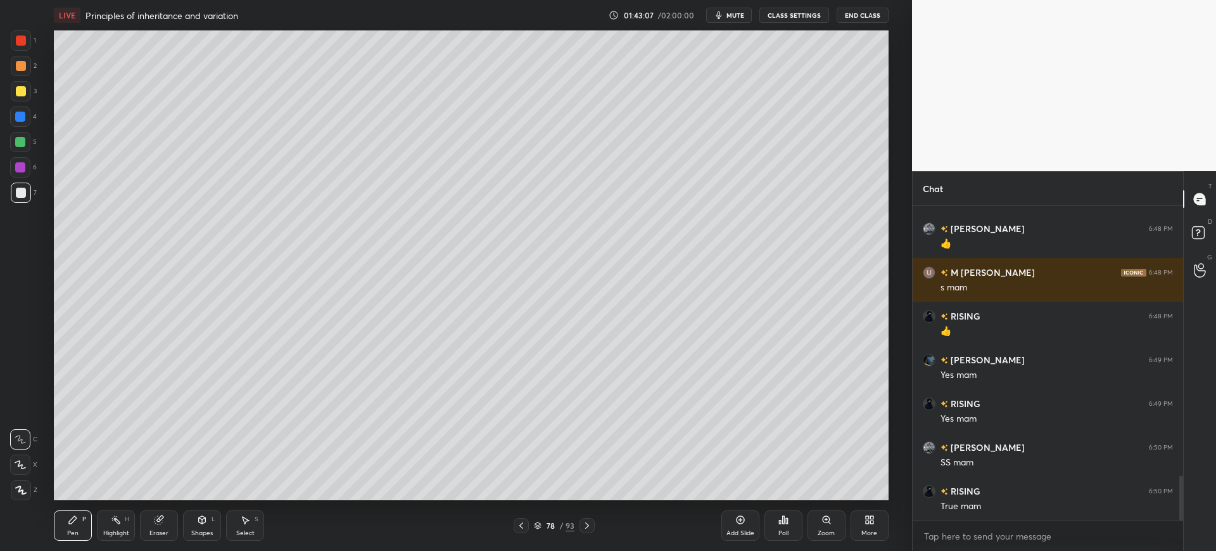
click at [529, 526] on div at bounding box center [521, 525] width 15 height 15
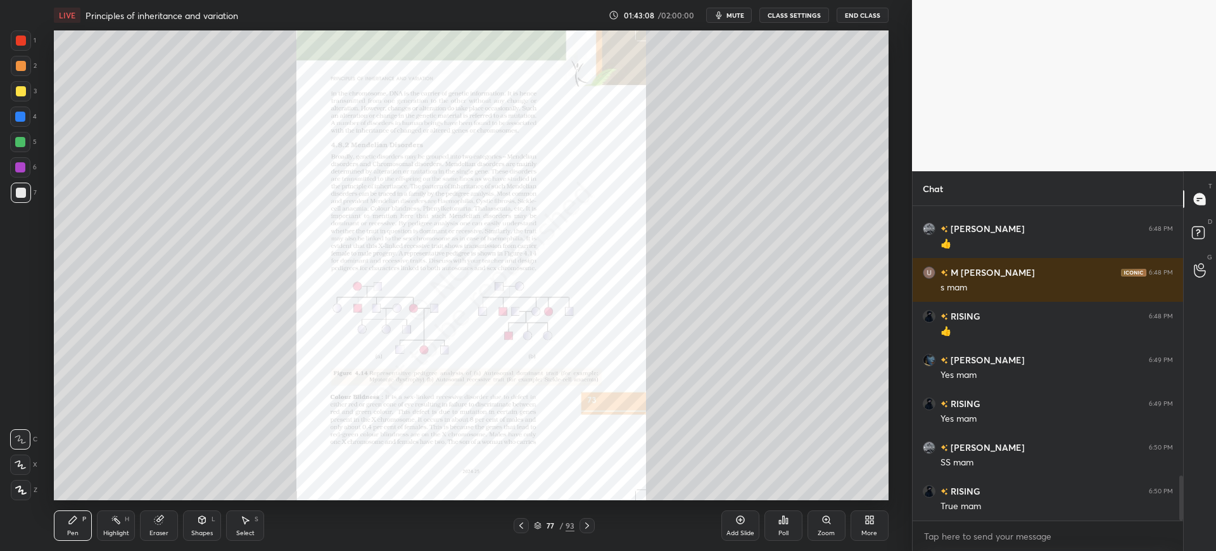
click at [835, 523] on div "Zoom" at bounding box center [827, 525] width 38 height 30
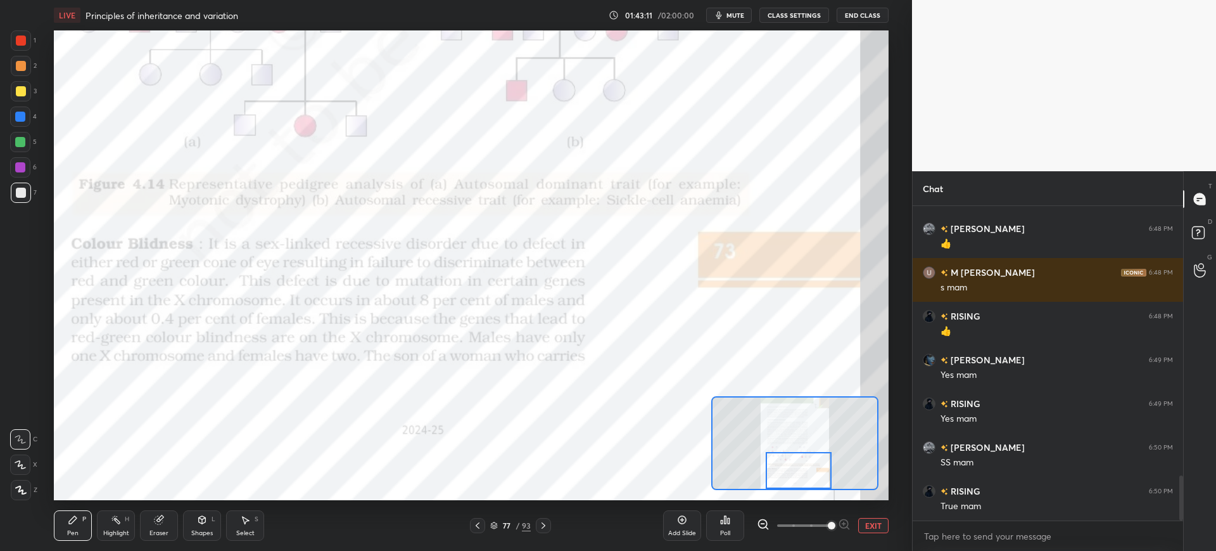
click at [36, 41] on div "1 2 3 4 5 6 7" at bounding box center [23, 118] width 27 height 177
click at [15, 121] on div at bounding box center [20, 116] width 20 height 20
click at [544, 525] on icon at bounding box center [543, 525] width 10 height 10
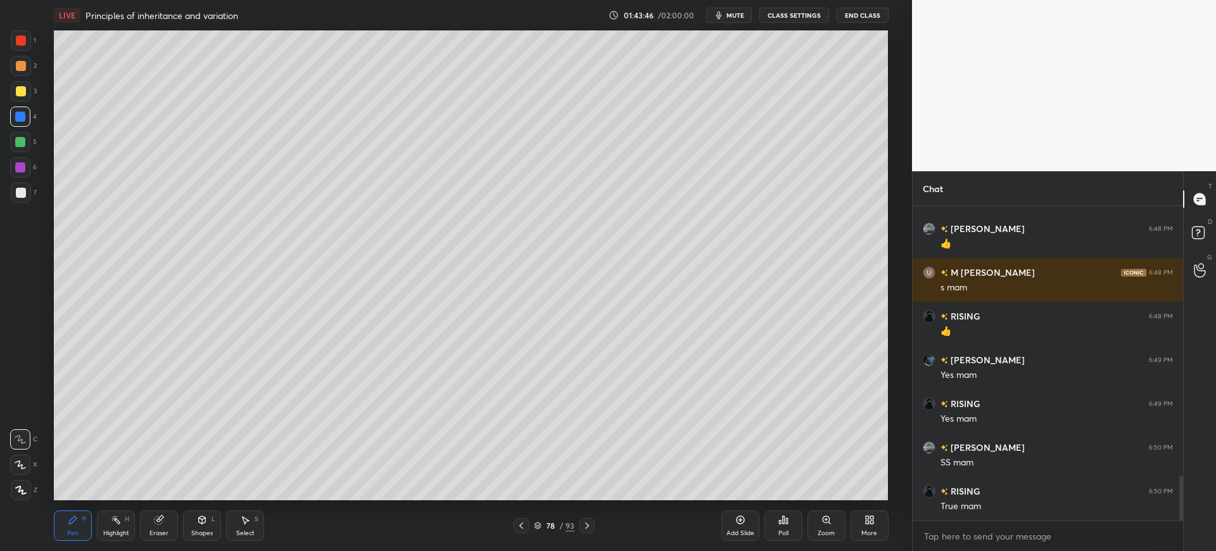
click at [590, 523] on icon at bounding box center [587, 525] width 10 height 10
click at [591, 524] on icon at bounding box center [587, 525] width 10 height 10
click at [597, 523] on div "80 / 93" at bounding box center [555, 525] width 334 height 15
click at [592, 525] on icon at bounding box center [587, 525] width 10 height 10
click at [590, 525] on icon at bounding box center [587, 525] width 10 height 10
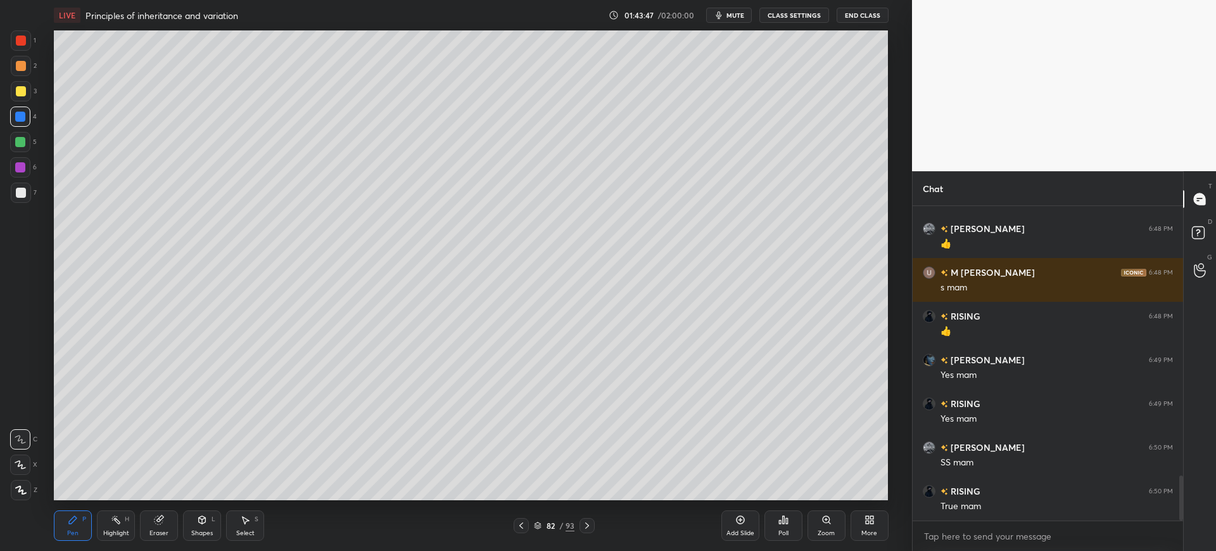
click at [590, 523] on icon at bounding box center [587, 525] width 10 height 10
click at [590, 521] on icon at bounding box center [587, 525] width 10 height 10
click at [589, 521] on icon at bounding box center [587, 525] width 10 height 10
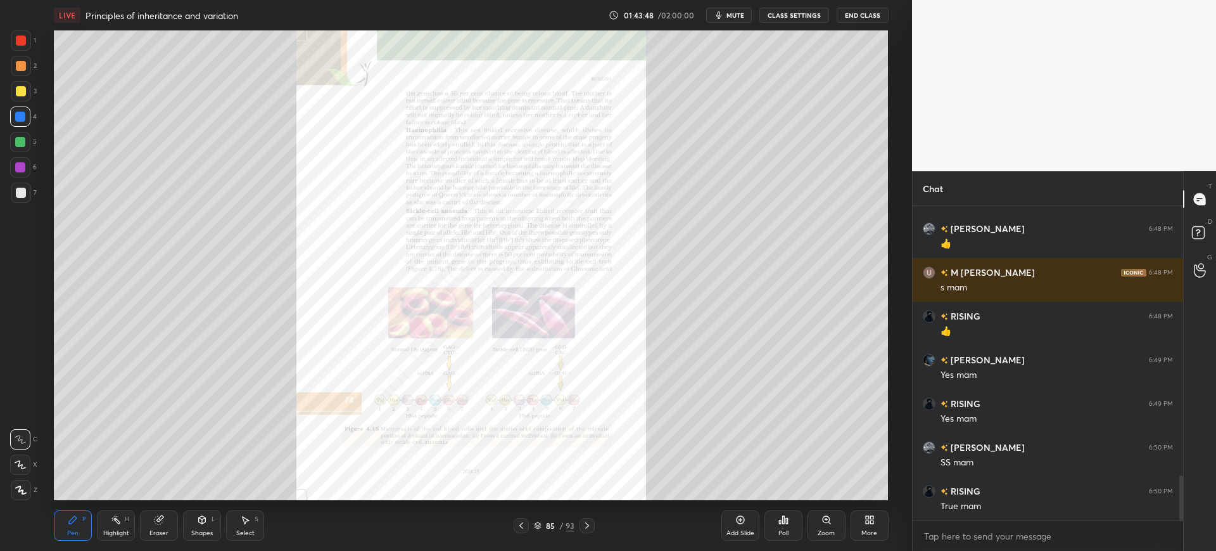
click at [589, 521] on icon at bounding box center [587, 525] width 10 height 10
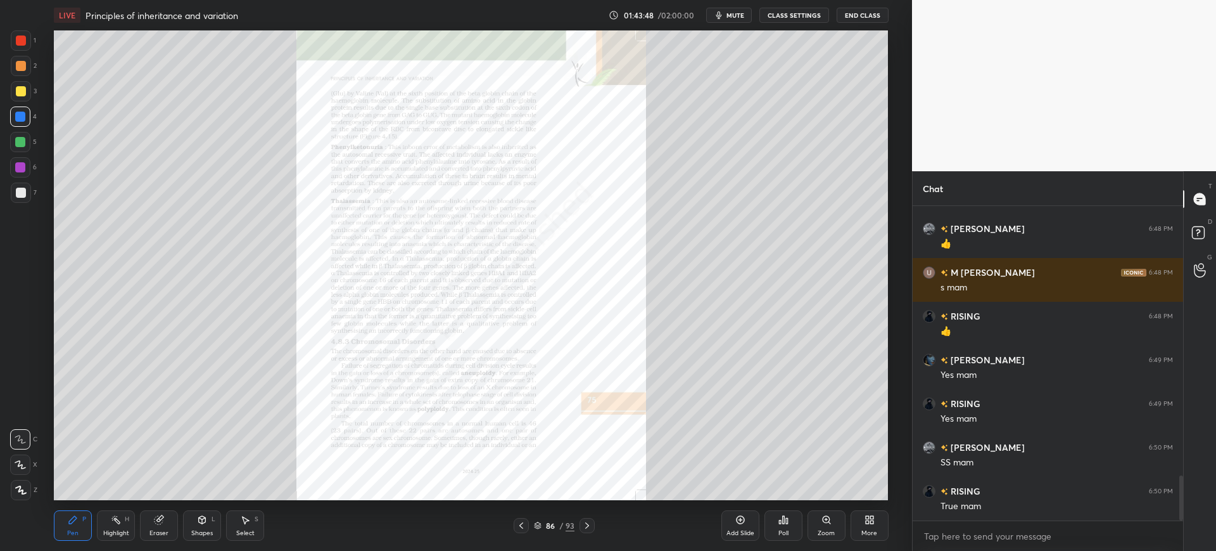
click at [588, 520] on icon at bounding box center [587, 525] width 10 height 10
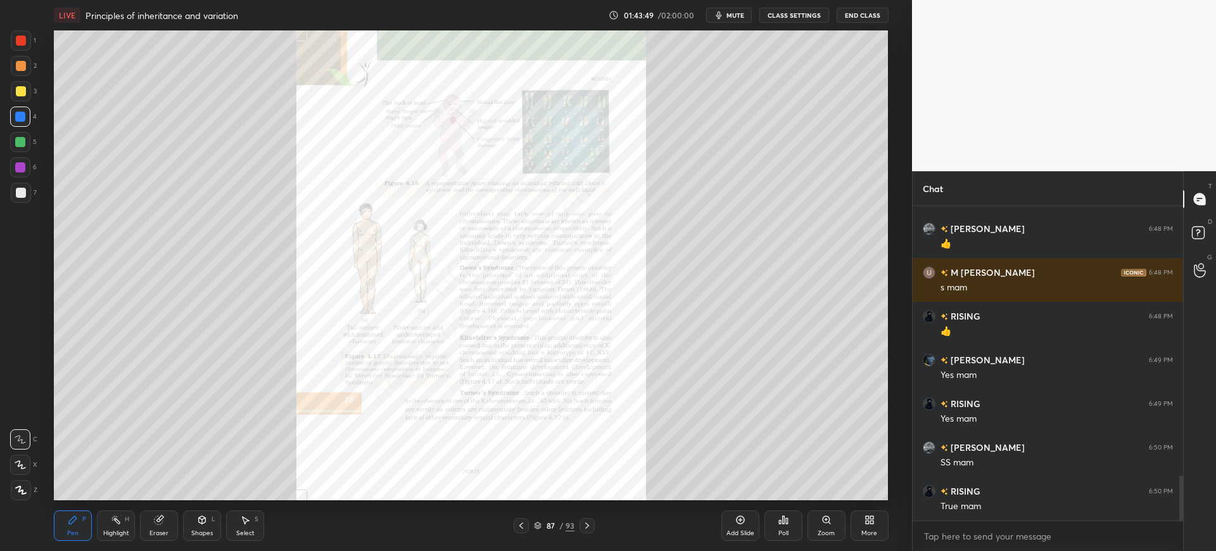
click at [532, 521] on div "87 / 93" at bounding box center [554, 525] width 81 height 15
click at [519, 525] on icon at bounding box center [521, 525] width 10 height 10
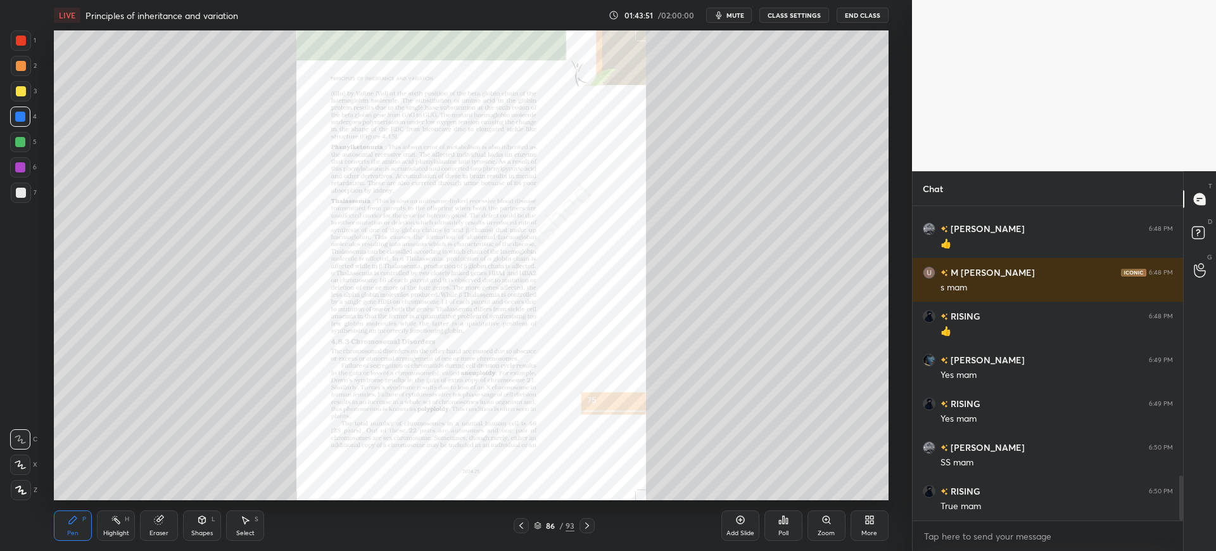
click at [839, 526] on div "Zoom" at bounding box center [827, 525] width 38 height 30
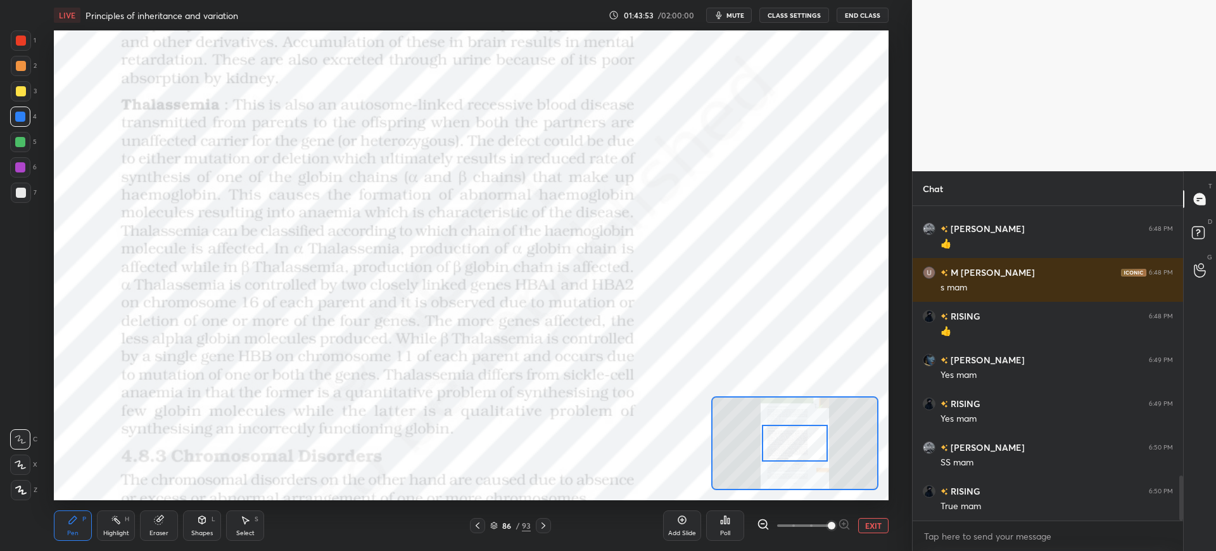
click at [30, 32] on div at bounding box center [21, 40] width 20 height 20
click at [205, 526] on div "Shapes L" at bounding box center [202, 525] width 38 height 30
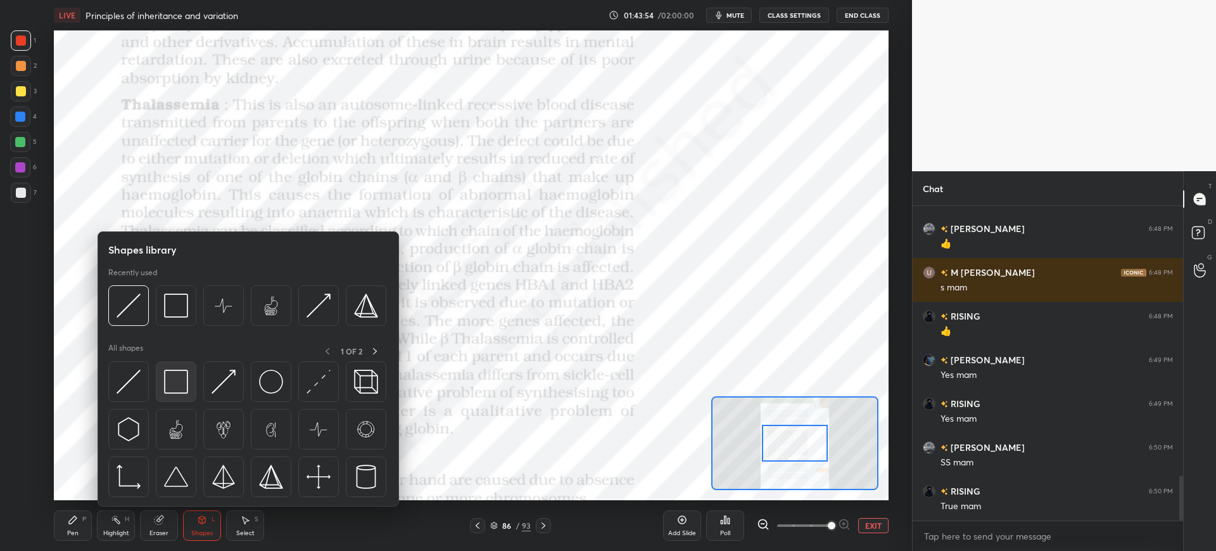
click at [182, 376] on img at bounding box center [176, 381] width 24 height 24
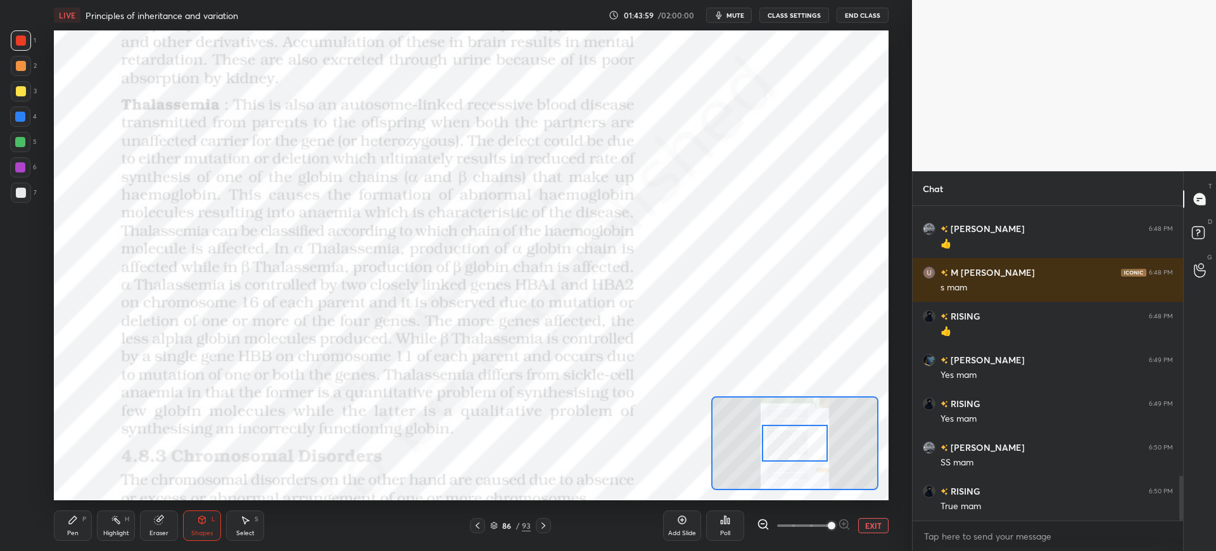
click at [22, 108] on div at bounding box center [20, 116] width 20 height 20
click at [70, 526] on div "Pen P" at bounding box center [73, 525] width 38 height 30
click at [22, 37] on div at bounding box center [21, 40] width 10 height 10
click at [15, 167] on div at bounding box center [20, 167] width 20 height 20
click at [23, 128] on div "4" at bounding box center [23, 118] width 27 height 25
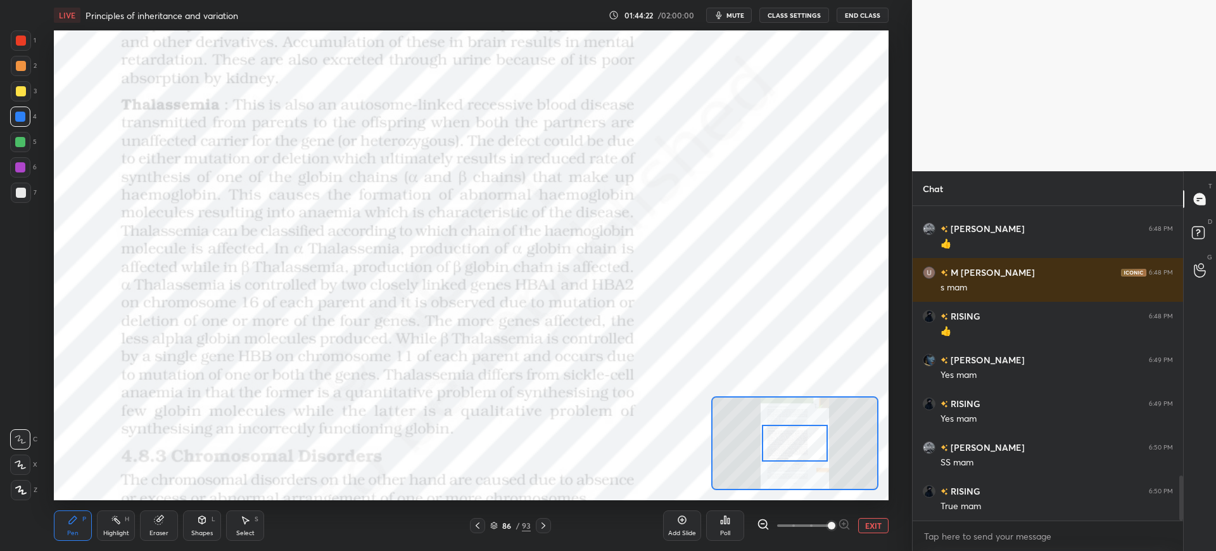
click at [22, 45] on div at bounding box center [21, 40] width 10 height 10
click at [22, 111] on div at bounding box center [20, 116] width 20 height 20
click at [160, 514] on div "Eraser" at bounding box center [159, 525] width 38 height 30
click at [67, 530] on div "Pen P" at bounding box center [73, 525] width 38 height 30
click at [22, 42] on div at bounding box center [21, 40] width 10 height 10
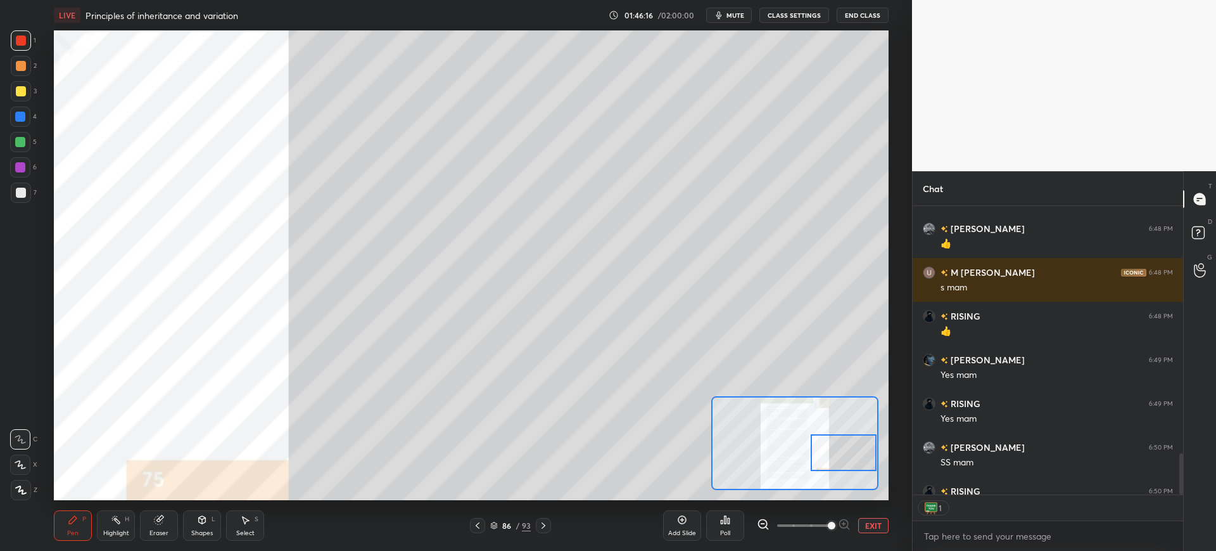
scroll to position [284, 267]
click at [161, 527] on div "Eraser" at bounding box center [159, 525] width 38 height 30
click at [82, 531] on div "Pen P" at bounding box center [73, 525] width 38 height 30
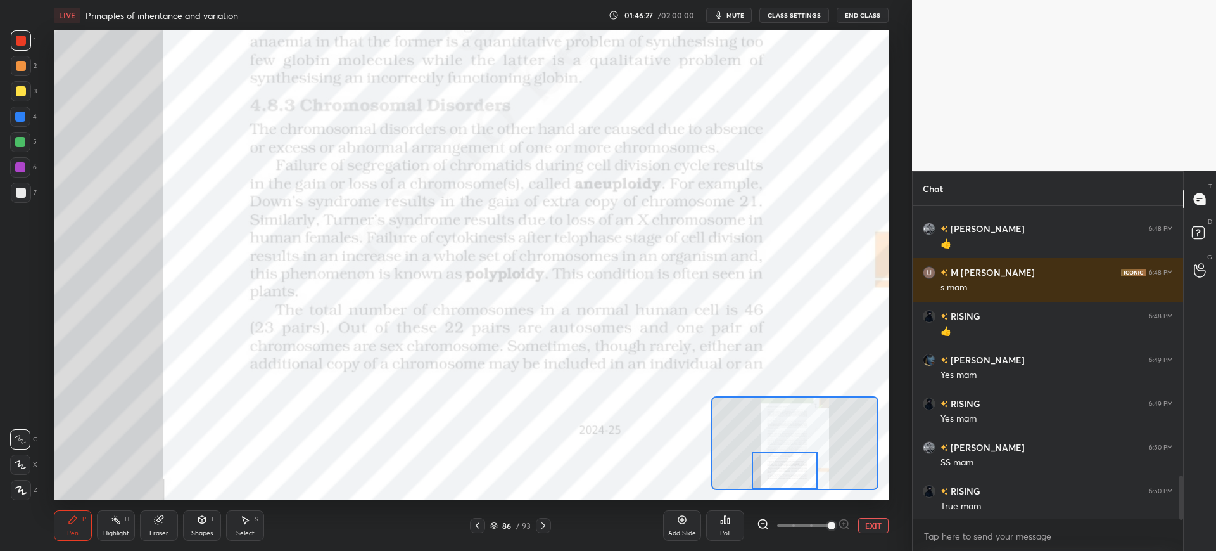
scroll to position [1896, 0]
click at [16, 111] on div at bounding box center [20, 116] width 10 height 10
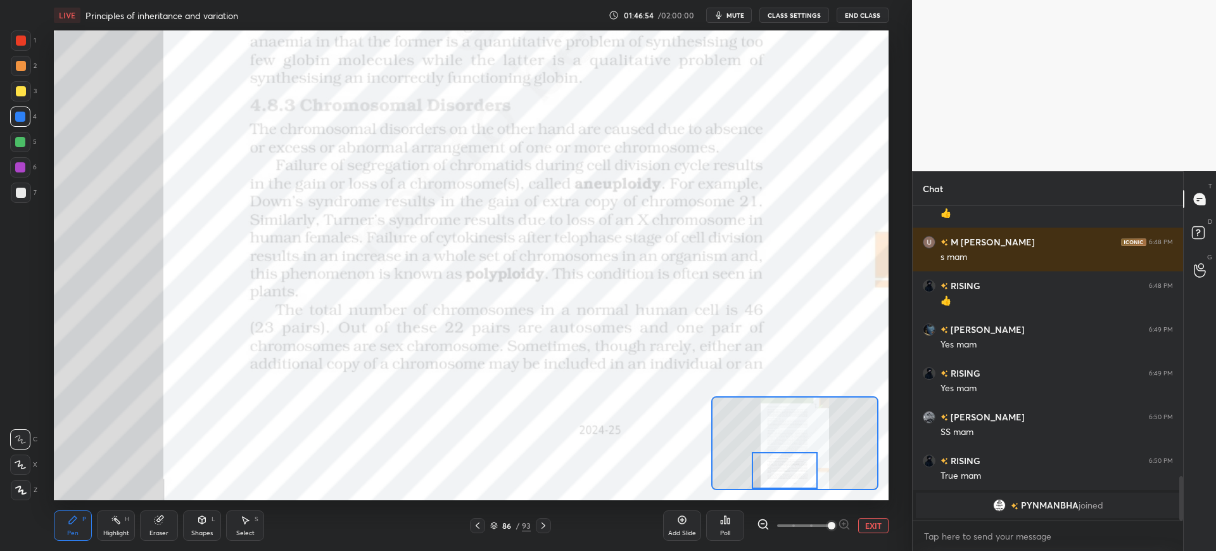
click at [543, 523] on icon at bounding box center [544, 525] width 4 height 6
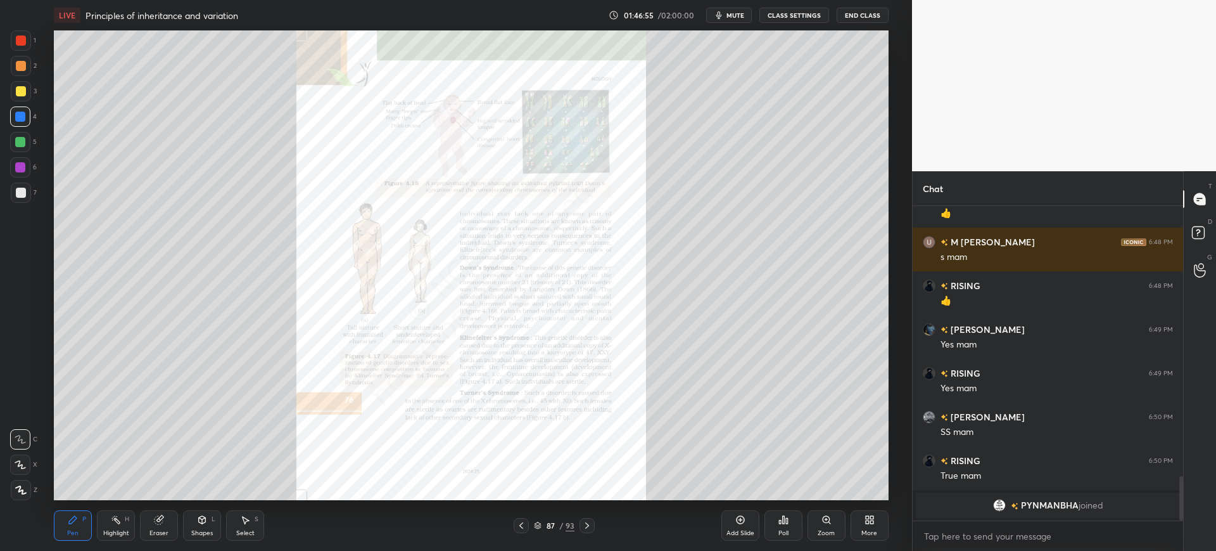
click at [830, 523] on icon at bounding box center [830, 522] width 2 height 2
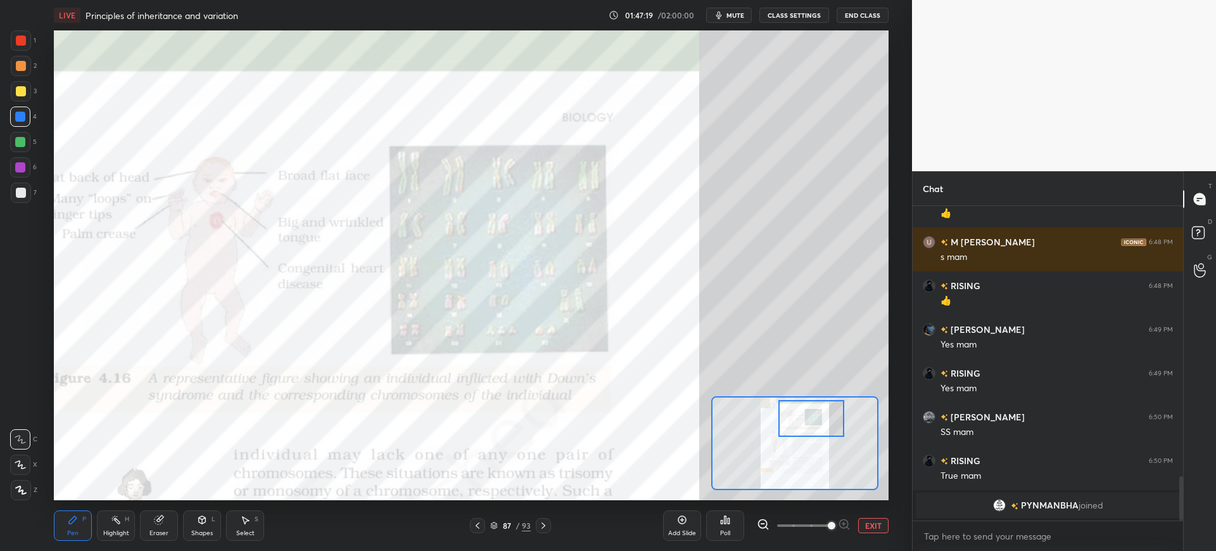
click at [169, 519] on div "Eraser" at bounding box center [159, 525] width 38 height 30
click at [74, 533] on div "Pen" at bounding box center [72, 533] width 11 height 6
click at [26, 46] on div at bounding box center [21, 40] width 20 height 20
click at [169, 526] on div "Eraser" at bounding box center [159, 525] width 38 height 30
click at [74, 527] on div "Pen P" at bounding box center [73, 525] width 38 height 30
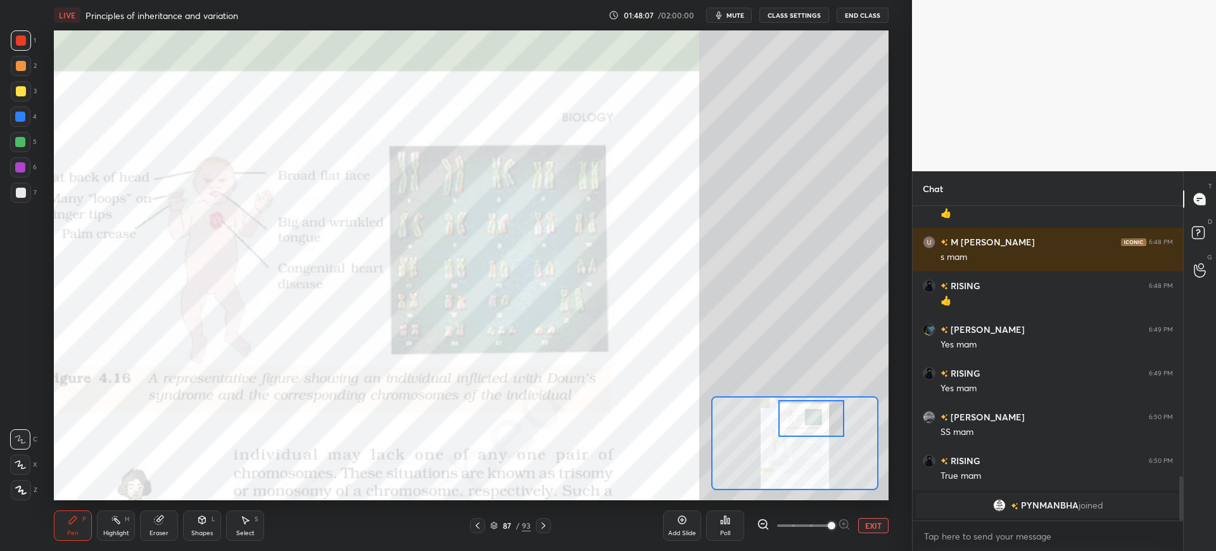
click at [32, 118] on div "4" at bounding box center [23, 116] width 27 height 20
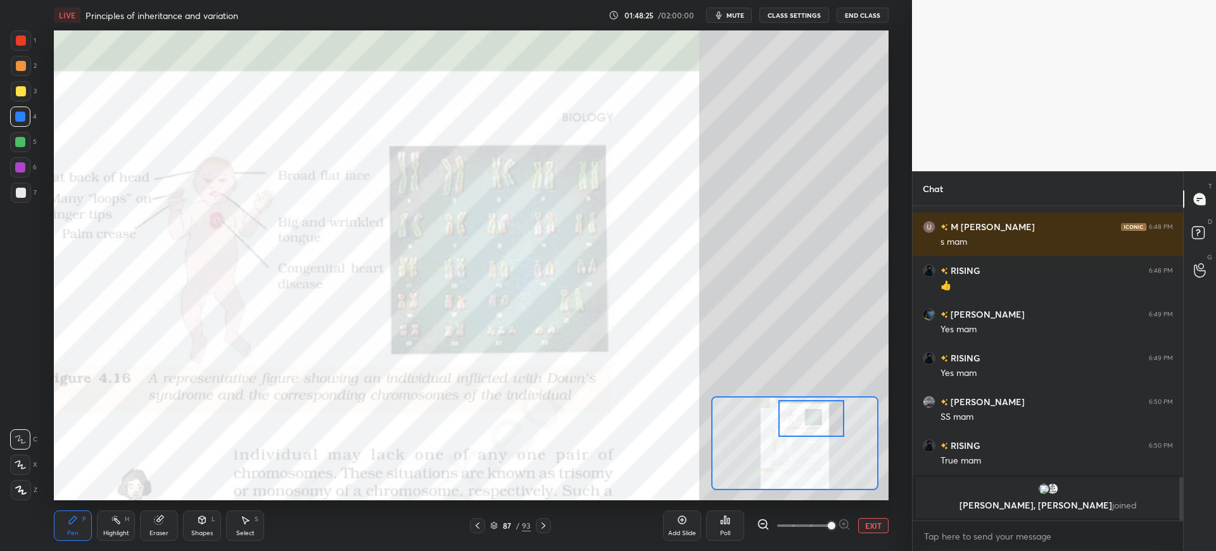
click at [165, 528] on div "Eraser" at bounding box center [159, 525] width 38 height 30
click at [39, 468] on div "E" at bounding box center [26, 464] width 32 height 20
click at [77, 531] on div "Pen" at bounding box center [72, 533] width 11 height 6
click at [34, 42] on div "1" at bounding box center [23, 40] width 25 height 20
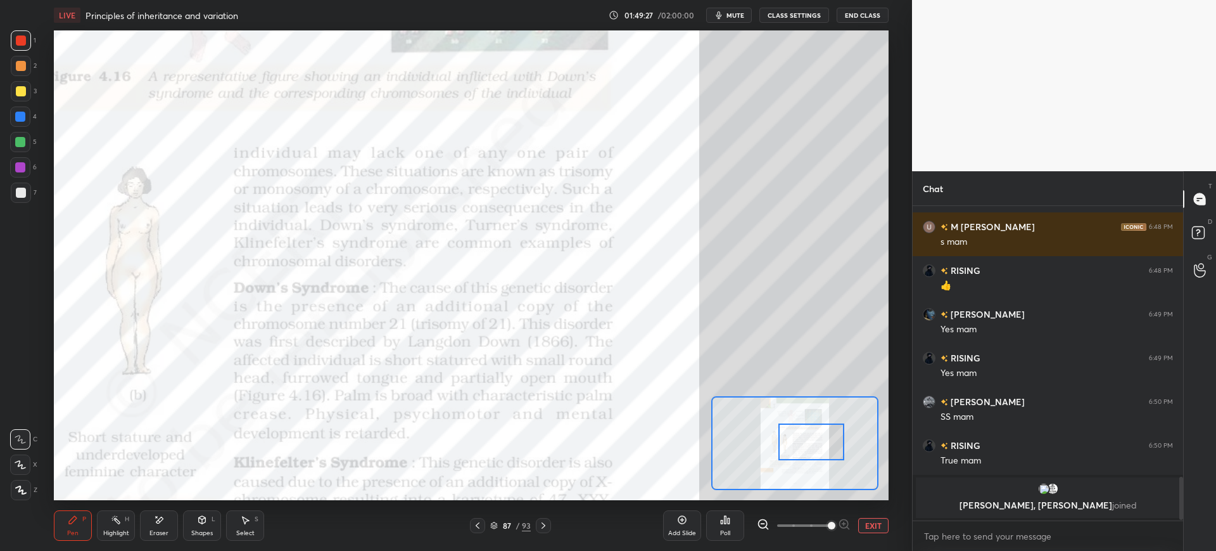
click at [31, 124] on div "4" at bounding box center [23, 116] width 27 height 20
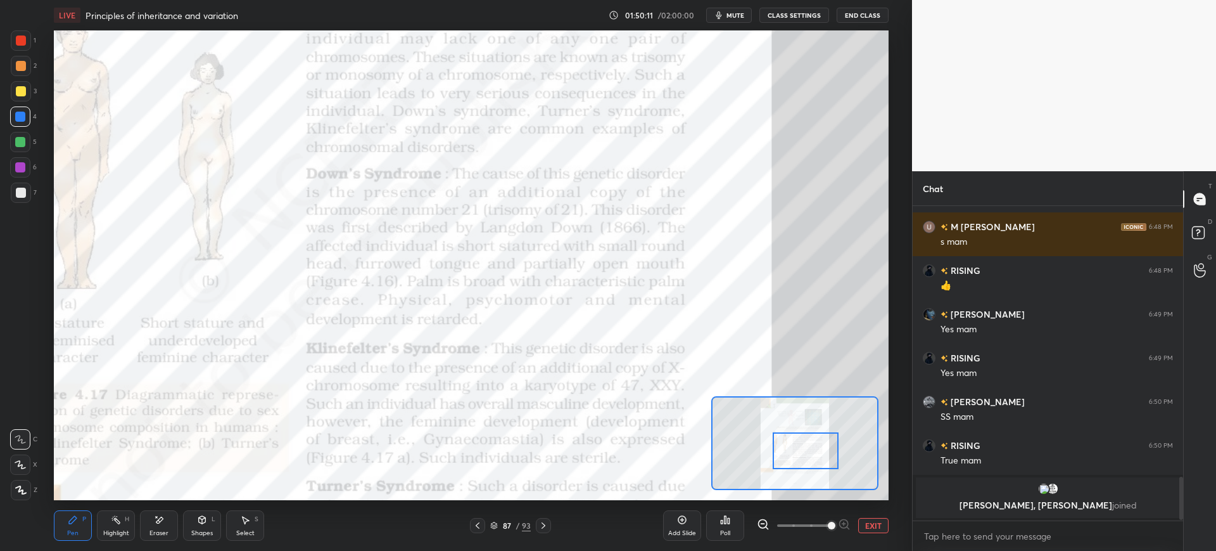
click at [169, 514] on div "Eraser" at bounding box center [159, 525] width 38 height 30
click at [73, 524] on icon at bounding box center [73, 519] width 10 height 10
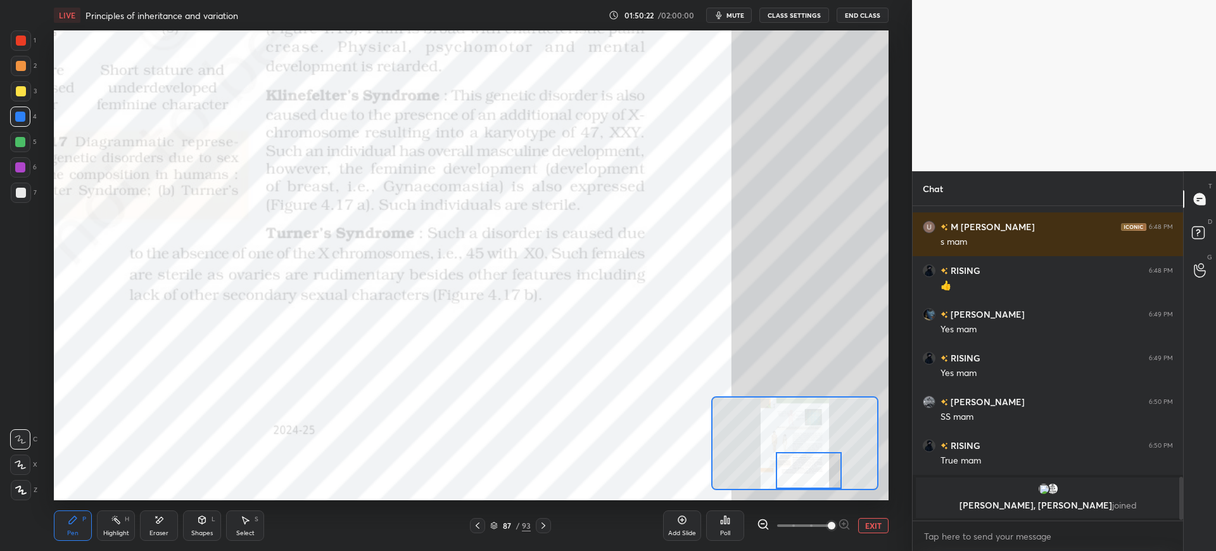
click at [29, 35] on div at bounding box center [21, 40] width 20 height 20
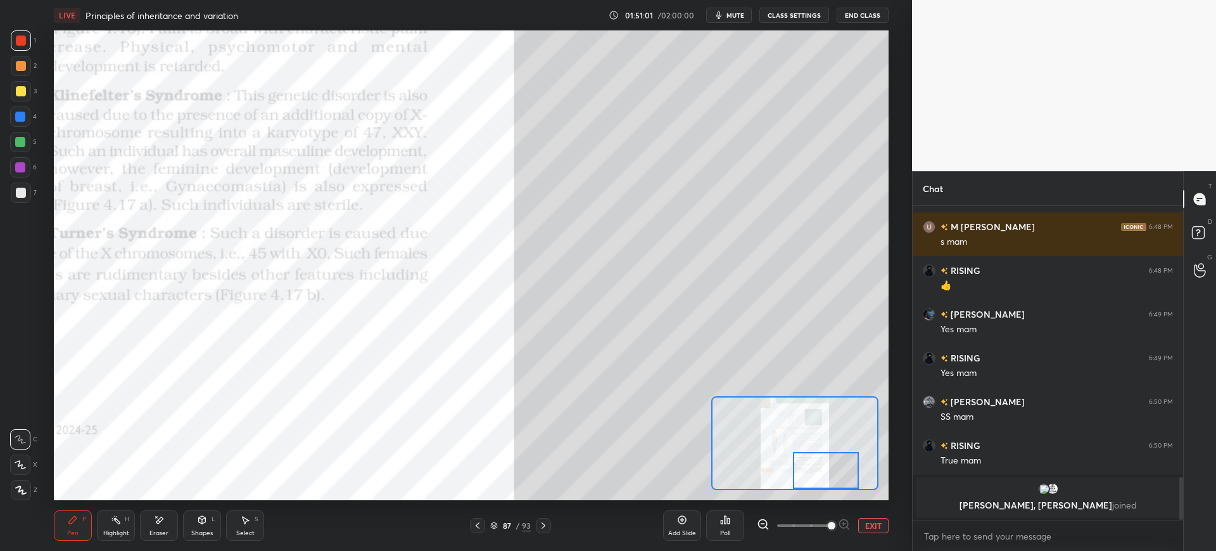
click at [22, 125] on div at bounding box center [20, 116] width 20 height 20
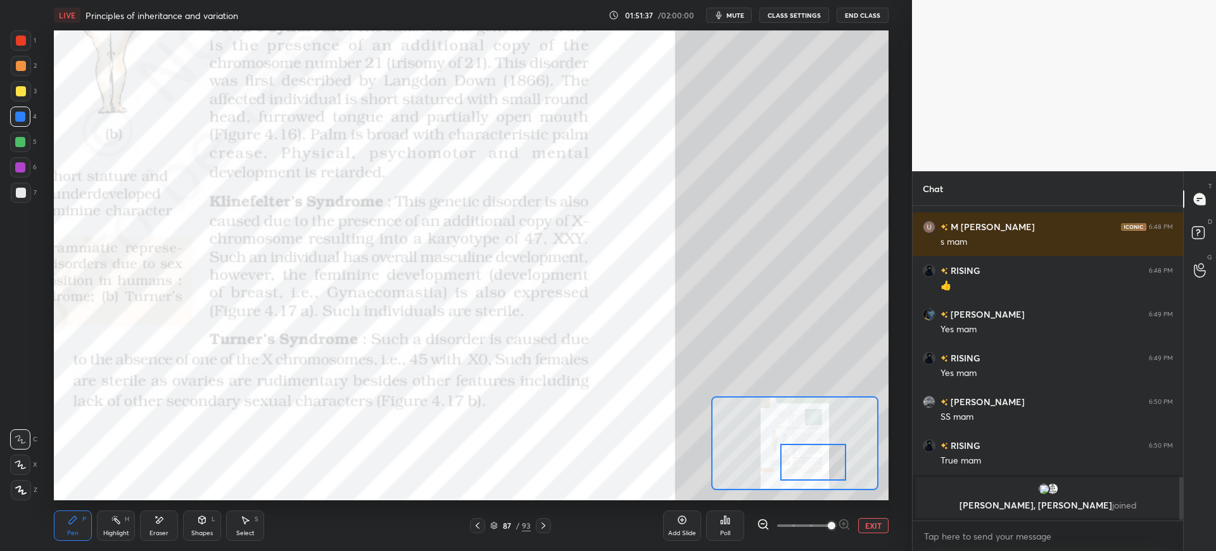
click at [29, 38] on div at bounding box center [21, 40] width 20 height 20
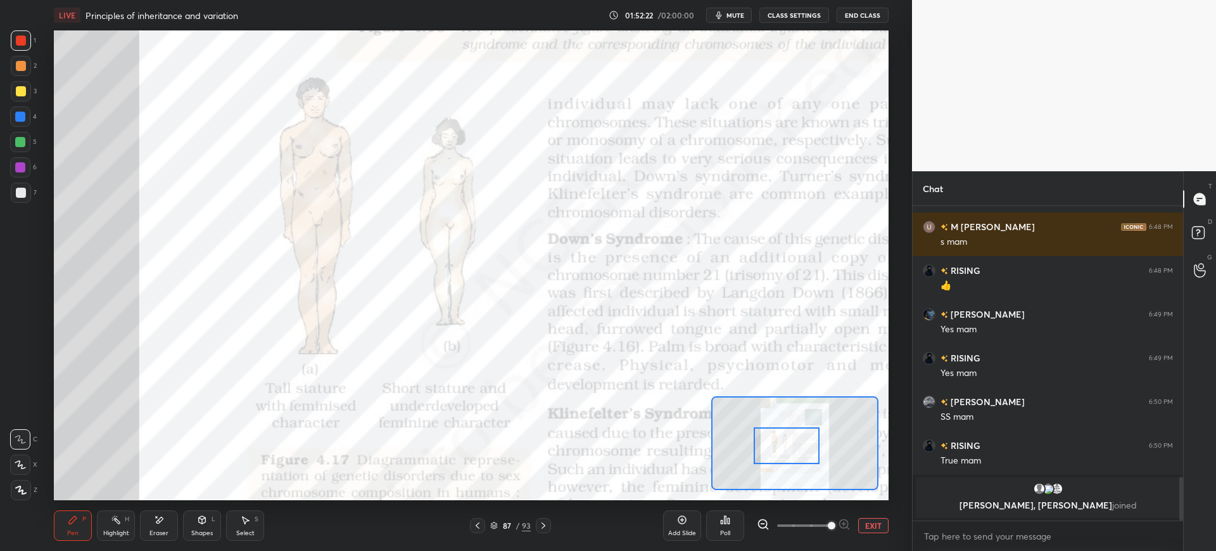
click at [607, 520] on div "87 / 93" at bounding box center [511, 525] width 305 height 15
click at [544, 521] on icon at bounding box center [543, 525] width 10 height 10
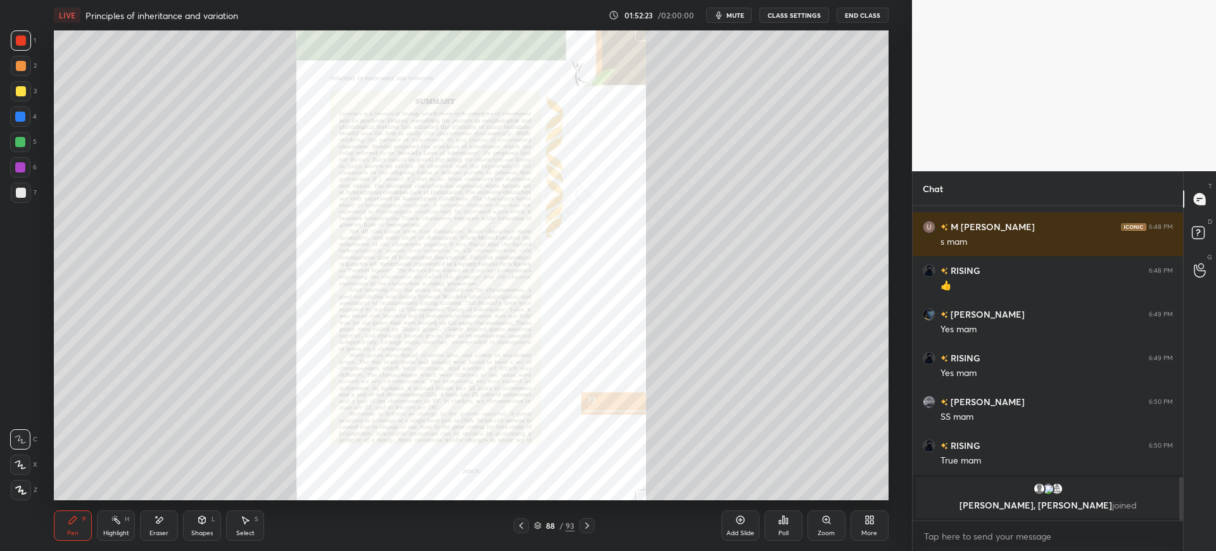
click at [518, 521] on icon at bounding box center [521, 525] width 10 height 10
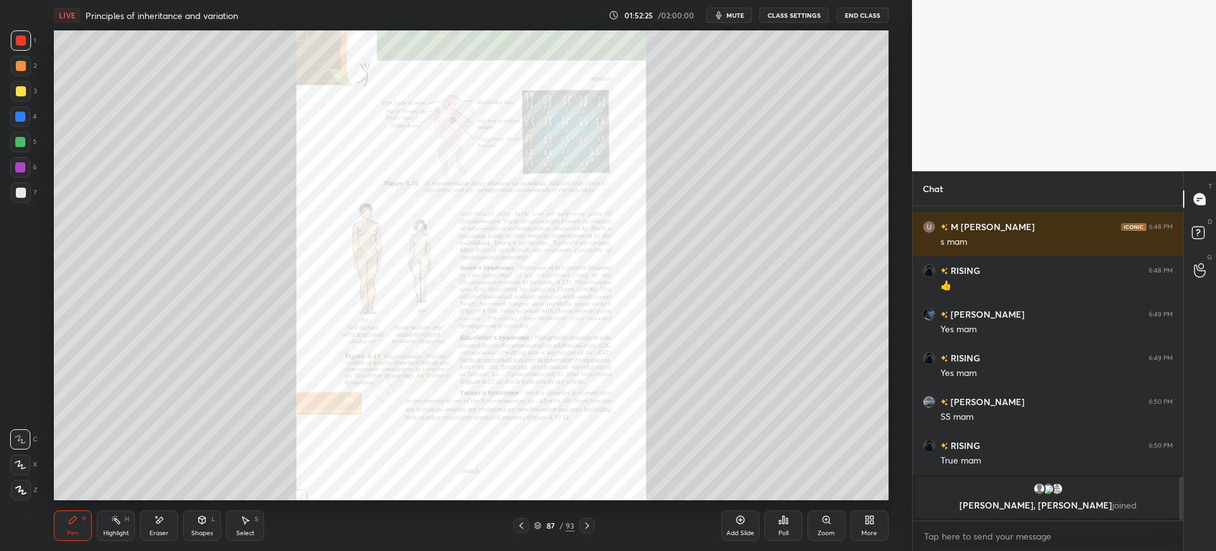
click at [744, 525] on div "Add Slide" at bounding box center [741, 525] width 38 height 30
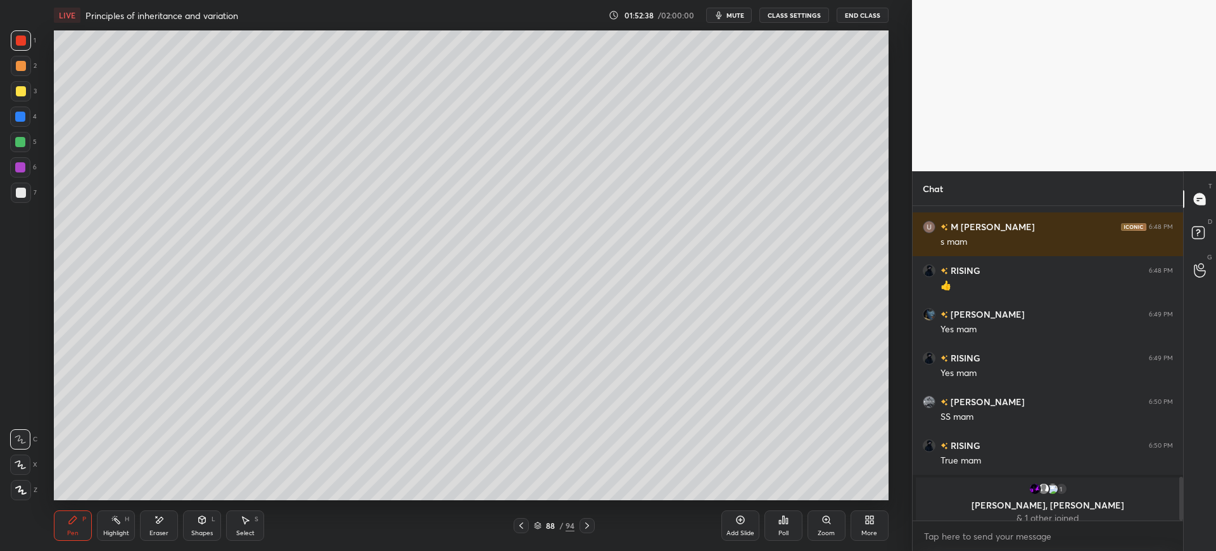
scroll to position [1952, 0]
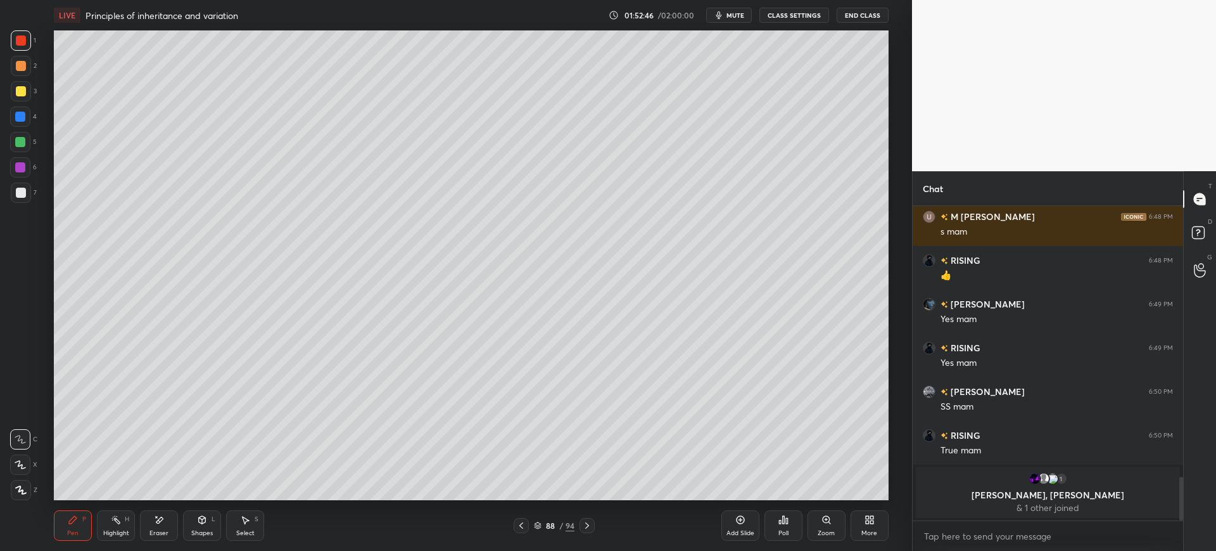
click at [34, 191] on div "7" at bounding box center [24, 192] width 26 height 20
click at [21, 123] on div at bounding box center [20, 116] width 20 height 20
click at [22, 194] on div at bounding box center [21, 193] width 10 height 10
click at [749, 518] on div "Add Slide" at bounding box center [741, 525] width 38 height 30
click at [20, 115] on div at bounding box center [20, 116] width 10 height 10
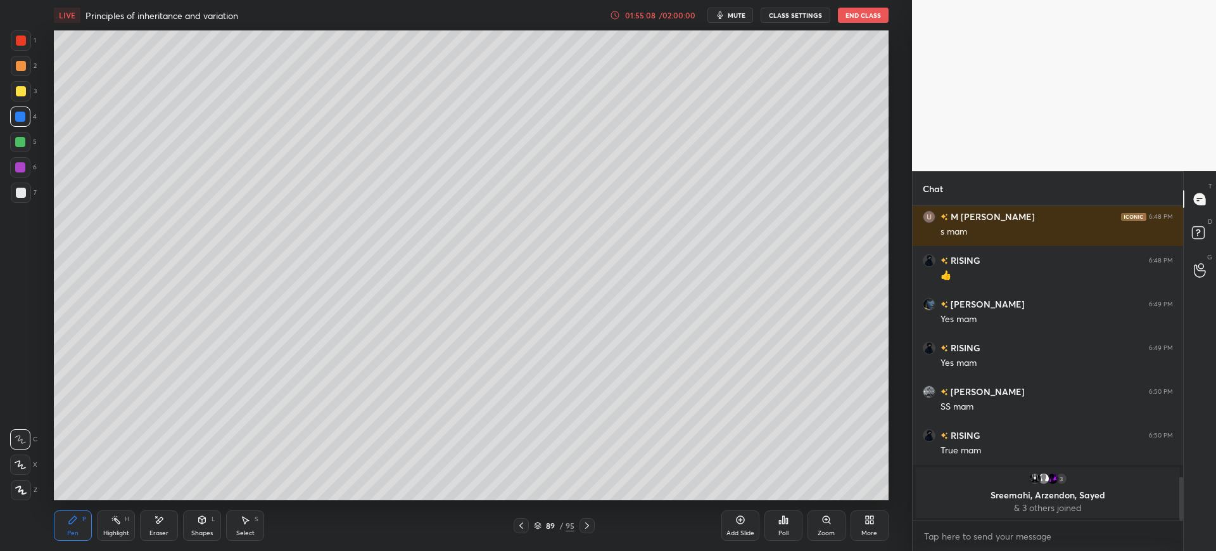
click at [26, 196] on div at bounding box center [21, 192] width 20 height 20
click at [25, 93] on div at bounding box center [21, 91] width 10 height 10
click at [22, 44] on div at bounding box center [21, 40] width 10 height 10
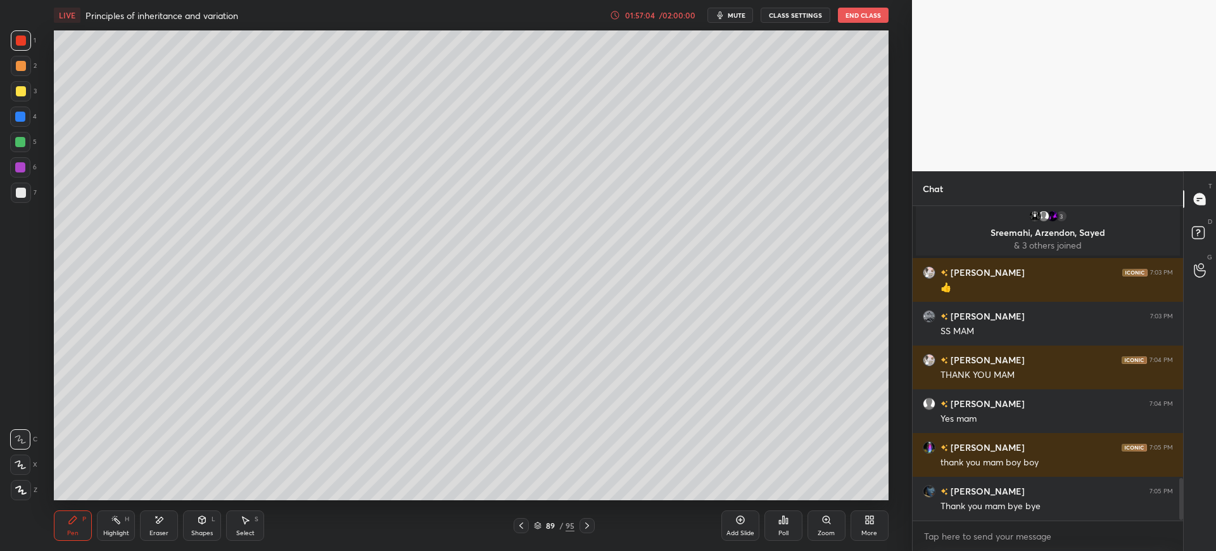
scroll to position [2069, 0]
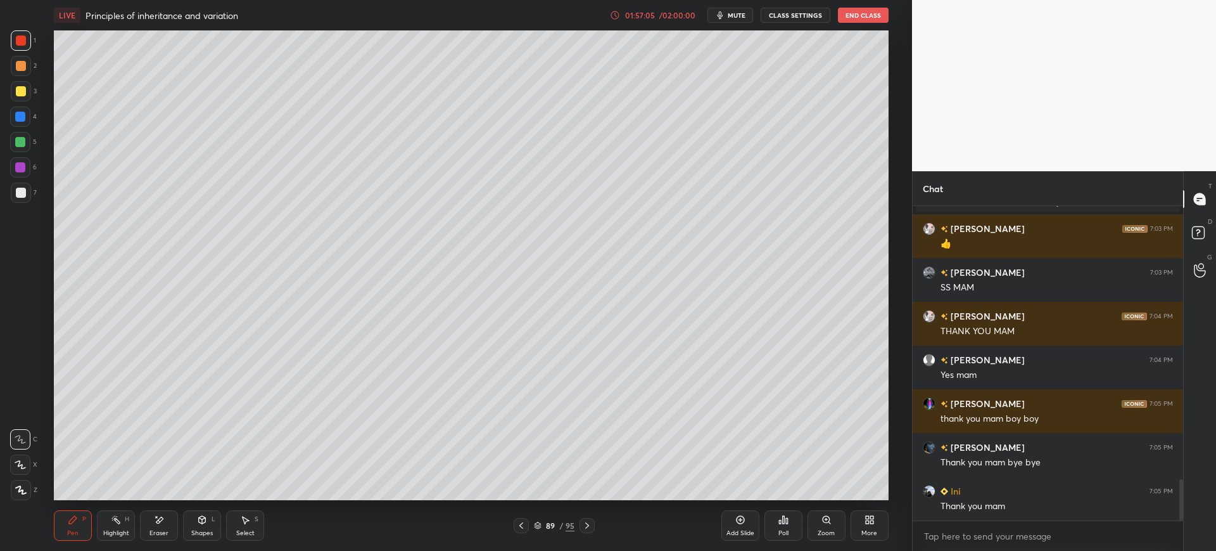
click at [874, 17] on button "End Class" at bounding box center [863, 15] width 51 height 15
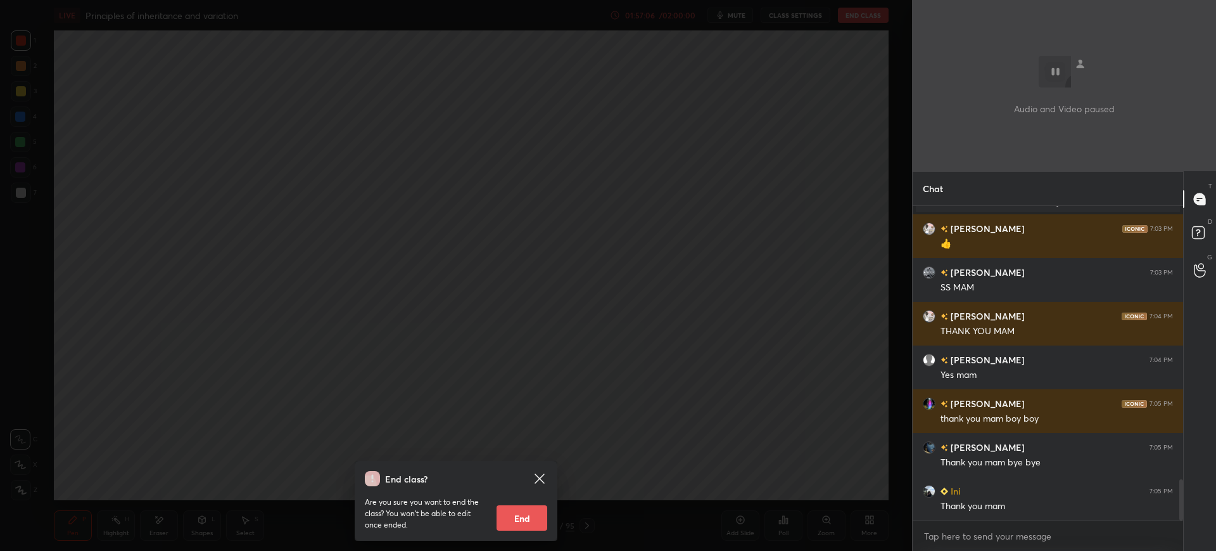
click at [547, 513] on button "End" at bounding box center [522, 517] width 51 height 25
type textarea "x"
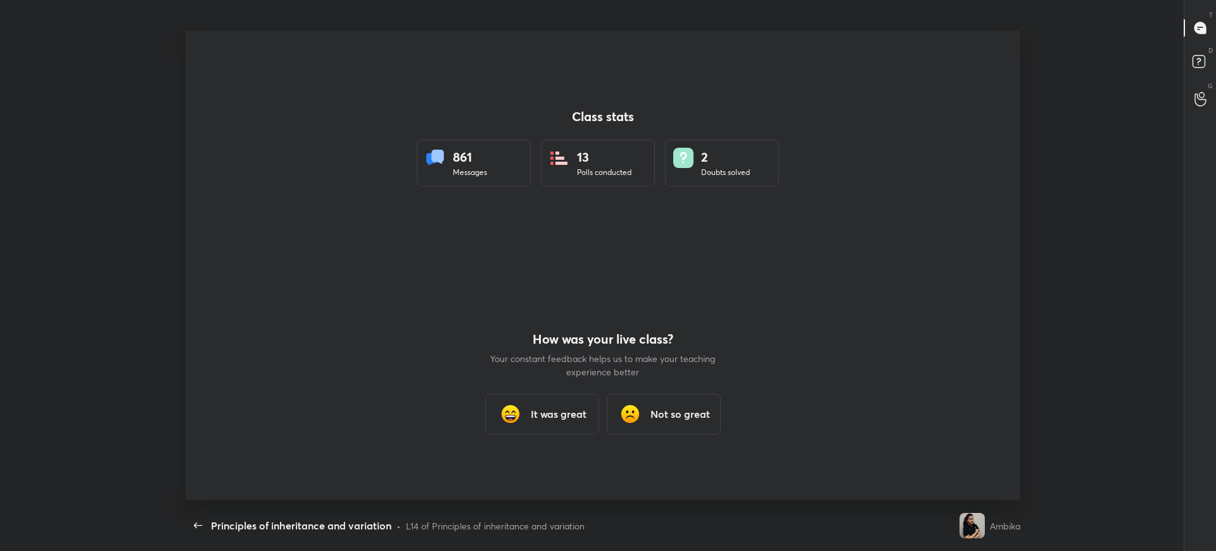
scroll to position [0, 0]
click at [558, 424] on div "It was great" at bounding box center [542, 413] width 114 height 41
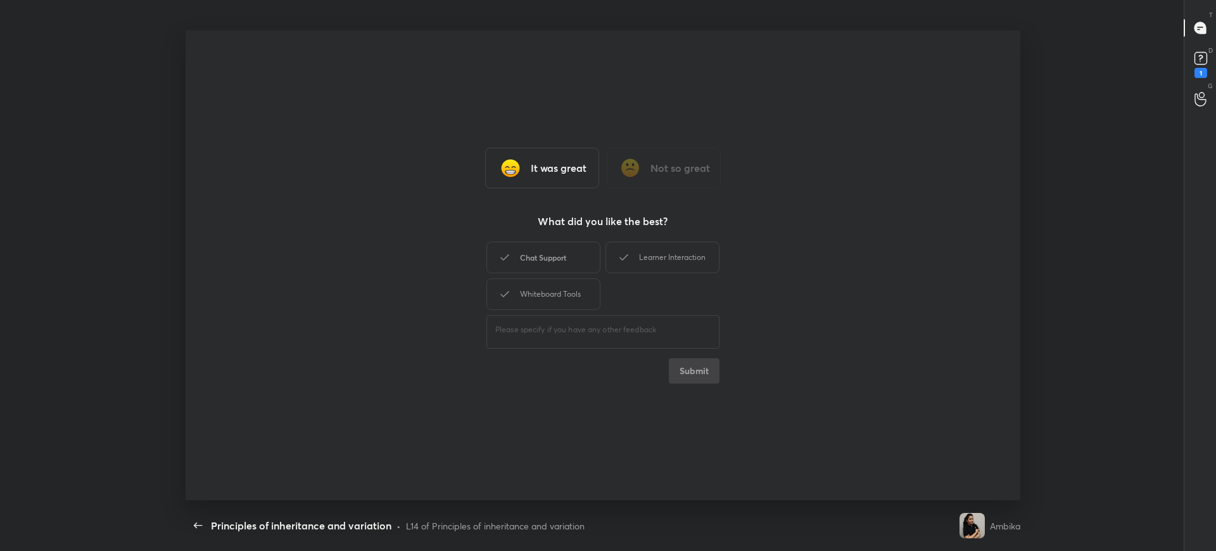
click at [571, 250] on div "Chat Support" at bounding box center [544, 257] width 114 height 32
click at [568, 280] on div "Whiteboard Tools" at bounding box center [544, 294] width 114 height 32
click at [632, 257] on div "Learner Interaction" at bounding box center [663, 257] width 114 height 32
click at [677, 362] on button "Submit" at bounding box center [694, 370] width 51 height 25
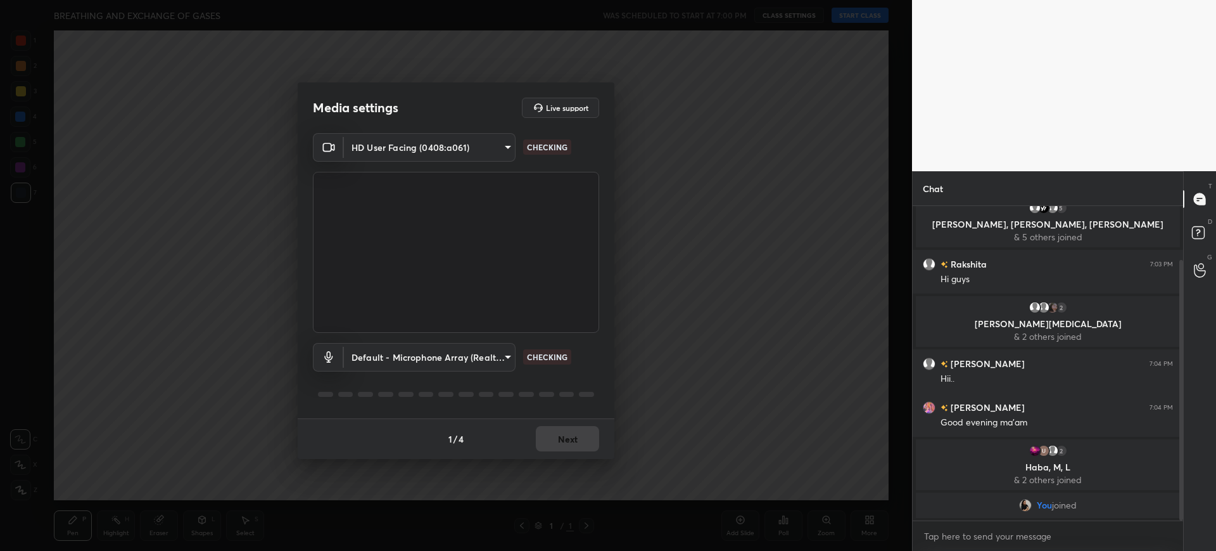
scroll to position [93, 0]
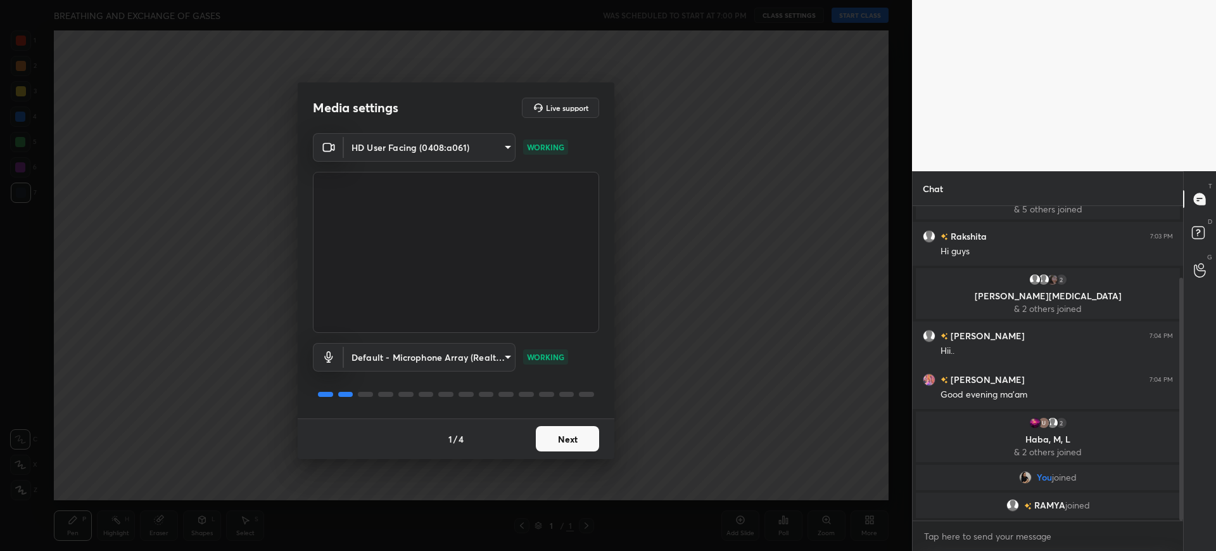
click at [580, 422] on div "1 / 4 Next" at bounding box center [456, 438] width 317 height 41
drag, startPoint x: 580, startPoint y: 422, endPoint x: 580, endPoint y: 434, distance: 12.0
click at [580, 434] on div "1 / 4 Next" at bounding box center [456, 438] width 317 height 41
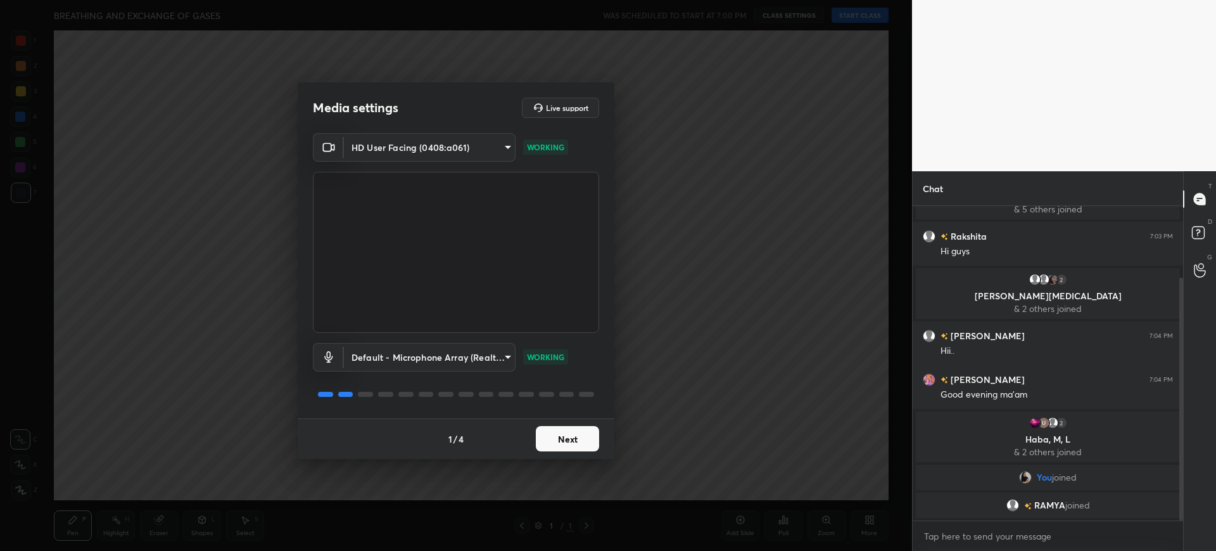
click at [580, 434] on button "Next" at bounding box center [567, 438] width 63 height 25
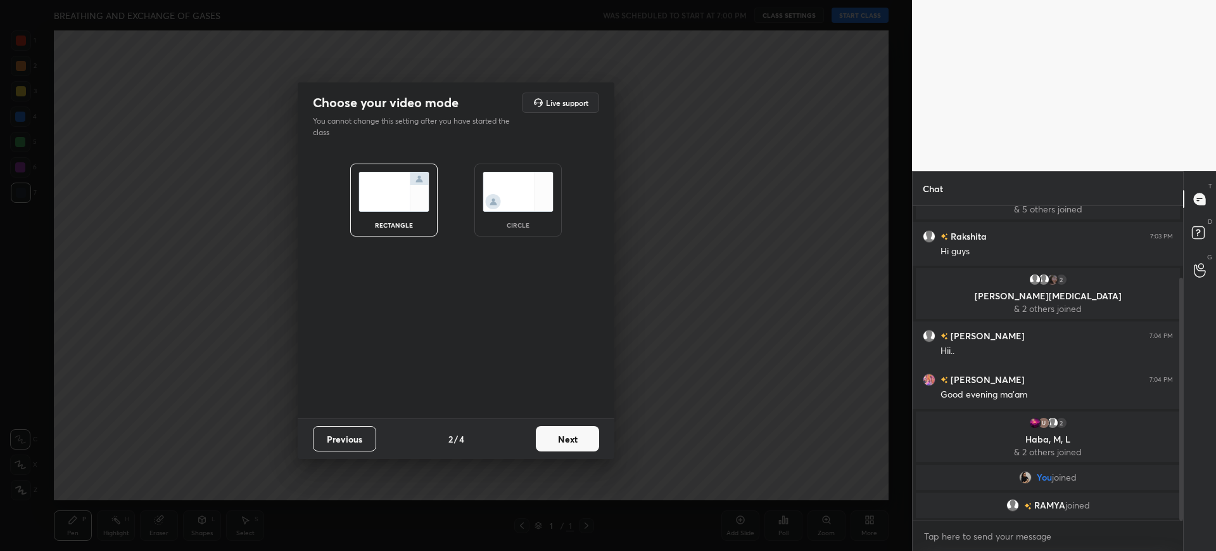
click at [580, 434] on button "Next" at bounding box center [567, 438] width 63 height 25
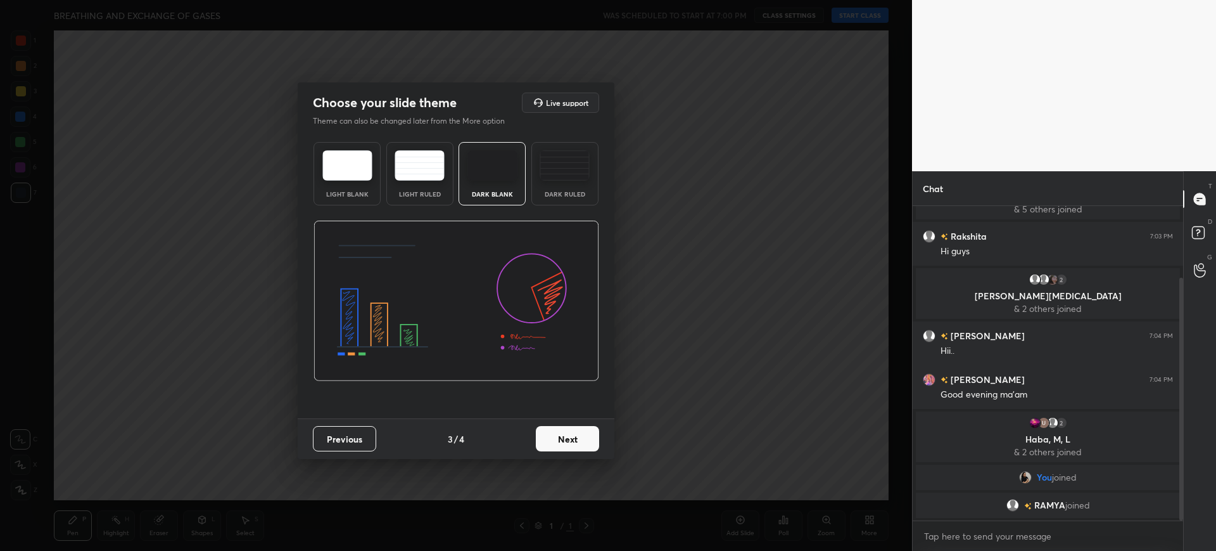
click at [580, 434] on button "Next" at bounding box center [567, 438] width 63 height 25
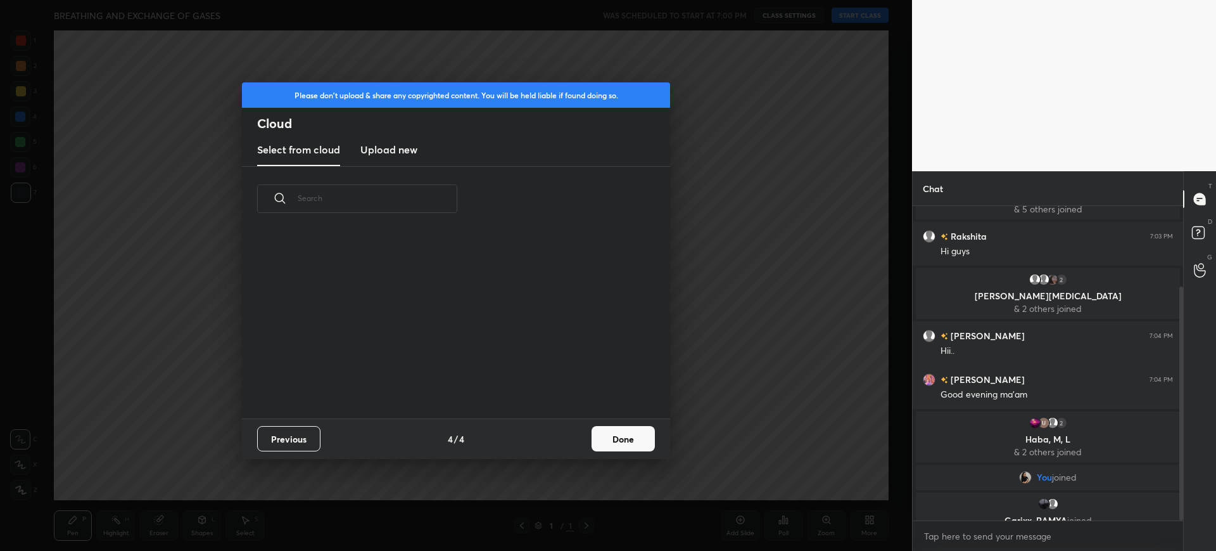
scroll to position [108, 0]
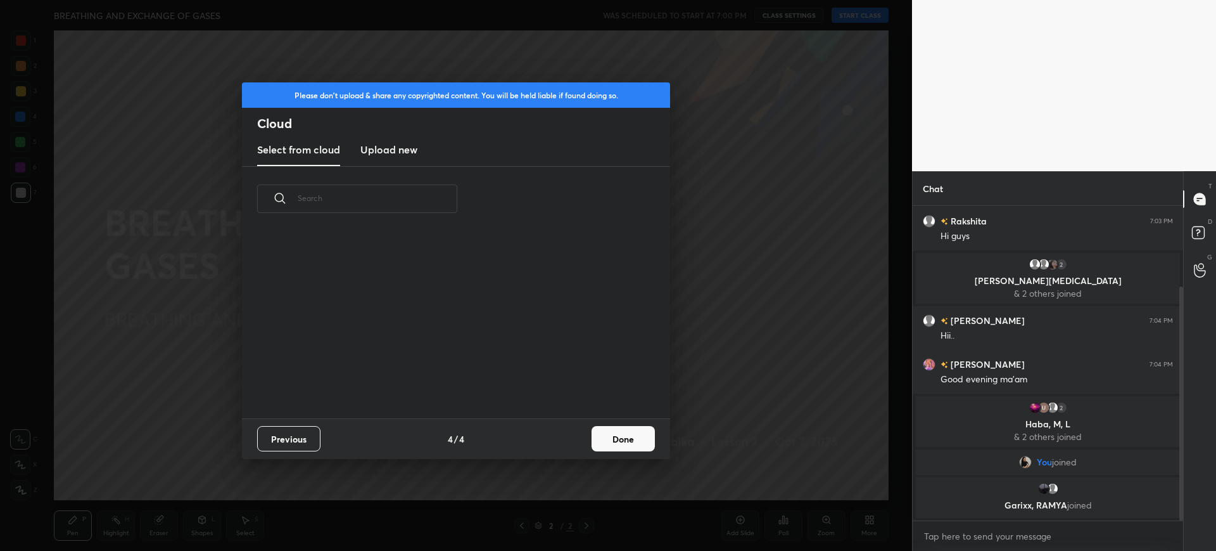
click at [622, 442] on button "Done" at bounding box center [623, 438] width 63 height 25
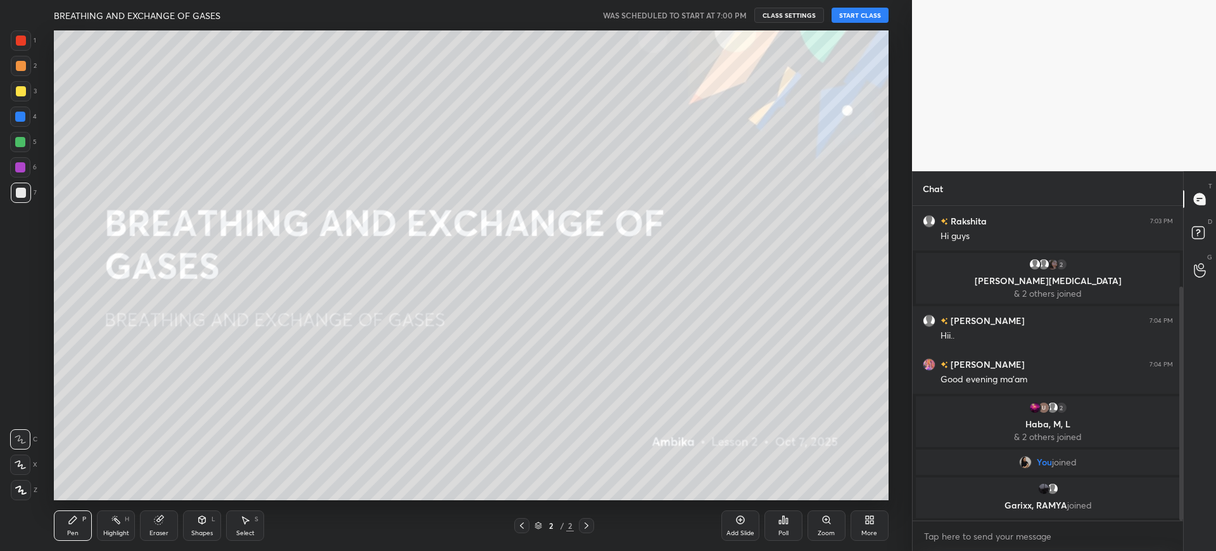
click at [871, 17] on button "START CLASS" at bounding box center [860, 15] width 57 height 15
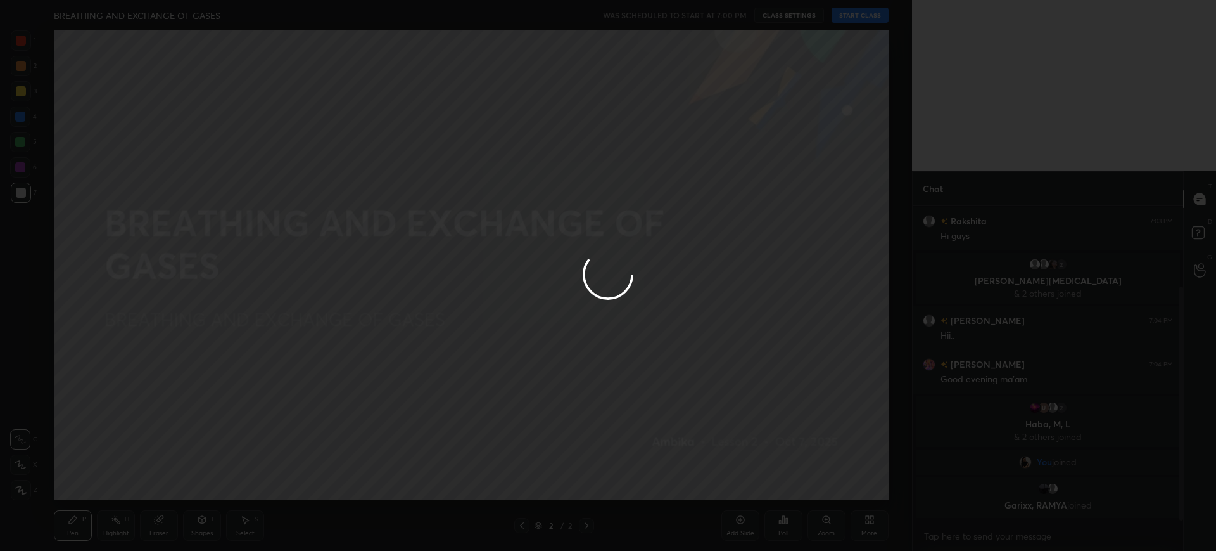
type textarea "x"
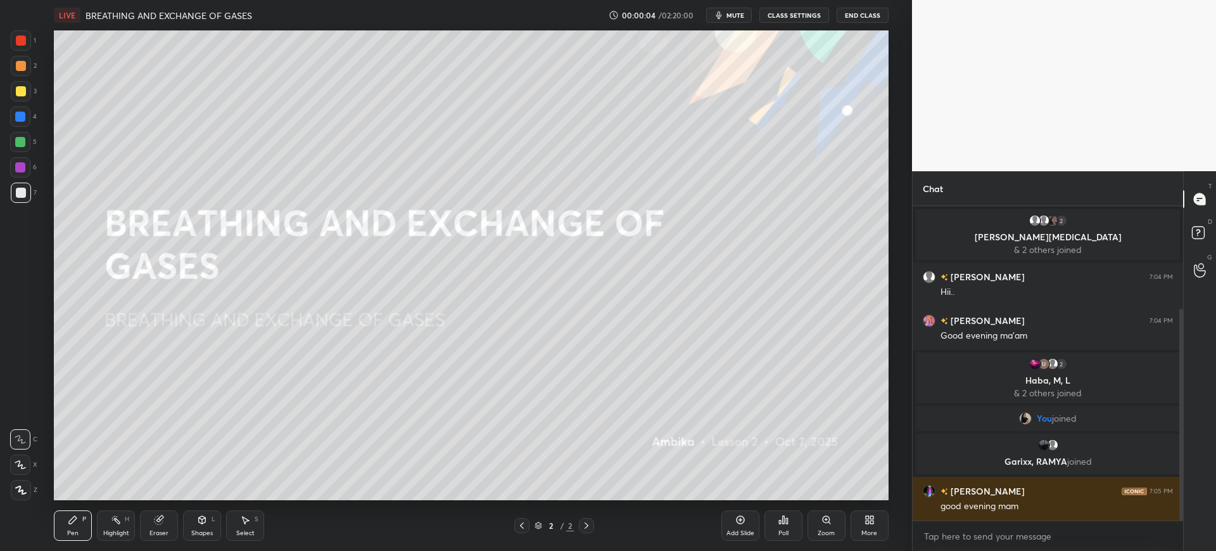
scroll to position [182, 0]
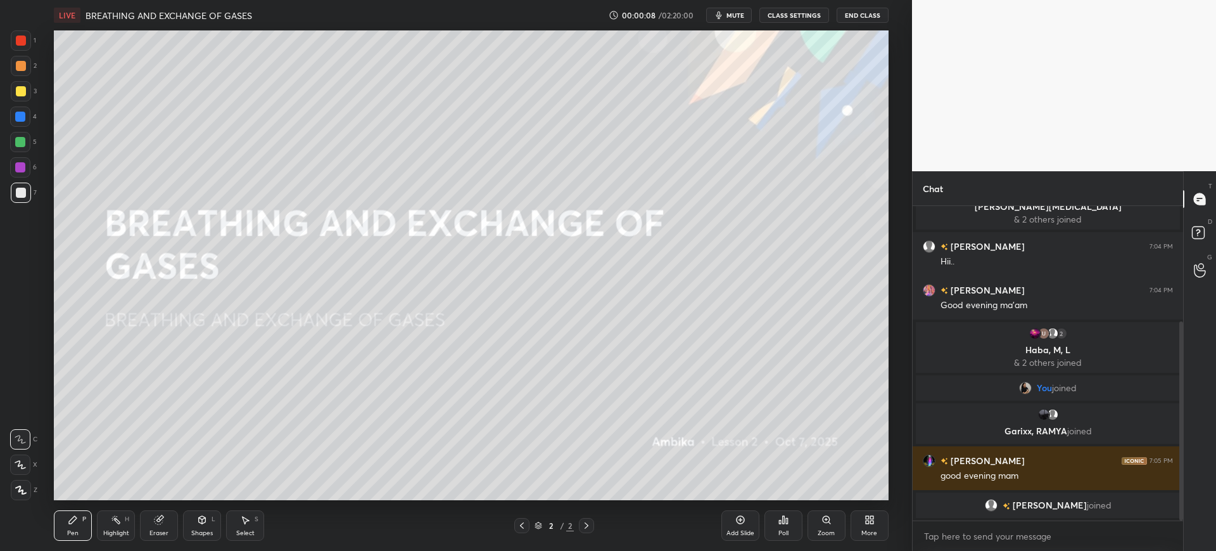
click at [204, 530] on div "Shapes" at bounding box center [202, 533] width 22 height 6
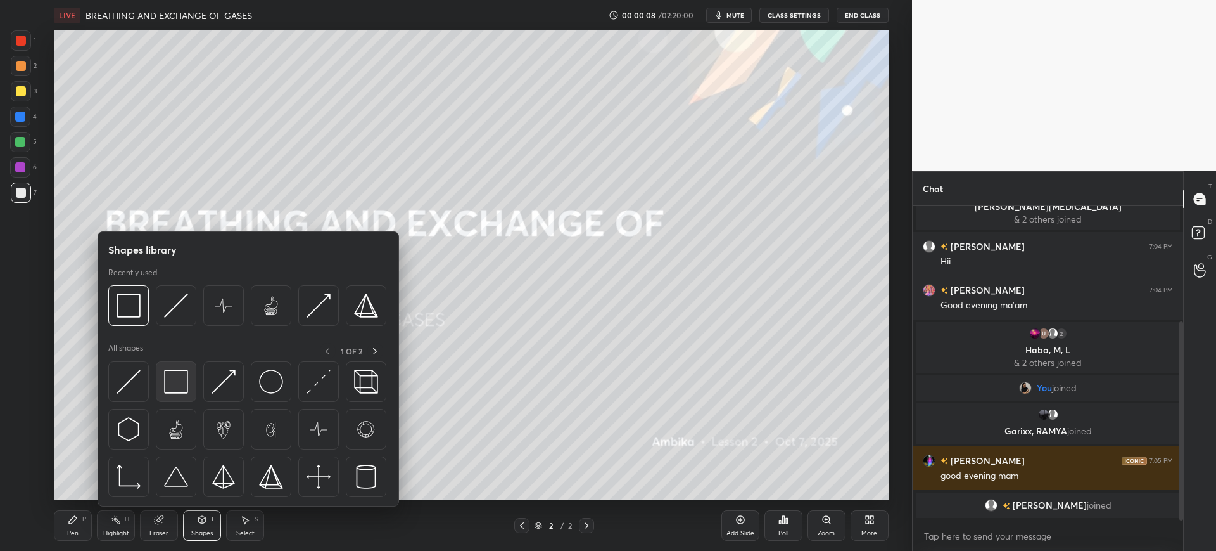
click at [177, 386] on img at bounding box center [176, 381] width 24 height 24
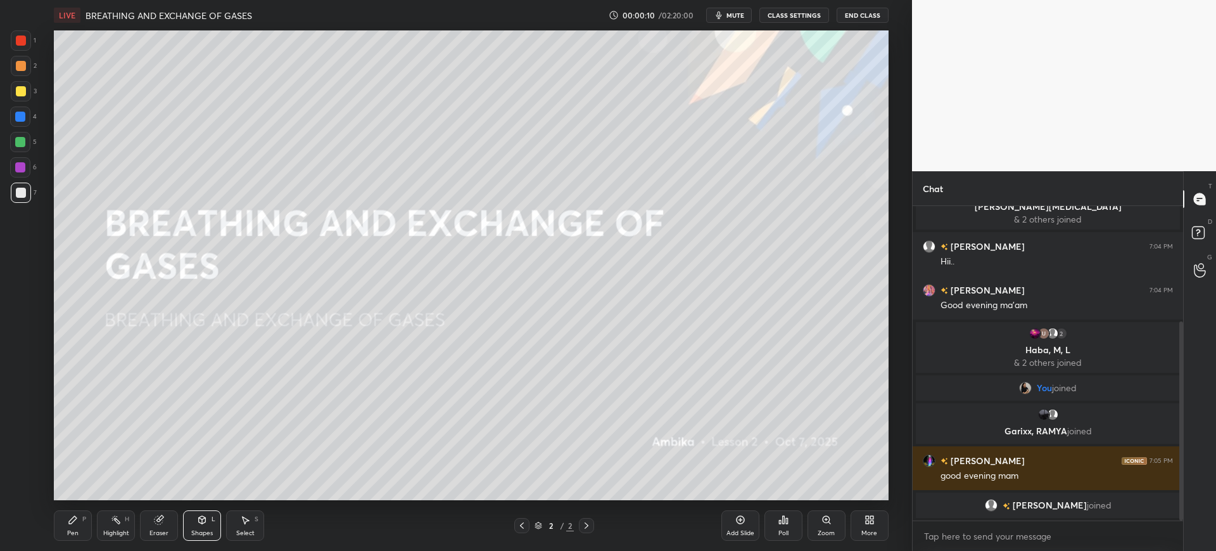
scroll to position [198, 0]
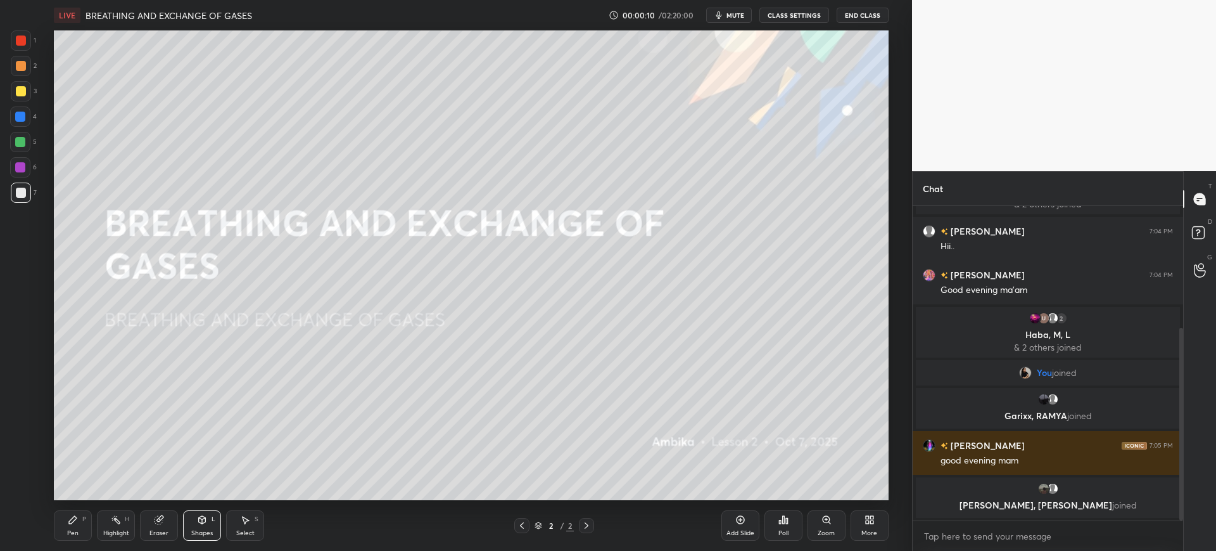
click at [77, 523] on icon at bounding box center [73, 519] width 10 height 10
click at [26, 96] on div at bounding box center [21, 91] width 20 height 20
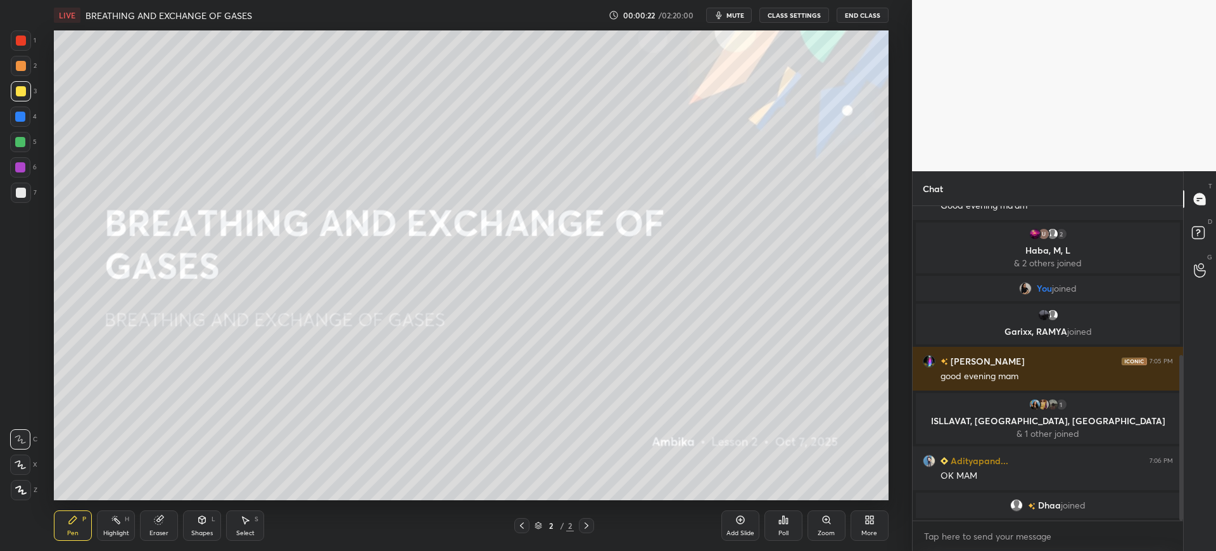
scroll to position [326, 0]
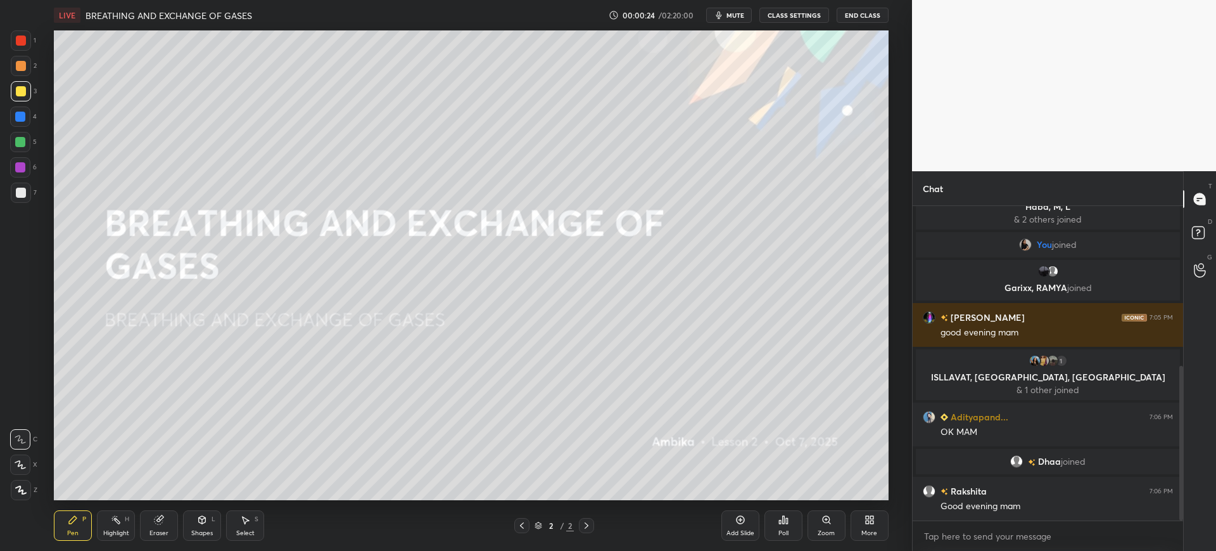
click at [23, 191] on div at bounding box center [21, 193] width 10 height 10
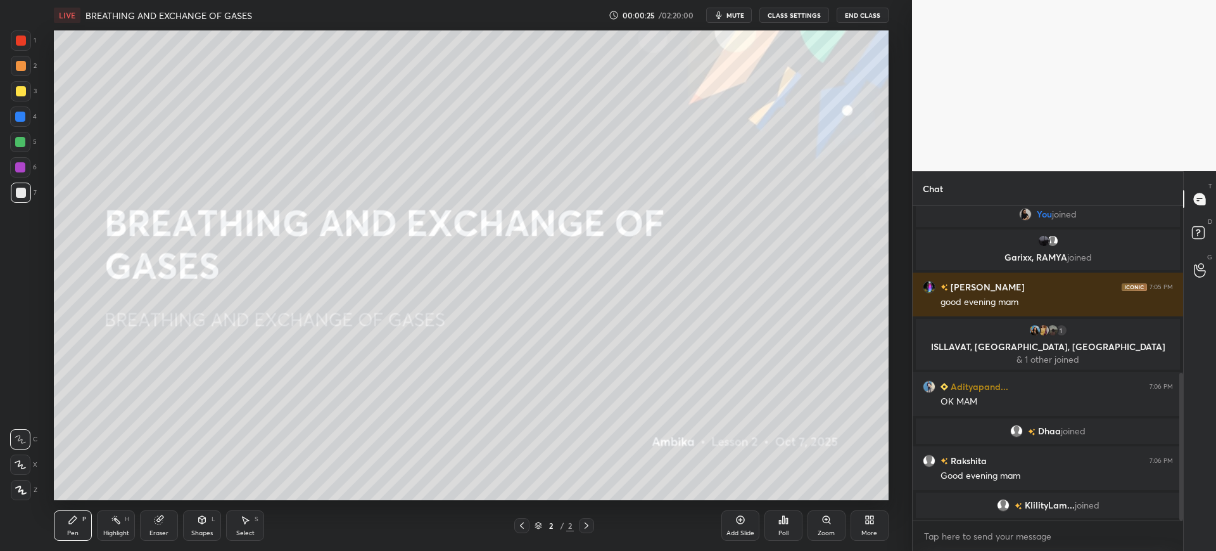
scroll to position [371, 0]
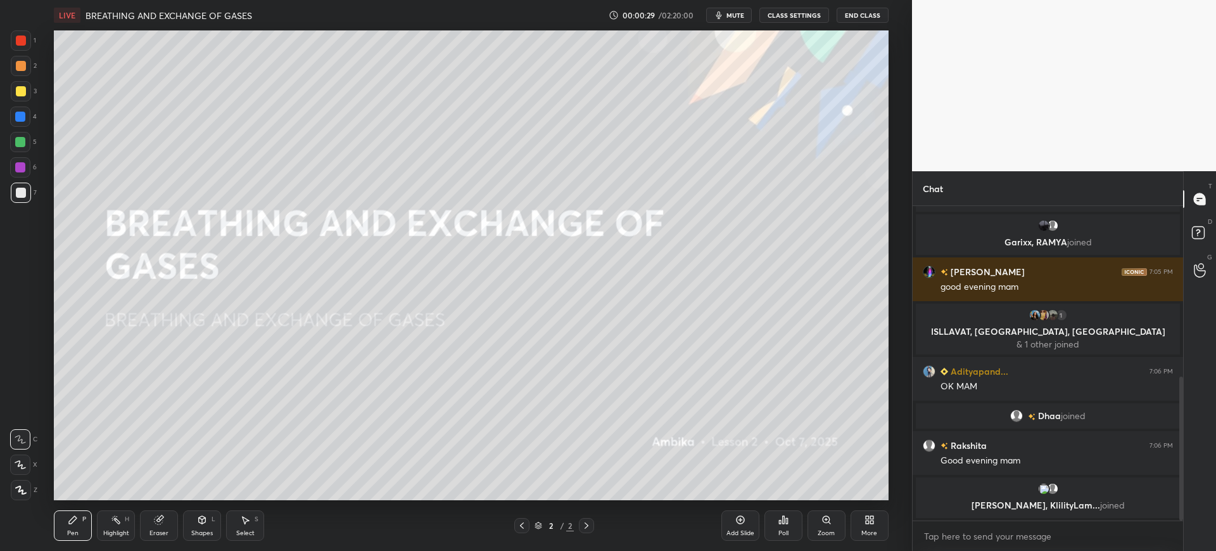
click at [741, 11] on span "mute" at bounding box center [736, 15] width 18 height 9
click at [779, 519] on icon at bounding box center [784, 519] width 10 height 10
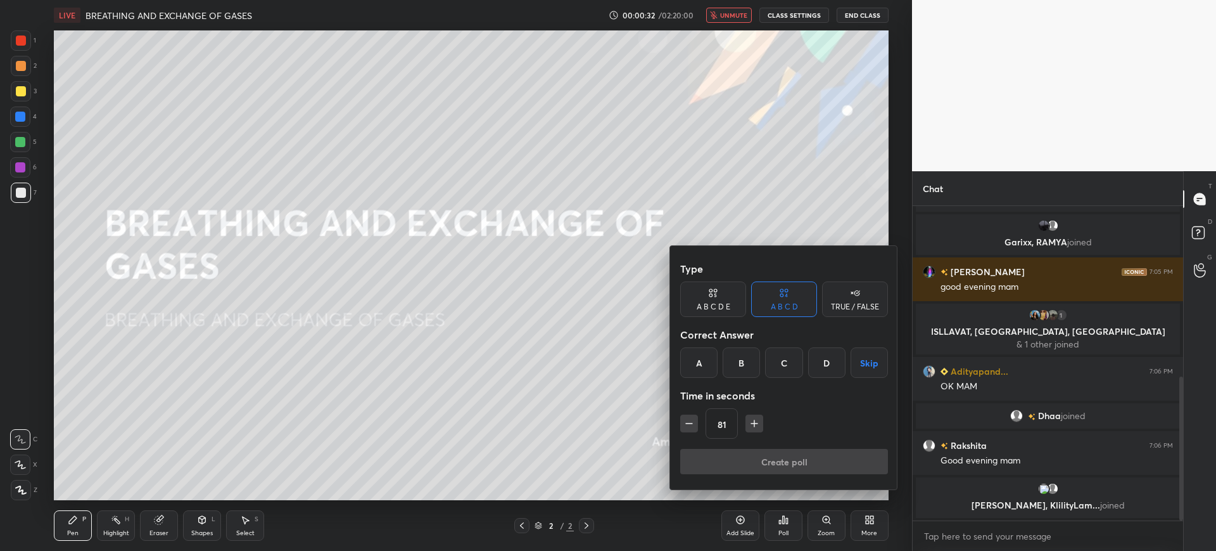
click at [735, 421] on input "81" at bounding box center [721, 424] width 31 height 30
type input "3600"
click at [701, 360] on div "A" at bounding box center [698, 362] width 37 height 30
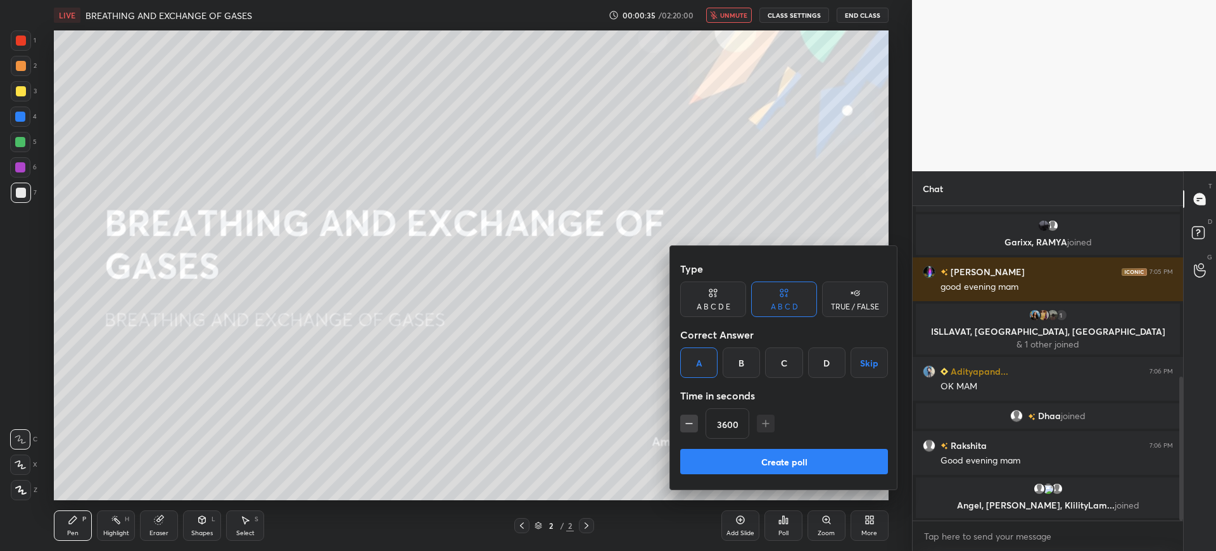
click at [795, 462] on button "Create poll" at bounding box center [784, 461] width 208 height 25
type textarea "x"
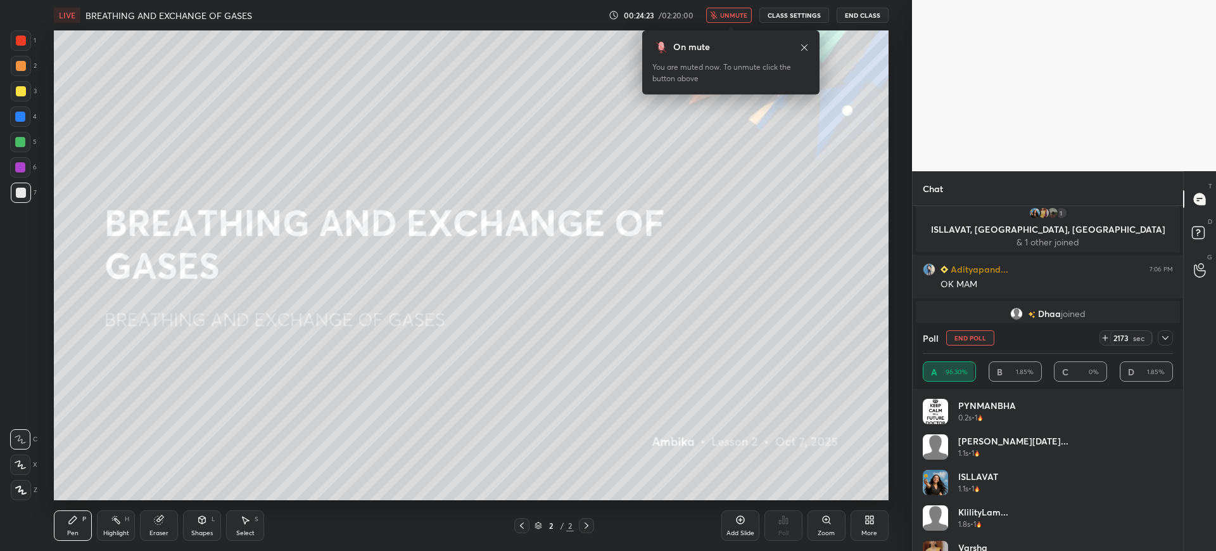
scroll to position [193, 267]
click at [725, 18] on span "unmute" at bounding box center [733, 15] width 27 height 9
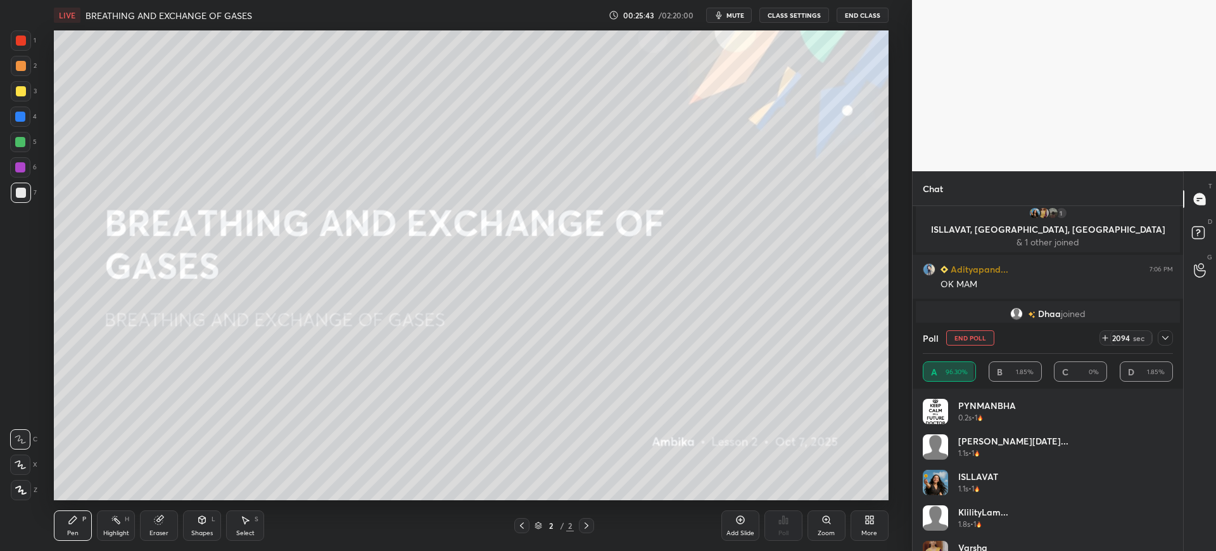
click at [174, 516] on div "Eraser" at bounding box center [159, 525] width 38 height 30
click at [21, 492] on span "Erase all" at bounding box center [20, 489] width 19 height 9
click at [979, 337] on button "End Poll" at bounding box center [970, 337] width 48 height 15
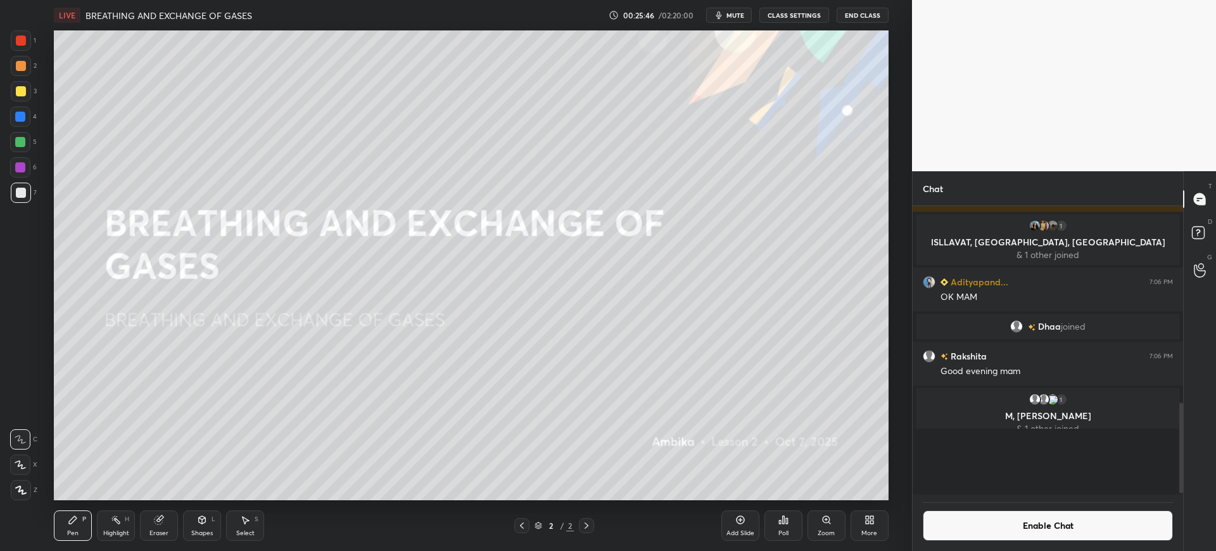
scroll to position [336, 267]
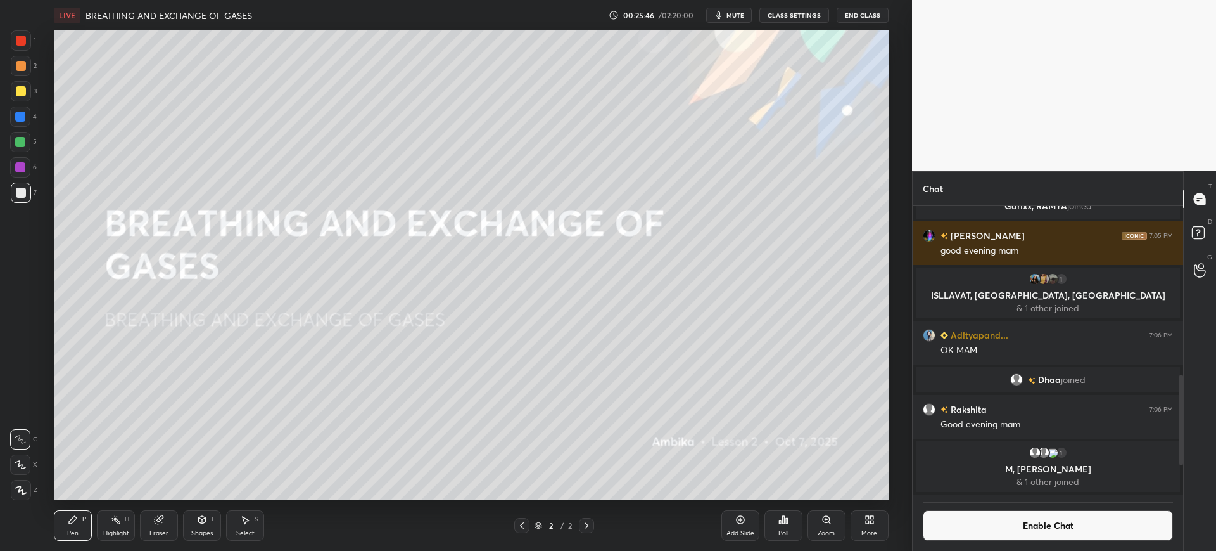
click at [1014, 534] on button "Enable Chat" at bounding box center [1048, 525] width 250 height 30
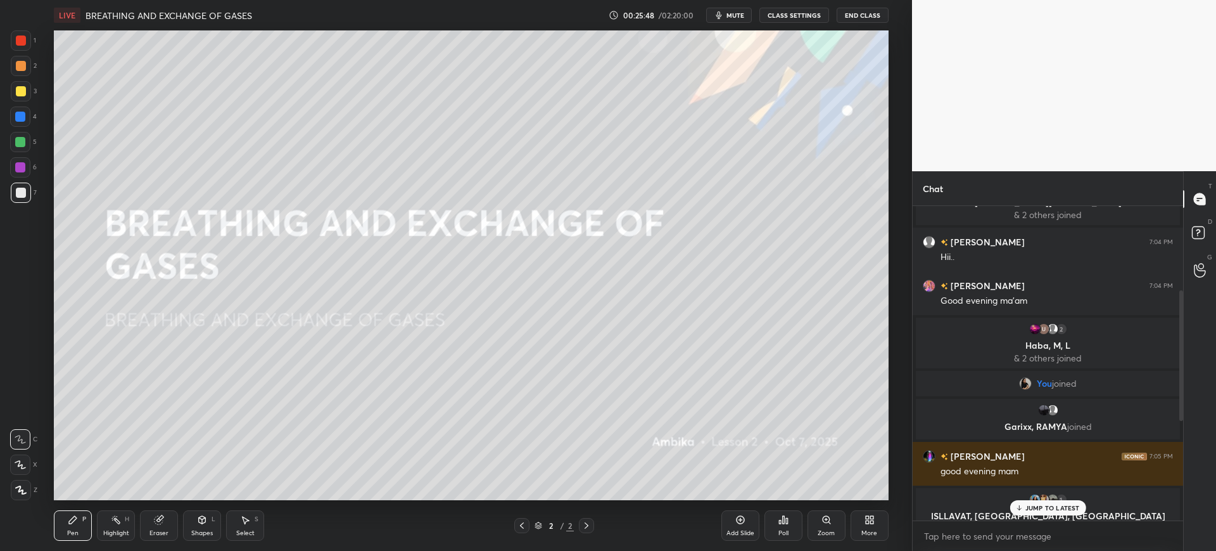
click at [1059, 508] on p "JUMP TO LATEST" at bounding box center [1053, 508] width 54 height 8
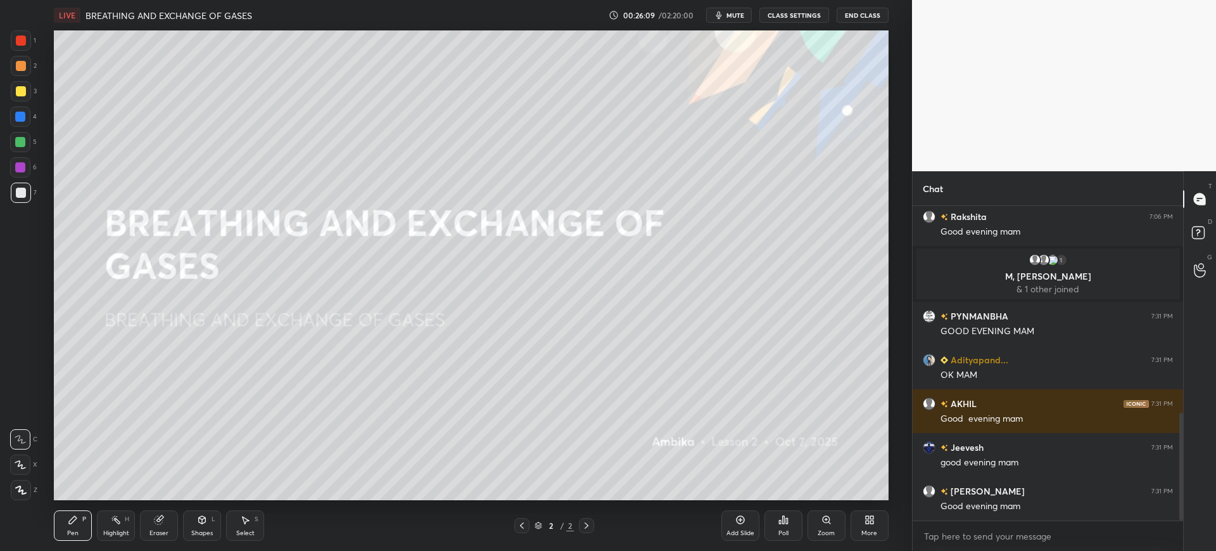
scroll to position [644, 0]
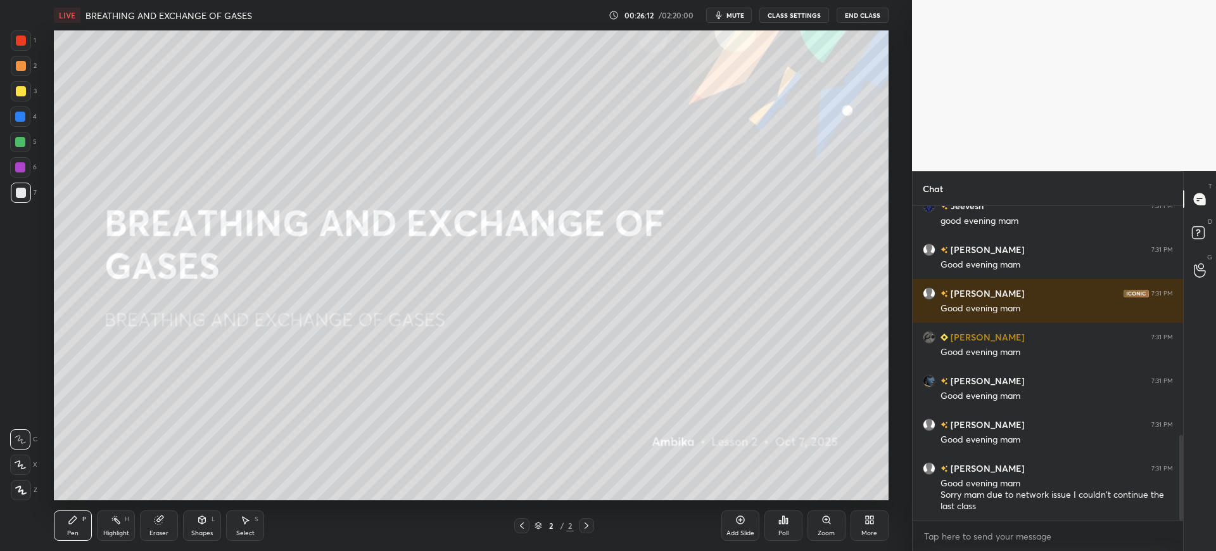
click at [730, 523] on div "Add Slide" at bounding box center [741, 525] width 38 height 30
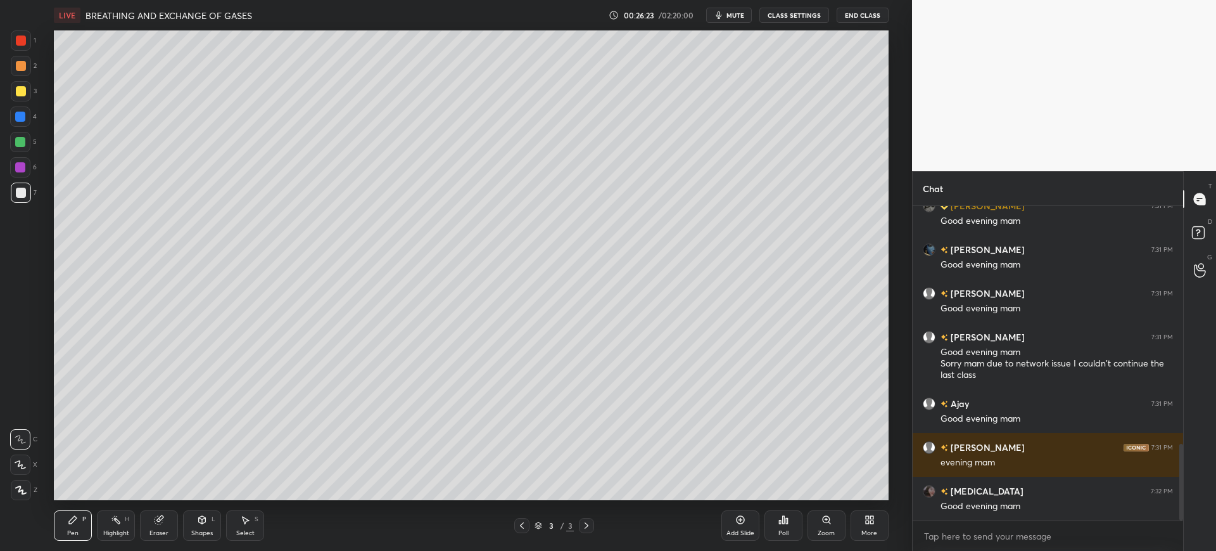
scroll to position [1016, 0]
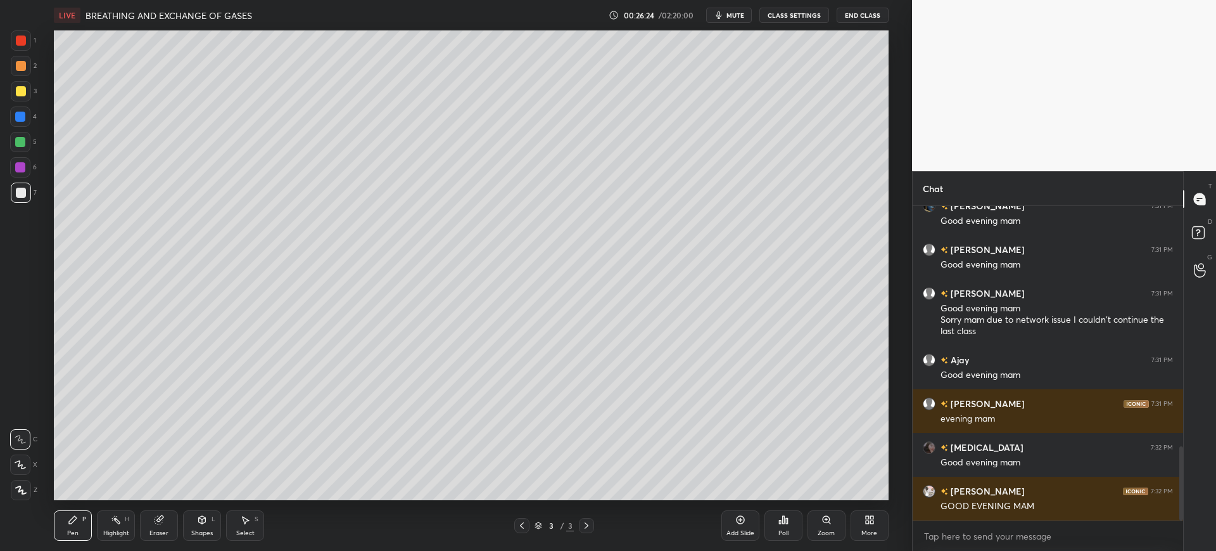
click at [720, 16] on icon "button" at bounding box center [719, 15] width 6 height 8
click at [718, 16] on icon "button" at bounding box center [714, 15] width 8 height 8
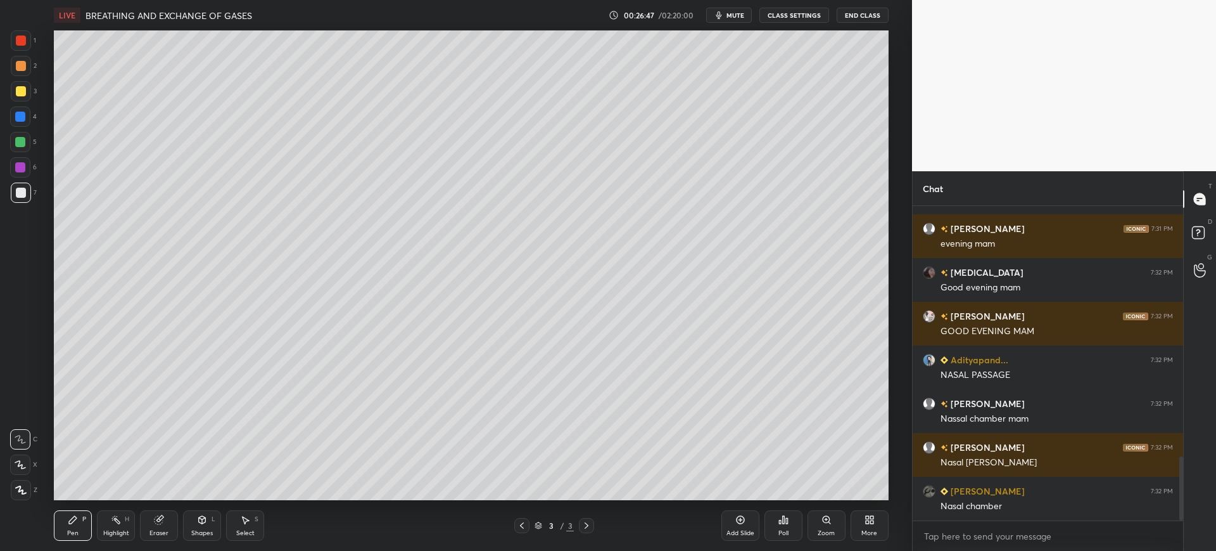
scroll to position [1235, 0]
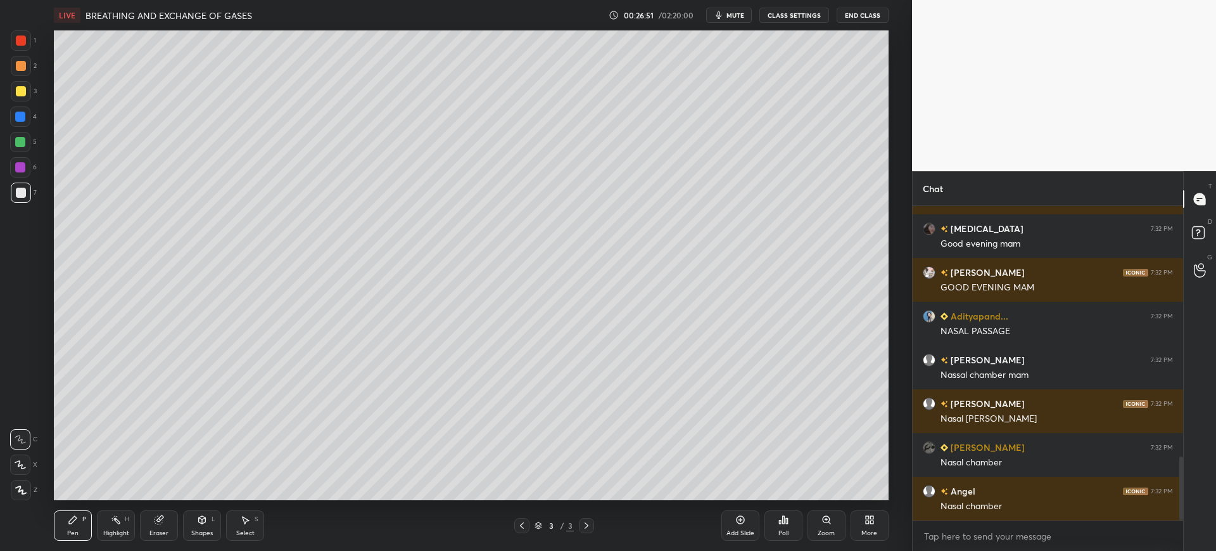
click at [196, 530] on div "Shapes" at bounding box center [202, 533] width 22 height 6
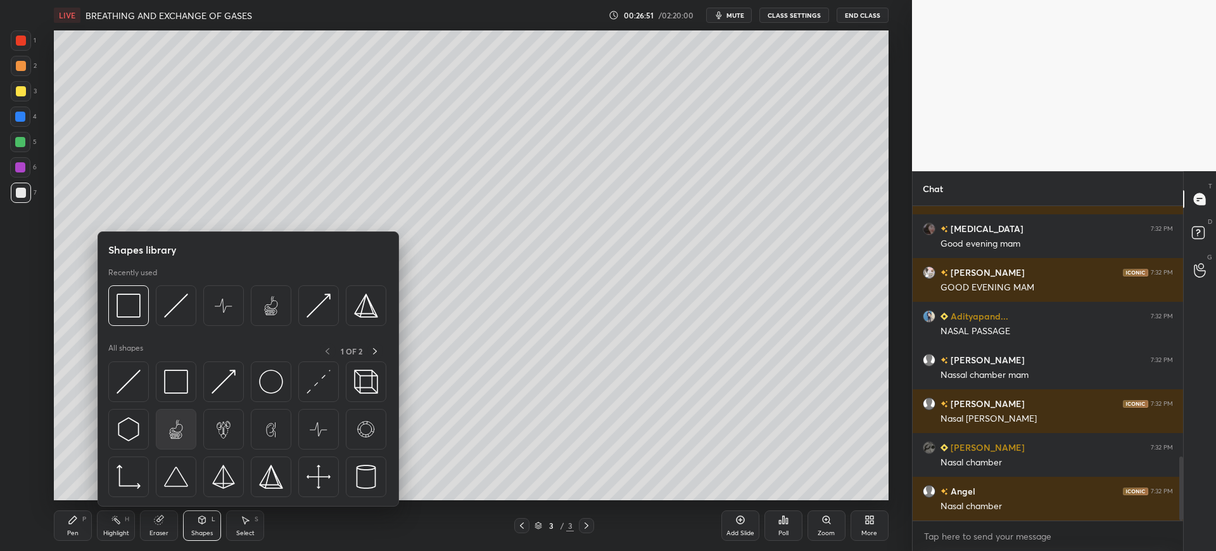
scroll to position [1278, 0]
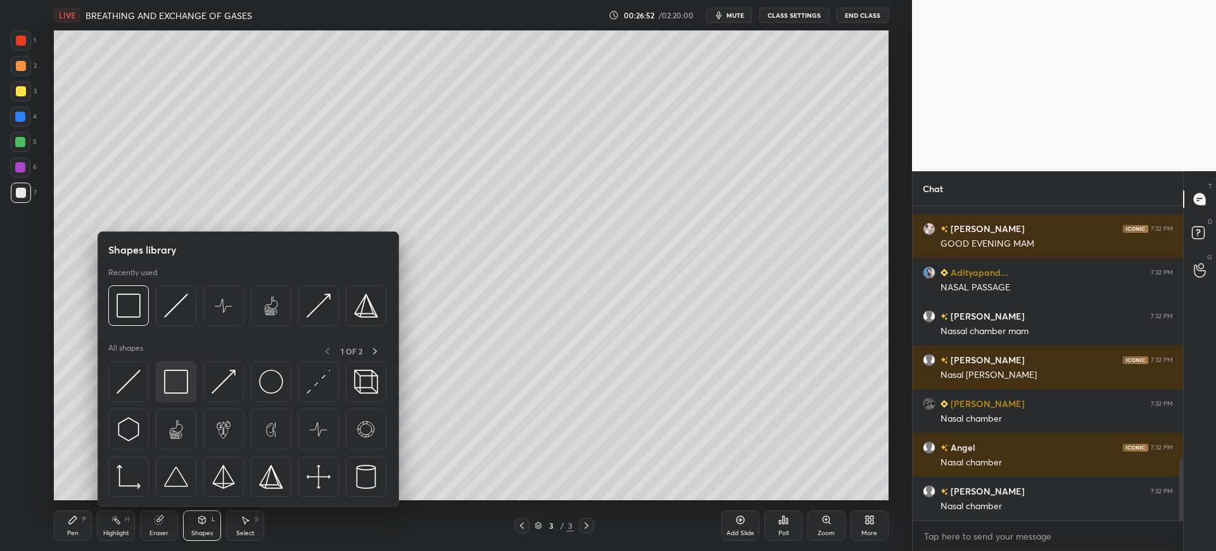
click at [173, 385] on img at bounding box center [176, 381] width 24 height 24
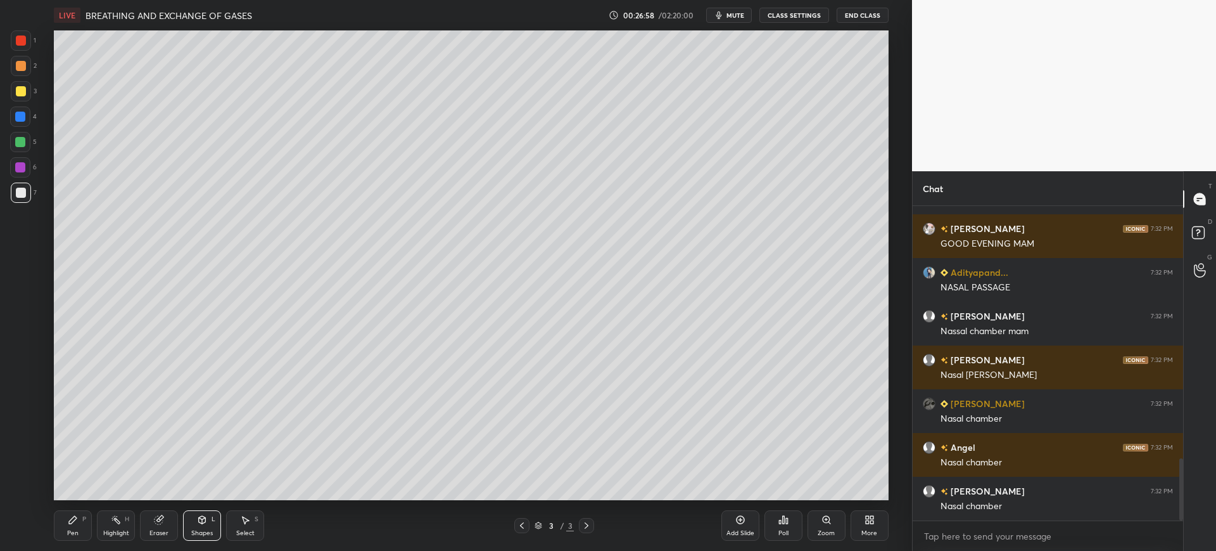
click at [208, 526] on div "Shapes L" at bounding box center [202, 525] width 38 height 30
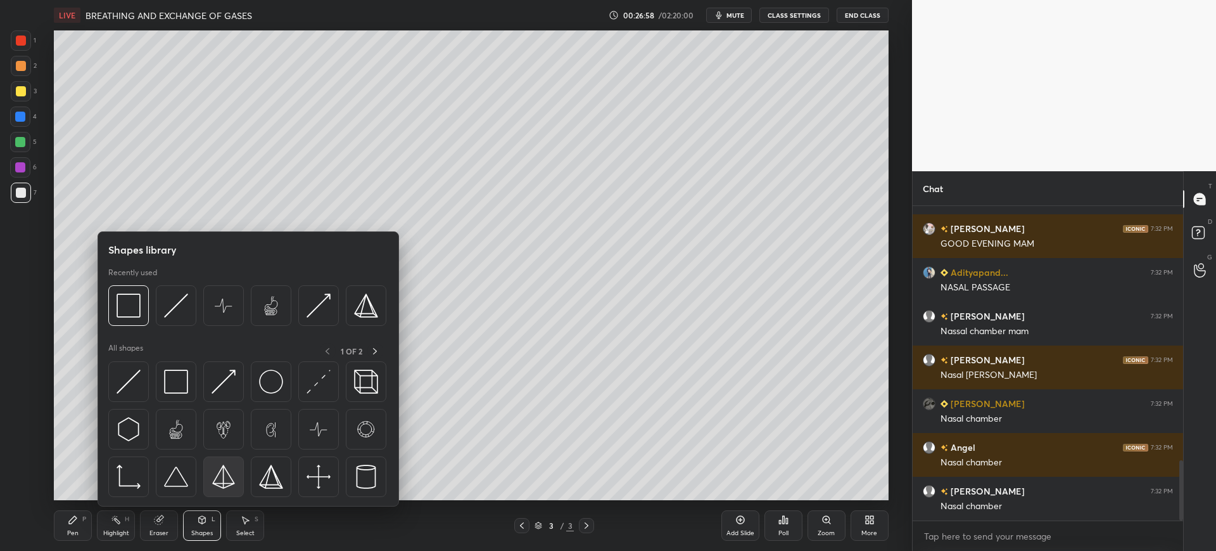
scroll to position [1322, 0]
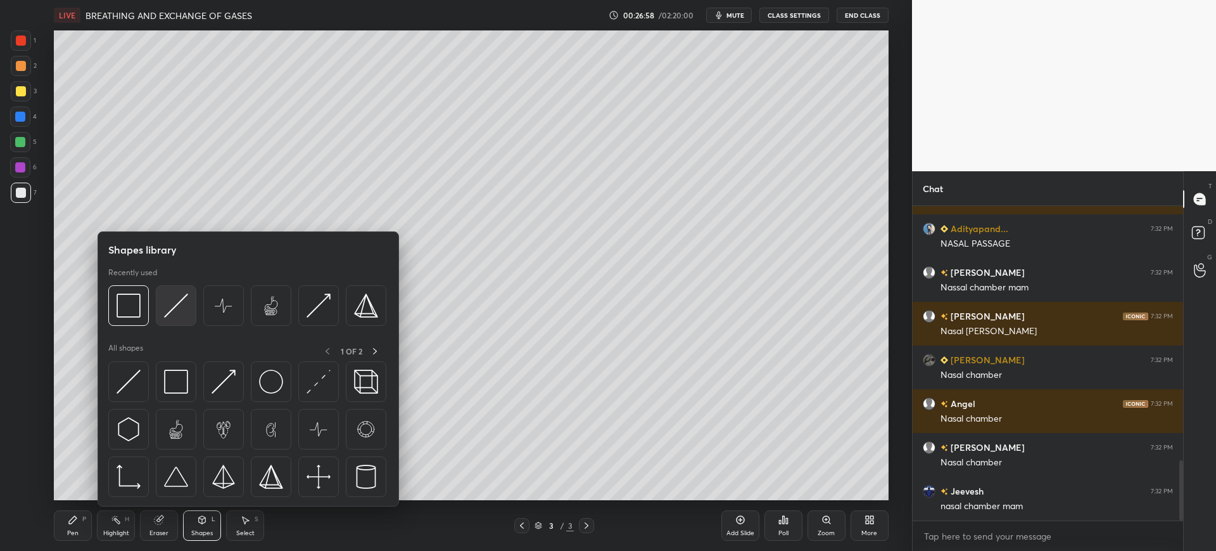
click at [181, 291] on div at bounding box center [176, 305] width 41 height 41
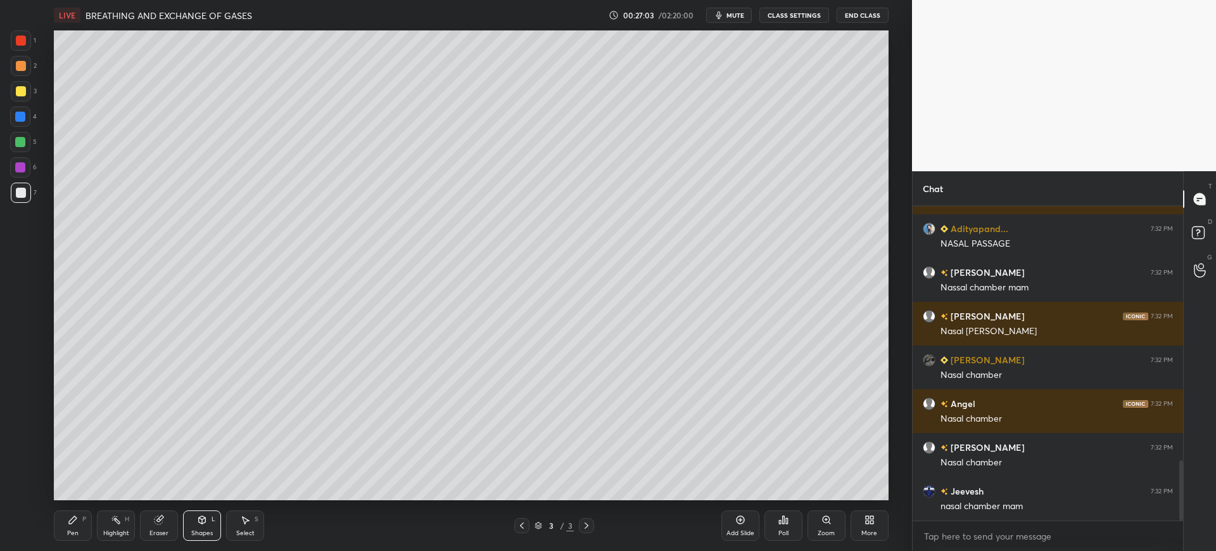
click at [164, 530] on div "Eraser" at bounding box center [159, 533] width 19 height 6
click at [287, 500] on div "Pen P Highlight H Eraser Shapes L Select S 3 / 3 Add Slide Poll Zoom More" at bounding box center [471, 525] width 834 height 51
click at [15, 392] on icon at bounding box center [20, 397] width 11 height 11
click at [79, 547] on div "Pen P Highlight H Eraser Shapes L Select S 3 / 3 Add Slide Poll Zoom More" at bounding box center [471, 525] width 834 height 51
click at [79, 530] on div "Pen P" at bounding box center [73, 525] width 38 height 30
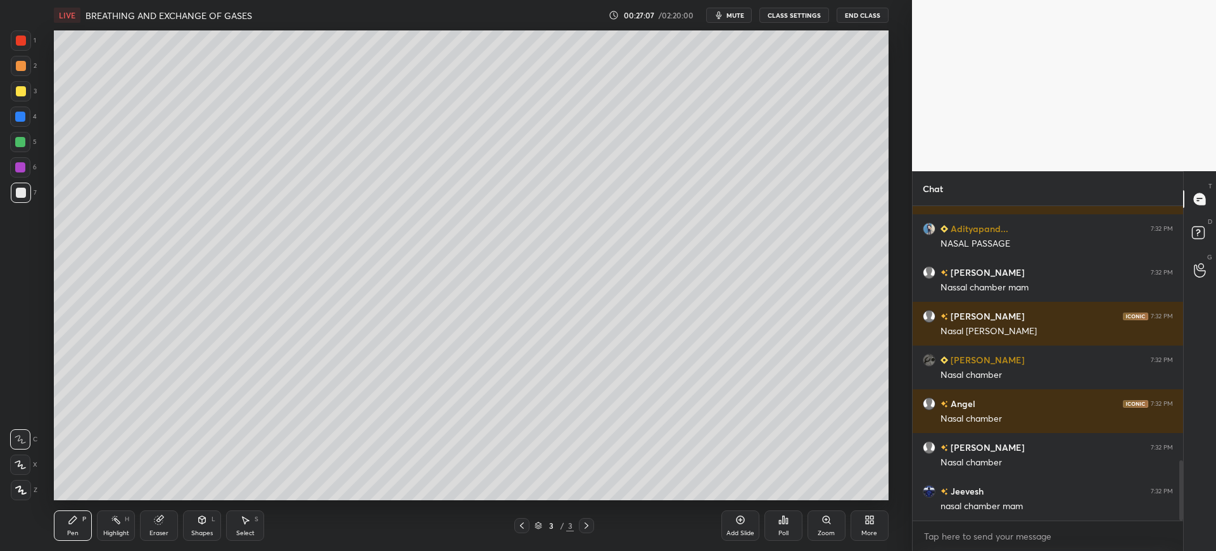
click at [23, 97] on div at bounding box center [21, 91] width 20 height 20
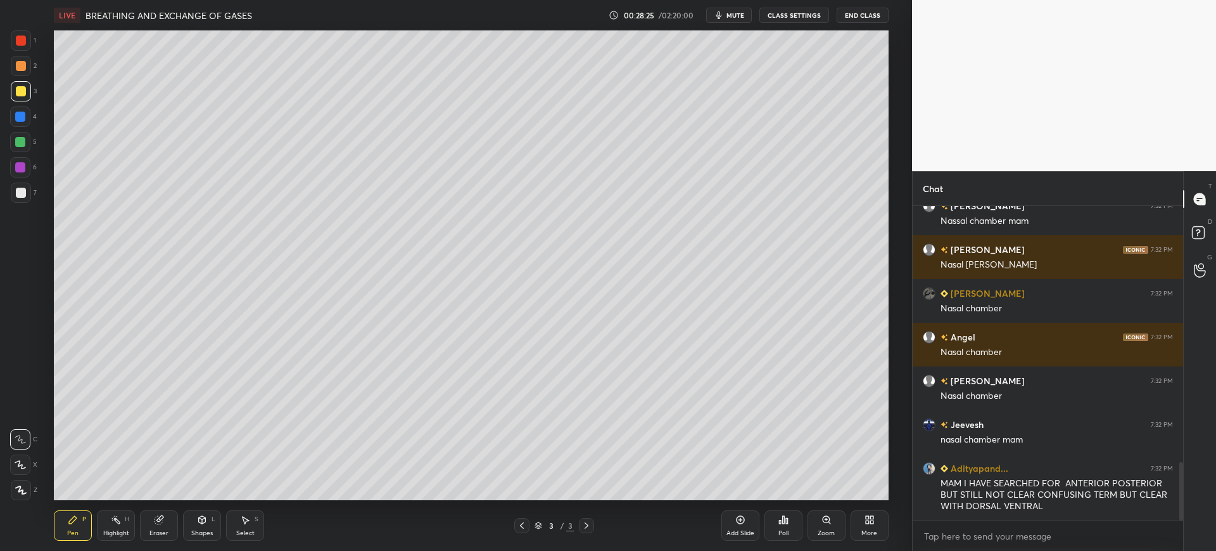
click at [25, 193] on div at bounding box center [21, 193] width 10 height 10
click at [29, 196] on div at bounding box center [21, 192] width 20 height 20
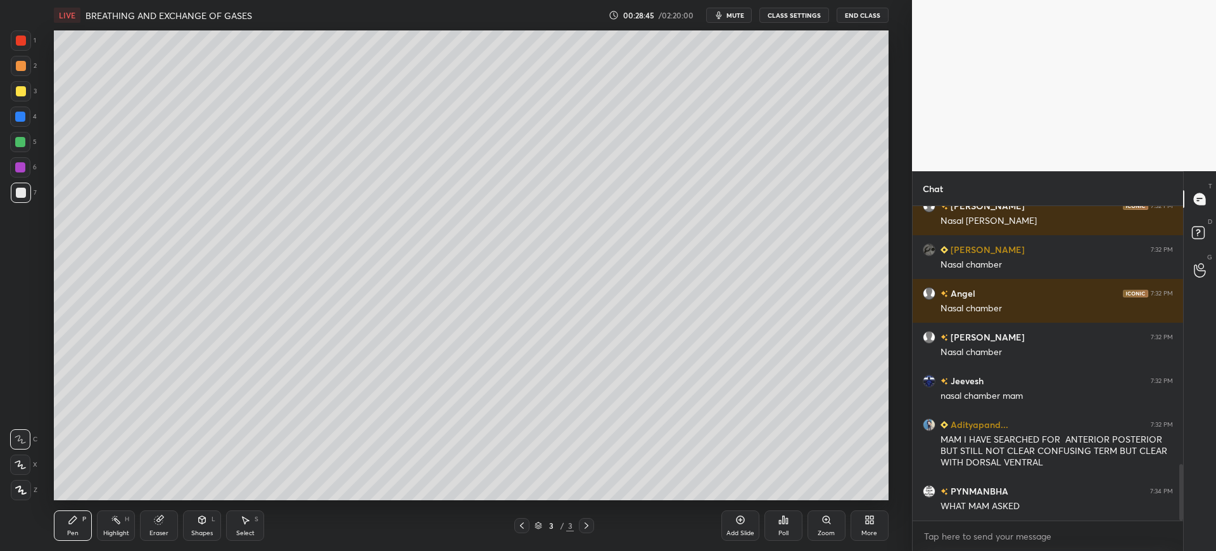
click at [16, 117] on div at bounding box center [20, 116] width 10 height 10
click at [193, 530] on div "Shapes" at bounding box center [202, 533] width 22 height 6
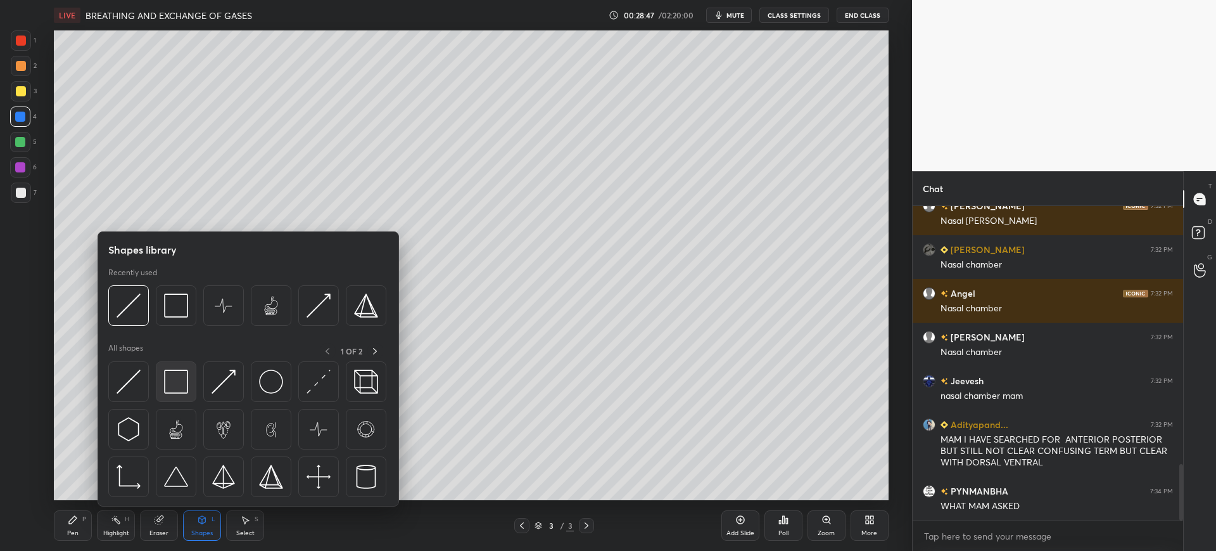
click at [161, 386] on div at bounding box center [176, 381] width 41 height 41
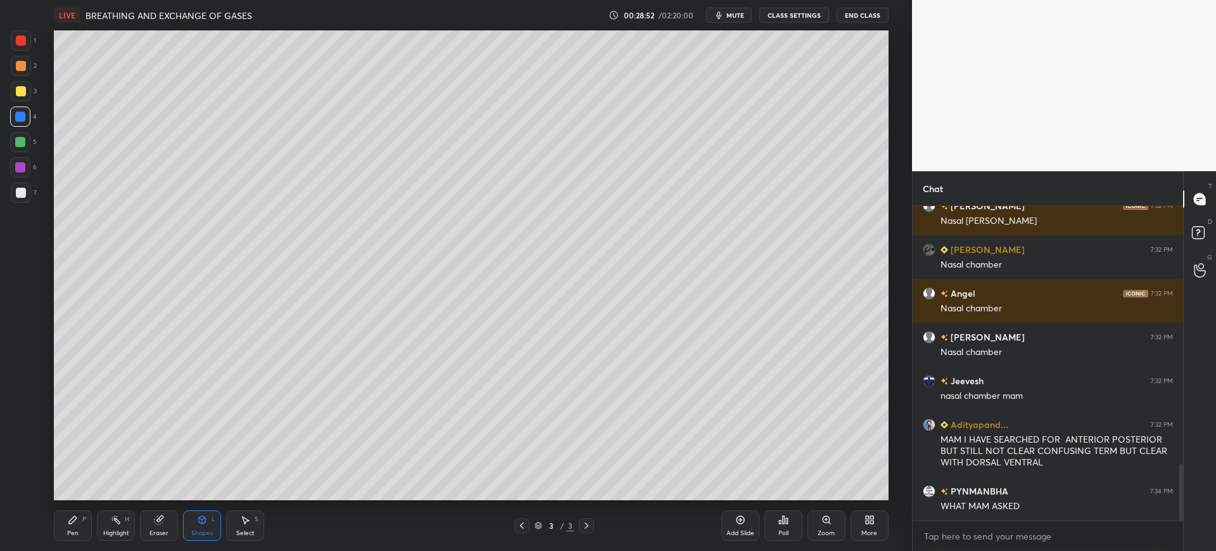
scroll to position [1445, 0]
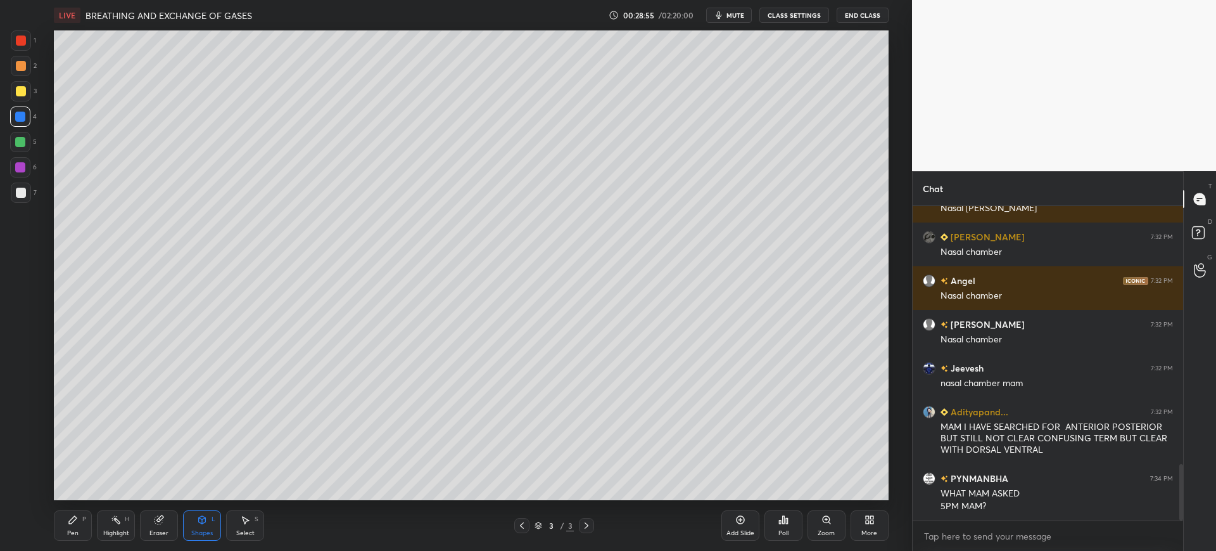
click at [83, 532] on div "Pen P" at bounding box center [73, 525] width 38 height 30
click at [24, 188] on div at bounding box center [21, 193] width 10 height 10
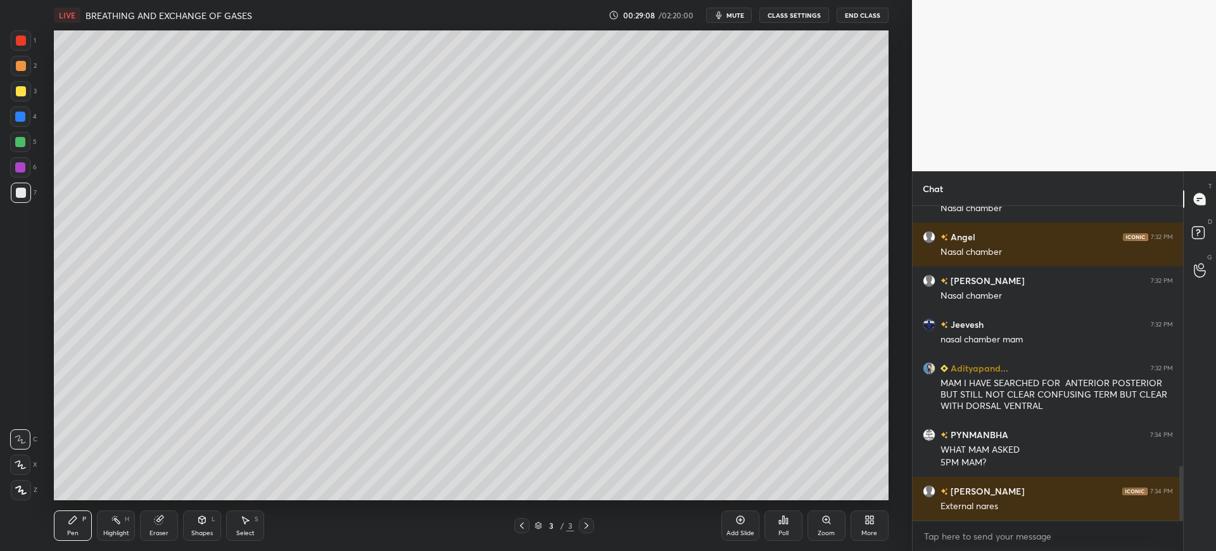
click at [26, 123] on div at bounding box center [20, 116] width 20 height 20
click at [23, 146] on div at bounding box center [20, 142] width 10 height 10
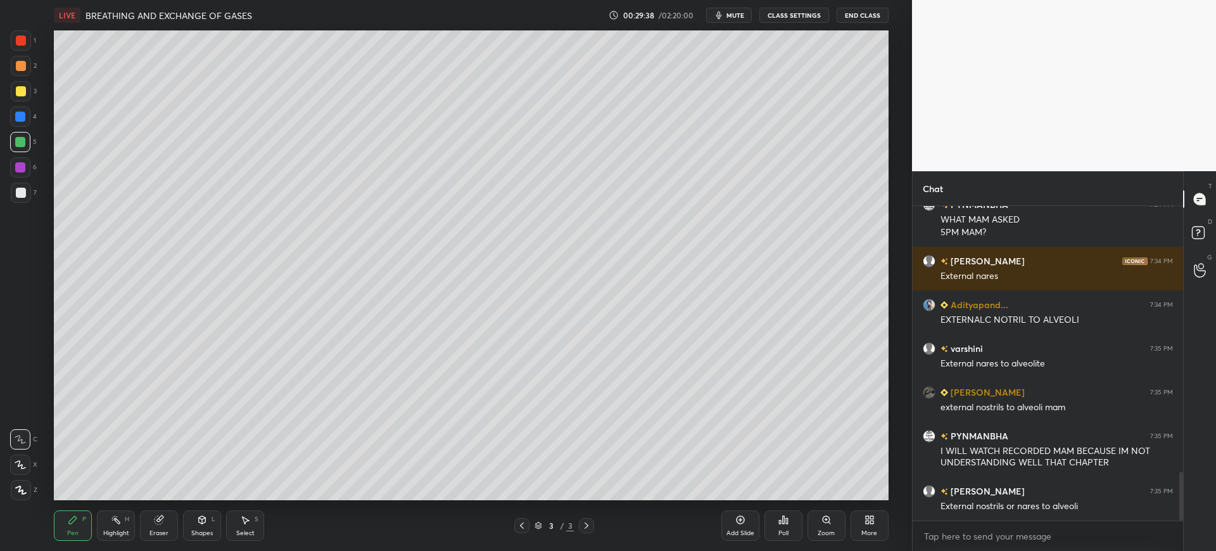
scroll to position [1762, 0]
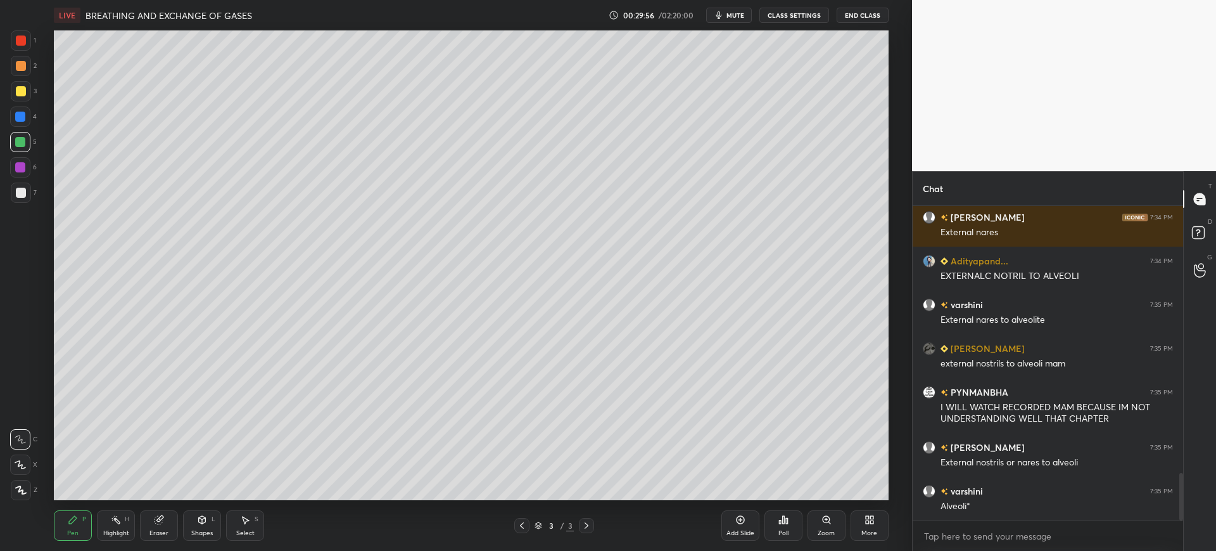
click at [730, 7] on div "LIVE BREATHING AND EXCHANGE OF GASES 00:29:56 / 02:20:00 mute CLASS SETTINGS En…" at bounding box center [471, 15] width 834 height 30
click at [732, 13] on span "mute" at bounding box center [736, 15] width 18 height 9
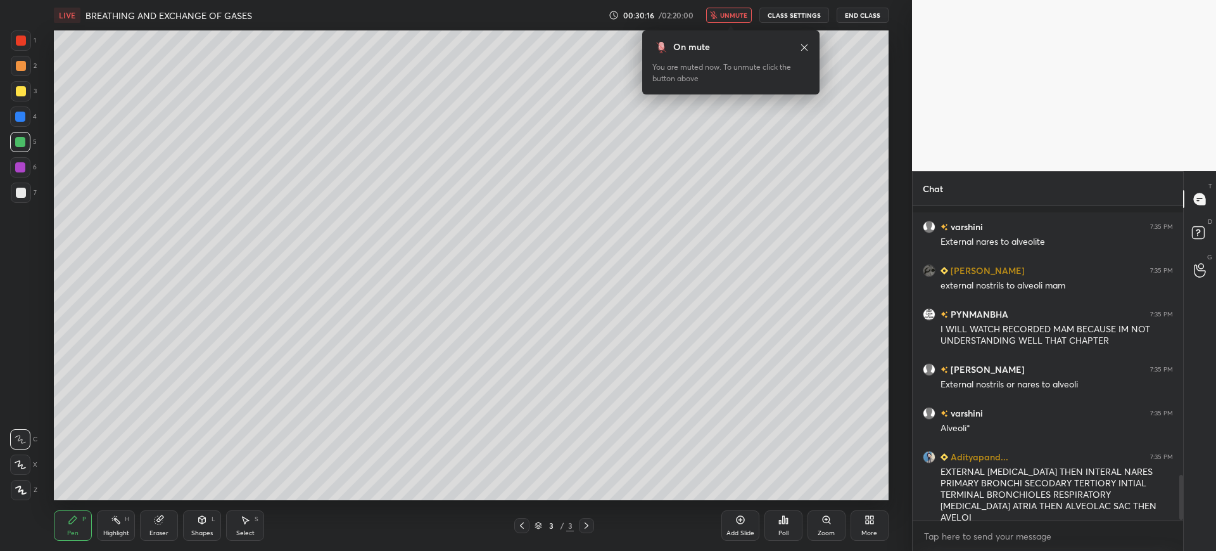
scroll to position [1895, 0]
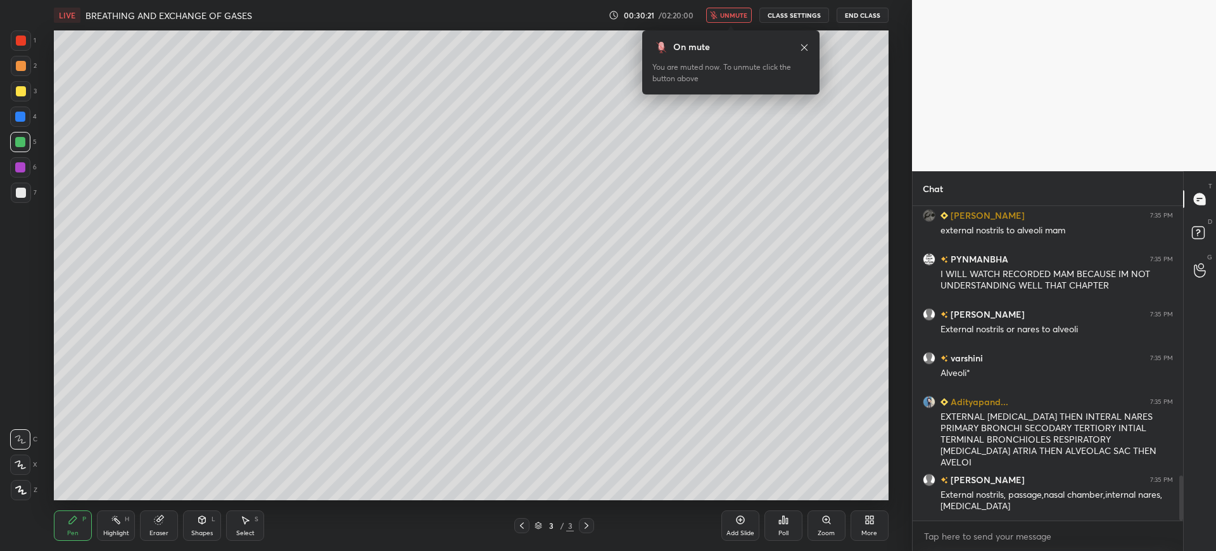
click at [727, 13] on span "unmute" at bounding box center [733, 15] width 27 height 9
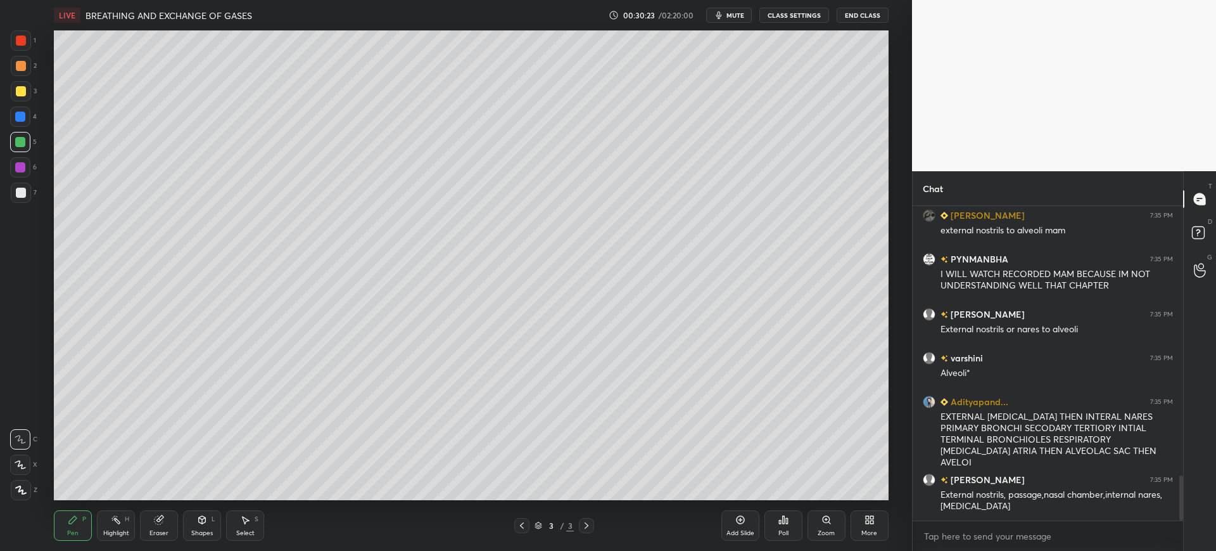
click at [16, 194] on div at bounding box center [21, 193] width 10 height 10
click at [175, 522] on div "Eraser" at bounding box center [159, 525] width 38 height 30
click at [28, 466] on div at bounding box center [20, 464] width 20 height 20
click at [79, 526] on div "Pen P" at bounding box center [73, 525] width 38 height 30
click at [19, 94] on div at bounding box center [21, 91] width 10 height 10
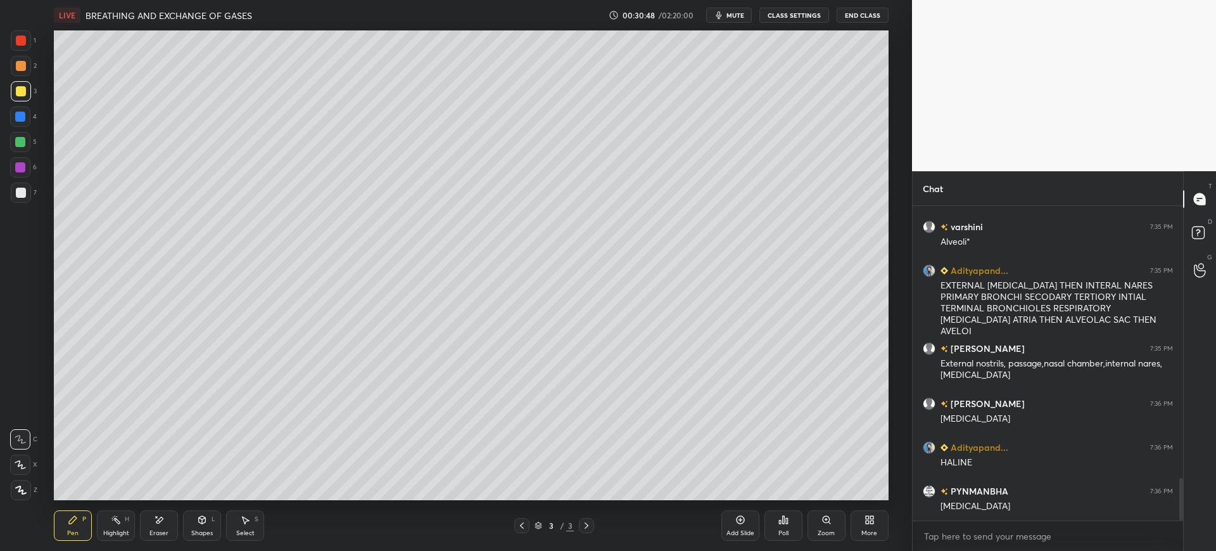
scroll to position [2070, 0]
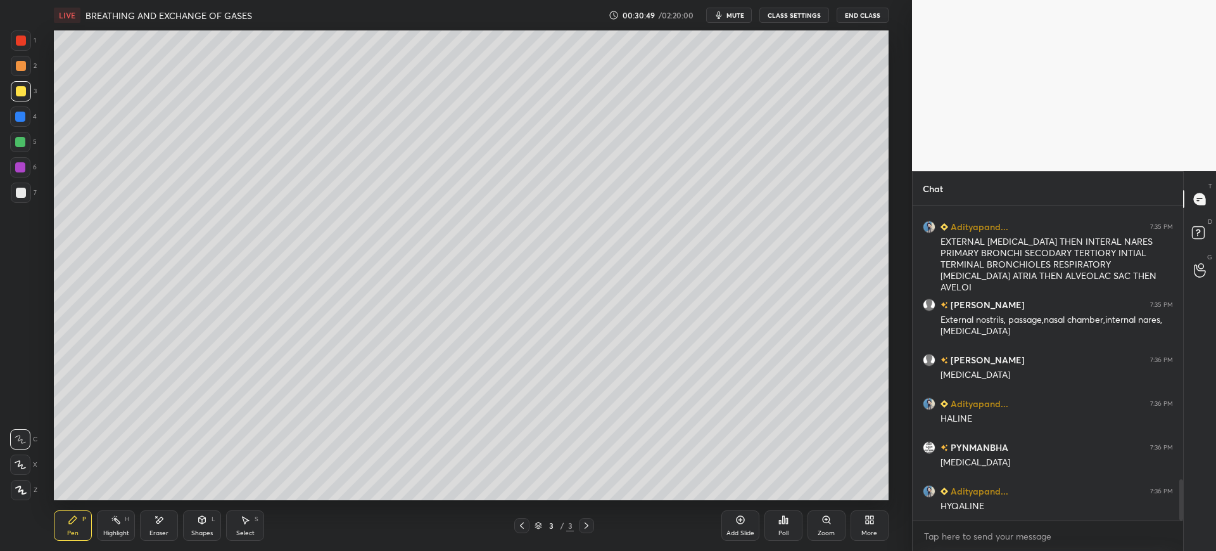
click at [24, 198] on div at bounding box center [21, 192] width 20 height 20
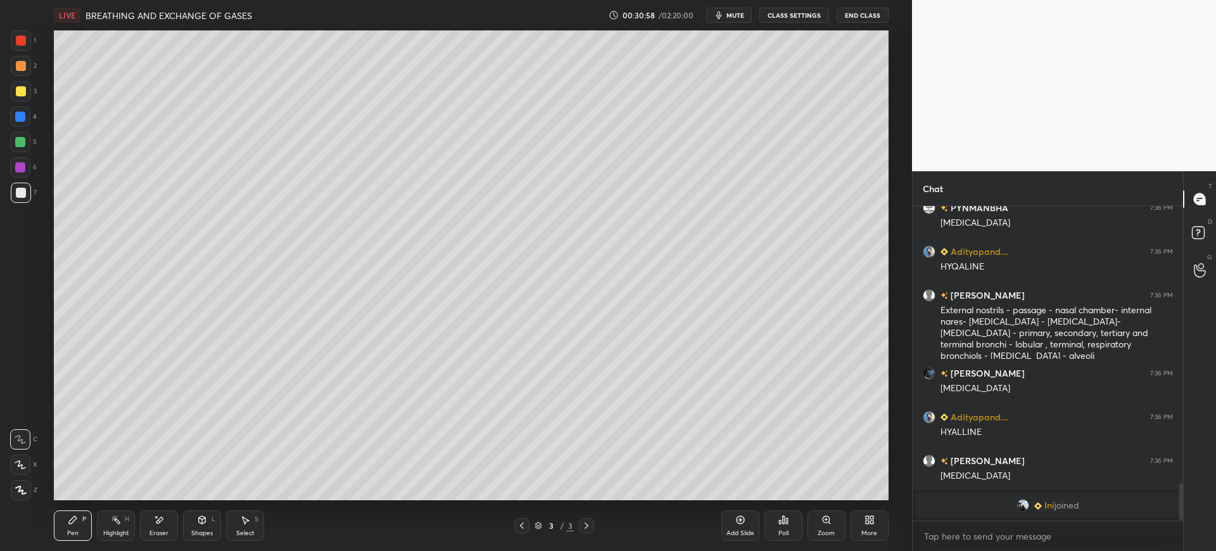
scroll to position [1869, 0]
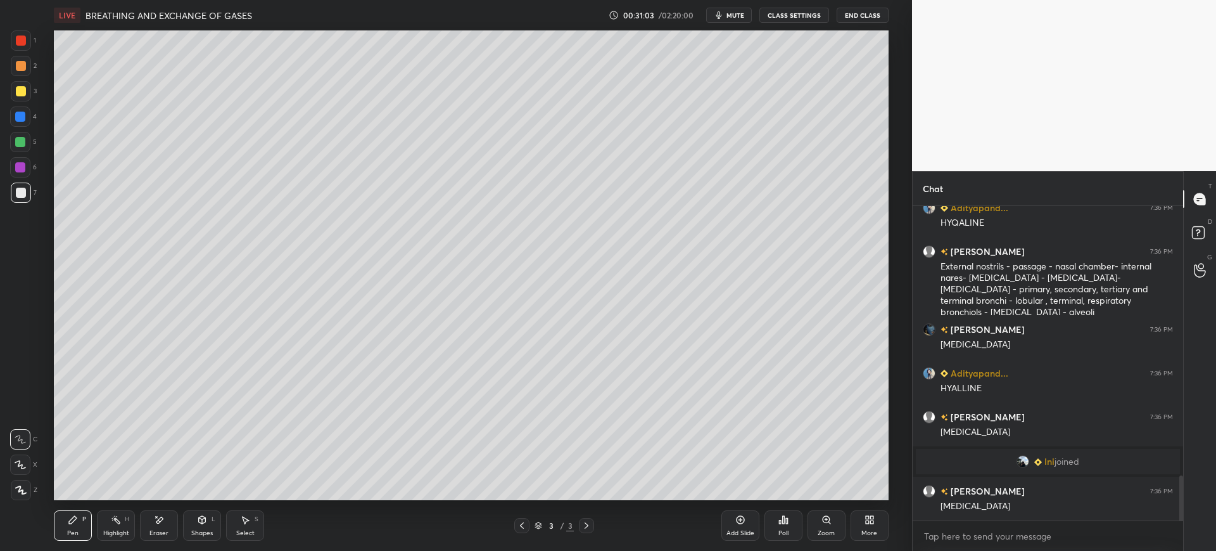
click at [17, 100] on div at bounding box center [21, 91] width 20 height 20
click at [156, 525] on icon at bounding box center [159, 519] width 10 height 11
click at [892, 67] on div "Setting up your live class Poll for secs No correct answer Start poll" at bounding box center [472, 264] width 862 height 469
click at [193, 533] on div "Shapes" at bounding box center [202, 533] width 22 height 6
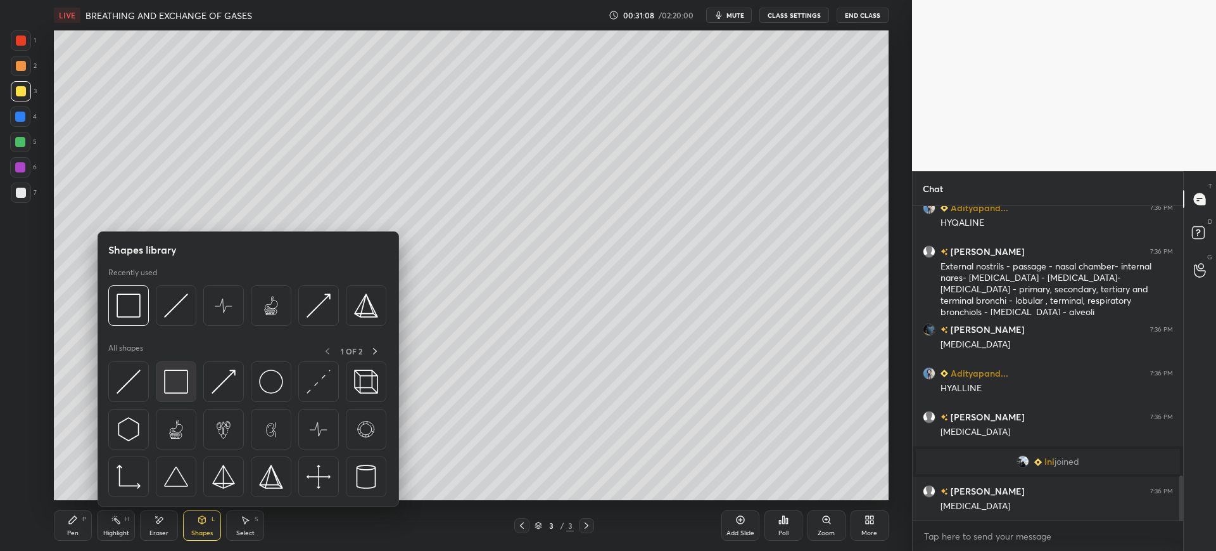
click at [175, 383] on img at bounding box center [176, 381] width 24 height 24
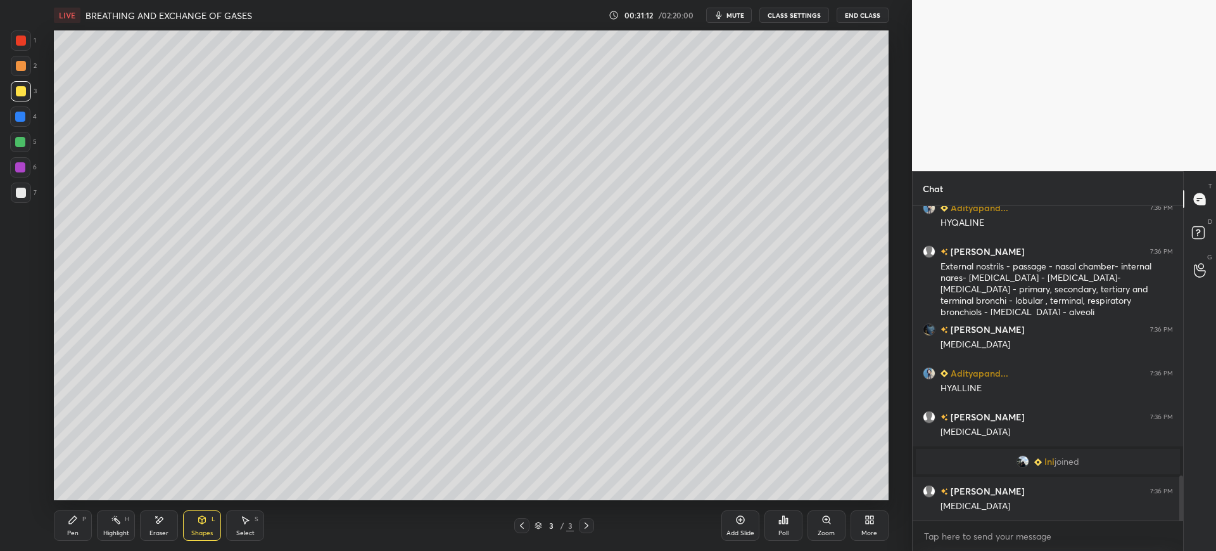
click at [83, 530] on div "Pen P" at bounding box center [73, 525] width 38 height 30
click at [18, 124] on div at bounding box center [20, 116] width 20 height 20
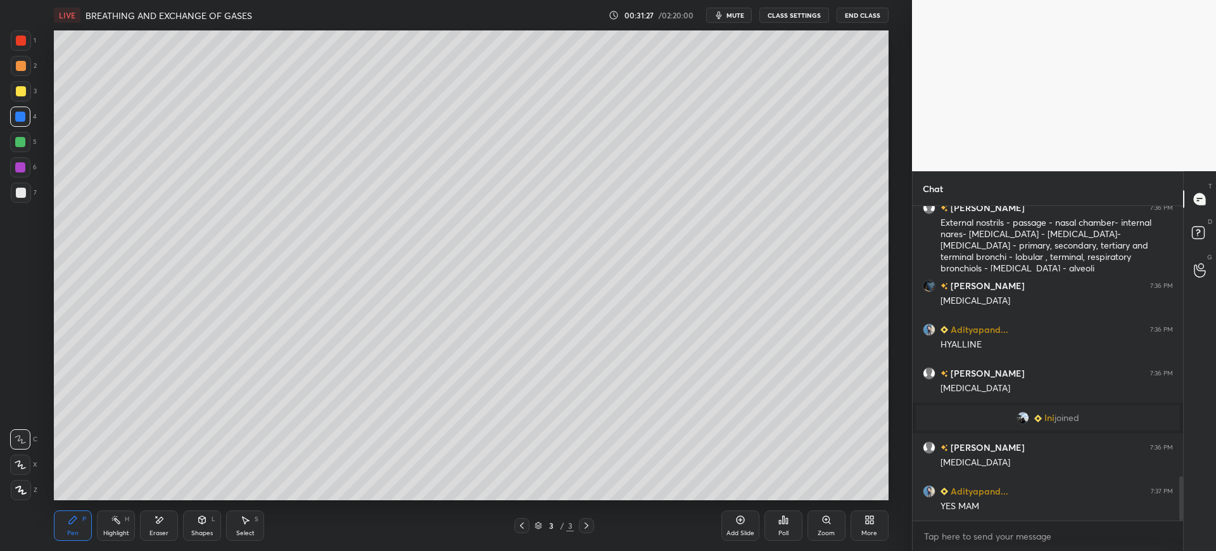
scroll to position [1944, 0]
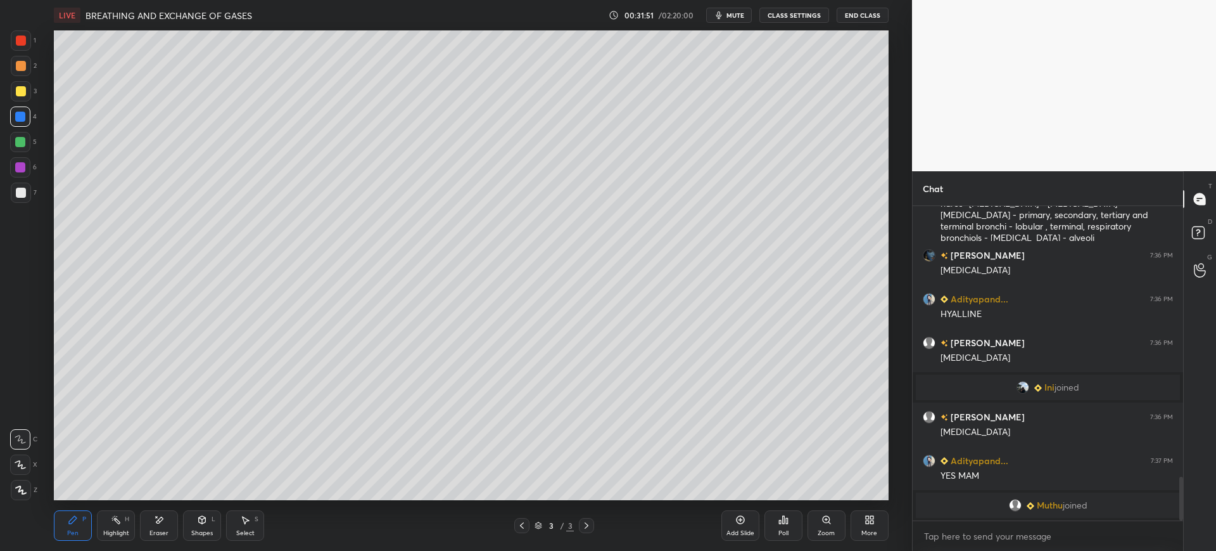
click at [19, 189] on div at bounding box center [21, 193] width 10 height 10
click at [23, 98] on div at bounding box center [21, 91] width 20 height 20
click at [31, 188] on div "7" at bounding box center [24, 192] width 26 height 20
click at [18, 44] on div at bounding box center [21, 40] width 10 height 10
click at [18, 45] on div at bounding box center [21, 40] width 10 height 10
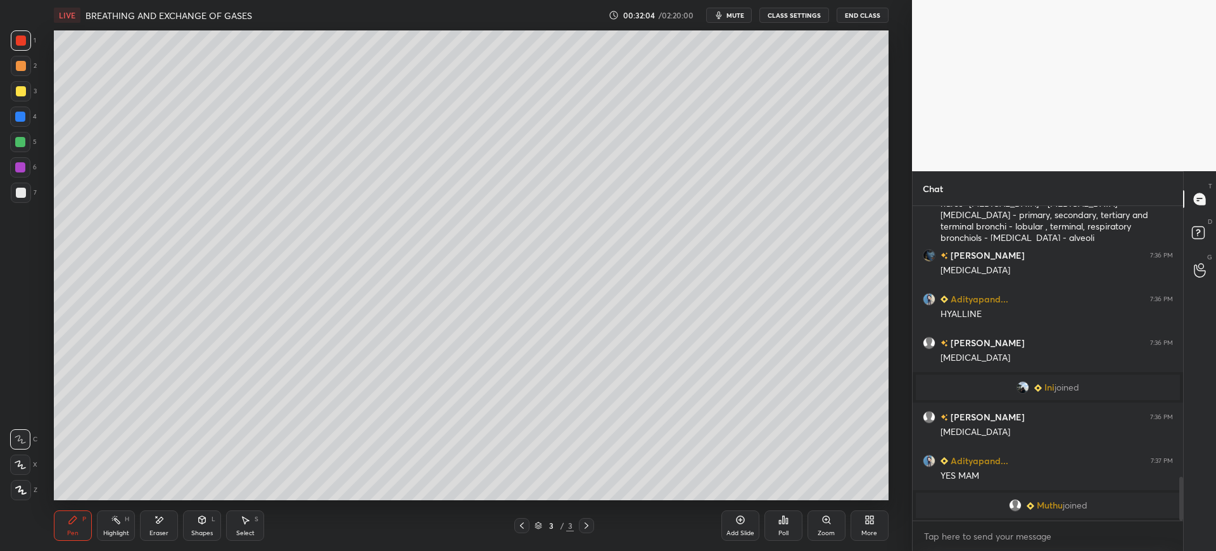
click at [13, 122] on div at bounding box center [20, 116] width 20 height 20
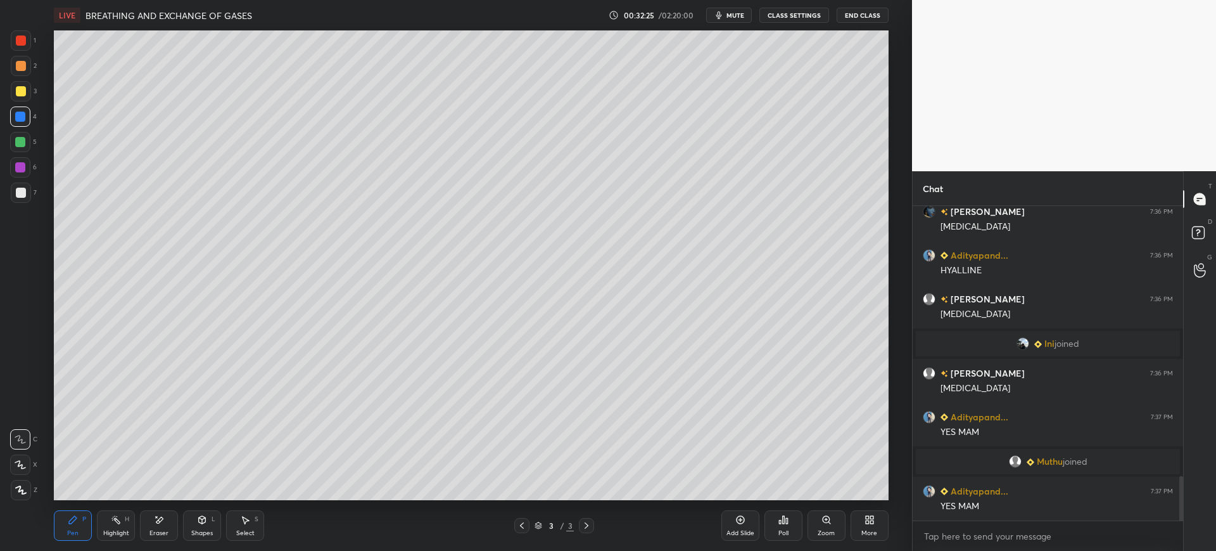
scroll to position [1946, 0]
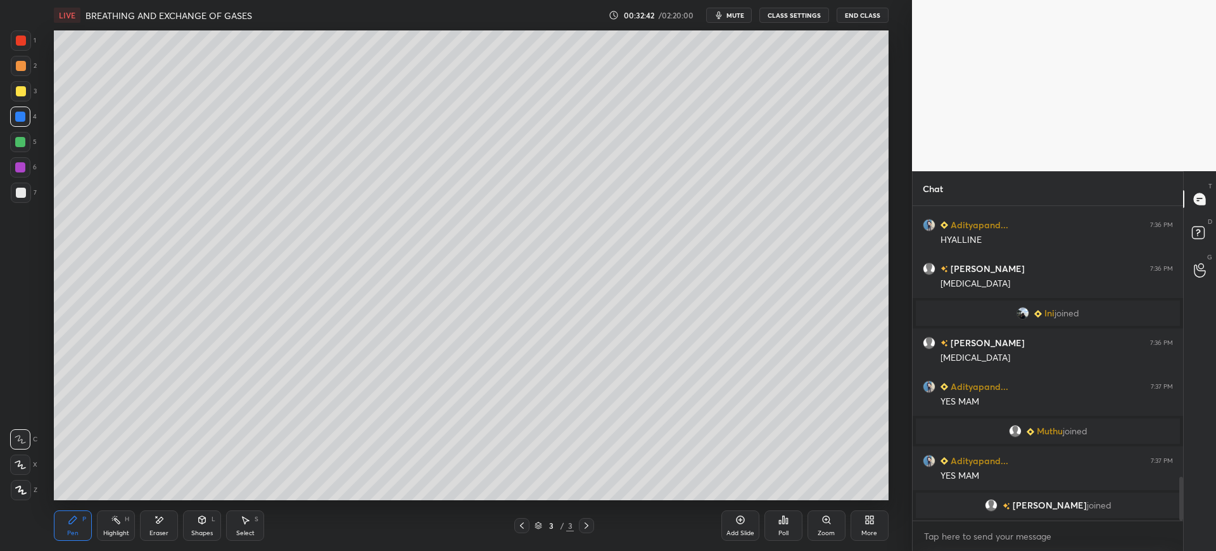
click at [32, 189] on div "7" at bounding box center [24, 192] width 26 height 20
click at [25, 120] on div at bounding box center [20, 116] width 10 height 10
click at [24, 195] on div at bounding box center [21, 193] width 10 height 10
click at [34, 89] on div "3" at bounding box center [24, 91] width 26 height 20
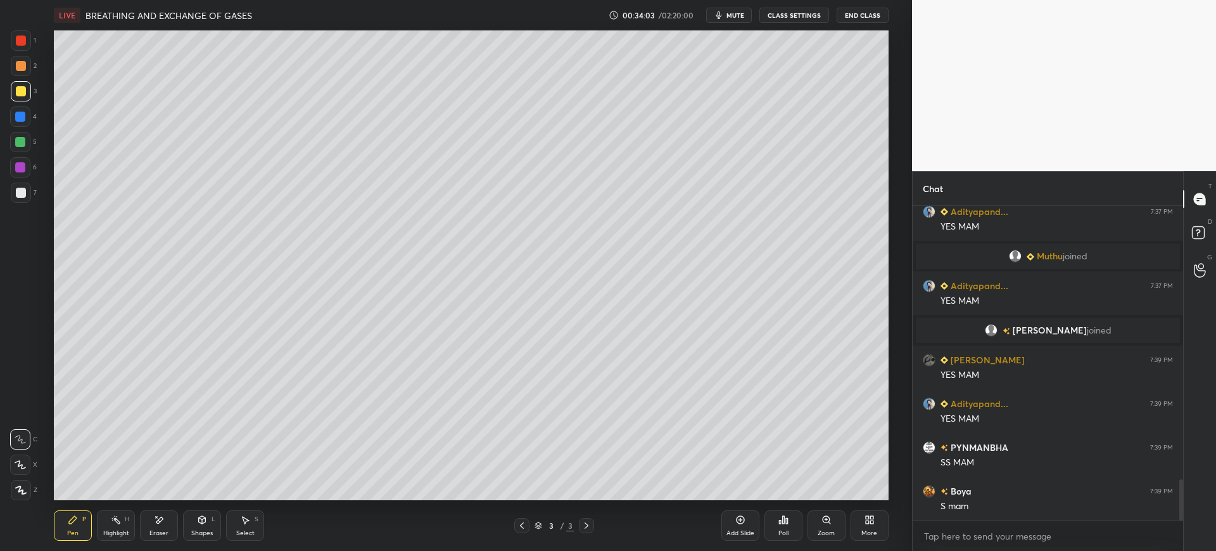
scroll to position [2163, 0]
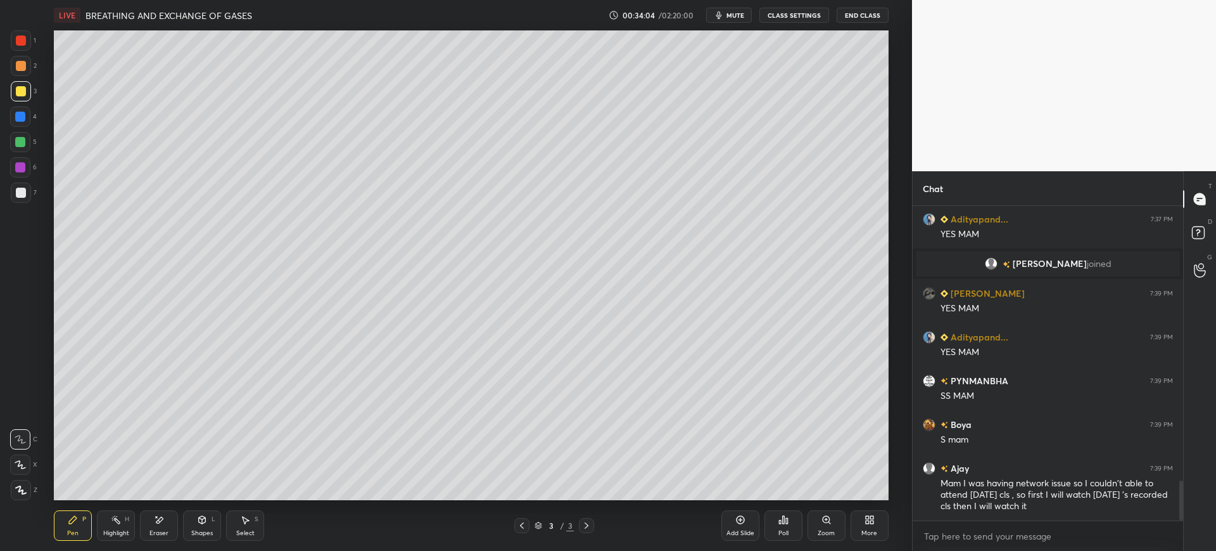
click at [736, 525] on div "Add Slide" at bounding box center [741, 525] width 38 height 30
click at [213, 528] on div "Shapes L" at bounding box center [202, 525] width 38 height 30
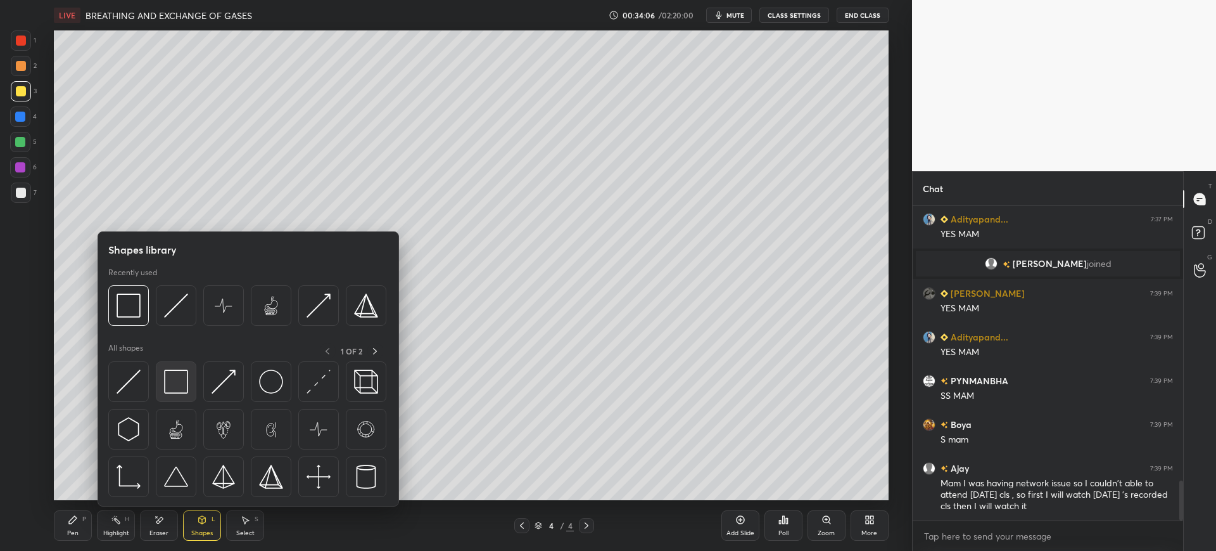
click at [172, 388] on img at bounding box center [176, 381] width 24 height 24
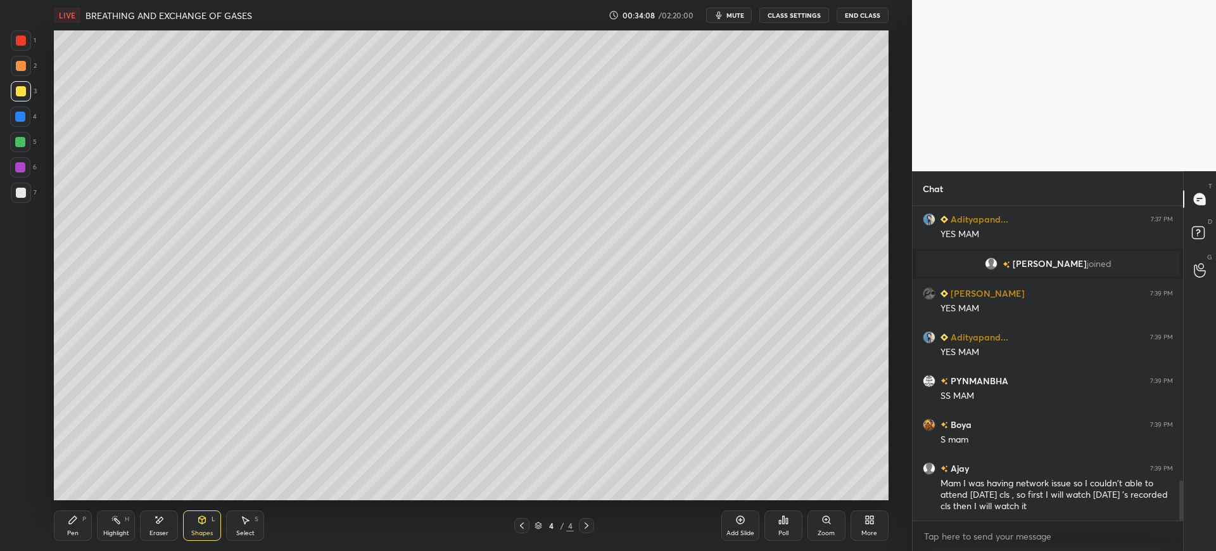
click at [207, 526] on div "Shapes L" at bounding box center [202, 525] width 38 height 30
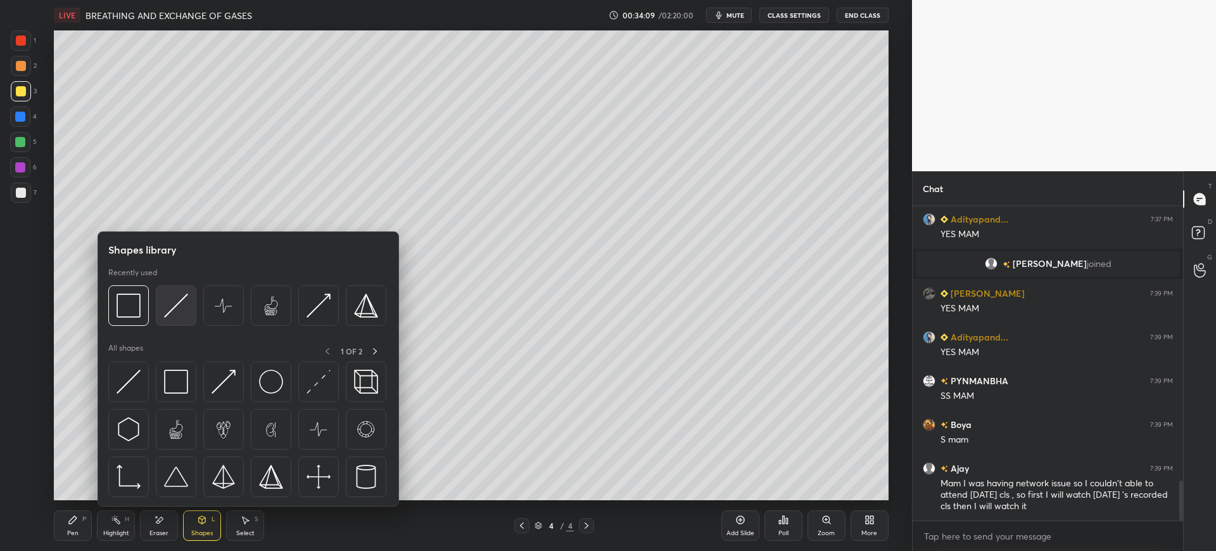
click at [179, 309] on img at bounding box center [176, 305] width 24 height 24
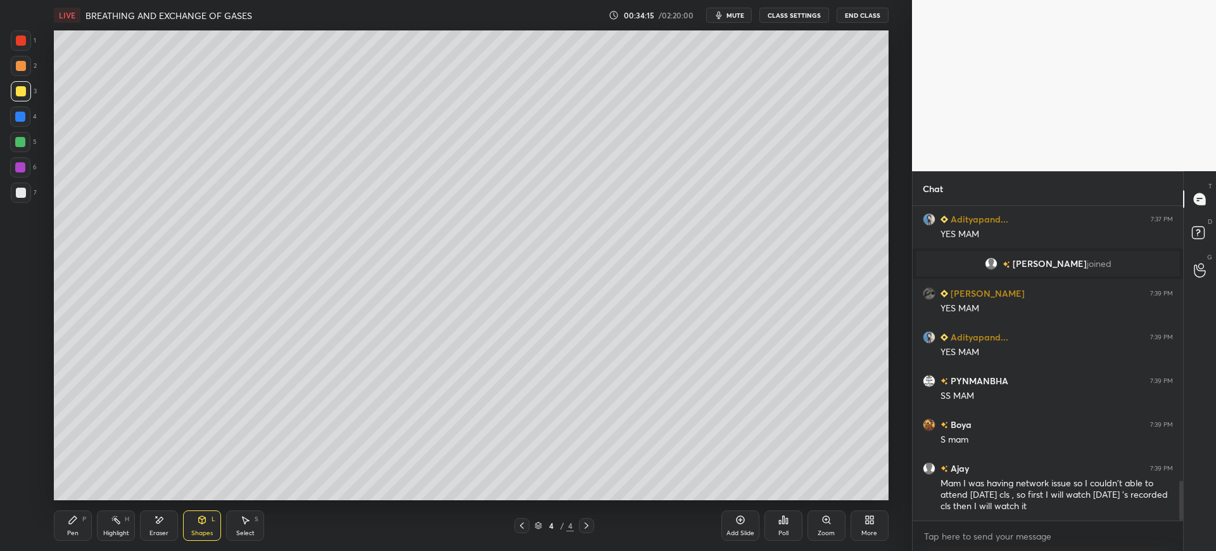
click at [65, 528] on div "Pen P" at bounding box center [73, 525] width 38 height 30
click at [24, 196] on div at bounding box center [21, 193] width 10 height 10
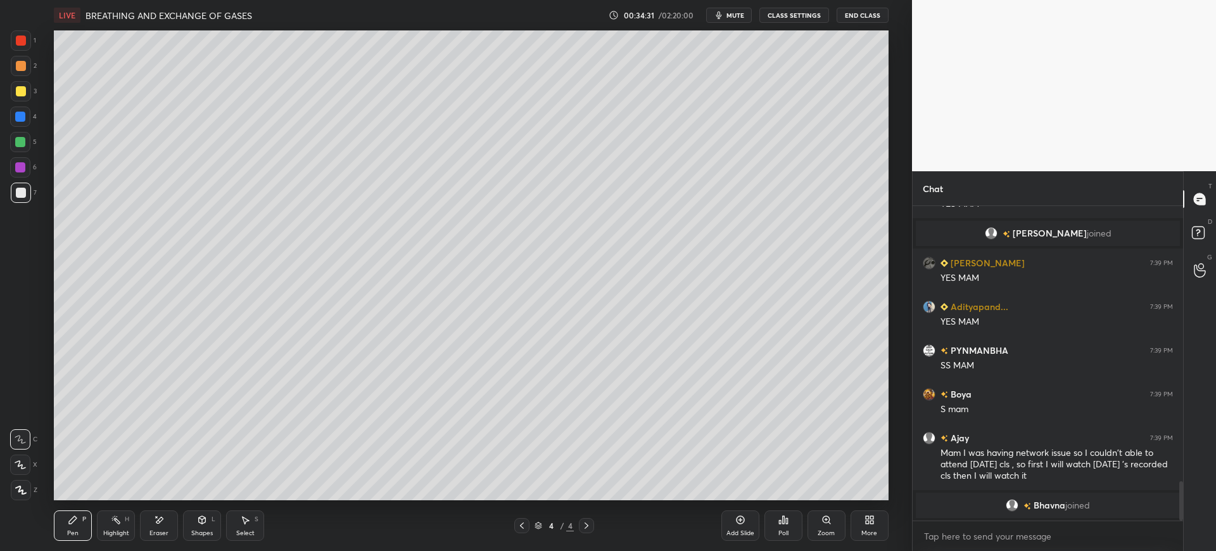
click at [32, 94] on div "3" at bounding box center [24, 91] width 26 height 20
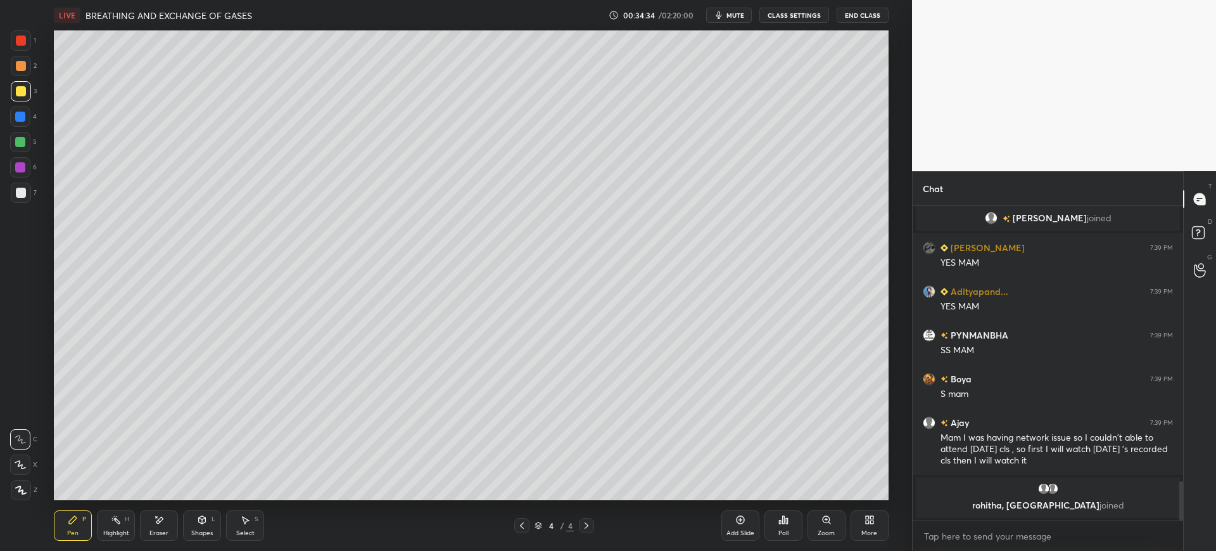
click at [19, 192] on div at bounding box center [21, 193] width 10 height 10
click at [25, 110] on div at bounding box center [20, 116] width 20 height 20
click at [22, 191] on div at bounding box center [21, 193] width 10 height 10
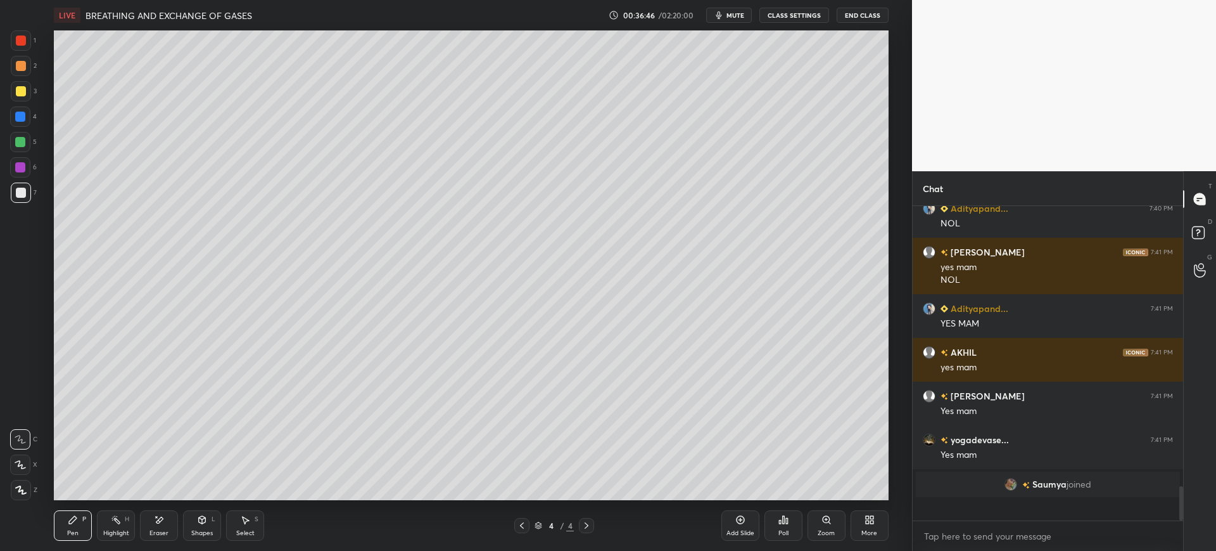
scroll to position [2373, 0]
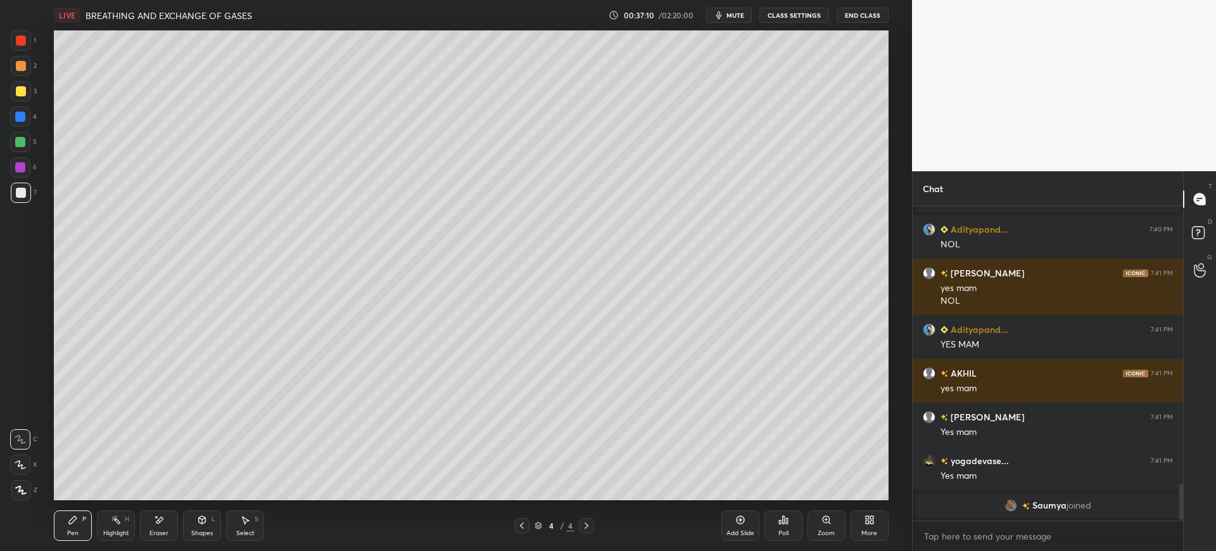
click at [31, 117] on div "4" at bounding box center [23, 116] width 27 height 20
click at [23, 167] on div at bounding box center [20, 167] width 10 height 10
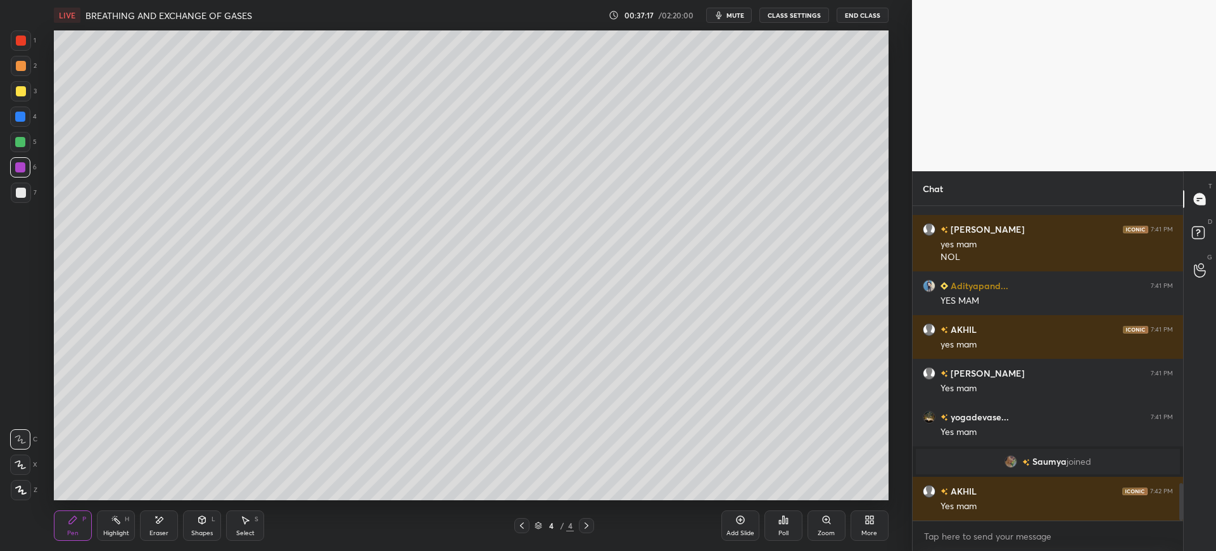
scroll to position [2331, 0]
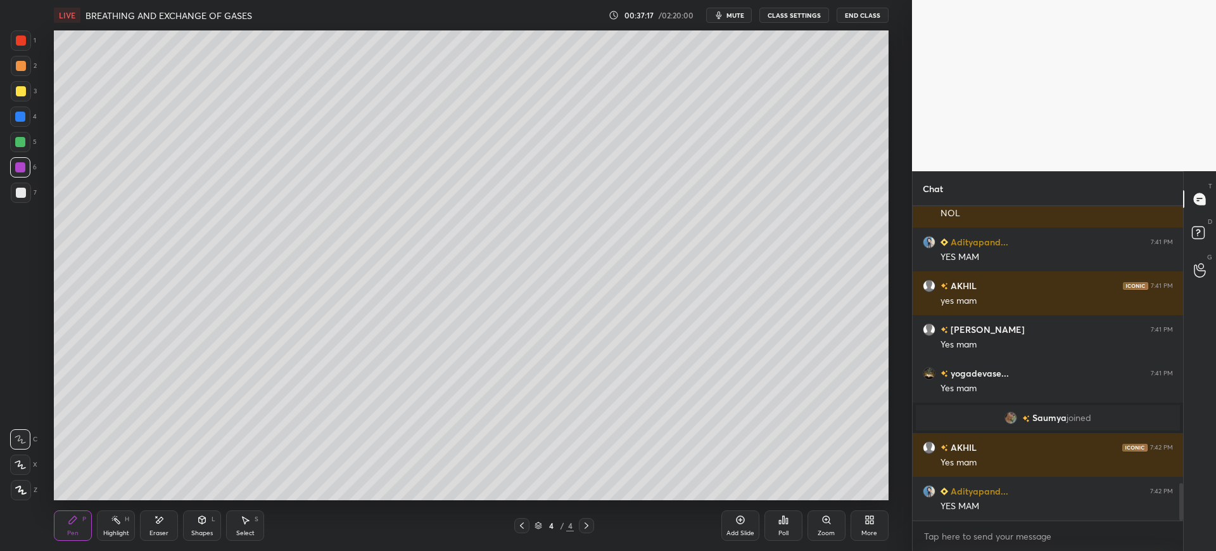
click at [15, 124] on div at bounding box center [20, 116] width 20 height 20
click at [10, 160] on div at bounding box center [20, 167] width 20 height 20
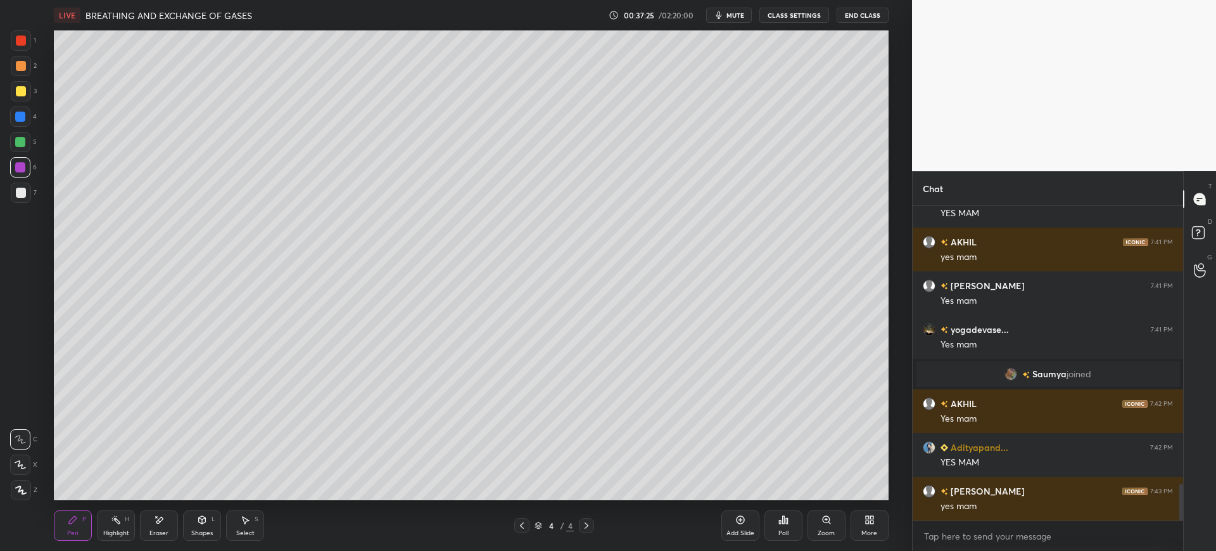
click at [23, 120] on div at bounding box center [20, 116] width 10 height 10
click at [29, 96] on div at bounding box center [21, 91] width 20 height 20
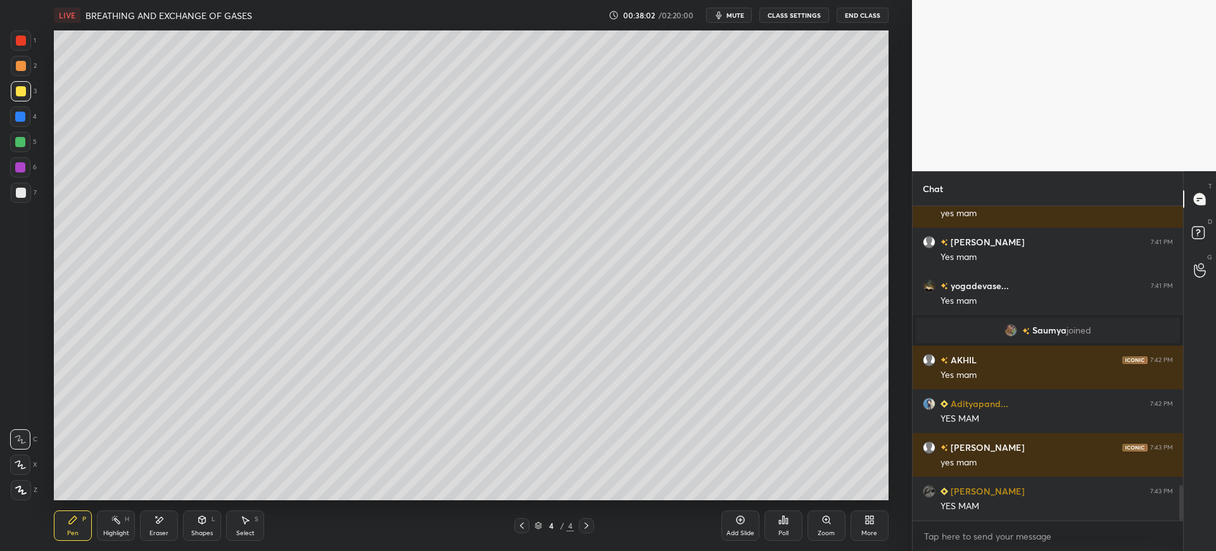
scroll to position [2462, 0]
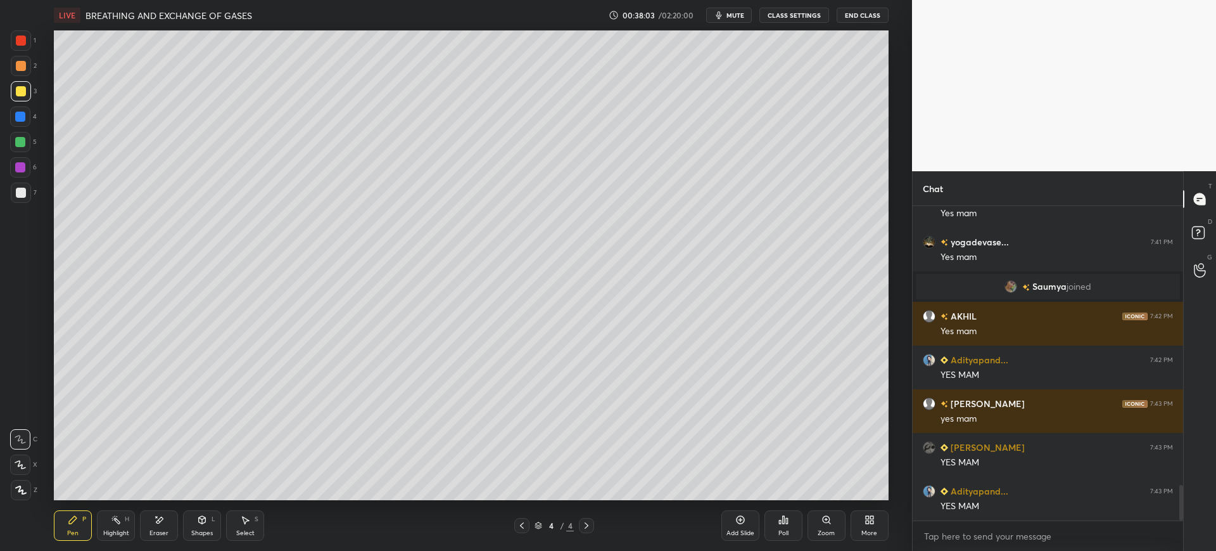
click at [870, 521] on icon at bounding box center [871, 521] width 3 height 3
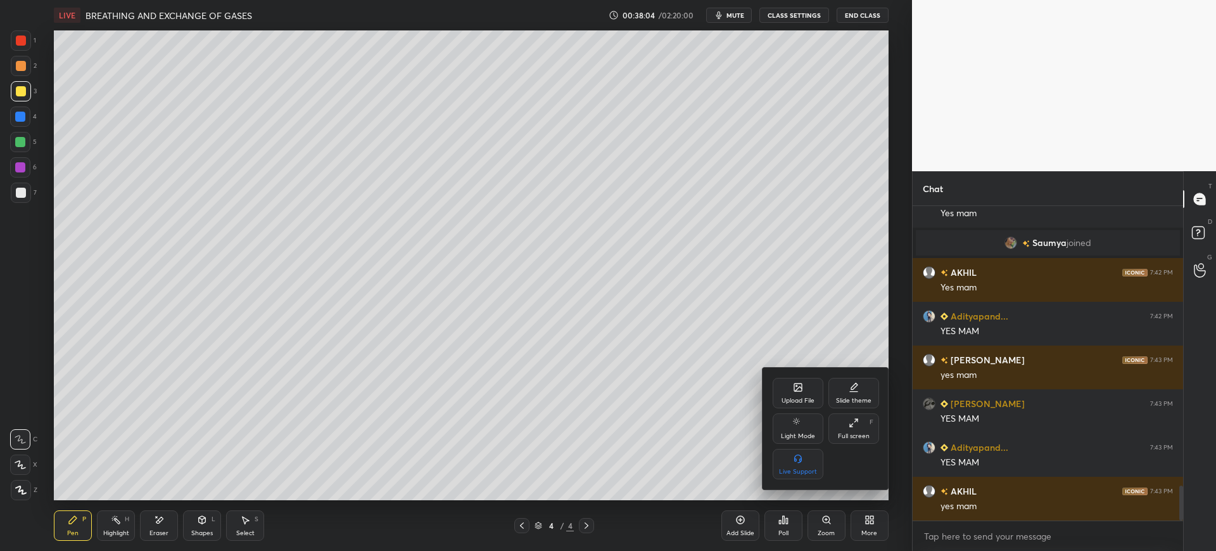
scroll to position [2550, 0]
click at [797, 384] on icon at bounding box center [798, 387] width 8 height 8
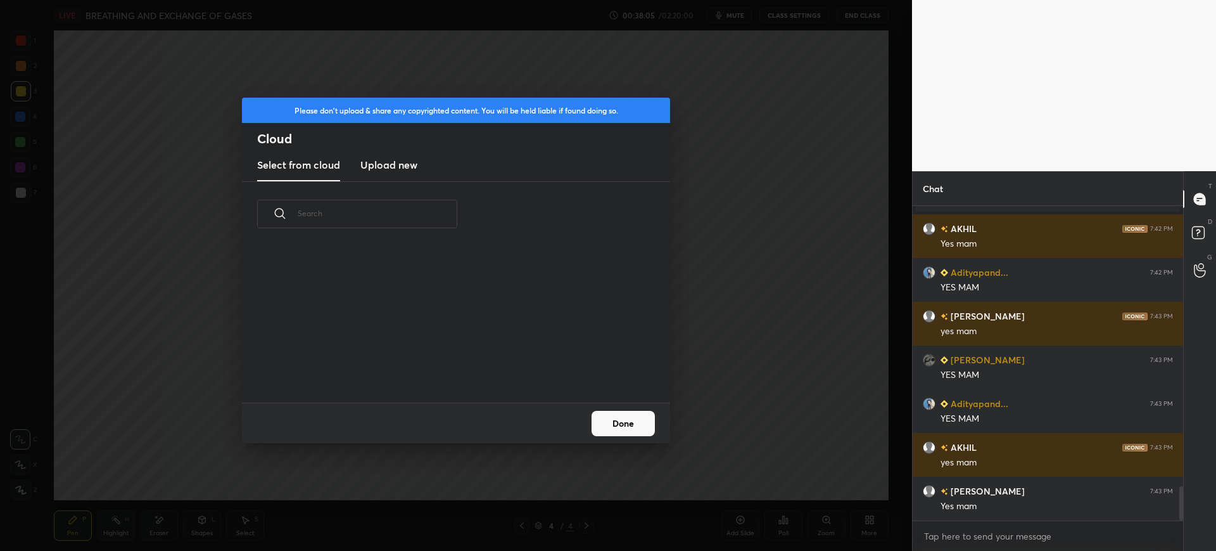
scroll to position [2580, 0]
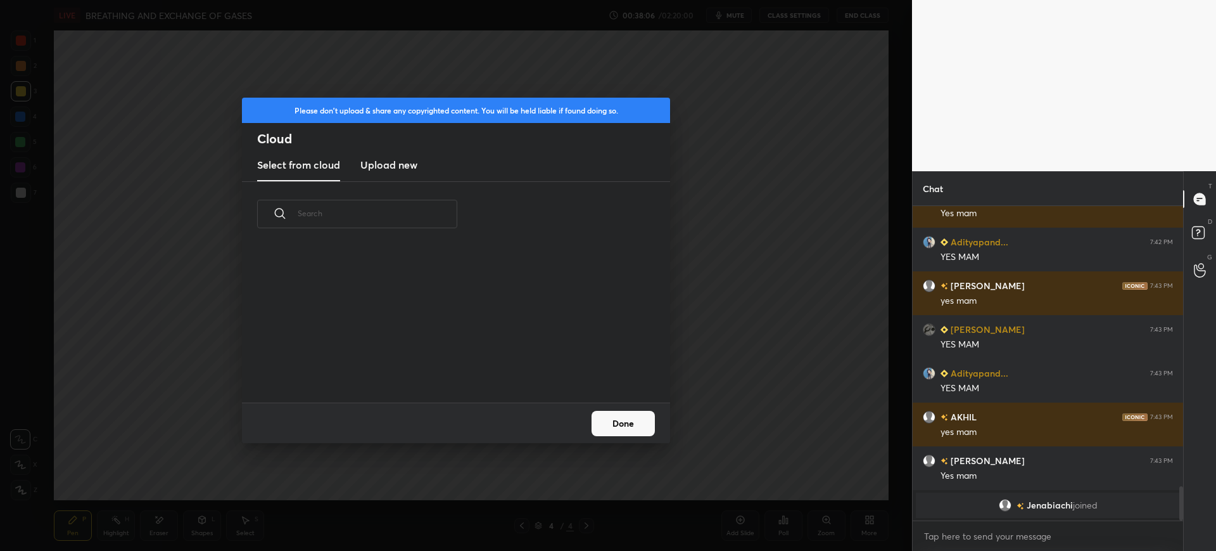
click at [382, 171] on h3 "Upload new" at bounding box center [388, 164] width 57 height 15
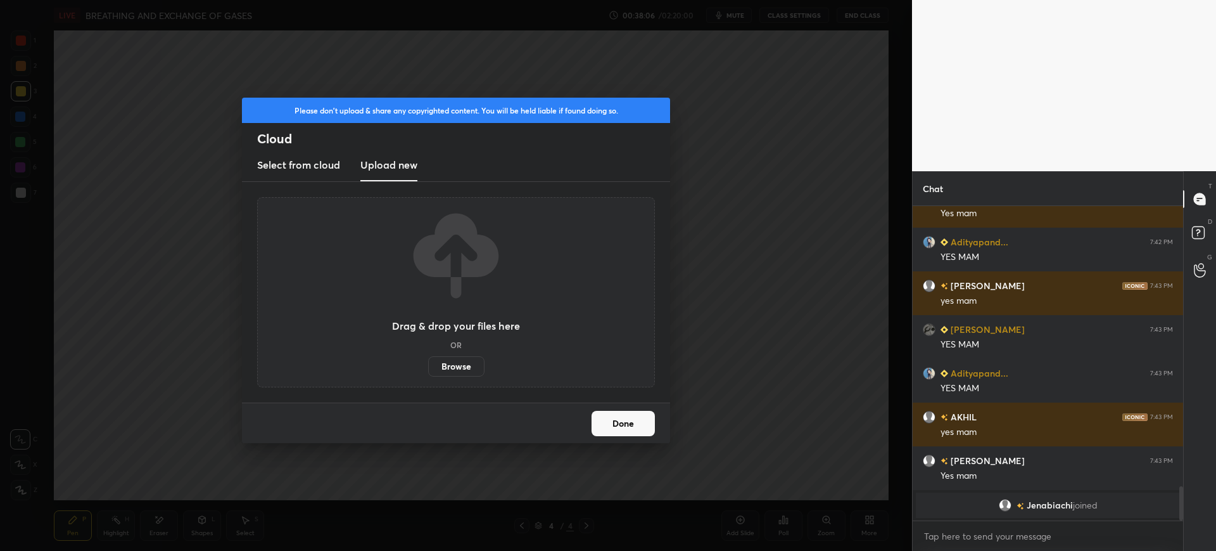
scroll to position [2590, 0]
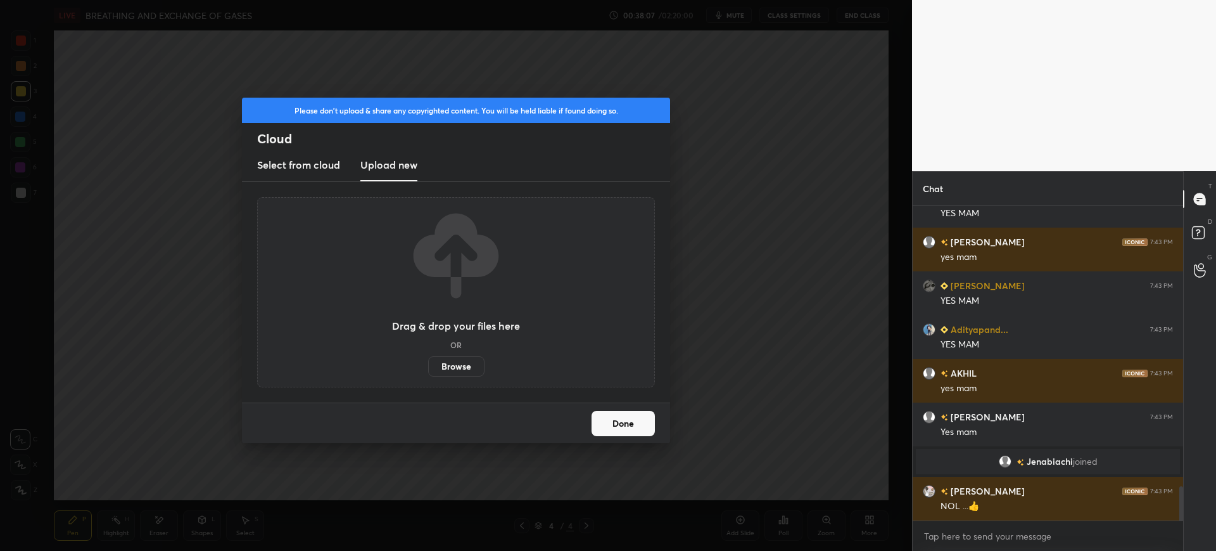
click at [449, 366] on label "Browse" at bounding box center [456, 366] width 56 height 20
click at [428, 366] on input "Browse" at bounding box center [428, 366] width 0 height 20
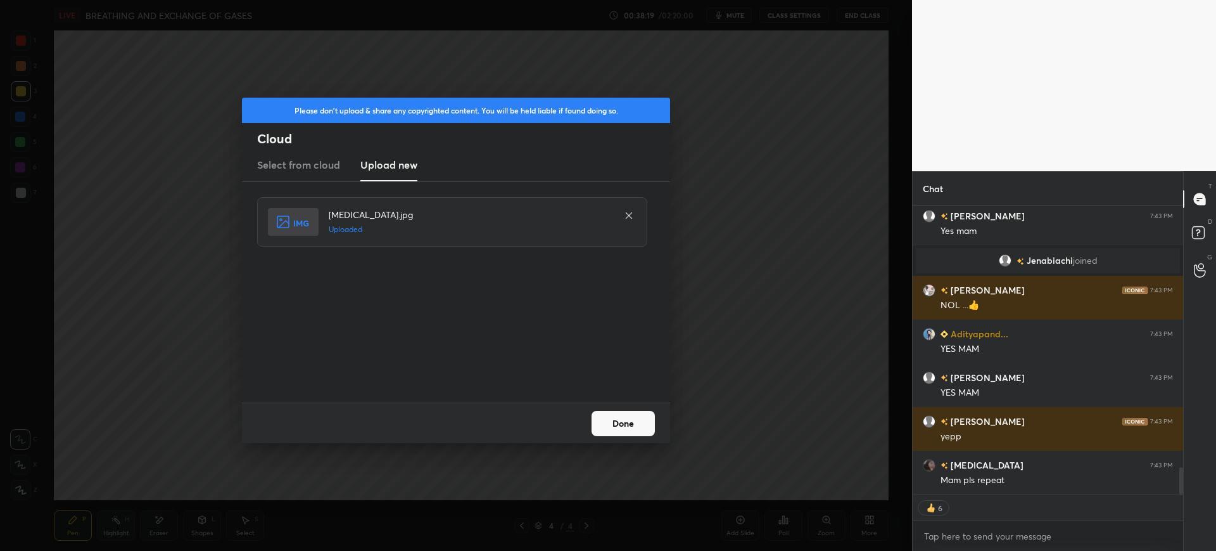
scroll to position [2835, 0]
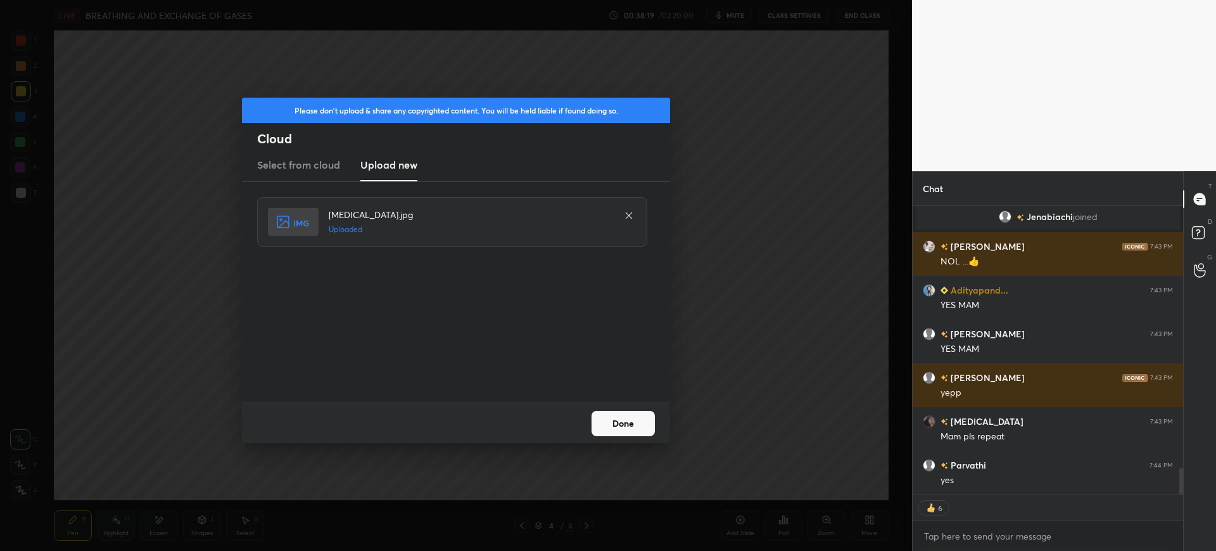
click at [621, 420] on button "Done" at bounding box center [623, 423] width 63 height 25
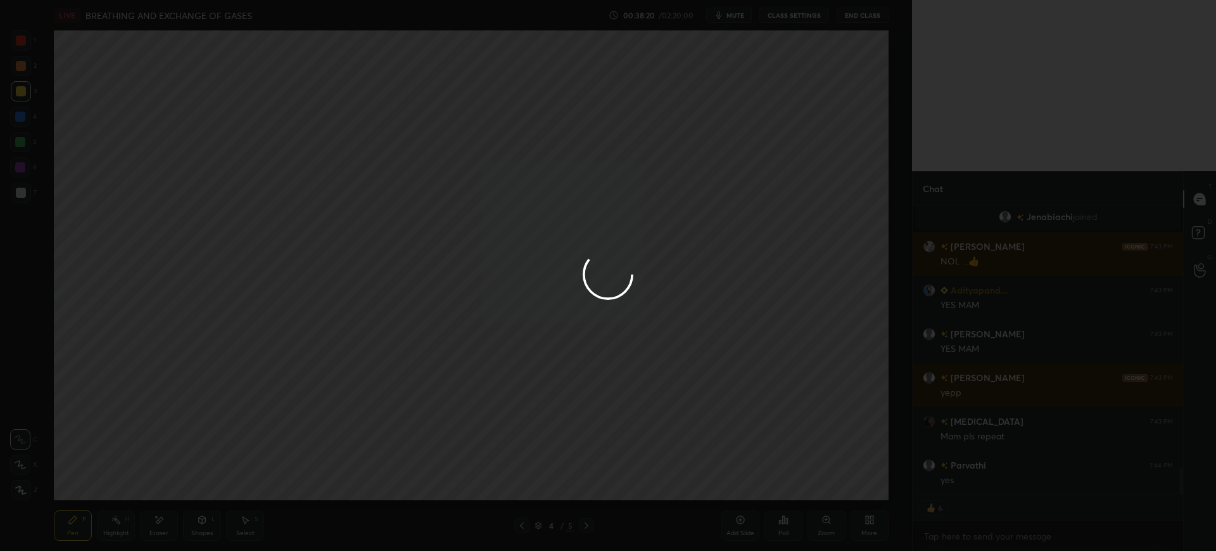
scroll to position [2879, 0]
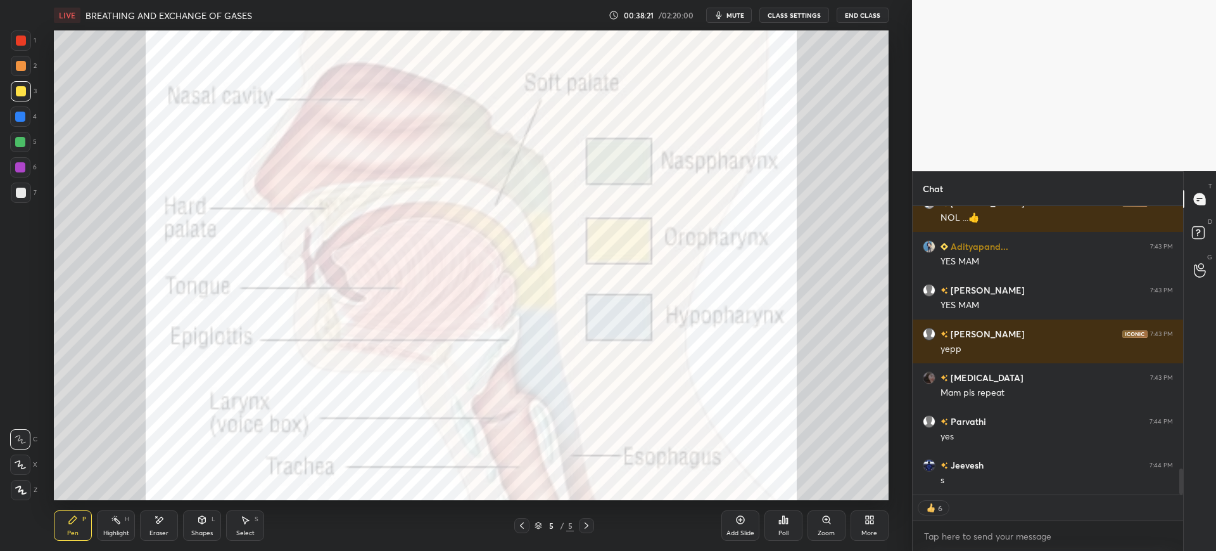
click at [20, 191] on div at bounding box center [21, 193] width 10 height 10
click at [17, 48] on div at bounding box center [21, 40] width 20 height 20
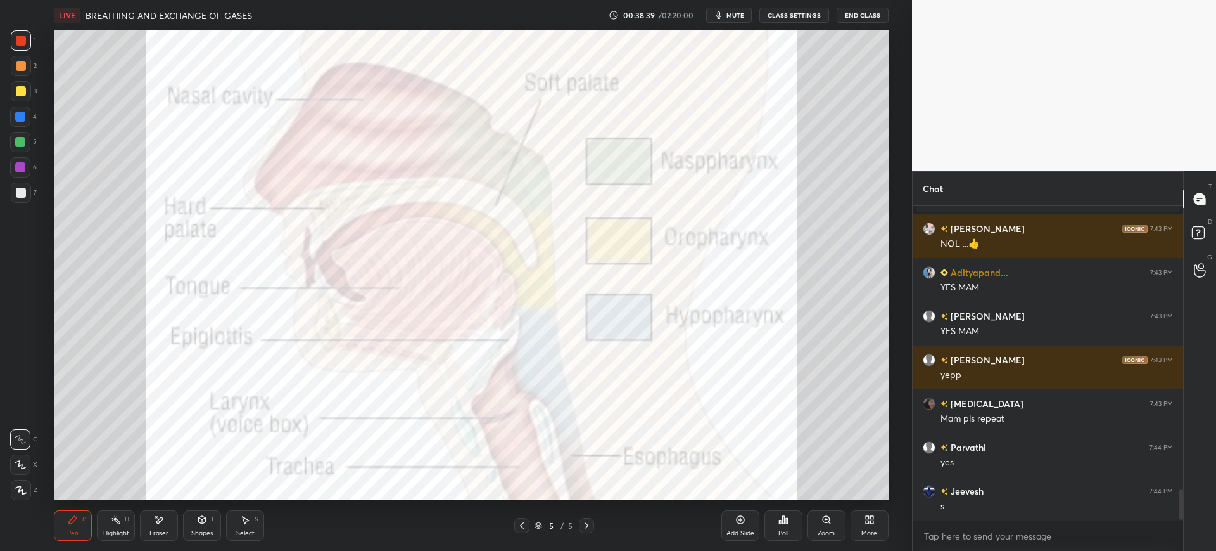
scroll to position [2883, 0]
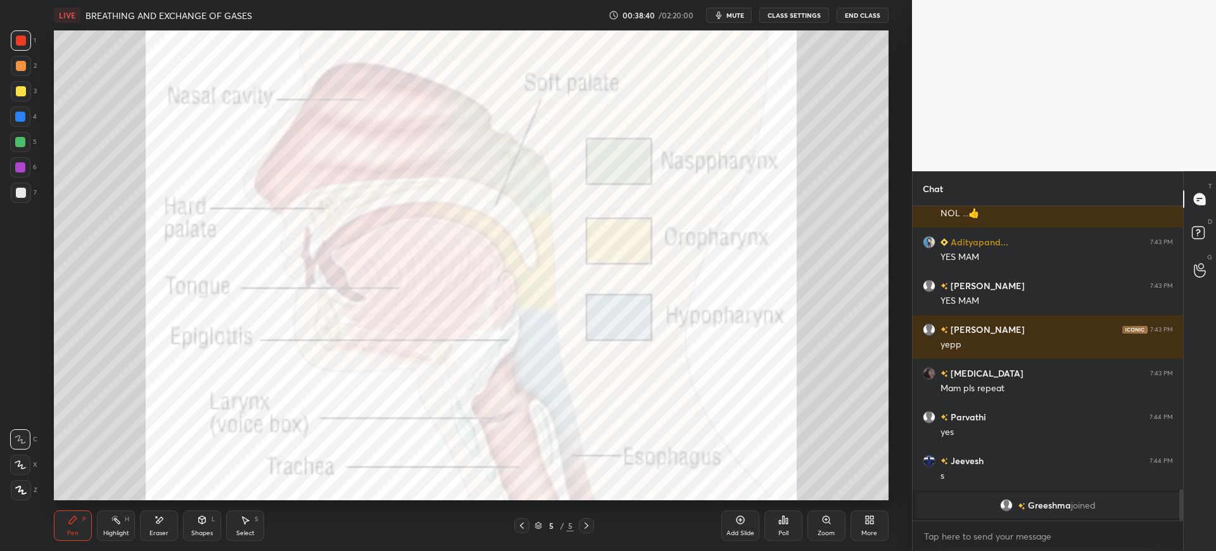
click at [30, 119] on div at bounding box center [20, 116] width 20 height 20
click at [25, 40] on div at bounding box center [21, 40] width 10 height 10
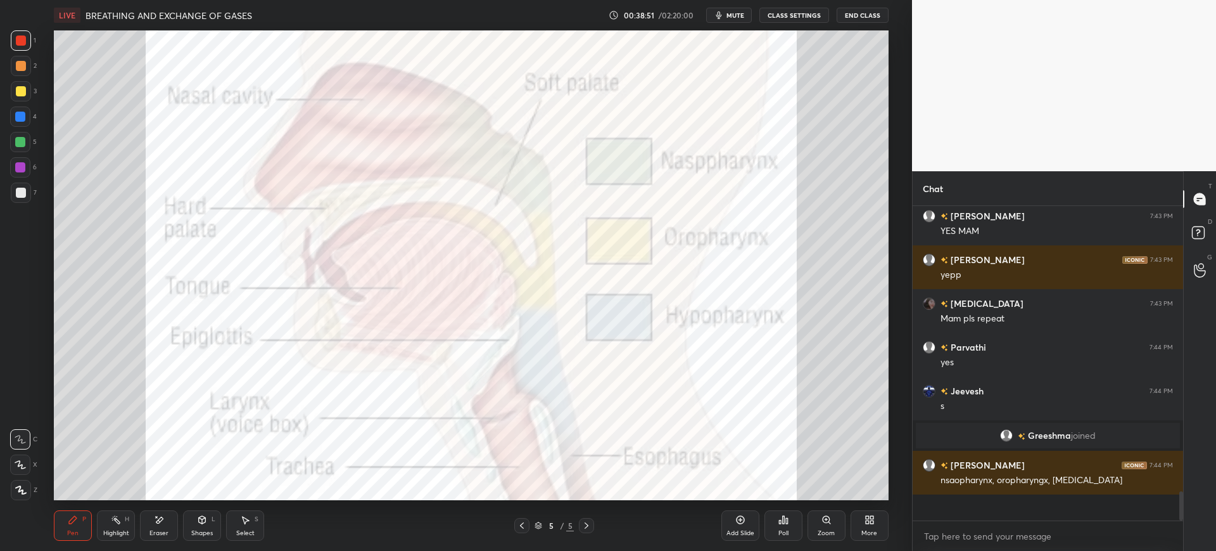
scroll to position [310, 267]
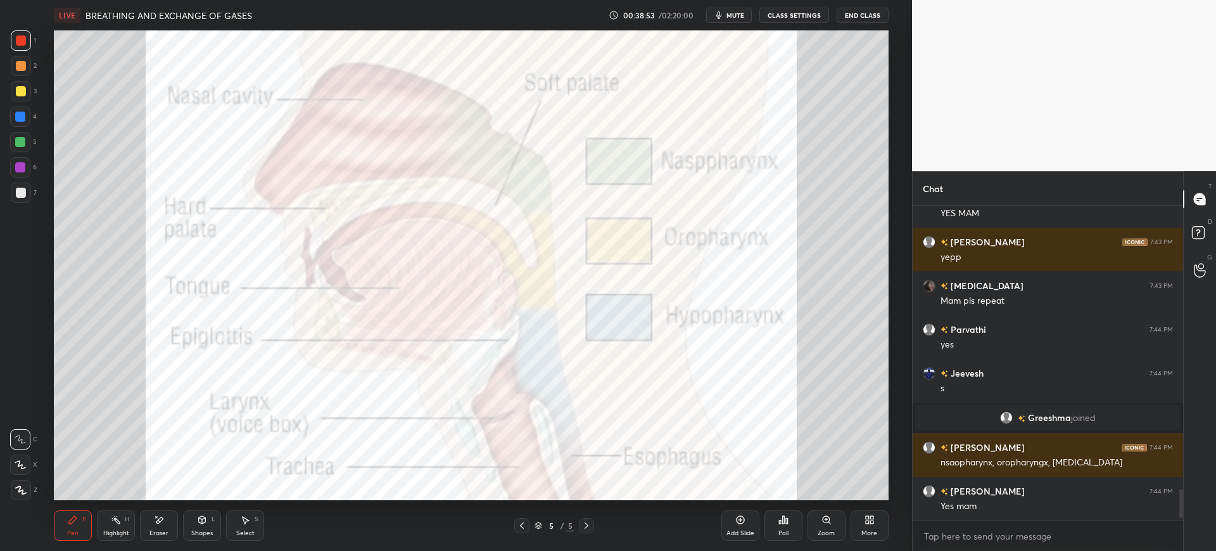
click at [1, 124] on div "1 2 3 4 5 6 7 C X Z E E Erase all H H" at bounding box center [20, 264] width 41 height 469
click at [22, 115] on div at bounding box center [20, 116] width 10 height 10
click at [26, 485] on icon at bounding box center [20, 489] width 11 height 9
click at [25, 41] on div at bounding box center [21, 40] width 10 height 10
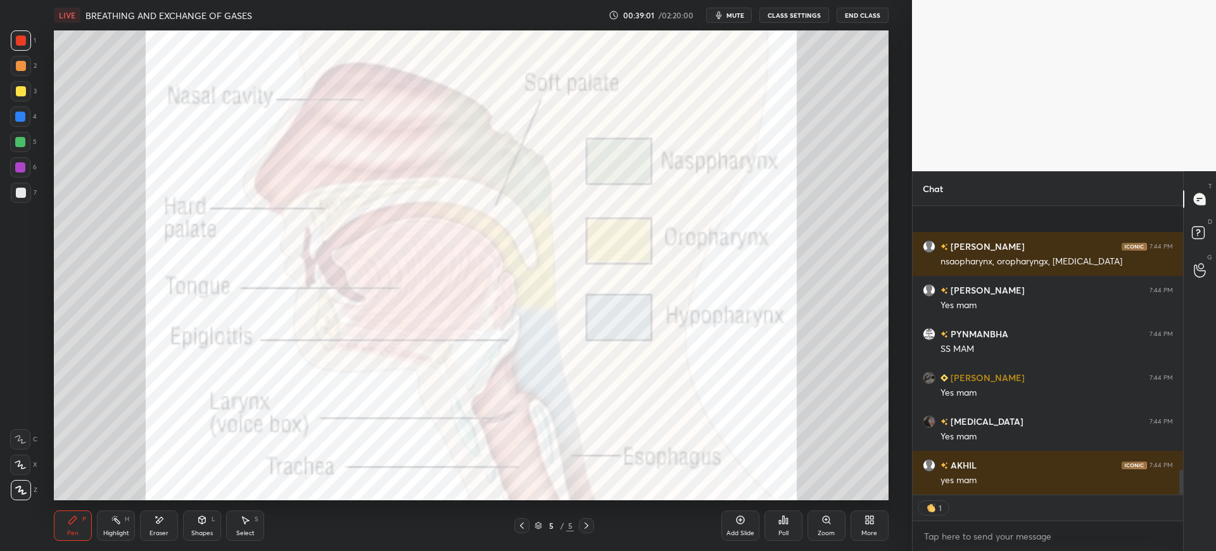
scroll to position [3101, 0]
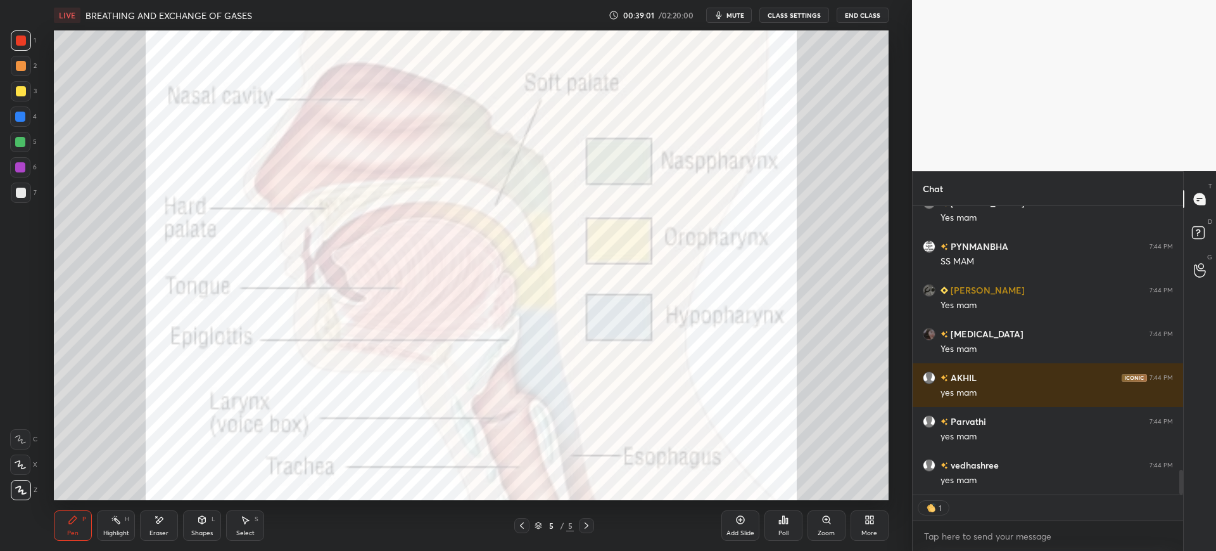
click at [27, 192] on div at bounding box center [21, 192] width 20 height 20
click at [155, 536] on div "Eraser" at bounding box center [159, 533] width 19 height 6
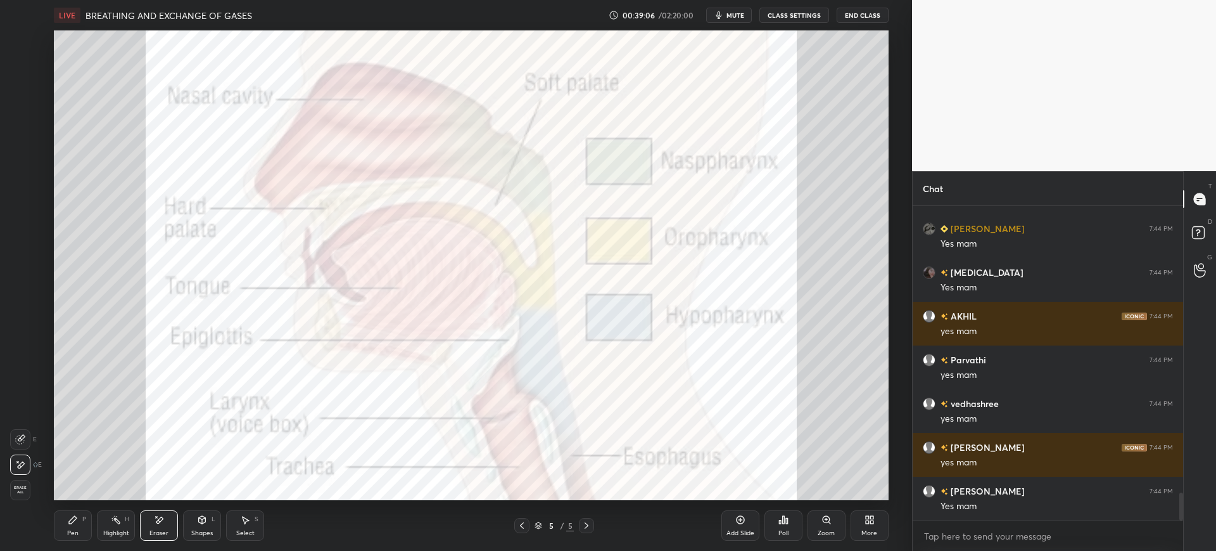
scroll to position [3206, 0]
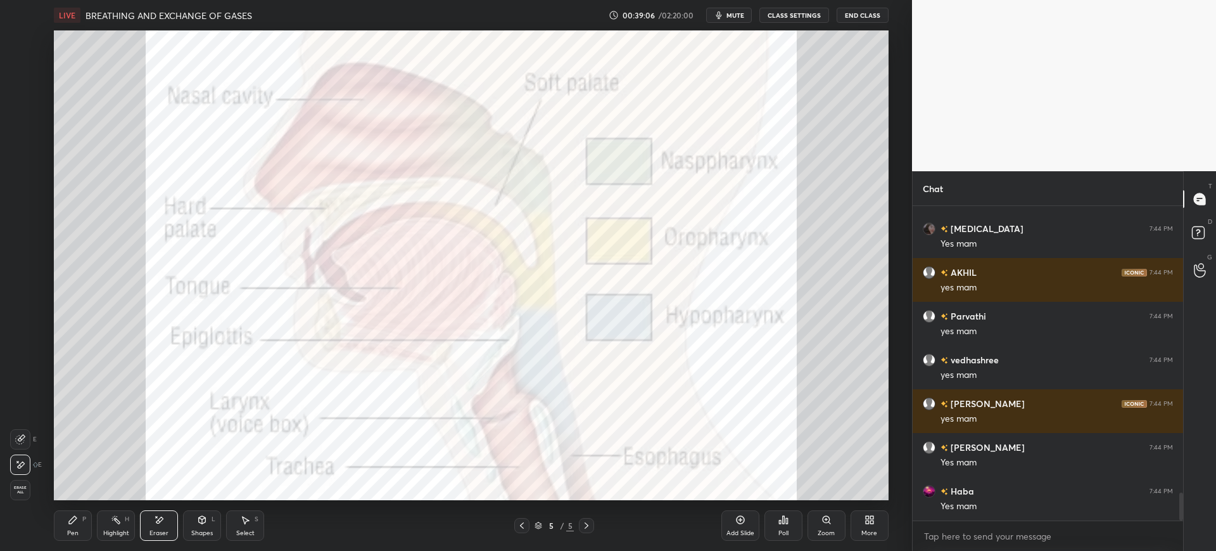
click at [63, 532] on div "Pen P" at bounding box center [73, 525] width 38 height 30
click at [33, 44] on div "1" at bounding box center [23, 40] width 25 height 20
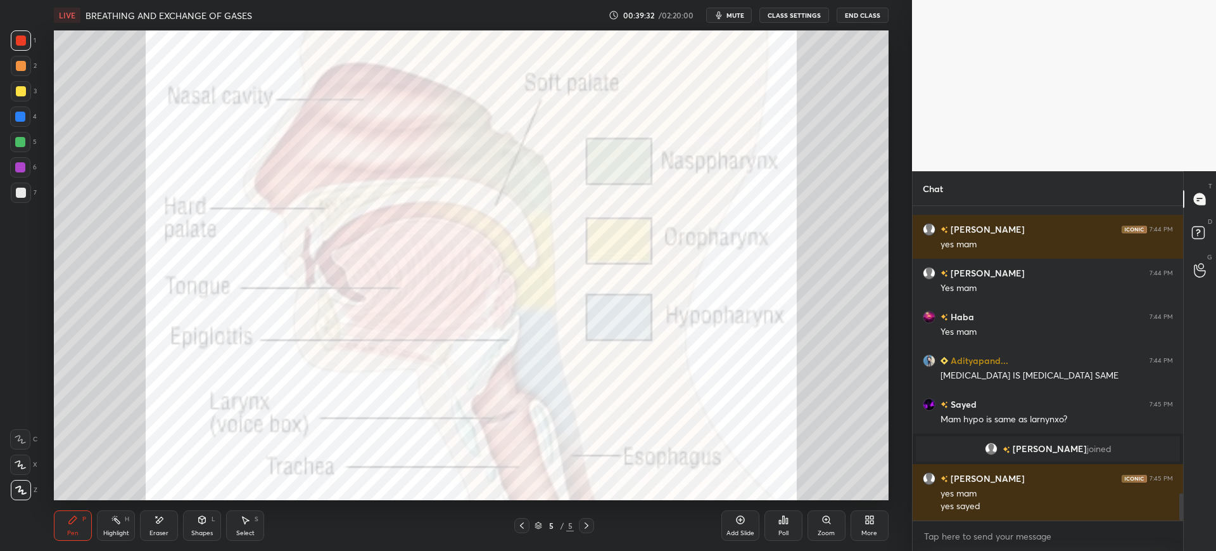
scroll to position [3282, 0]
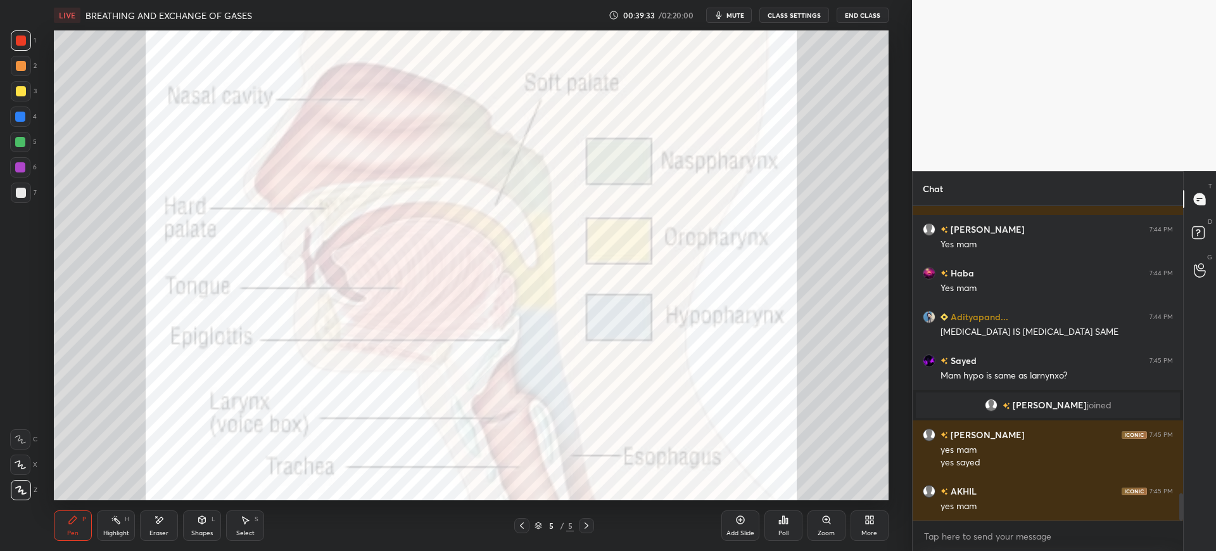
click at [32, 148] on div "5" at bounding box center [23, 142] width 27 height 20
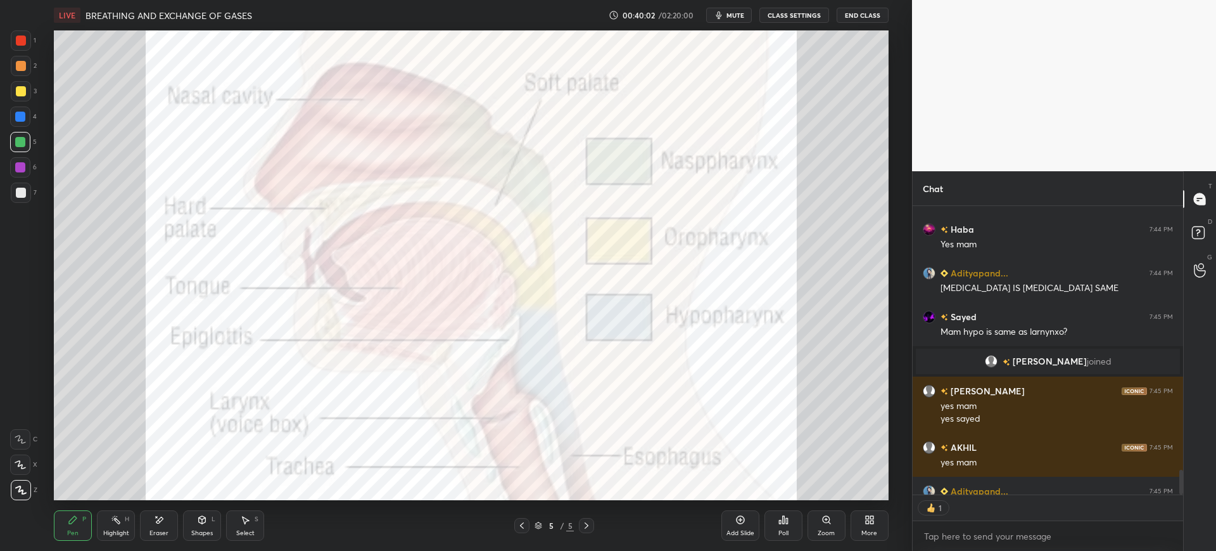
scroll to position [284, 267]
click at [20, 40] on div at bounding box center [21, 40] width 10 height 10
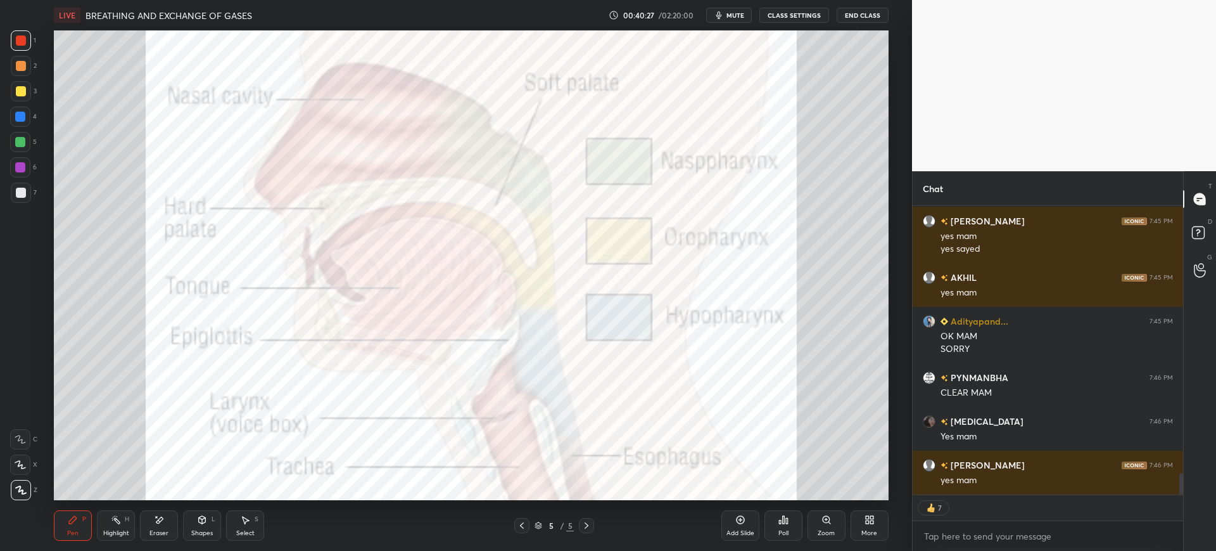
scroll to position [3539, 0]
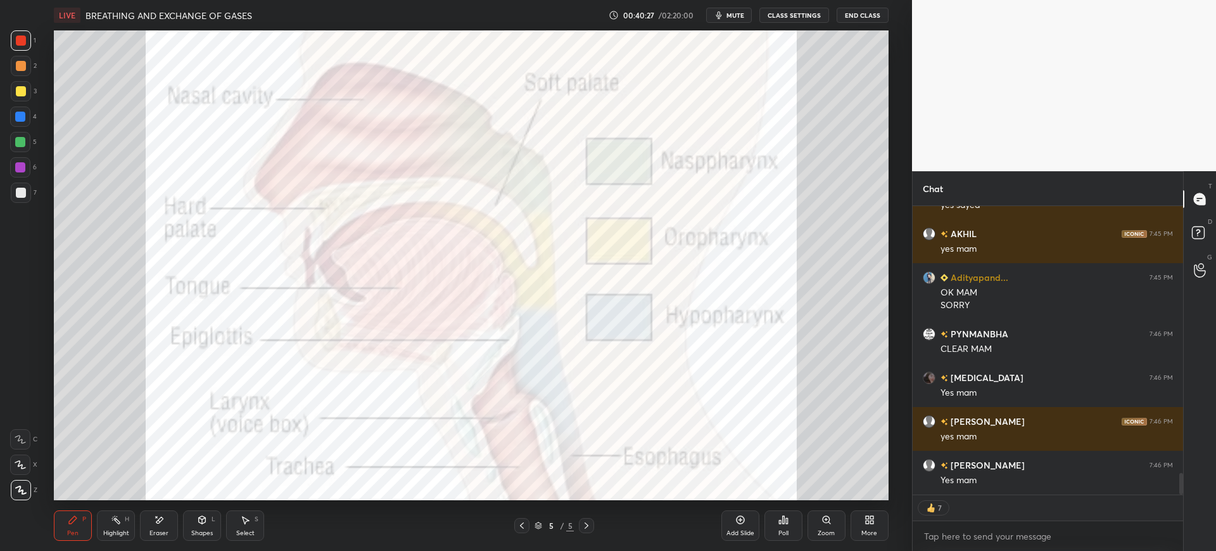
click at [21, 117] on div at bounding box center [20, 116] width 10 height 10
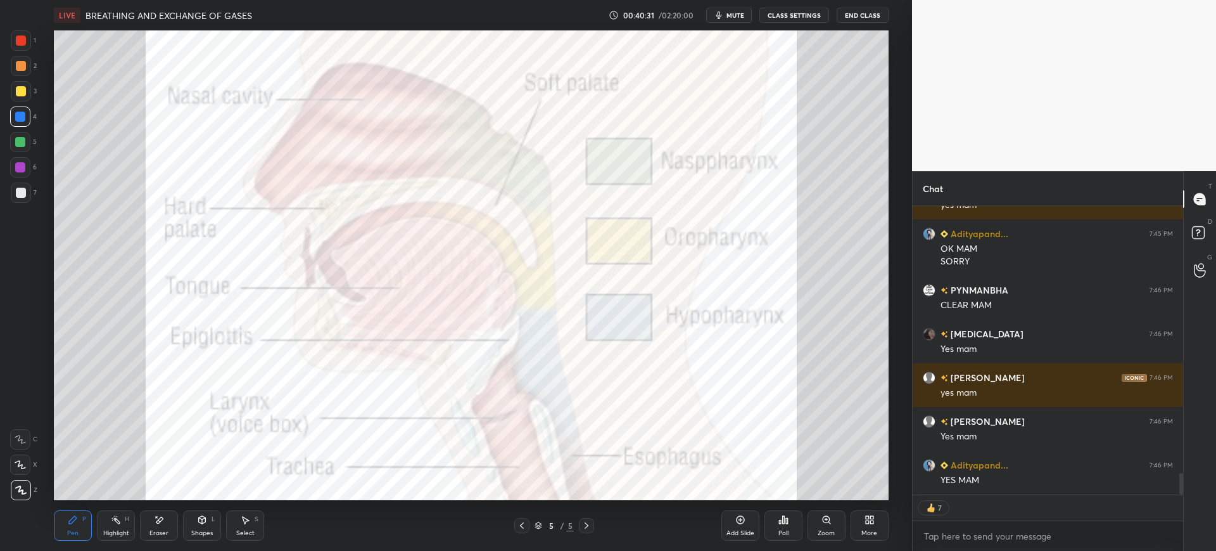
click at [169, 525] on div "Eraser" at bounding box center [159, 525] width 38 height 30
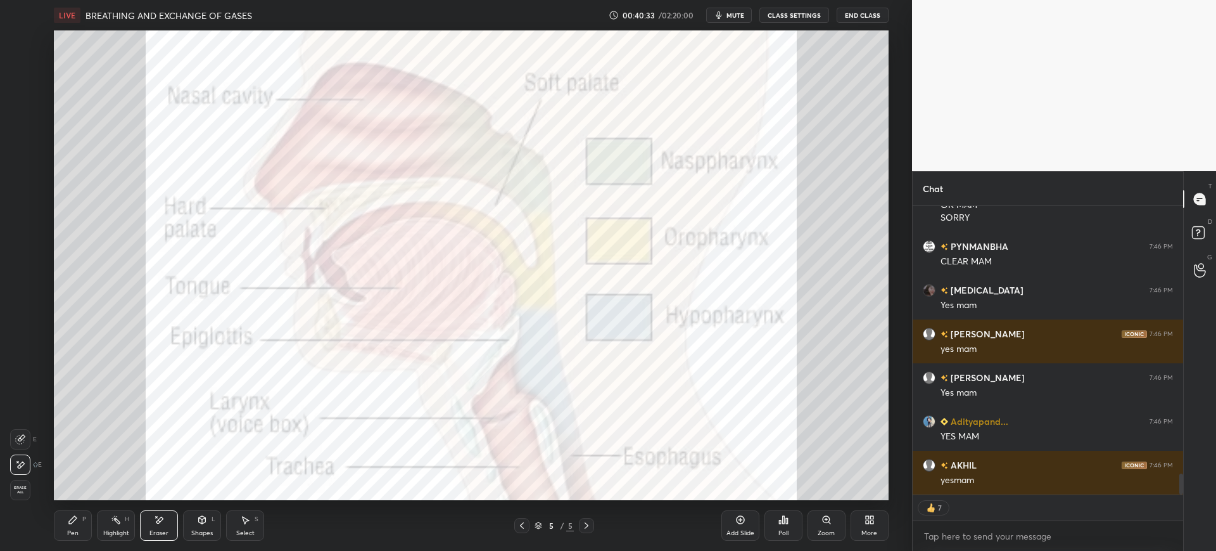
scroll to position [3670, 0]
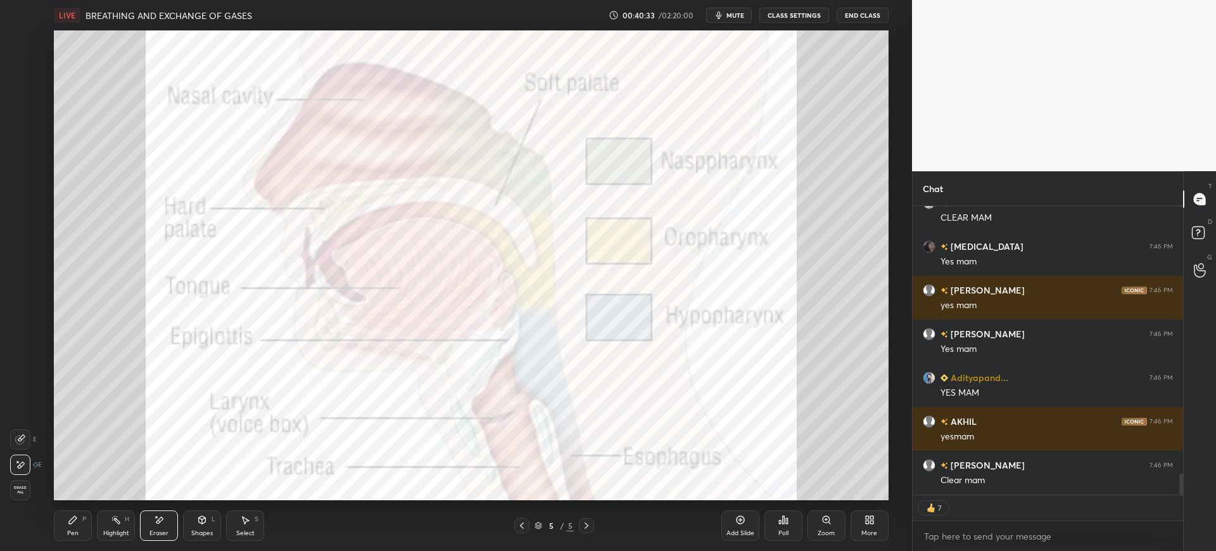
click at [68, 525] on div "Pen P" at bounding box center [73, 525] width 38 height 30
click at [20, 34] on div at bounding box center [21, 40] width 20 height 20
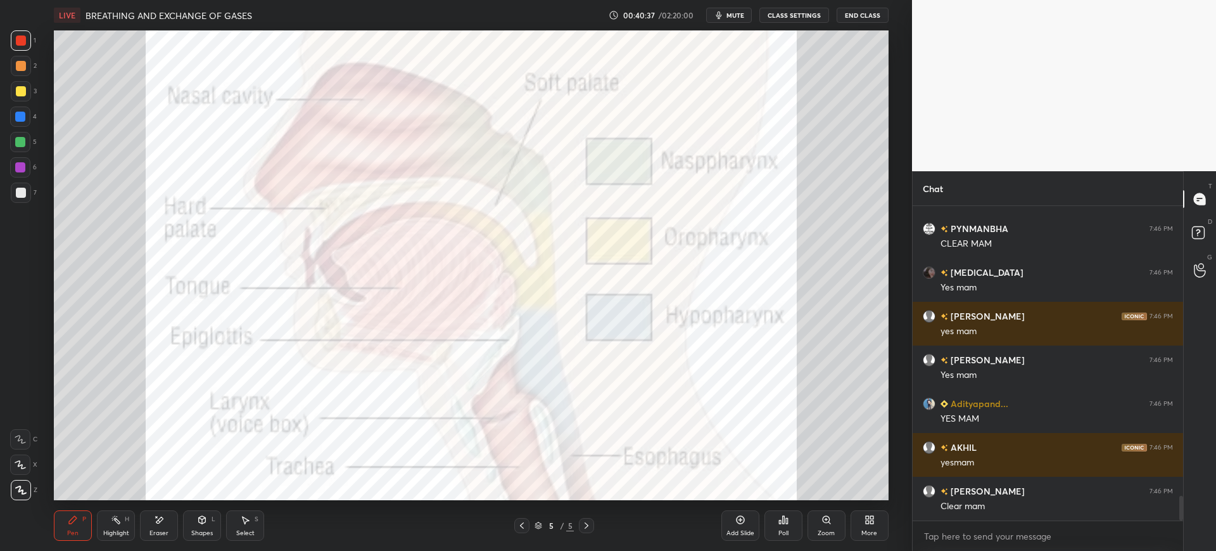
scroll to position [3688, 0]
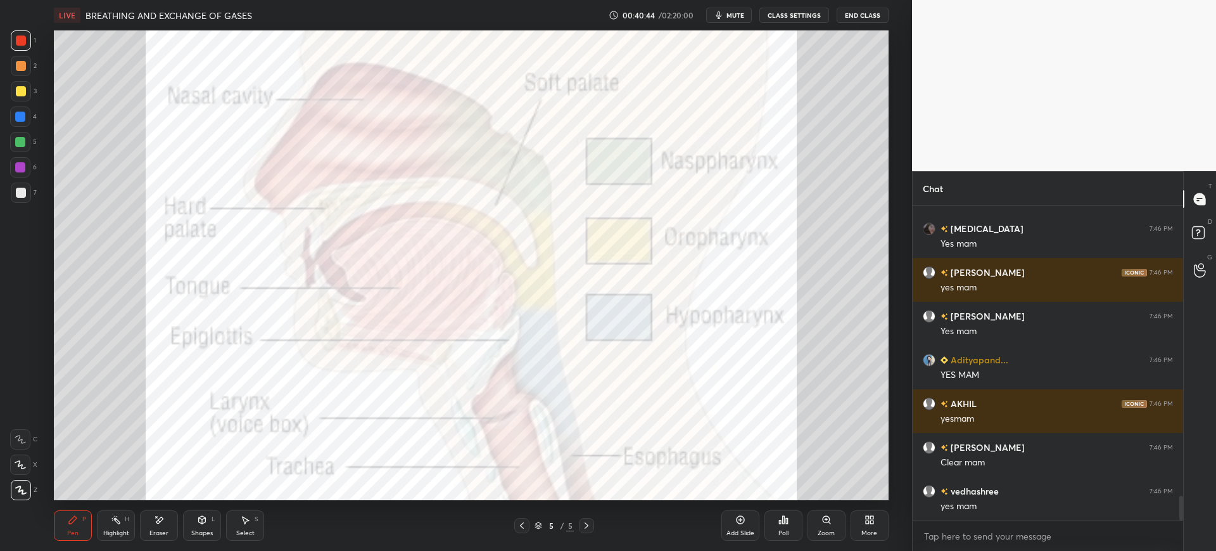
click at [16, 185] on div at bounding box center [21, 192] width 20 height 20
click at [15, 48] on div at bounding box center [21, 40] width 20 height 20
click at [752, 528] on div "Add Slide" at bounding box center [741, 525] width 38 height 30
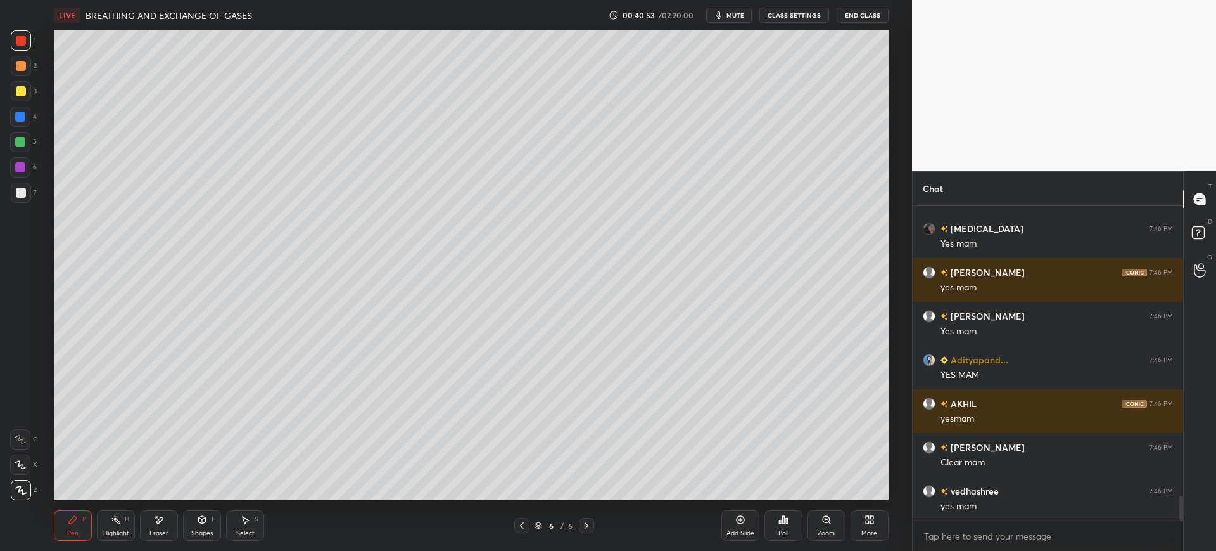
click at [24, 189] on div at bounding box center [21, 193] width 10 height 10
click at [32, 447] on div "C" at bounding box center [23, 439] width 27 height 20
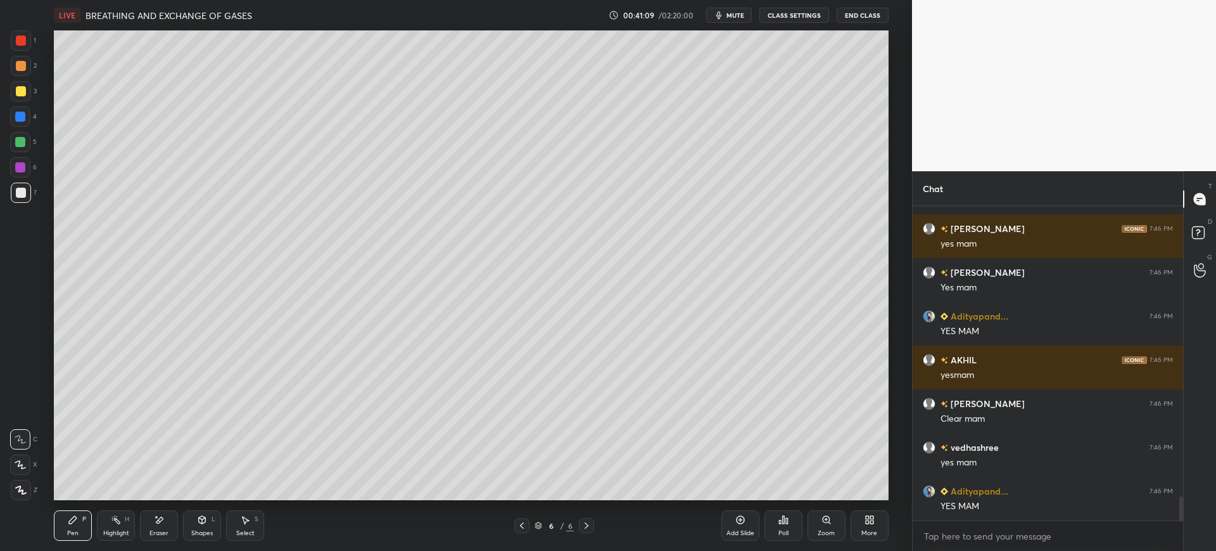
scroll to position [3776, 0]
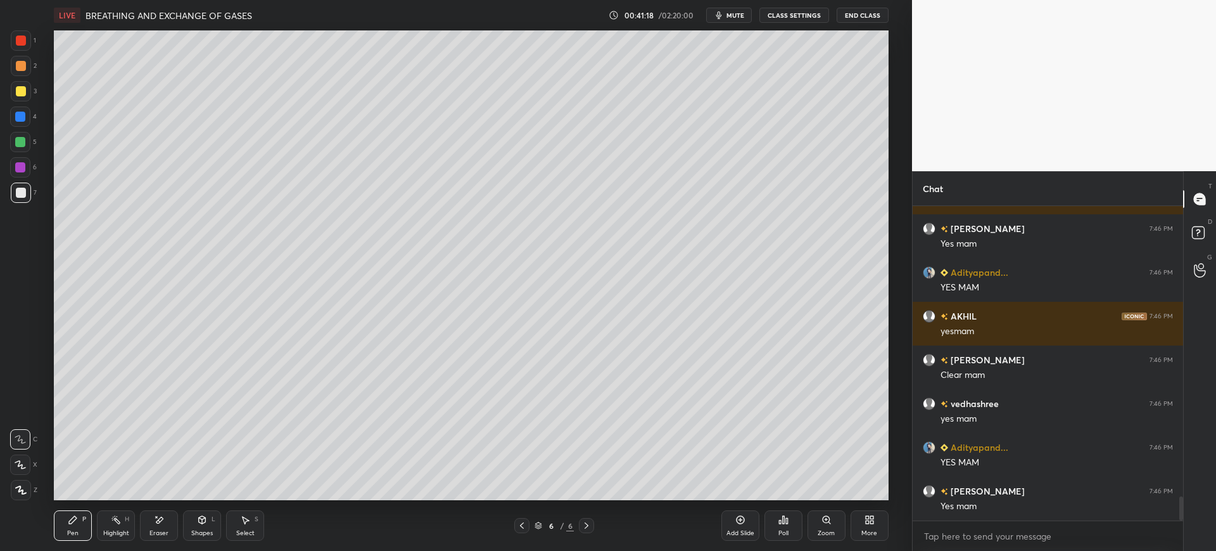
click at [23, 90] on div at bounding box center [21, 91] width 10 height 10
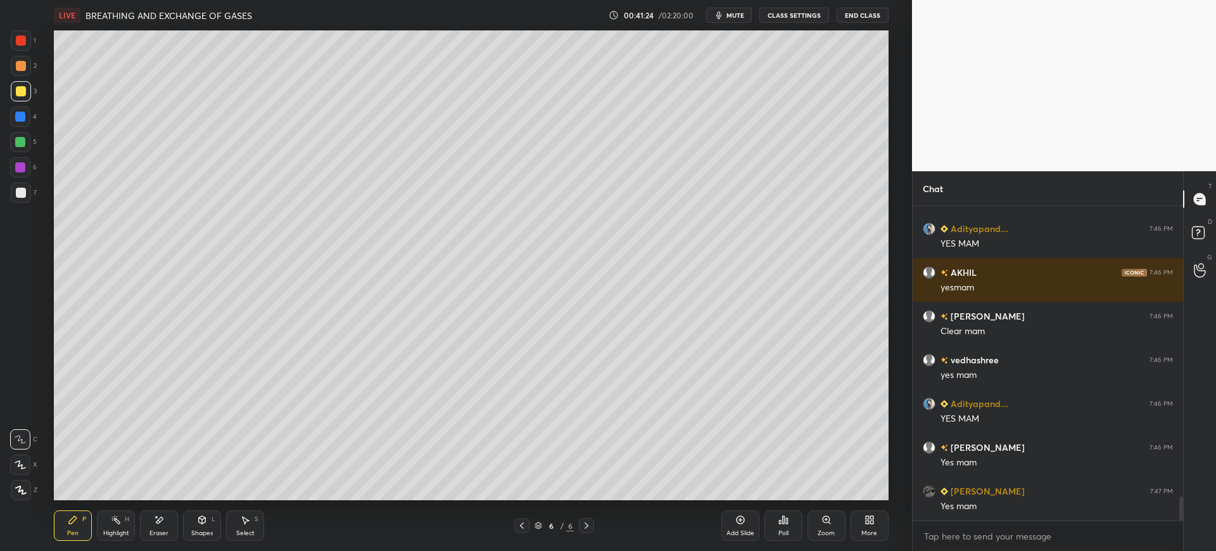
click at [27, 189] on div at bounding box center [21, 192] width 20 height 20
click at [525, 526] on icon at bounding box center [522, 525] width 10 height 10
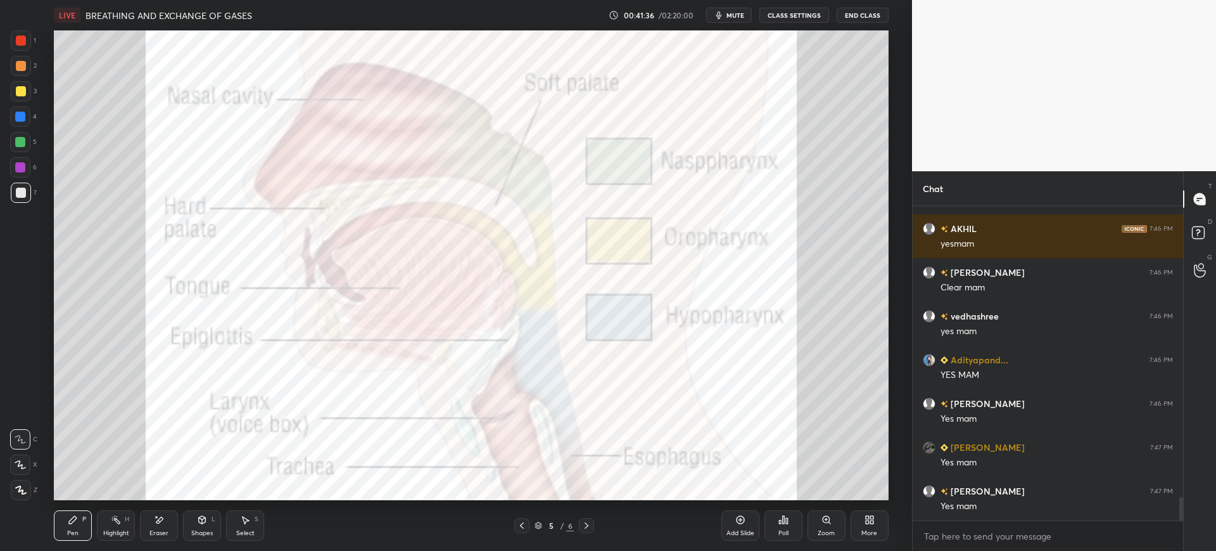
click at [23, 32] on div at bounding box center [21, 40] width 20 height 20
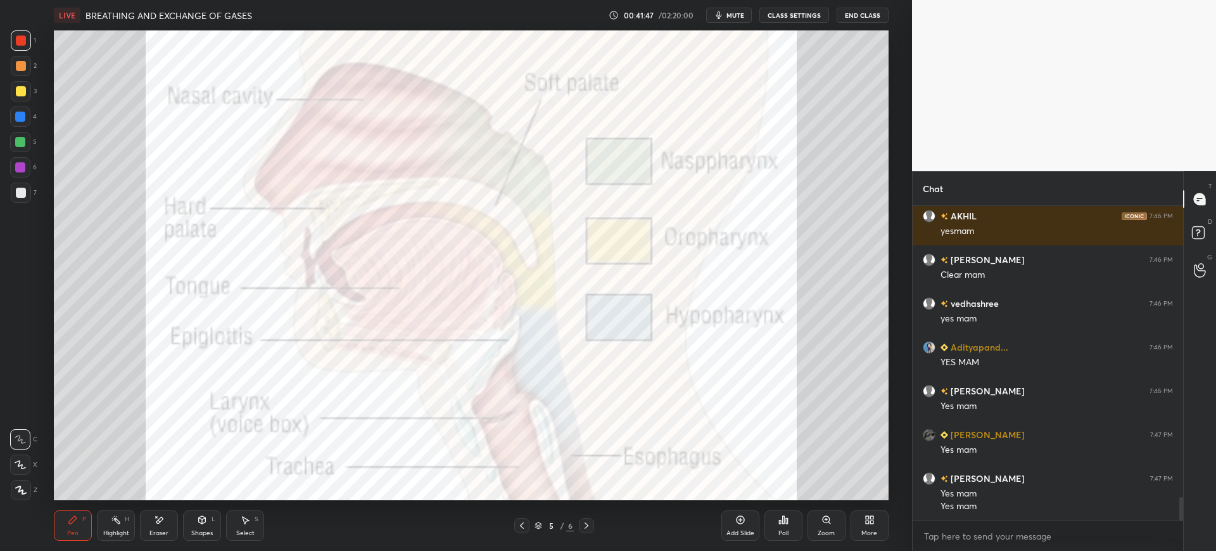
scroll to position [3919, 0]
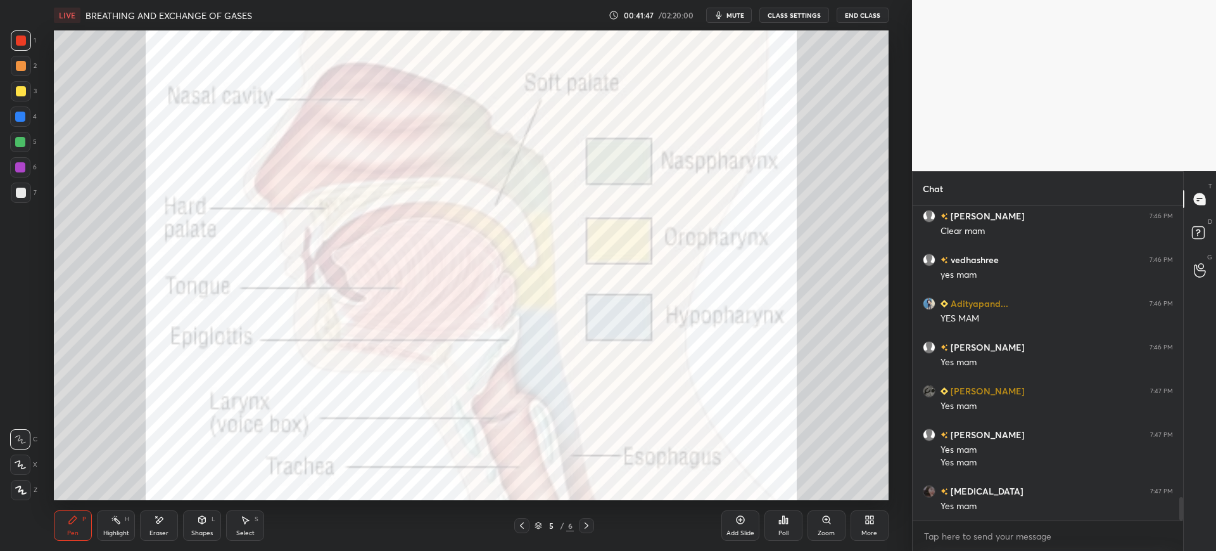
click at [4, 120] on div "1 2 3 4 5 6 7 C X Z E E Erase all H H" at bounding box center [20, 264] width 41 height 469
click at [20, 118] on div at bounding box center [20, 116] width 10 height 10
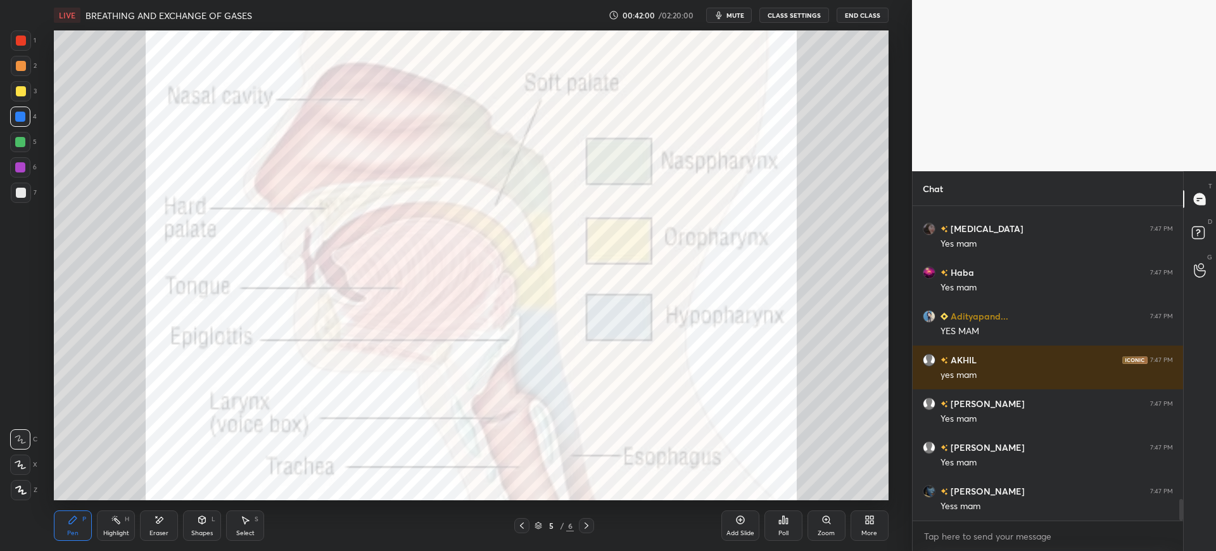
scroll to position [4225, 0]
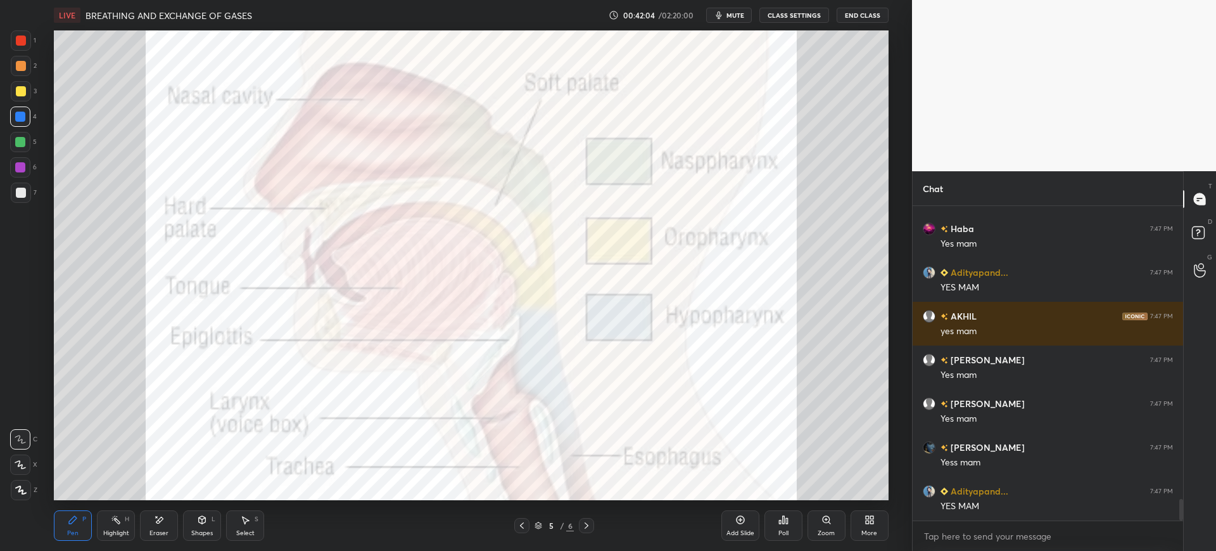
click at [18, 44] on div at bounding box center [21, 40] width 10 height 10
click at [591, 526] on icon at bounding box center [587, 525] width 10 height 10
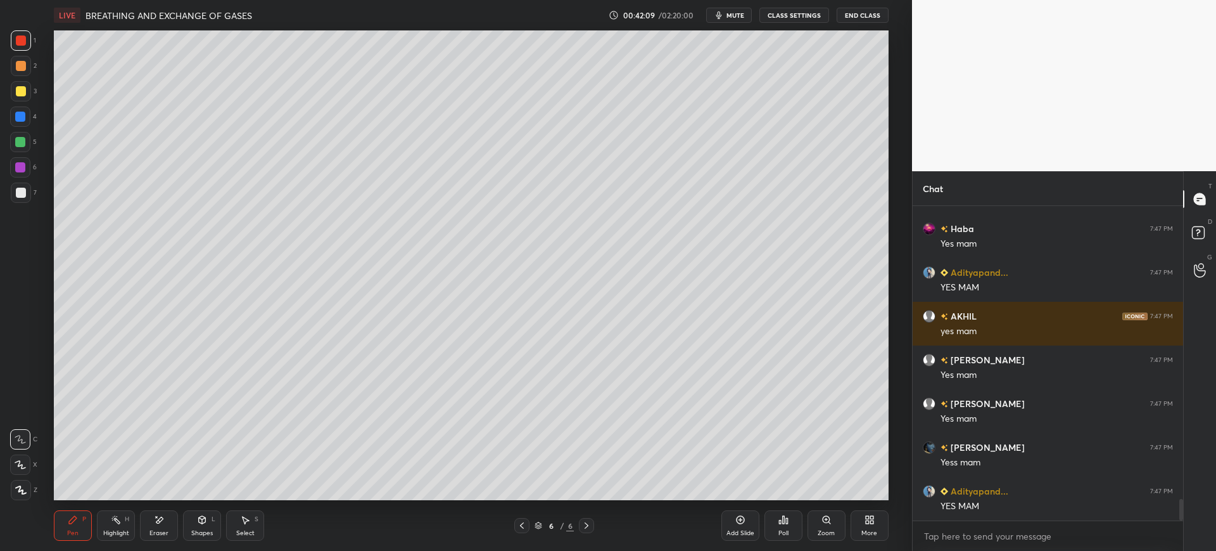
scroll to position [4269, 0]
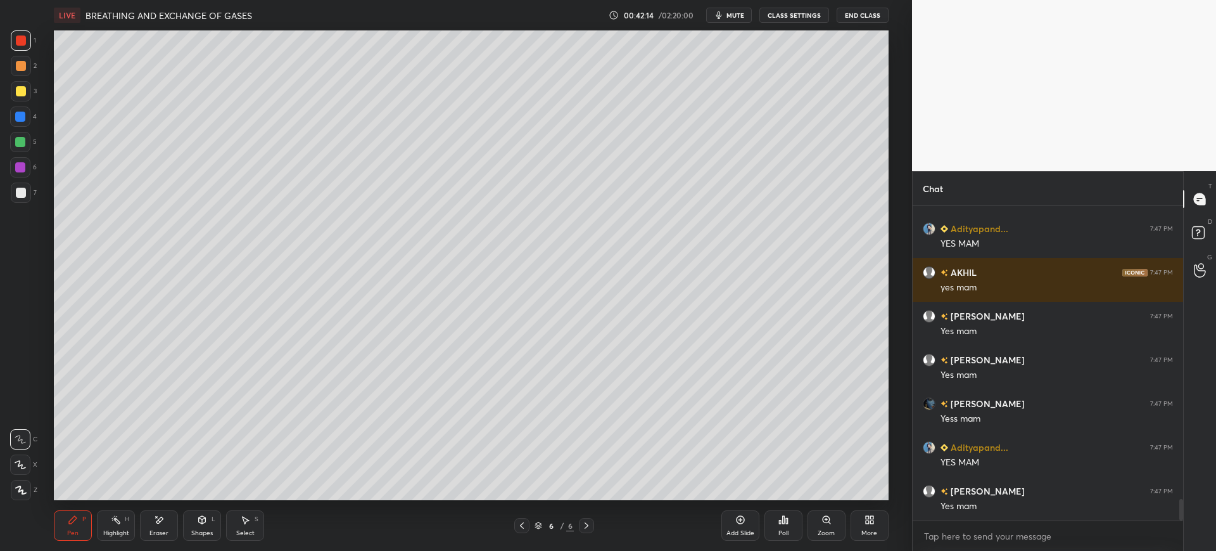
click at [18, 196] on div at bounding box center [21, 193] width 10 height 10
click at [13, 127] on div "4" at bounding box center [23, 118] width 27 height 25
click at [17, 72] on div at bounding box center [21, 66] width 20 height 20
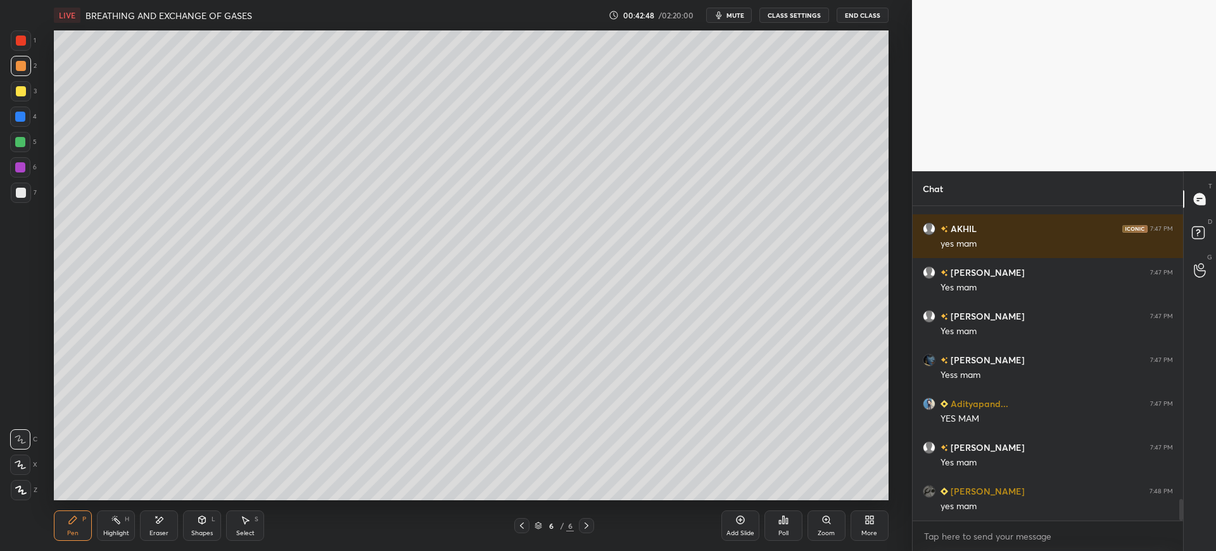
scroll to position [4357, 0]
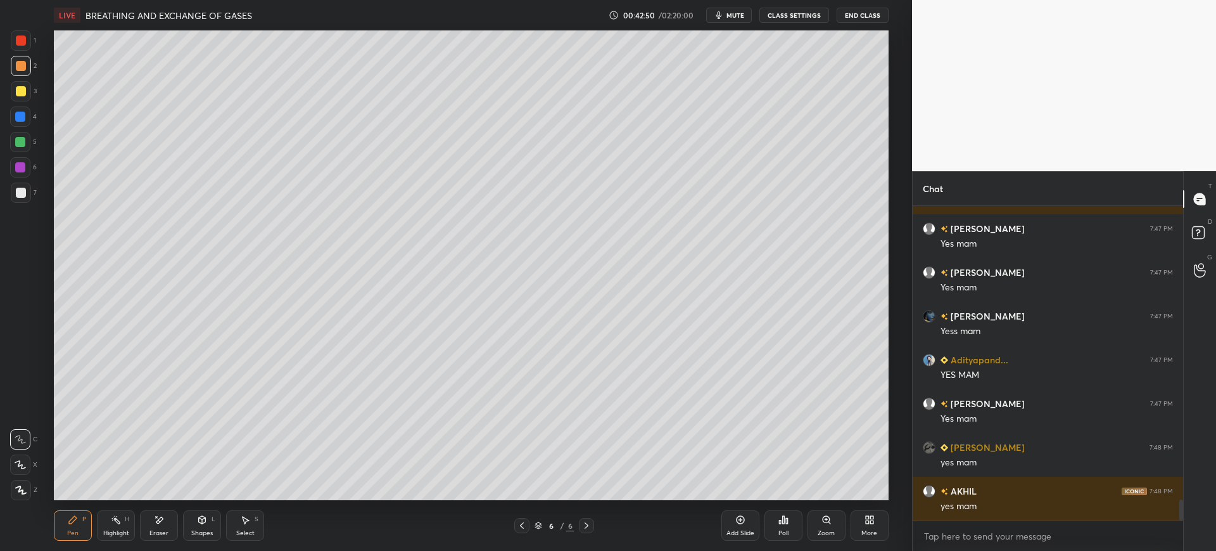
click at [27, 149] on div at bounding box center [20, 142] width 20 height 20
click at [165, 525] on div "Eraser" at bounding box center [159, 525] width 38 height 30
click at [79, 531] on div "Pen P" at bounding box center [73, 525] width 38 height 30
click at [22, 170] on div at bounding box center [20, 167] width 10 height 10
click at [25, 467] on icon at bounding box center [20, 465] width 10 height 8
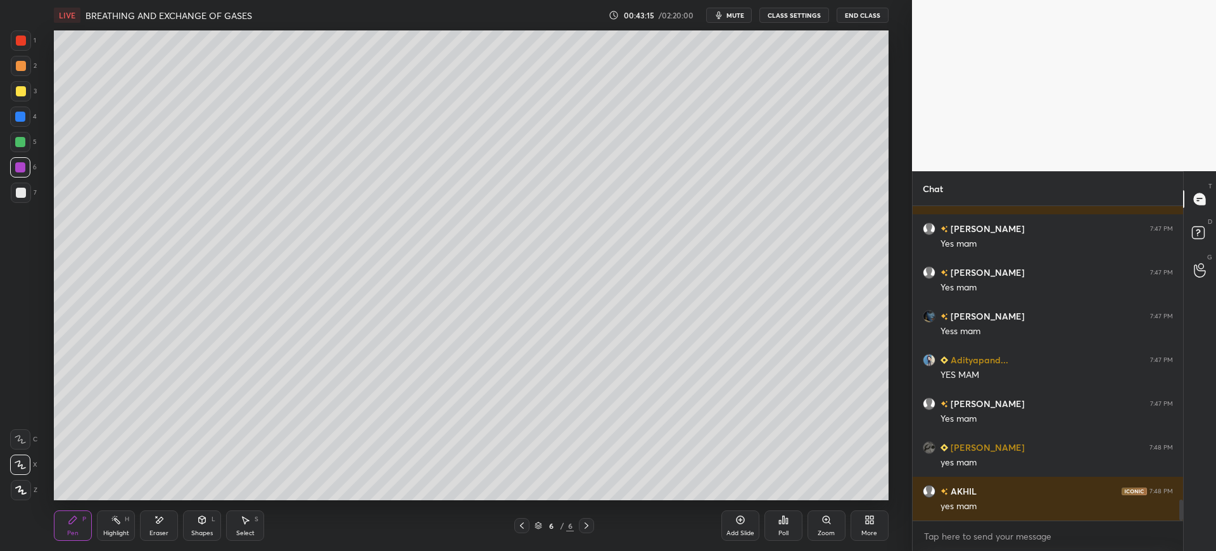
scroll to position [4400, 0]
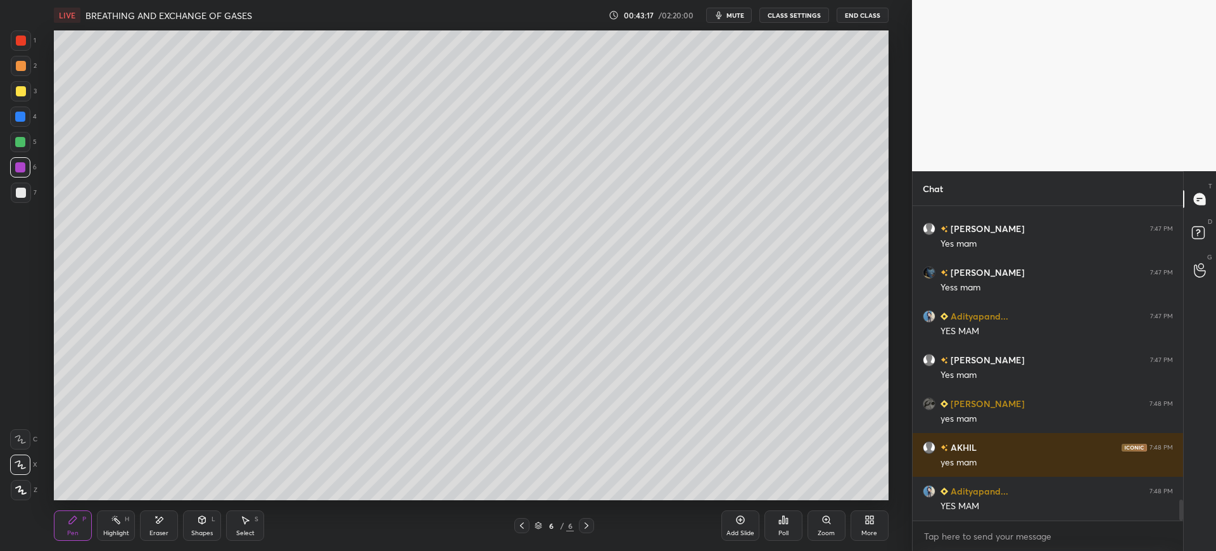
click at [21, 99] on div at bounding box center [21, 91] width 20 height 20
click at [30, 144] on div at bounding box center [20, 142] width 20 height 20
click at [32, 118] on div "4" at bounding box center [23, 116] width 27 height 20
click at [179, 532] on div "Pen P Highlight H Eraser Shapes L Select S" at bounding box center [221, 525] width 334 height 30
click at [155, 524] on icon at bounding box center [159, 519] width 10 height 11
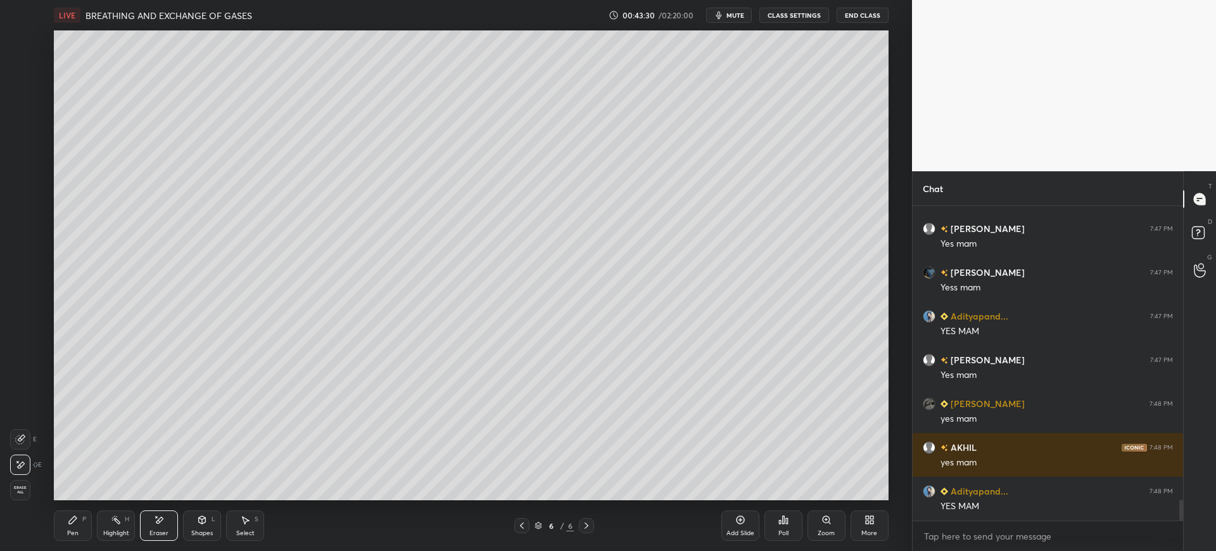
click at [71, 530] on div "Pen" at bounding box center [72, 533] width 11 height 6
click at [27, 195] on div at bounding box center [21, 192] width 20 height 20
click at [33, 83] on div "3" at bounding box center [24, 91] width 26 height 20
click at [20, 442] on icon at bounding box center [20, 439] width 11 height 9
click at [34, 42] on div "1" at bounding box center [23, 40] width 25 height 20
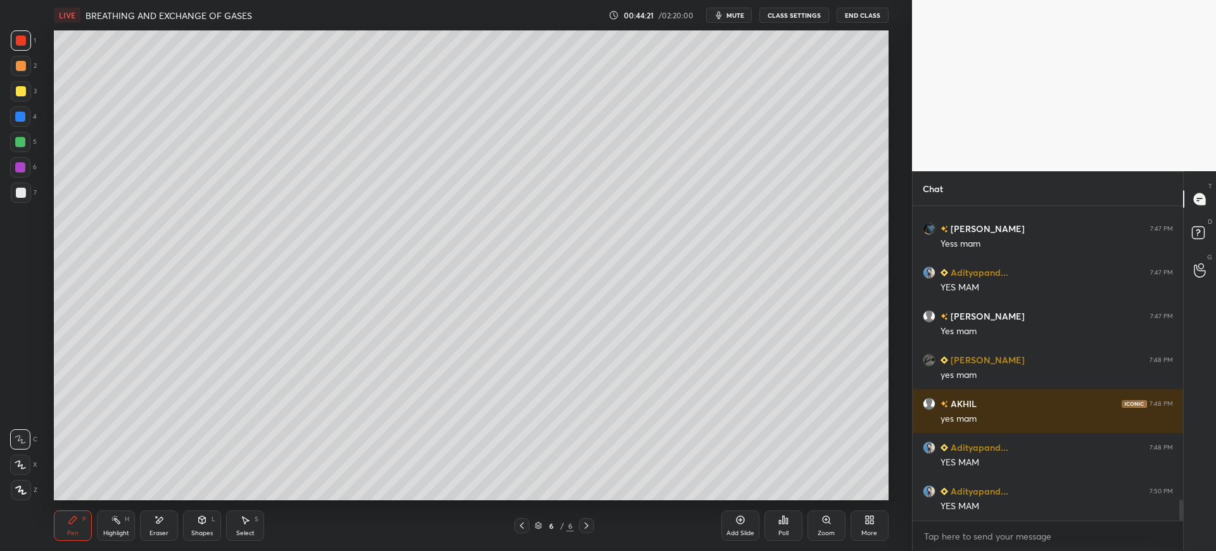
scroll to position [4488, 0]
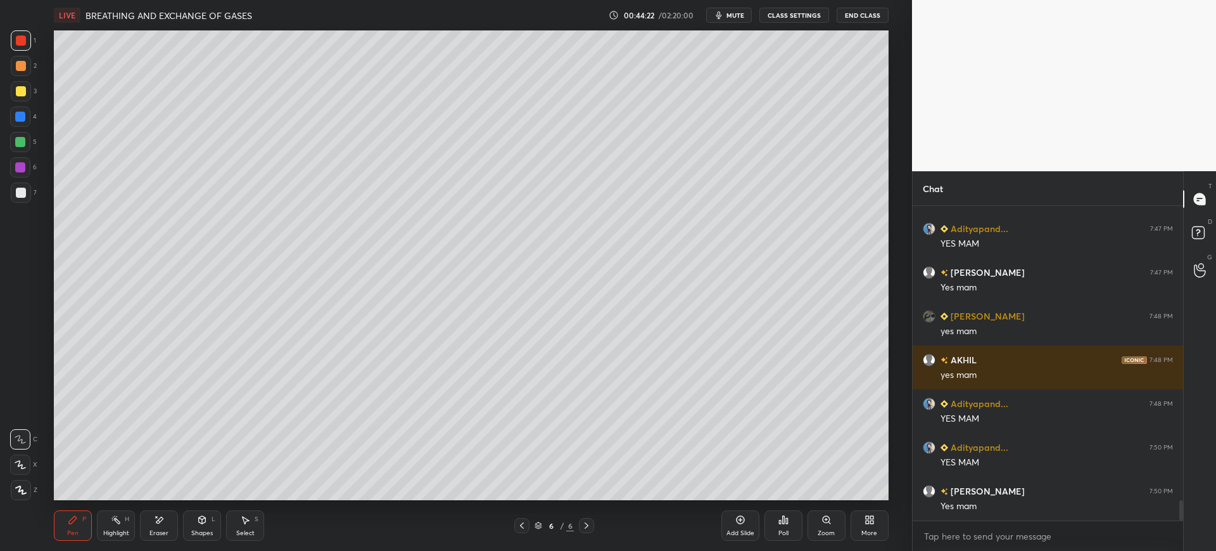
click at [20, 120] on div at bounding box center [20, 116] width 10 height 10
click at [34, 182] on div "6" at bounding box center [23, 169] width 27 height 25
click at [23, 191] on div at bounding box center [21, 193] width 10 height 10
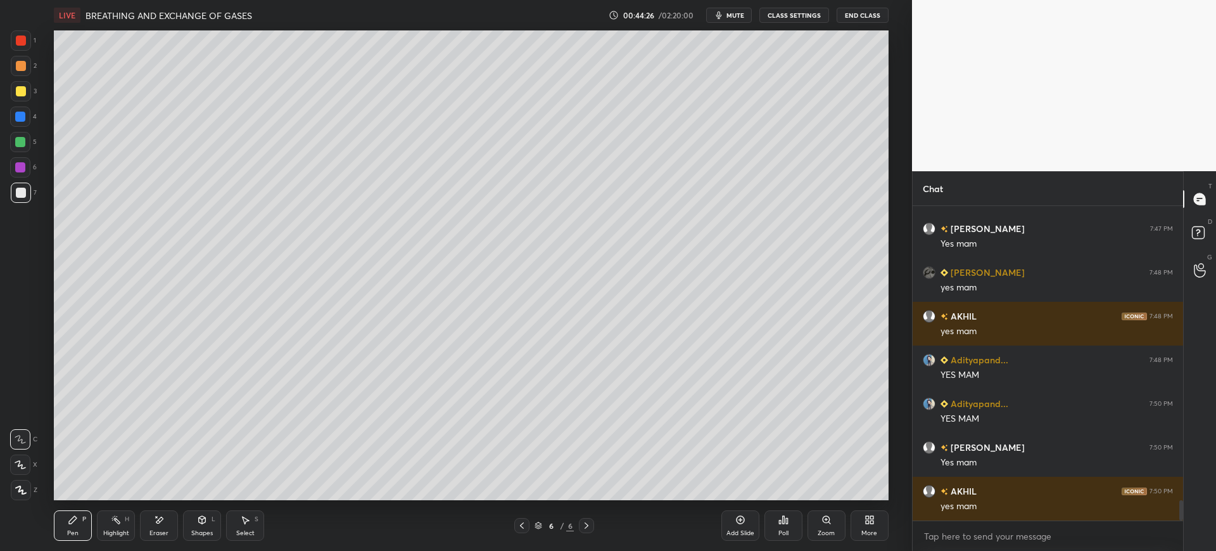
scroll to position [4575, 0]
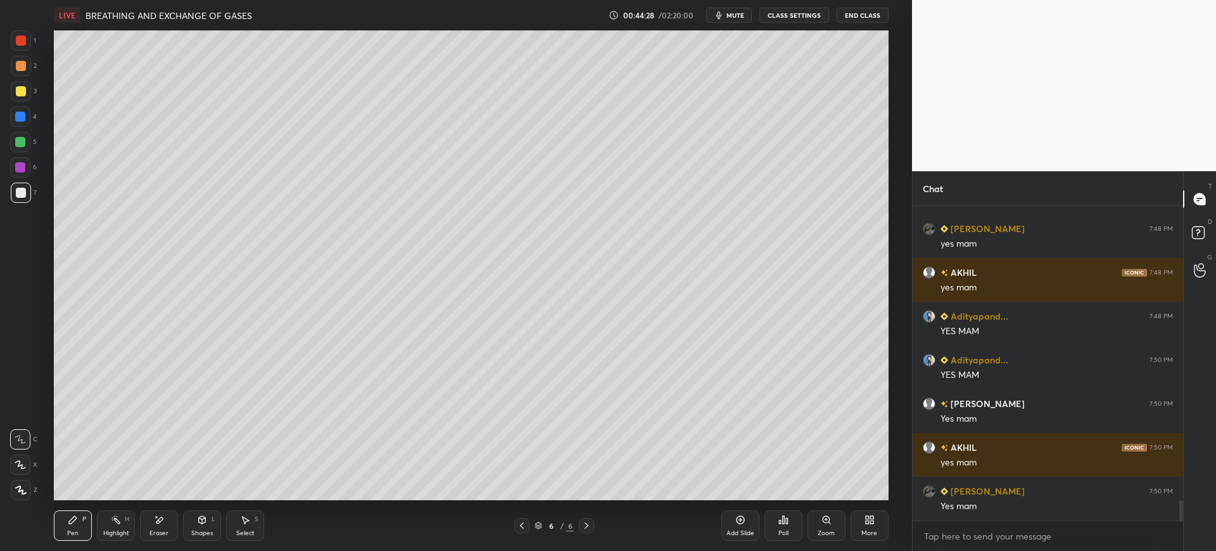
click at [1, 108] on div "1 2 3 4 5 6 7 C X Z E E Erase all H H" at bounding box center [20, 264] width 41 height 469
click at [30, 120] on div at bounding box center [20, 116] width 20 height 20
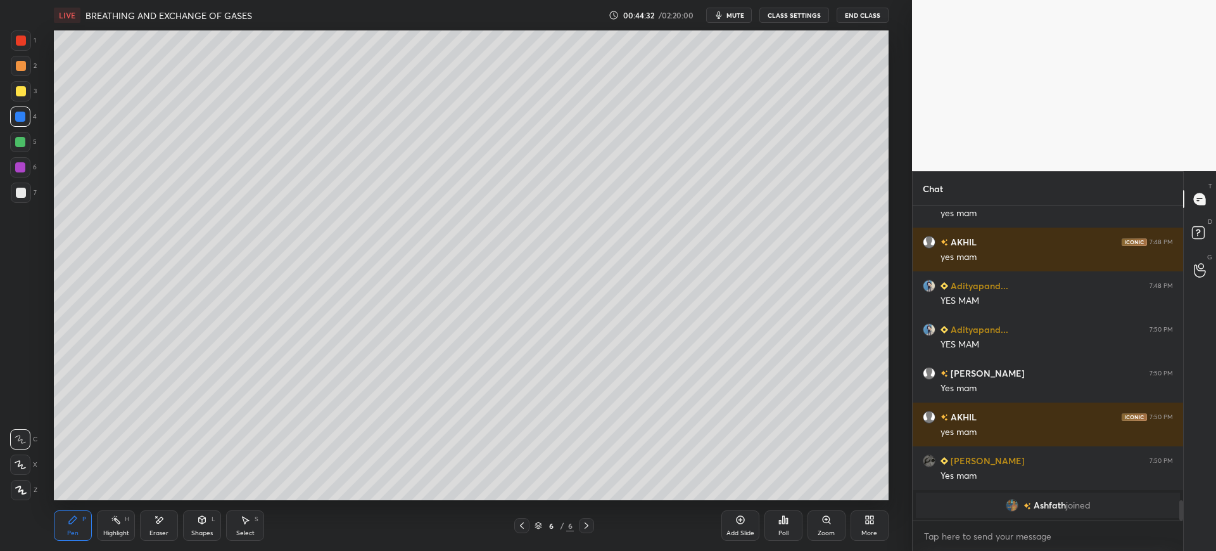
click at [18, 184] on div at bounding box center [21, 192] width 20 height 20
click at [22, 42] on div at bounding box center [21, 40] width 10 height 10
click at [19, 122] on div at bounding box center [20, 116] width 20 height 20
click at [25, 189] on div at bounding box center [21, 192] width 20 height 20
click at [22, 35] on div at bounding box center [21, 40] width 10 height 10
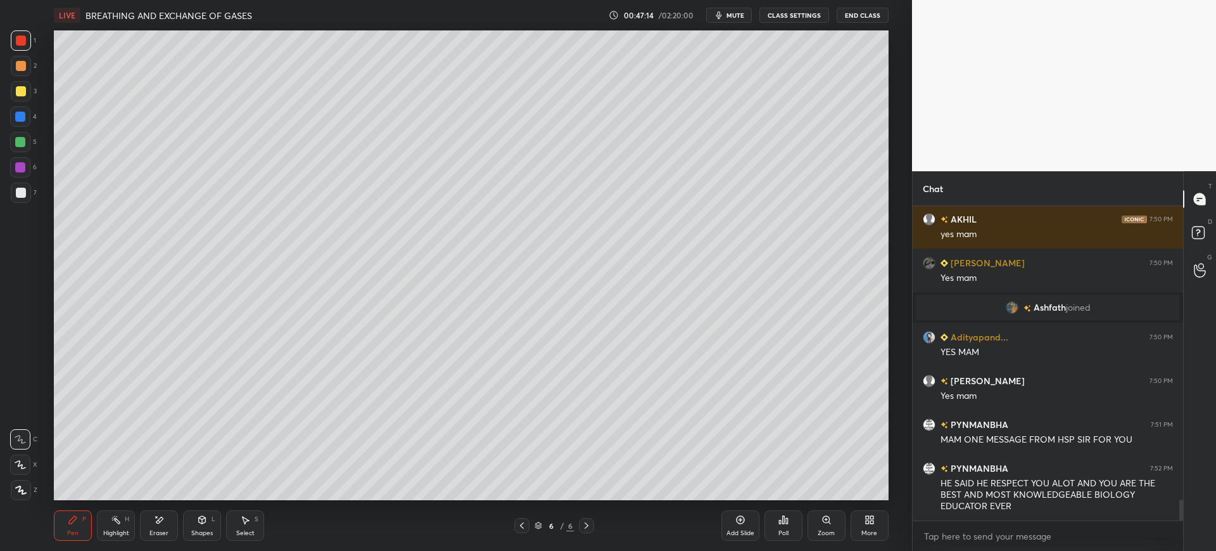
scroll to position [284, 267]
click at [744, 16] on span "mute" at bounding box center [736, 15] width 18 height 9
click at [1185, 490] on div "T Messages (T) D Doubts (D) G Raise Hand (G)" at bounding box center [1199, 360] width 33 height 379
click at [746, 15] on span "unmute" at bounding box center [733, 15] width 27 height 9
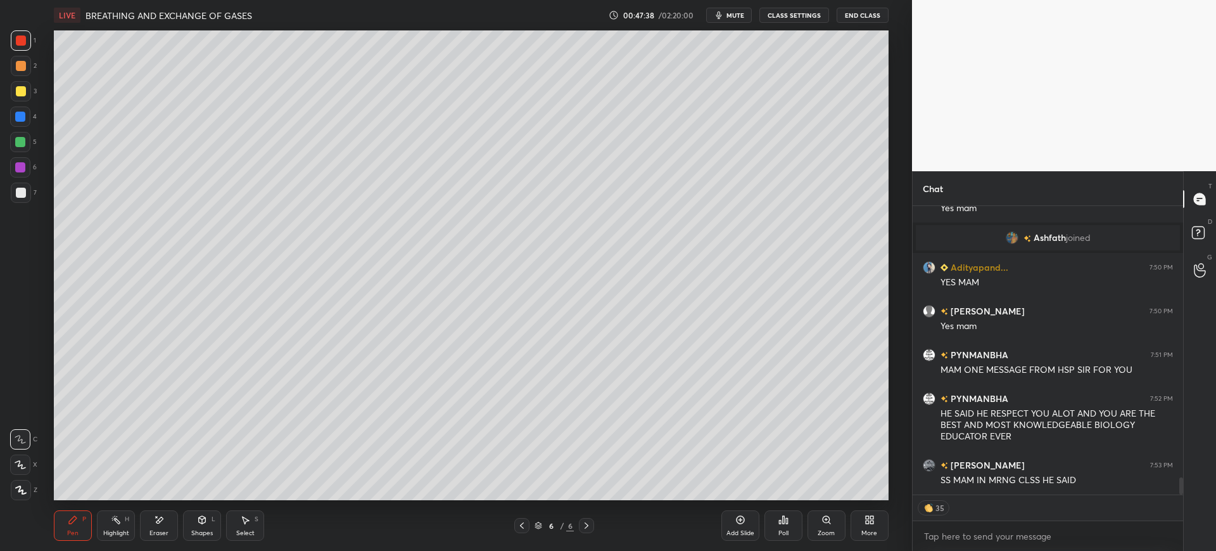
click at [27, 192] on div at bounding box center [21, 192] width 20 height 20
click at [23, 122] on div at bounding box center [20, 116] width 20 height 20
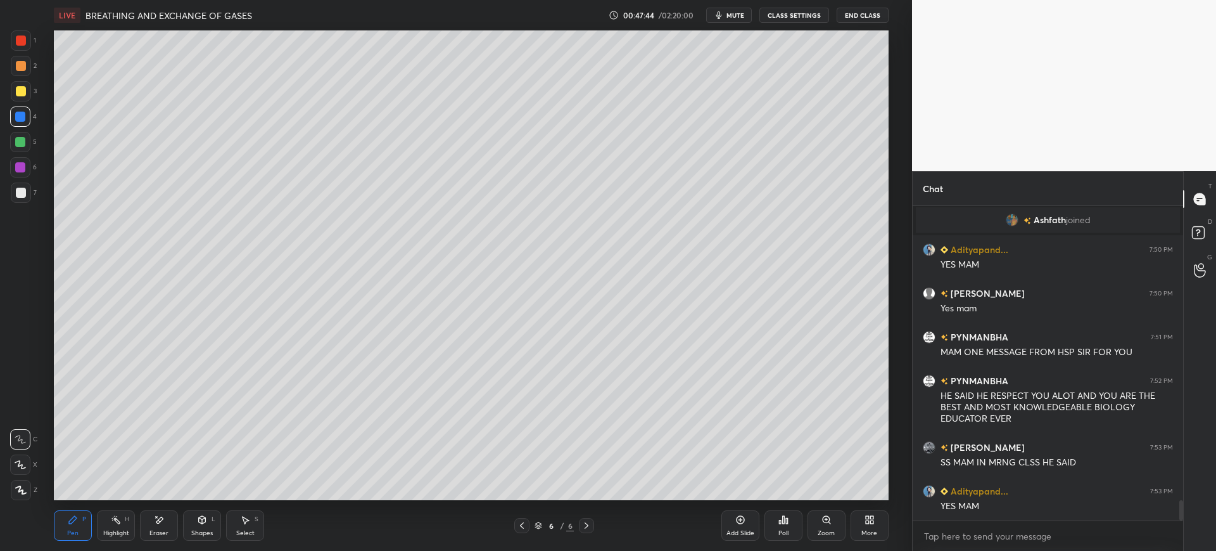
scroll to position [4562, 0]
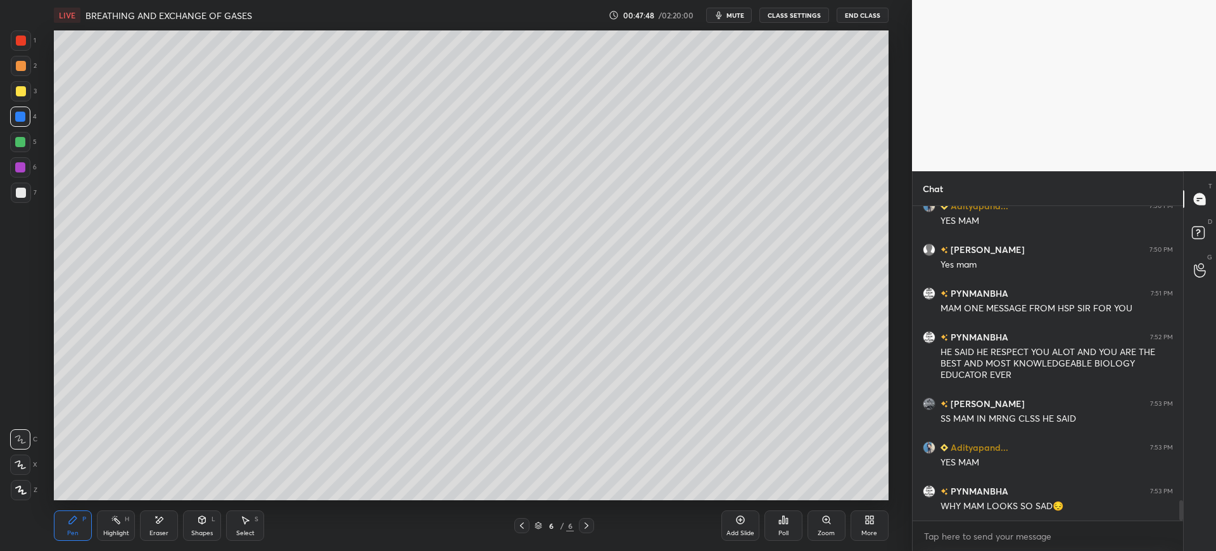
click at [40, 38] on div "1 2 3 4 5 6 7 C X Z E E Erase all H H" at bounding box center [20, 264] width 41 height 469
click at [22, 35] on div at bounding box center [21, 40] width 10 height 10
click at [34, 122] on div "4" at bounding box center [23, 116] width 27 height 20
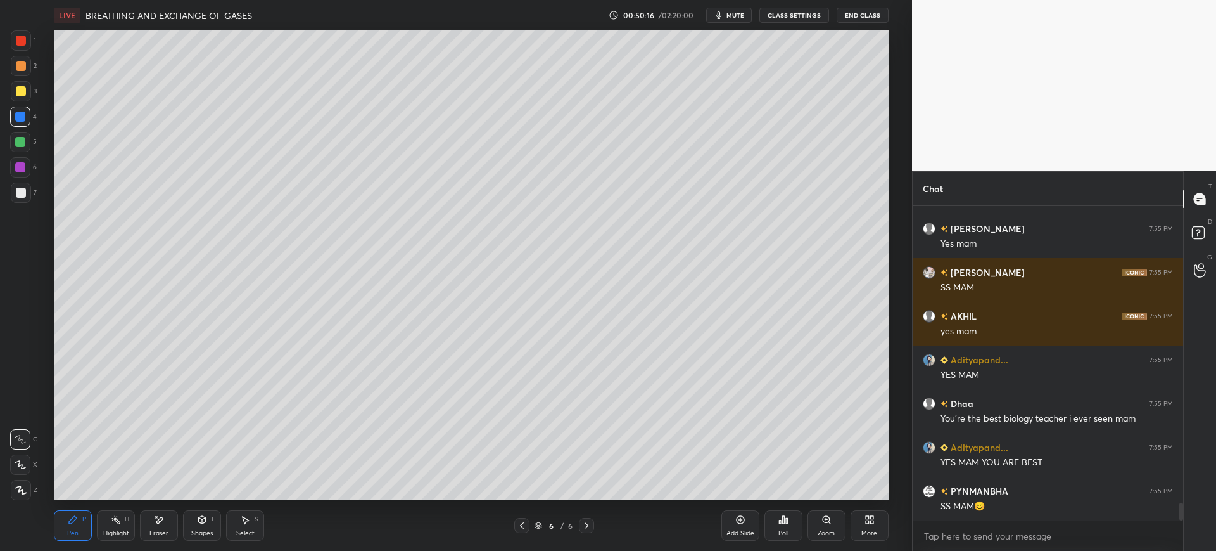
scroll to position [5402, 0]
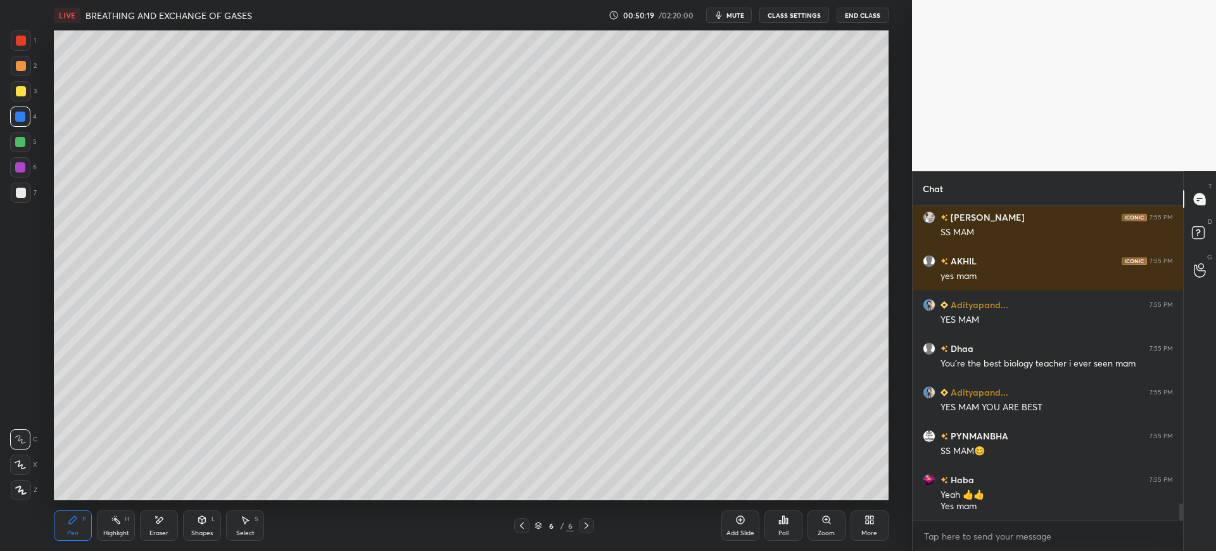
click at [30, 198] on div at bounding box center [21, 192] width 20 height 20
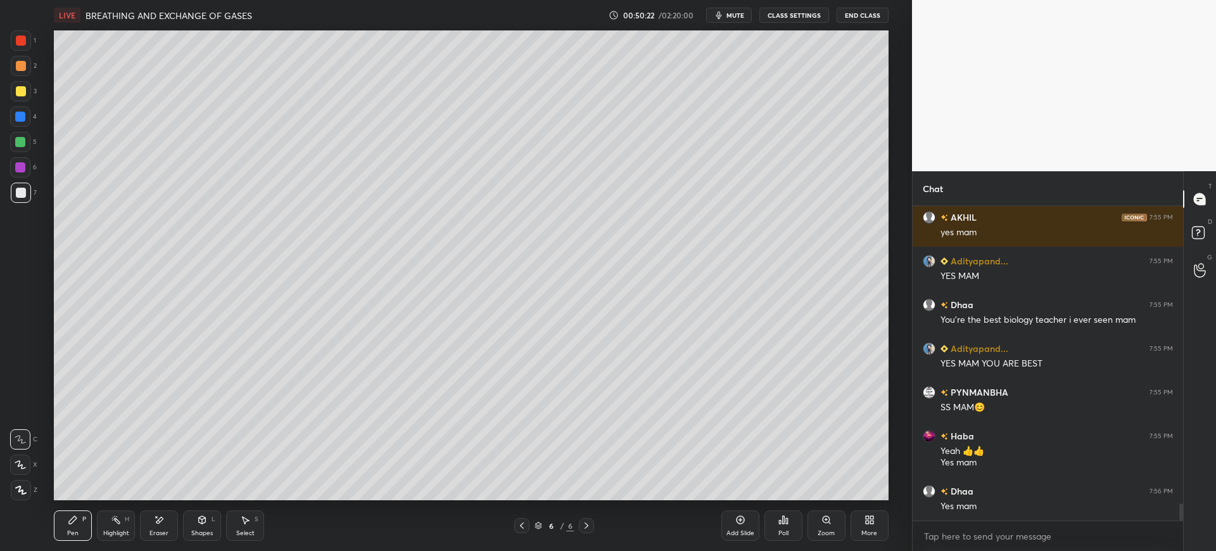
click at [34, 457] on div "X" at bounding box center [23, 464] width 27 height 20
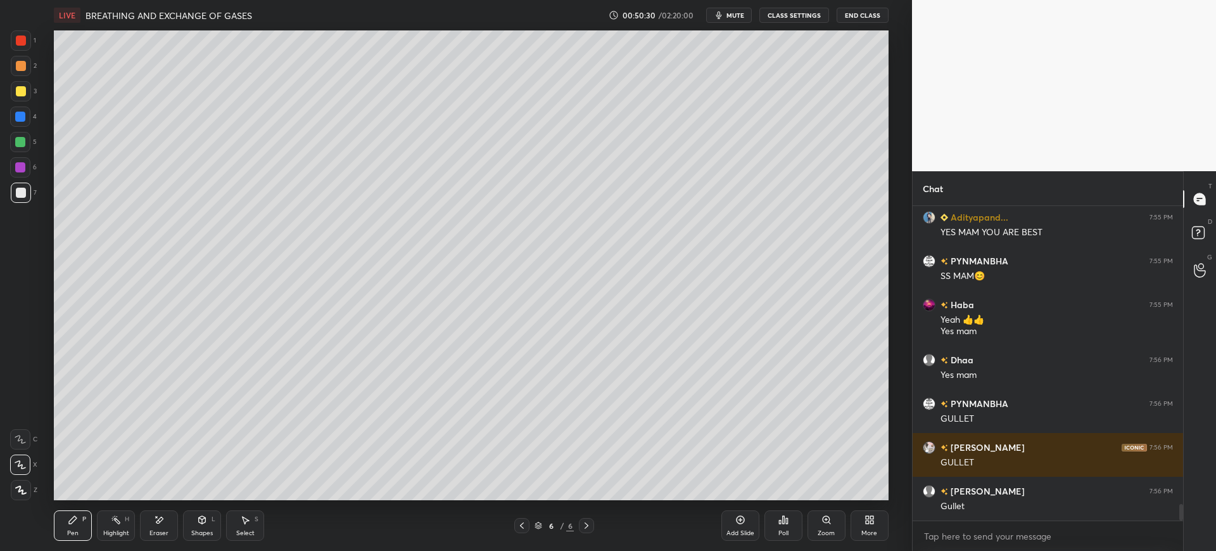
scroll to position [5621, 0]
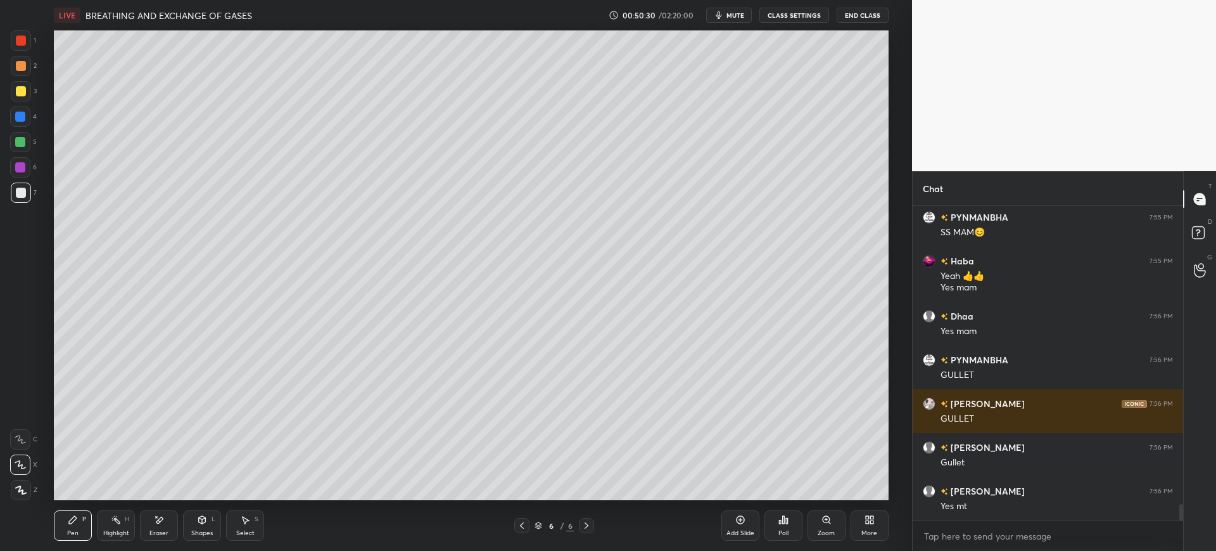
click at [741, 521] on icon at bounding box center [741, 520] width 4 height 4
click at [720, 19] on icon "button" at bounding box center [719, 15] width 6 height 8
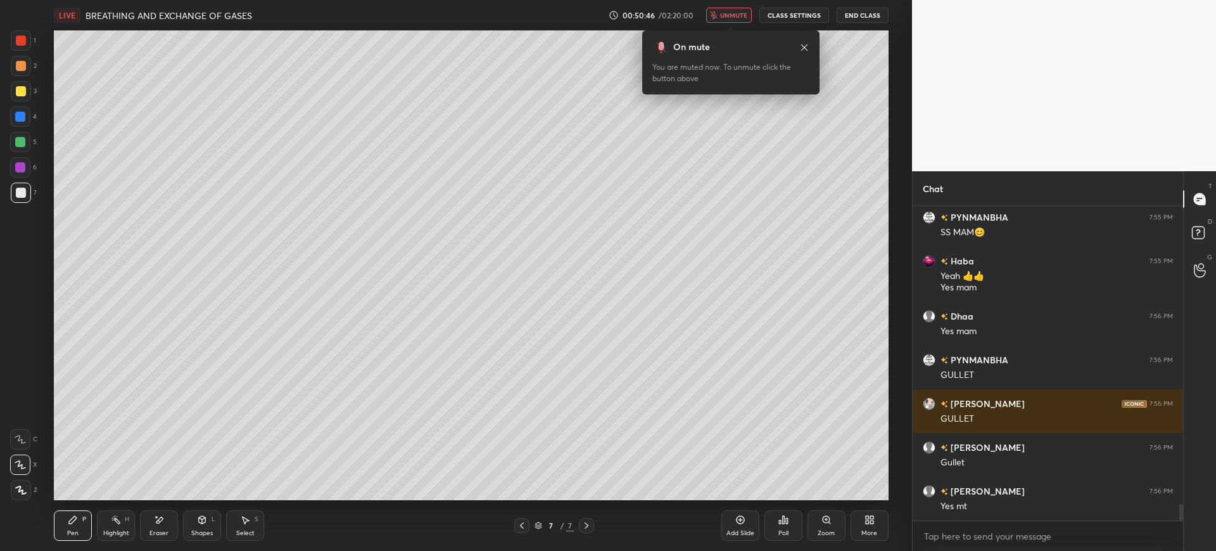
scroll to position [5665, 0]
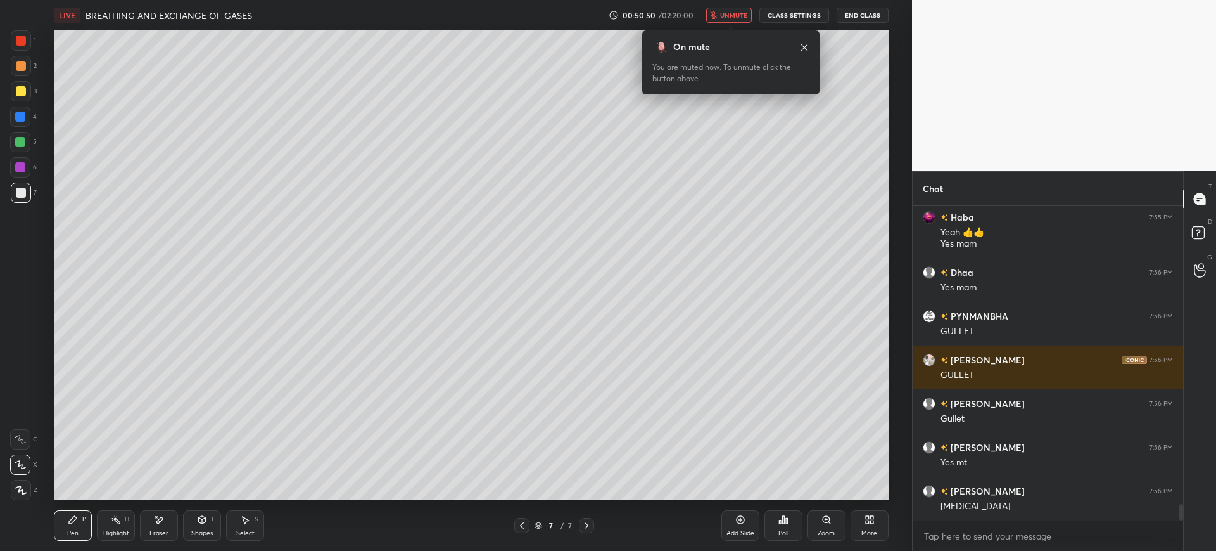
click at [22, 101] on div "3" at bounding box center [24, 93] width 26 height 25
click at [22, 196] on div at bounding box center [21, 193] width 10 height 10
click at [16, 45] on div at bounding box center [21, 40] width 10 height 10
click at [804, 49] on icon at bounding box center [804, 47] width 10 height 10
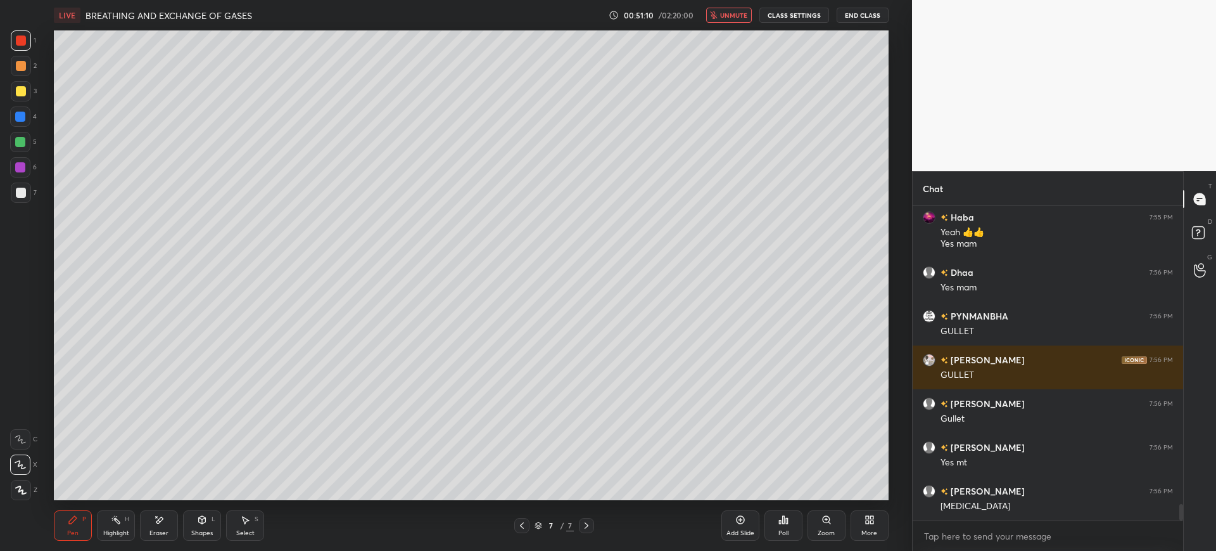
click at [19, 118] on div at bounding box center [20, 116] width 10 height 10
click at [11, 35] on div at bounding box center [21, 40] width 20 height 20
click at [30, 198] on div at bounding box center [21, 192] width 20 height 20
click at [23, 205] on div "7" at bounding box center [24, 194] width 26 height 25
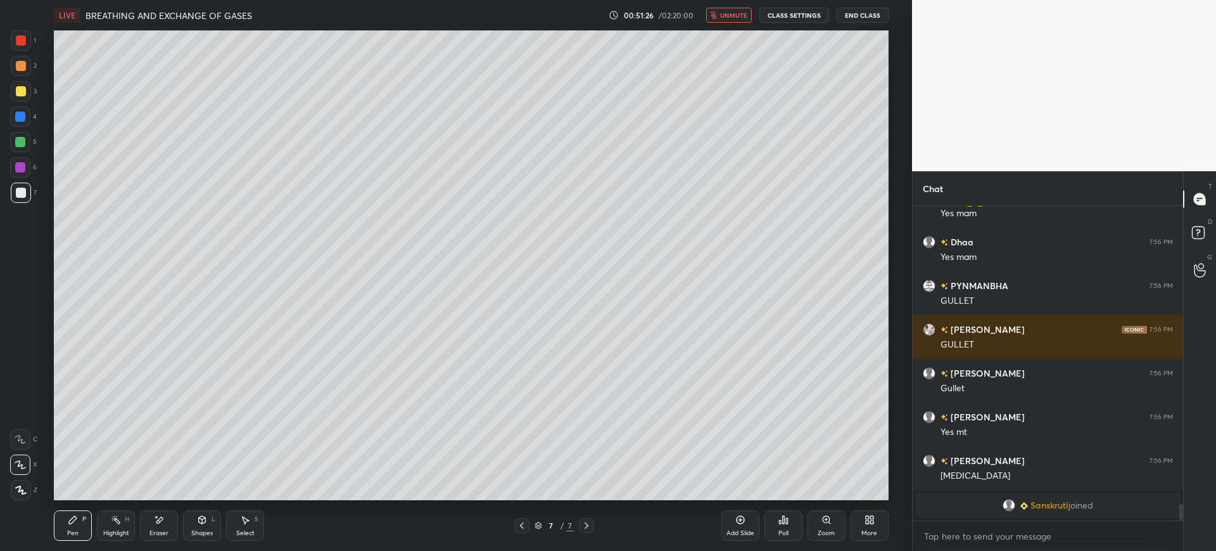
scroll to position [284, 267]
click at [726, 12] on span "unmute" at bounding box center [733, 15] width 27 height 9
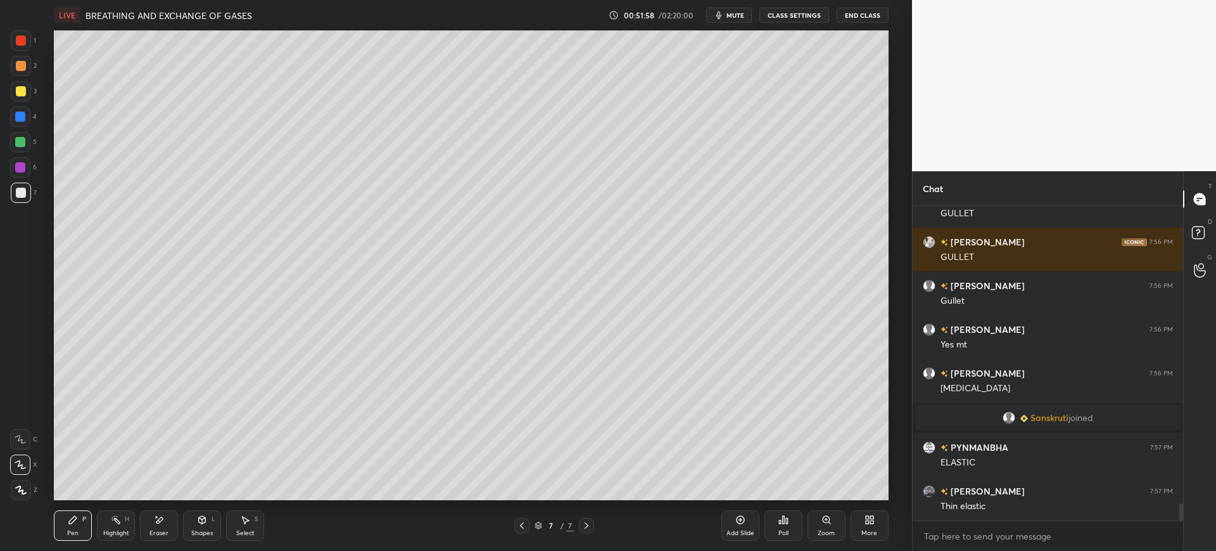
scroll to position [5385, 0]
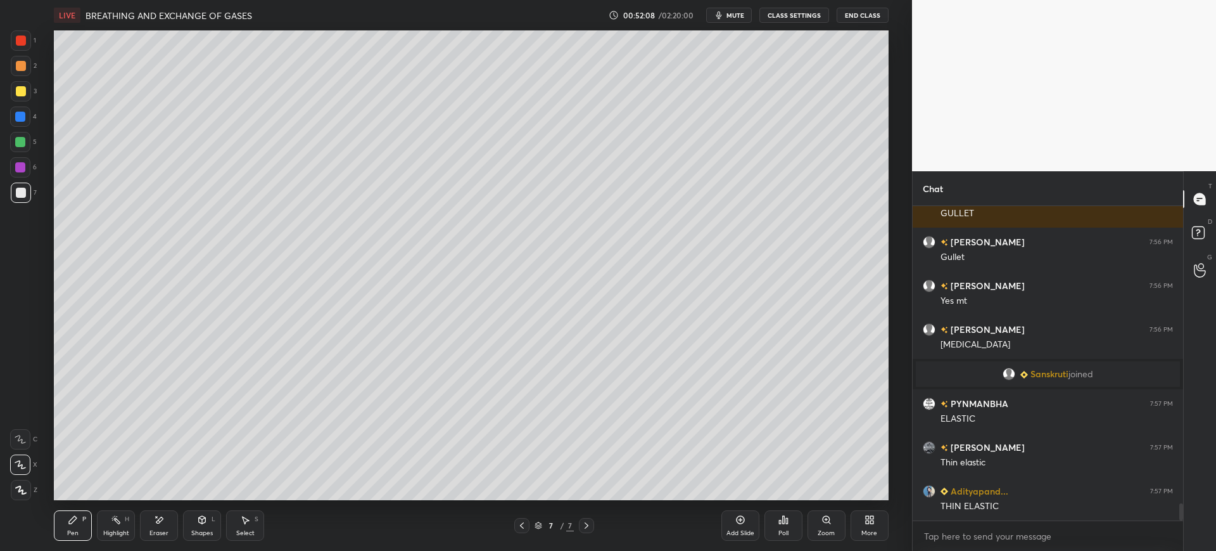
click at [27, 87] on div at bounding box center [21, 91] width 20 height 20
click at [23, 111] on div at bounding box center [20, 116] width 20 height 20
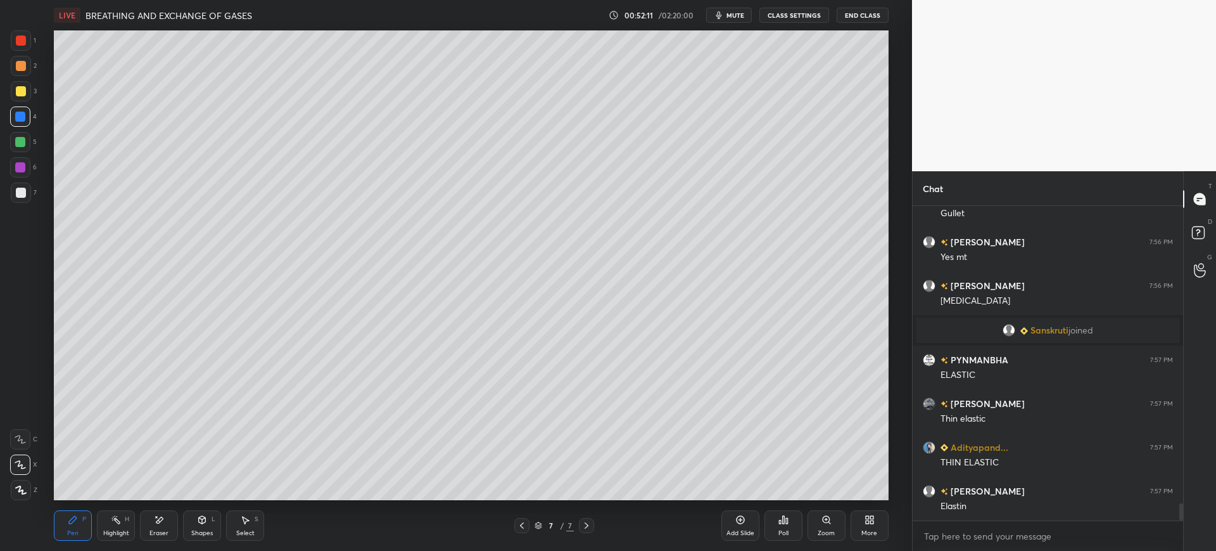
click at [36, 186] on div "7" at bounding box center [24, 192] width 26 height 20
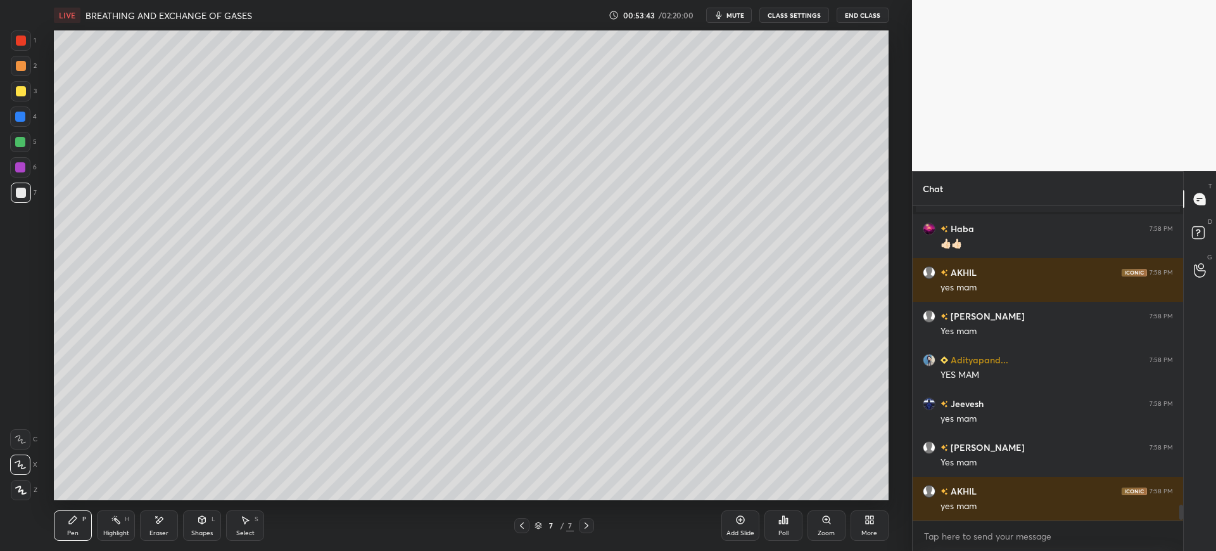
scroll to position [5855, 0]
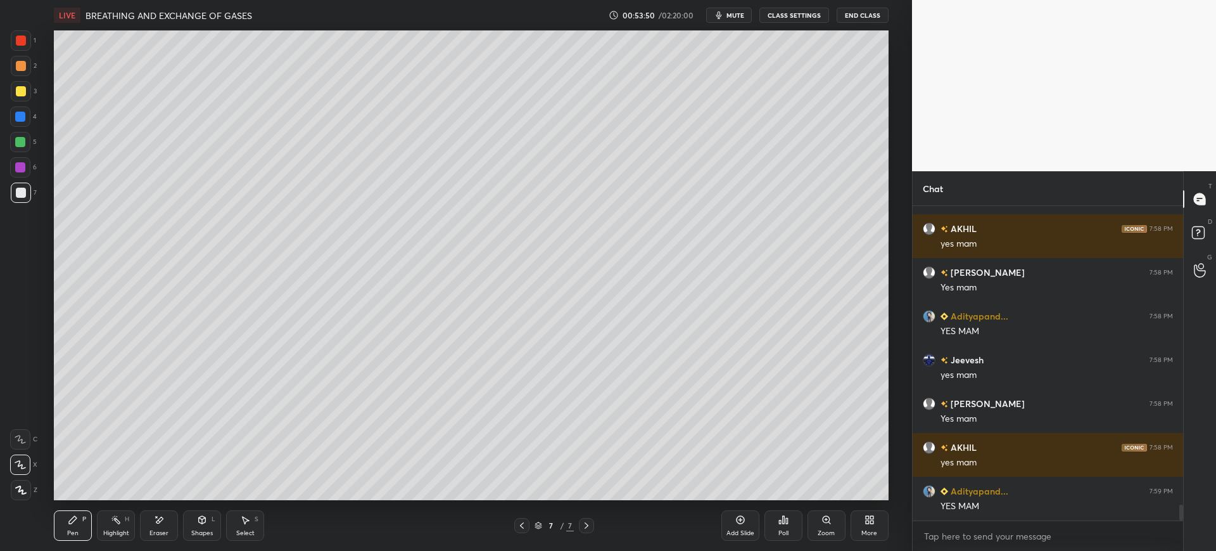
click at [20, 88] on div at bounding box center [21, 91] width 10 height 10
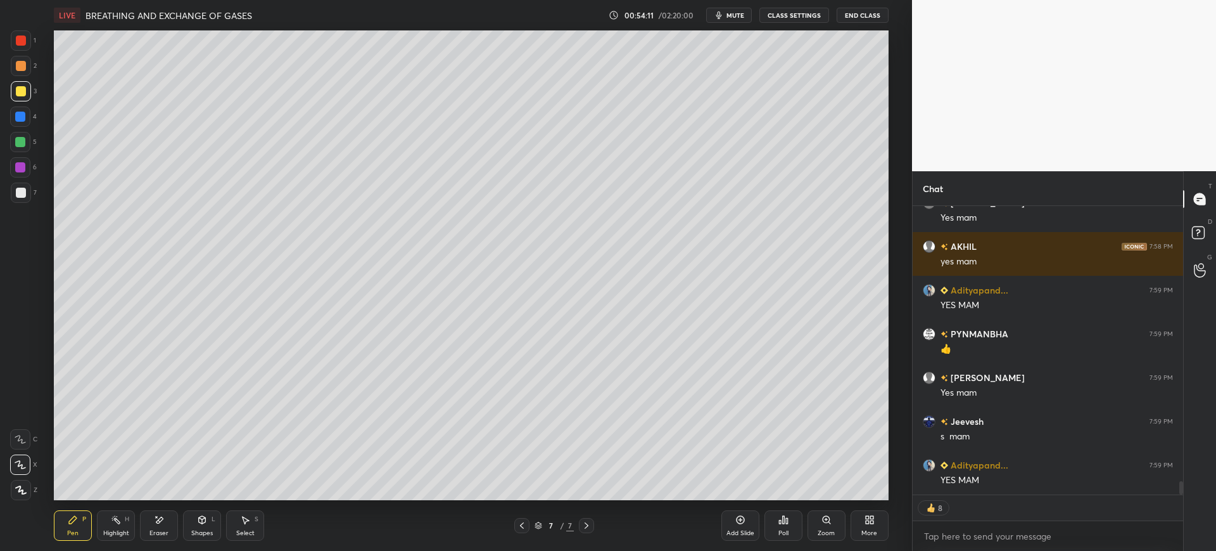
scroll to position [6100, 0]
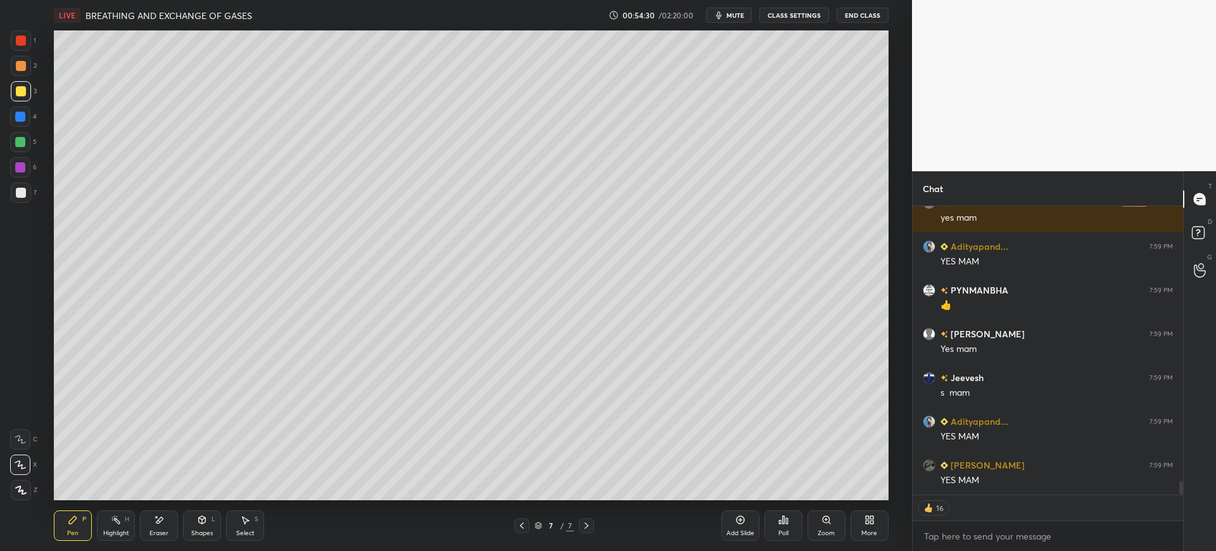
click at [20, 186] on div at bounding box center [21, 192] width 20 height 20
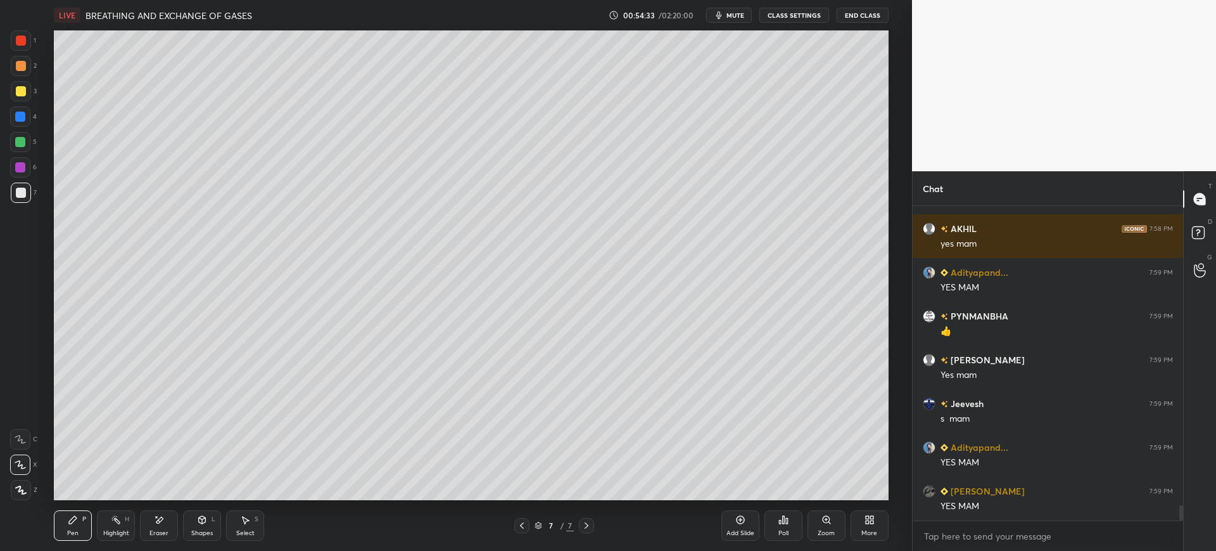
scroll to position [6074, 0]
click at [523, 523] on icon at bounding box center [522, 525] width 4 height 6
click at [743, 528] on div "Add Slide" at bounding box center [741, 525] width 38 height 30
click at [23, 89] on div at bounding box center [21, 91] width 10 height 10
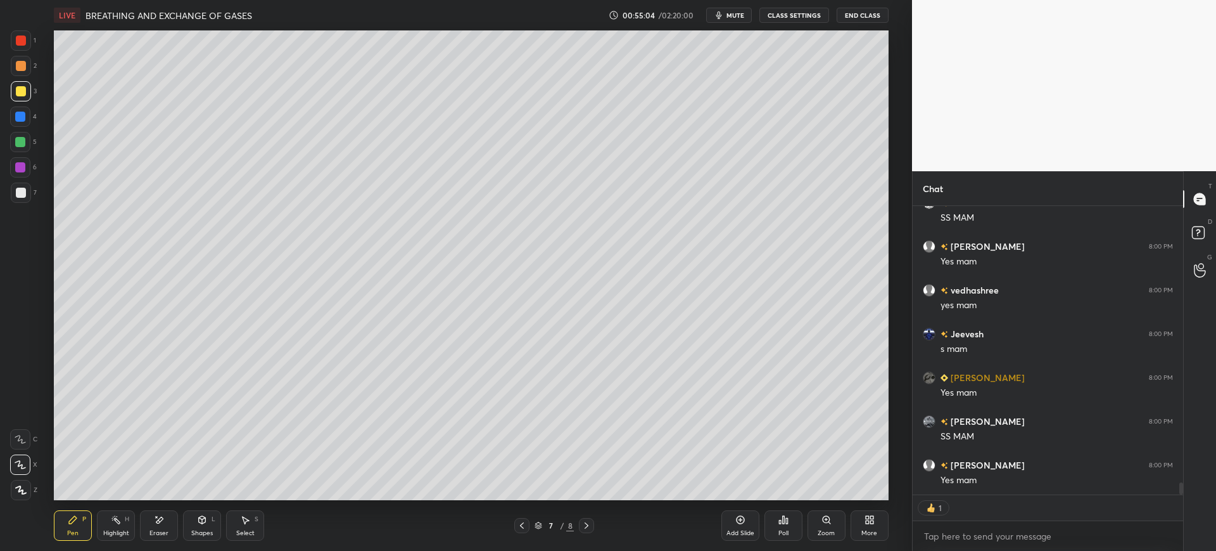
scroll to position [6450, 0]
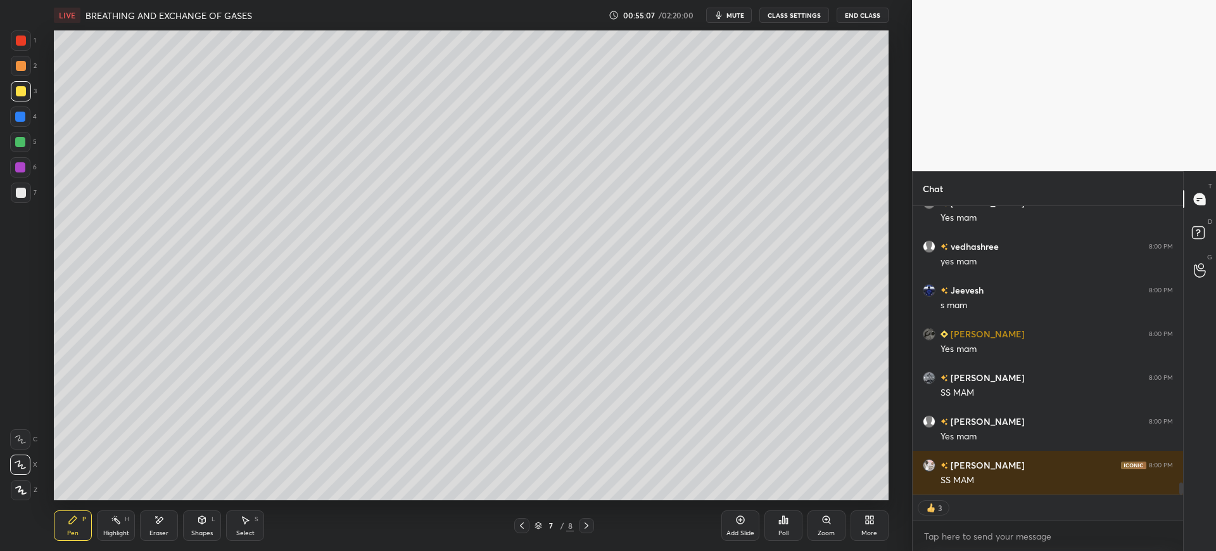
click at [35, 200] on div "7" at bounding box center [24, 192] width 26 height 20
click at [22, 92] on div at bounding box center [21, 91] width 10 height 10
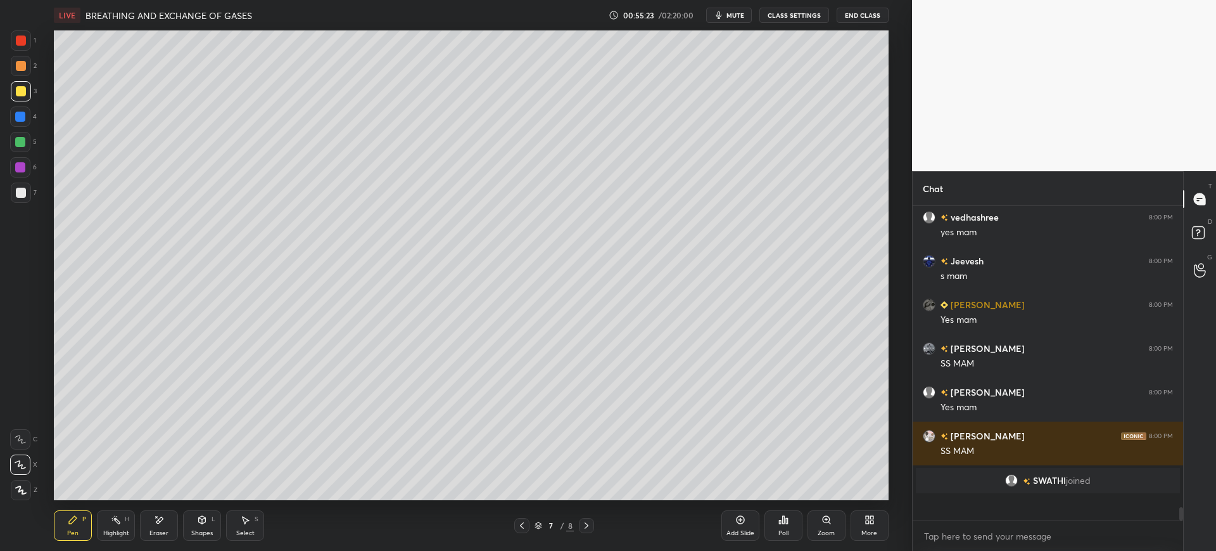
scroll to position [6454, 0]
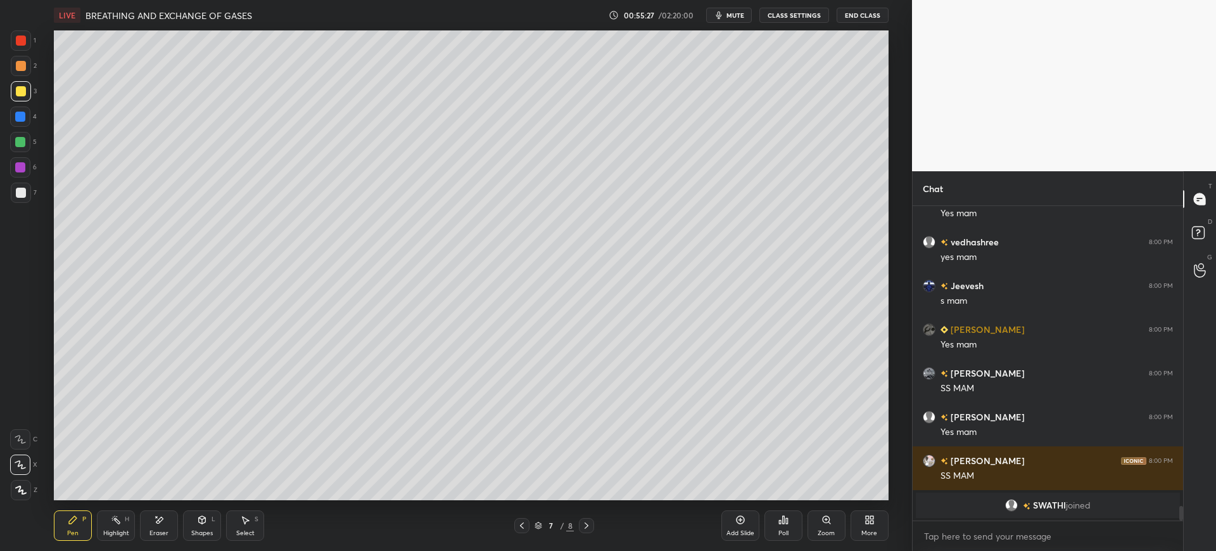
click at [27, 191] on div at bounding box center [21, 192] width 20 height 20
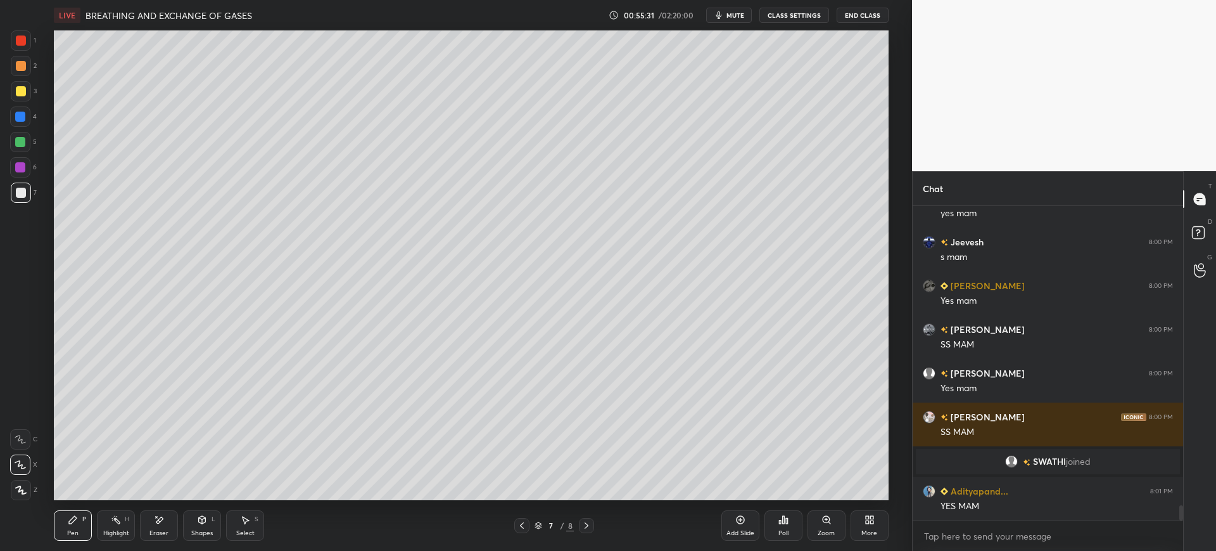
scroll to position [6236, 0]
click at [22, 92] on div at bounding box center [21, 91] width 10 height 10
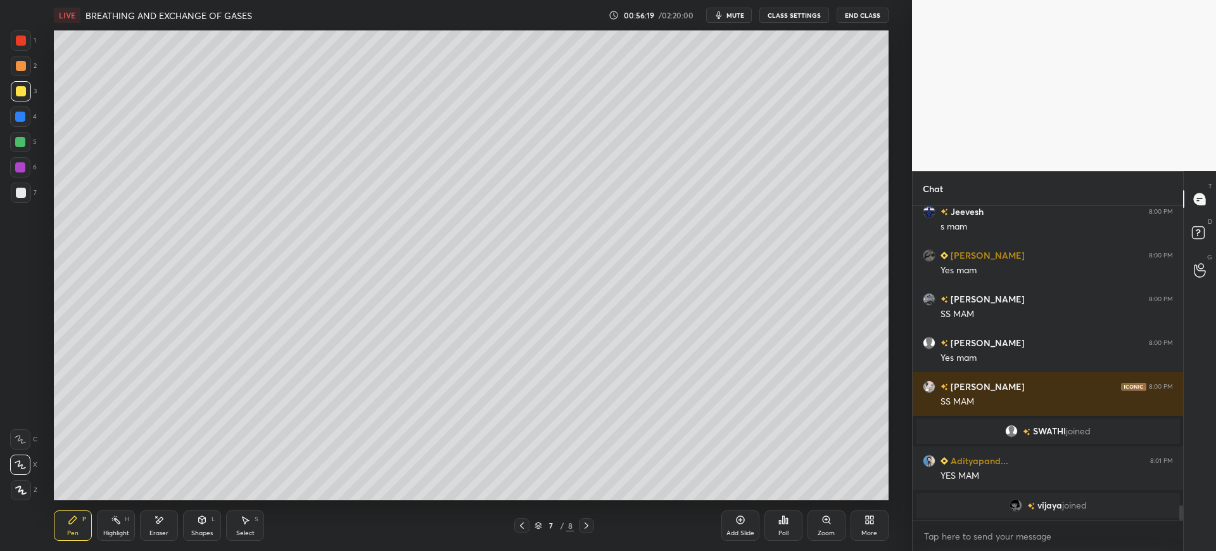
click at [24, 195] on div at bounding box center [21, 193] width 10 height 10
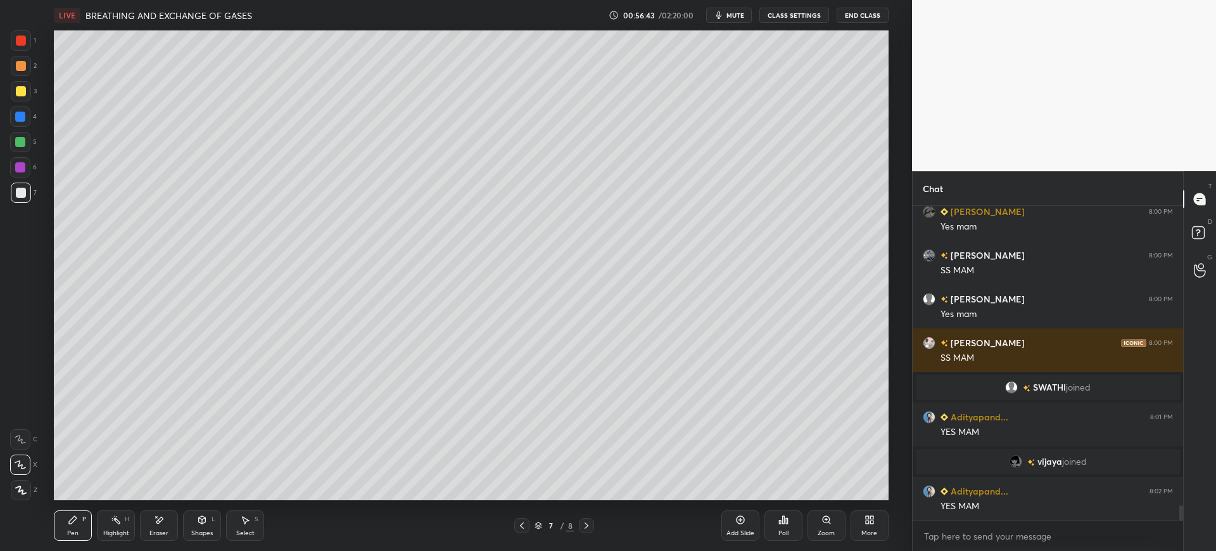
click at [751, 524] on div "Add Slide" at bounding box center [741, 525] width 38 height 30
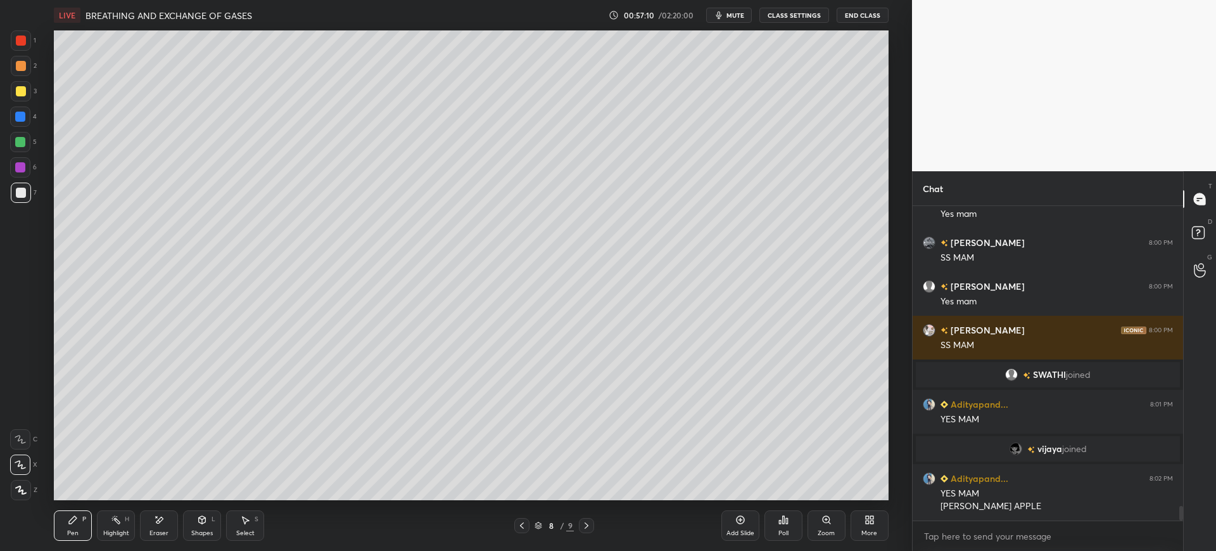
click at [18, 91] on div at bounding box center [21, 91] width 10 height 10
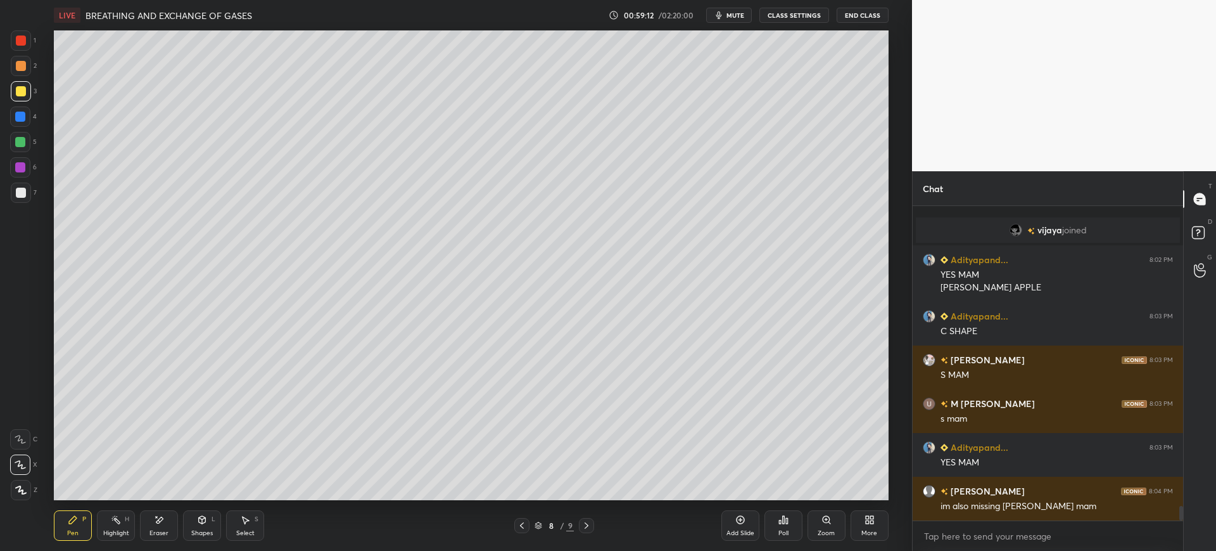
scroll to position [6585, 0]
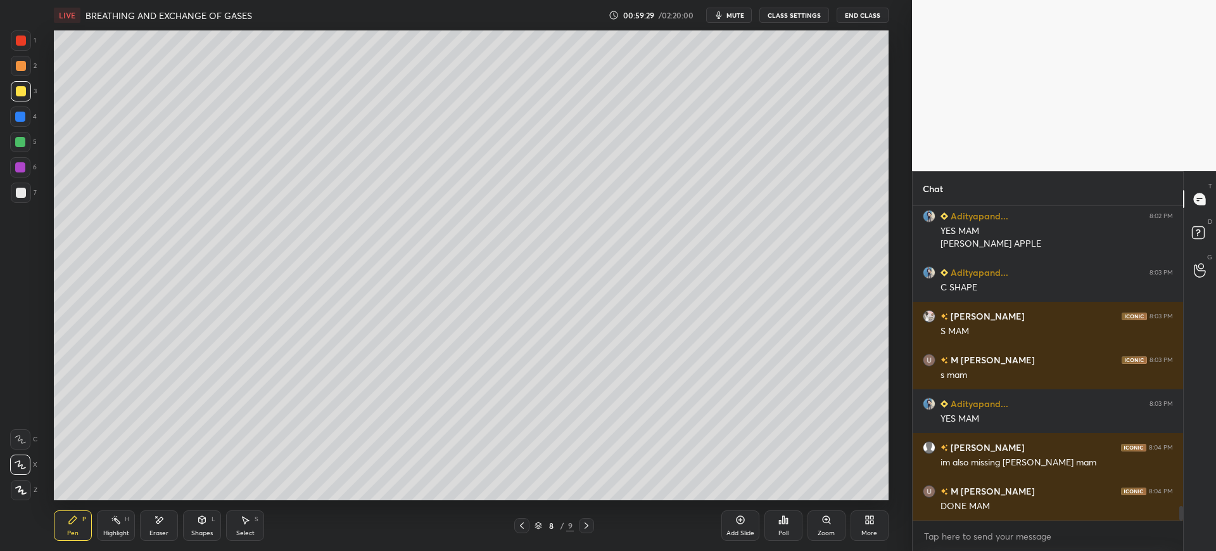
click at [34, 189] on div "7" at bounding box center [24, 192] width 26 height 20
click at [43, 434] on div "Setting up your live class Poll for secs No correct answer Start poll" at bounding box center [472, 264] width 862 height 469
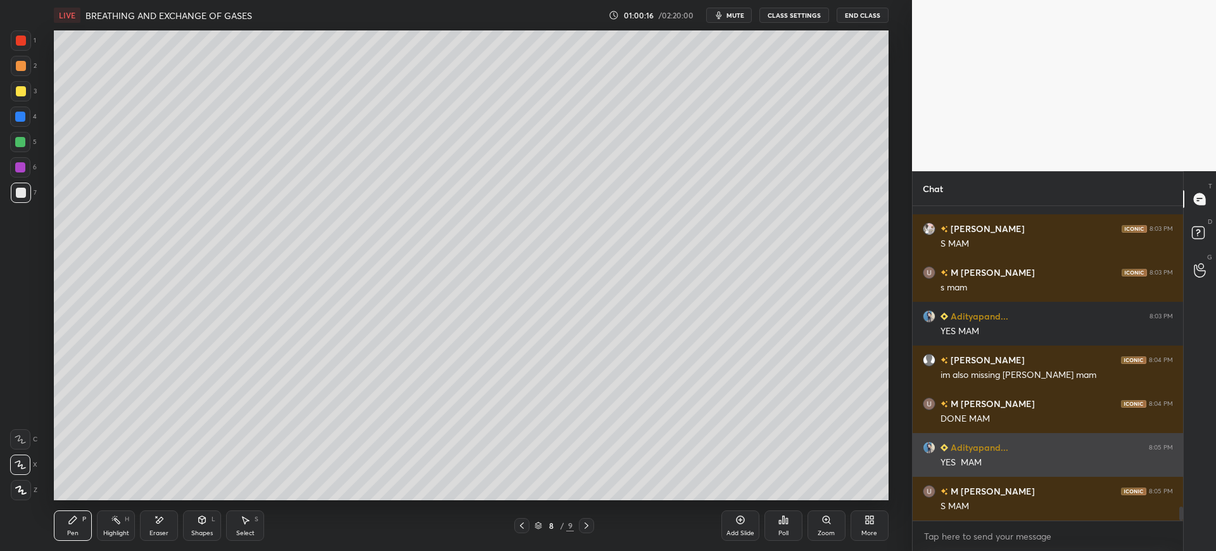
scroll to position [6716, 0]
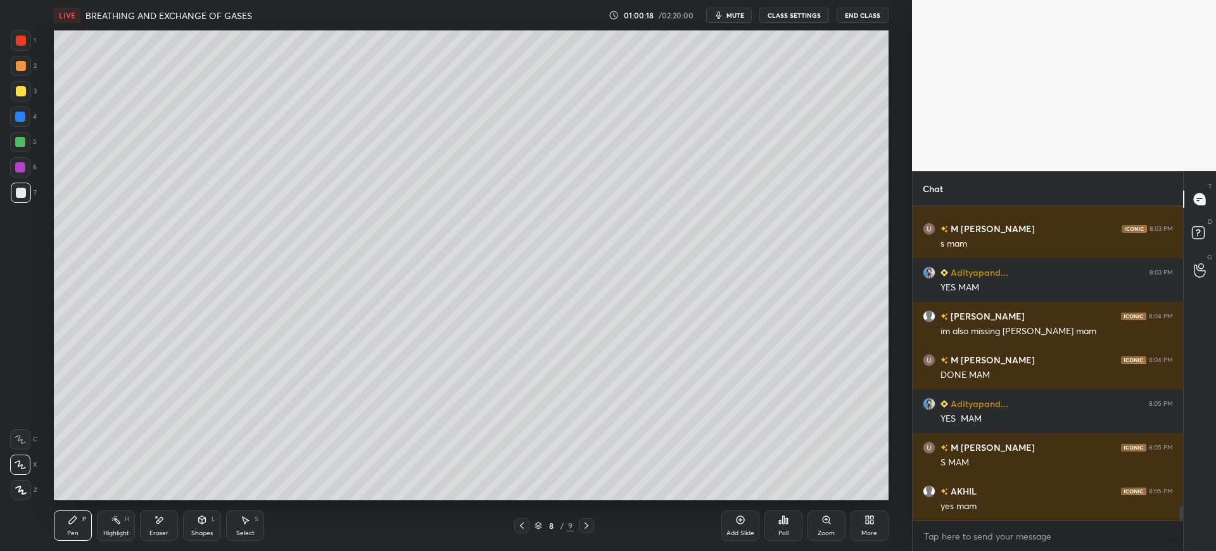
click at [745, 520] on icon at bounding box center [740, 519] width 10 height 10
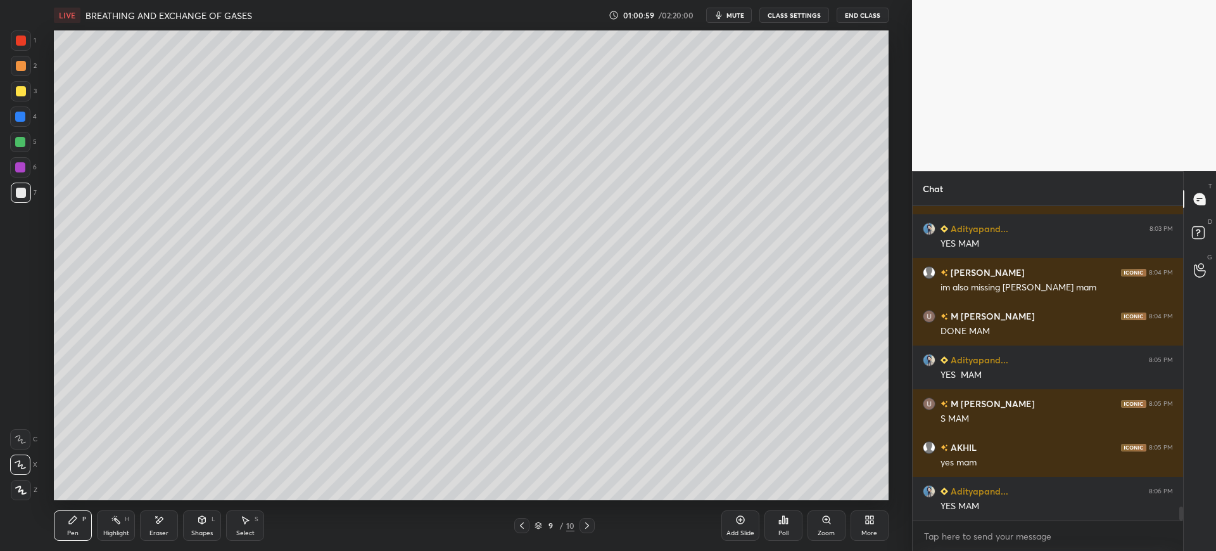
click at [23, 92] on div at bounding box center [21, 91] width 10 height 10
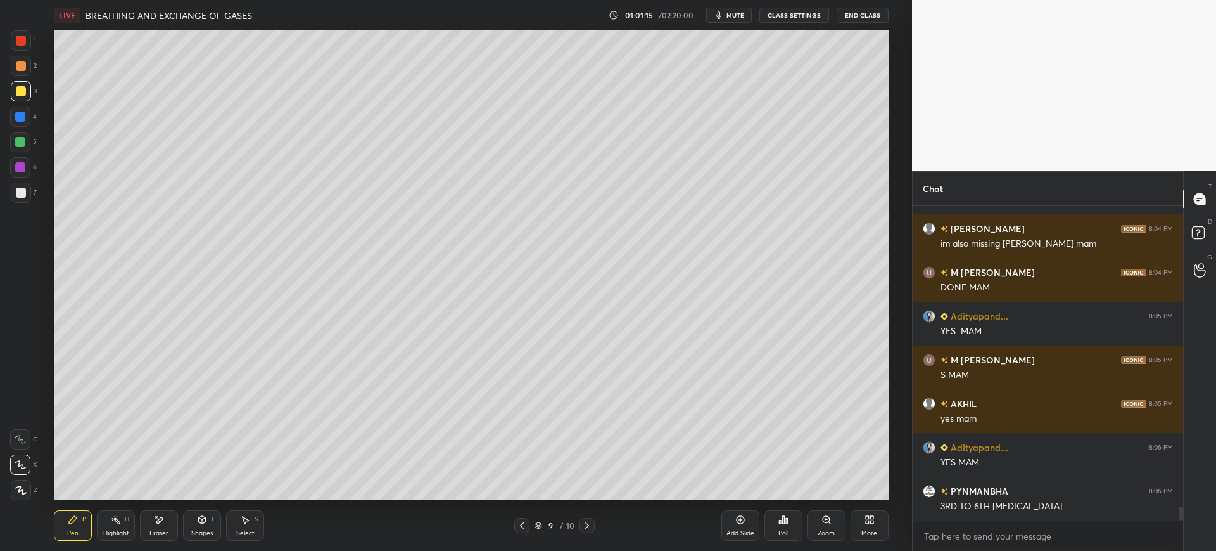
click at [18, 192] on div at bounding box center [21, 193] width 10 height 10
click at [30, 97] on div "3" at bounding box center [24, 91] width 26 height 20
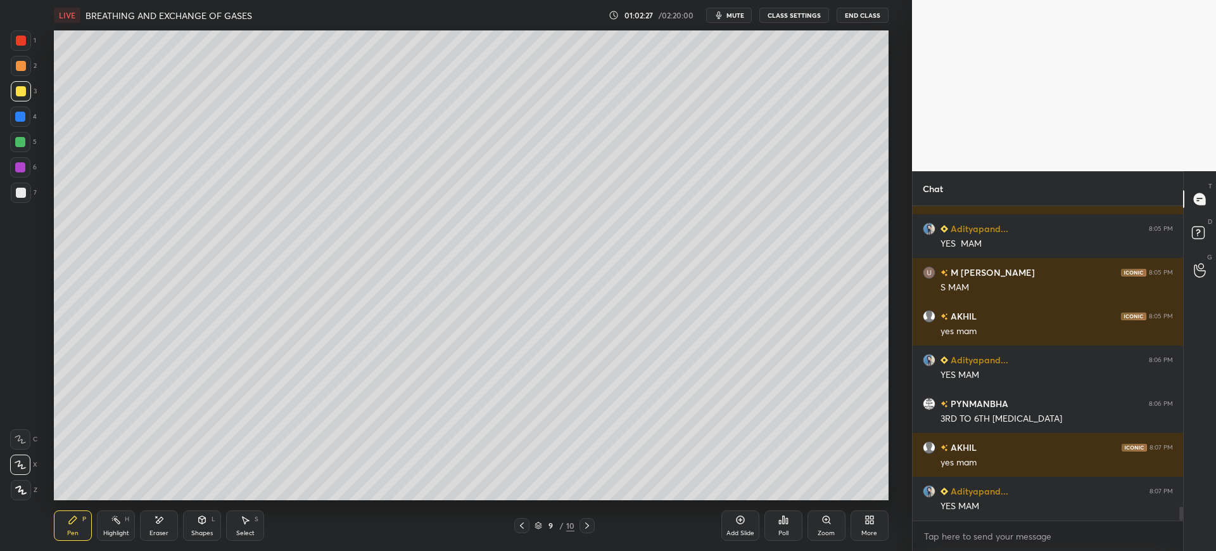
scroll to position [6935, 0]
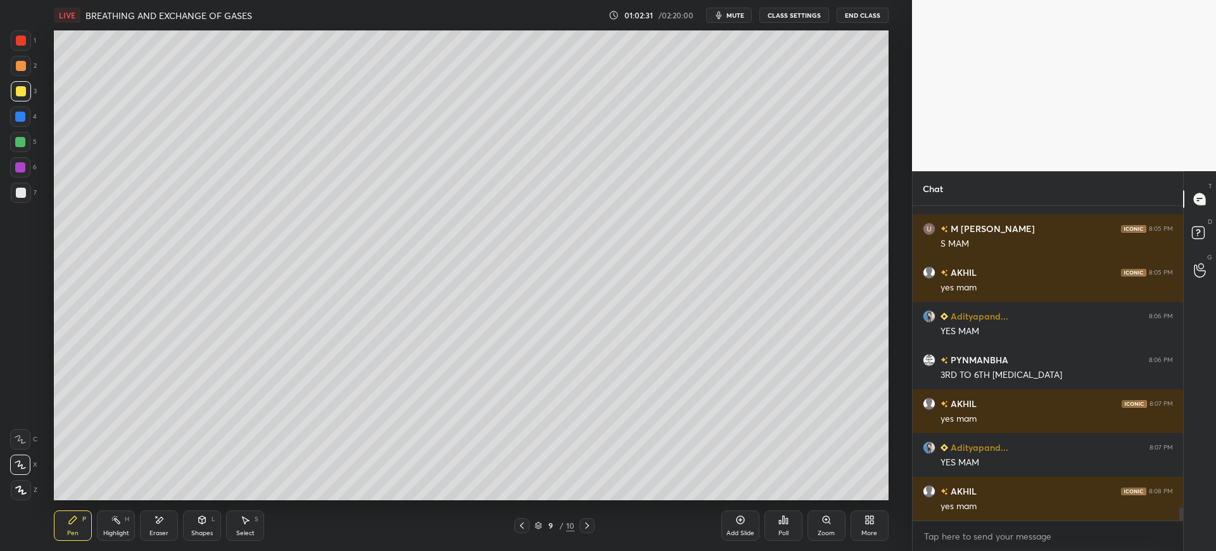
click at [27, 188] on div at bounding box center [21, 192] width 20 height 20
click at [37, 79] on div "1 2 3 4 5 6 7 C X Z E E Erase all H H" at bounding box center [20, 264] width 41 height 469
click at [18, 84] on div at bounding box center [21, 91] width 20 height 20
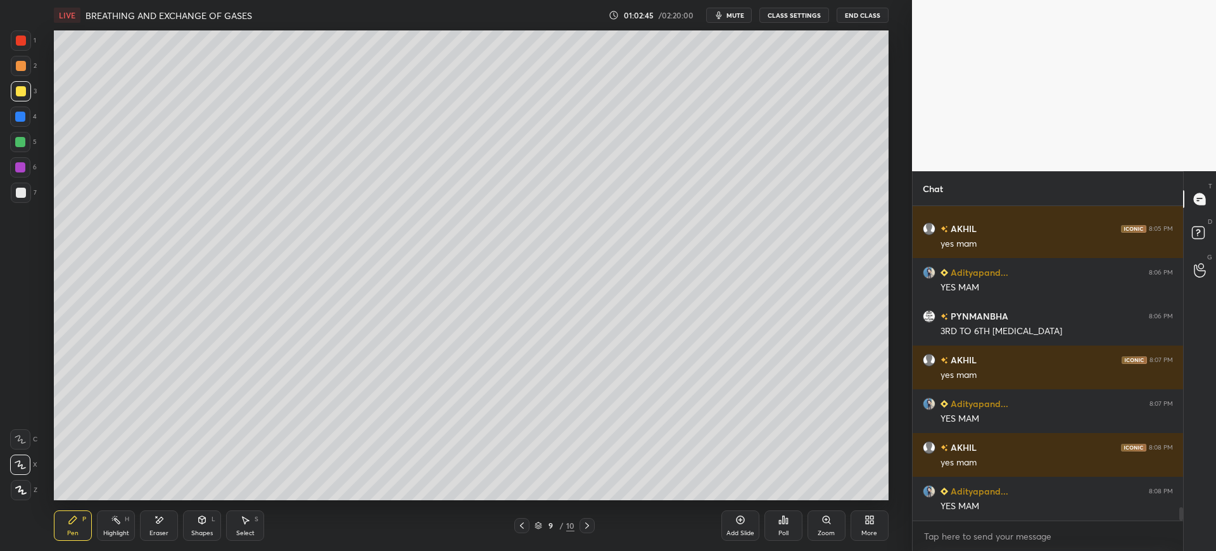
click at [741, 526] on div "Add Slide" at bounding box center [741, 525] width 38 height 30
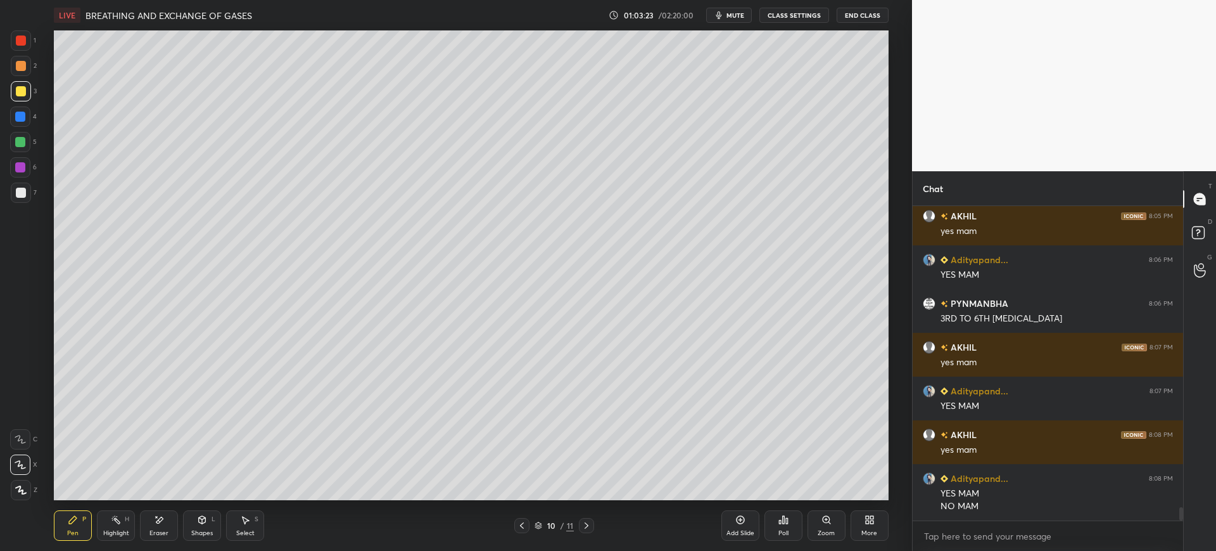
click at [31, 190] on div "7" at bounding box center [24, 192] width 26 height 20
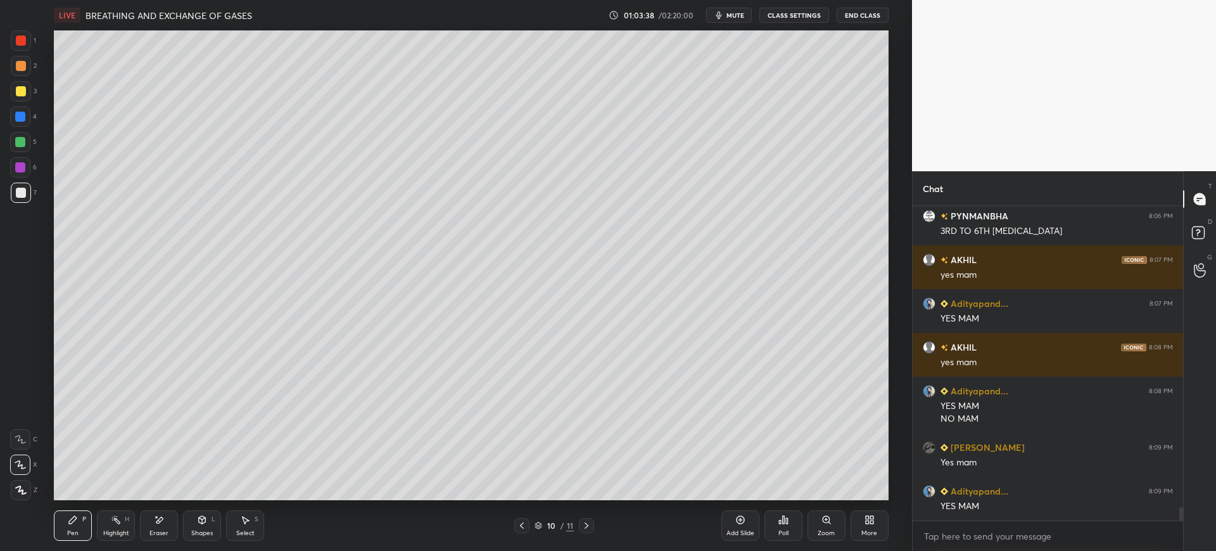
scroll to position [7109, 0]
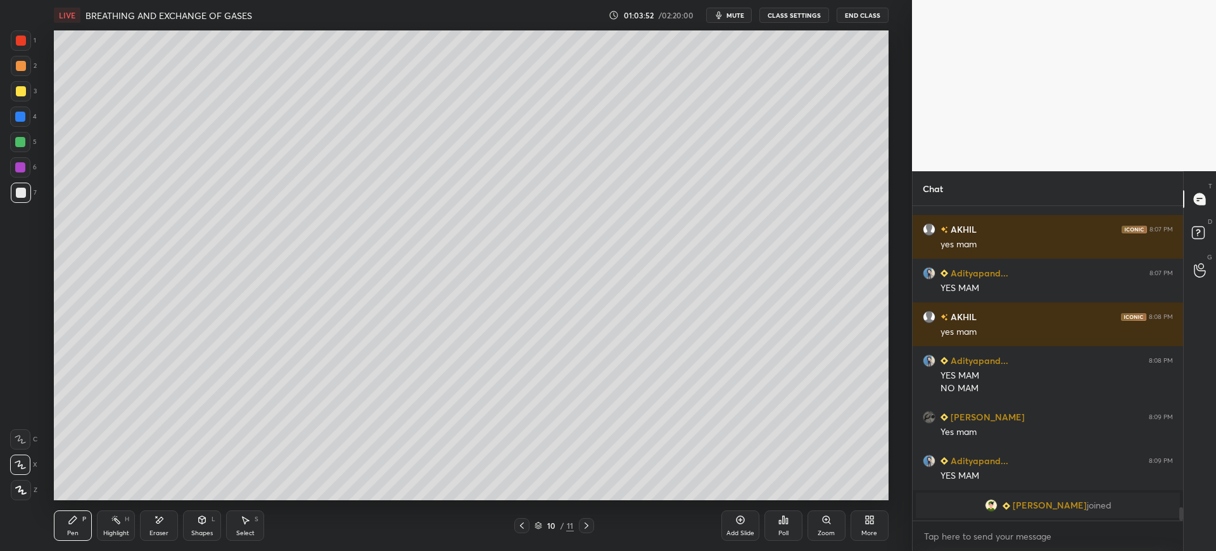
click at [15, 115] on div at bounding box center [20, 116] width 10 height 10
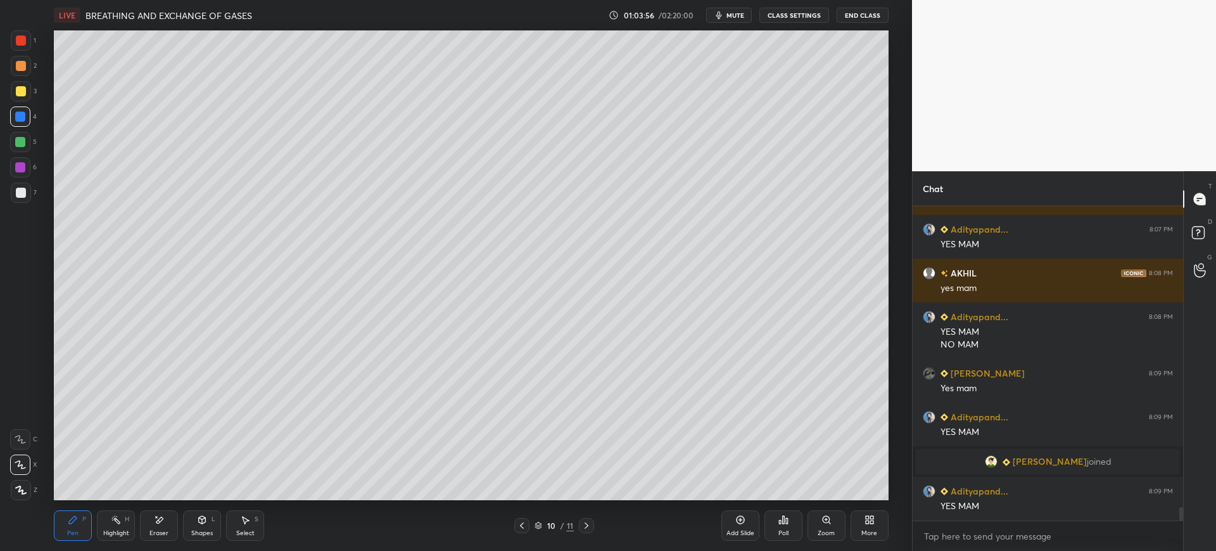
scroll to position [6981, 0]
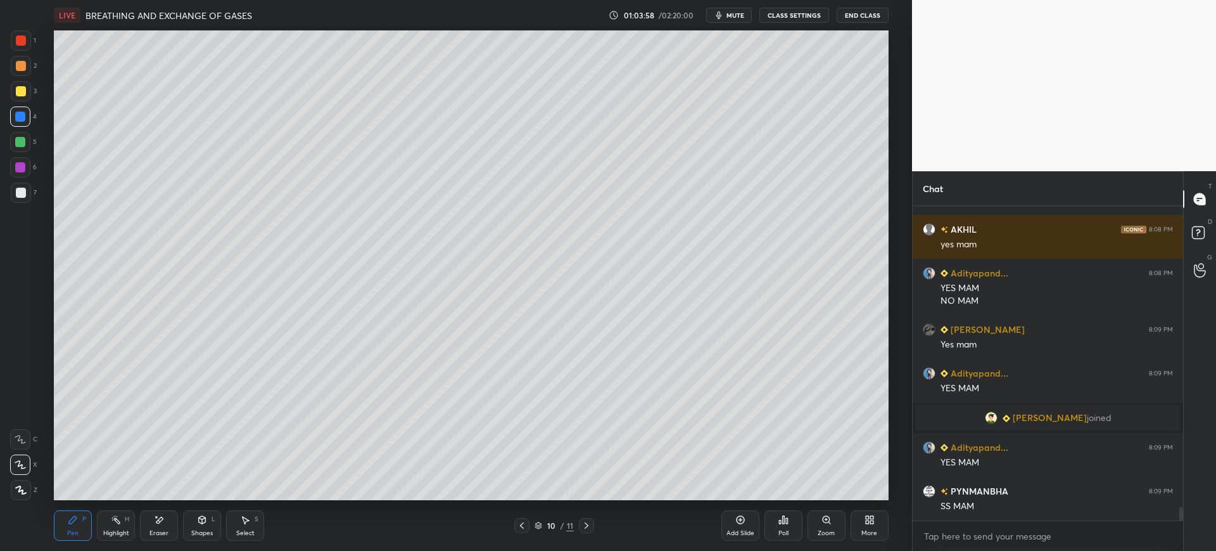
click at [25, 194] on div at bounding box center [21, 193] width 10 height 10
click at [20, 125] on div at bounding box center [20, 116] width 20 height 20
click at [25, 146] on div at bounding box center [20, 142] width 20 height 20
click at [22, 194] on div at bounding box center [21, 193] width 10 height 10
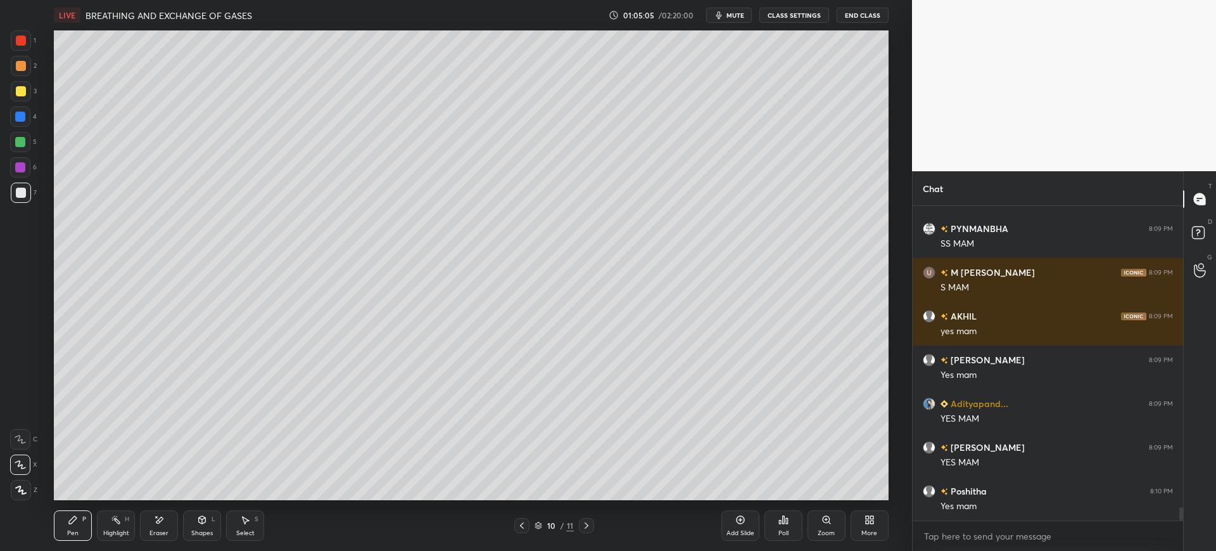
scroll to position [7287, 0]
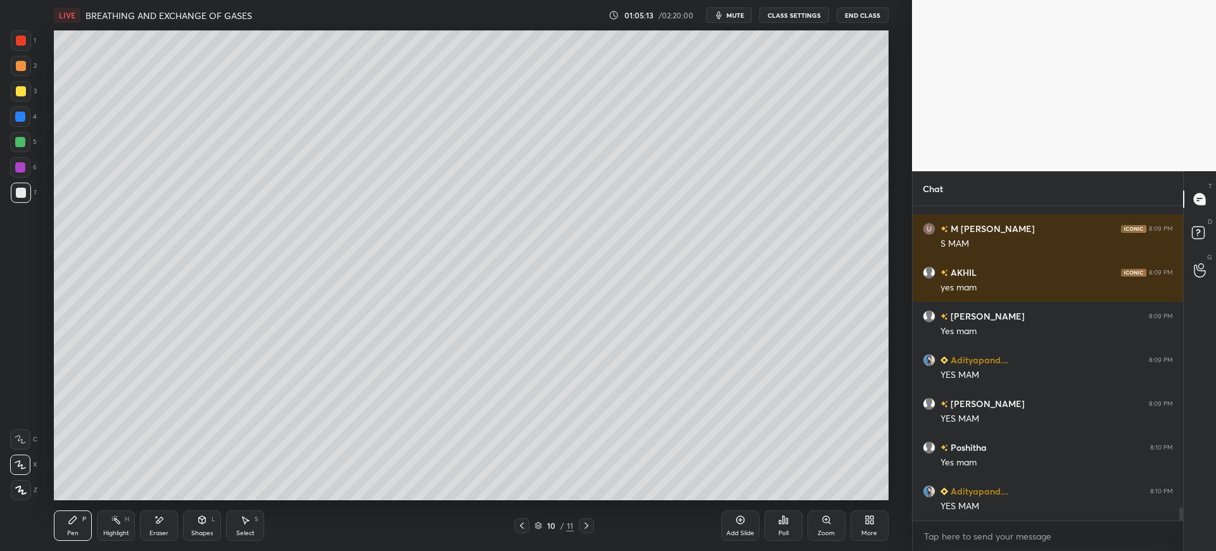
click at [34, 94] on div "3" at bounding box center [24, 91] width 26 height 20
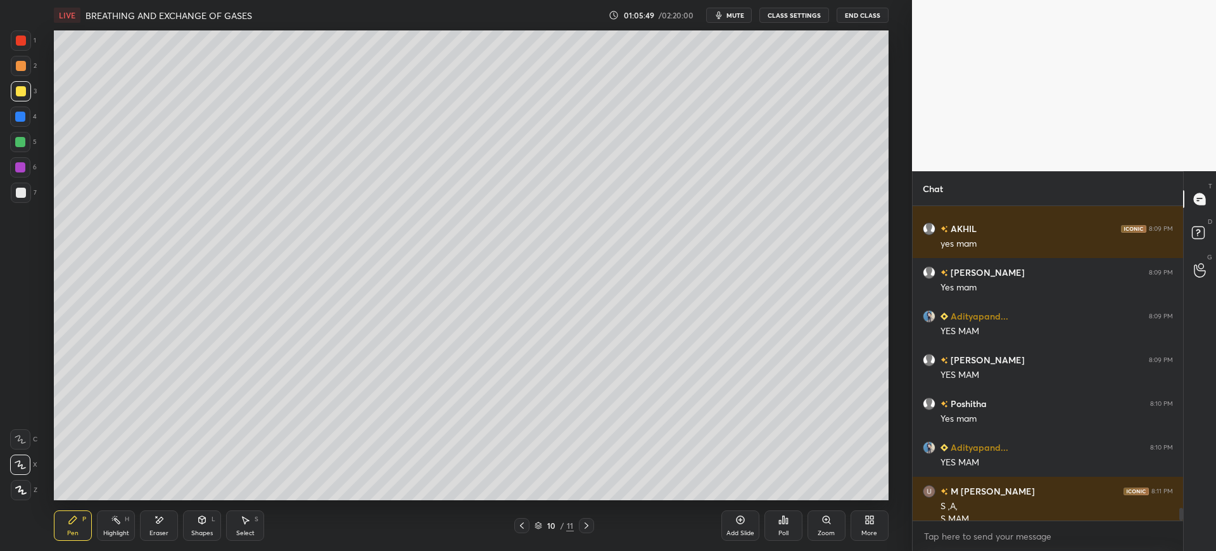
scroll to position [7343, 0]
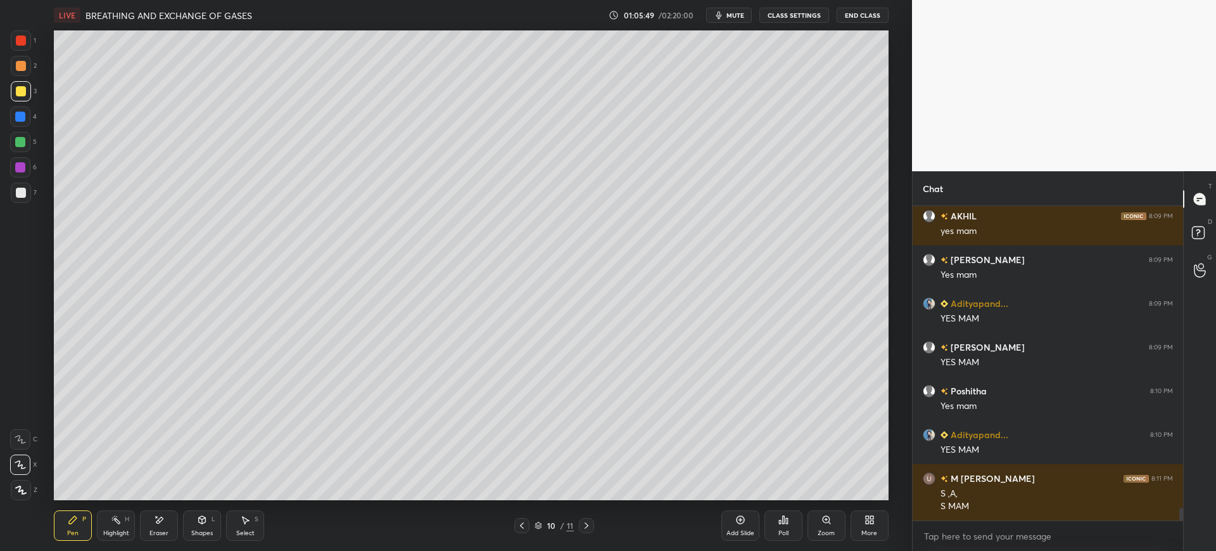
click at [21, 188] on div at bounding box center [21, 193] width 10 height 10
click at [742, 521] on icon at bounding box center [740, 519] width 10 height 10
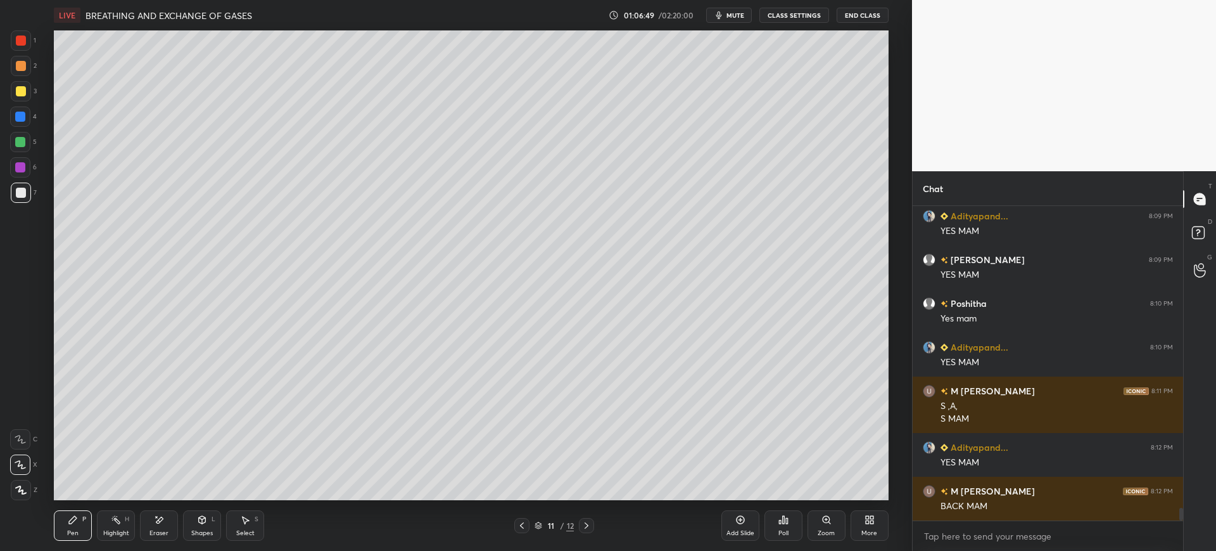
scroll to position [7475, 0]
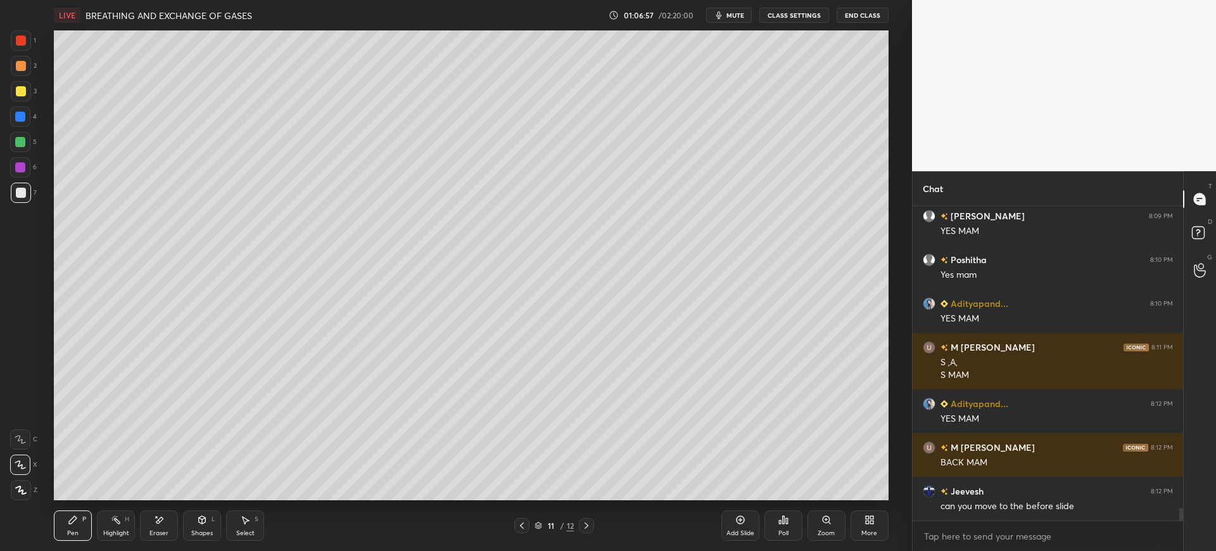
click at [524, 522] on icon at bounding box center [522, 525] width 10 height 10
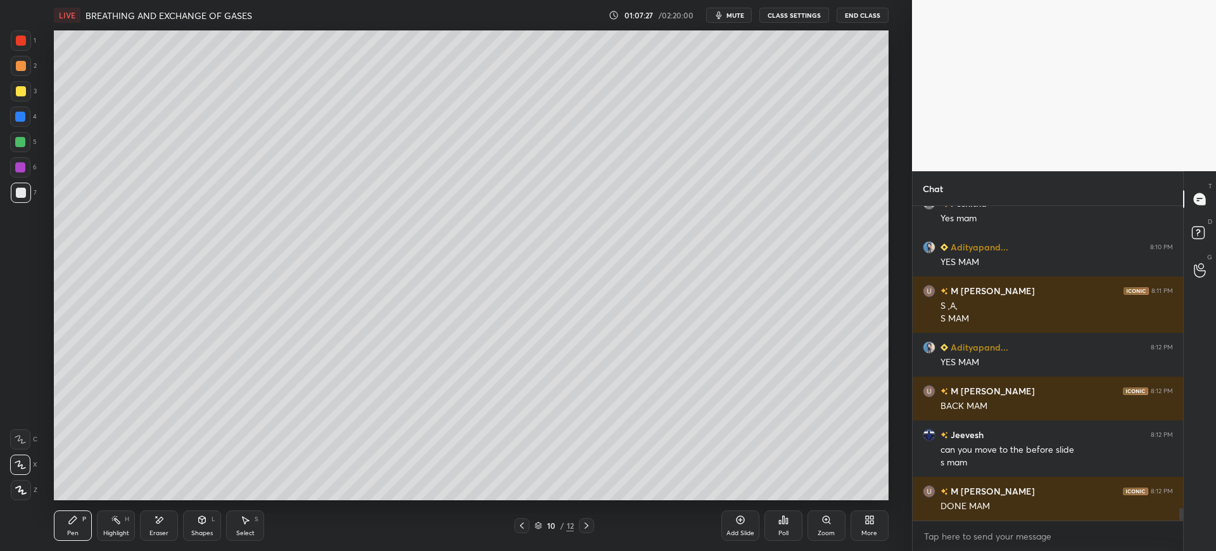
scroll to position [7575, 0]
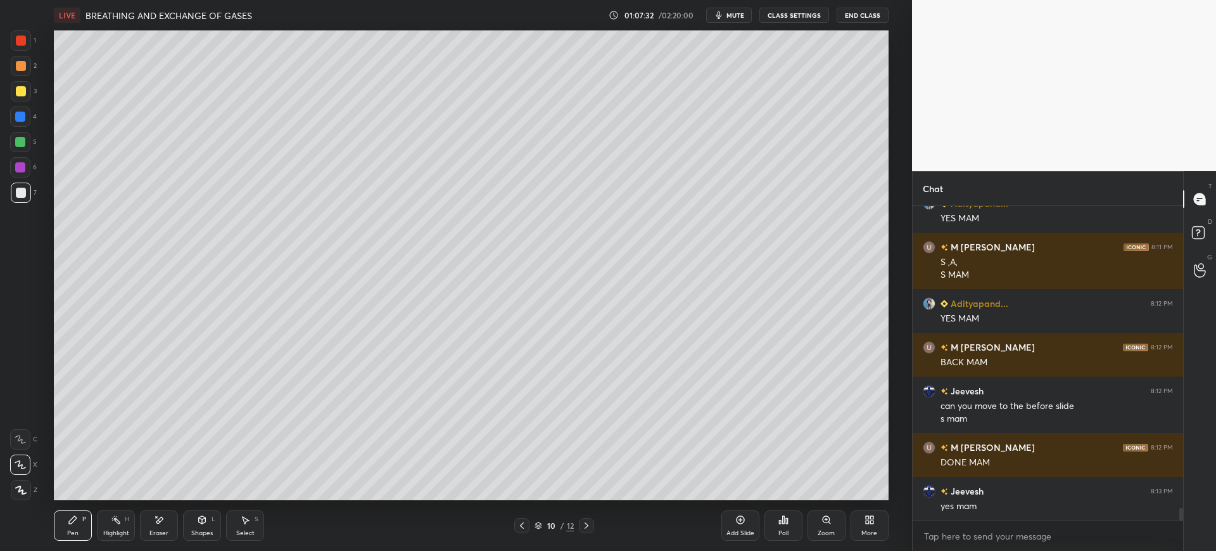
click at [585, 522] on icon at bounding box center [587, 525] width 10 height 10
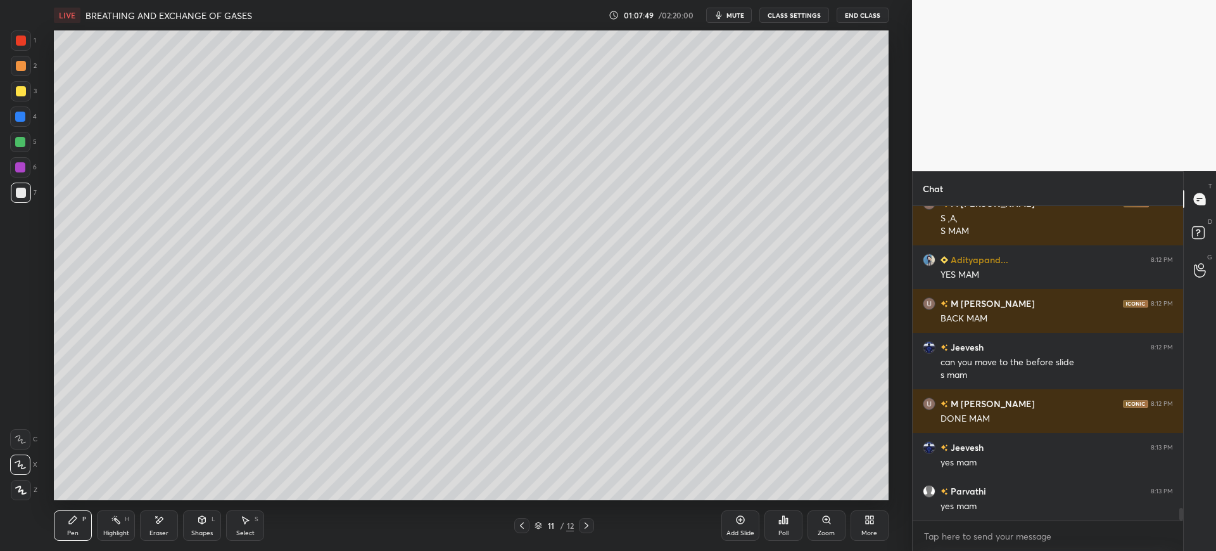
click at [32, 194] on div "7" at bounding box center [24, 192] width 26 height 20
click at [30, 92] on div at bounding box center [21, 91] width 20 height 20
click at [22, 190] on div at bounding box center [21, 193] width 10 height 10
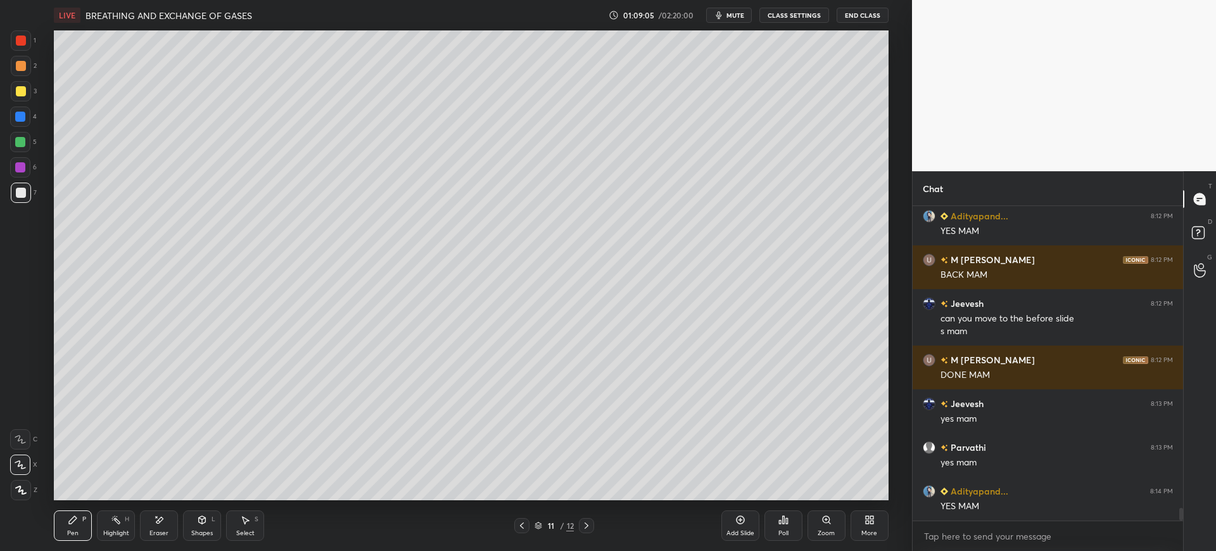
click at [153, 530] on div "Eraser" at bounding box center [159, 533] width 19 height 6
click at [74, 524] on icon at bounding box center [73, 519] width 10 height 10
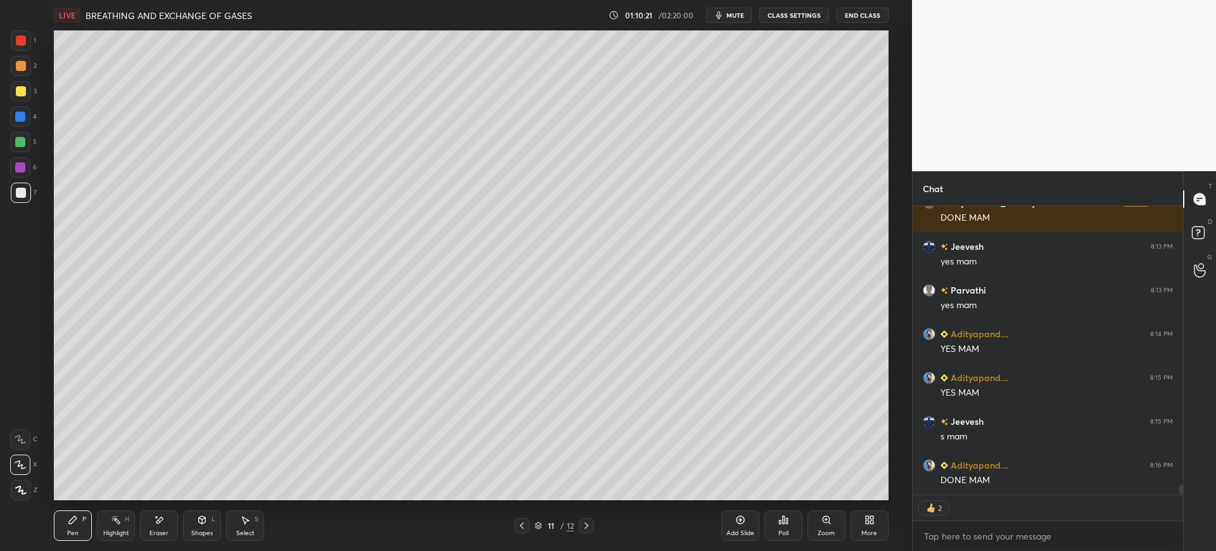
scroll to position [7793, 0]
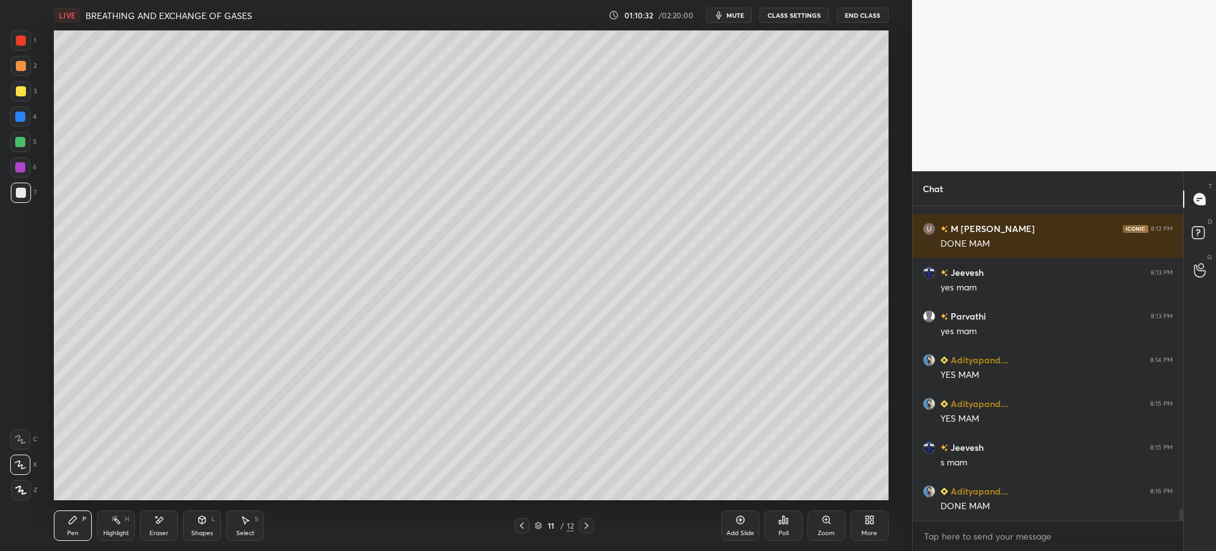
click at [23, 103] on div "3" at bounding box center [24, 93] width 26 height 25
click at [17, 200] on div at bounding box center [21, 192] width 20 height 20
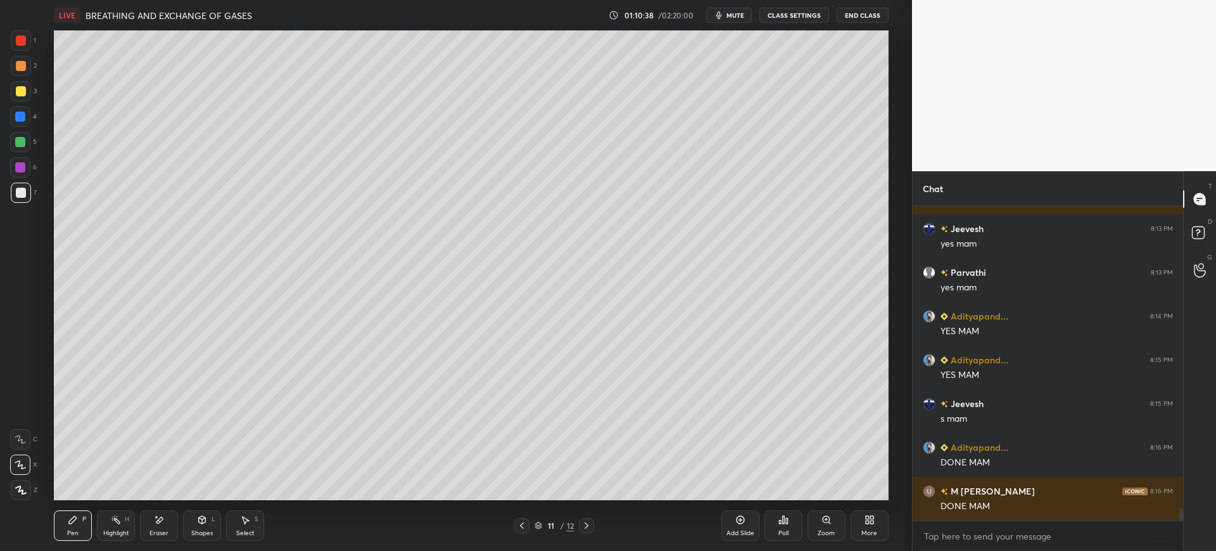
click at [763, 537] on div "Add Slide Poll Zoom More" at bounding box center [805, 525] width 167 height 71
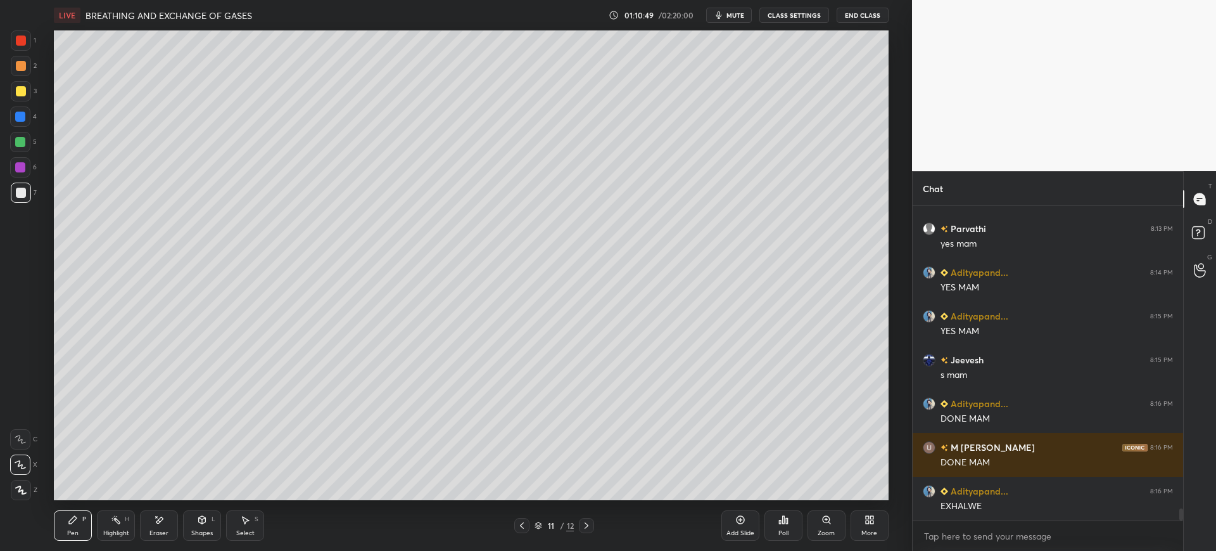
scroll to position [7924, 0]
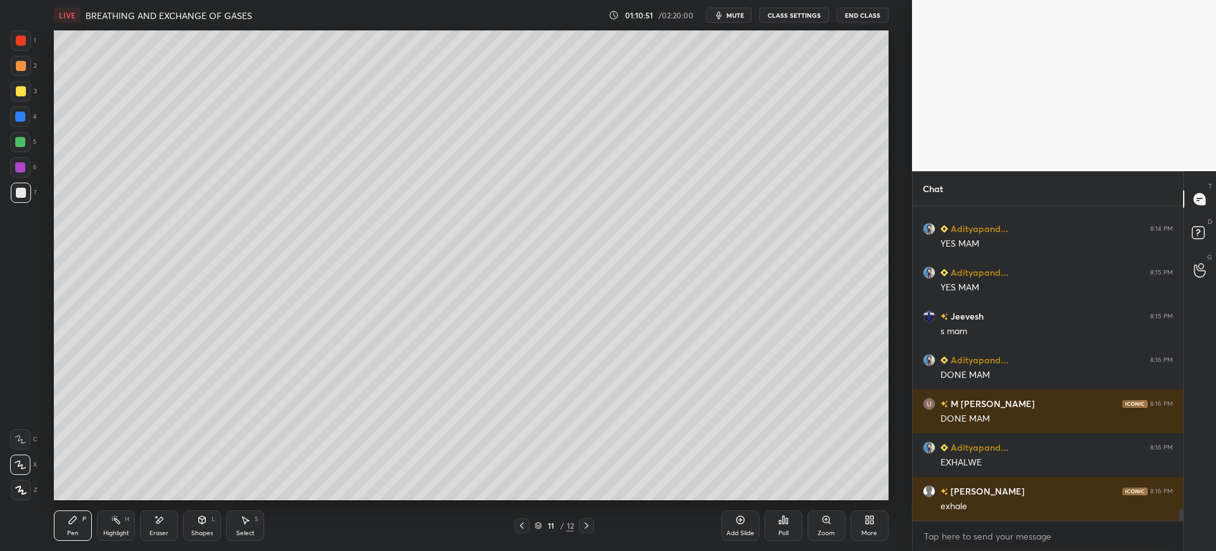
click at [33, 117] on div "4" at bounding box center [23, 116] width 27 height 20
click at [31, 196] on div "7" at bounding box center [24, 192] width 26 height 20
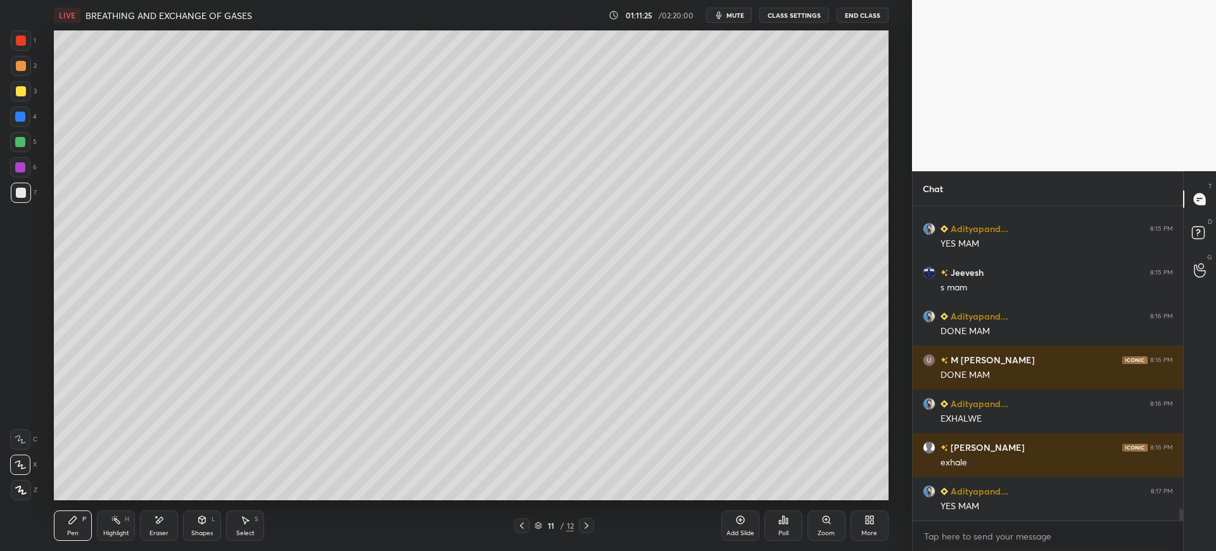
click at [28, 201] on div at bounding box center [21, 192] width 20 height 20
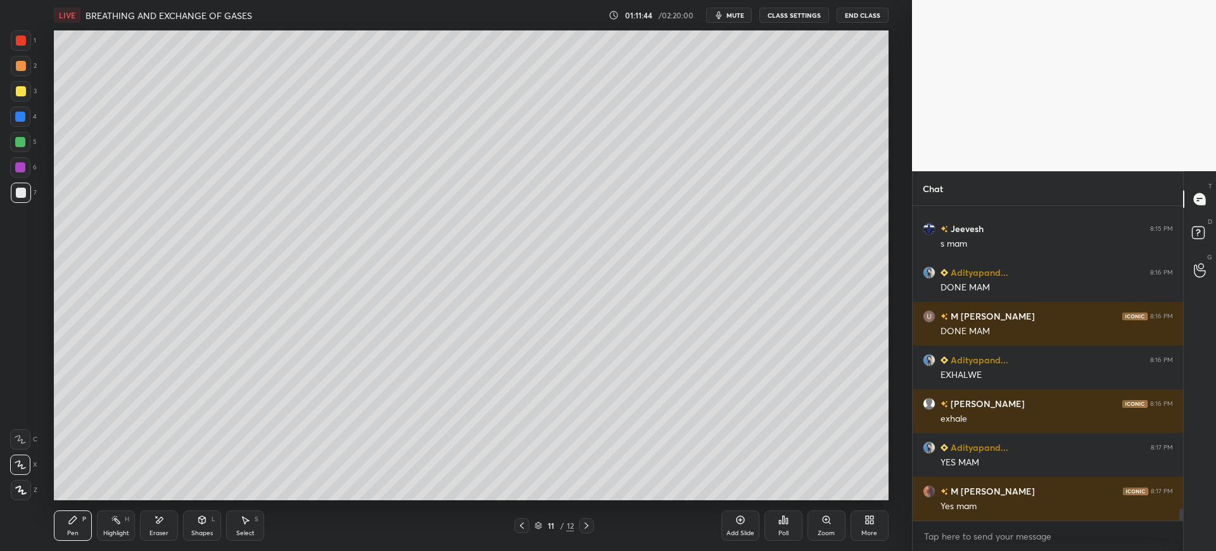
click at [588, 522] on icon at bounding box center [587, 525] width 10 height 10
click at [594, 518] on div at bounding box center [586, 525] width 15 height 15
click at [589, 524] on icon at bounding box center [587, 525] width 10 height 10
click at [742, 515] on icon at bounding box center [740, 519] width 10 height 10
click at [16, 90] on div at bounding box center [21, 91] width 10 height 10
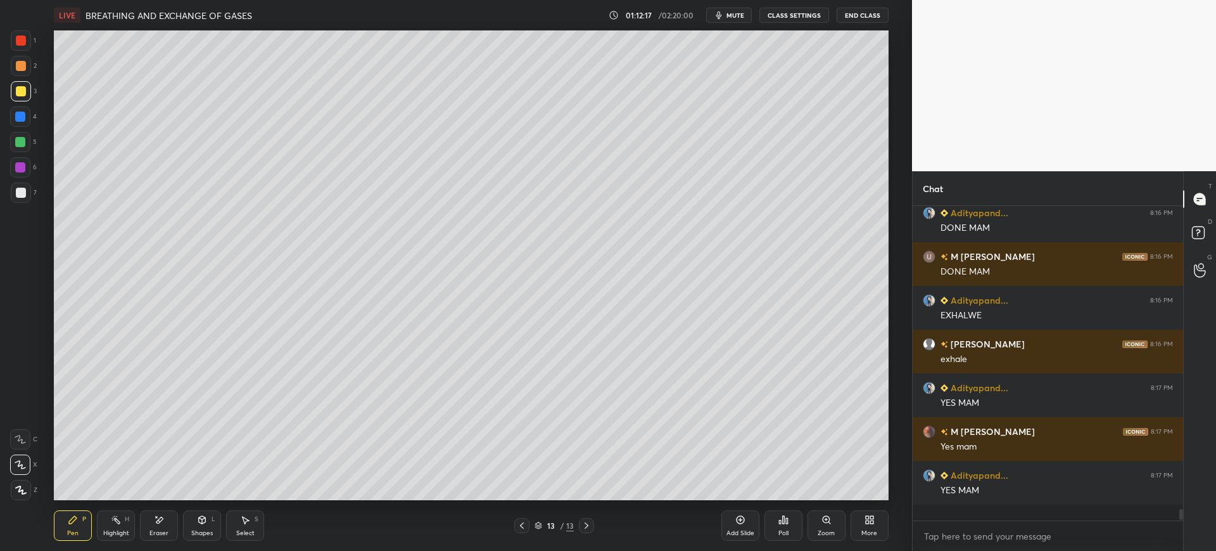
scroll to position [8055, 0]
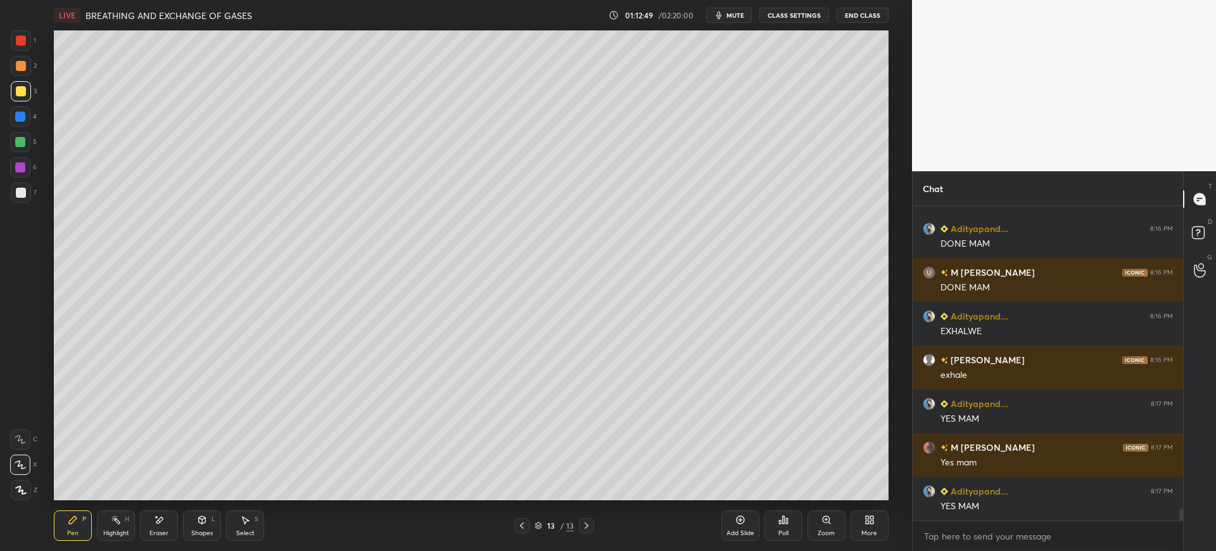
click at [30, 196] on div at bounding box center [21, 192] width 20 height 20
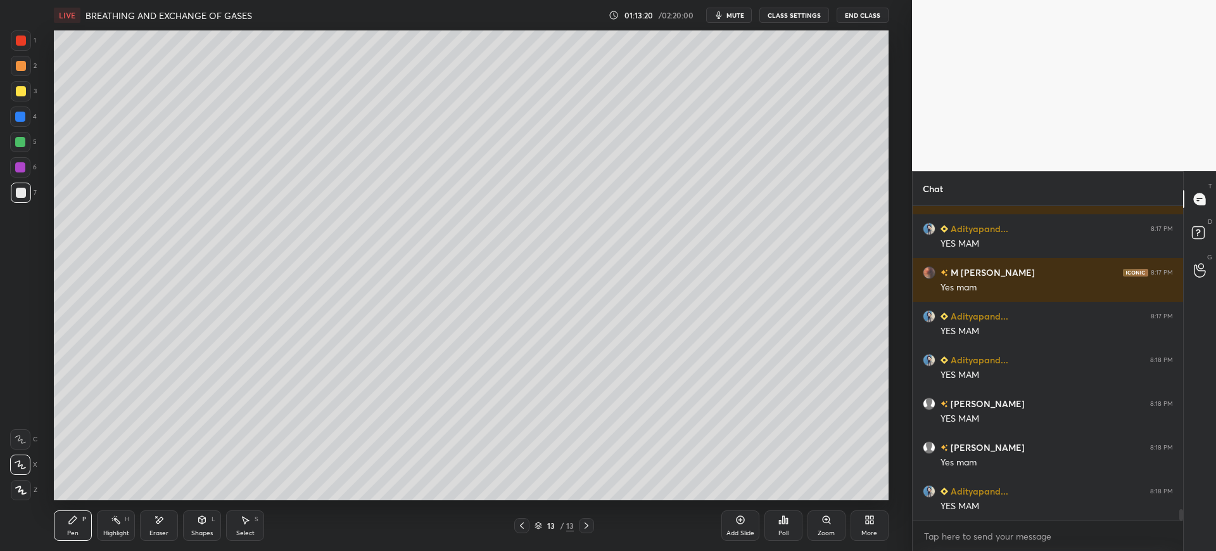
scroll to position [8274, 0]
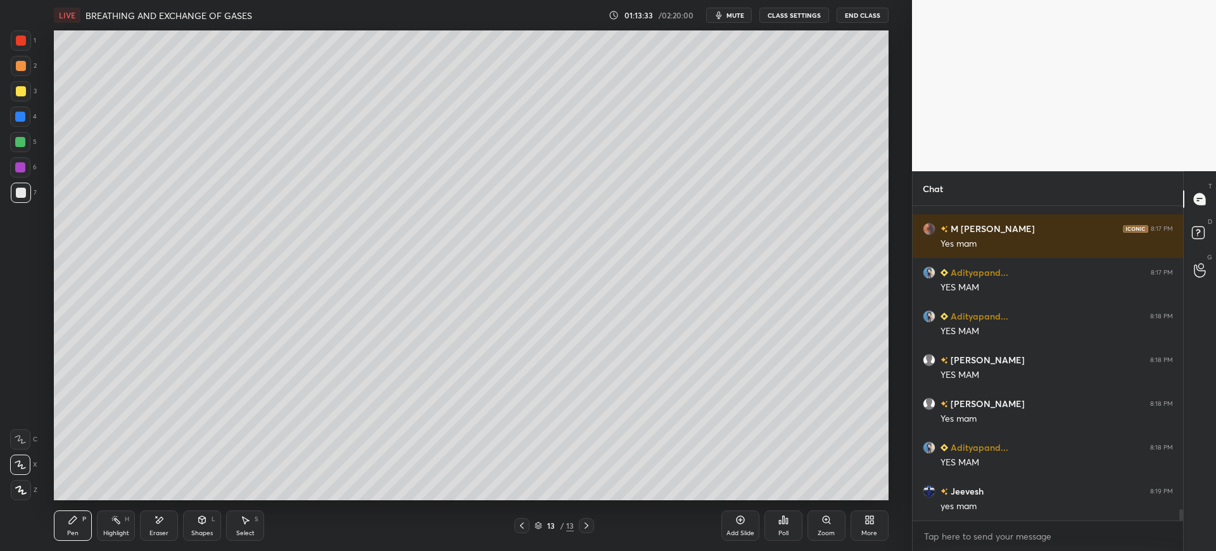
click at [40, 190] on div "1 2 3 4 5 6 7 C X Z E E Erase all H H" at bounding box center [20, 264] width 41 height 469
click at [37, 74] on div "1 2 3 4 5 6 7 C X Z E E Erase all H H" at bounding box center [20, 264] width 41 height 469
click at [26, 104] on div "3" at bounding box center [24, 93] width 26 height 25
click at [739, 525] on div "Add Slide" at bounding box center [741, 525] width 38 height 30
click at [556, 521] on div "14 / 14" at bounding box center [554, 524] width 39 height 11
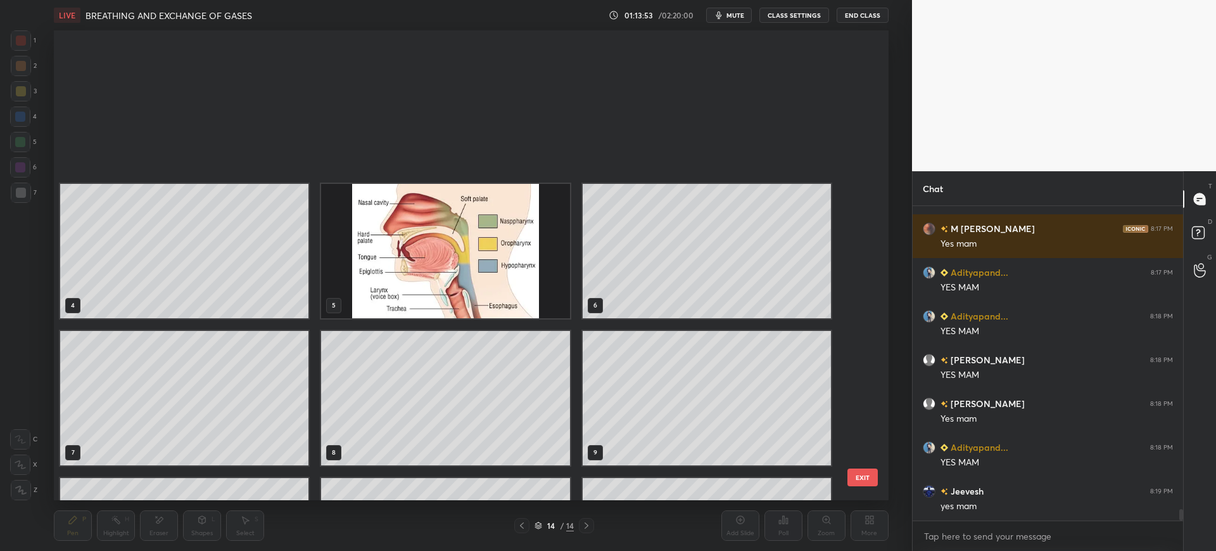
scroll to position [466, 829]
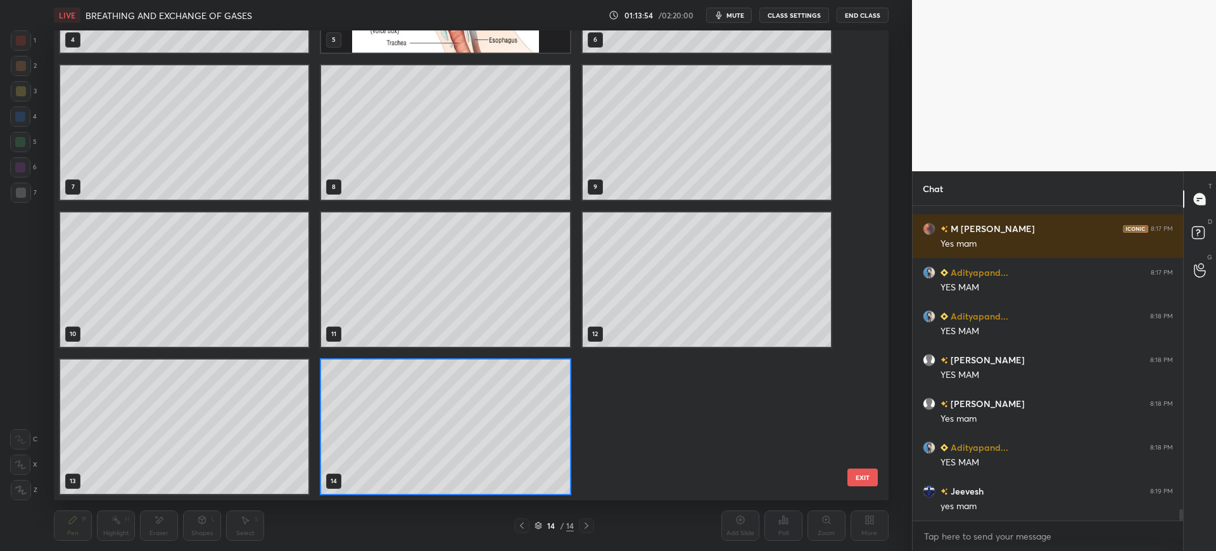
click at [863, 477] on button "EXIT" at bounding box center [863, 477] width 30 height 18
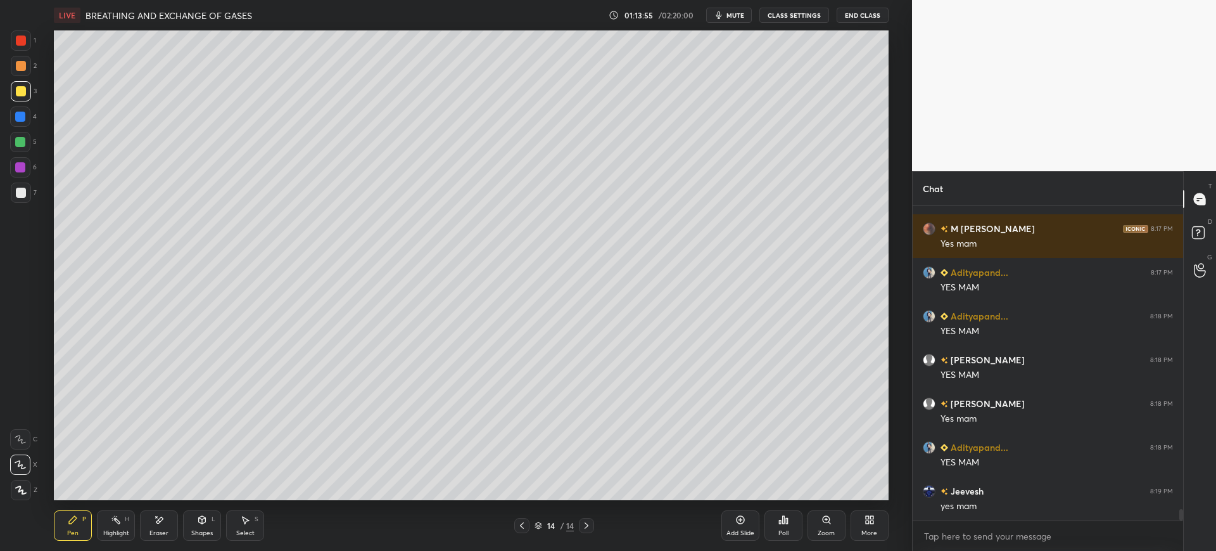
click at [16, 117] on div at bounding box center [20, 116] width 10 height 10
click at [201, 523] on icon at bounding box center [202, 520] width 7 height 8
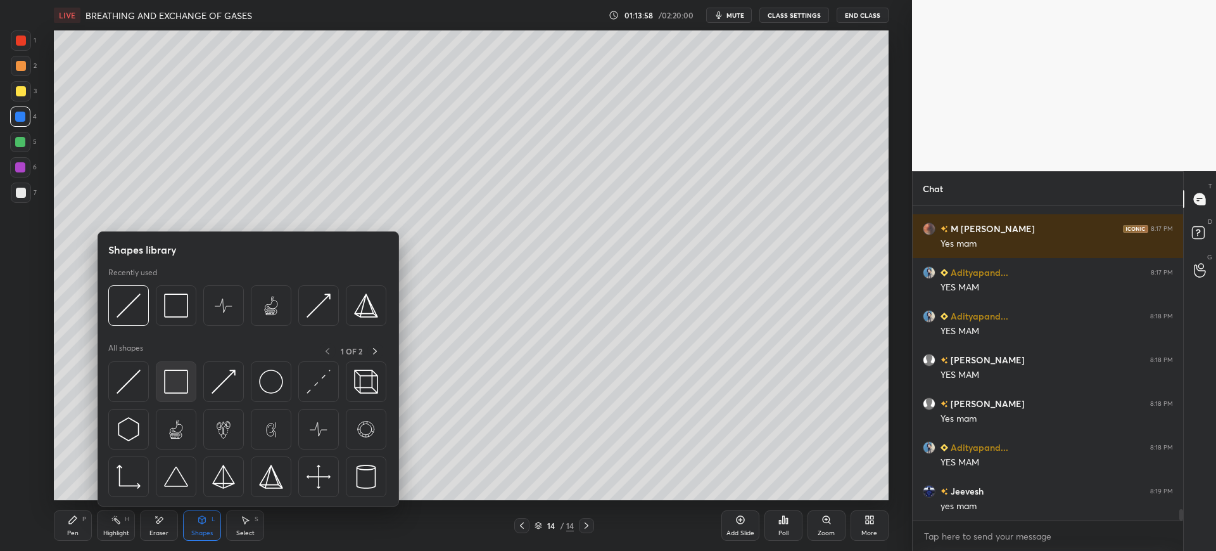
scroll to position [8318, 0]
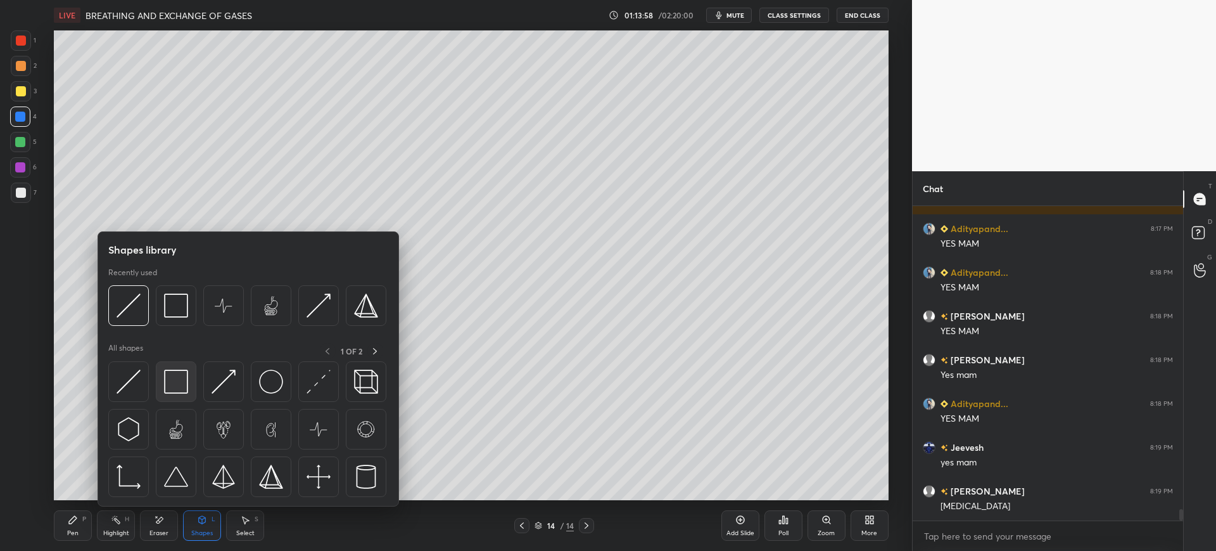
click at [175, 384] on img at bounding box center [176, 381] width 24 height 24
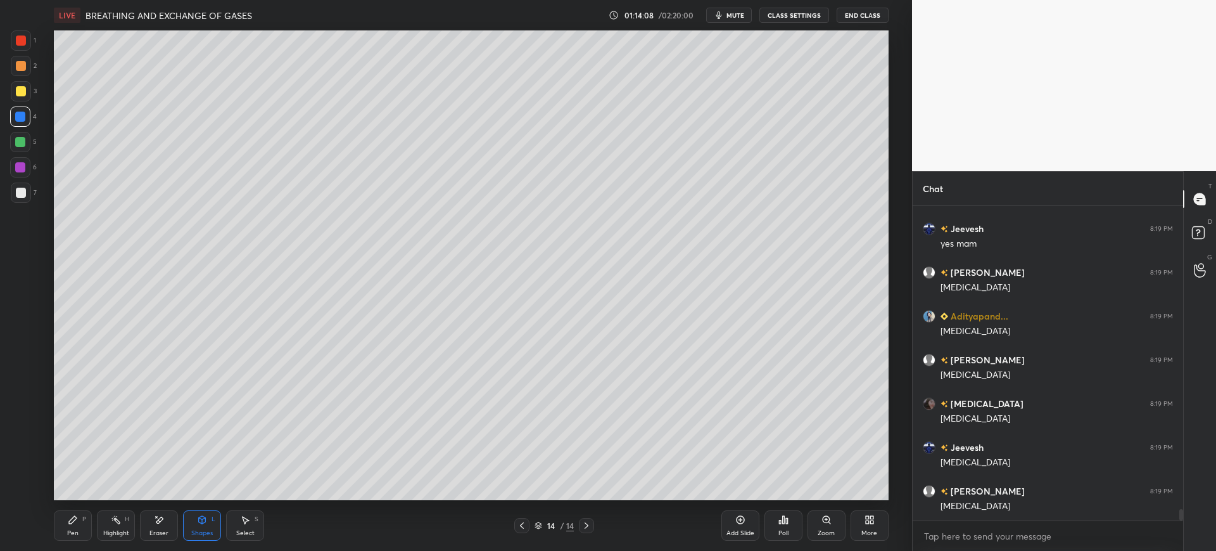
scroll to position [8580, 0]
click at [78, 531] on div "Pen" at bounding box center [72, 533] width 11 height 6
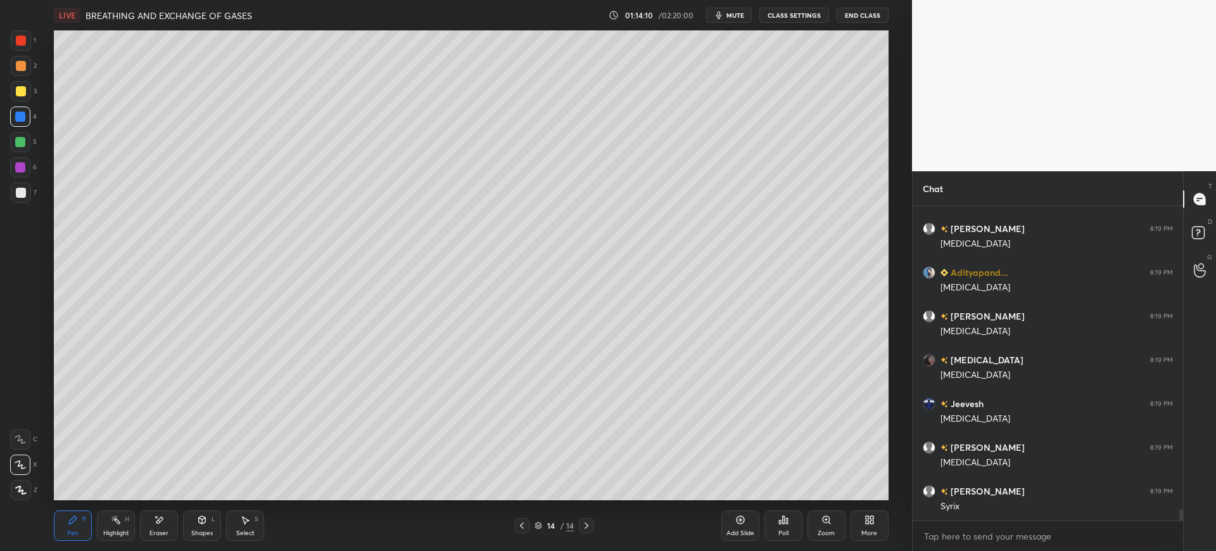
click at [32, 198] on div "7" at bounding box center [24, 192] width 26 height 20
click at [23, 437] on icon at bounding box center [20, 439] width 11 height 9
click at [156, 525] on icon at bounding box center [159, 519] width 10 height 11
click at [75, 521] on icon at bounding box center [73, 519] width 10 height 10
click at [20, 112] on div at bounding box center [20, 116] width 10 height 10
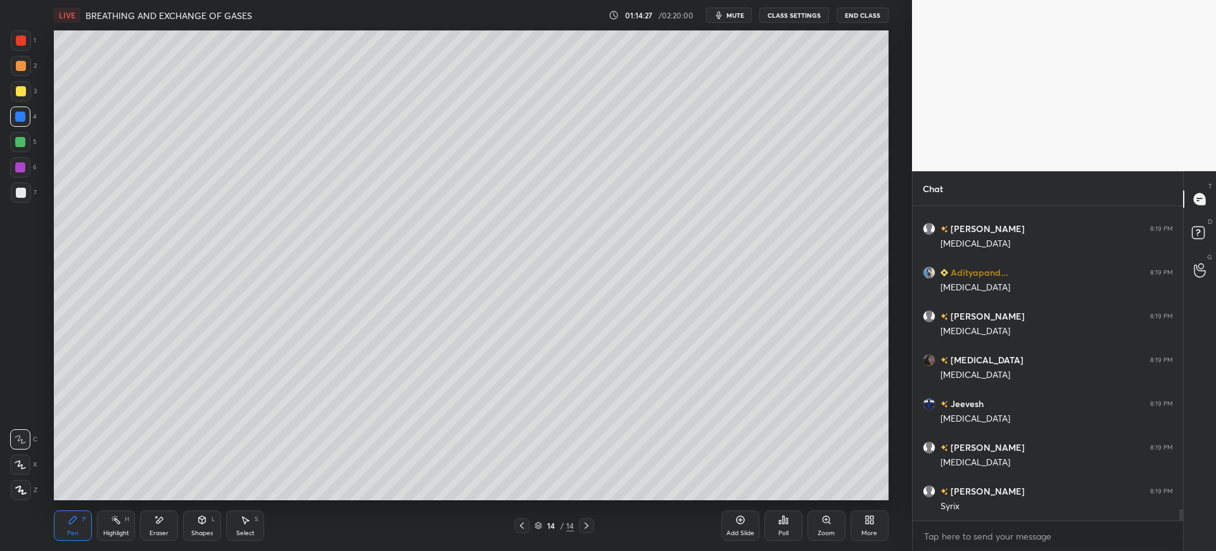
click at [21, 92] on div at bounding box center [21, 91] width 10 height 10
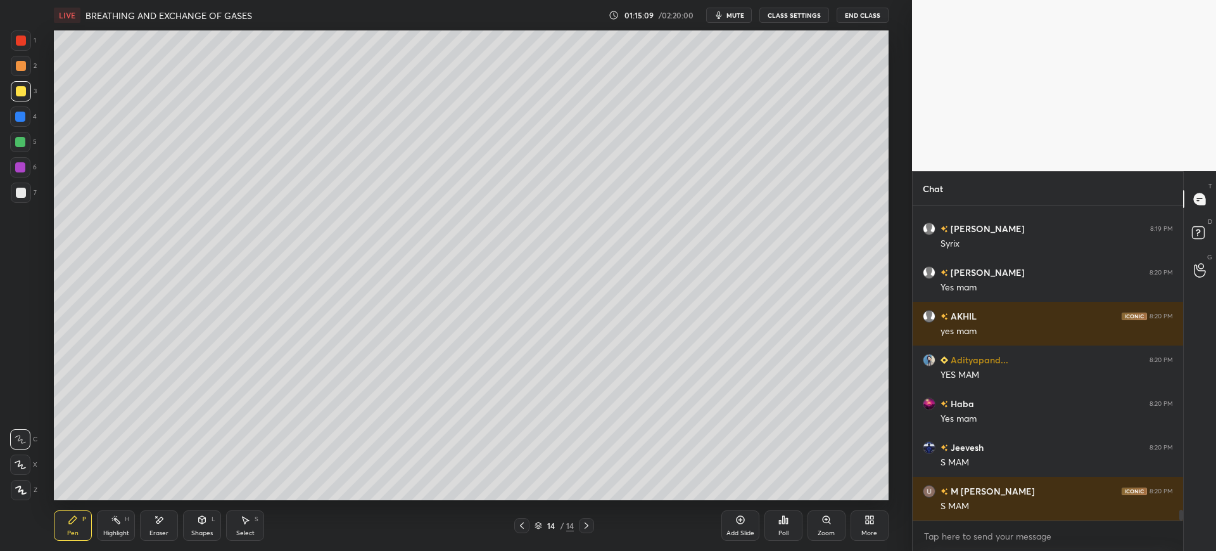
scroll to position [8886, 0]
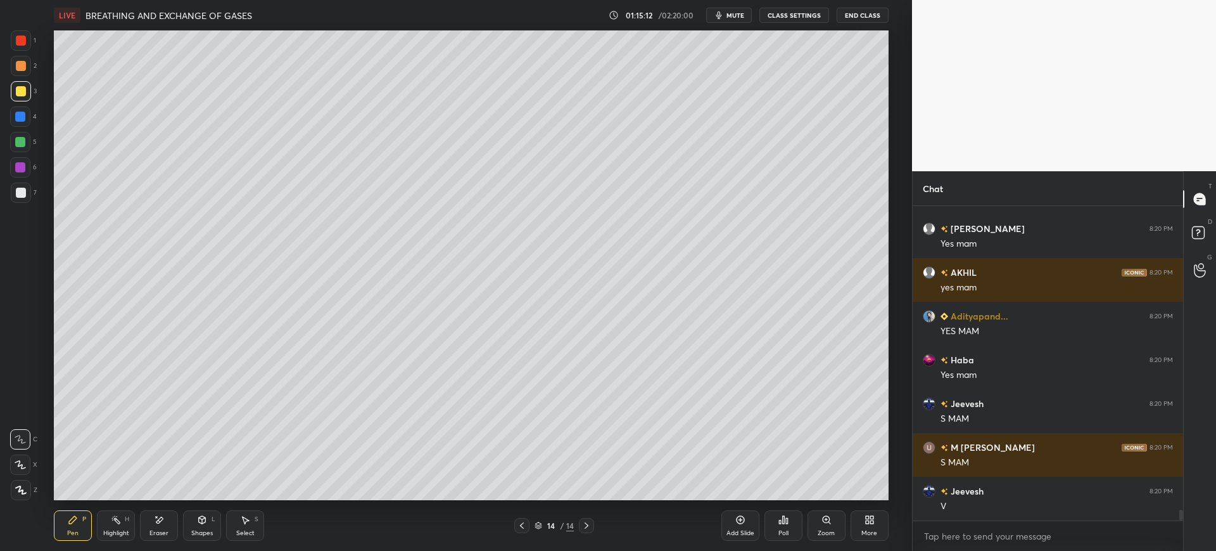
click at [24, 193] on div at bounding box center [21, 193] width 10 height 10
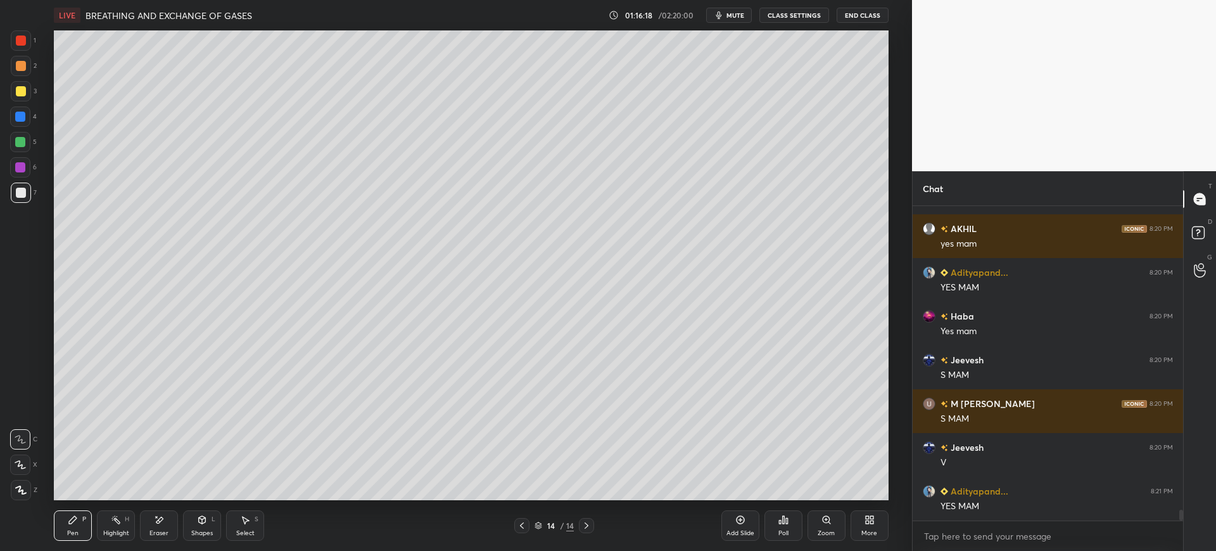
click at [168, 519] on div "Eraser" at bounding box center [159, 525] width 38 height 30
click at [68, 528] on div "Pen P" at bounding box center [73, 525] width 38 height 30
click at [31, 99] on div "3" at bounding box center [24, 91] width 26 height 20
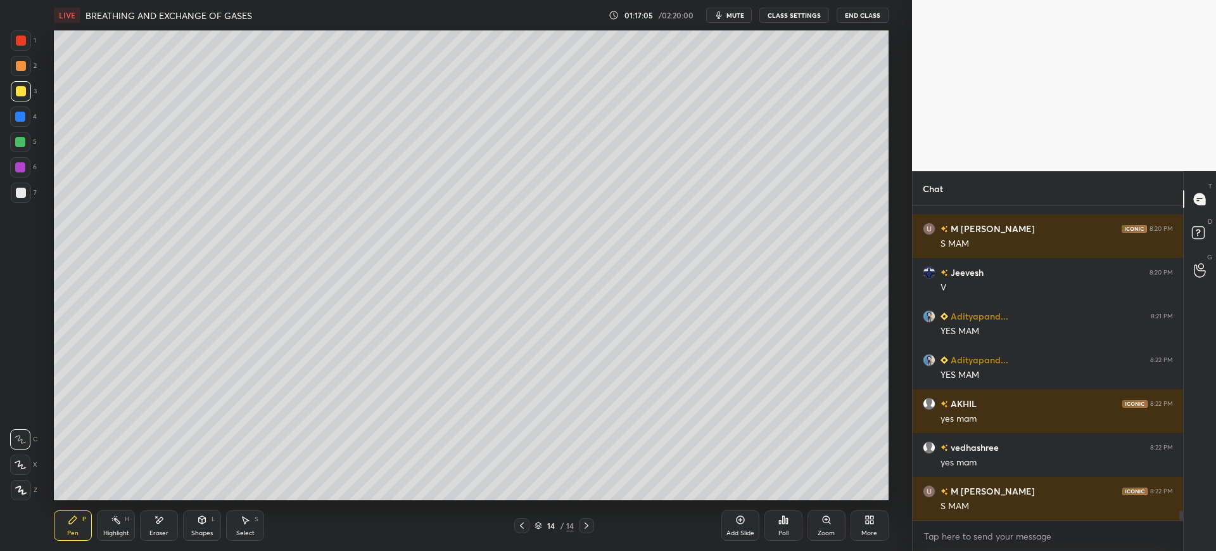
scroll to position [9148, 0]
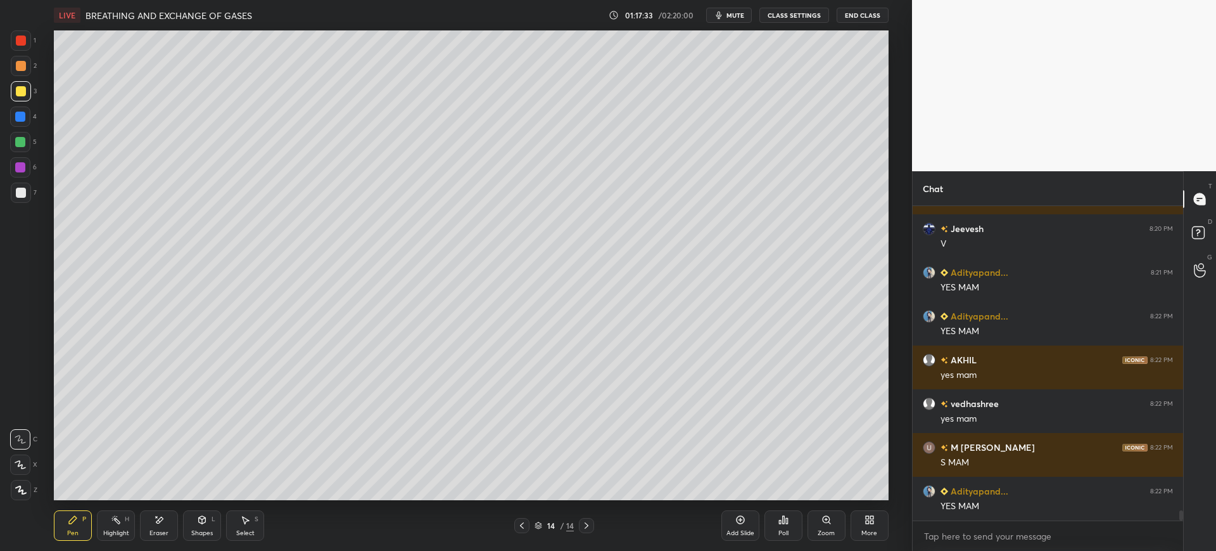
click at [22, 47] on div at bounding box center [21, 40] width 20 height 20
click at [28, 120] on div at bounding box center [20, 116] width 20 height 20
click at [16, 201] on div at bounding box center [21, 192] width 20 height 20
click at [32, 142] on div "5" at bounding box center [23, 142] width 27 height 20
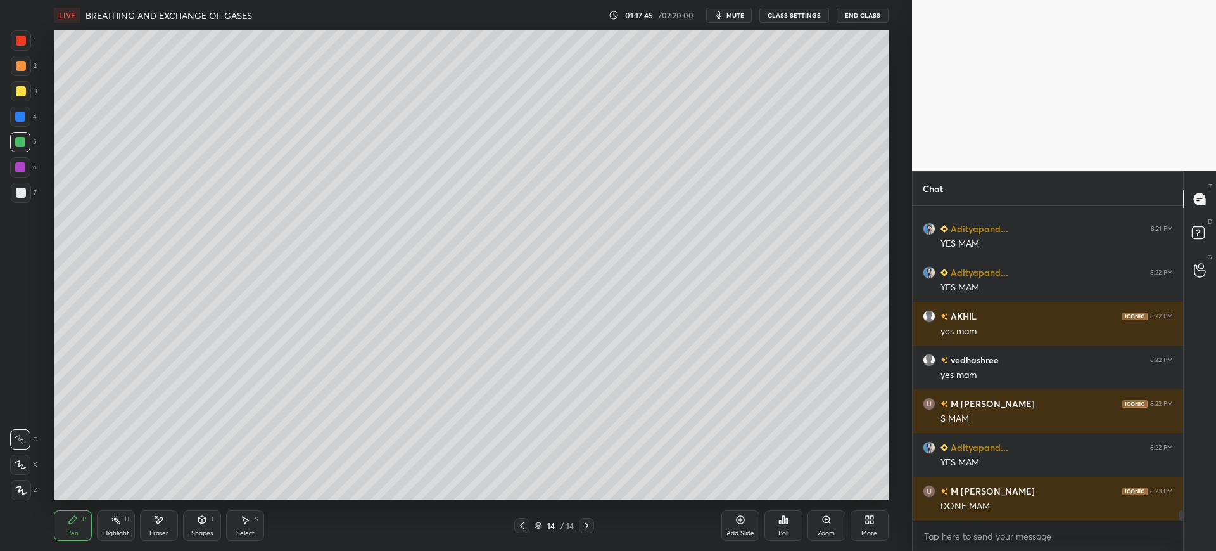
click at [25, 179] on div "6" at bounding box center [23, 169] width 27 height 25
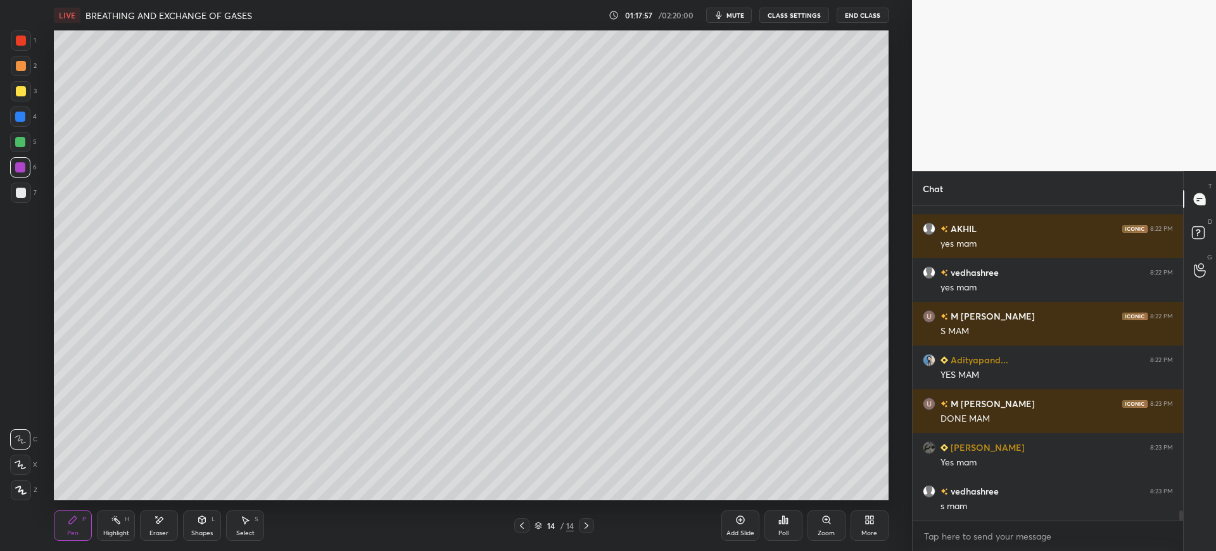
scroll to position [9323, 0]
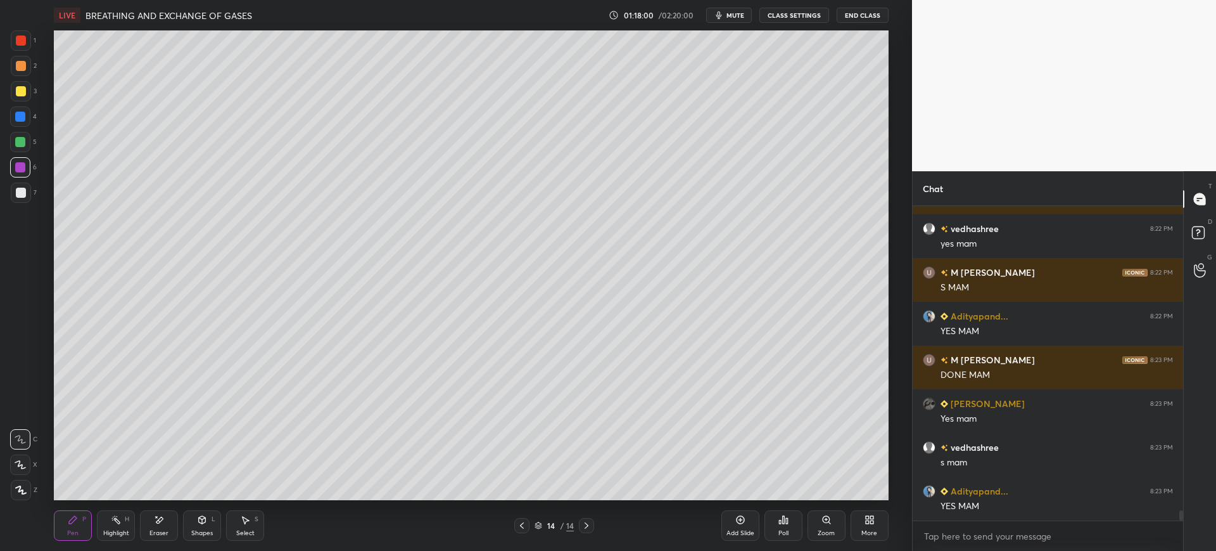
click at [23, 190] on div at bounding box center [21, 193] width 10 height 10
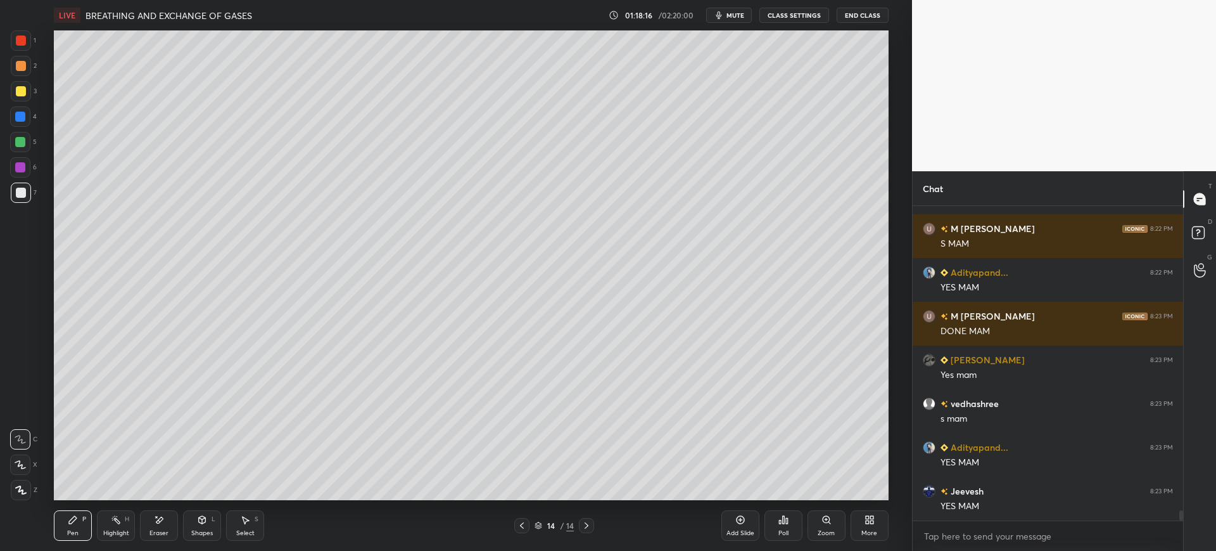
scroll to position [9410, 0]
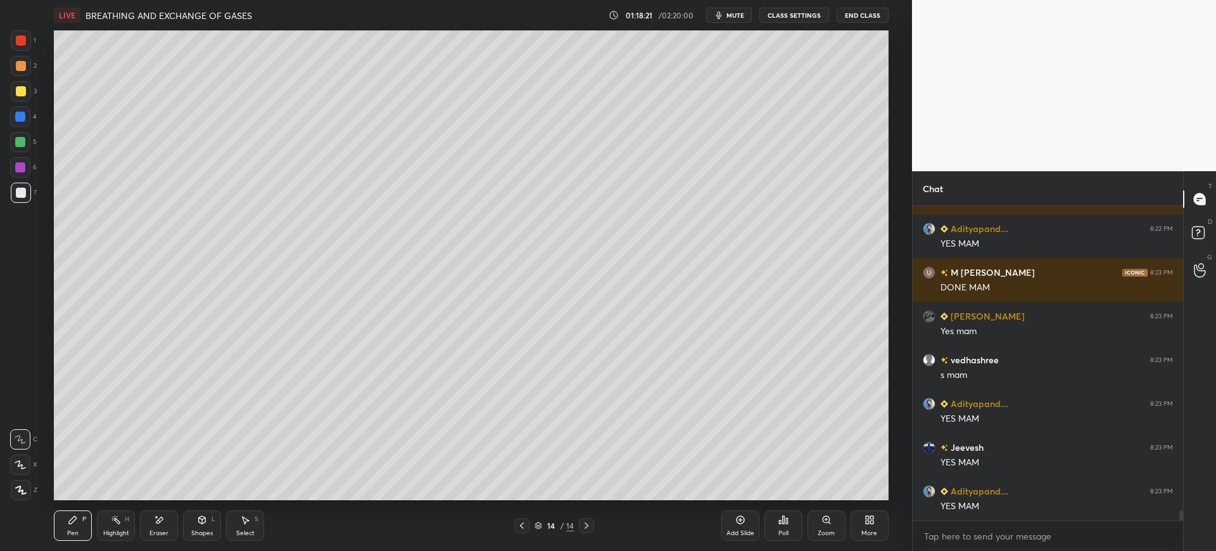
click at [745, 530] on div "Add Slide" at bounding box center [741, 533] width 28 height 6
click at [208, 520] on div "Shapes L" at bounding box center [202, 525] width 38 height 30
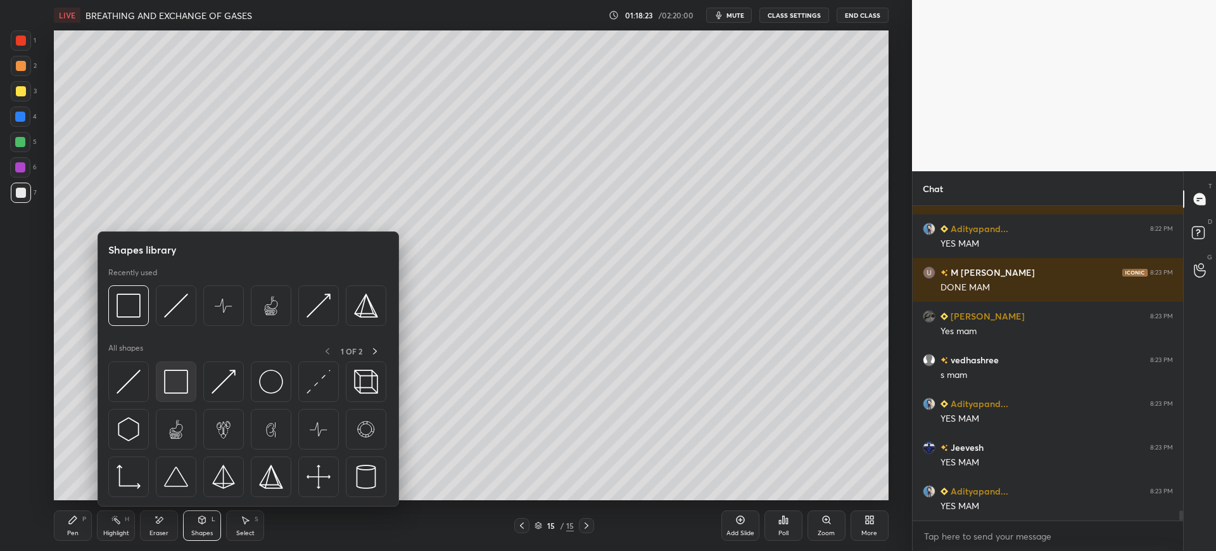
click at [172, 378] on img at bounding box center [176, 381] width 24 height 24
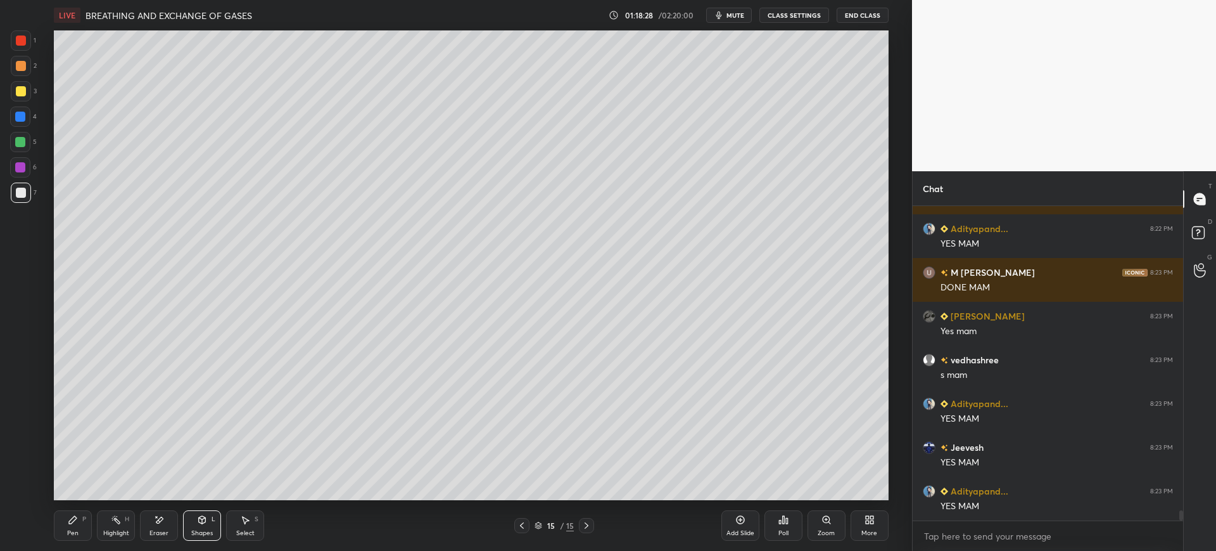
click at [67, 525] on div "Pen P" at bounding box center [73, 525] width 38 height 30
click at [20, 82] on div at bounding box center [21, 91] width 20 height 20
click at [158, 531] on div "Eraser" at bounding box center [159, 533] width 19 height 6
click at [83, 516] on div "P" at bounding box center [84, 519] width 4 height 6
click at [27, 183] on div at bounding box center [21, 192] width 20 height 20
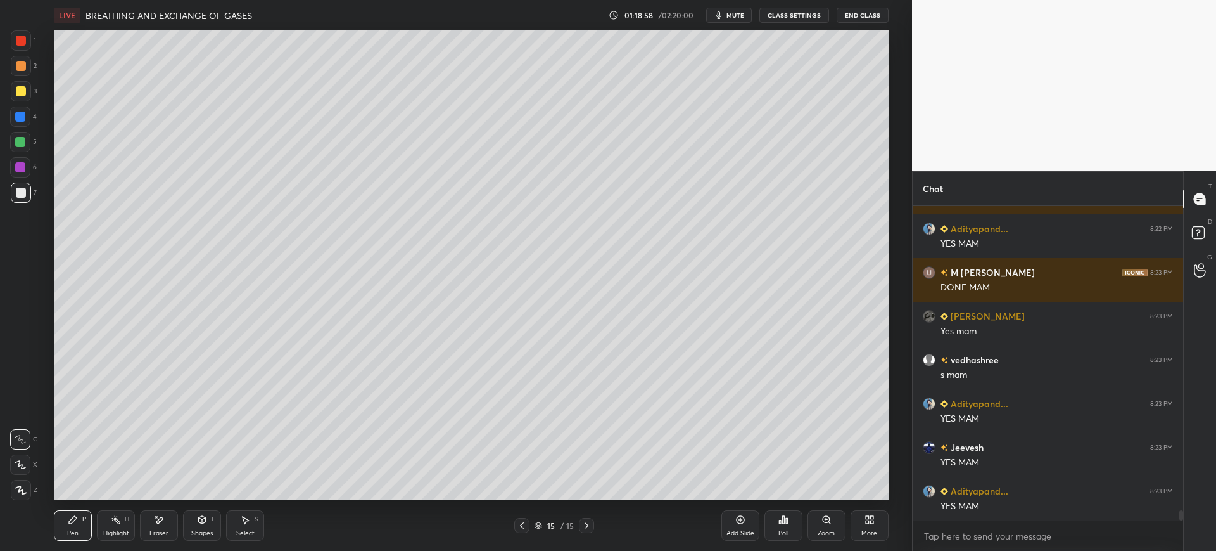
click at [23, 183] on div at bounding box center [21, 192] width 20 height 20
click at [16, 101] on div at bounding box center [21, 91] width 20 height 20
click at [29, 194] on div at bounding box center [21, 192] width 20 height 20
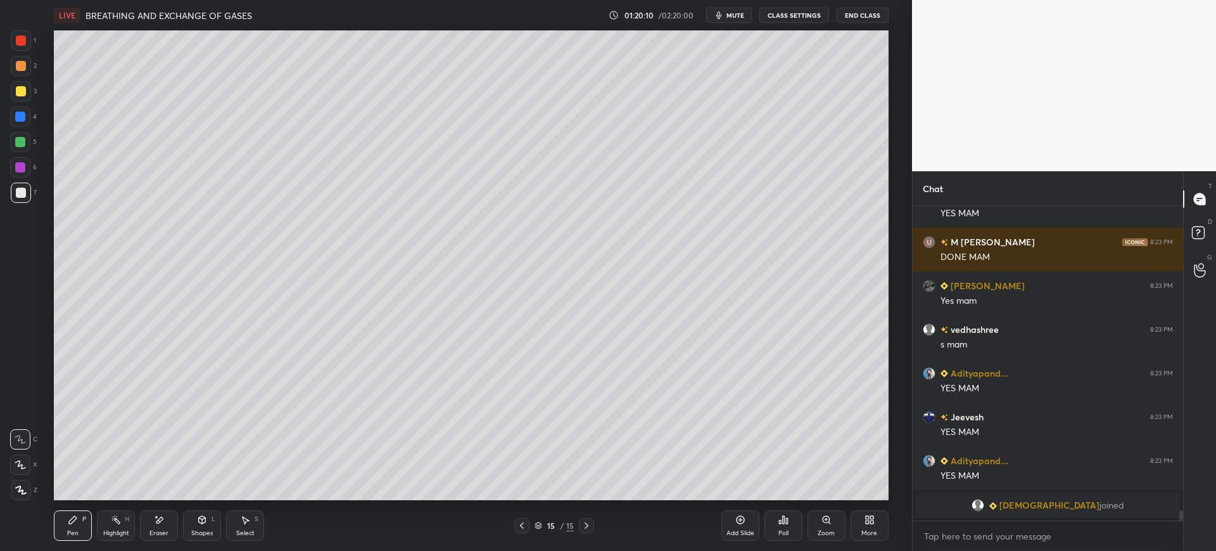
click at [21, 101] on div "3" at bounding box center [24, 93] width 26 height 25
click at [21, 137] on div at bounding box center [20, 142] width 10 height 10
click at [18, 124] on div at bounding box center [20, 116] width 20 height 20
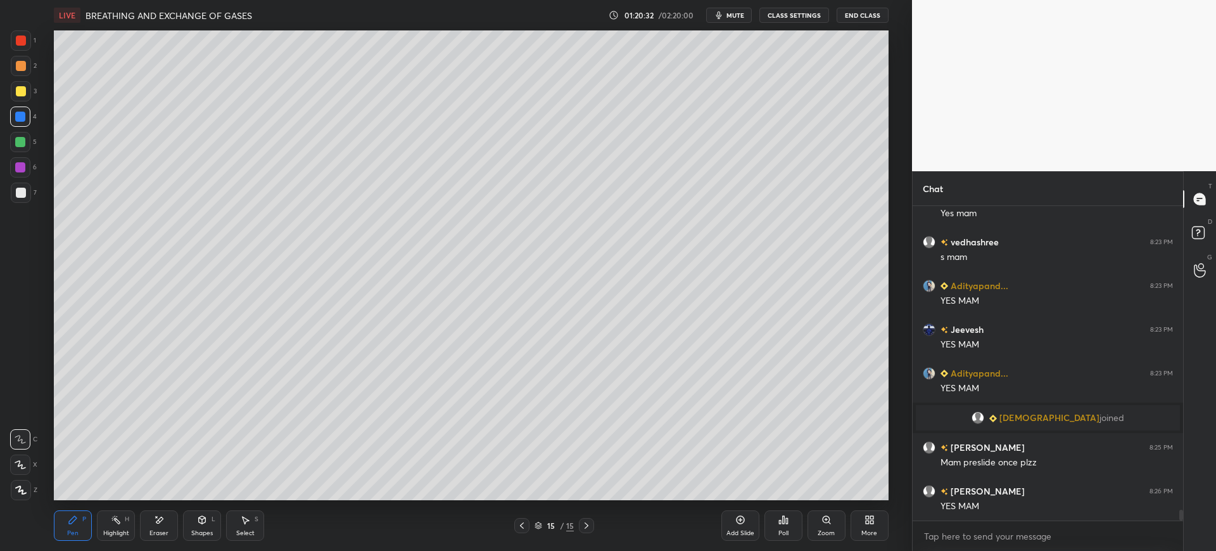
scroll to position [8849, 0]
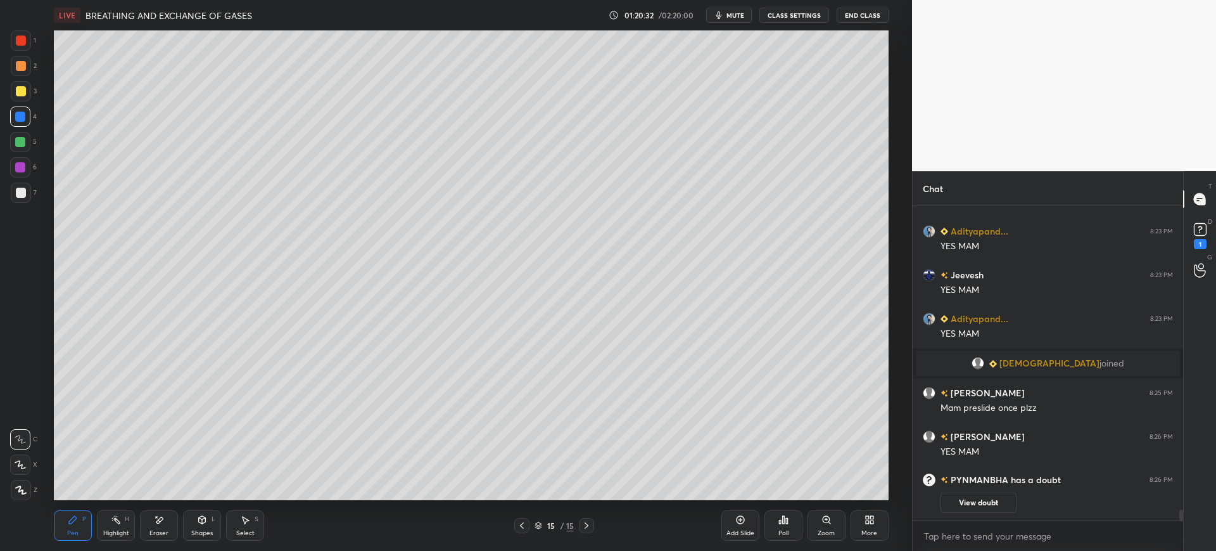
click at [524, 523] on icon at bounding box center [522, 525] width 10 height 10
click at [586, 527] on icon at bounding box center [587, 525] width 4 height 6
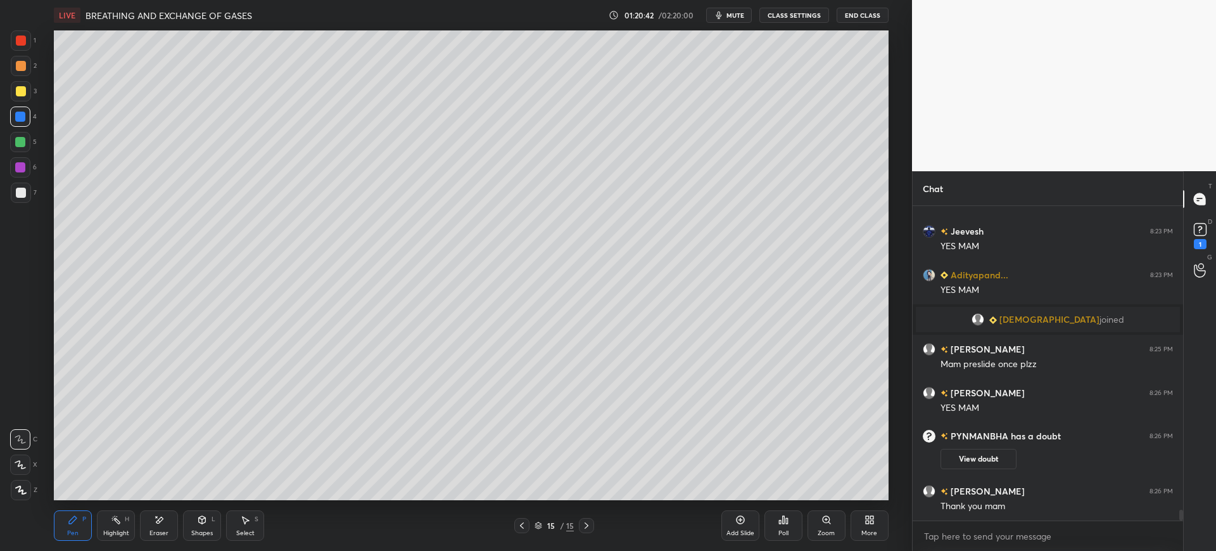
scroll to position [8900, 0]
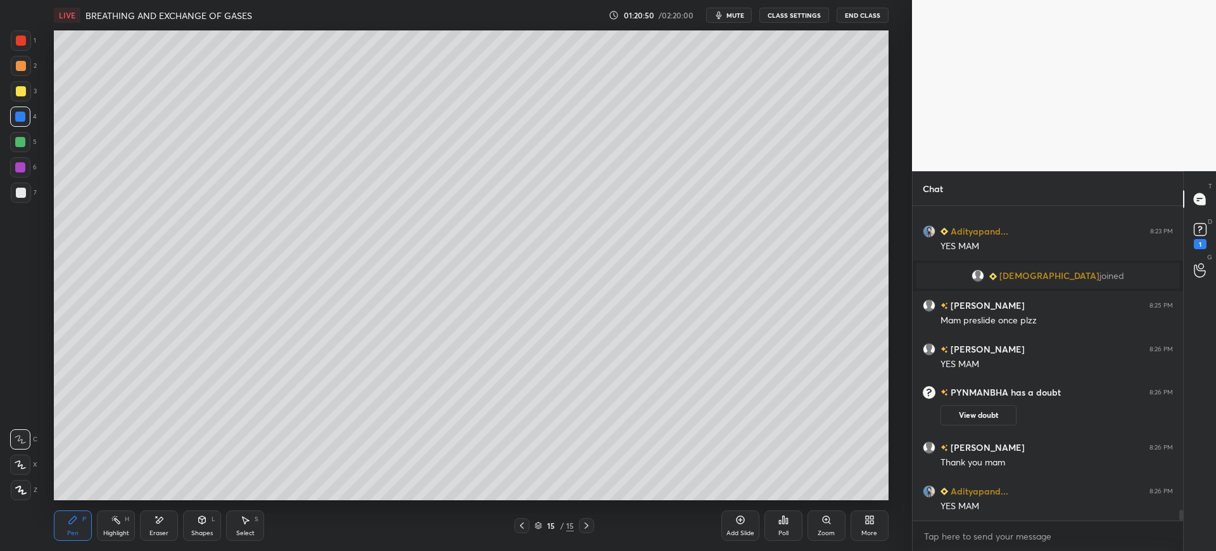
click at [20, 91] on div at bounding box center [21, 91] width 10 height 10
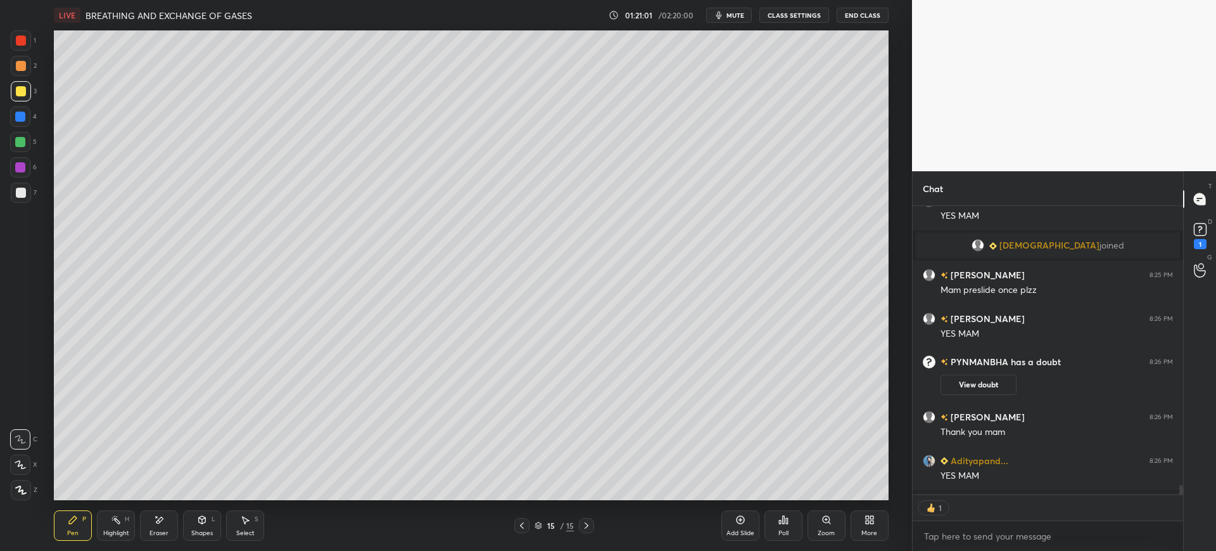
scroll to position [284, 267]
click at [160, 533] on div "Eraser" at bounding box center [159, 533] width 19 height 6
click at [84, 516] on div "P" at bounding box center [84, 519] width 4 height 6
click at [31, 191] on div "7" at bounding box center [24, 192] width 26 height 20
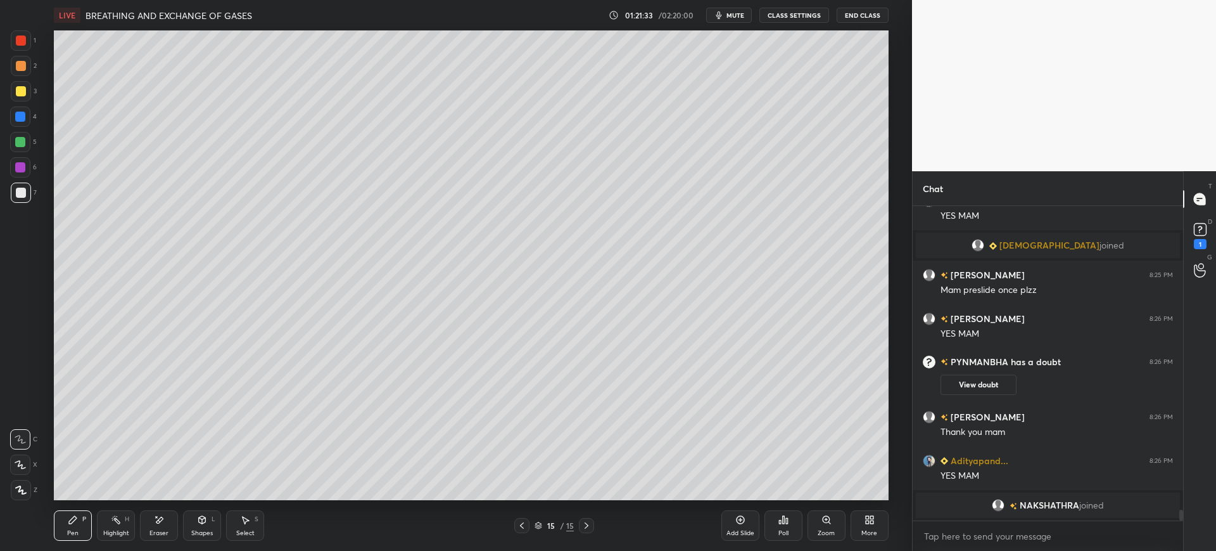
click at [30, 193] on div at bounding box center [21, 192] width 20 height 20
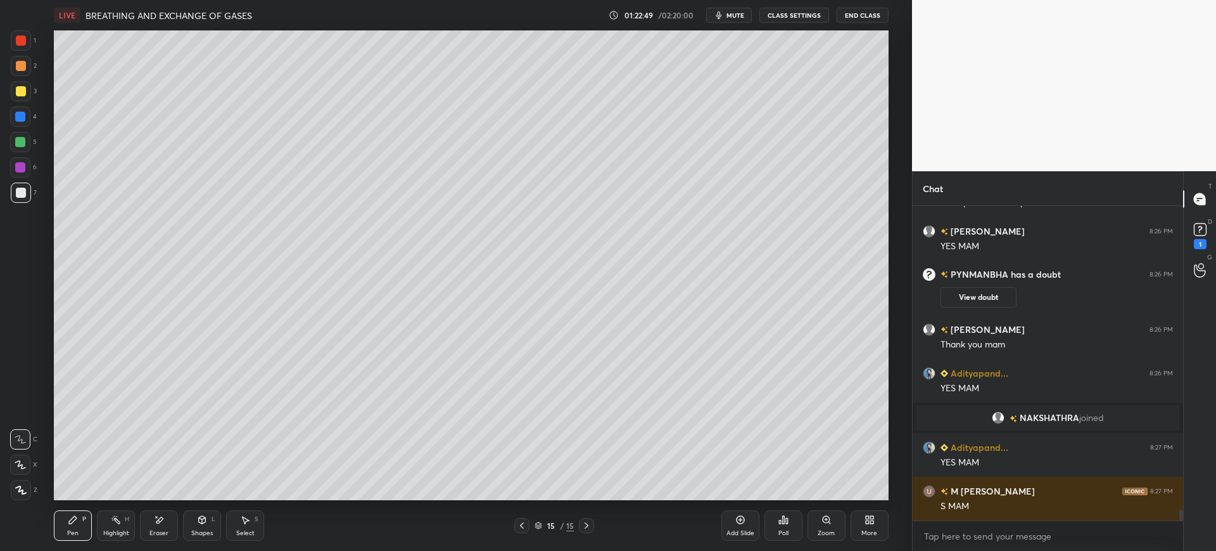
click at [733, 516] on div "Add Slide" at bounding box center [741, 525] width 38 height 30
click at [206, 524] on icon at bounding box center [202, 519] width 10 height 10
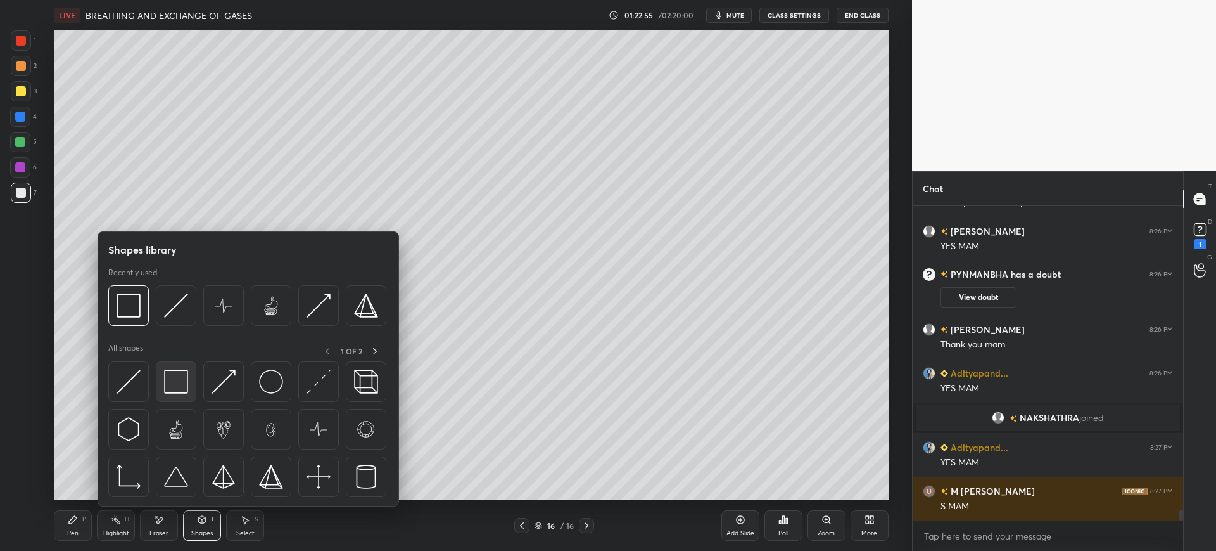
click at [178, 372] on img at bounding box center [176, 381] width 24 height 24
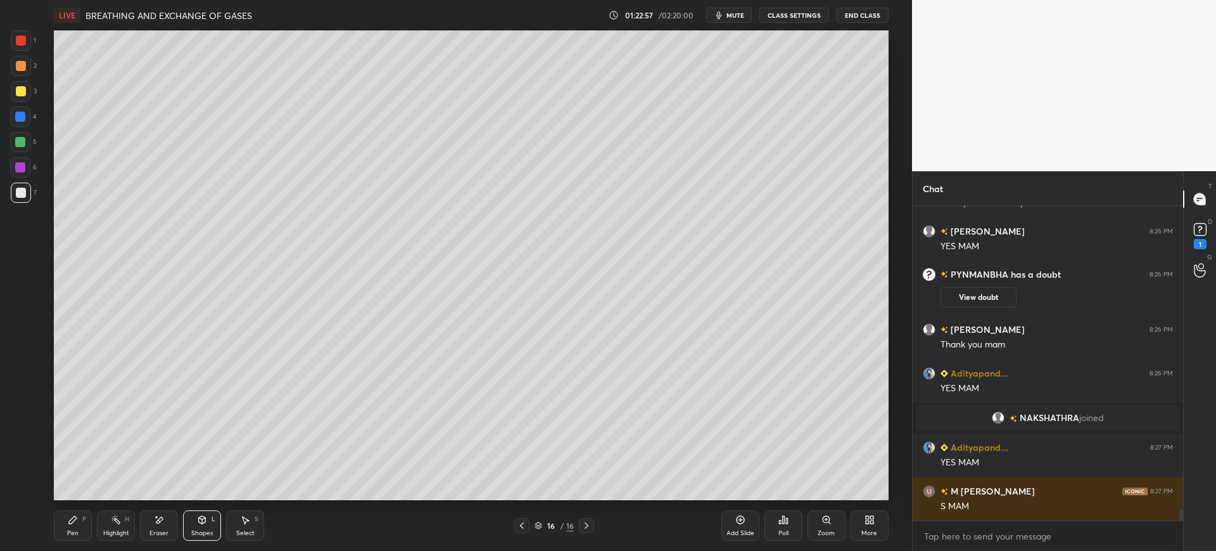
click at [88, 518] on div "Pen P" at bounding box center [73, 525] width 38 height 30
click at [25, 87] on div at bounding box center [21, 91] width 10 height 10
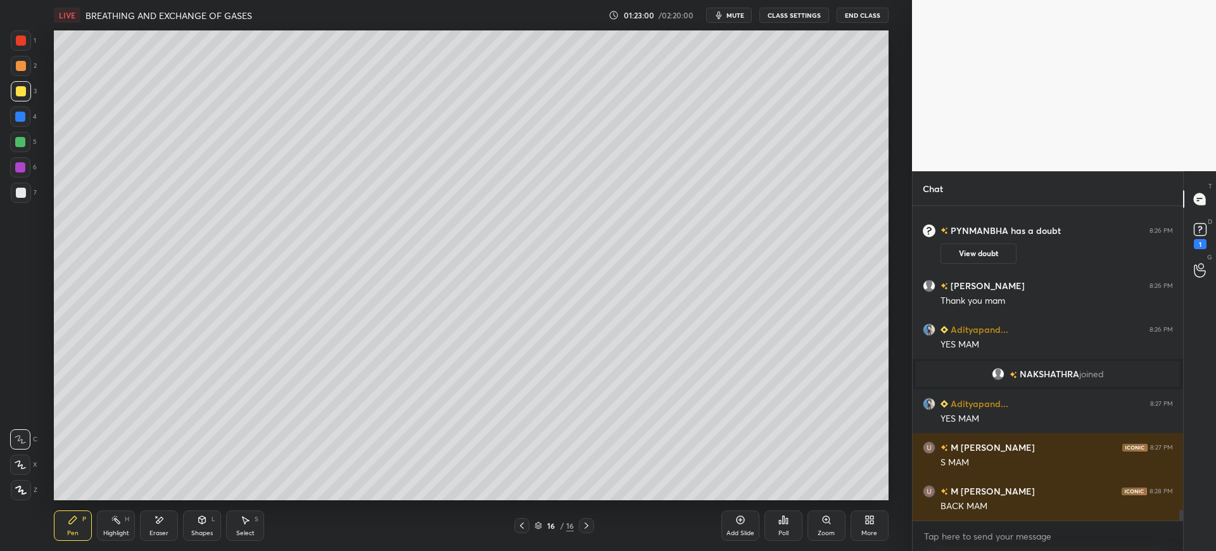
scroll to position [9081, 0]
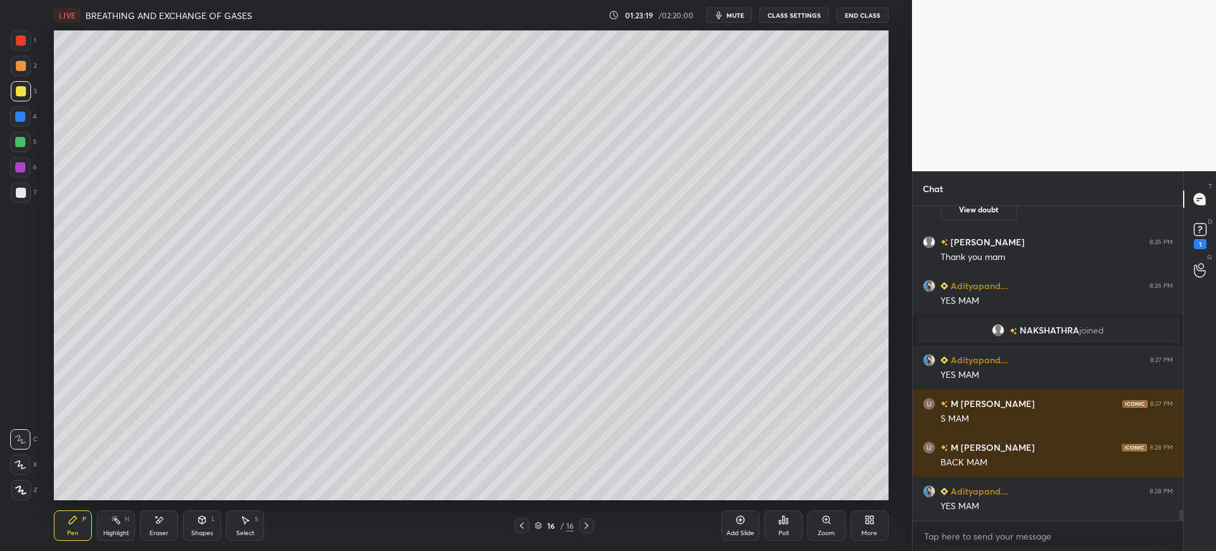
click at [25, 188] on div at bounding box center [21, 192] width 20 height 20
click at [25, 101] on div "3" at bounding box center [24, 93] width 26 height 25
click at [20, 195] on div at bounding box center [21, 193] width 10 height 10
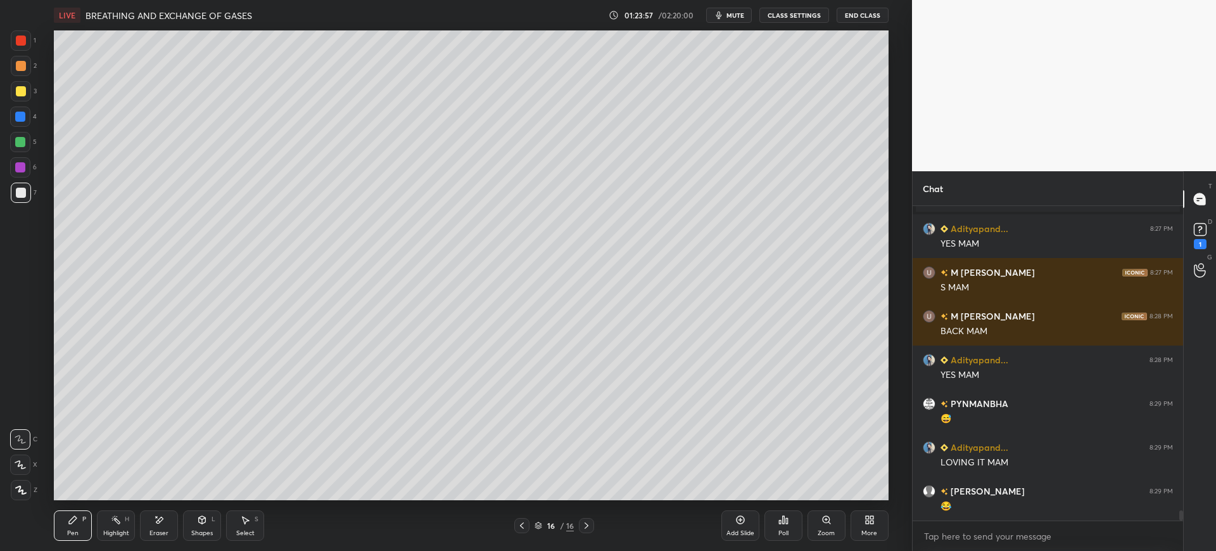
scroll to position [9256, 0]
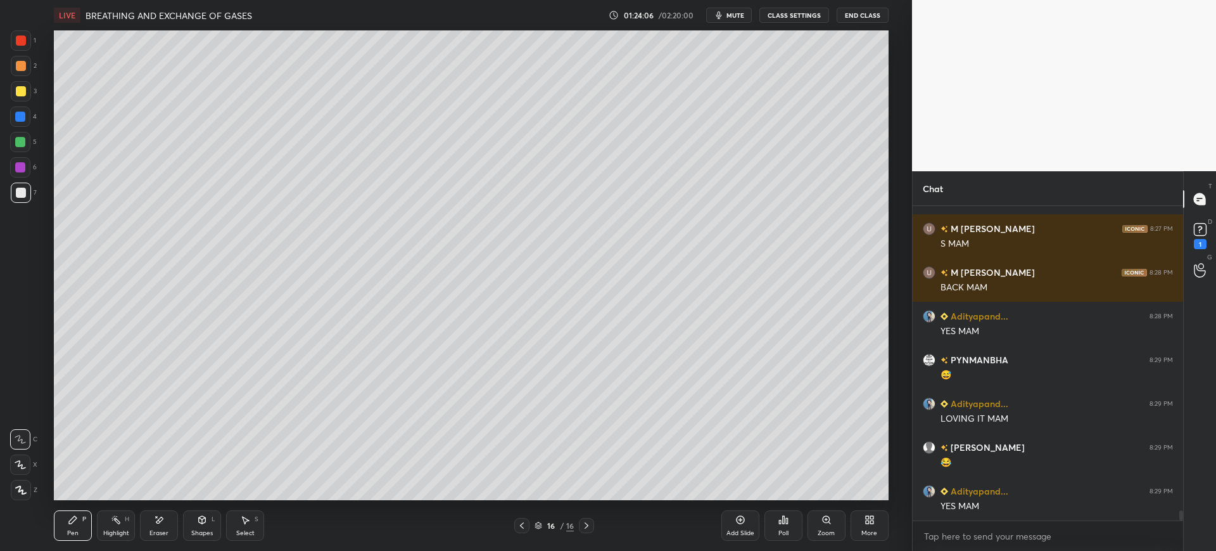
click at [33, 120] on div "4" at bounding box center [23, 116] width 27 height 20
click at [23, 163] on div at bounding box center [20, 167] width 10 height 10
click at [22, 131] on div "4" at bounding box center [23, 118] width 27 height 25
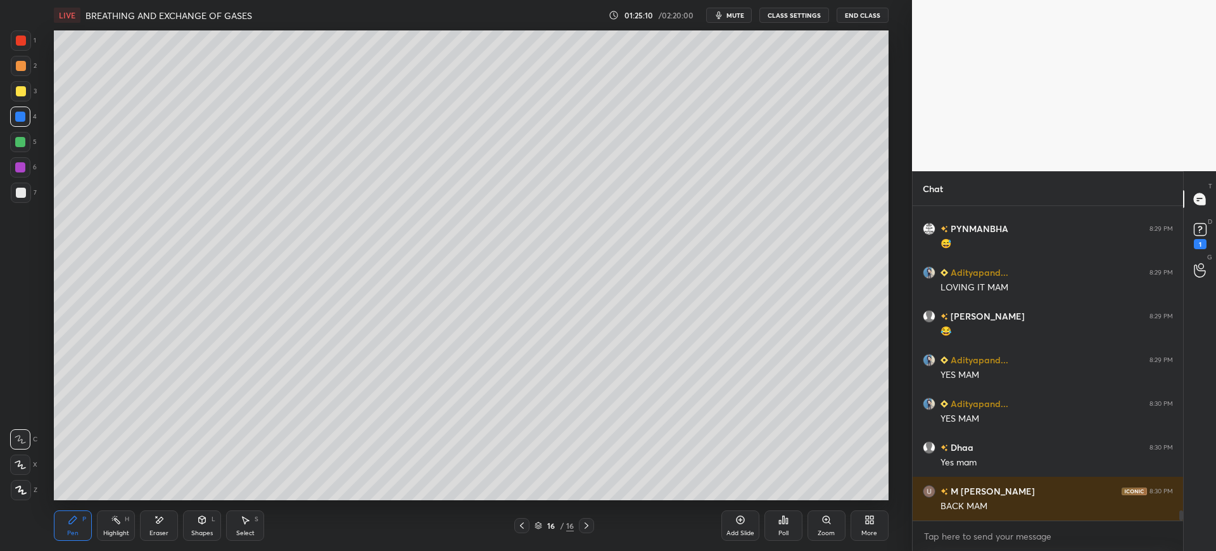
scroll to position [9431, 0]
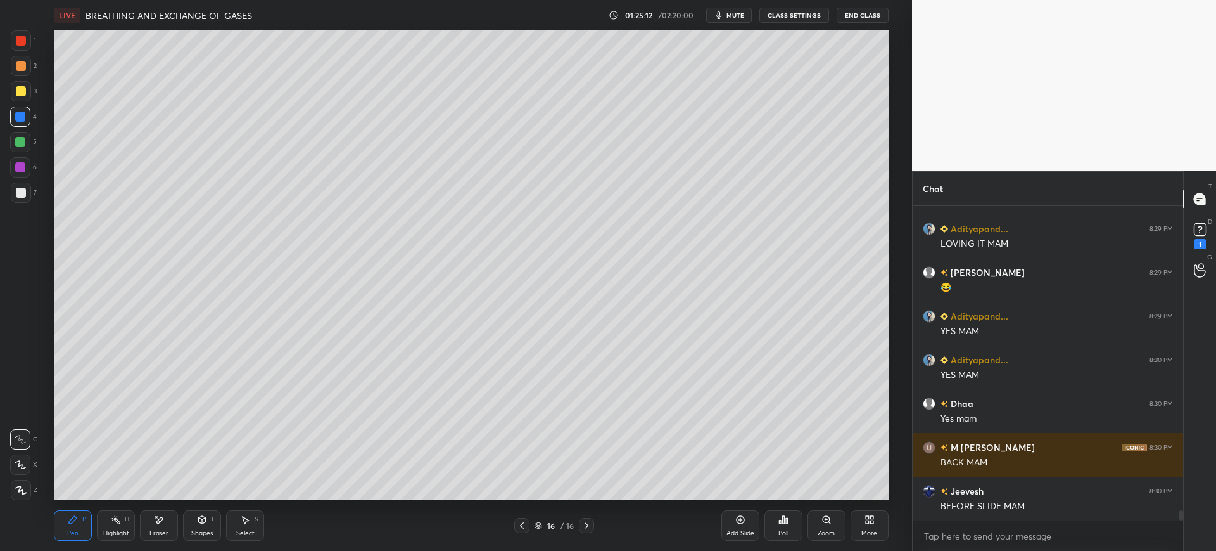
click at [17, 194] on div at bounding box center [21, 193] width 10 height 10
click at [17, 108] on div at bounding box center [20, 116] width 20 height 20
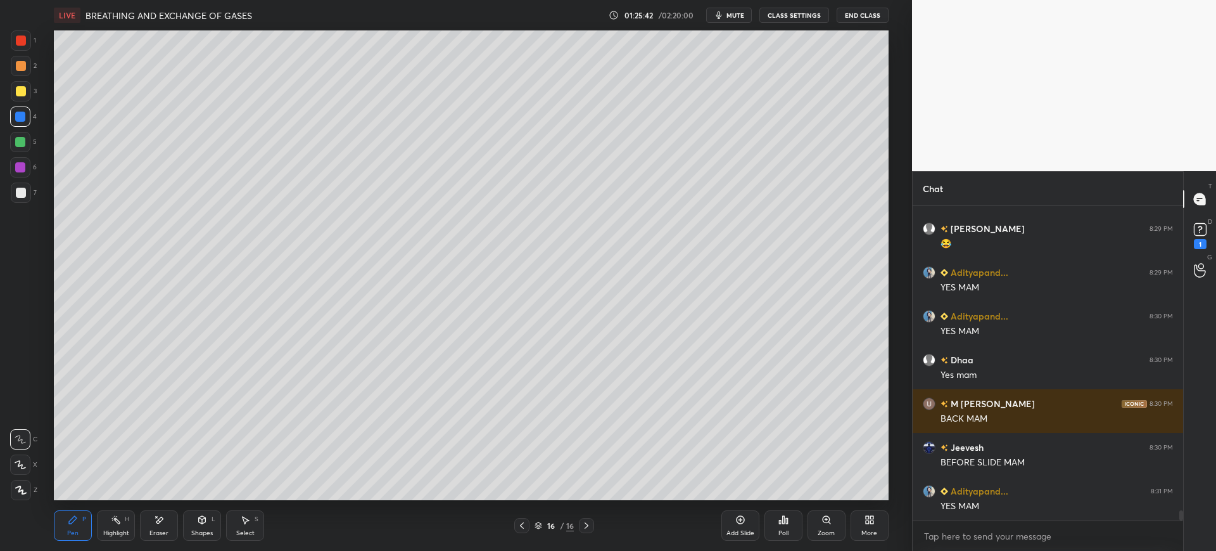
click at [36, 165] on div "6" at bounding box center [23, 167] width 27 height 20
click at [40, 168] on div "1 2 3 4 5 6 7 C X Z E E Erase all H H" at bounding box center [20, 264] width 41 height 469
click at [22, 191] on div at bounding box center [21, 193] width 10 height 10
click at [37, 86] on div "1 2 3 4 5 6 7 C X Z E E Erase all H H" at bounding box center [20, 264] width 41 height 469
click at [22, 53] on div "1" at bounding box center [23, 42] width 25 height 25
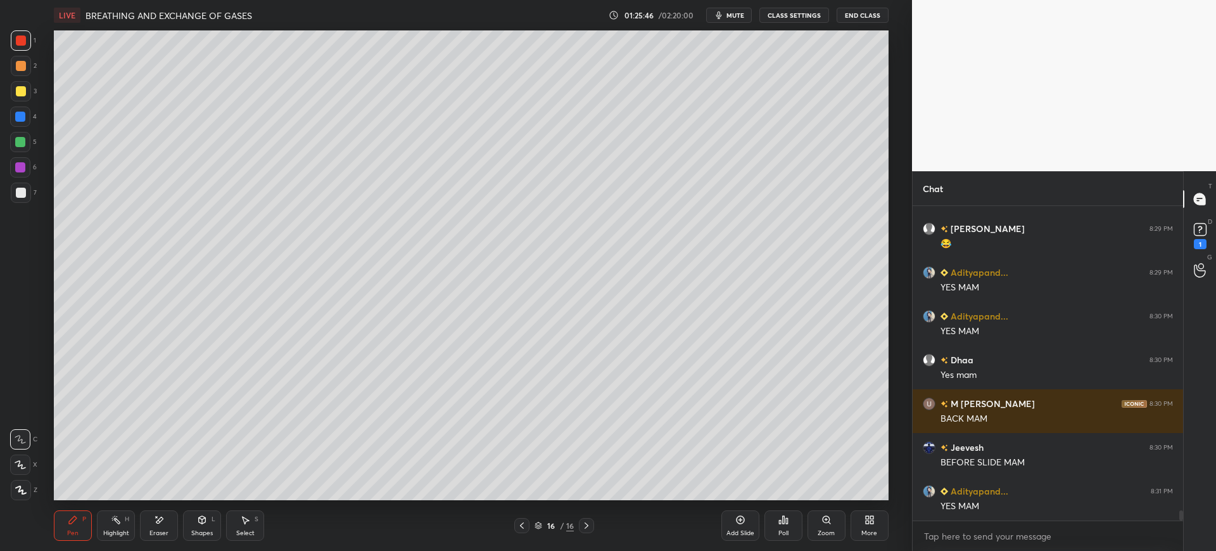
click at [24, 181] on div "6" at bounding box center [23, 169] width 27 height 25
click at [21, 193] on div at bounding box center [21, 193] width 10 height 10
click at [15, 102] on div "3" at bounding box center [24, 93] width 26 height 25
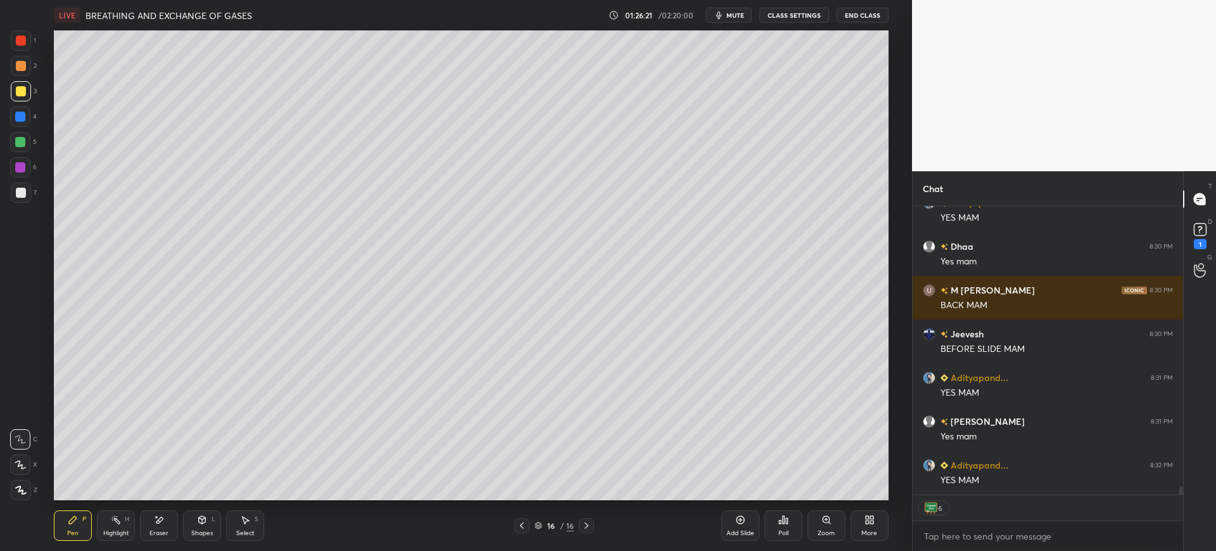
scroll to position [9562, 0]
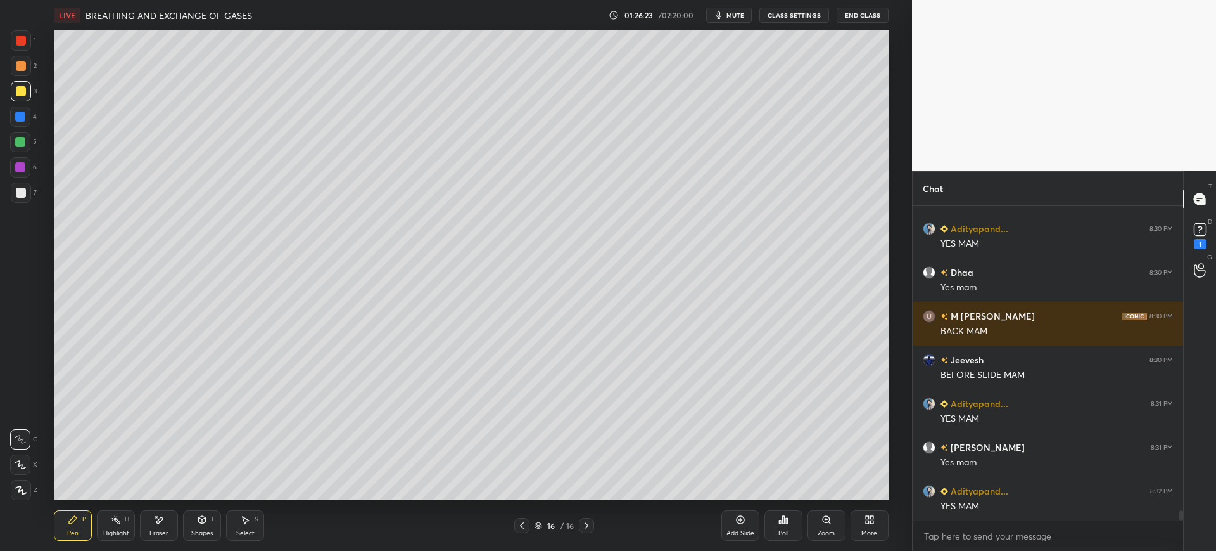
click at [37, 187] on div "1 2 3 4 5 6 7 C X Z E E Erase all H H" at bounding box center [20, 264] width 41 height 469
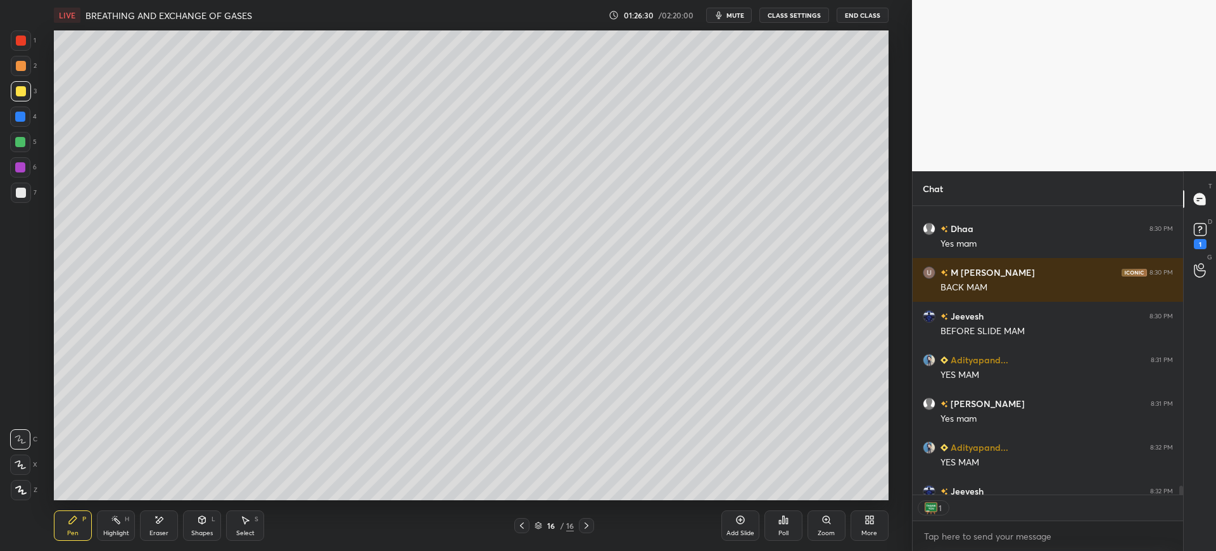
scroll to position [284, 267]
click at [33, 120] on div "4" at bounding box center [23, 116] width 27 height 20
click at [31, 184] on div "7" at bounding box center [24, 192] width 26 height 20
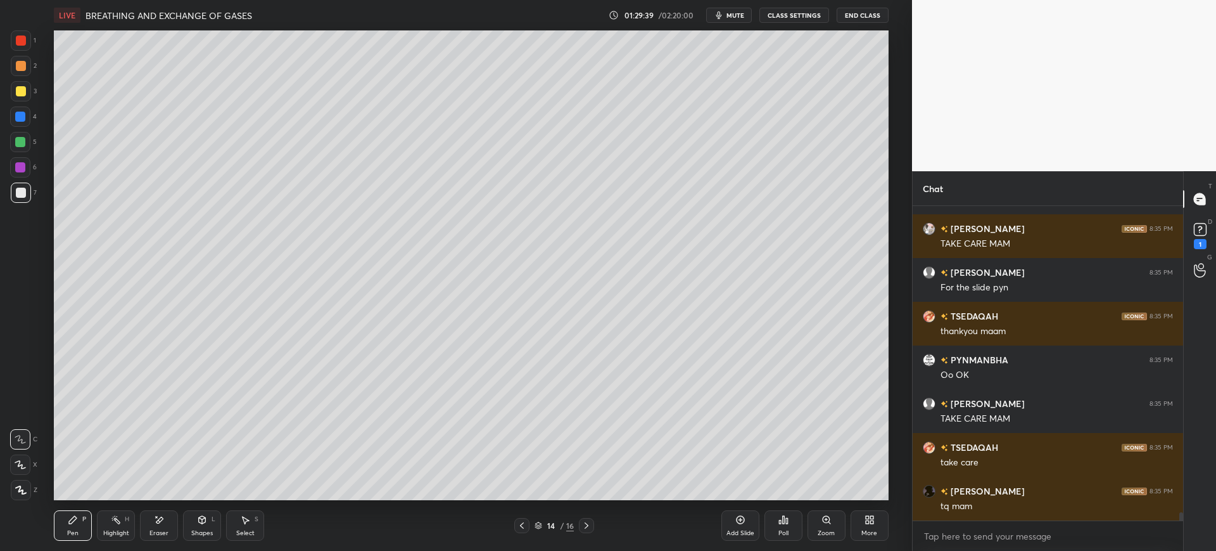
scroll to position [11354, 0]
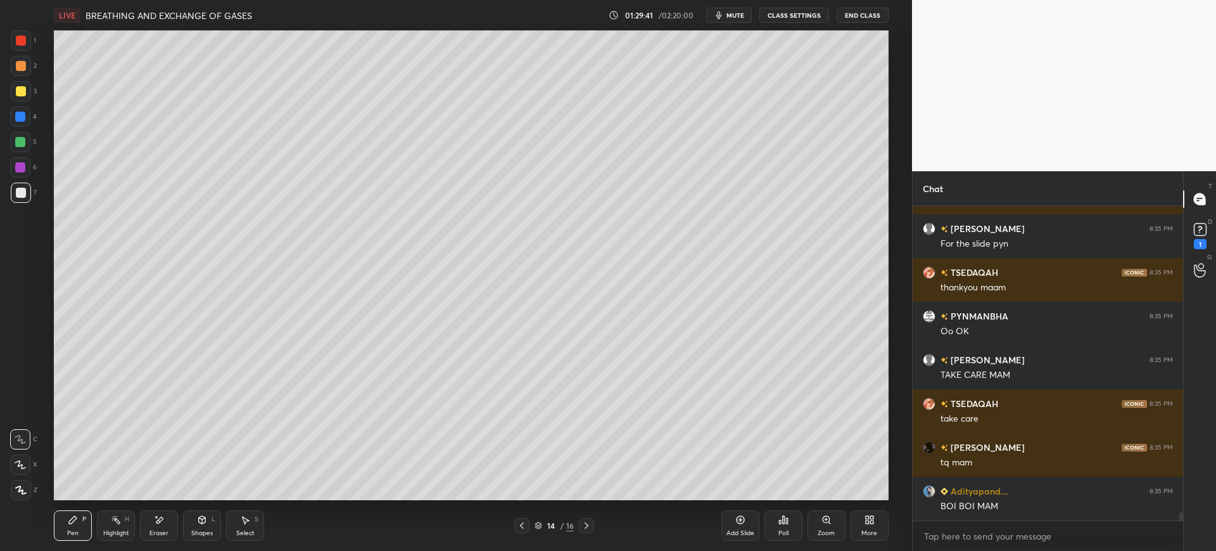
click at [730, 18] on span "mute" at bounding box center [736, 15] width 18 height 9
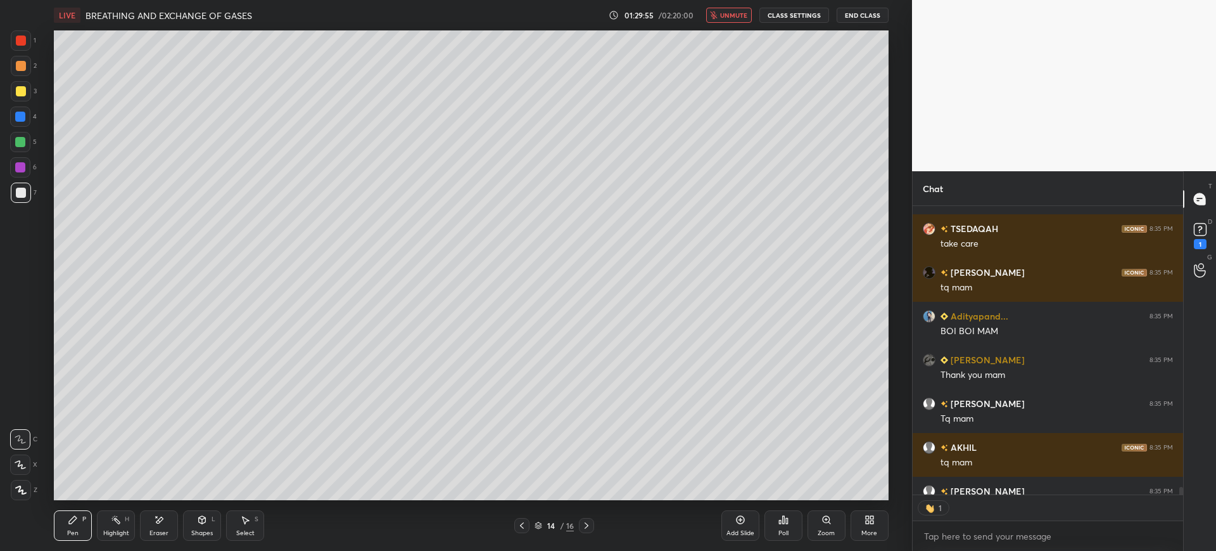
scroll to position [11599, 0]
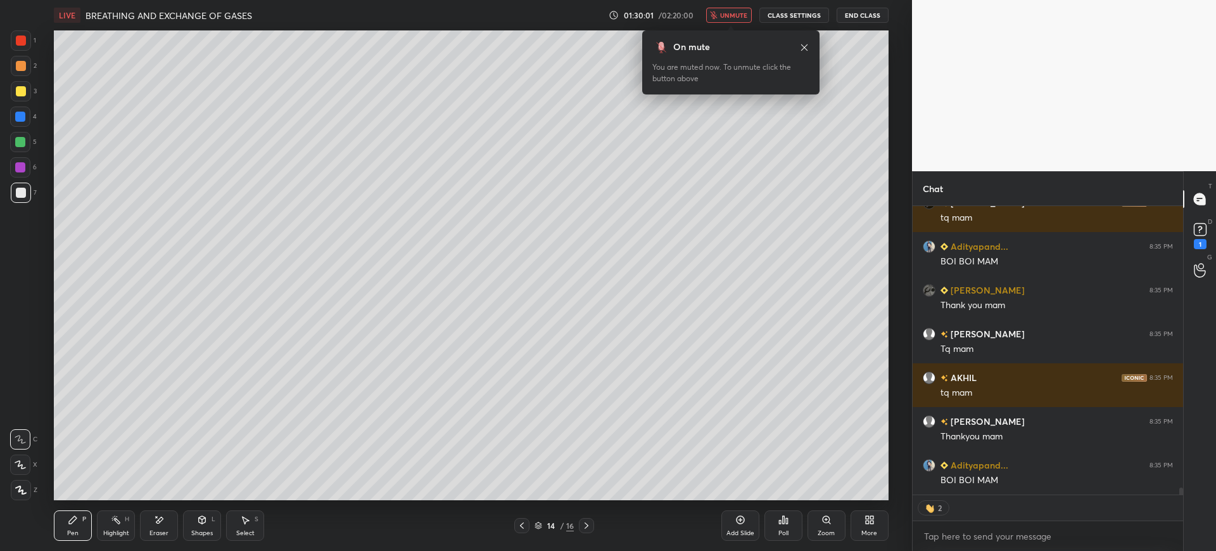
click at [730, 18] on span "unmute" at bounding box center [733, 15] width 27 height 9
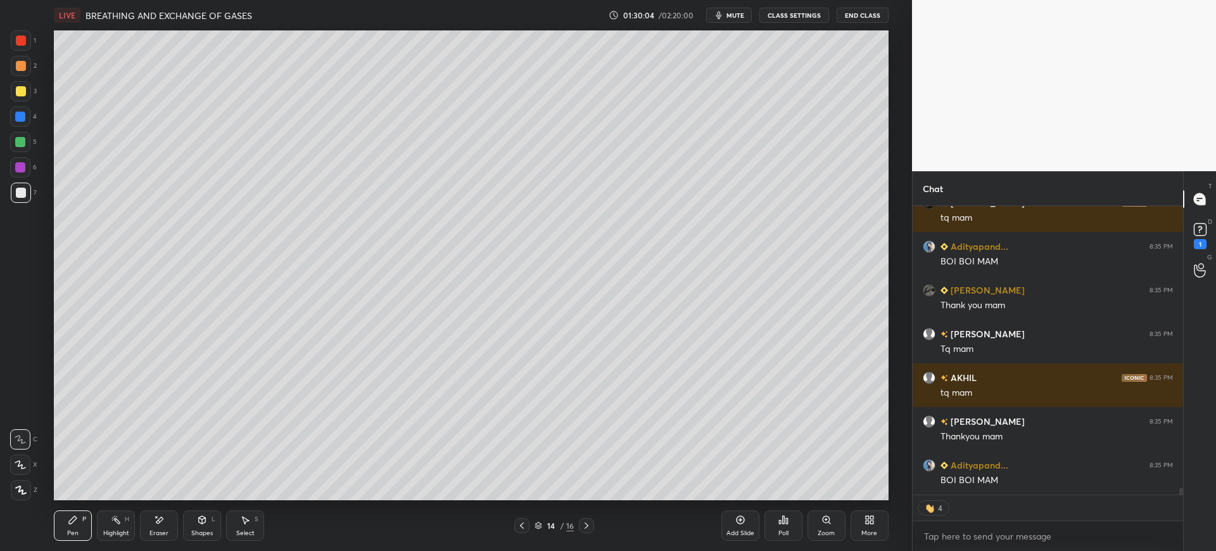
click at [873, 13] on button "End Class" at bounding box center [863, 15] width 52 height 15
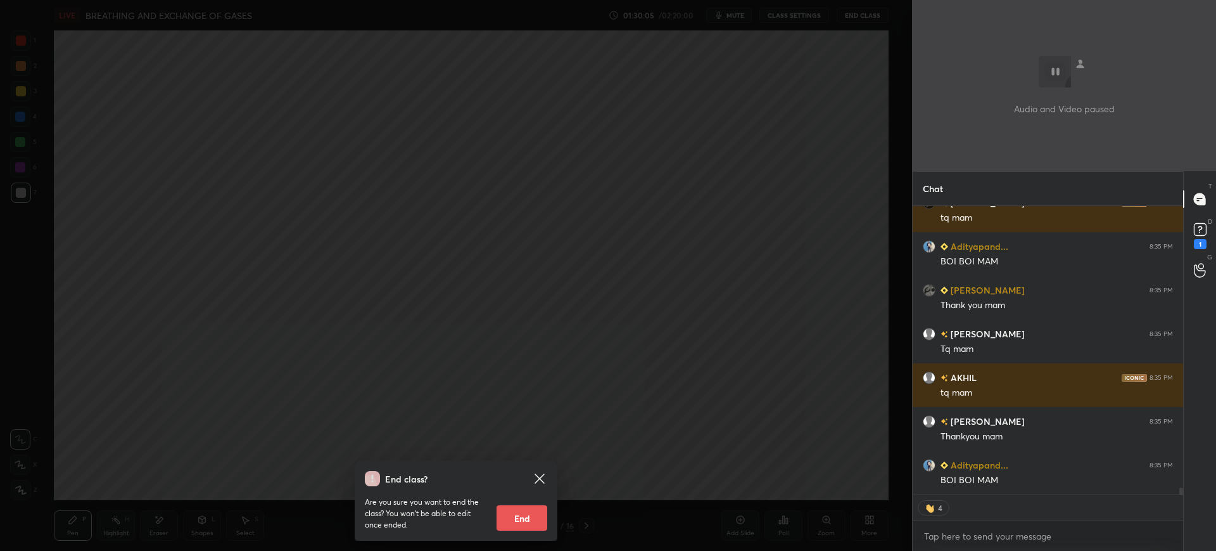
click at [534, 519] on button "End" at bounding box center [522, 517] width 51 height 25
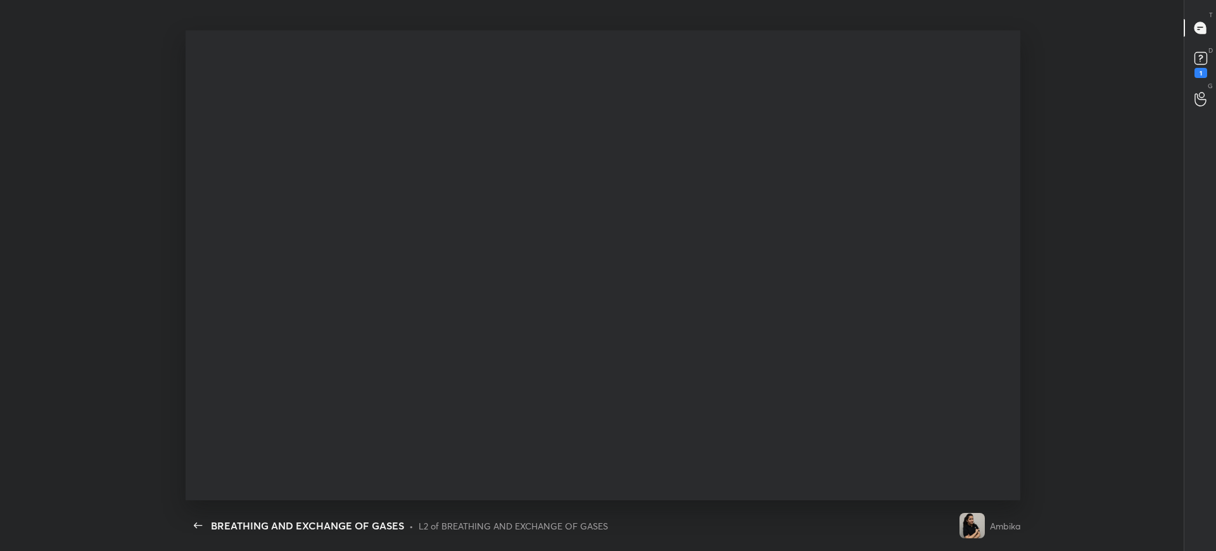
scroll to position [0, 0]
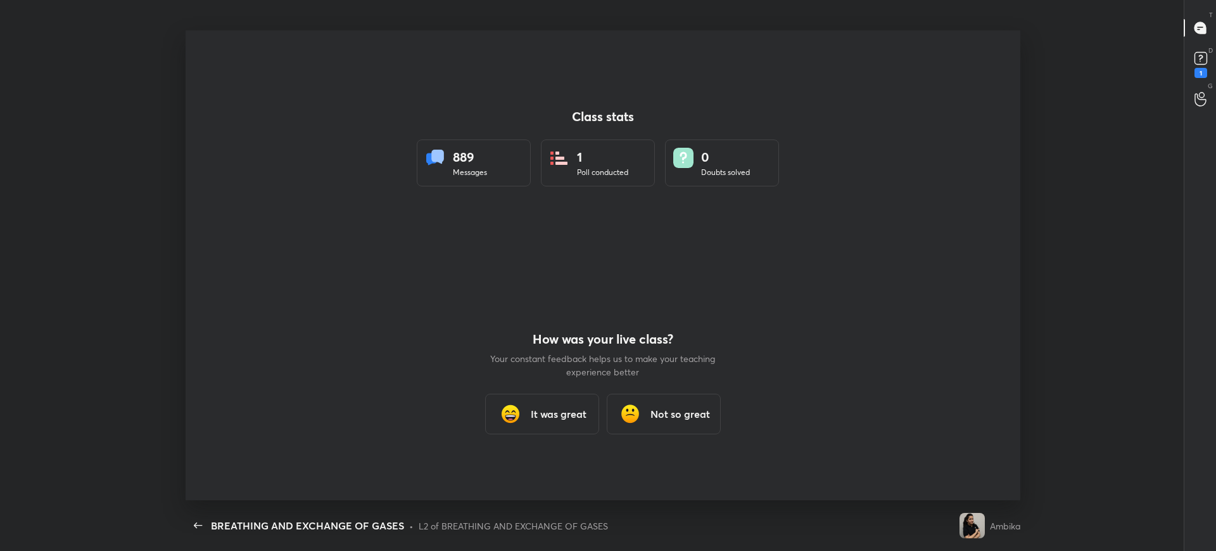
click at [564, 423] on div "It was great" at bounding box center [542, 413] width 114 height 41
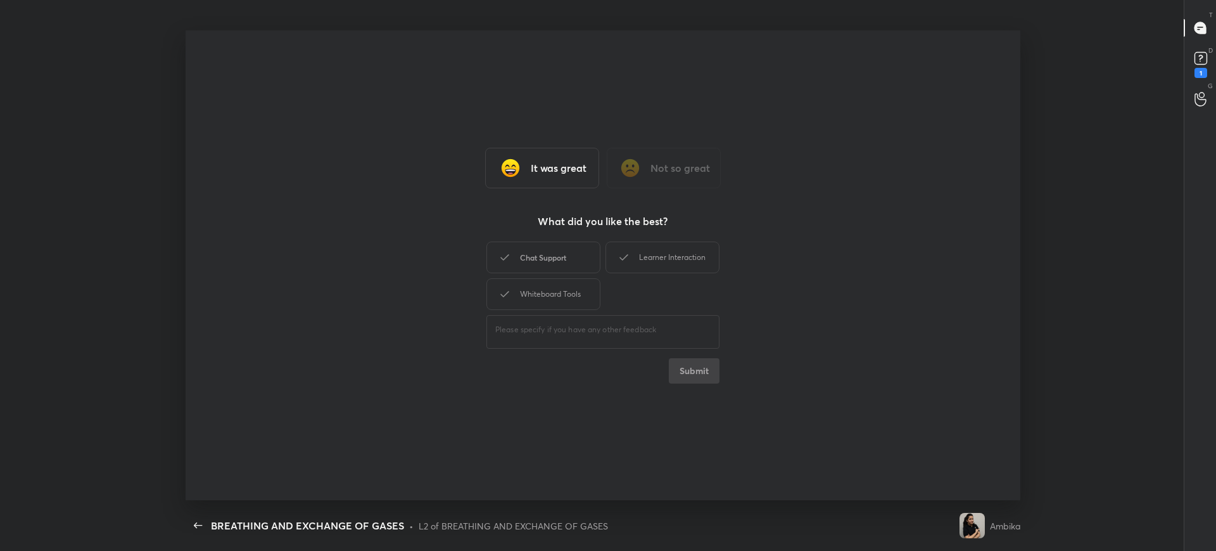
click at [564, 245] on div "Chat Support" at bounding box center [544, 257] width 114 height 32
click at [569, 290] on div "Whiteboard Tools" at bounding box center [544, 294] width 114 height 32
click at [663, 255] on div "Learner Interaction" at bounding box center [663, 257] width 114 height 32
click at [680, 377] on button "Submit" at bounding box center [694, 370] width 51 height 25
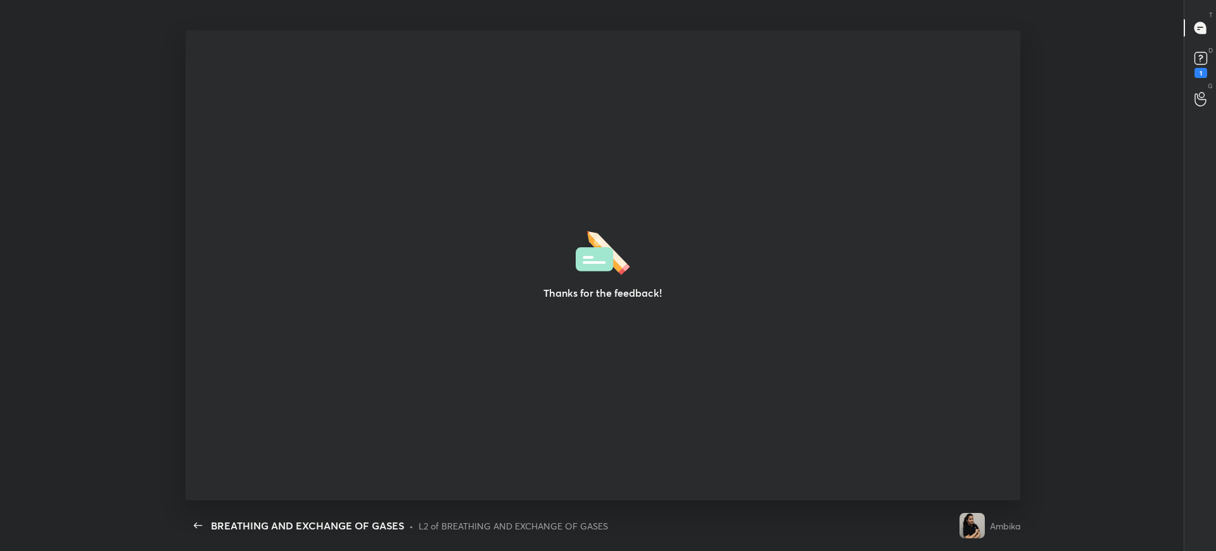
type textarea "x"
